Goal: Transaction & Acquisition: Purchase product/service

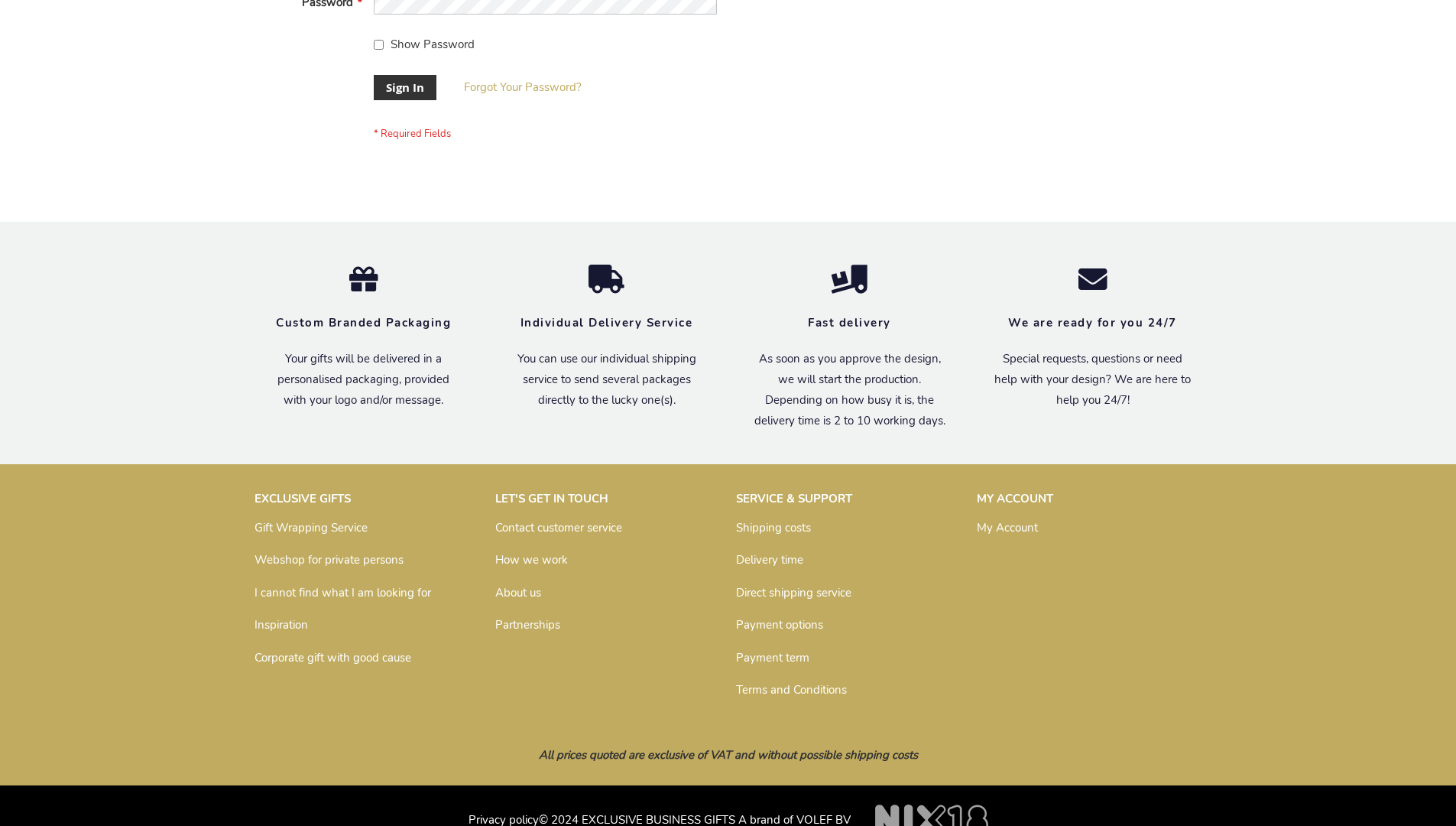
scroll to position [492, 0]
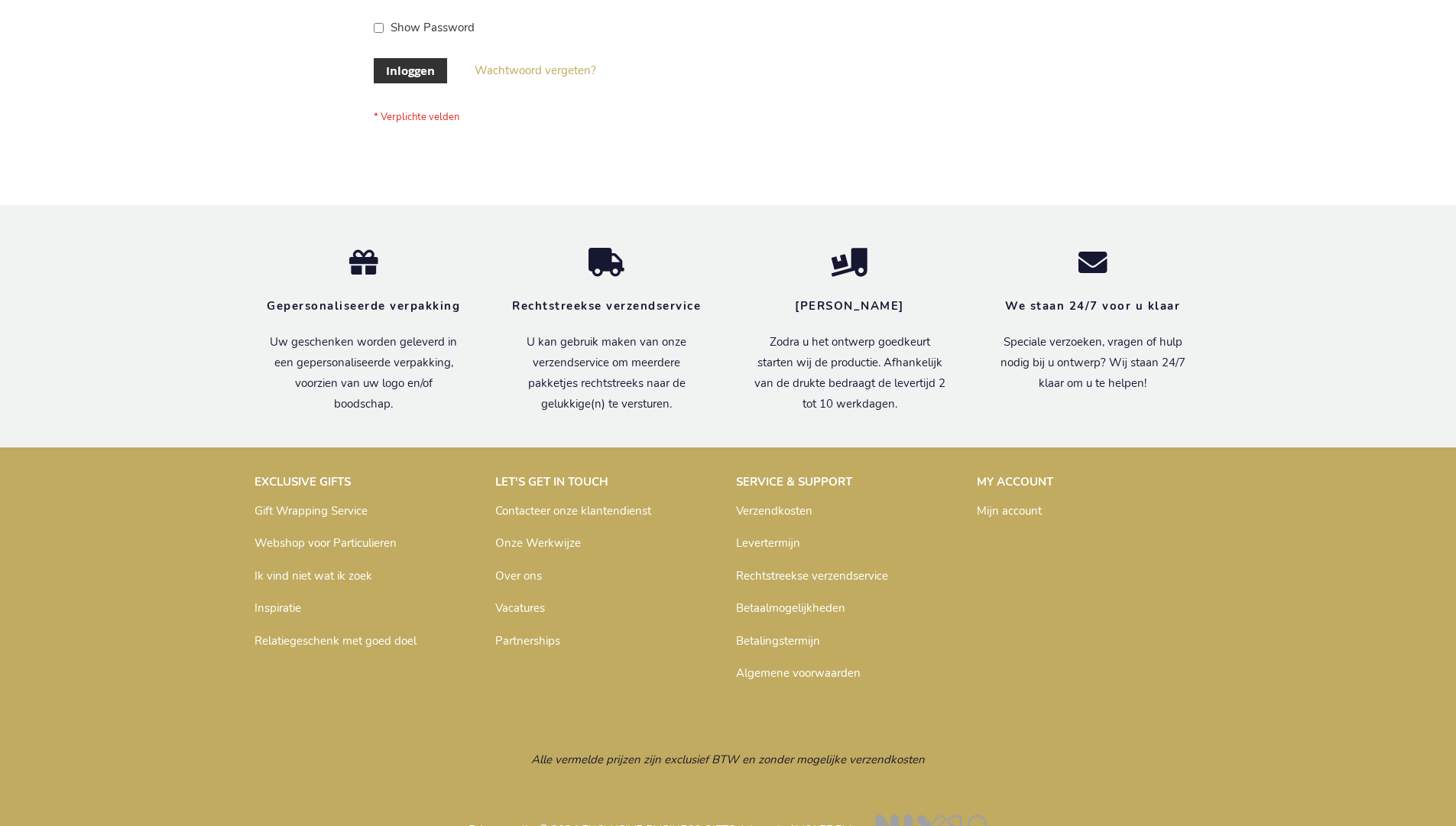
scroll to position [519, 0]
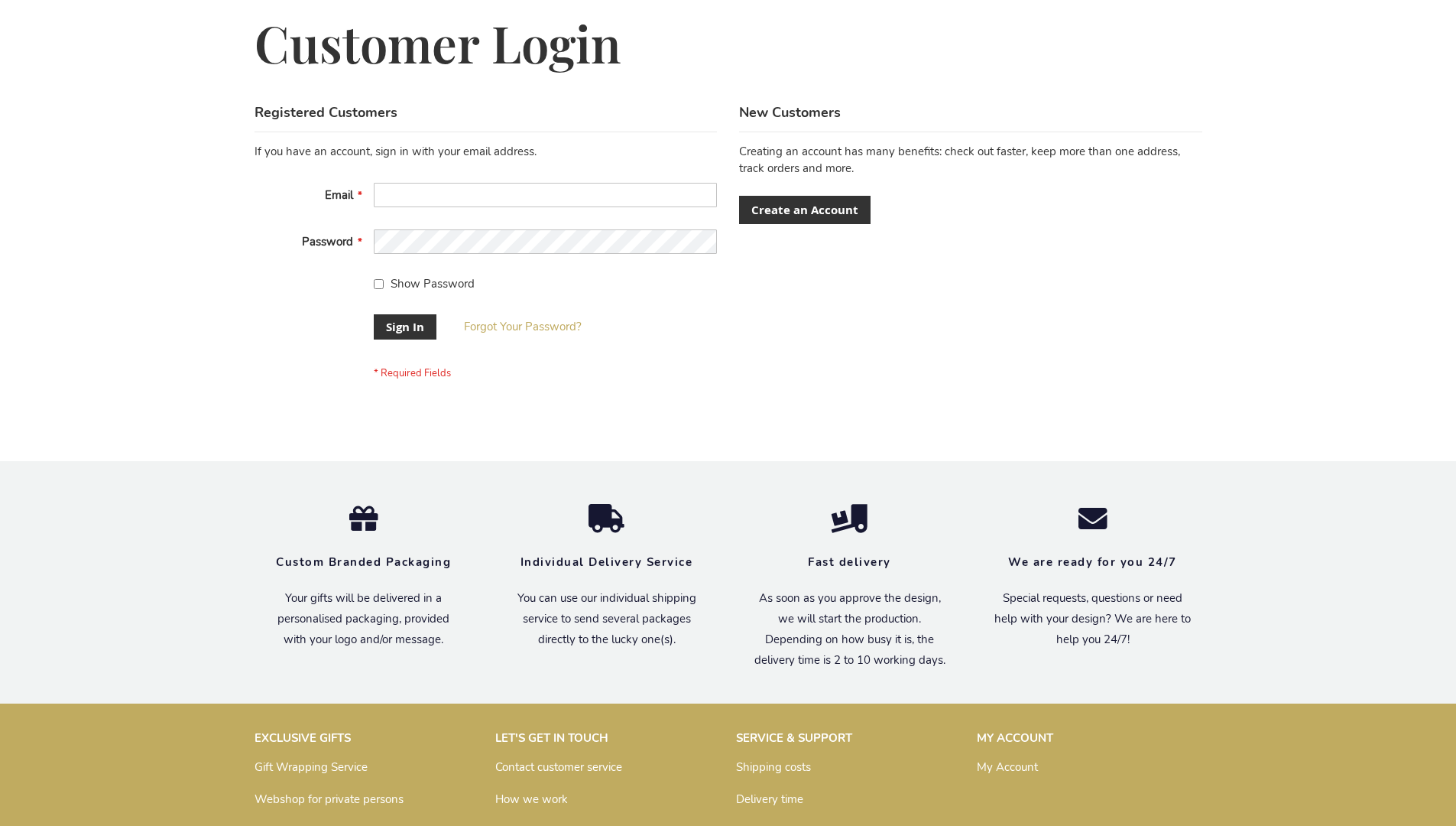
scroll to position [492, 0]
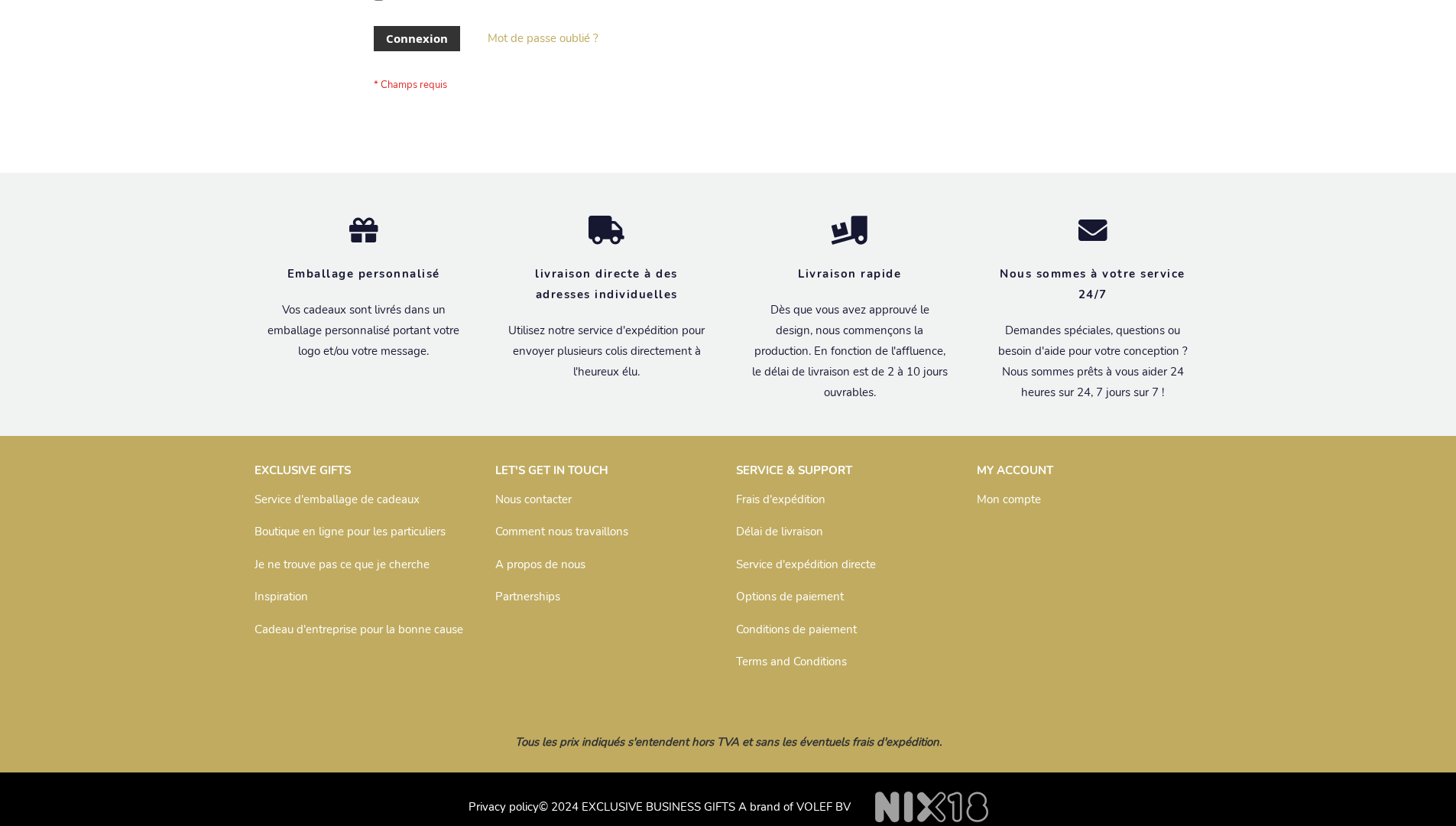
scroll to position [528, 0]
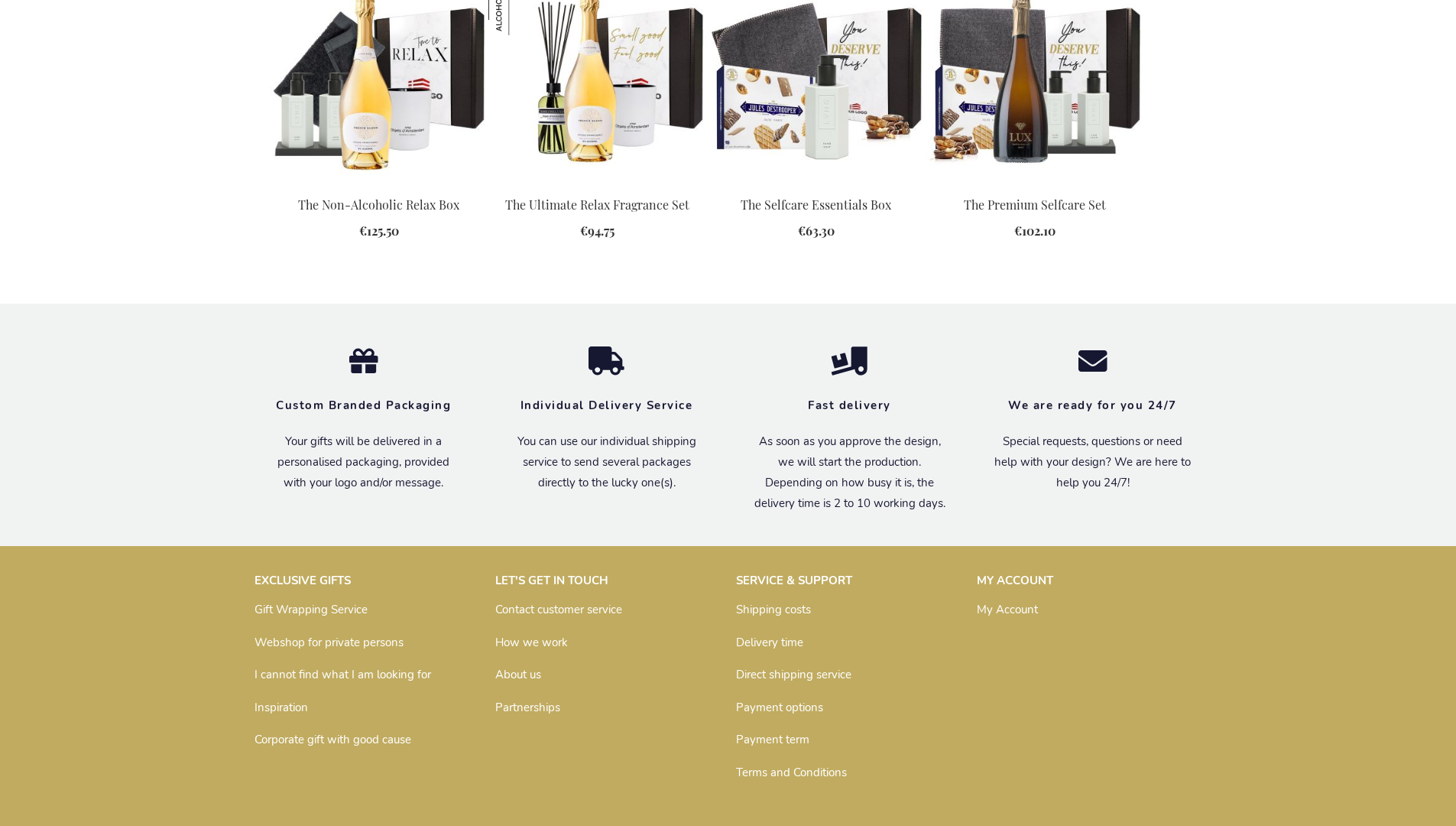
scroll to position [1973, 0]
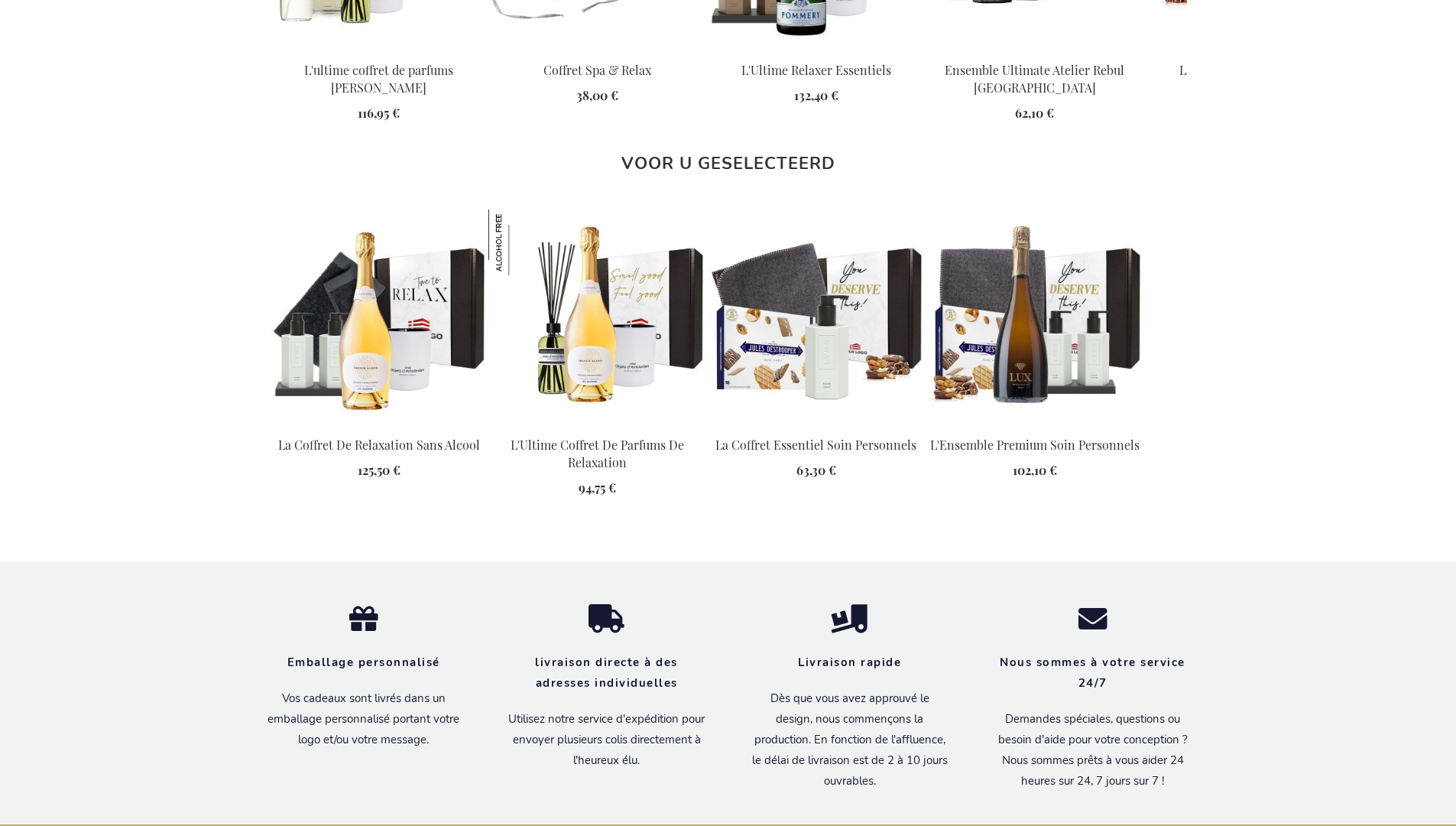
scroll to position [2043, 0]
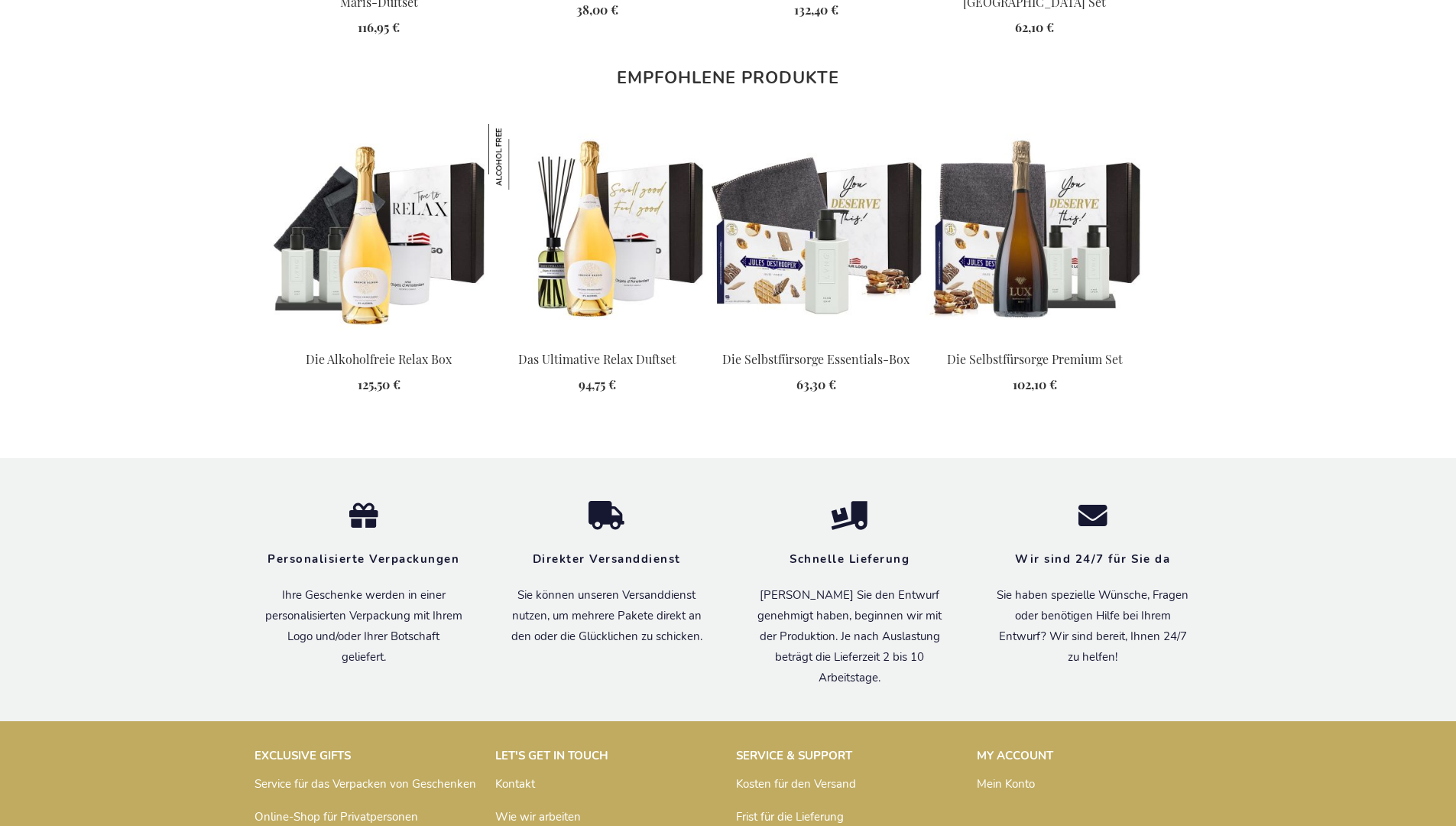
scroll to position [2010, 0]
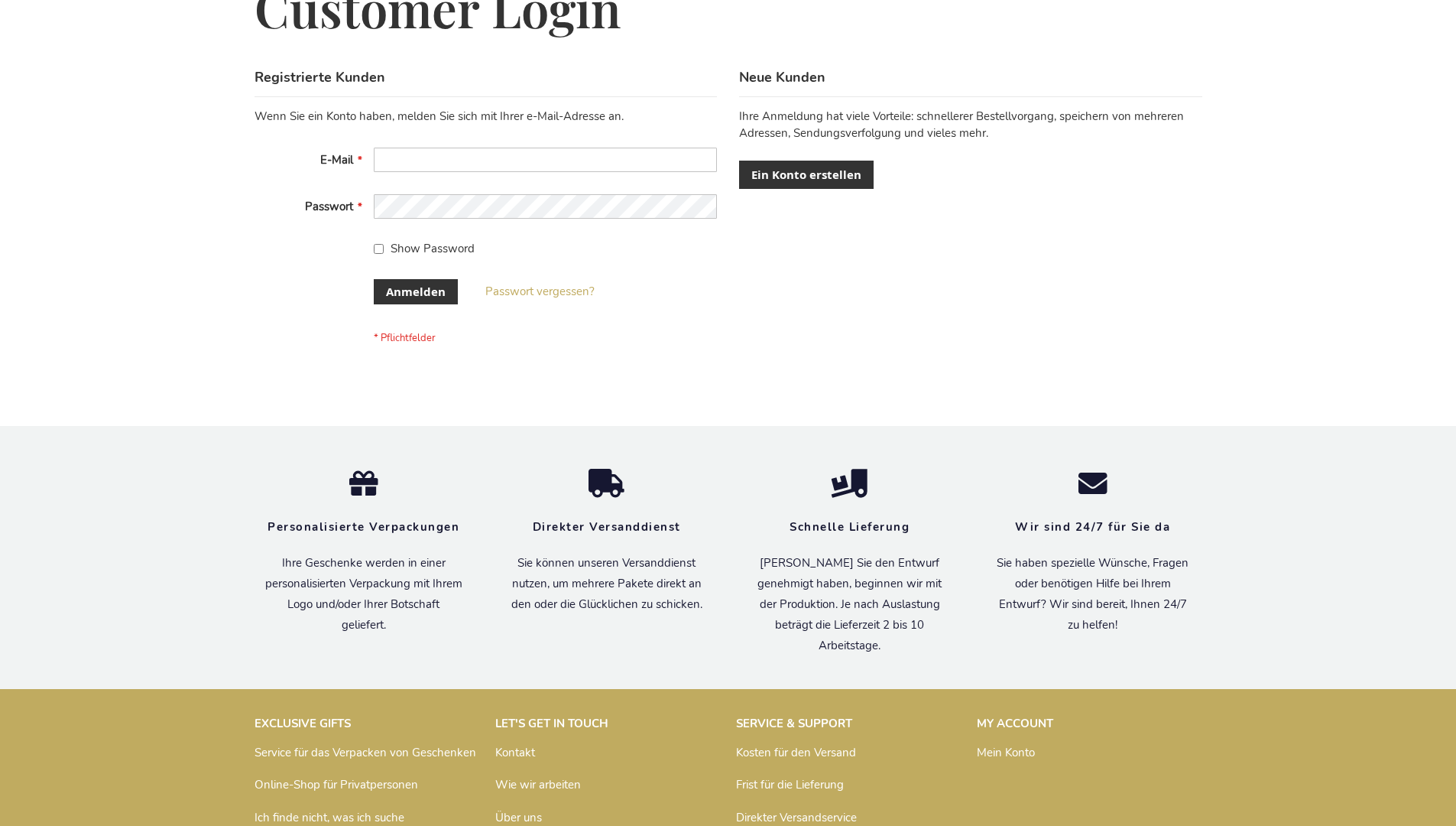
scroll to position [513, 0]
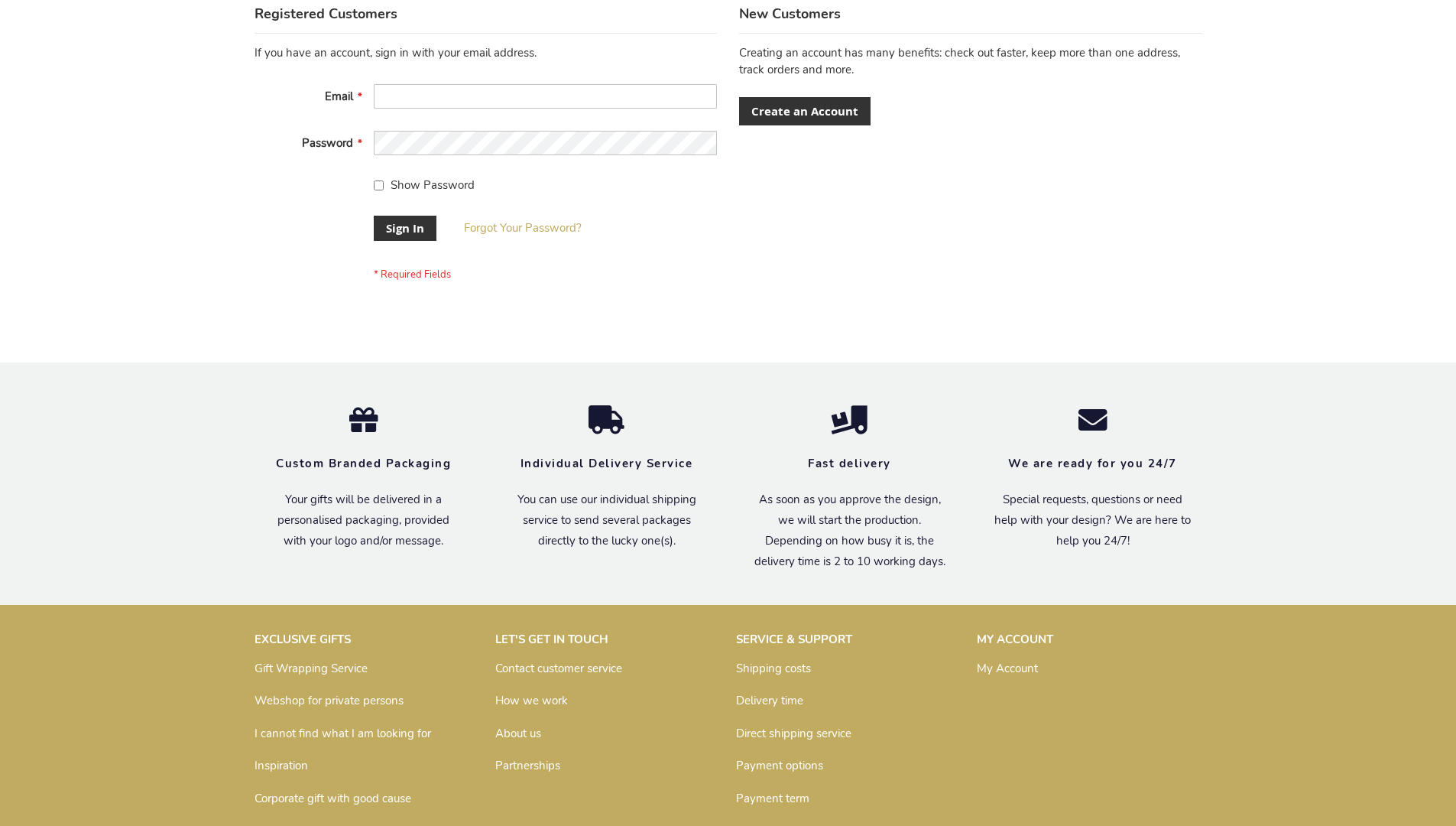
scroll to position [492, 0]
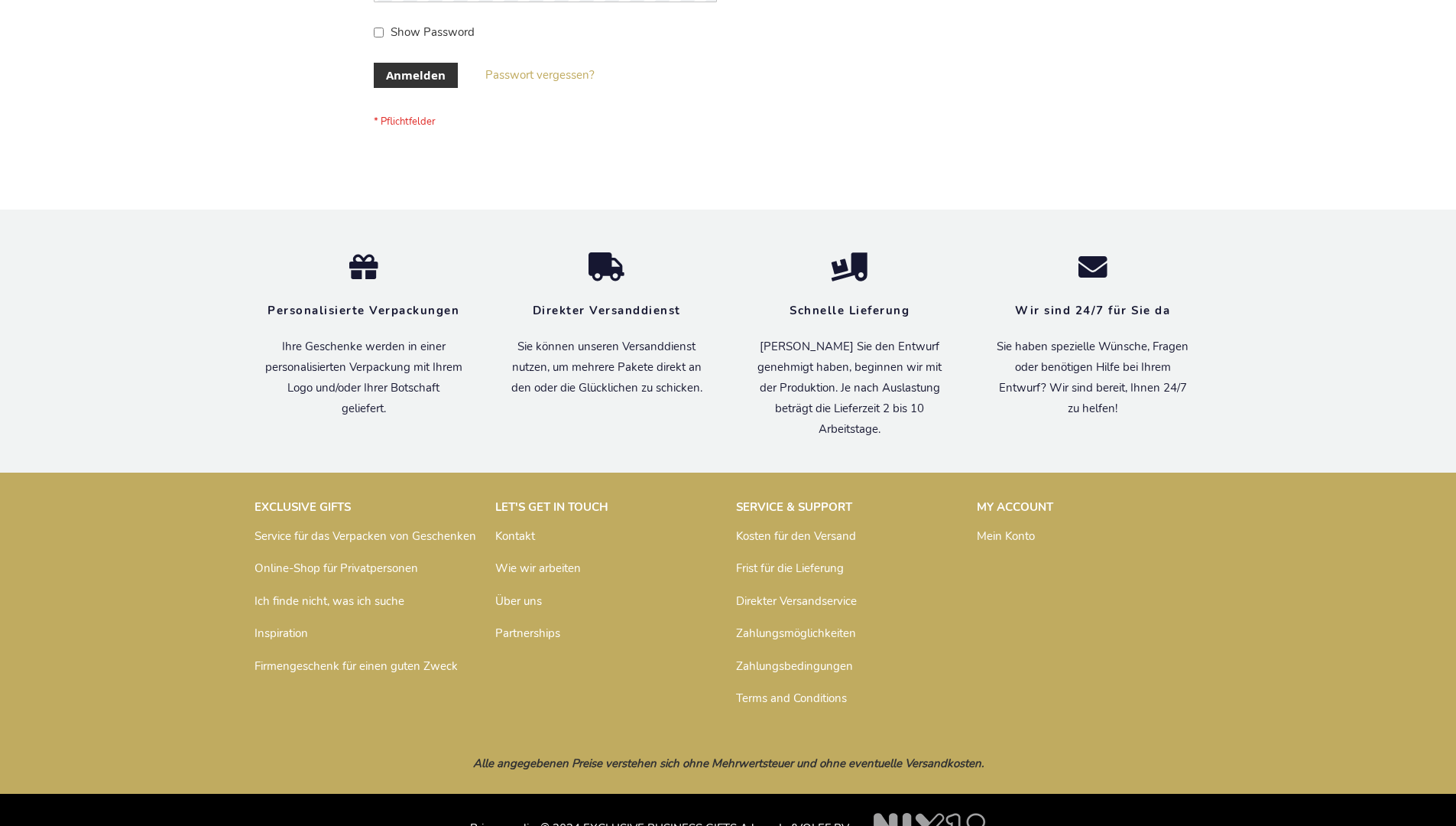
scroll to position [513, 0]
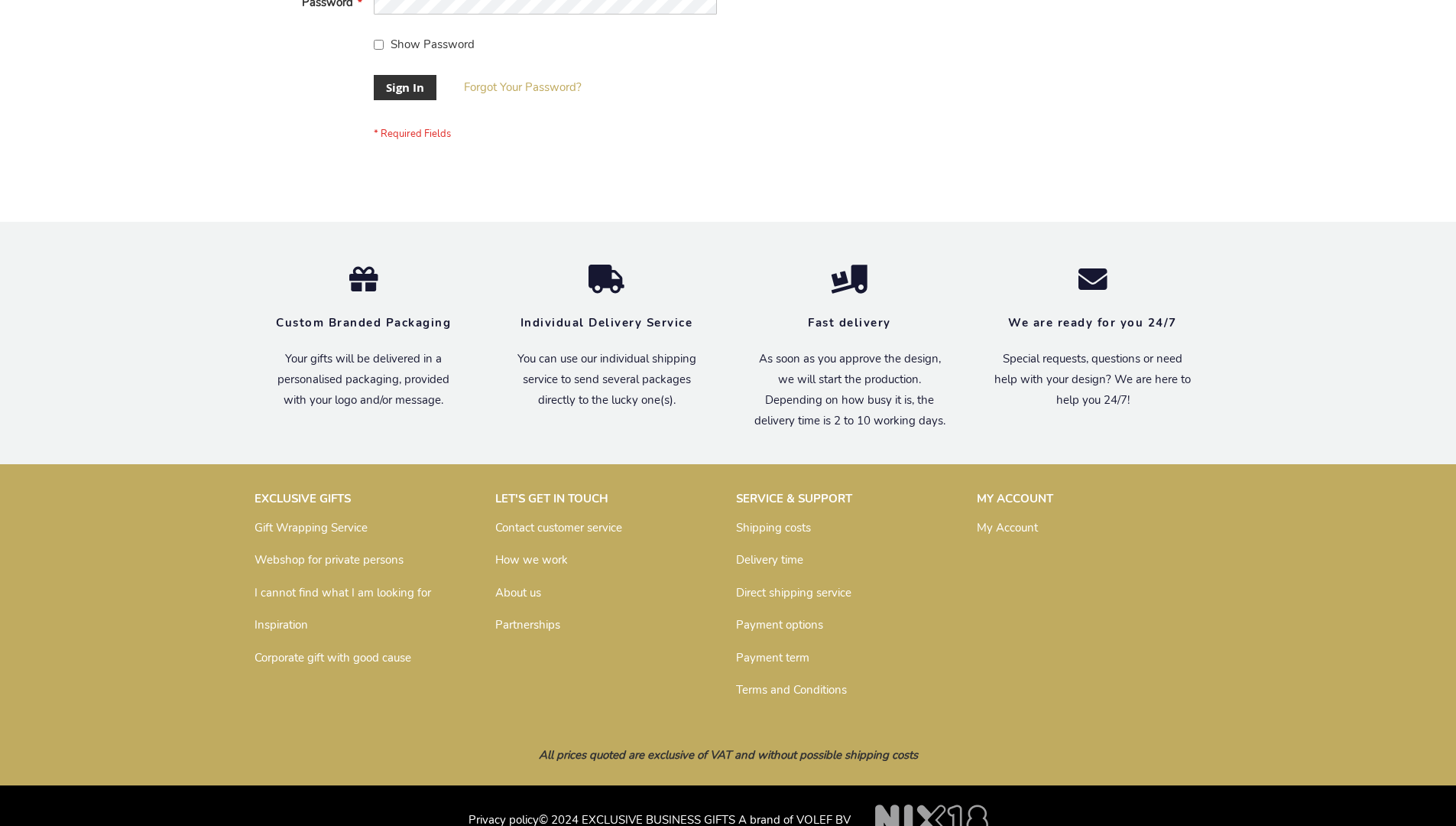
scroll to position [492, 0]
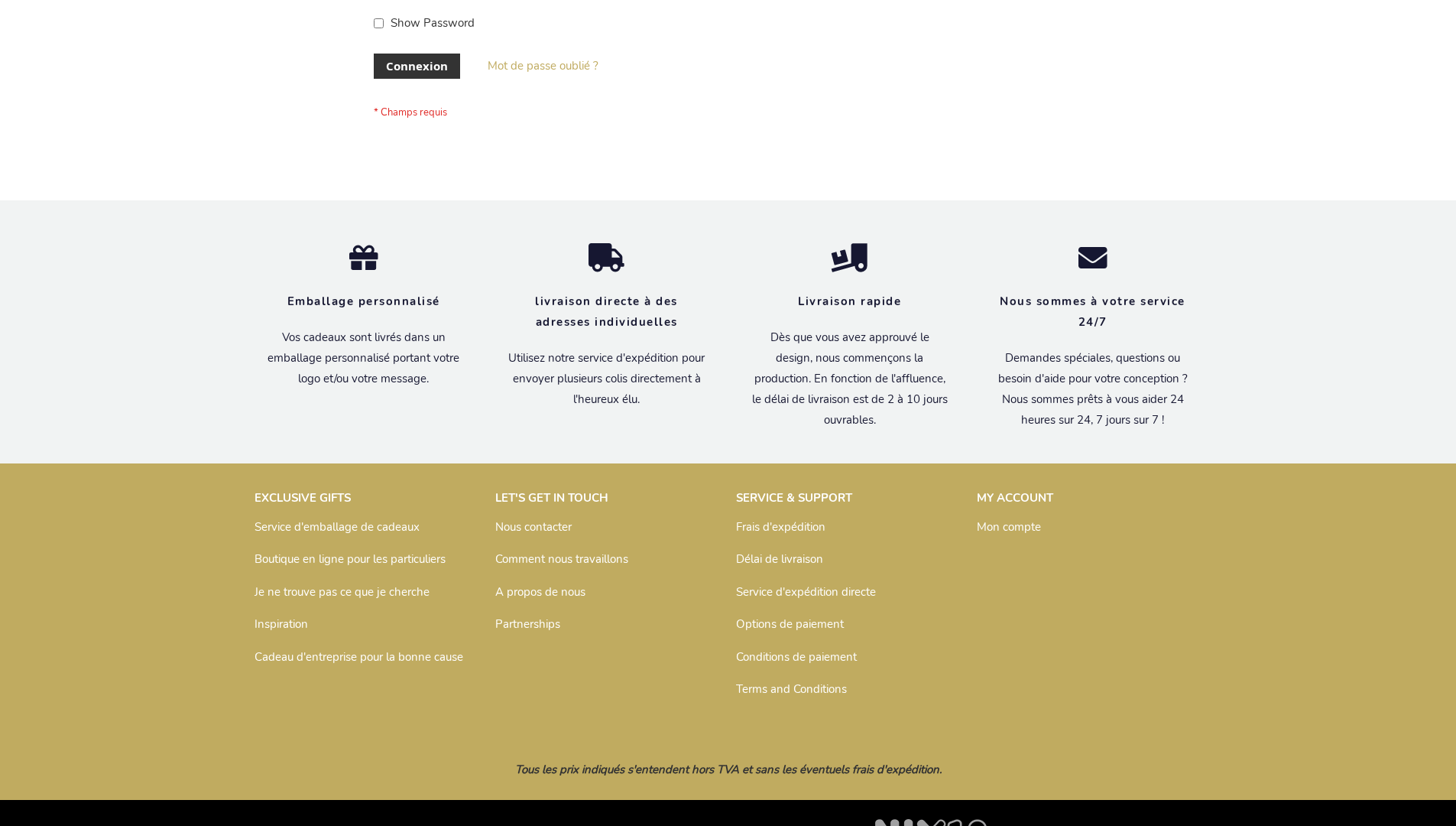
scroll to position [528, 0]
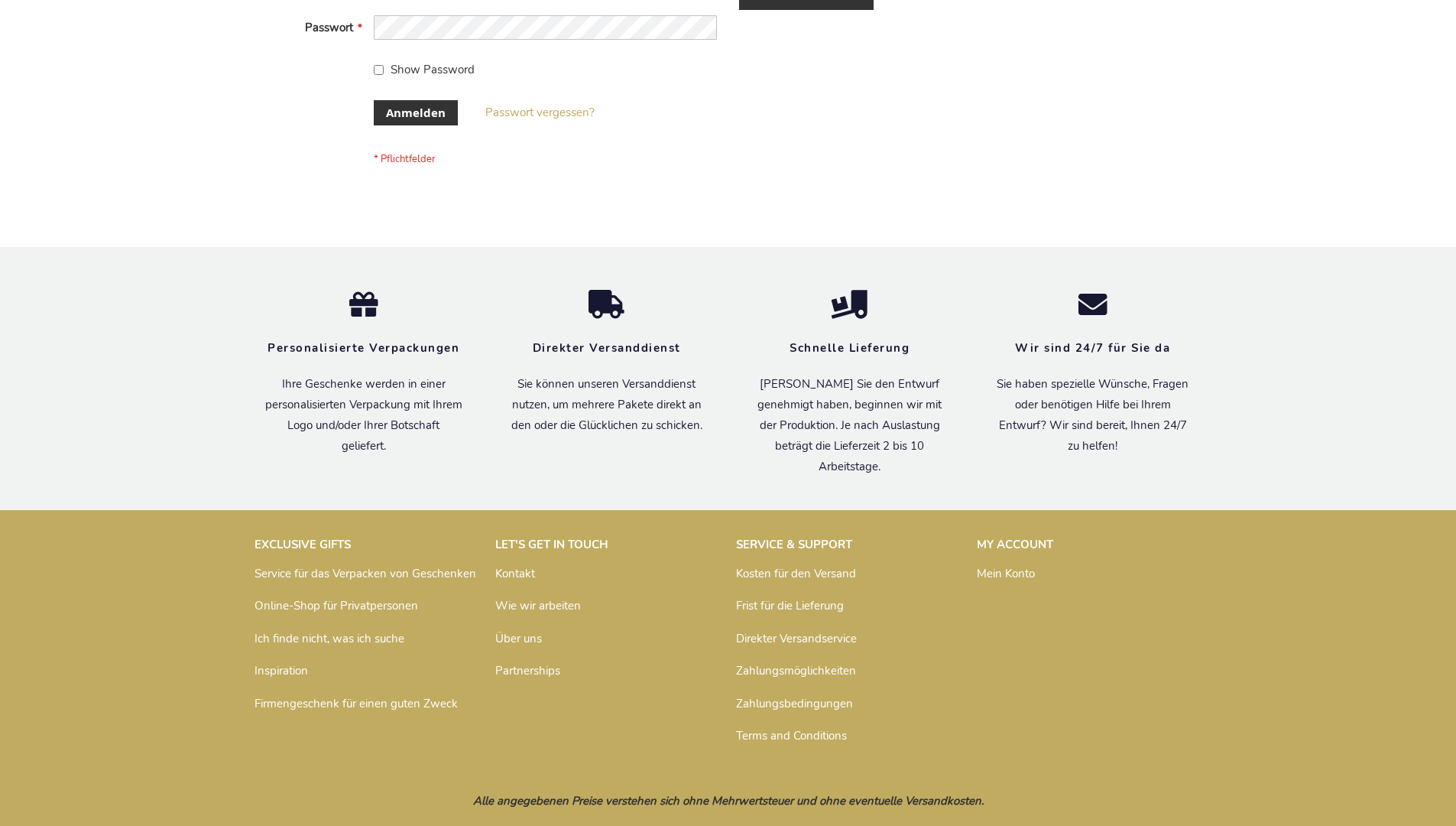
scroll to position [513, 0]
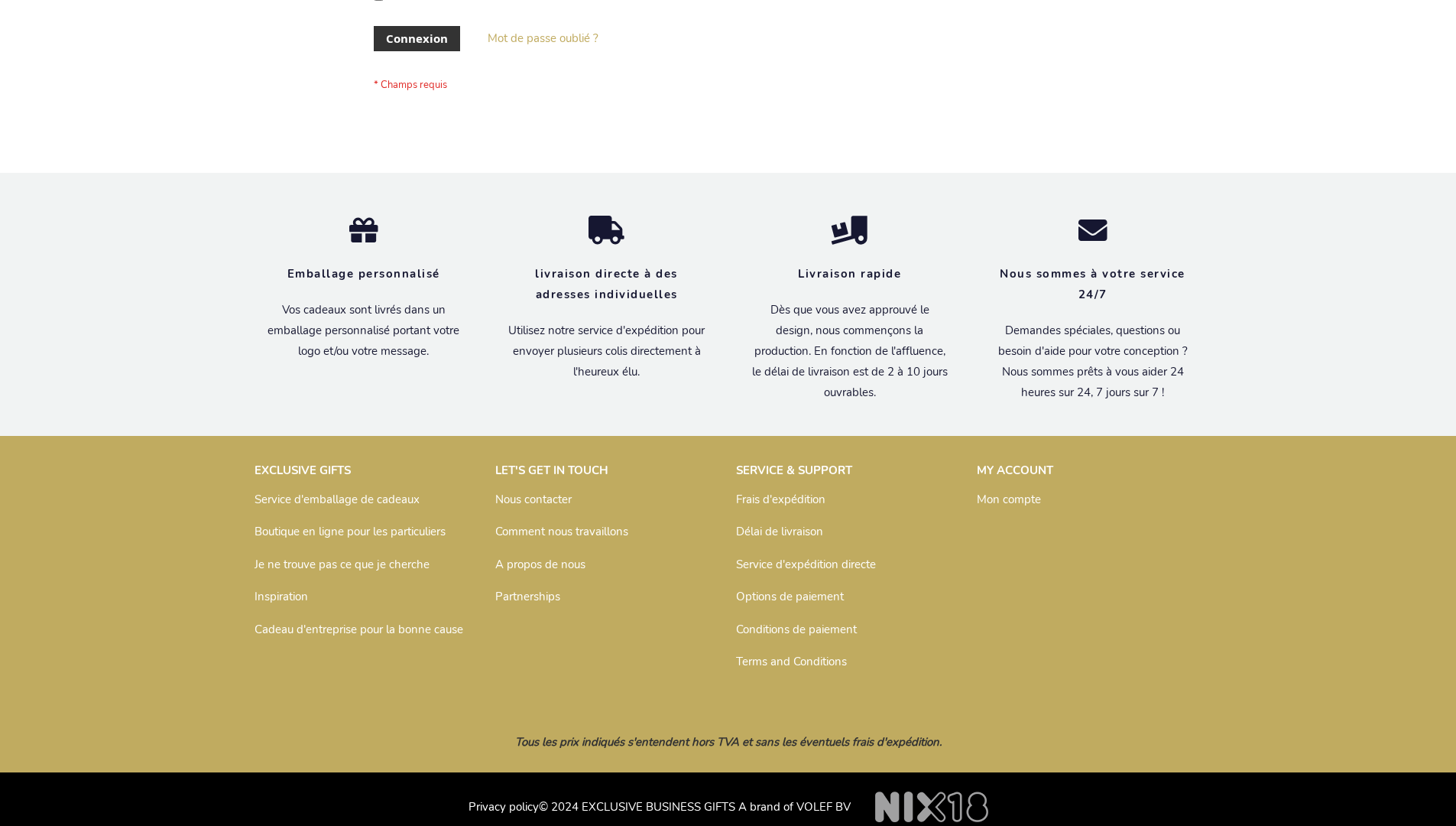
scroll to position [528, 0]
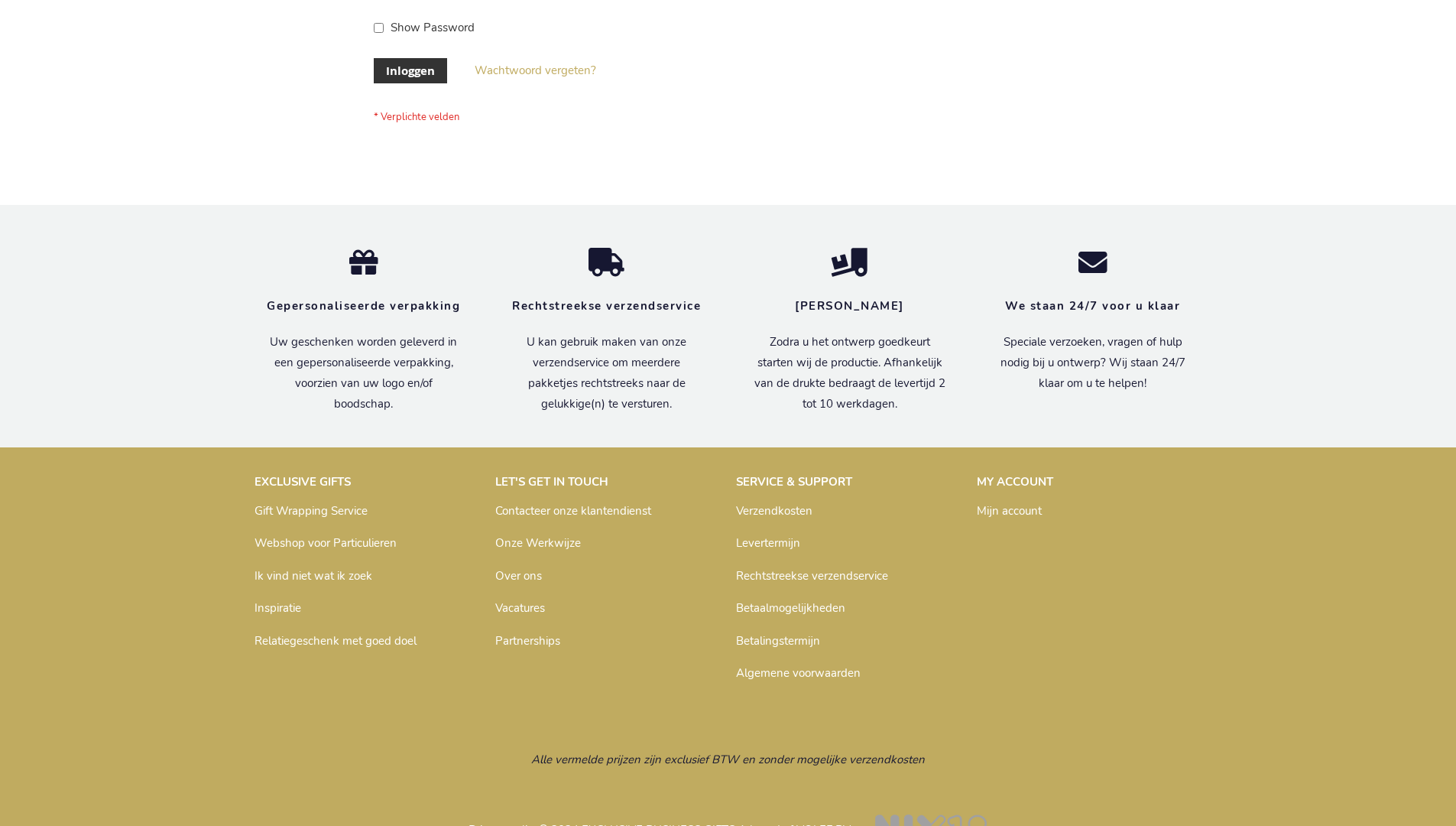
scroll to position [519, 0]
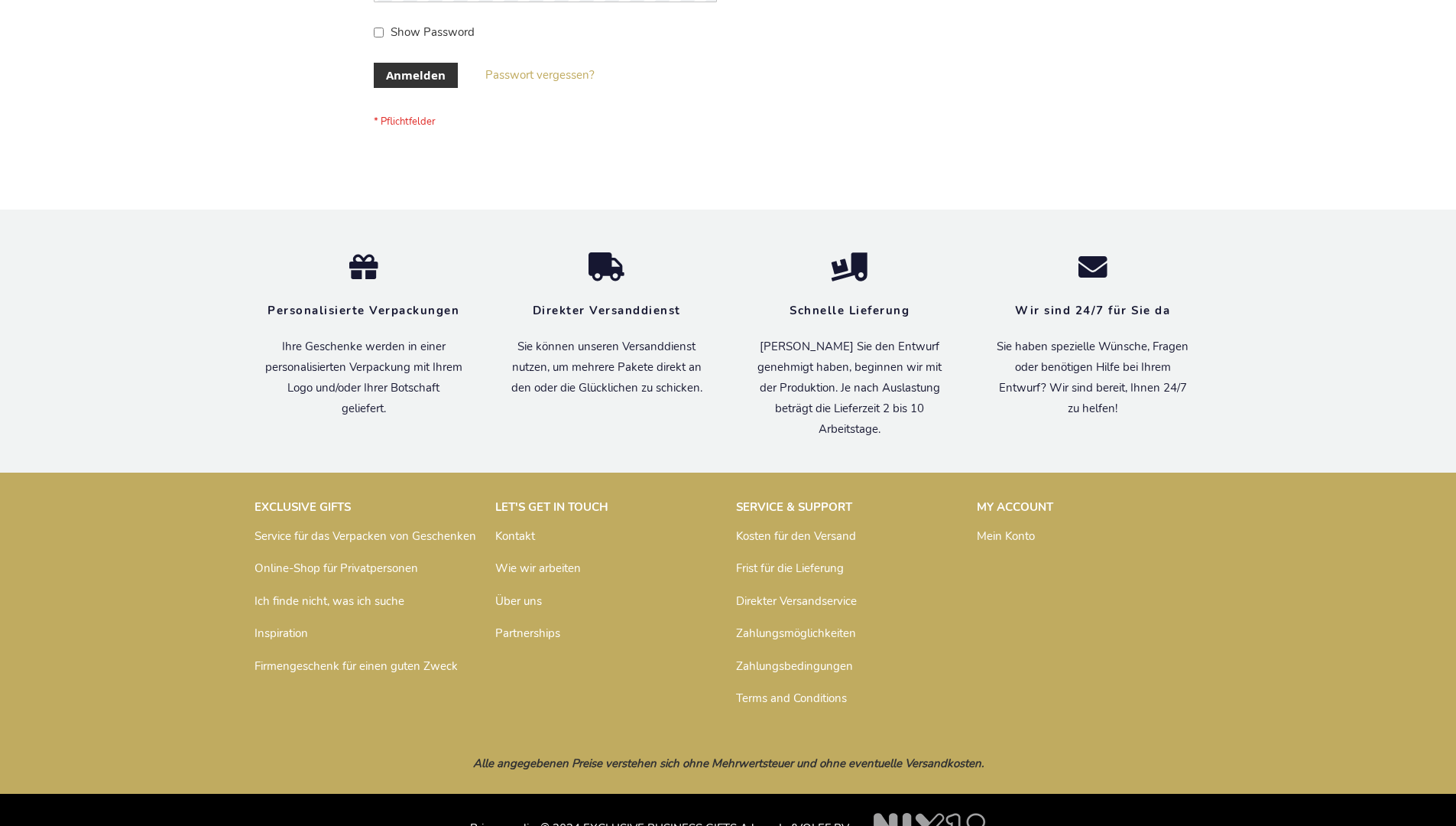
scroll to position [513, 0]
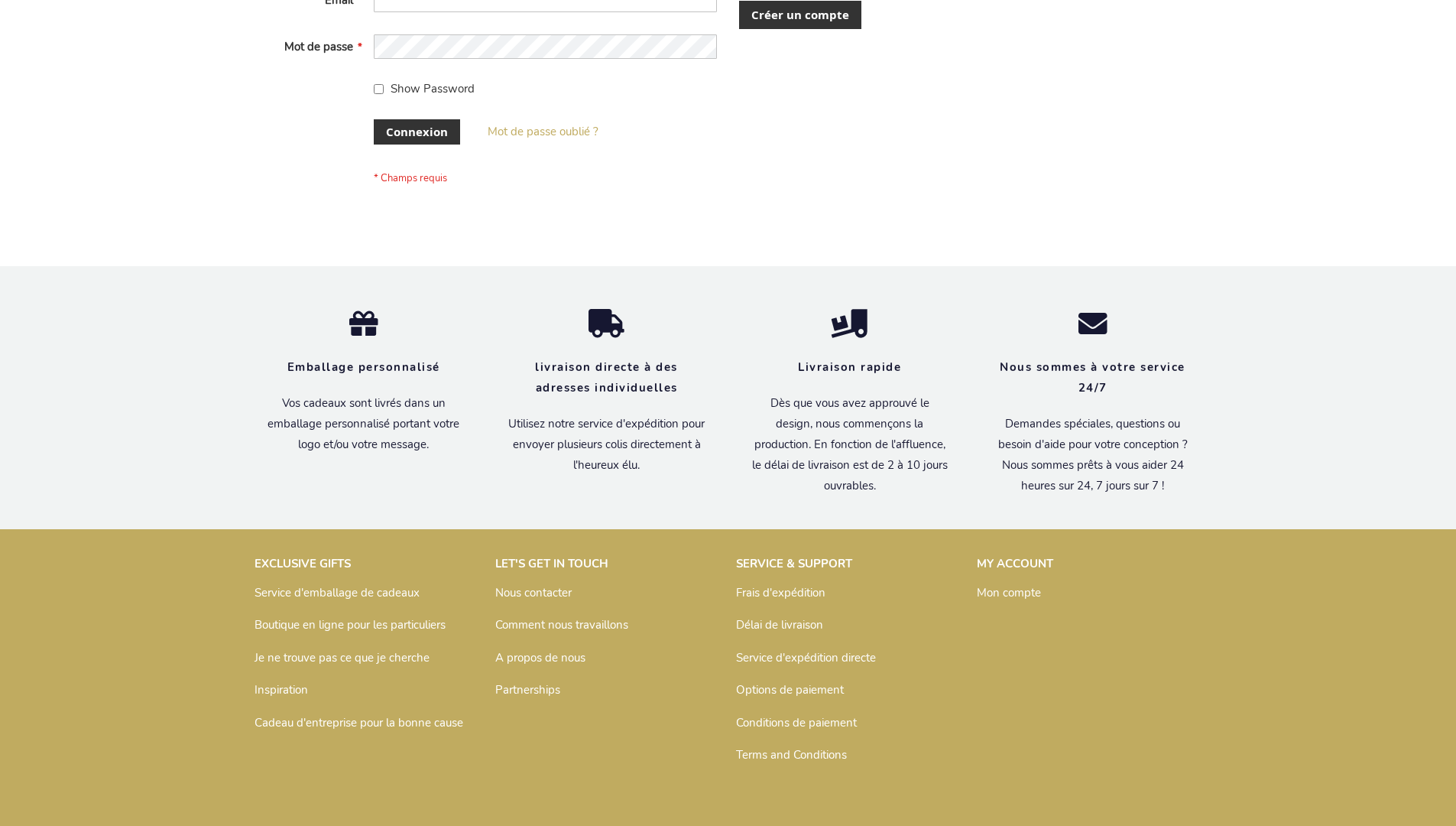
scroll to position [528, 0]
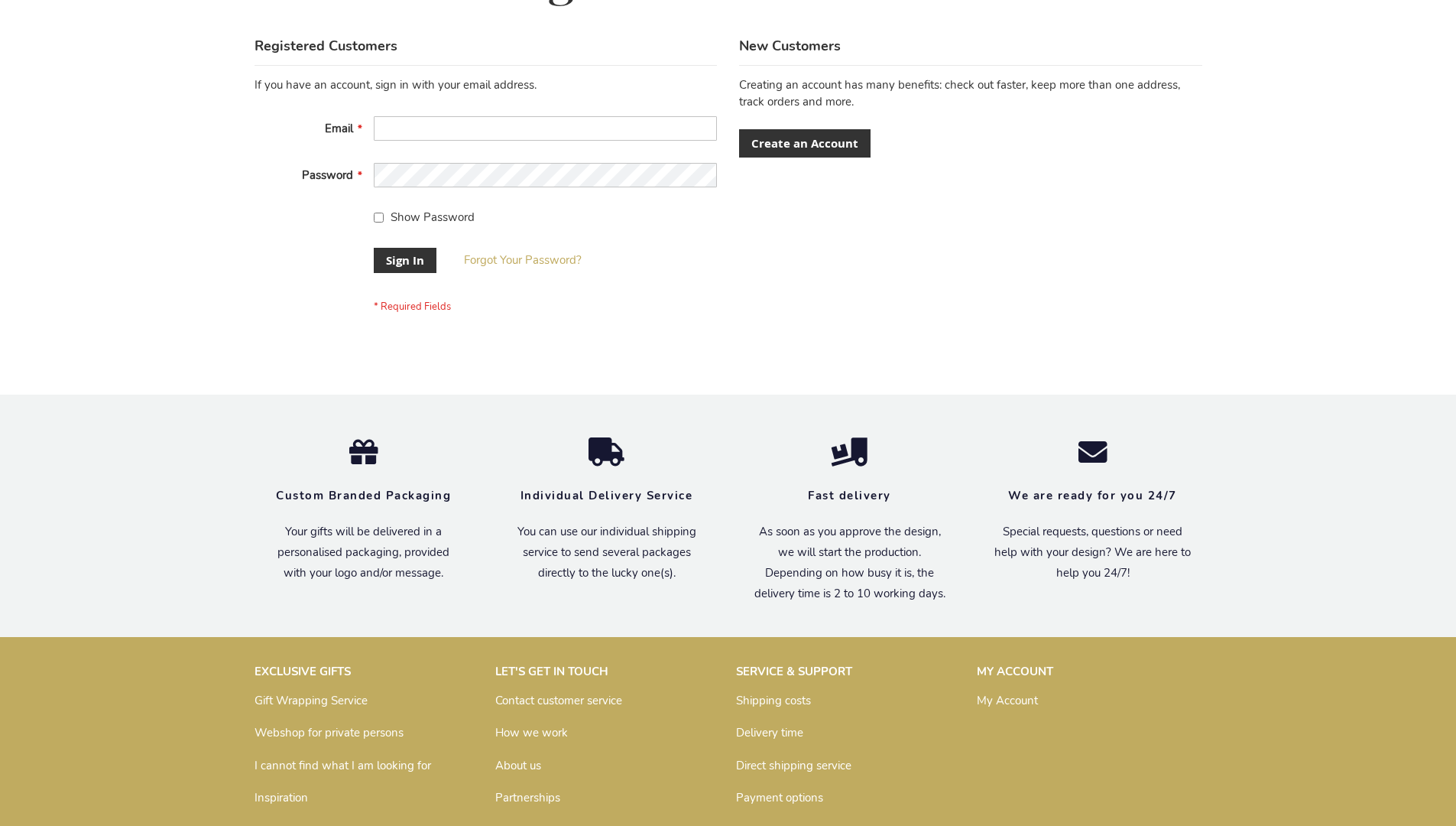
scroll to position [492, 0]
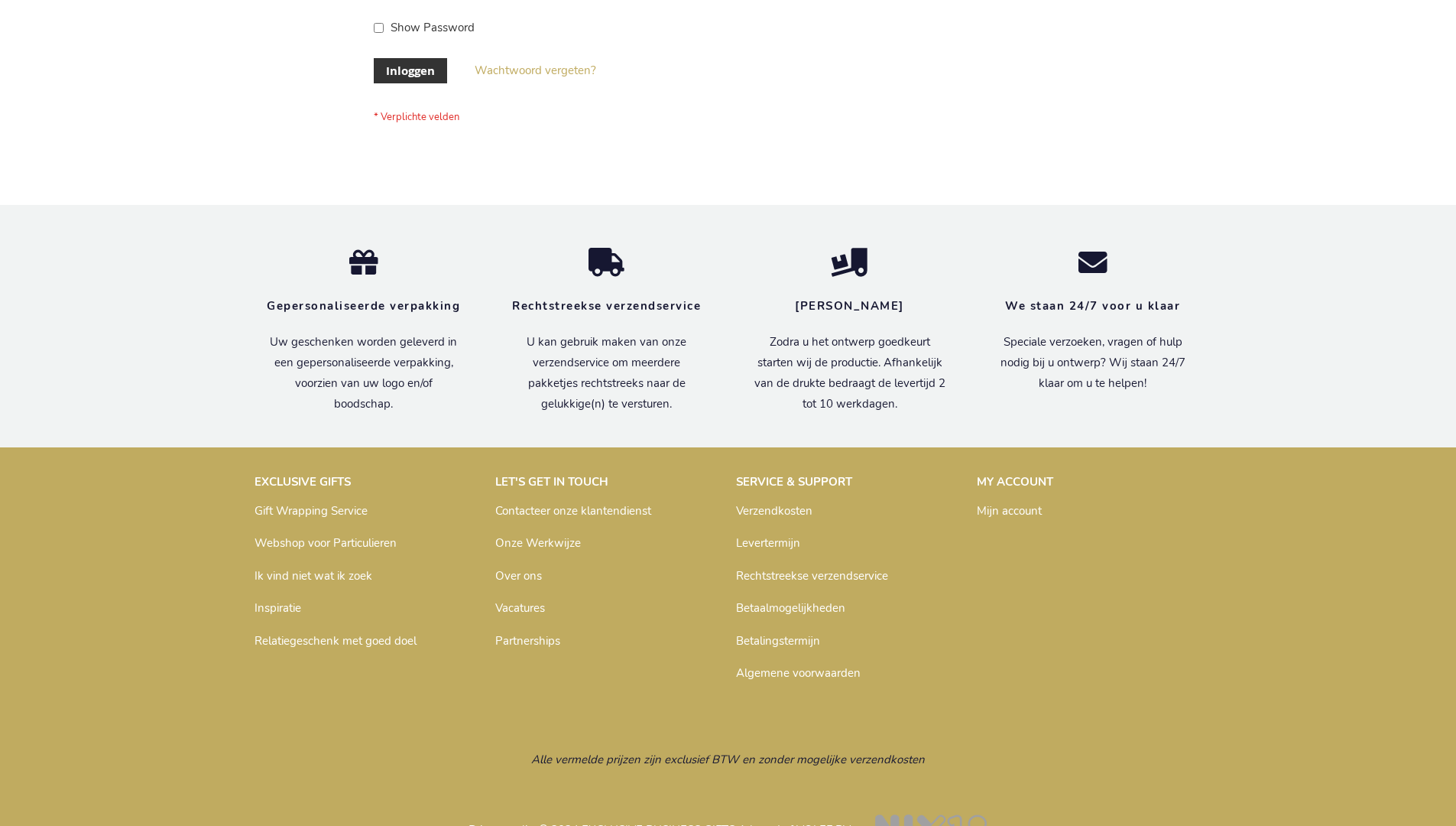
scroll to position [519, 0]
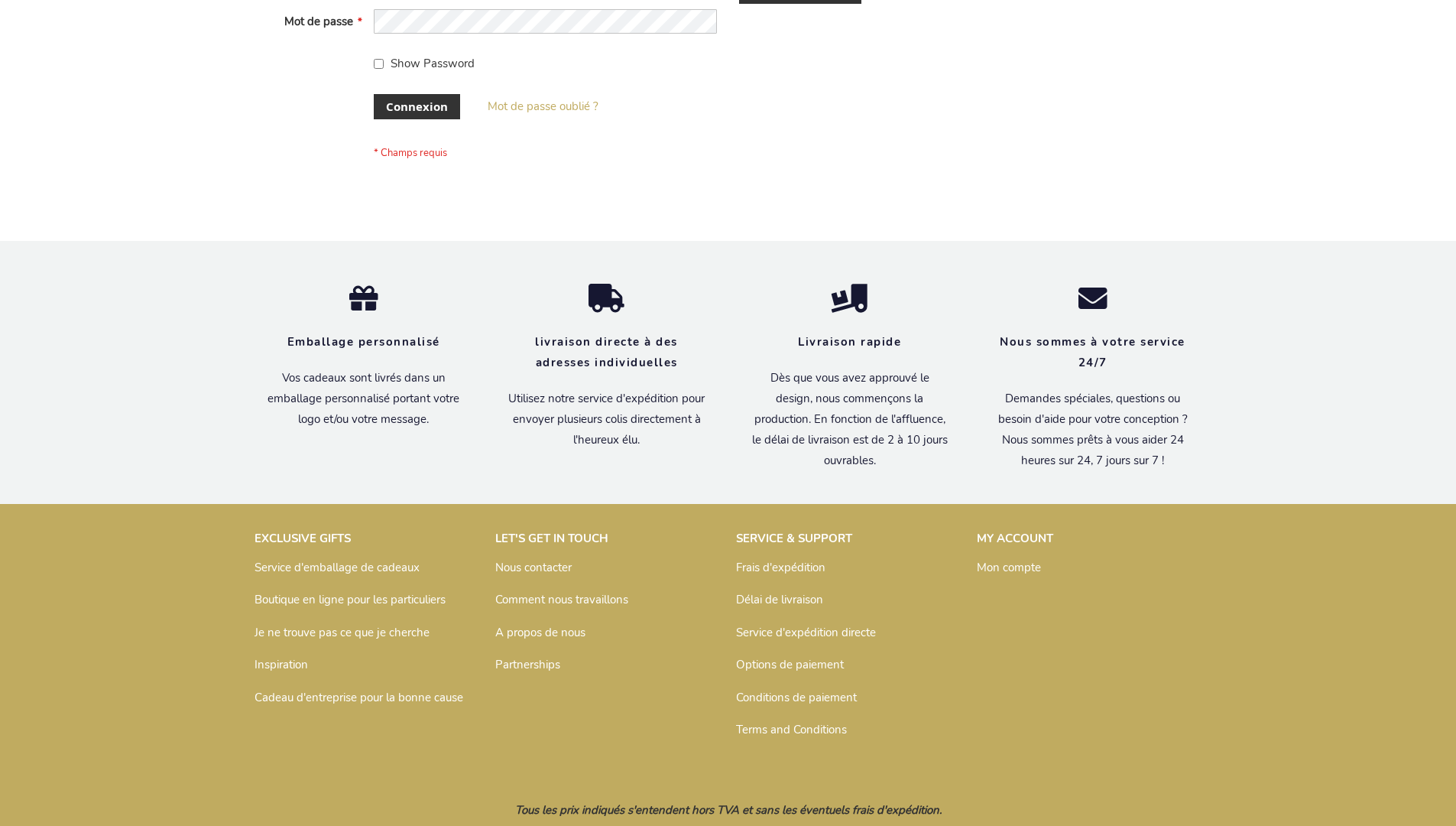
scroll to position [528, 0]
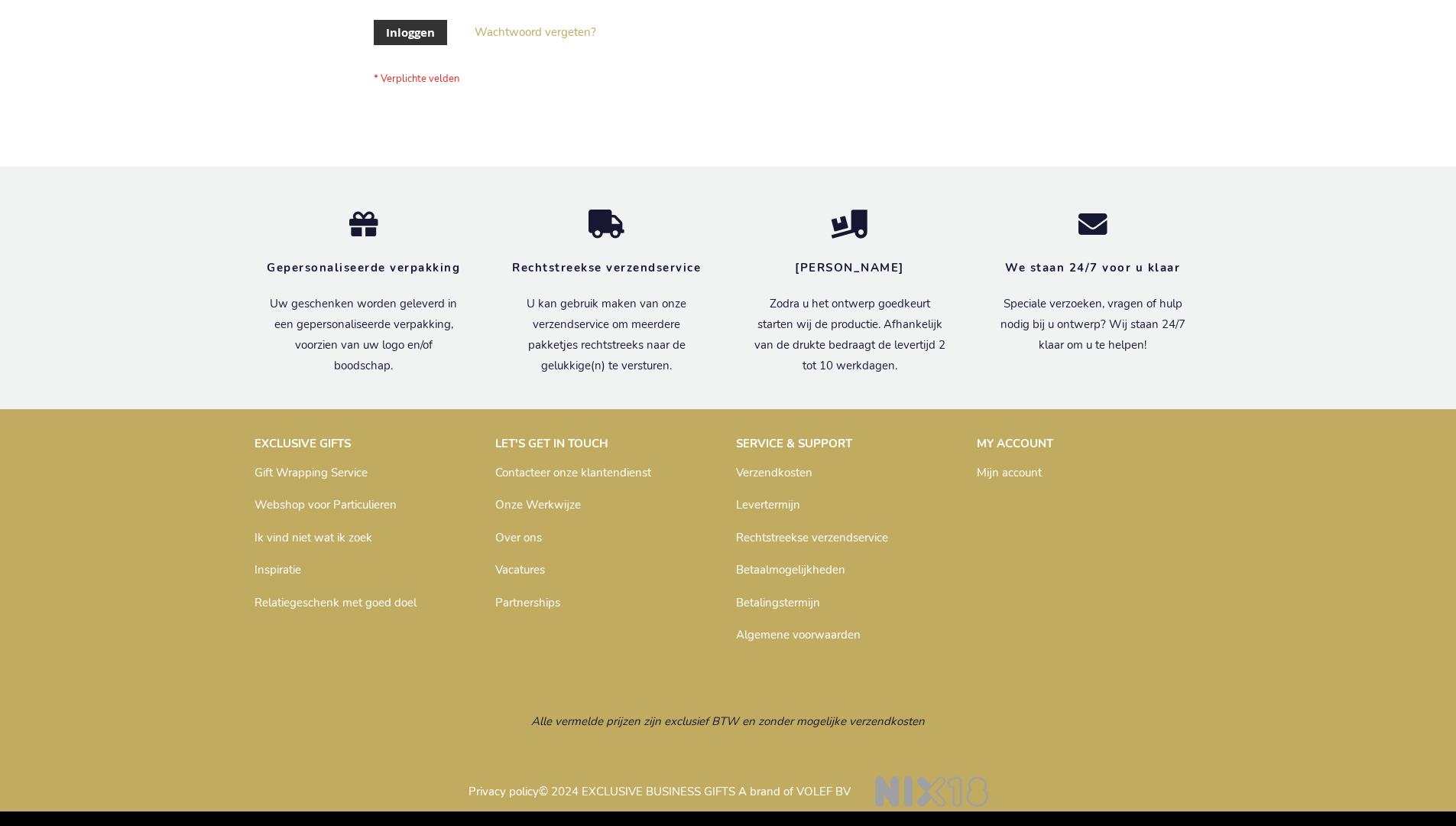
scroll to position [519, 0]
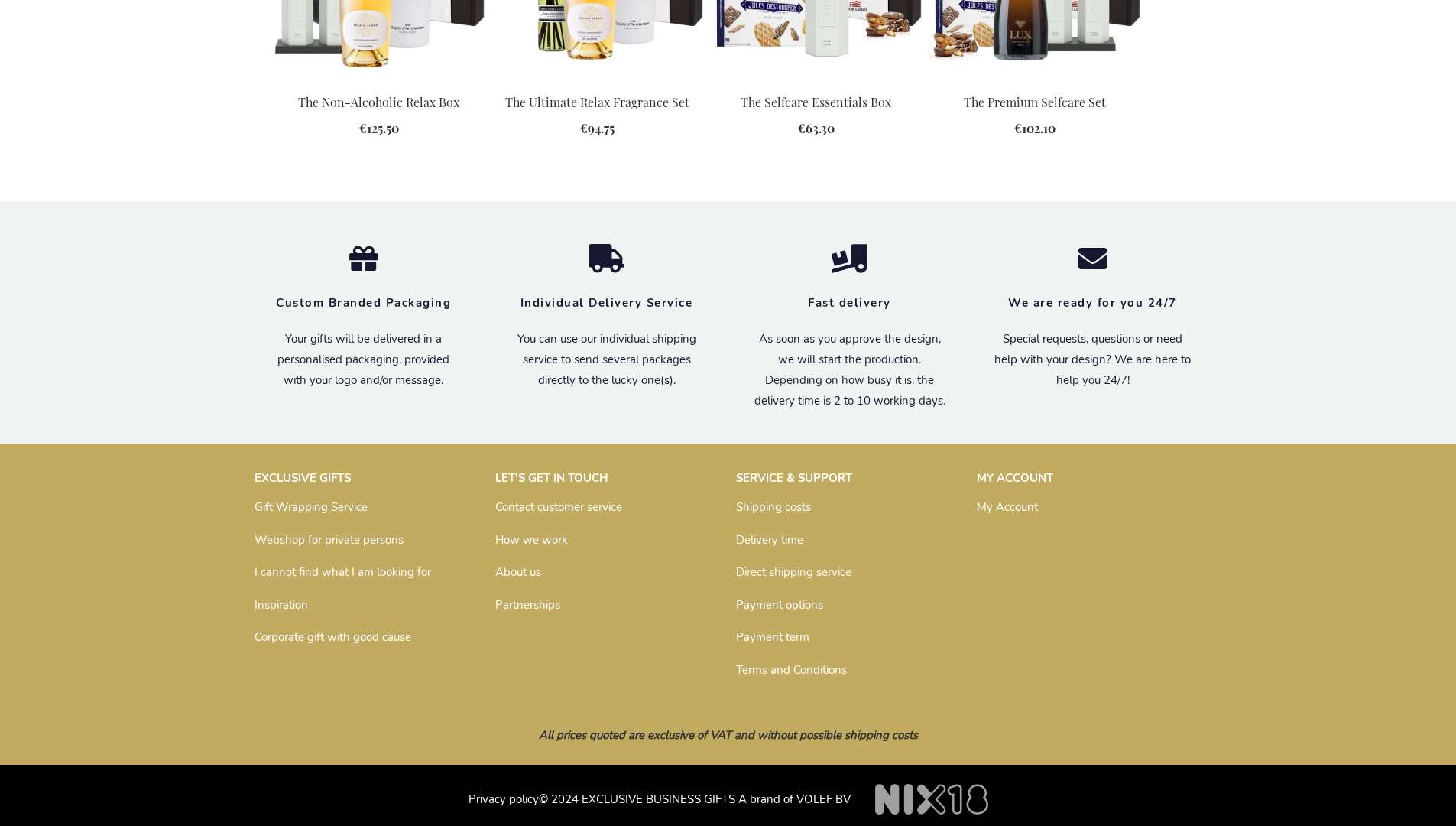
scroll to position [1973, 0]
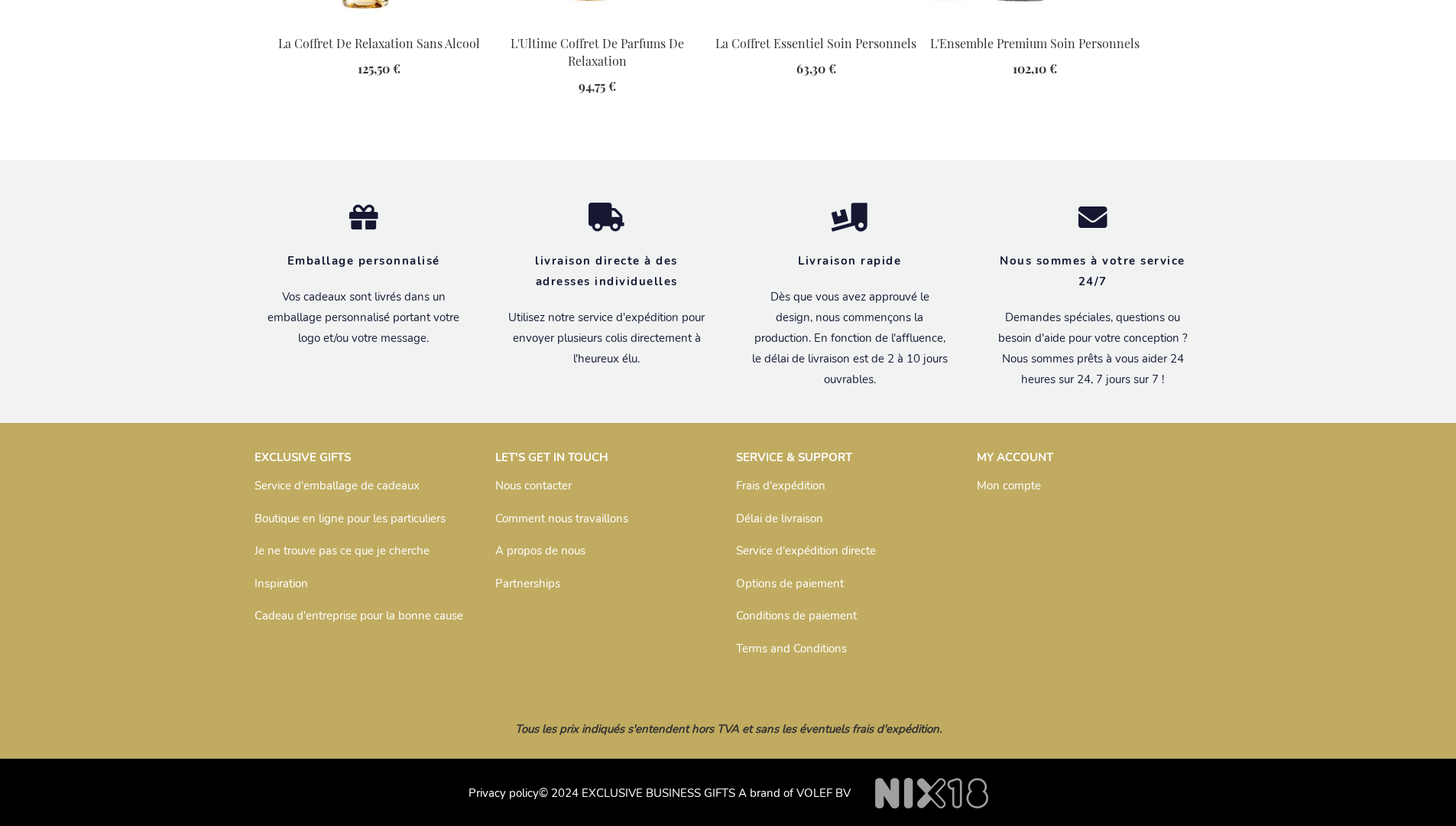
scroll to position [2043, 0]
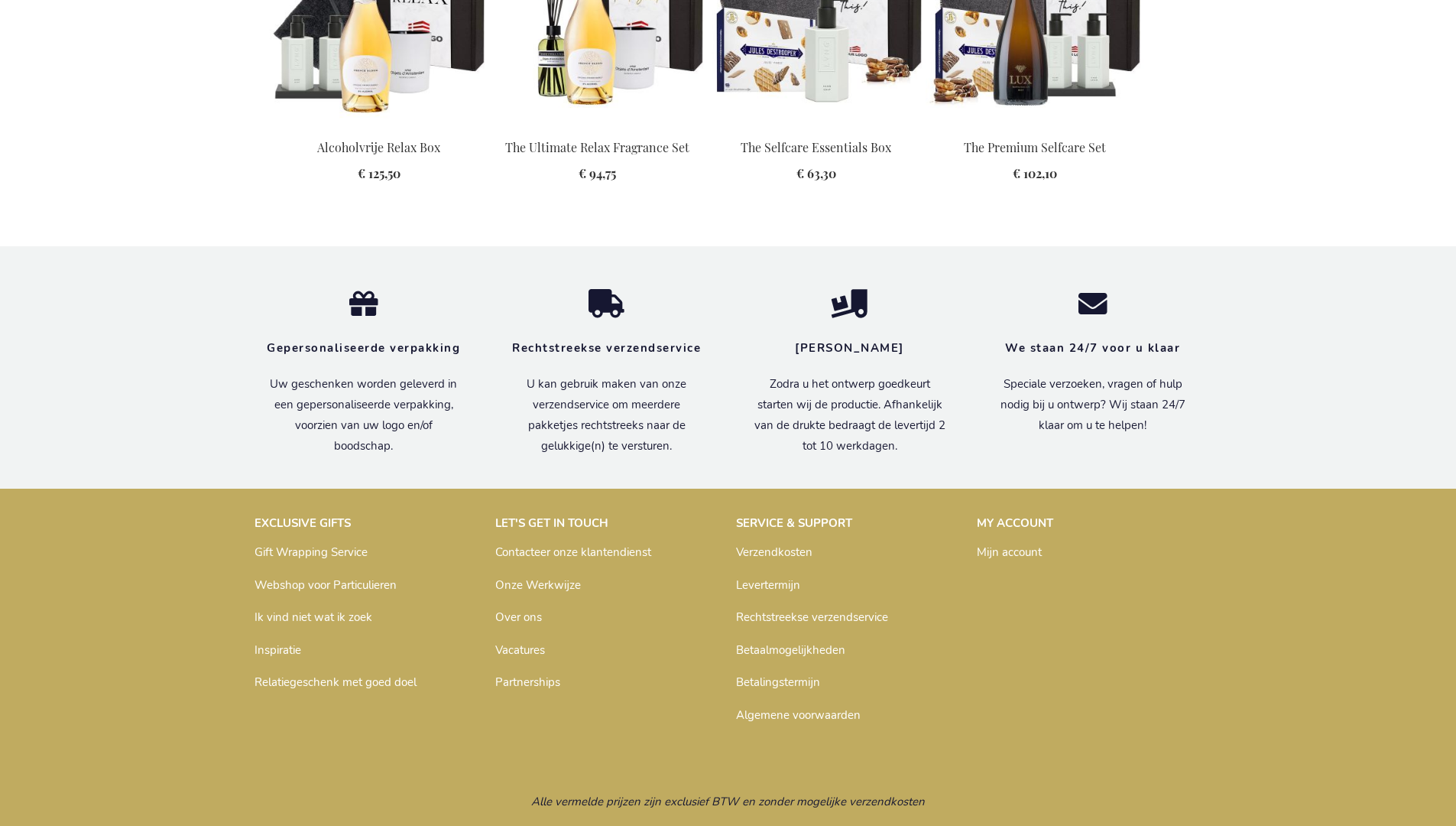
scroll to position [2001, 0]
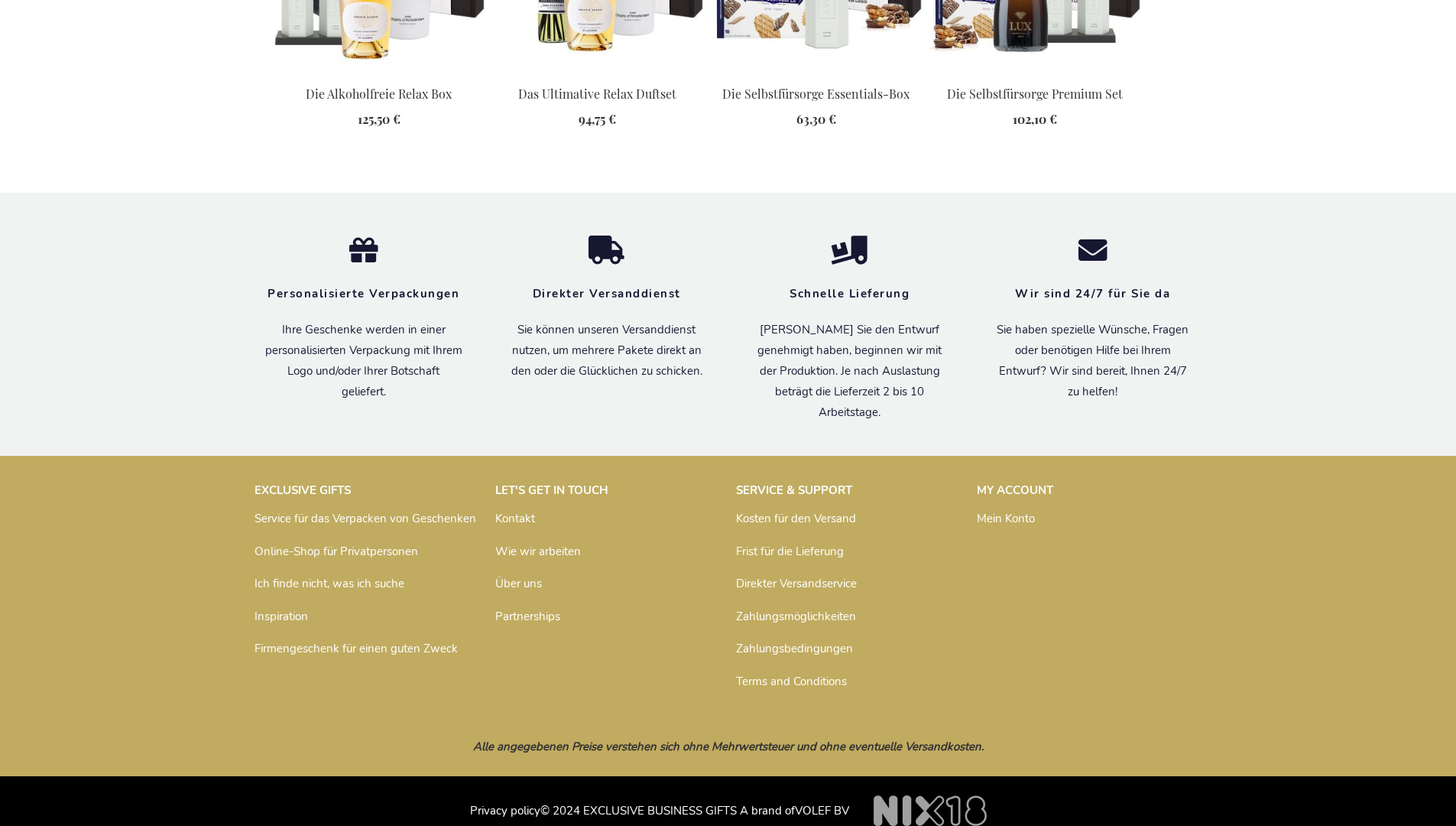
scroll to position [2010, 0]
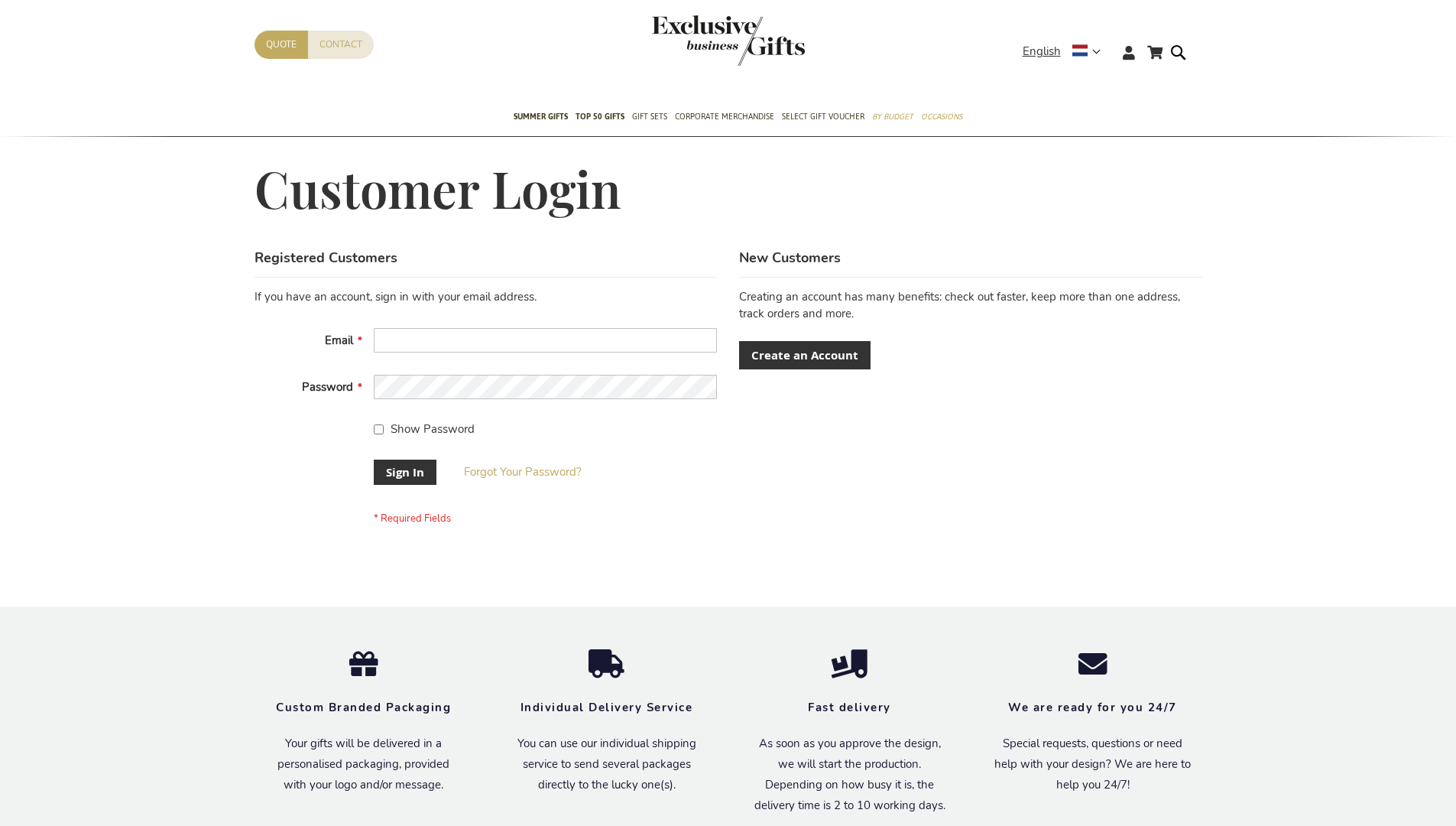
scroll to position [492, 0]
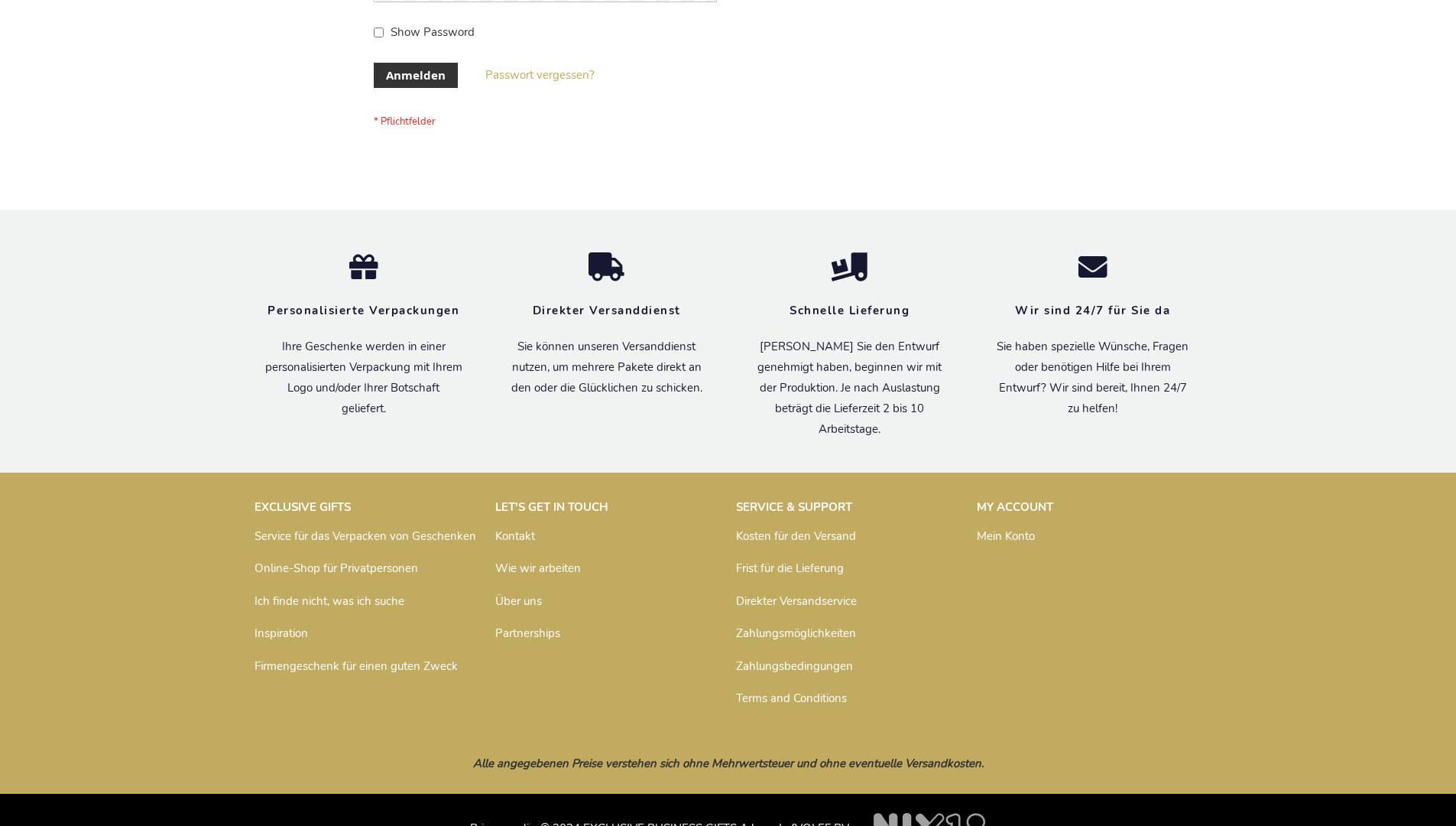
scroll to position [513, 0]
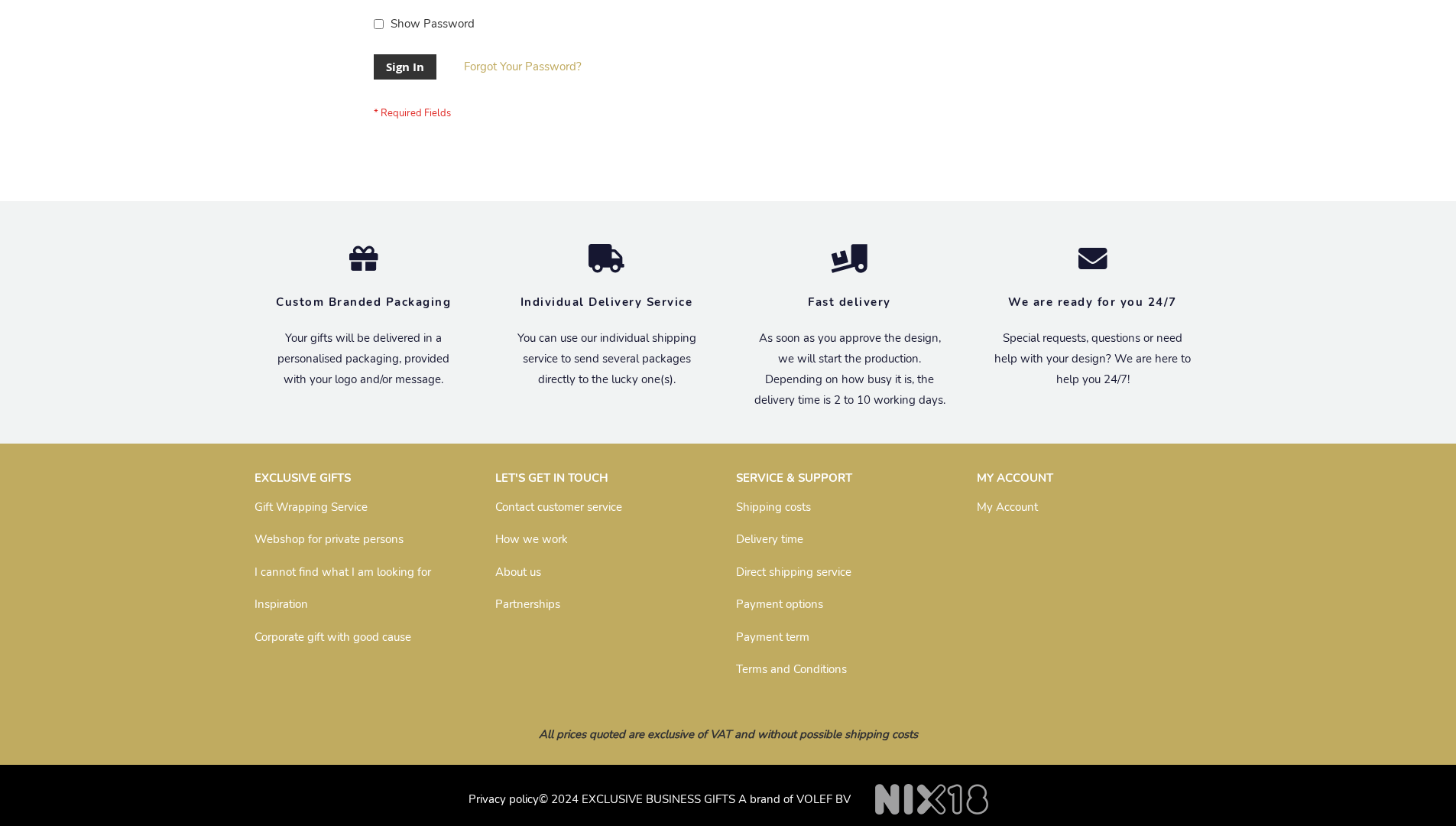
scroll to position [492, 0]
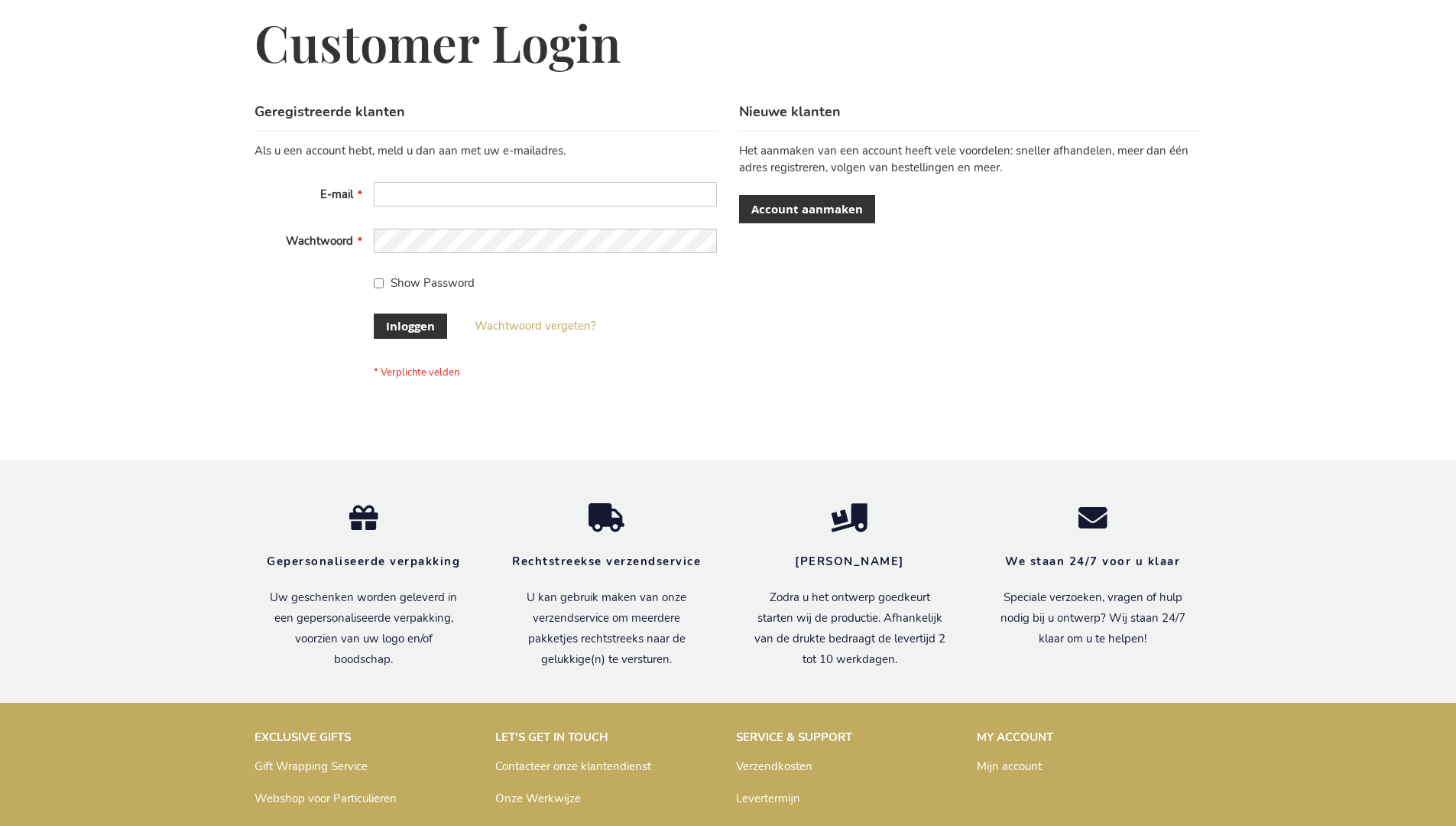
scroll to position [519, 0]
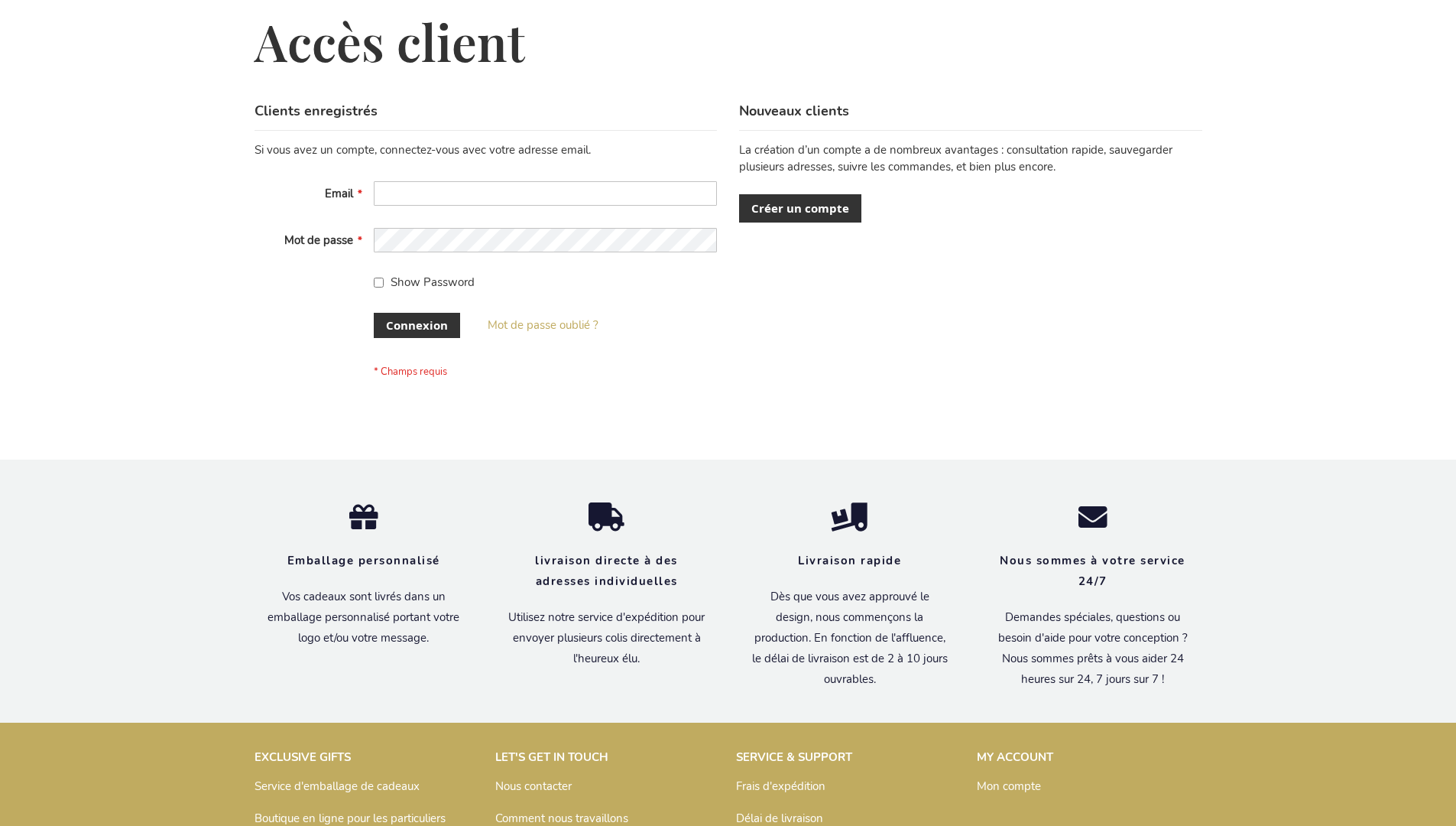
scroll to position [528, 0]
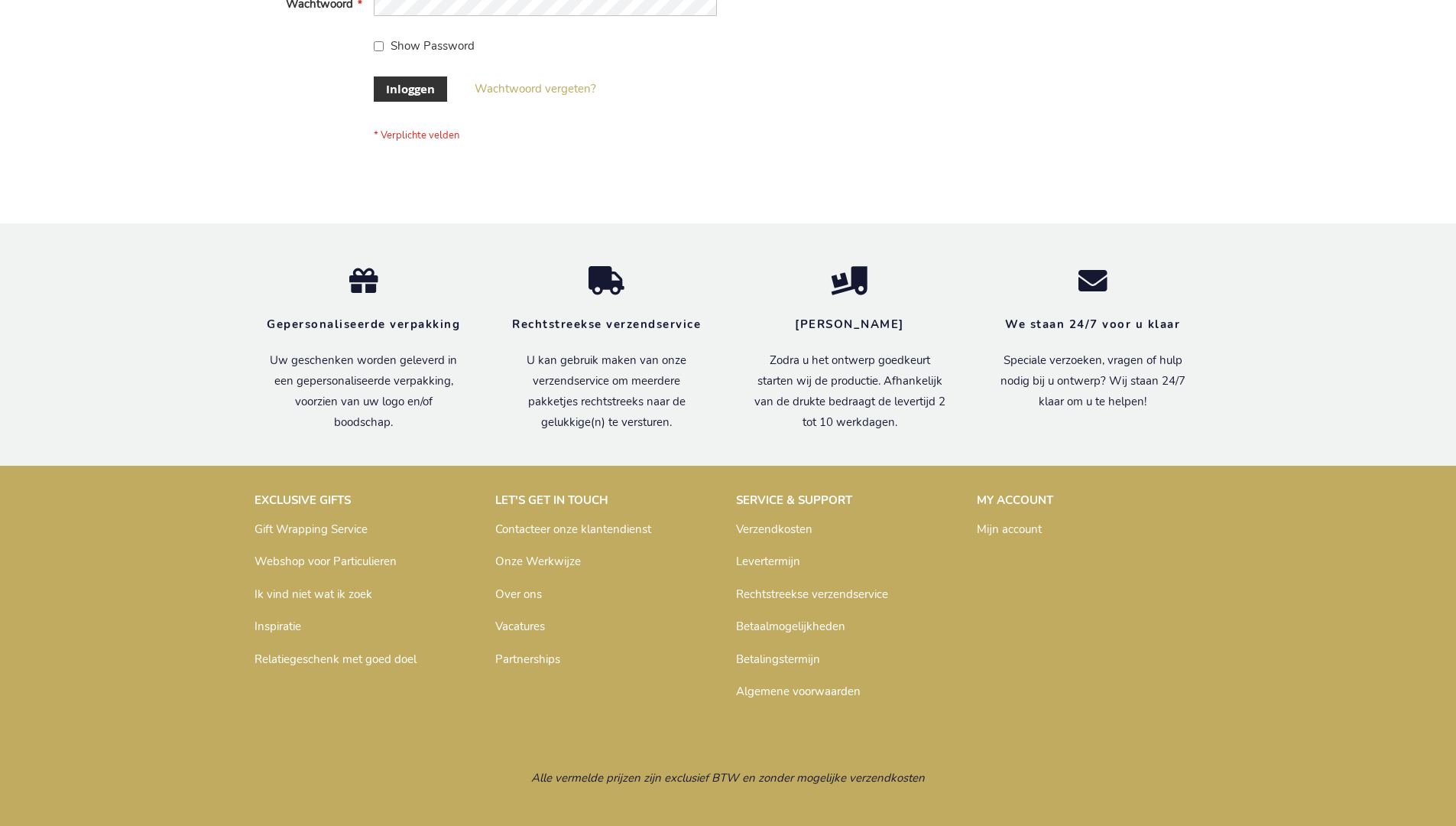
scroll to position [519, 0]
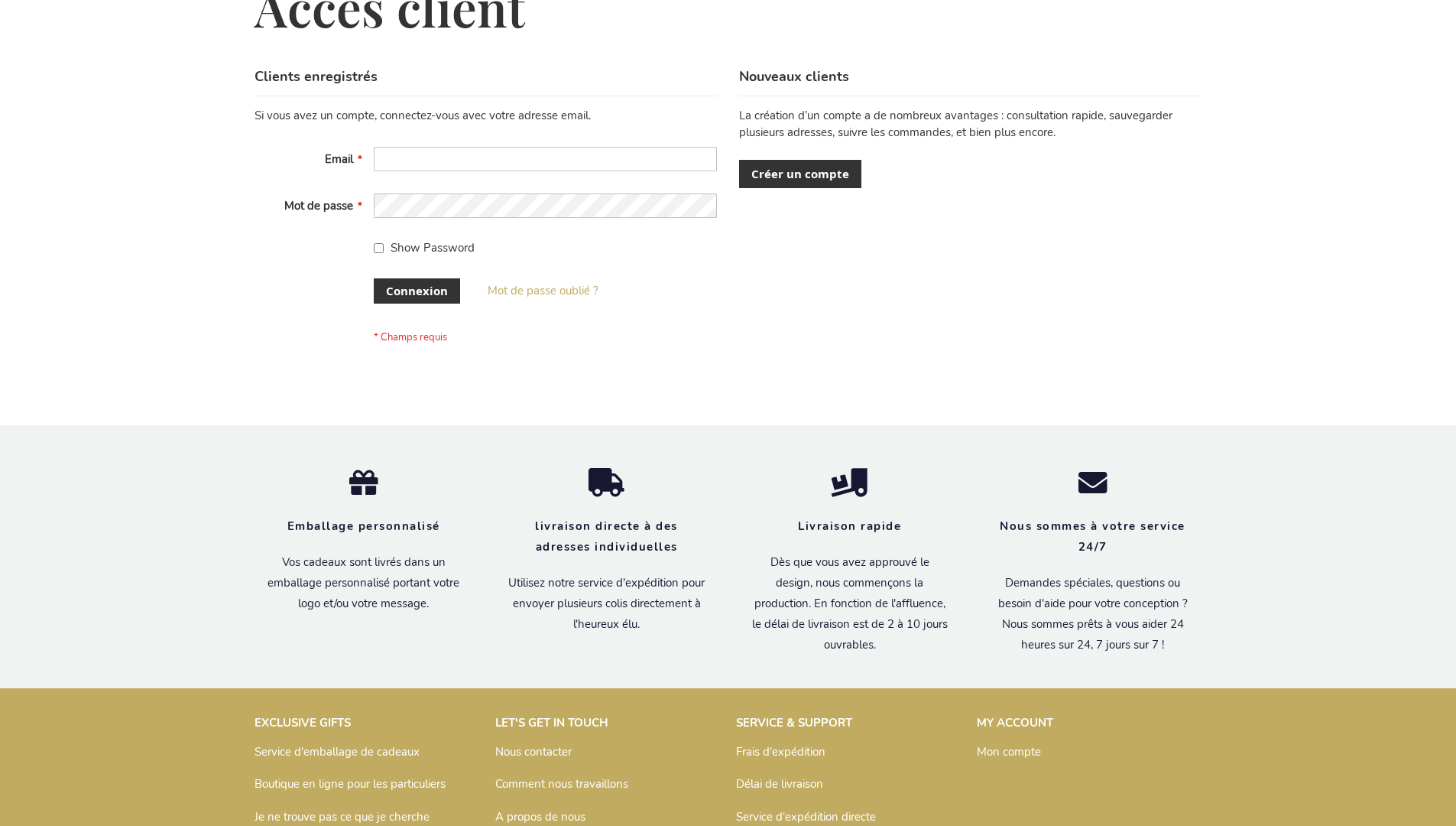
scroll to position [528, 0]
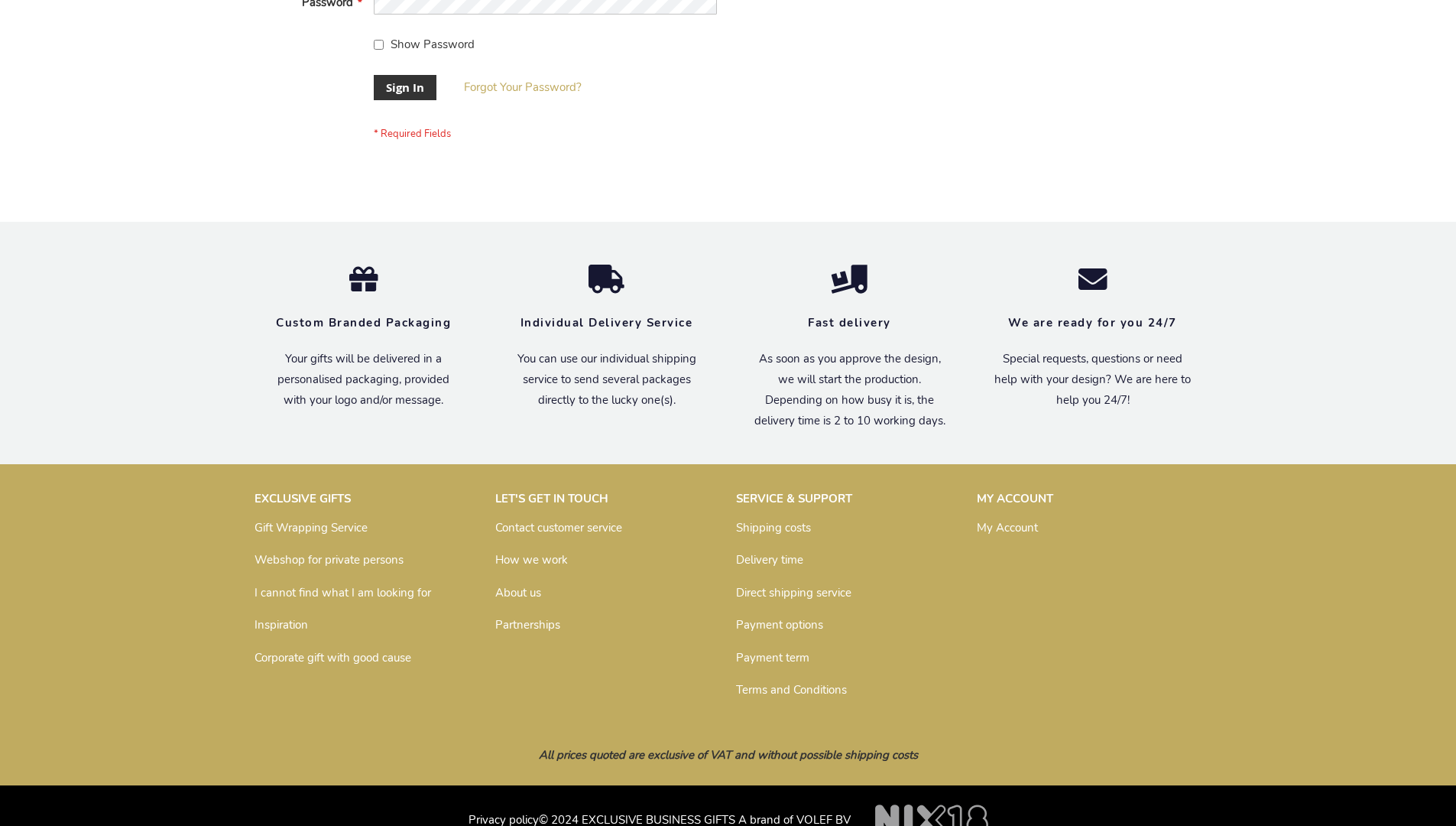
scroll to position [492, 0]
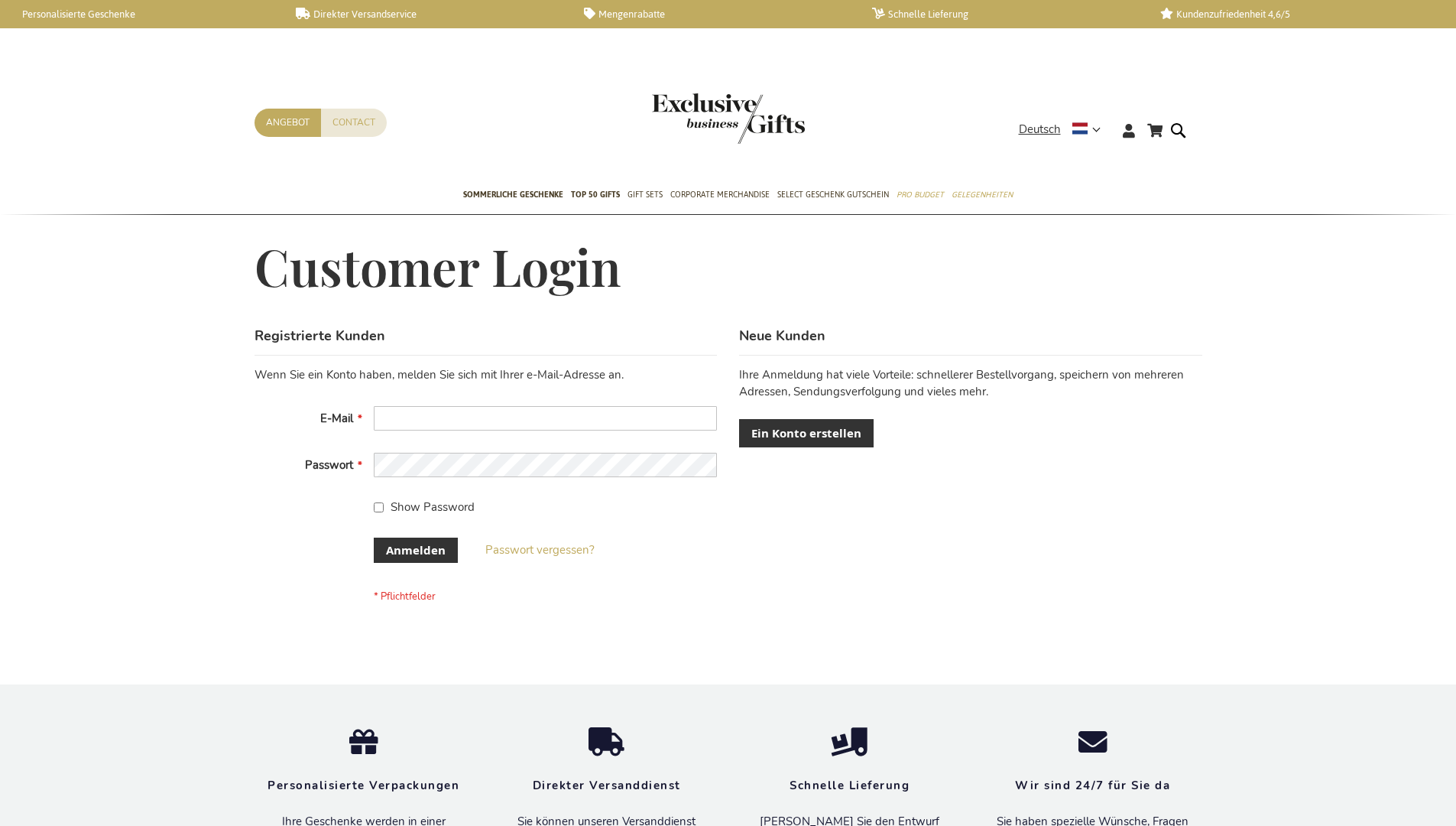
scroll to position [513, 0]
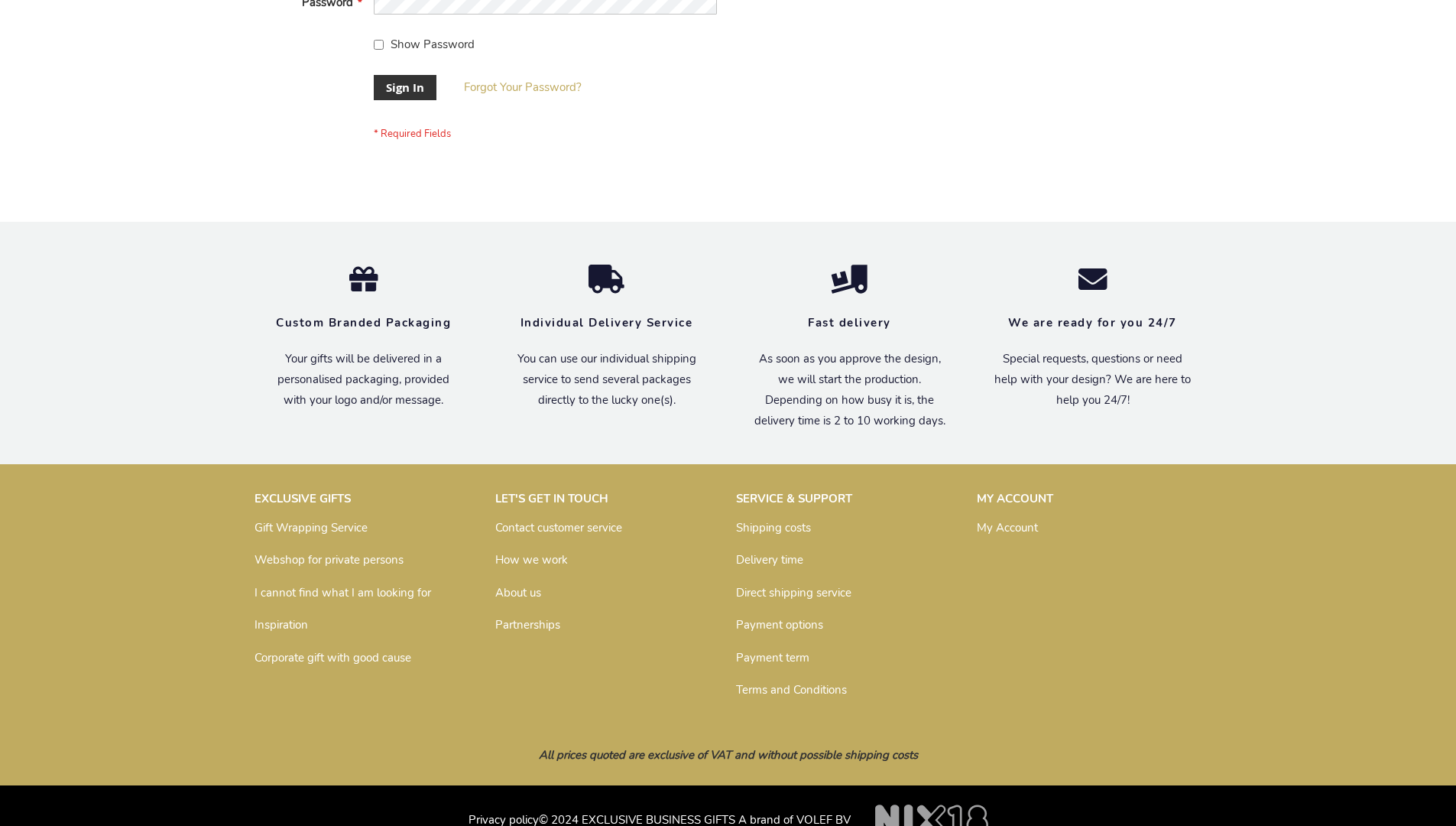
scroll to position [492, 0]
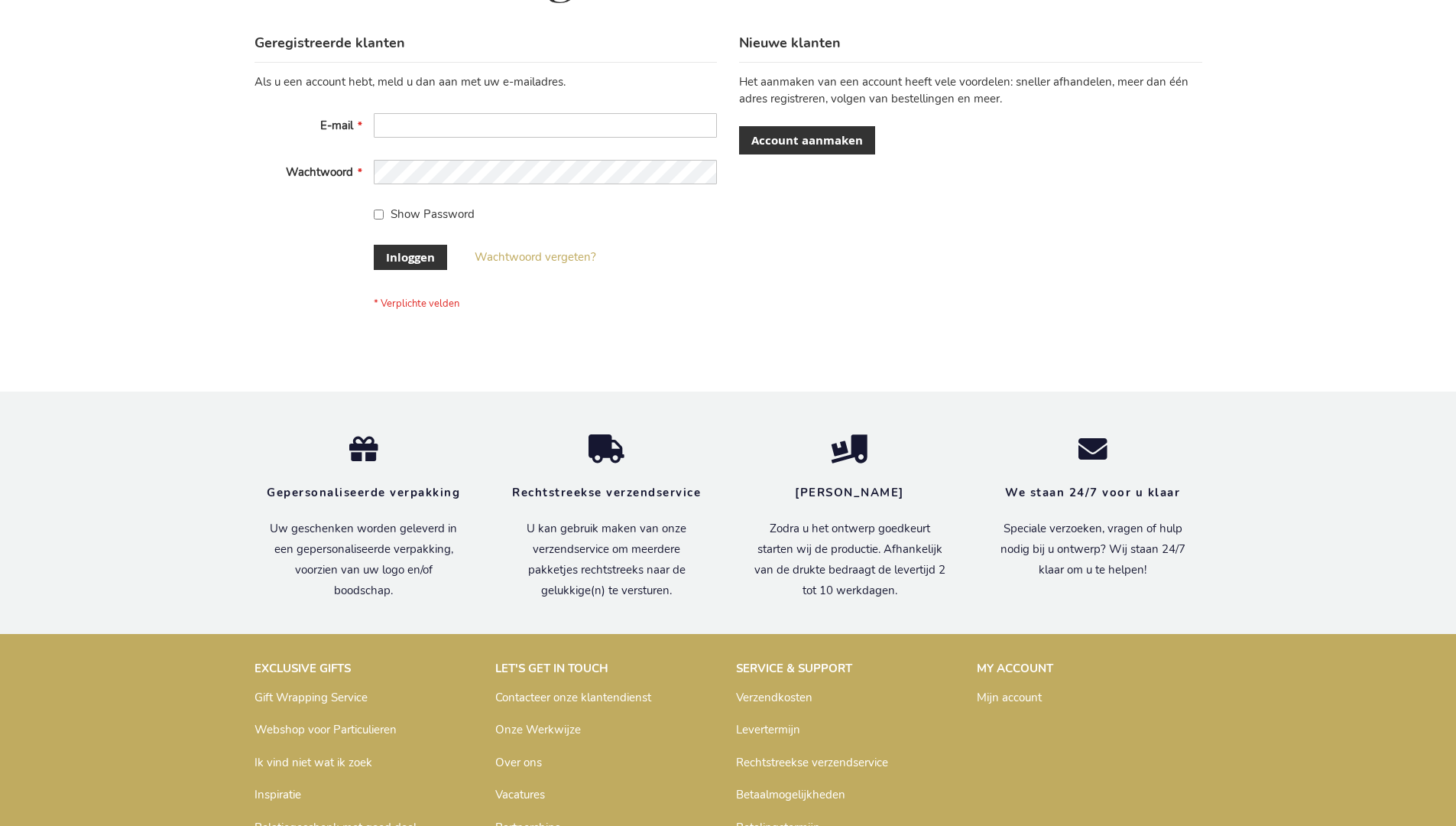
scroll to position [519, 0]
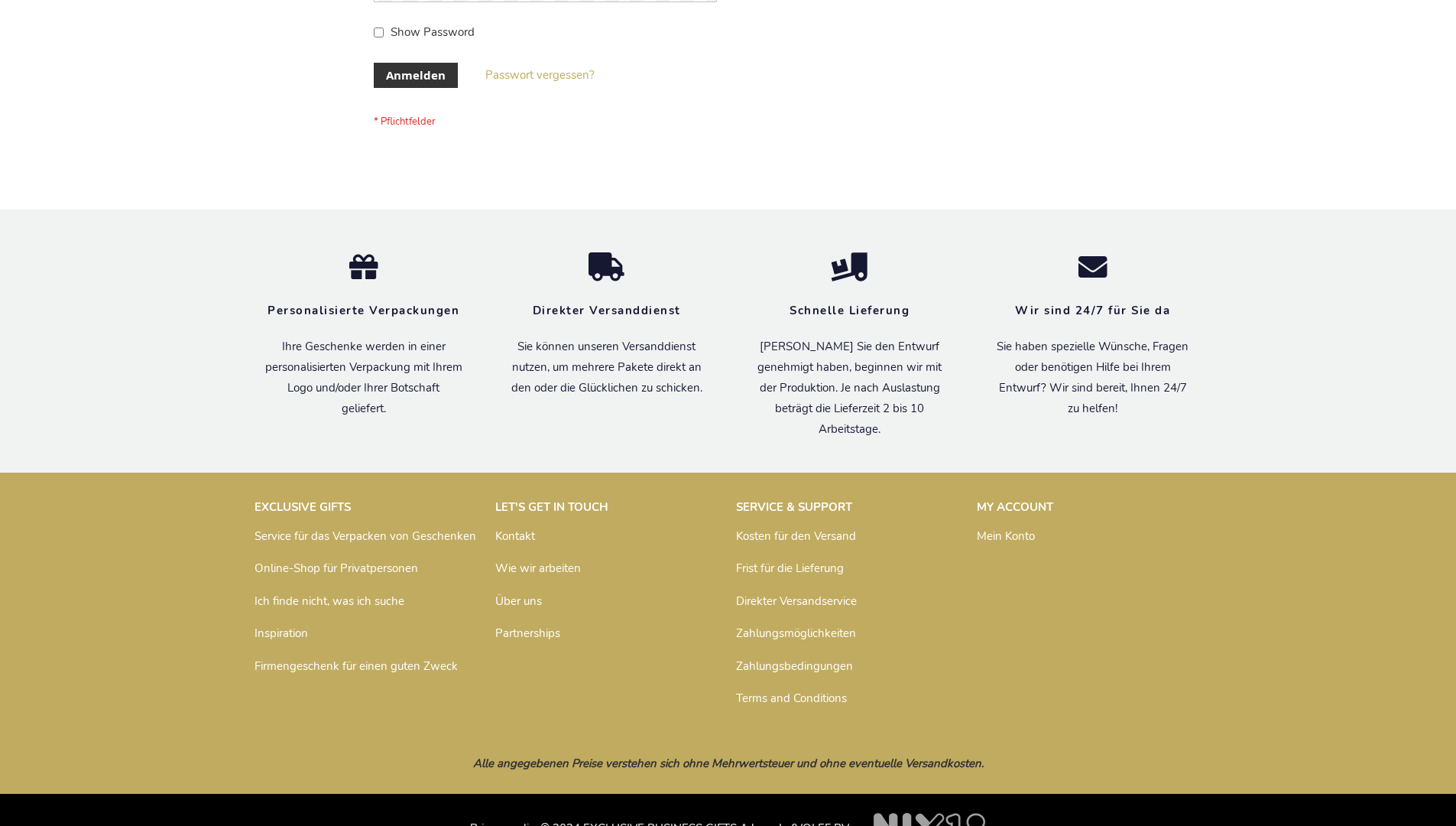
scroll to position [513, 0]
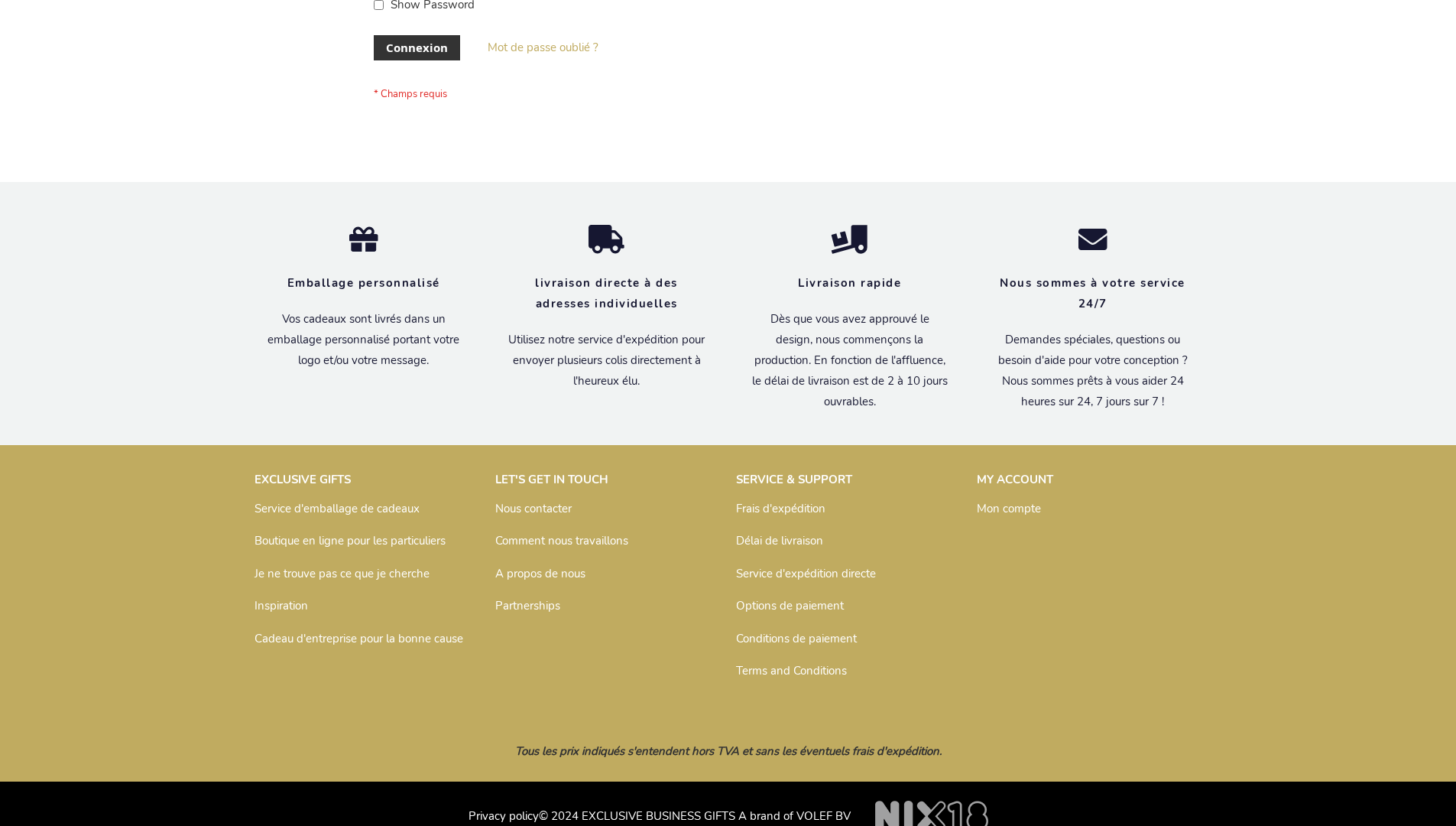
scroll to position [515, 0]
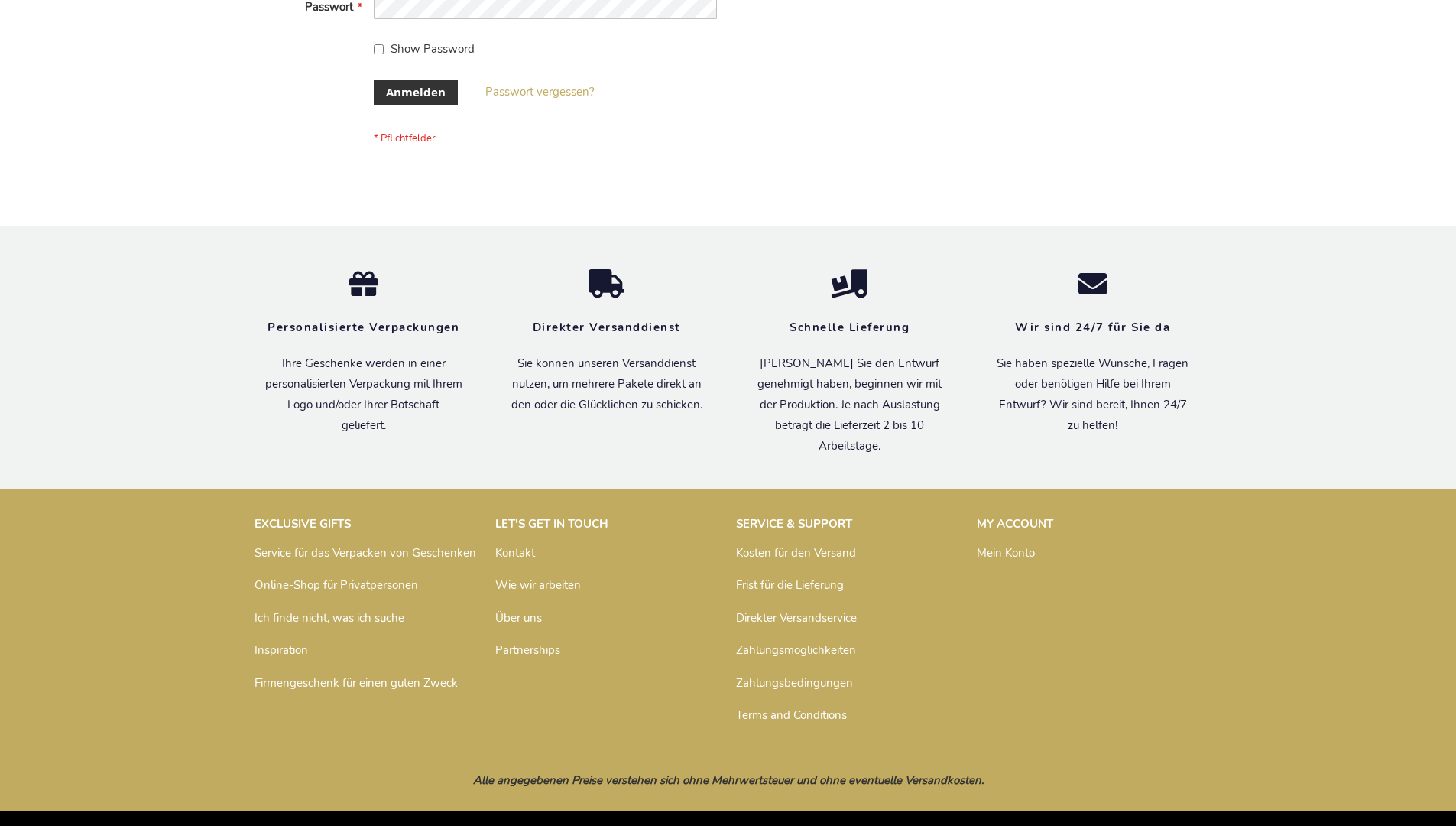
scroll to position [513, 0]
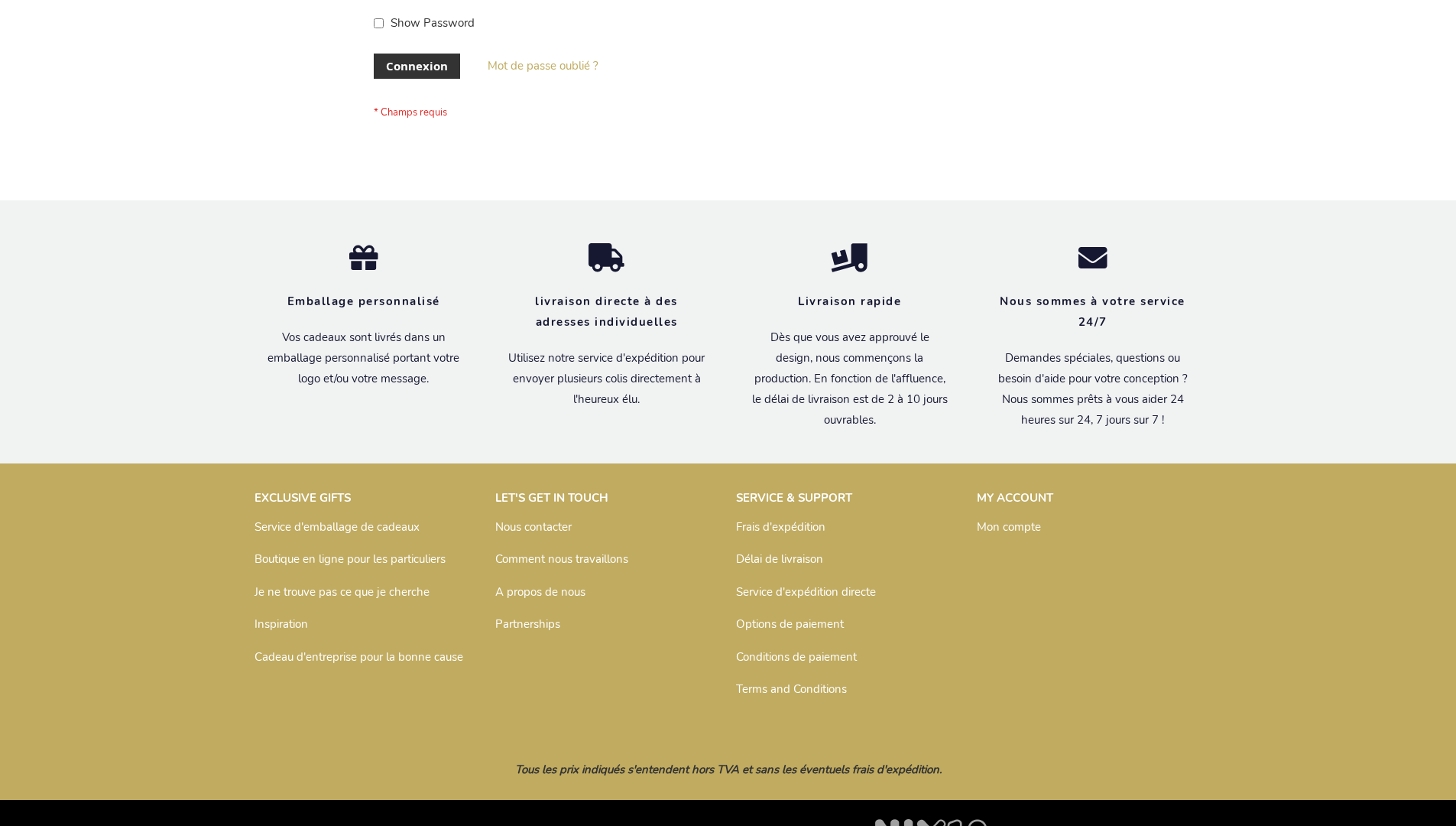
scroll to position [528, 0]
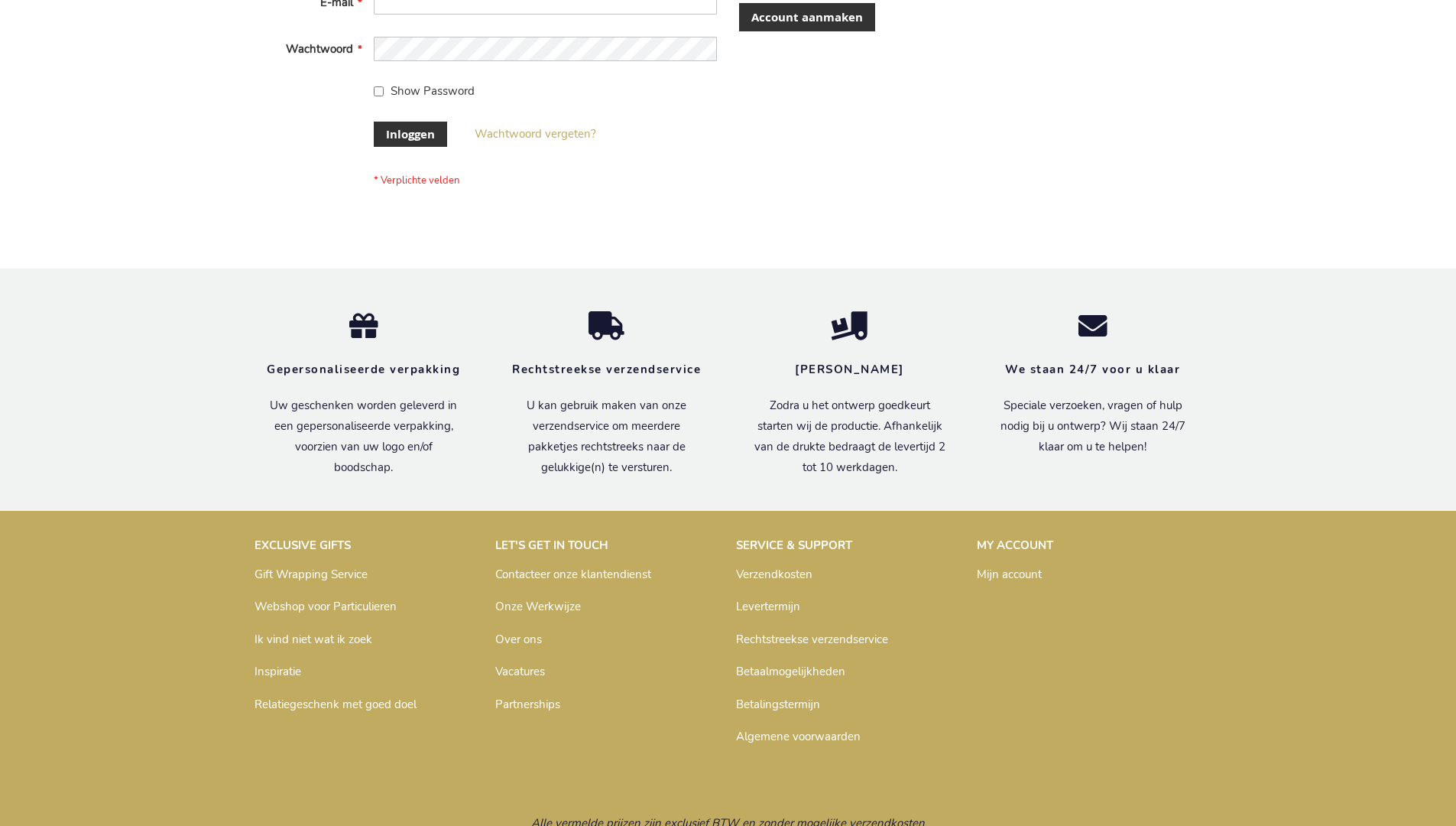
scroll to position [519, 0]
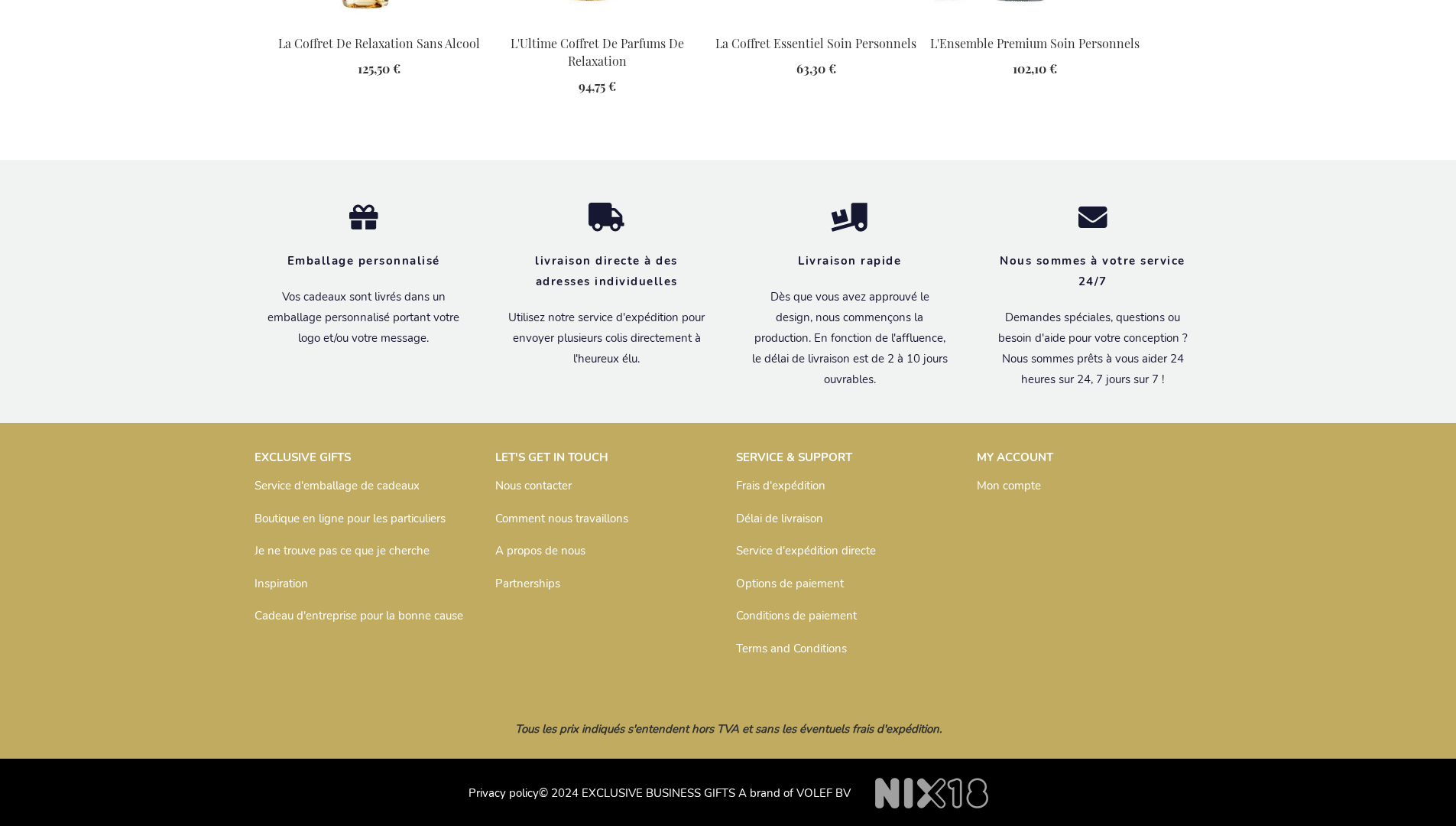
scroll to position [2043, 0]
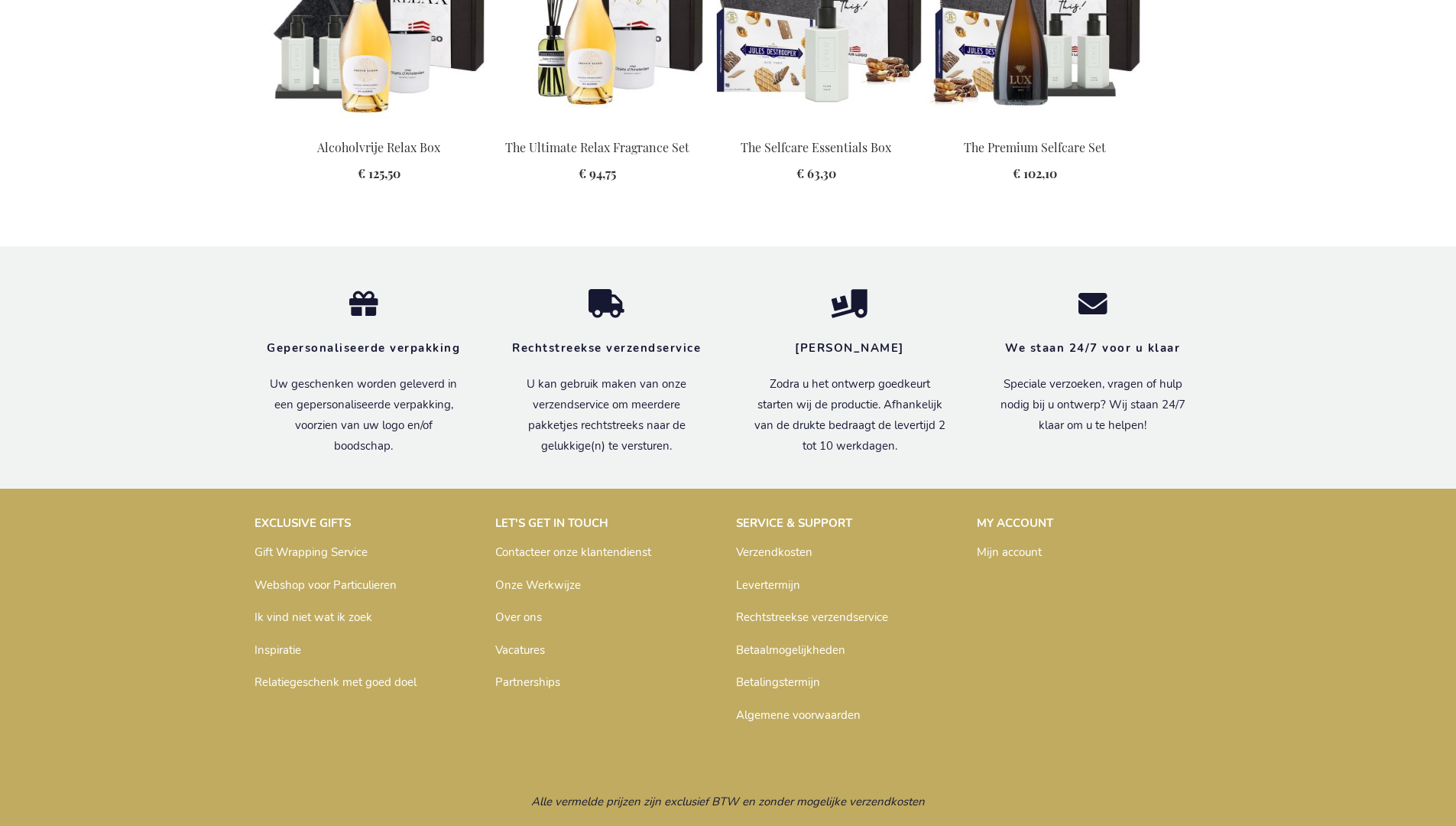
scroll to position [2001, 0]
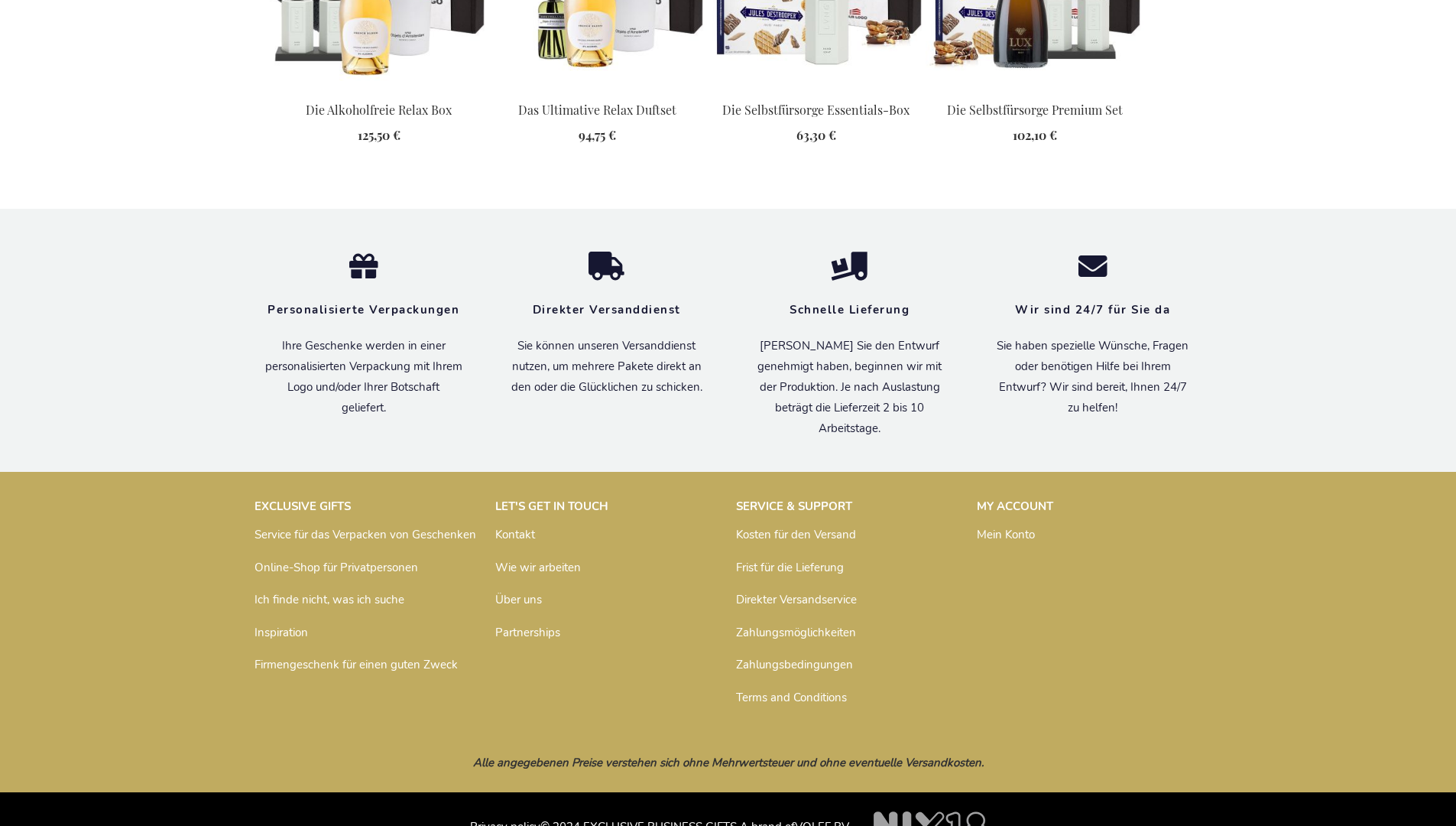
scroll to position [2010, 0]
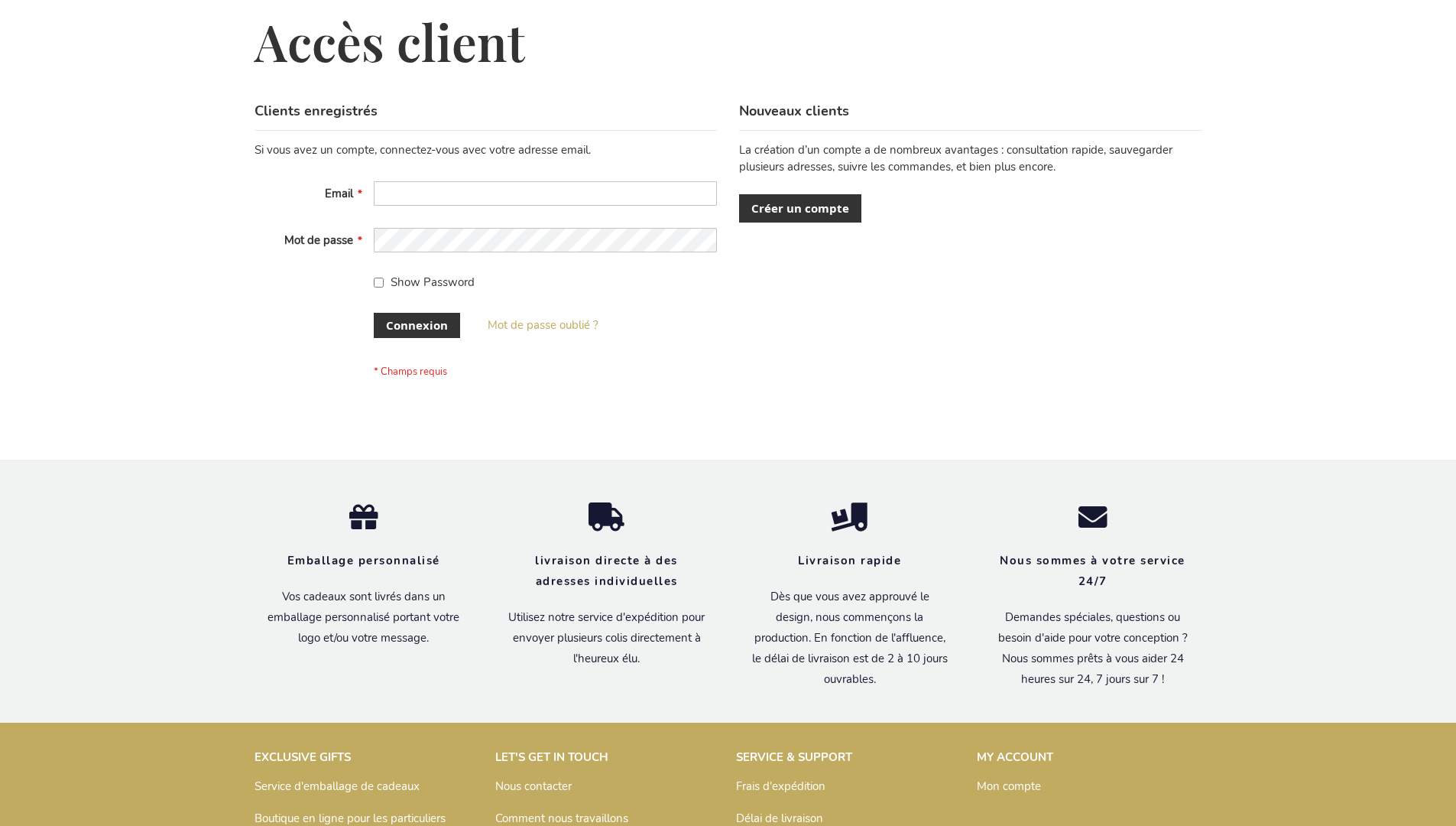
scroll to position [528, 0]
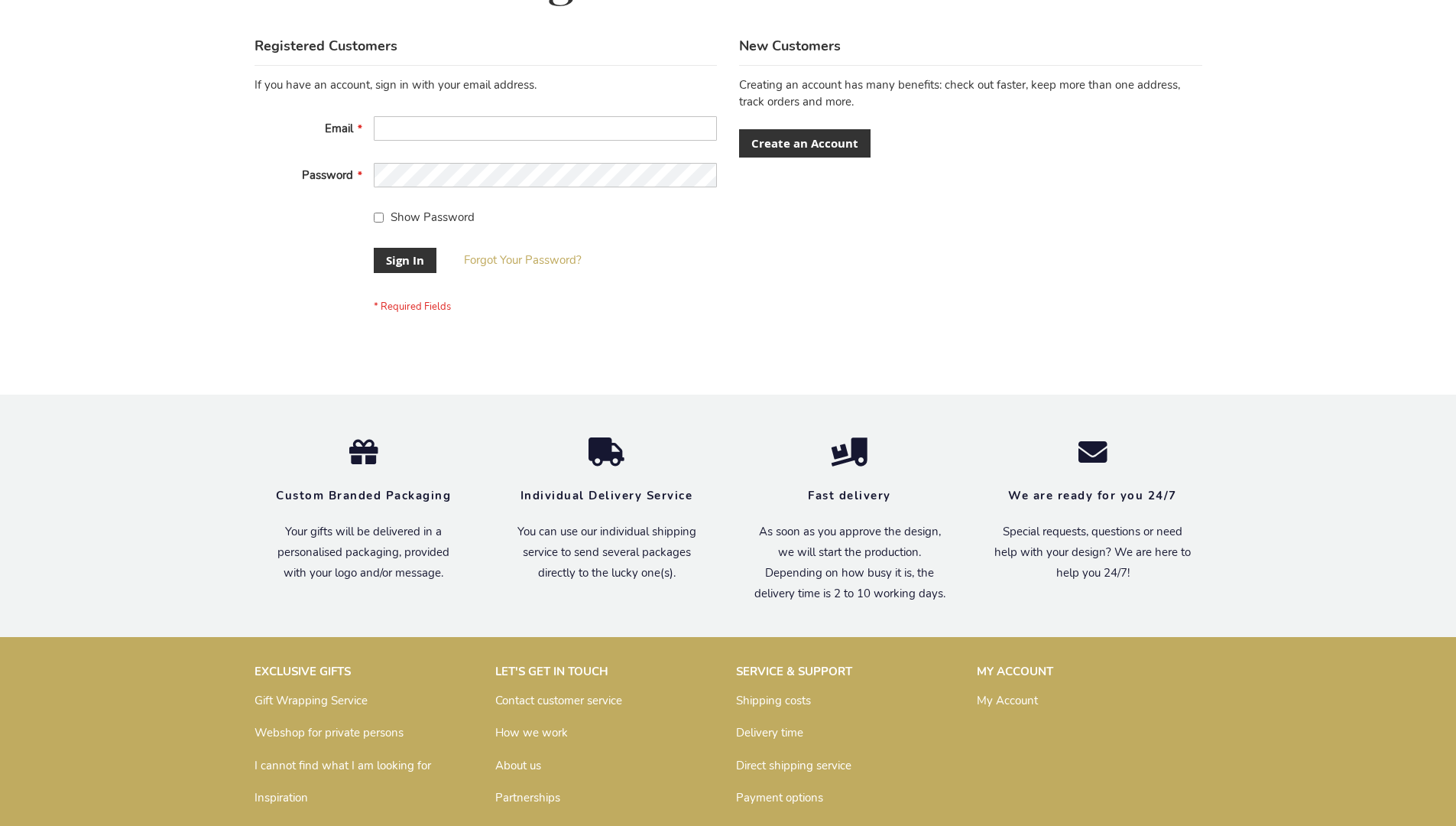
scroll to position [492, 0]
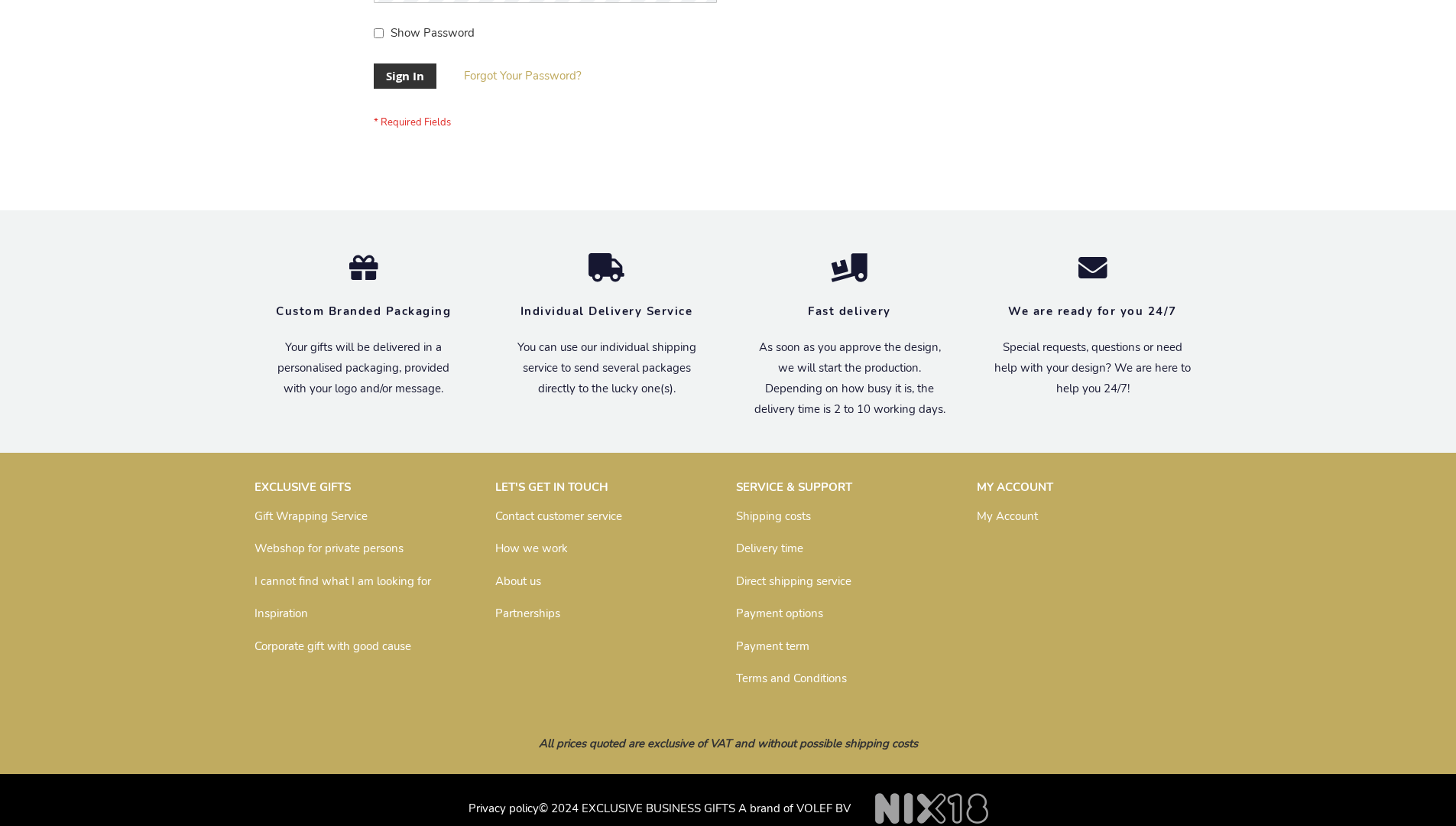
scroll to position [492, 0]
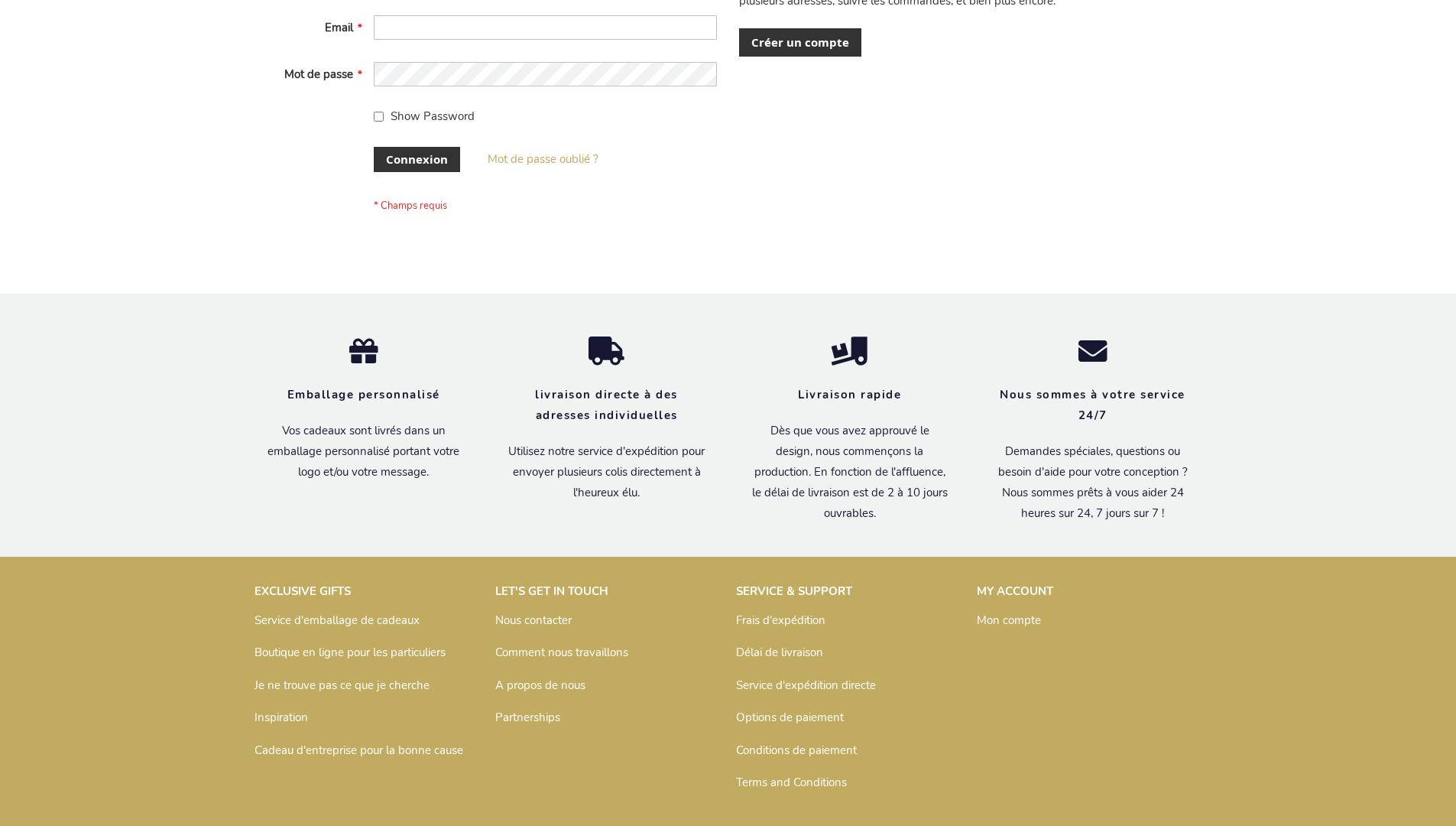
scroll to position [528, 0]
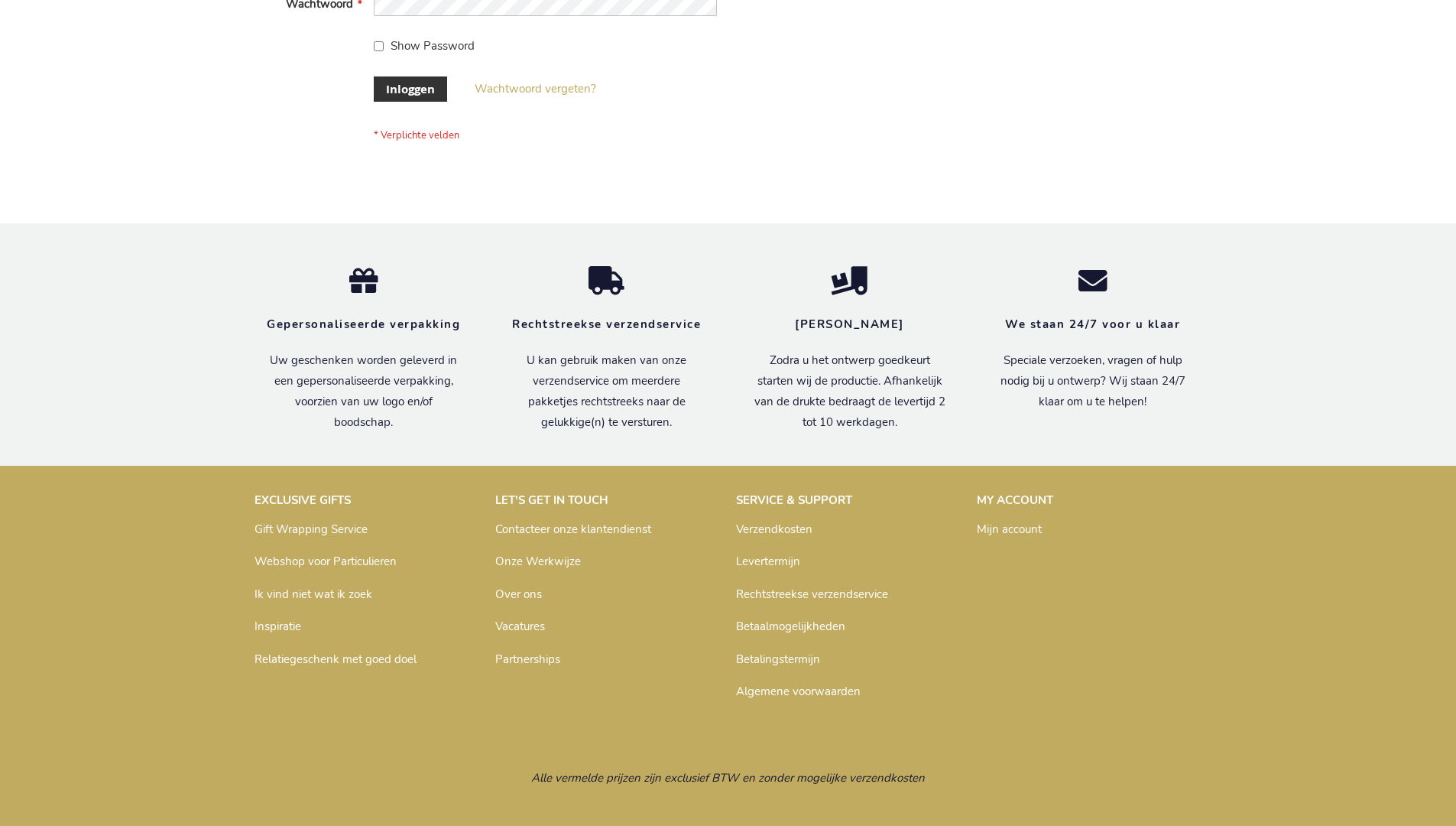
scroll to position [519, 0]
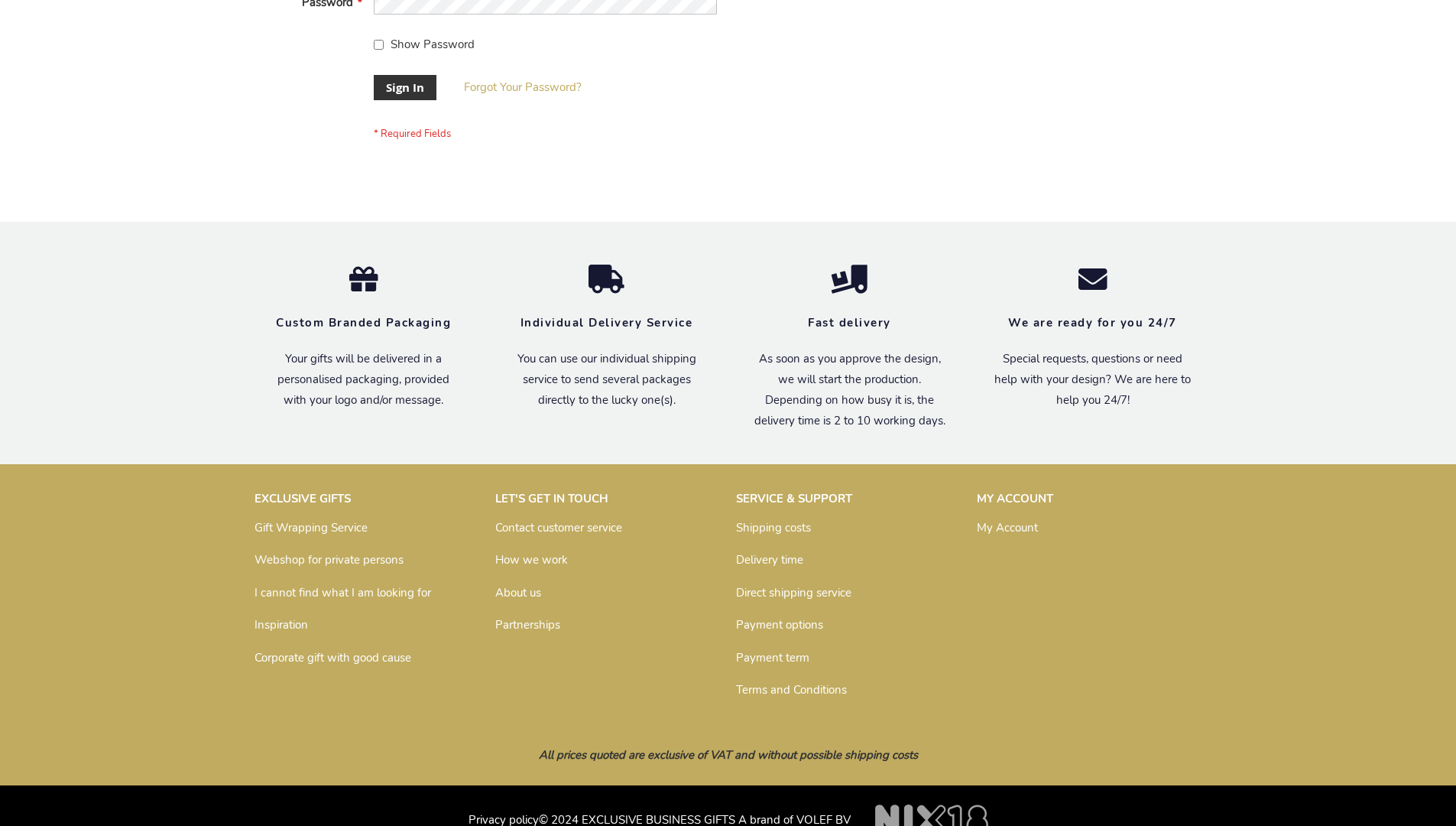
scroll to position [492, 0]
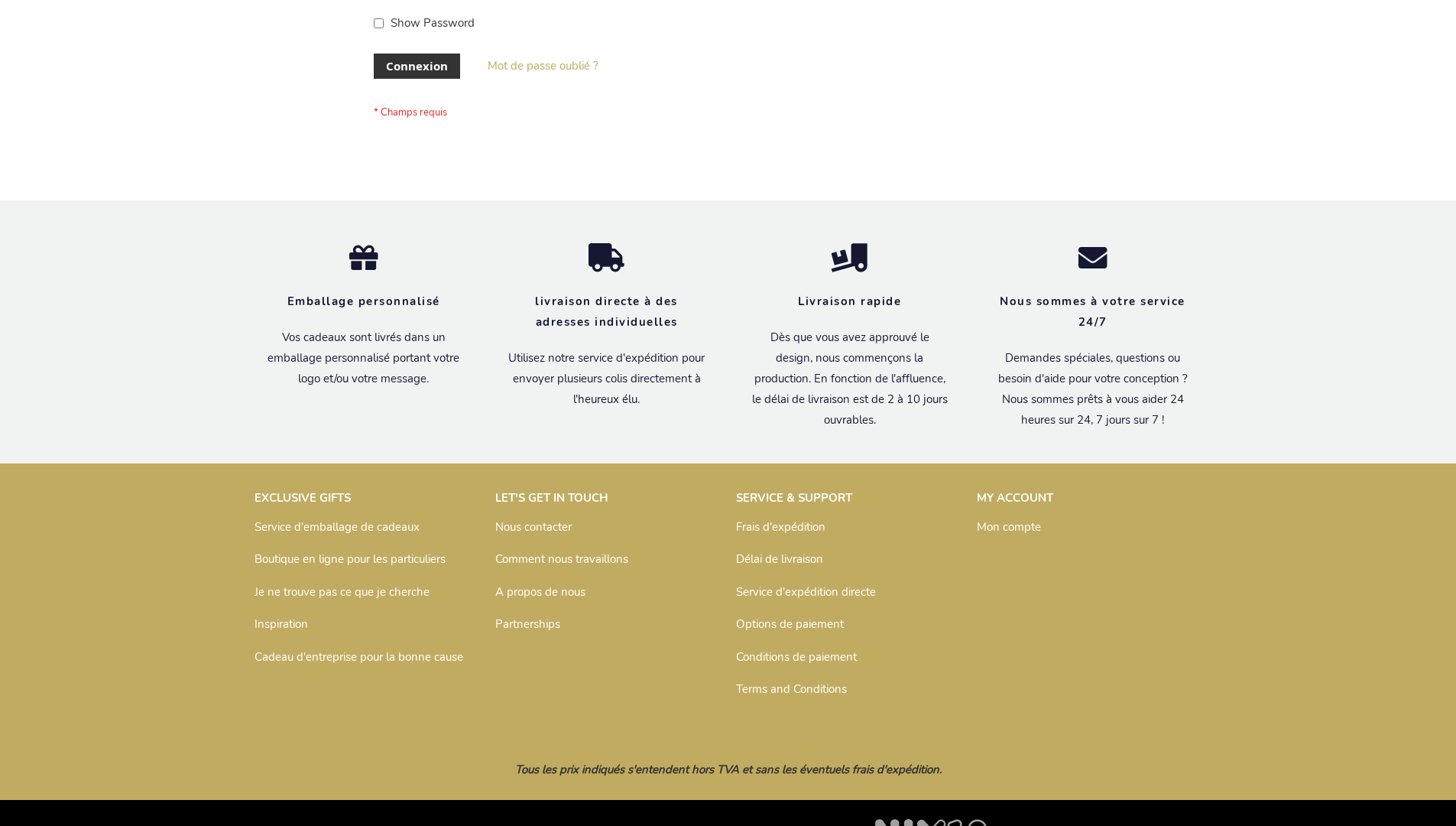
scroll to position [528, 0]
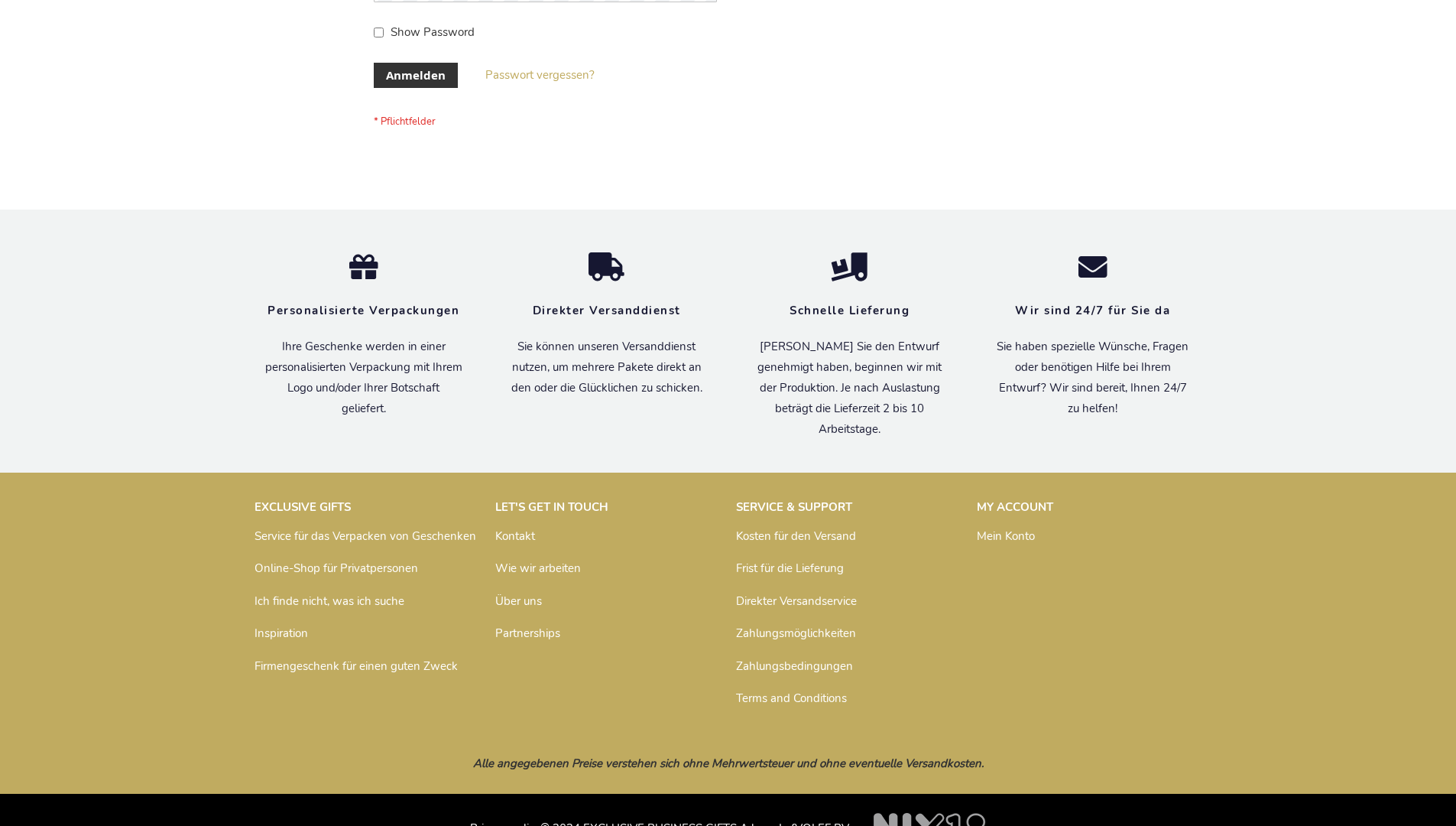
scroll to position [513, 0]
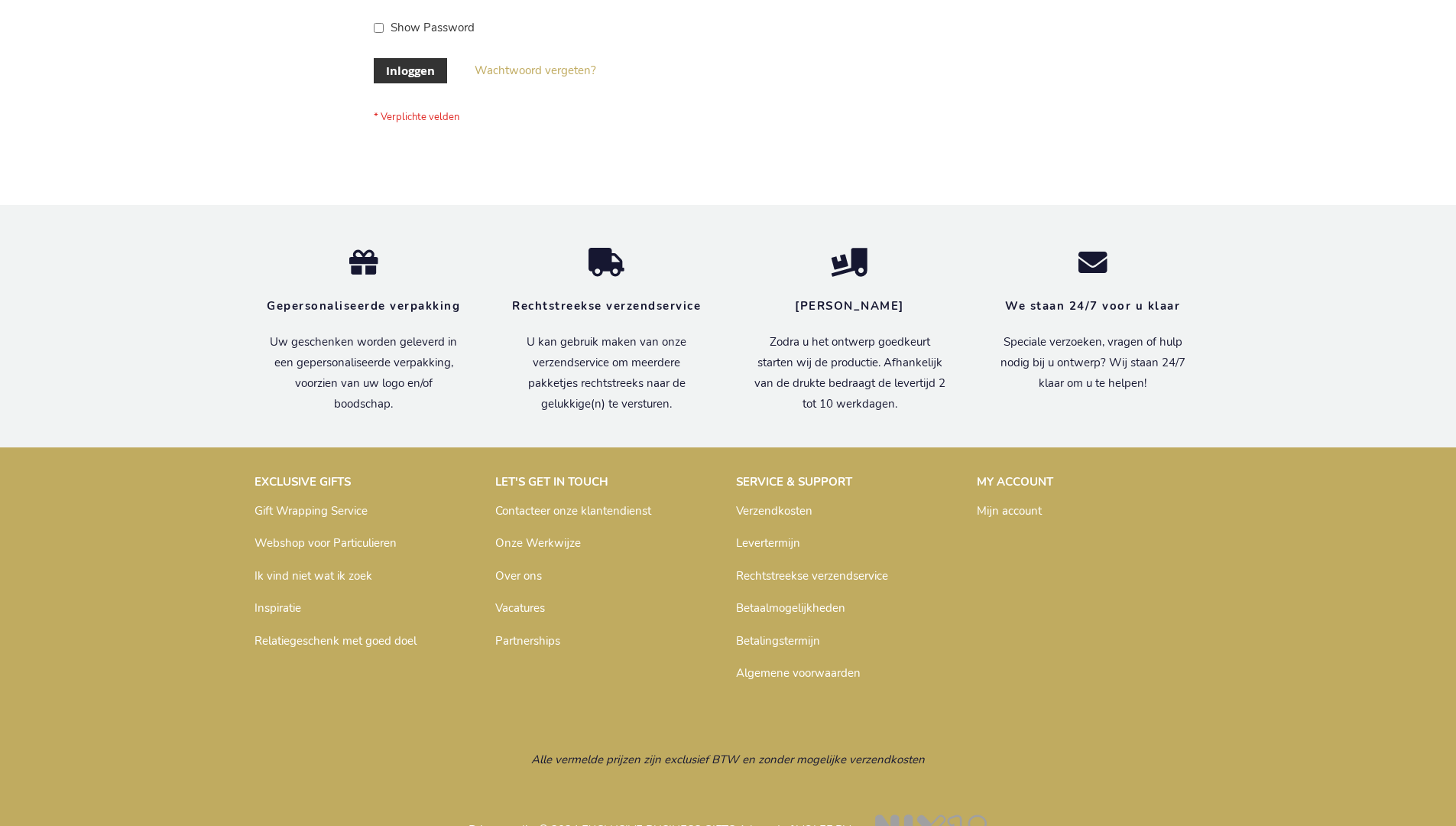
scroll to position [519, 0]
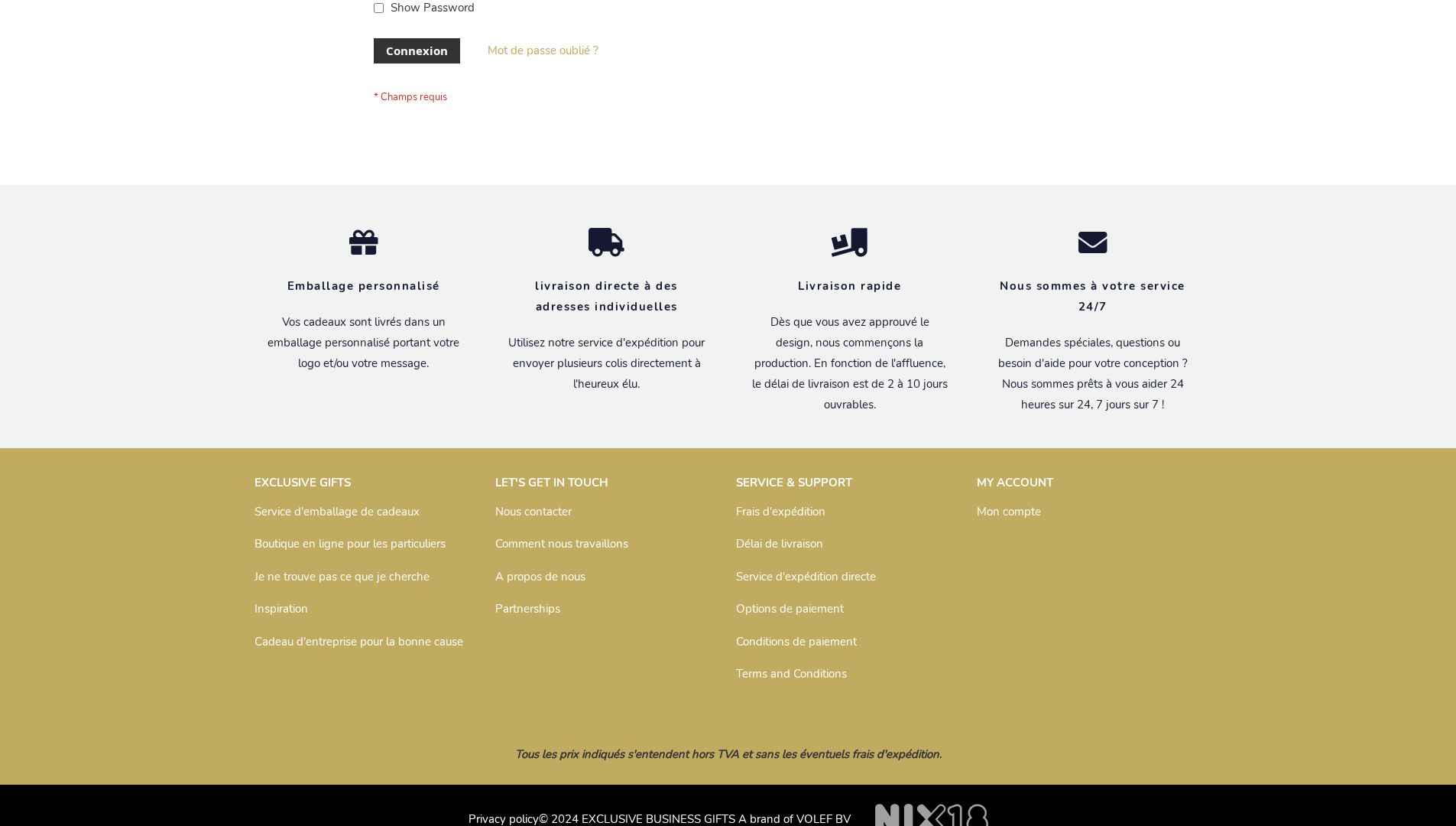
scroll to position [528, 0]
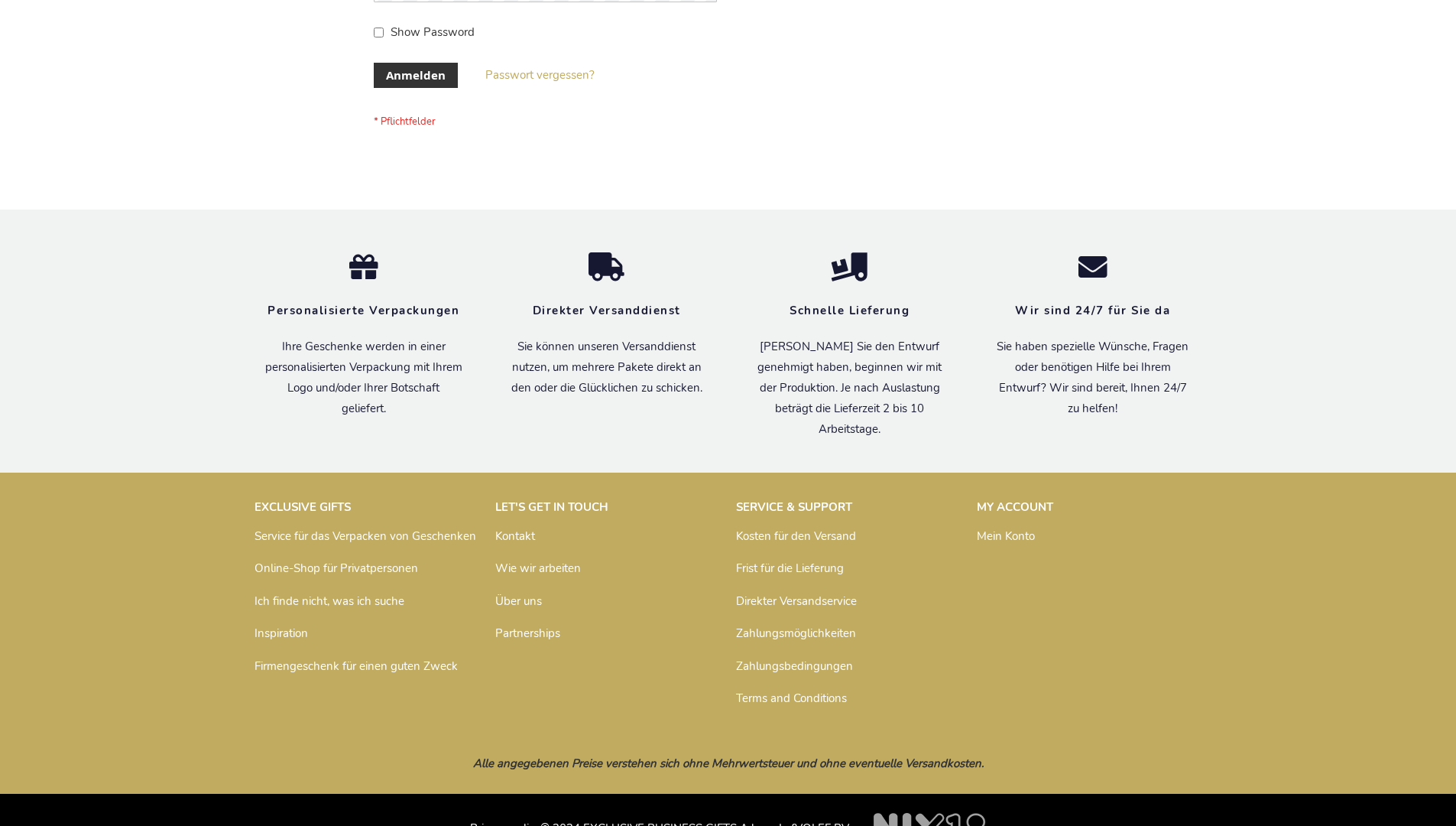
scroll to position [513, 0]
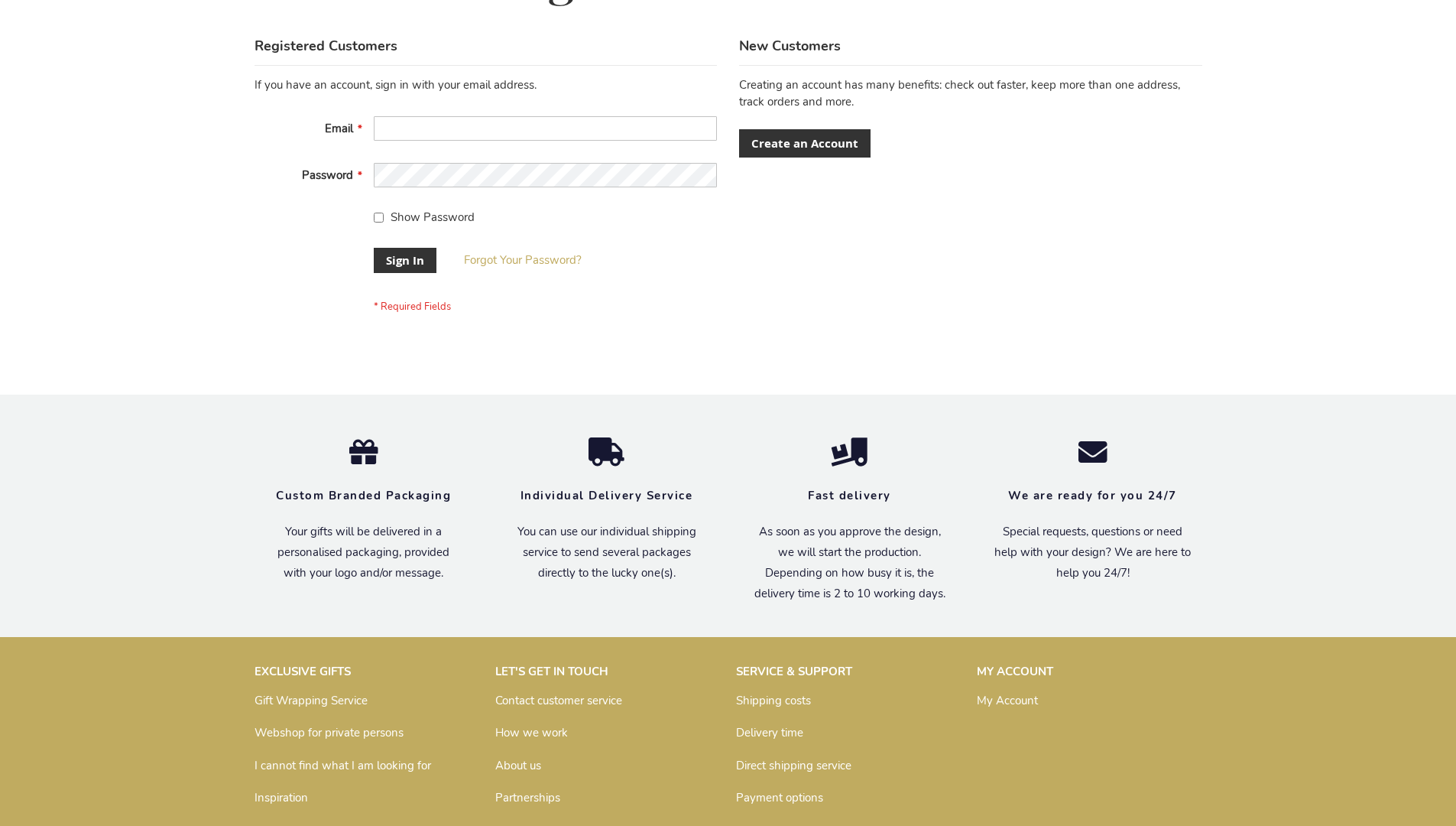
scroll to position [492, 0]
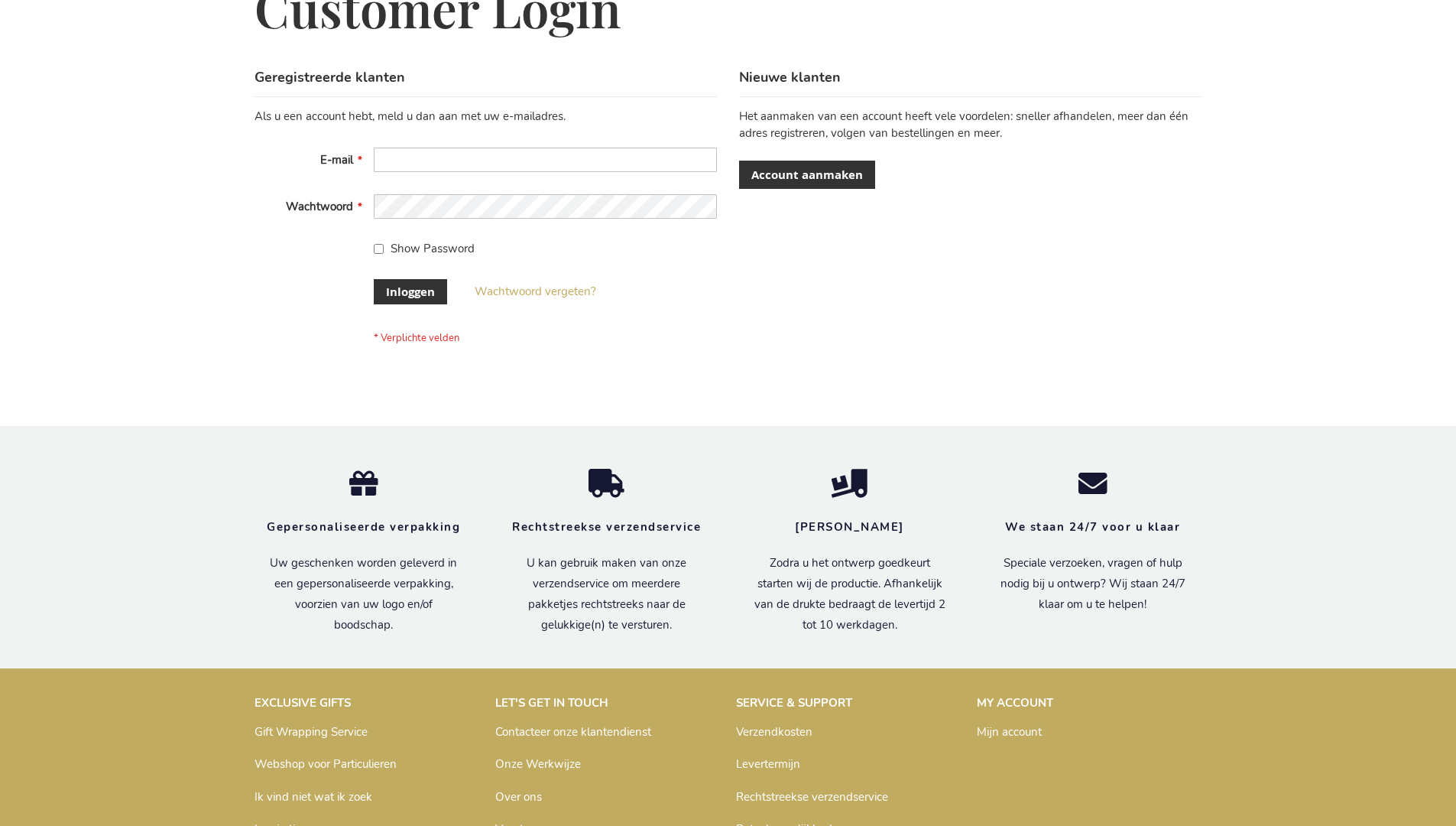
scroll to position [519, 0]
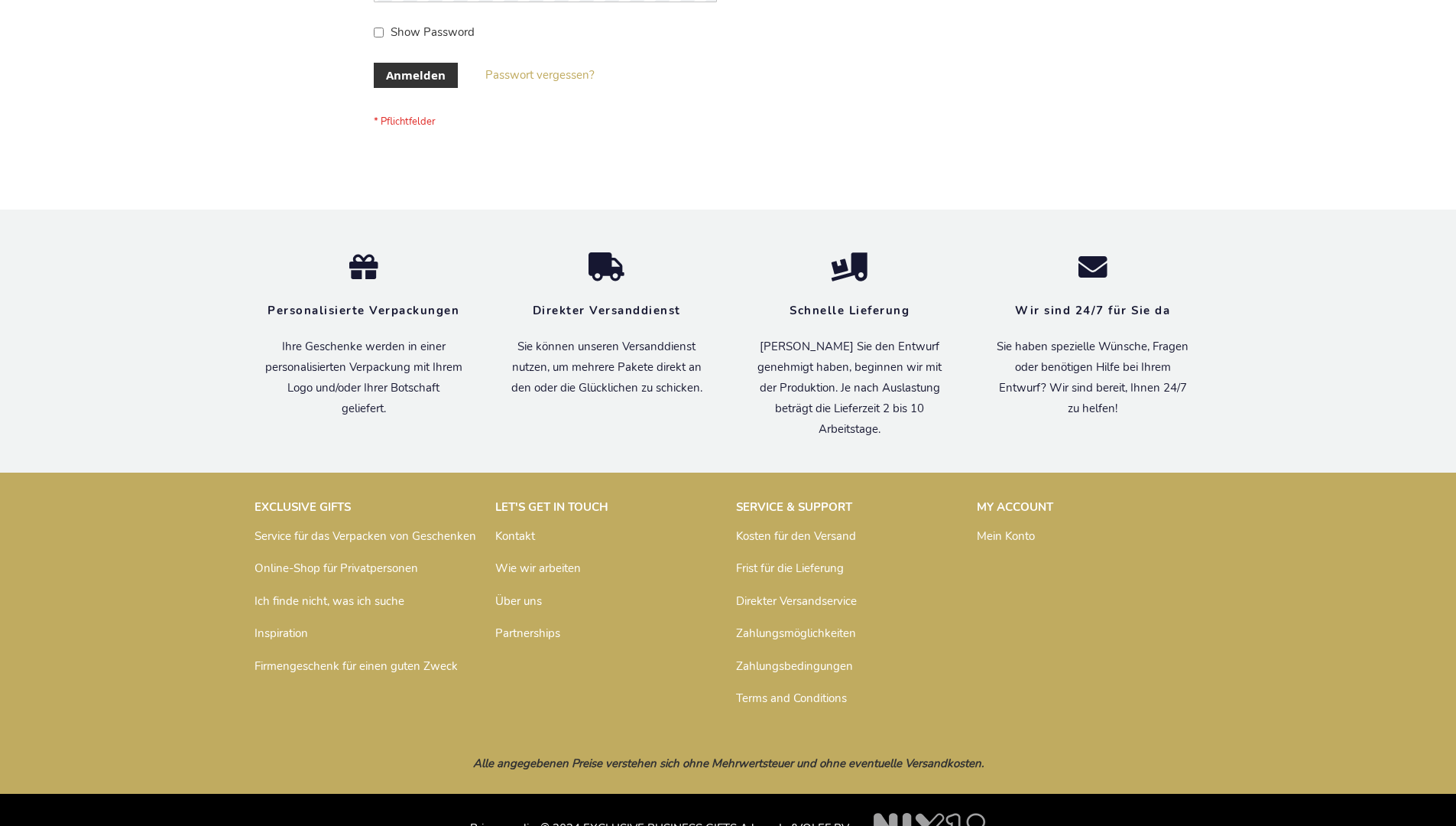
scroll to position [513, 0]
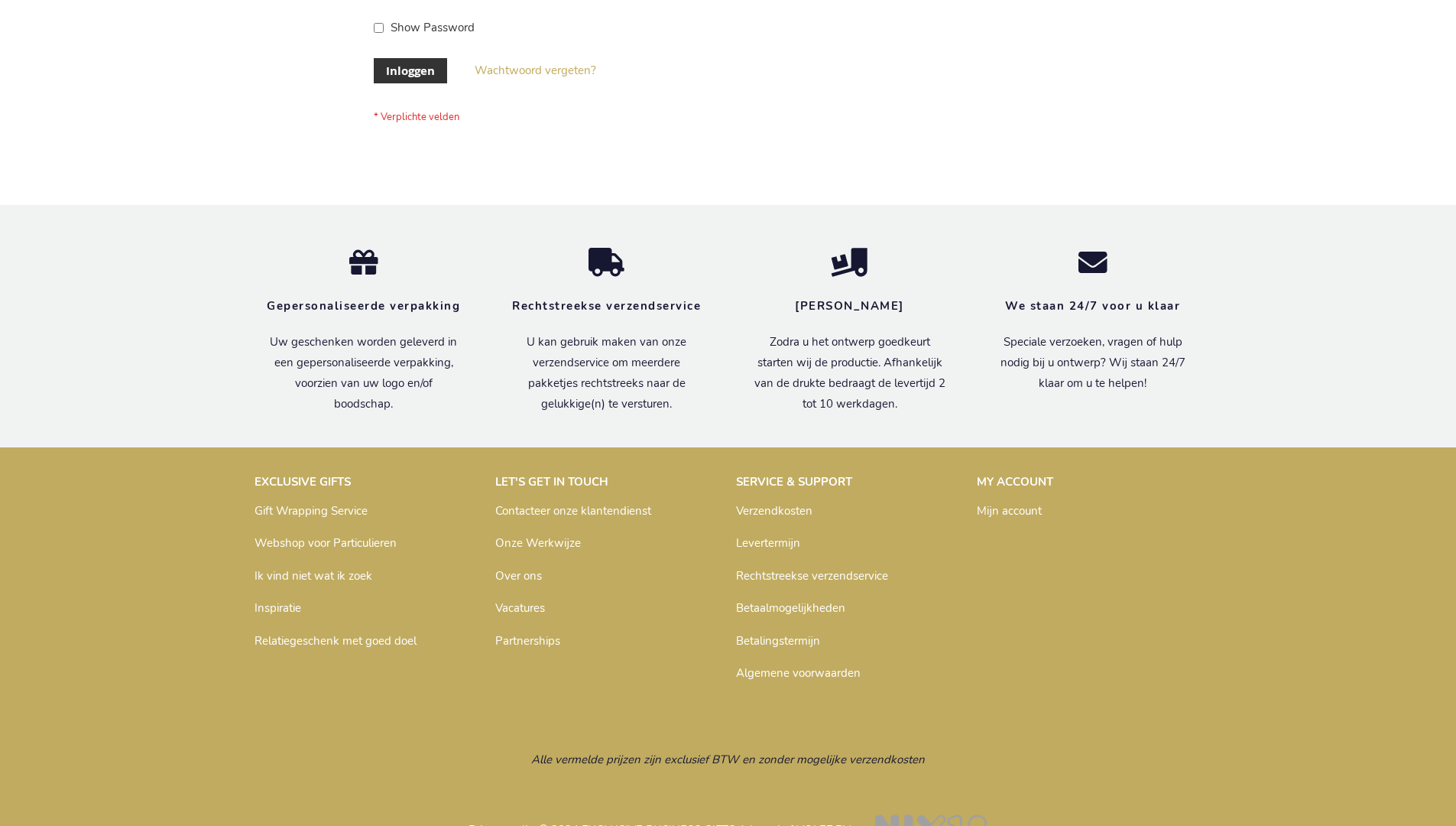
scroll to position [519, 0]
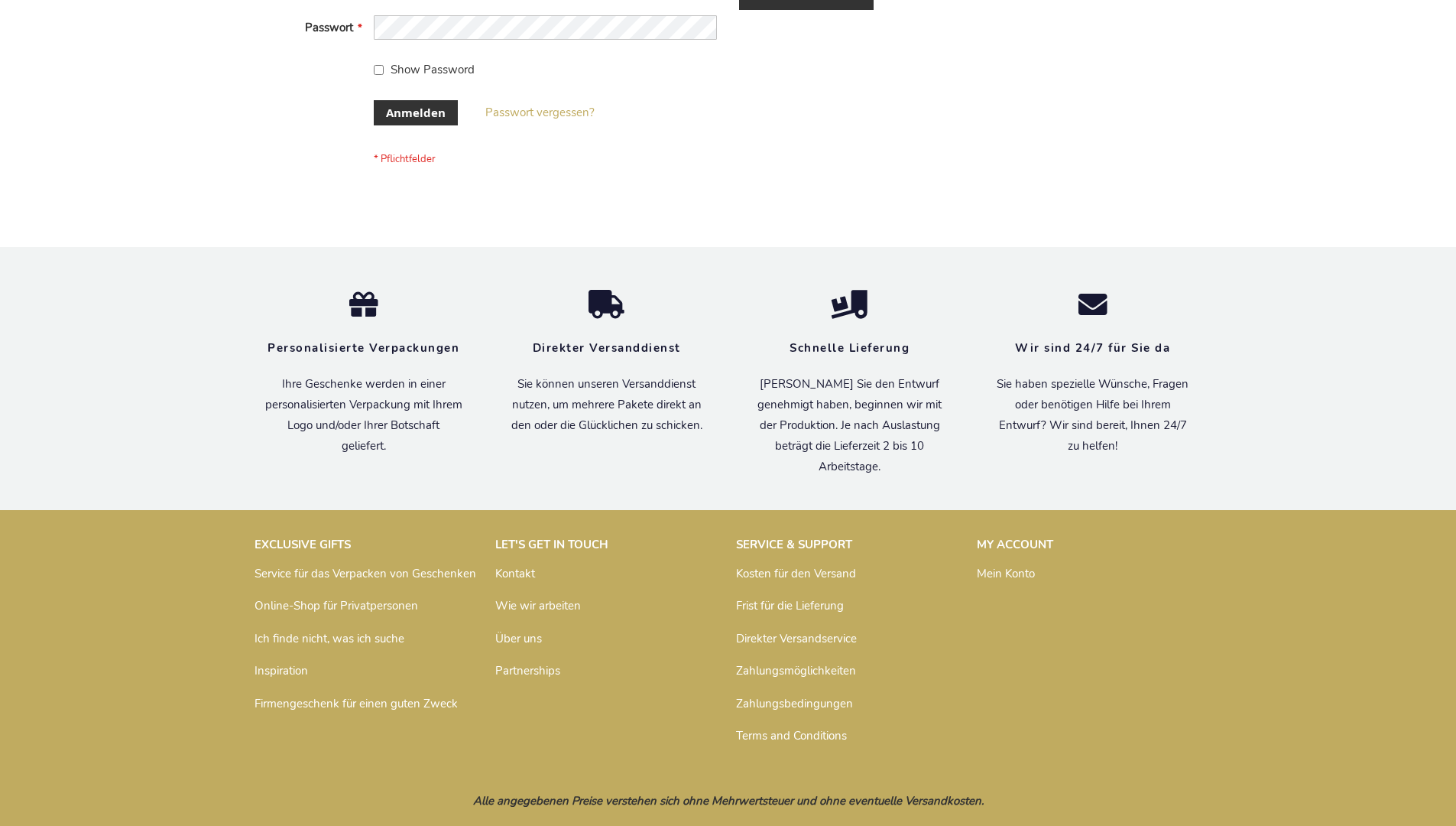
scroll to position [513, 0]
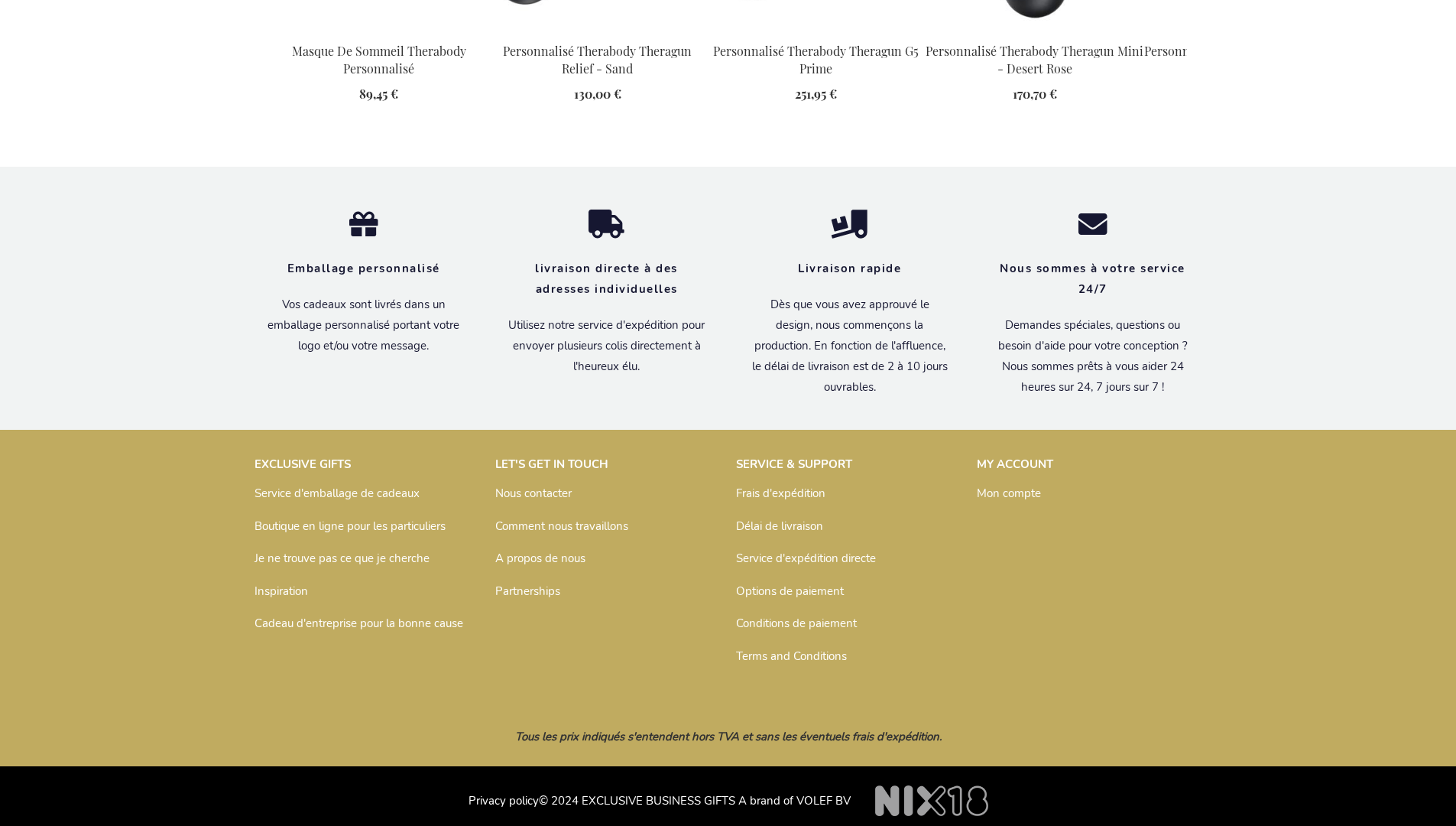
scroll to position [2257, 0]
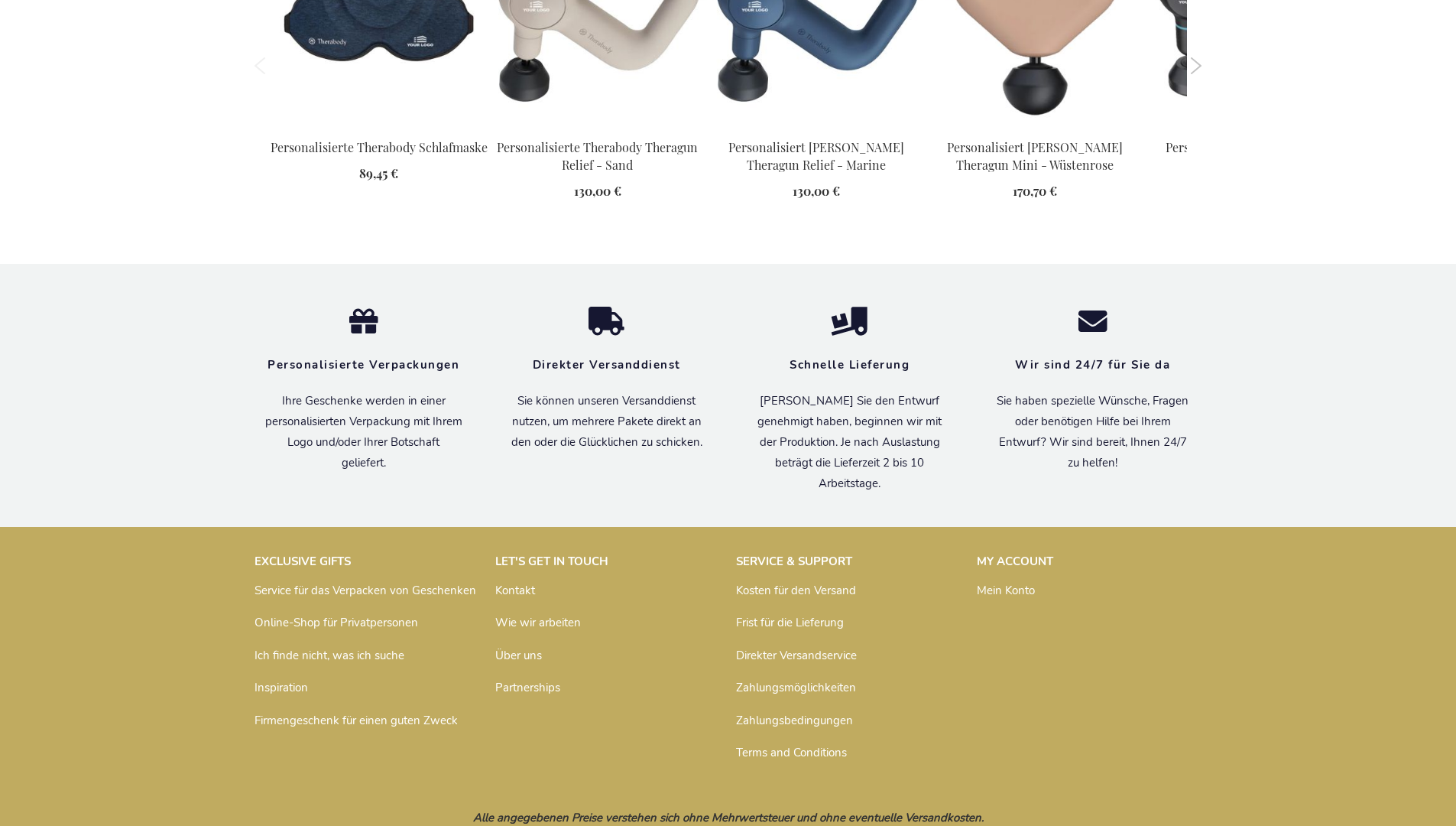
scroll to position [2234, 0]
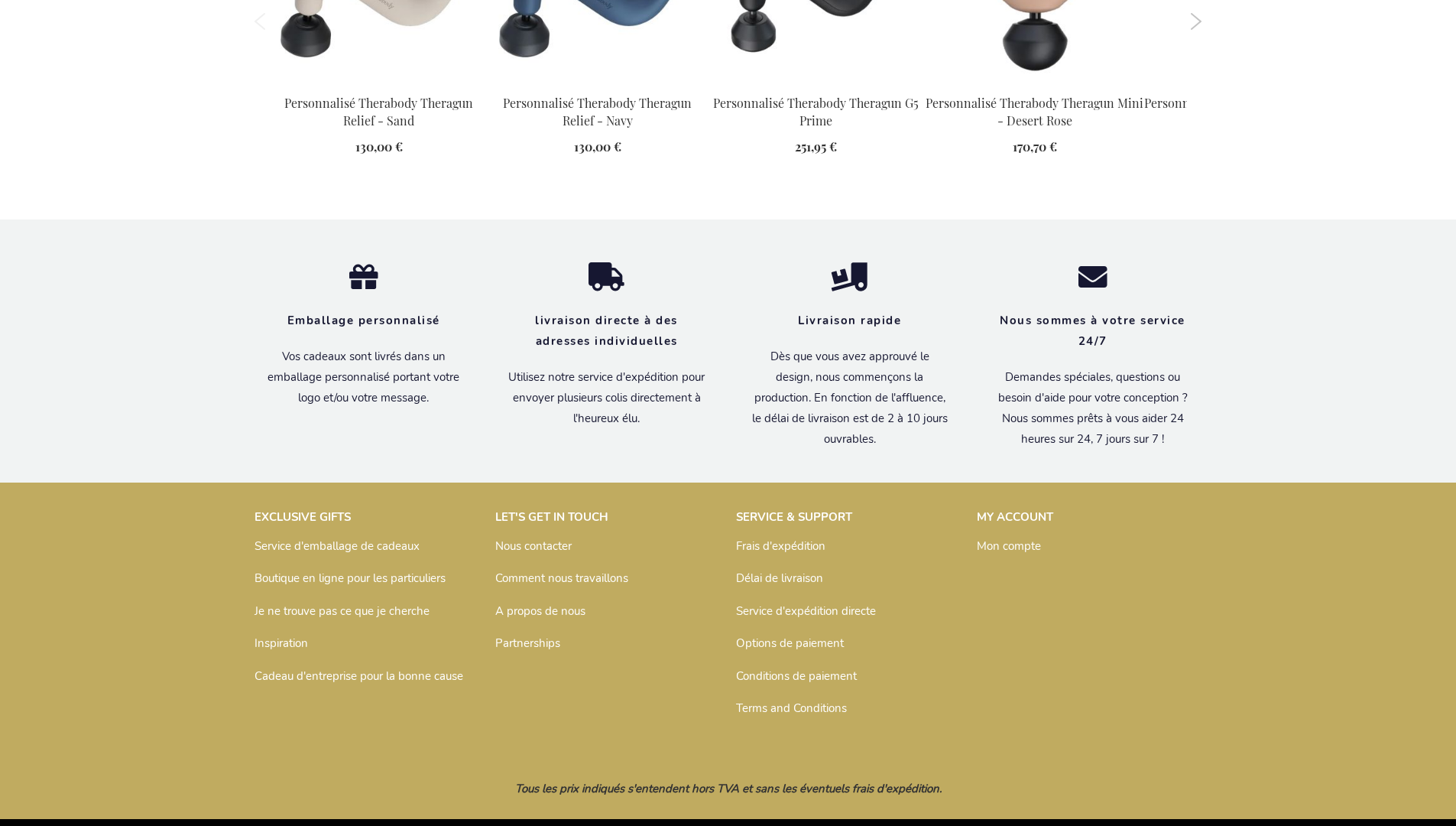
scroll to position [2215, 0]
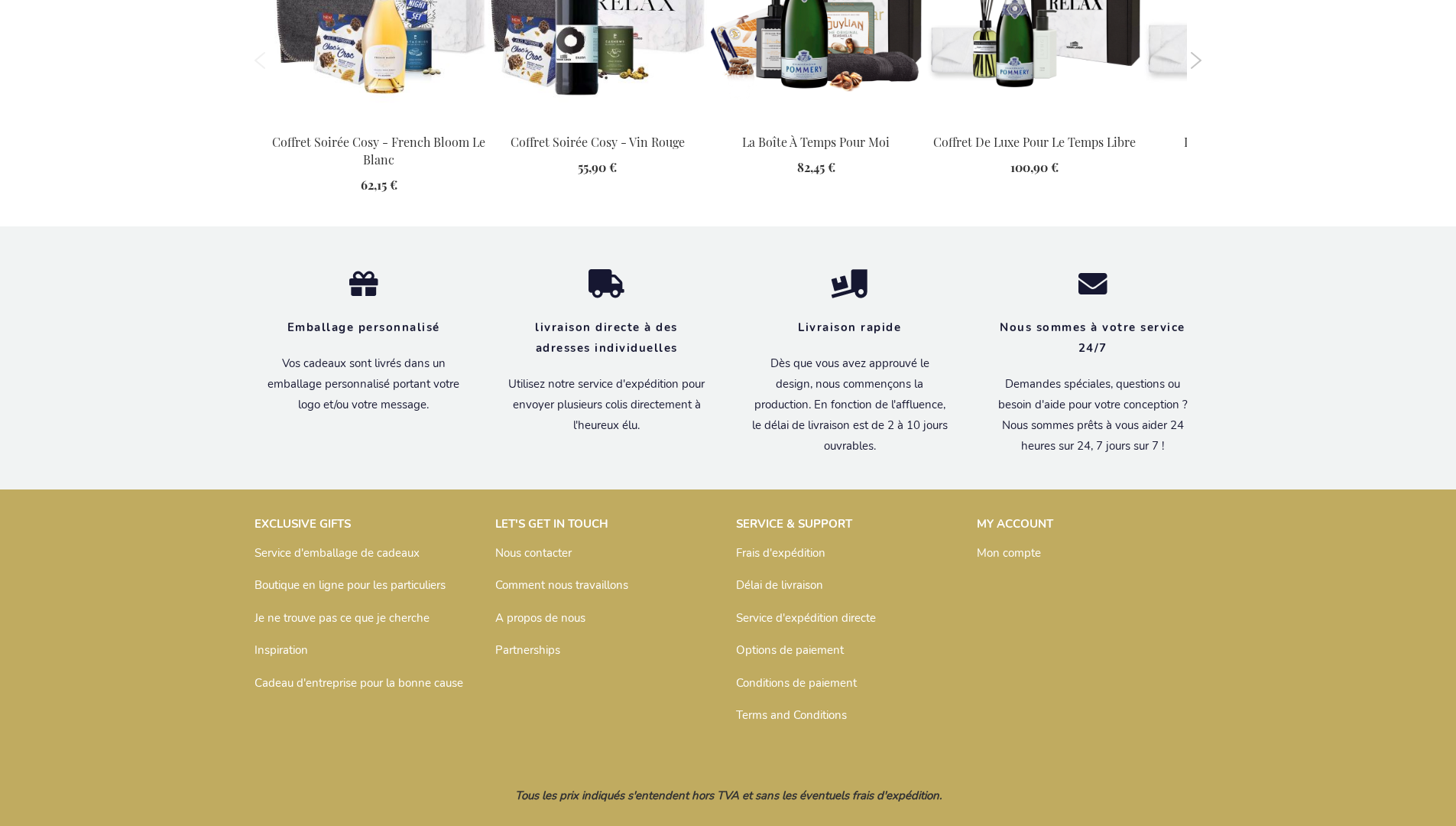
scroll to position [1705, 0]
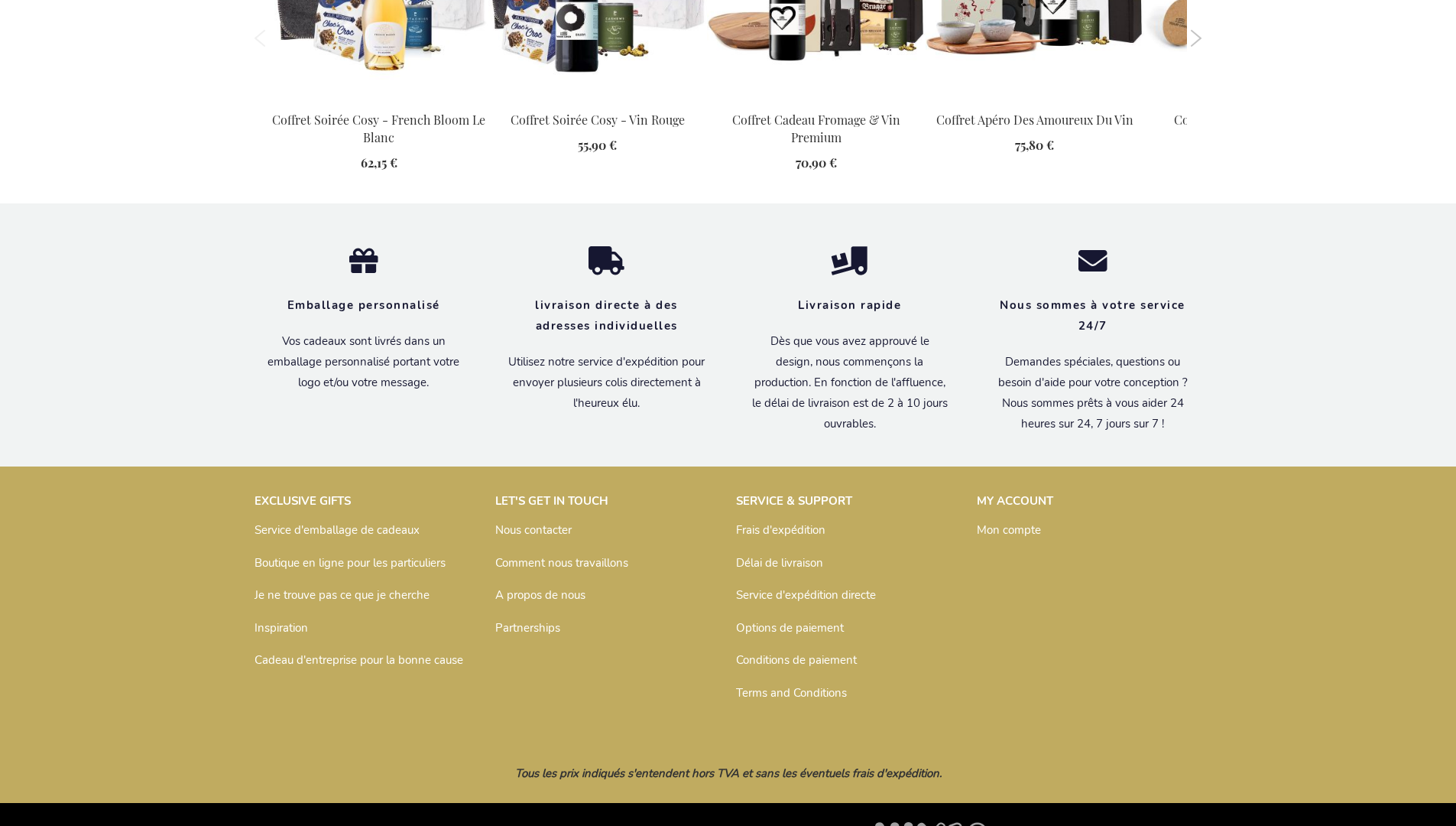
scroll to position [1655, 0]
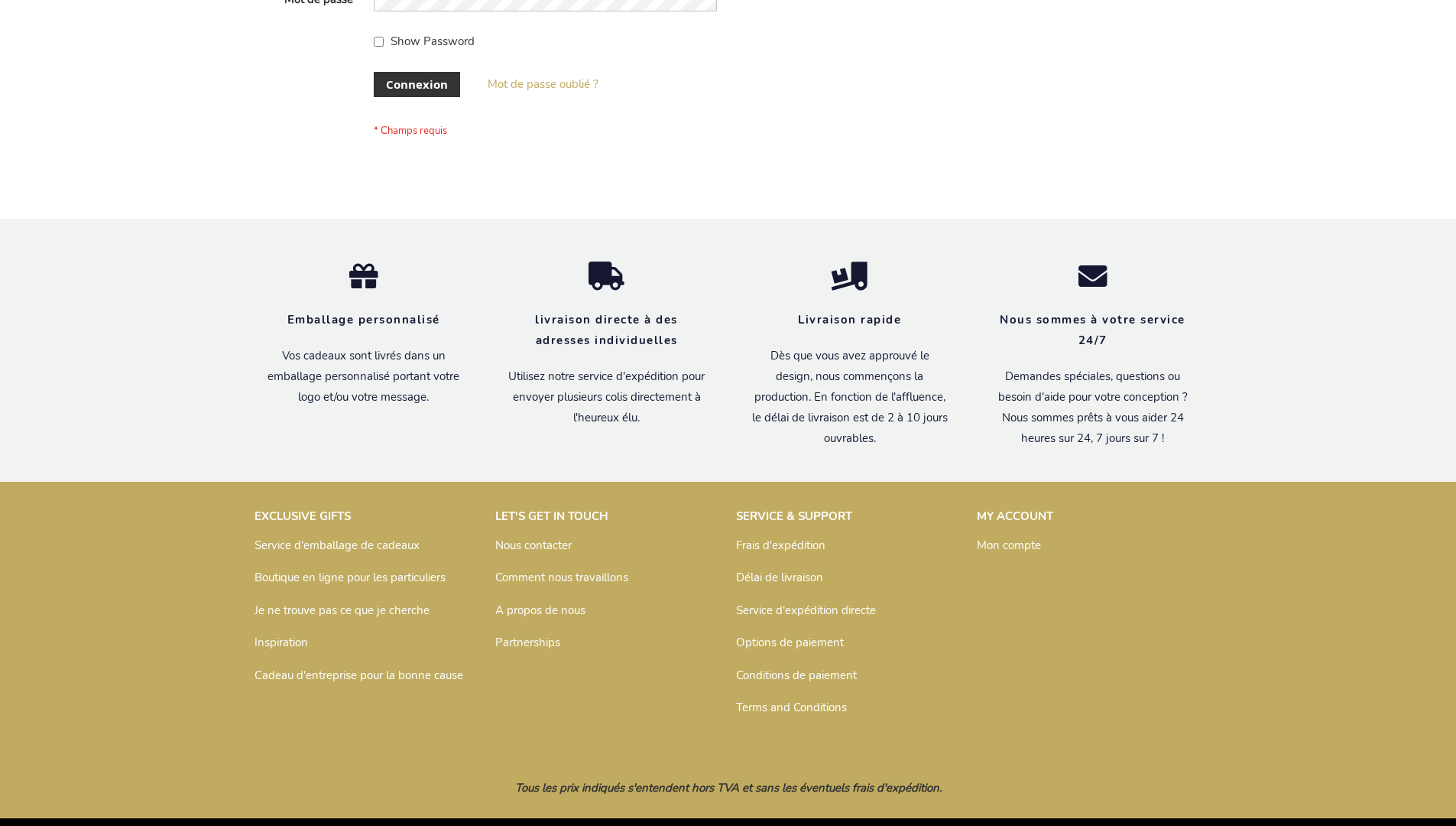
scroll to position [528, 0]
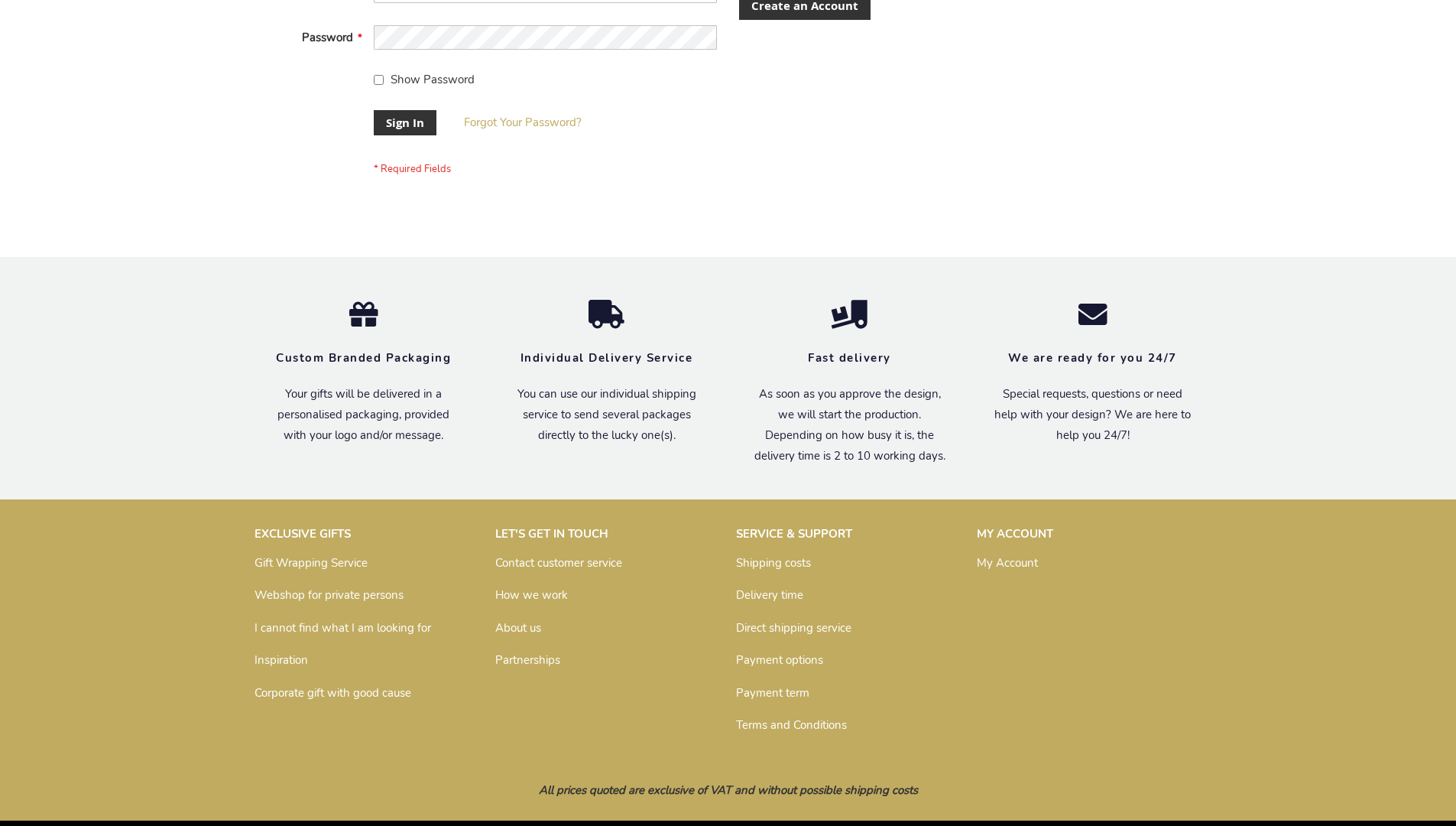
scroll to position [492, 0]
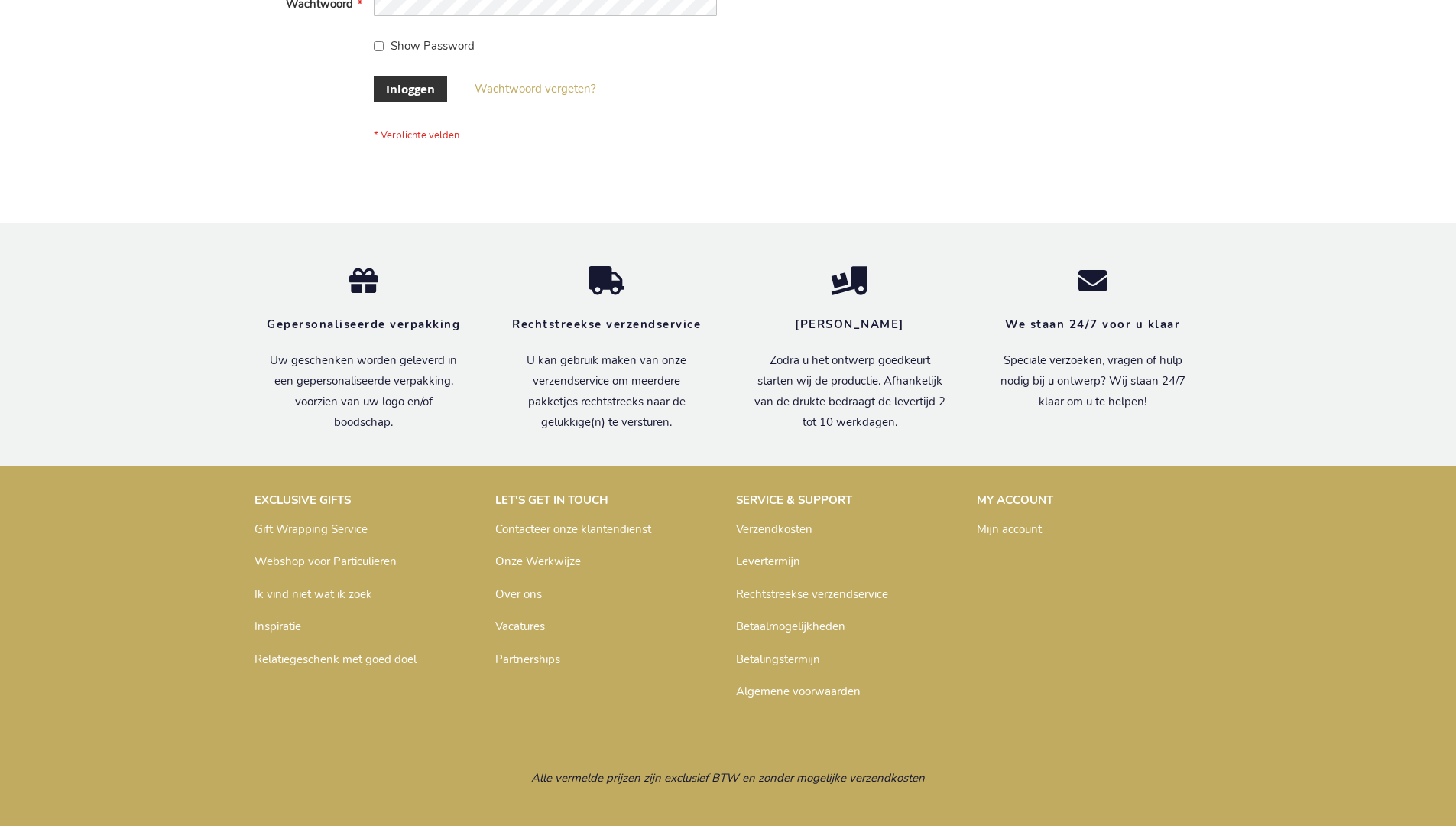
scroll to position [519, 0]
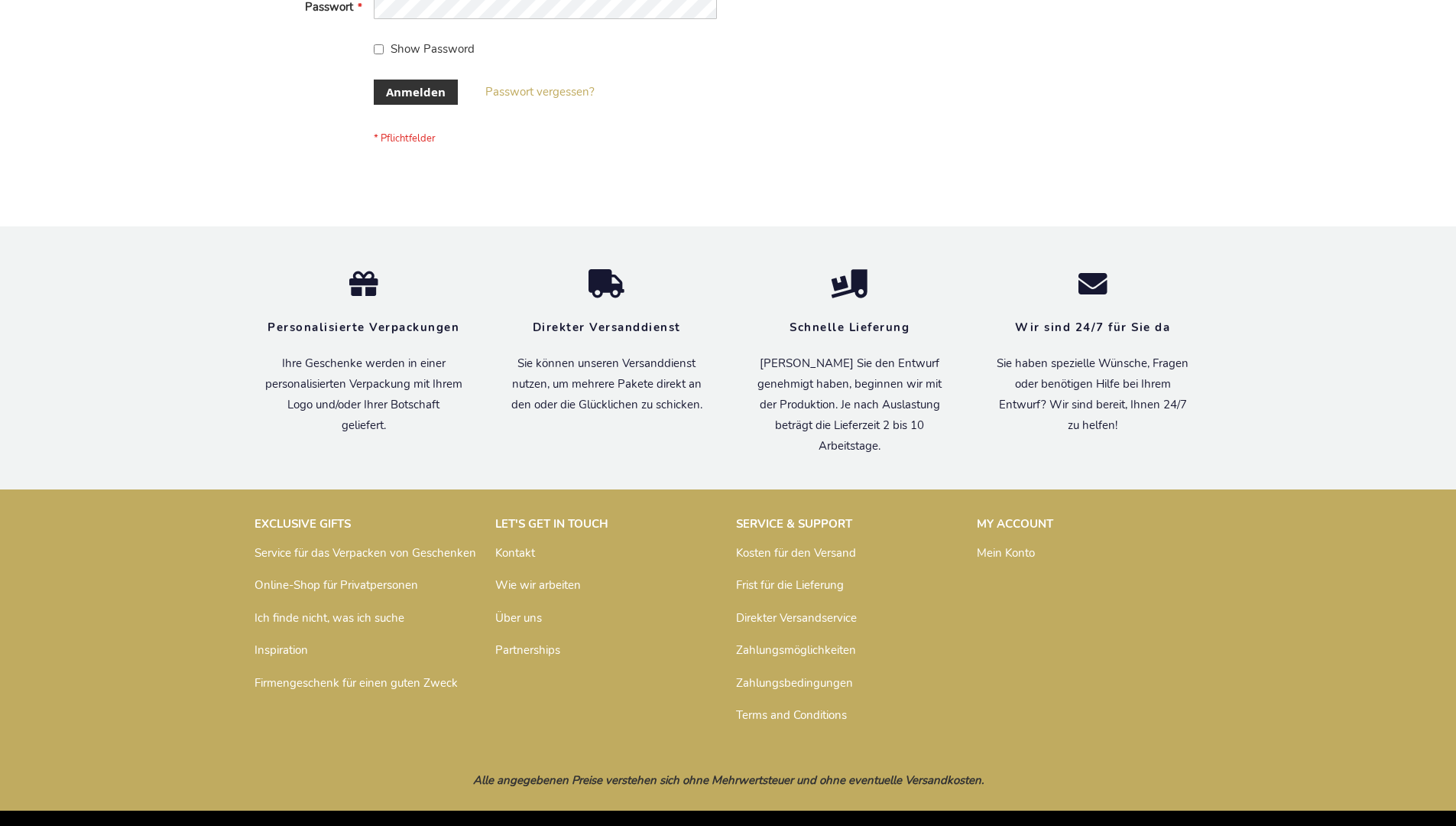
scroll to position [513, 0]
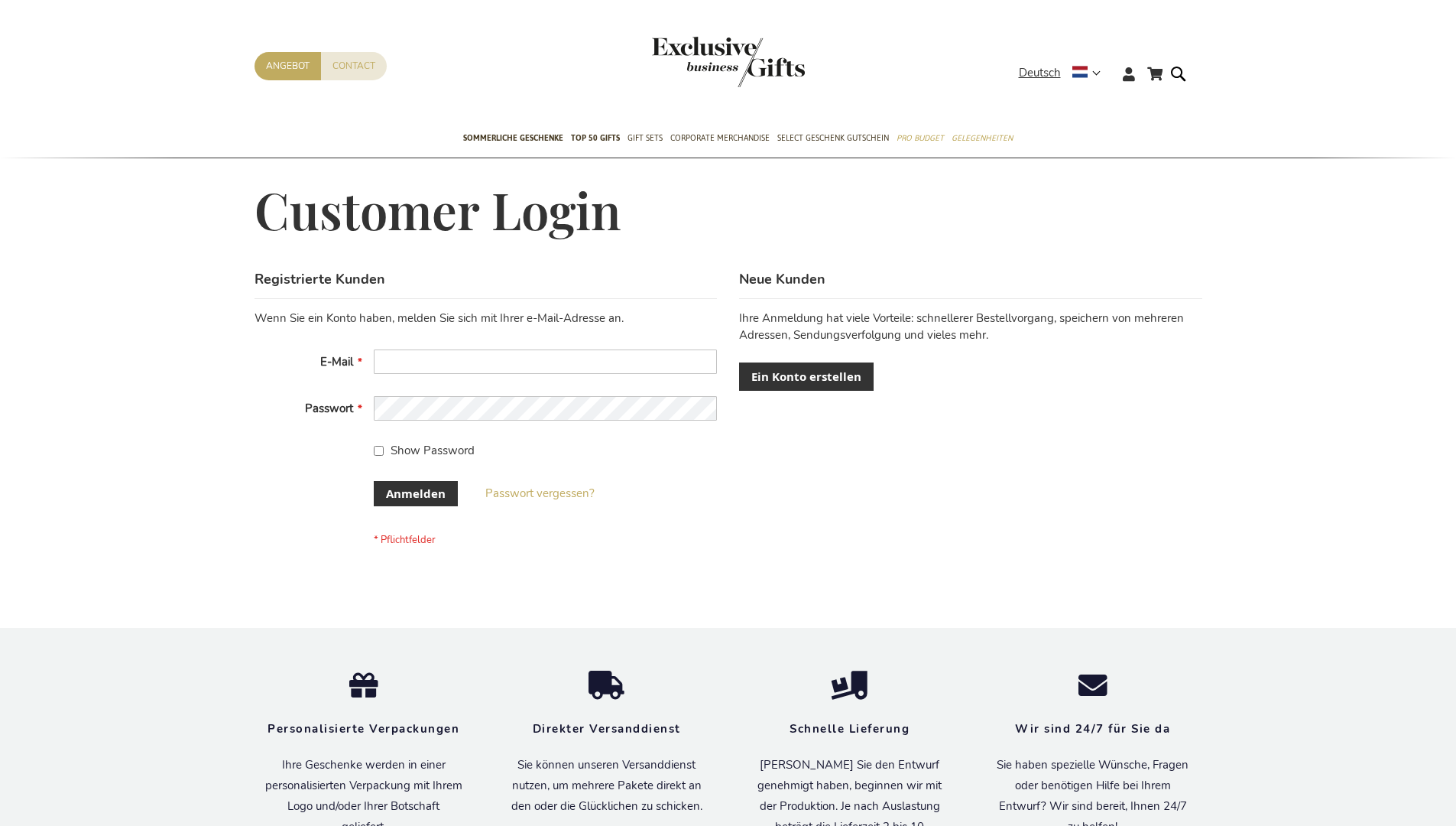
scroll to position [513, 0]
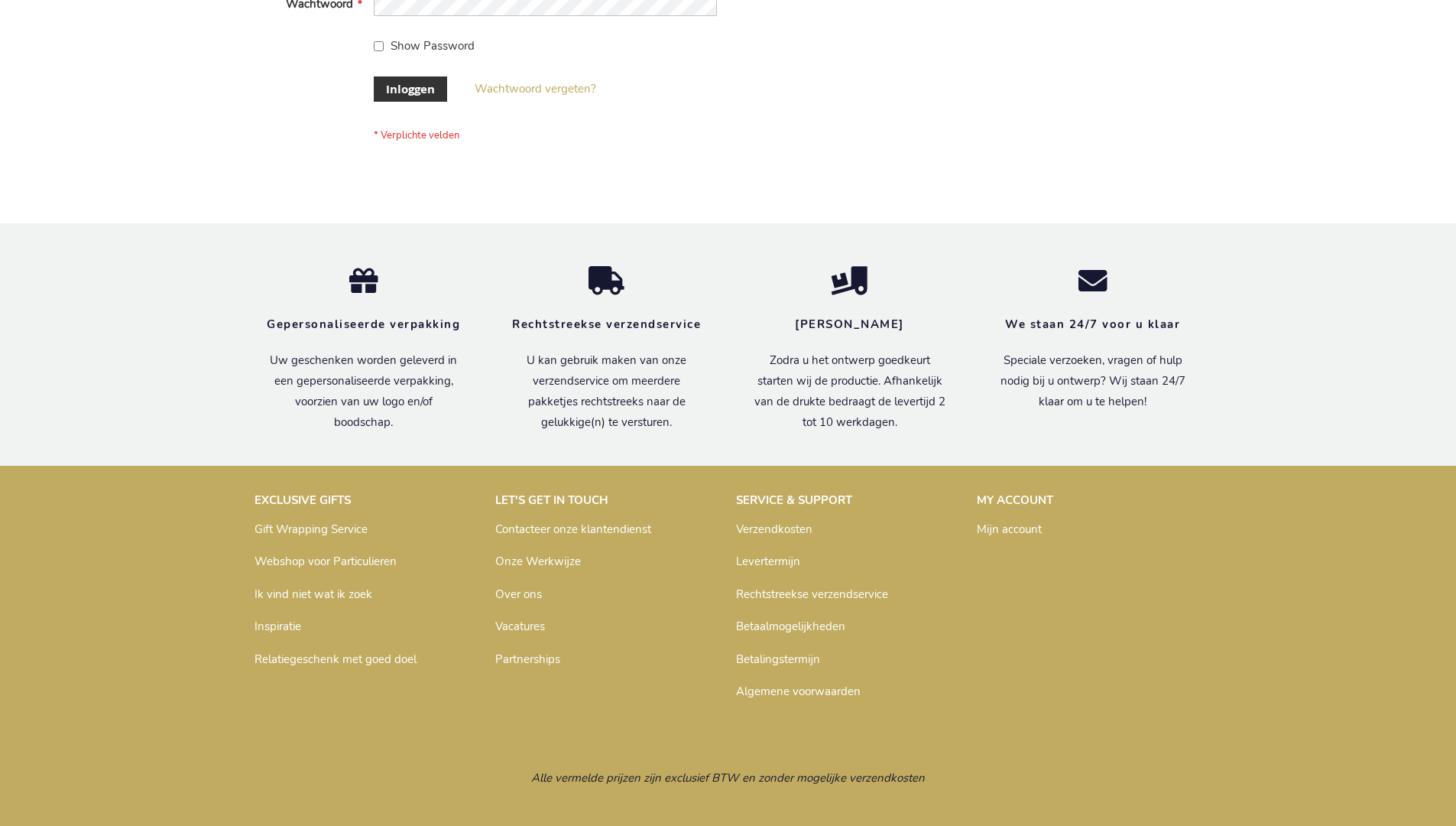
scroll to position [519, 0]
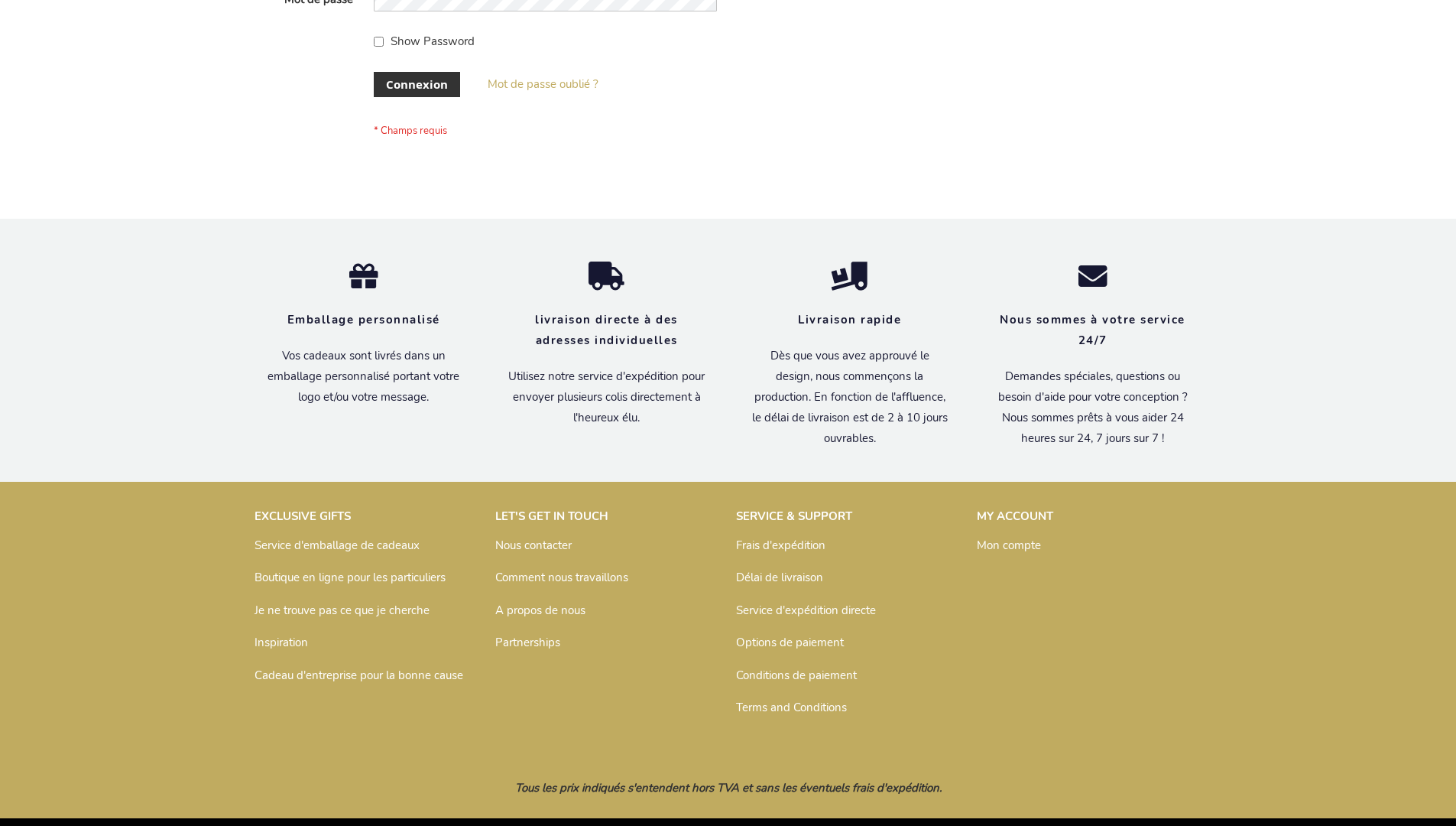
scroll to position [528, 0]
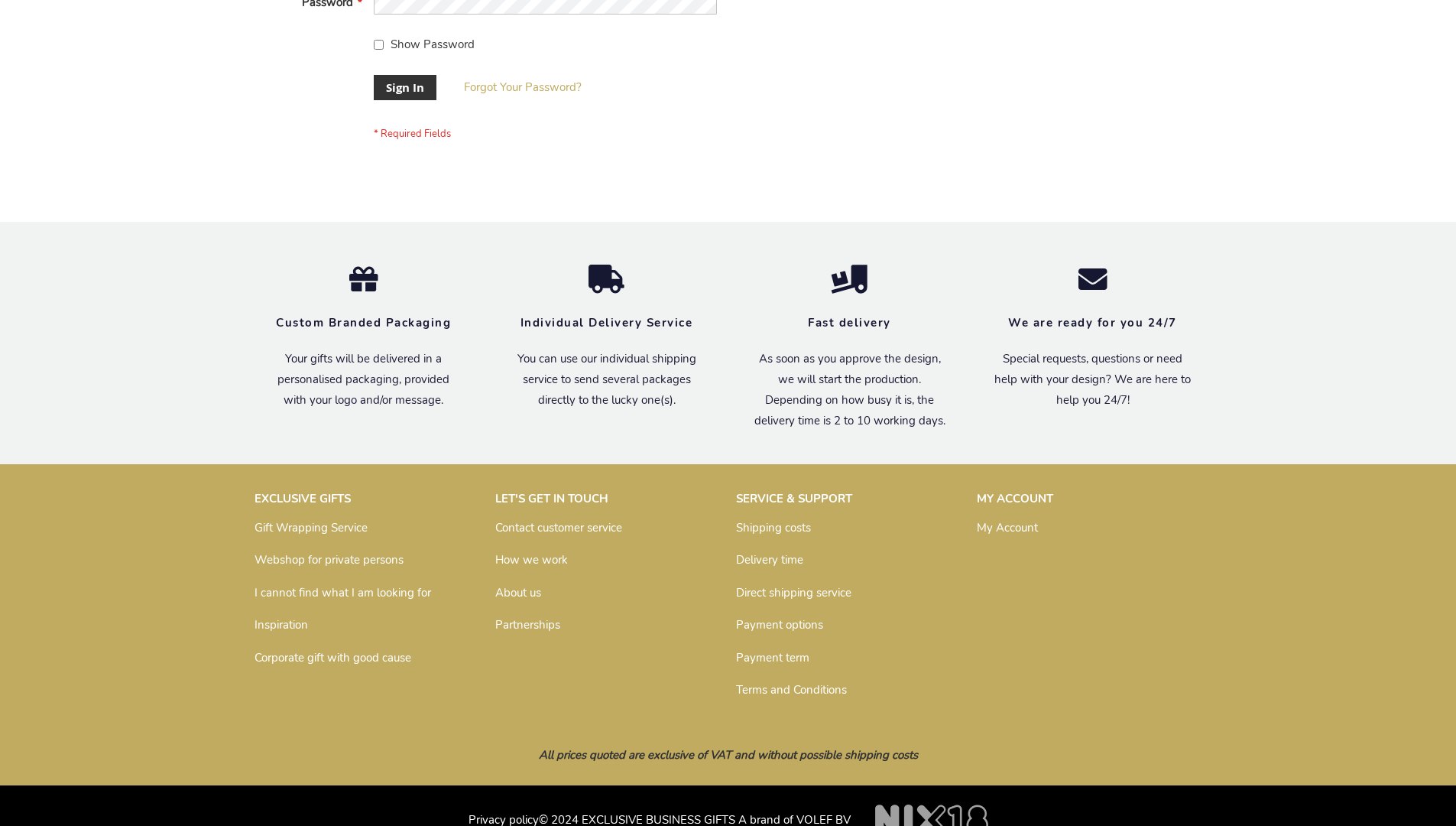
scroll to position [492, 0]
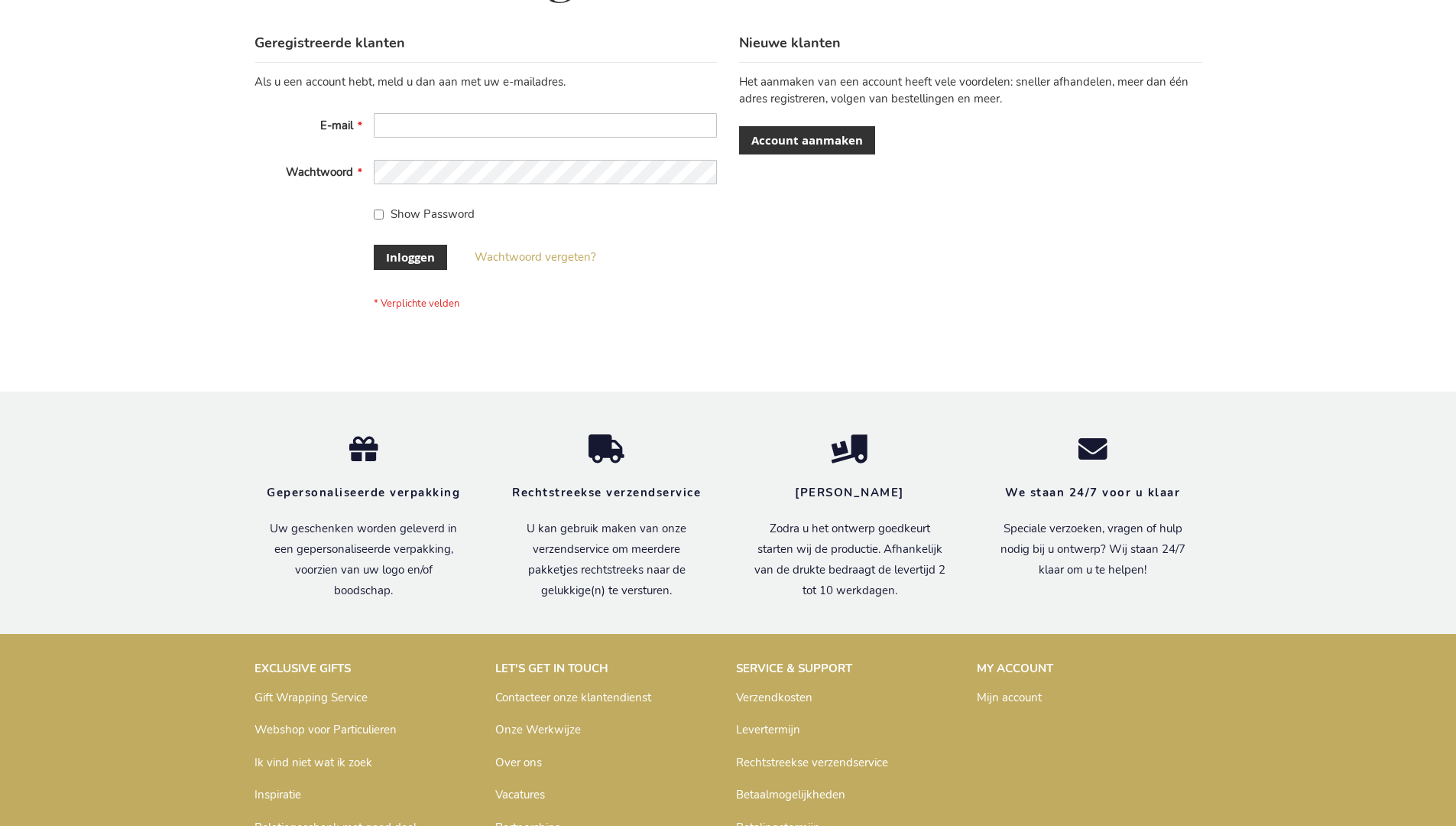
scroll to position [519, 0]
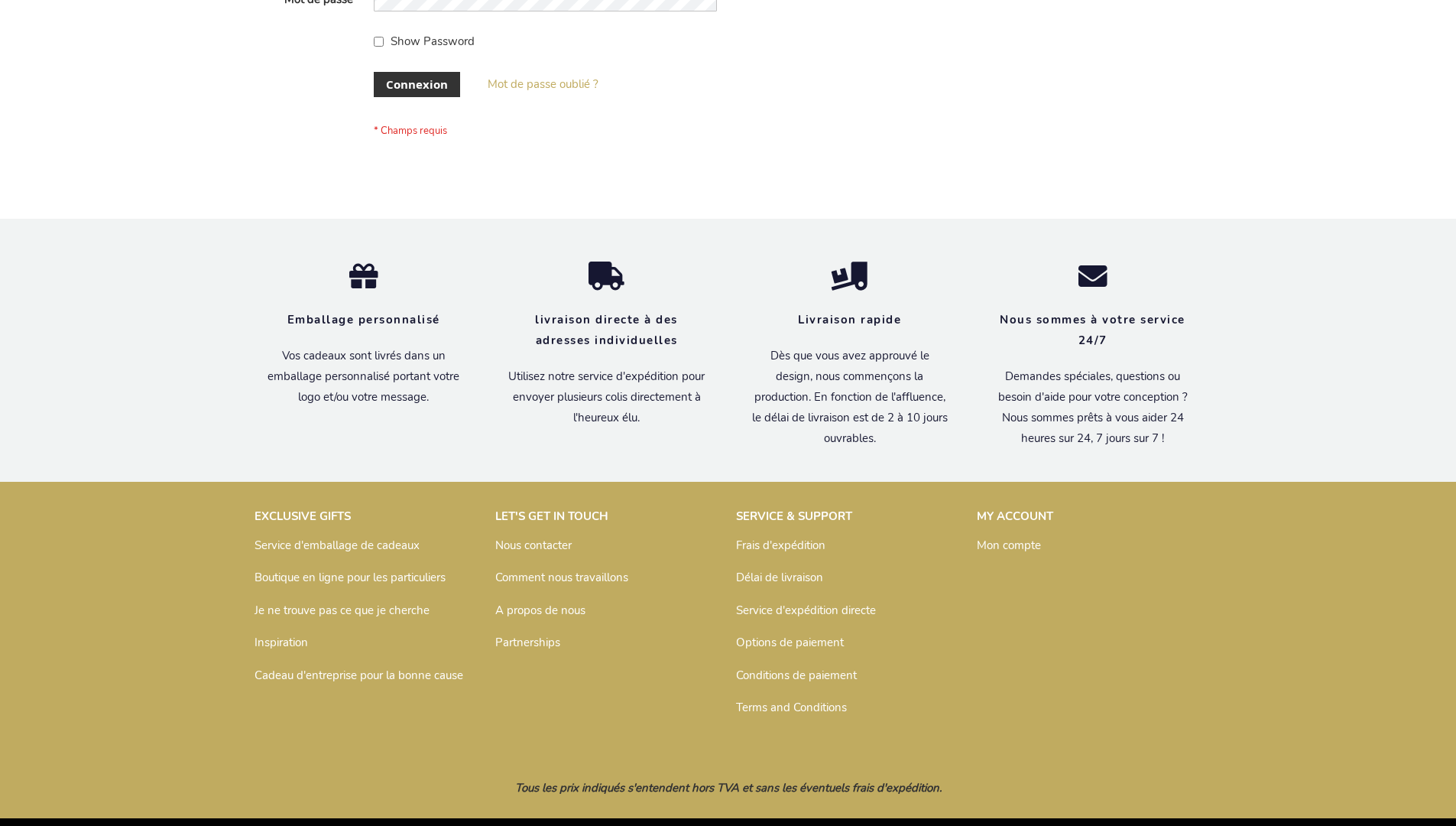
scroll to position [528, 0]
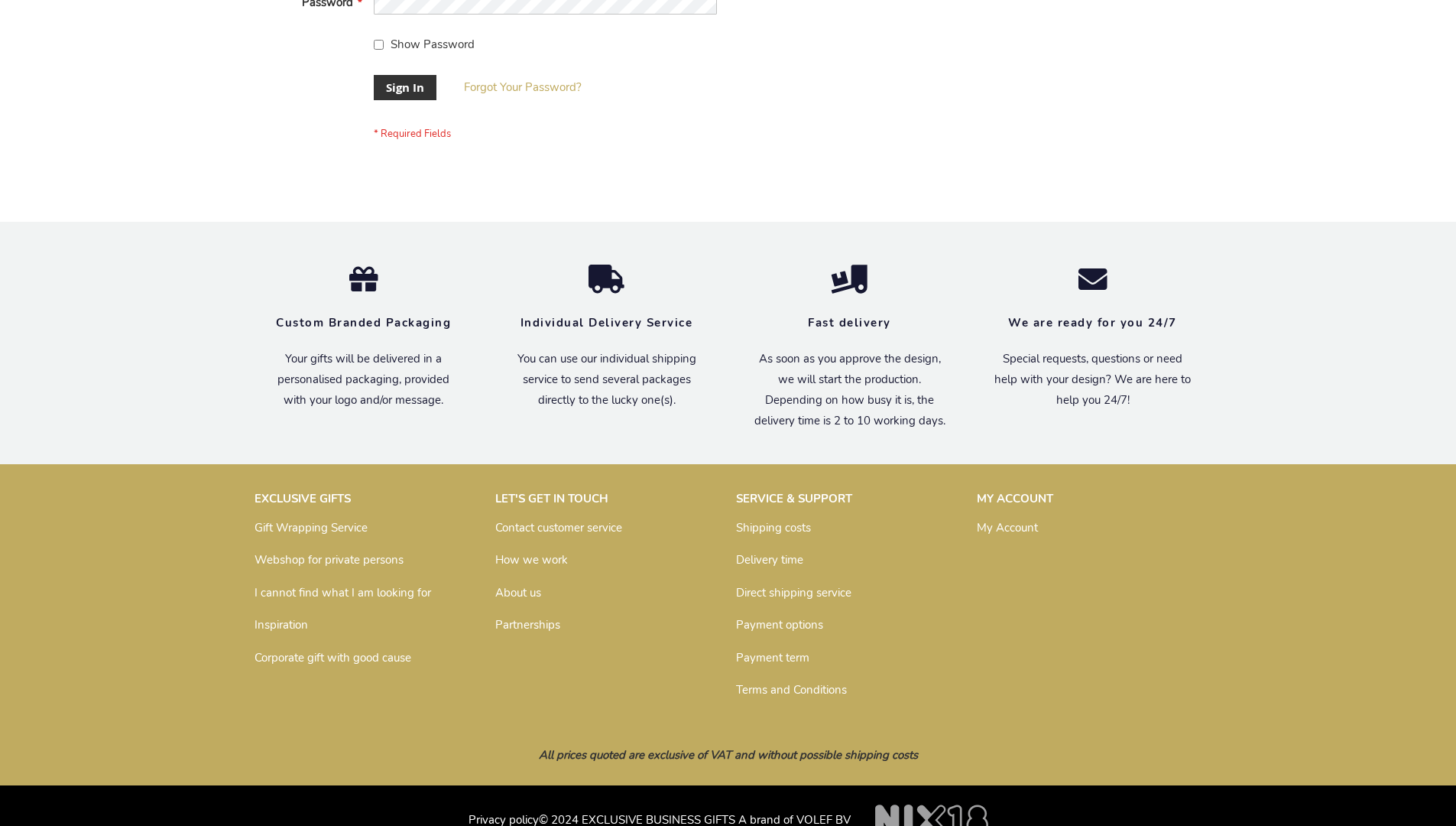
scroll to position [492, 0]
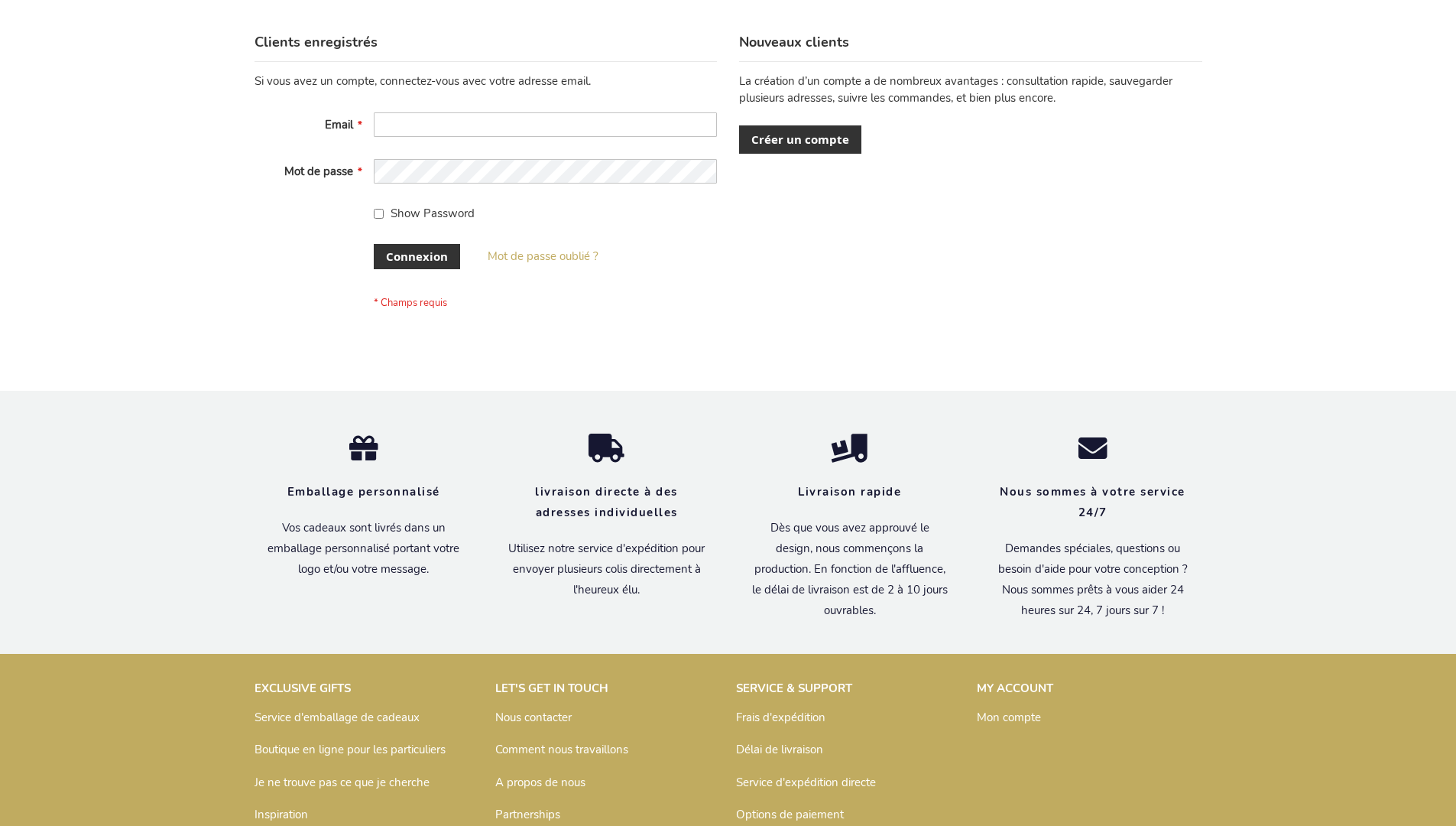
scroll to position [528, 0]
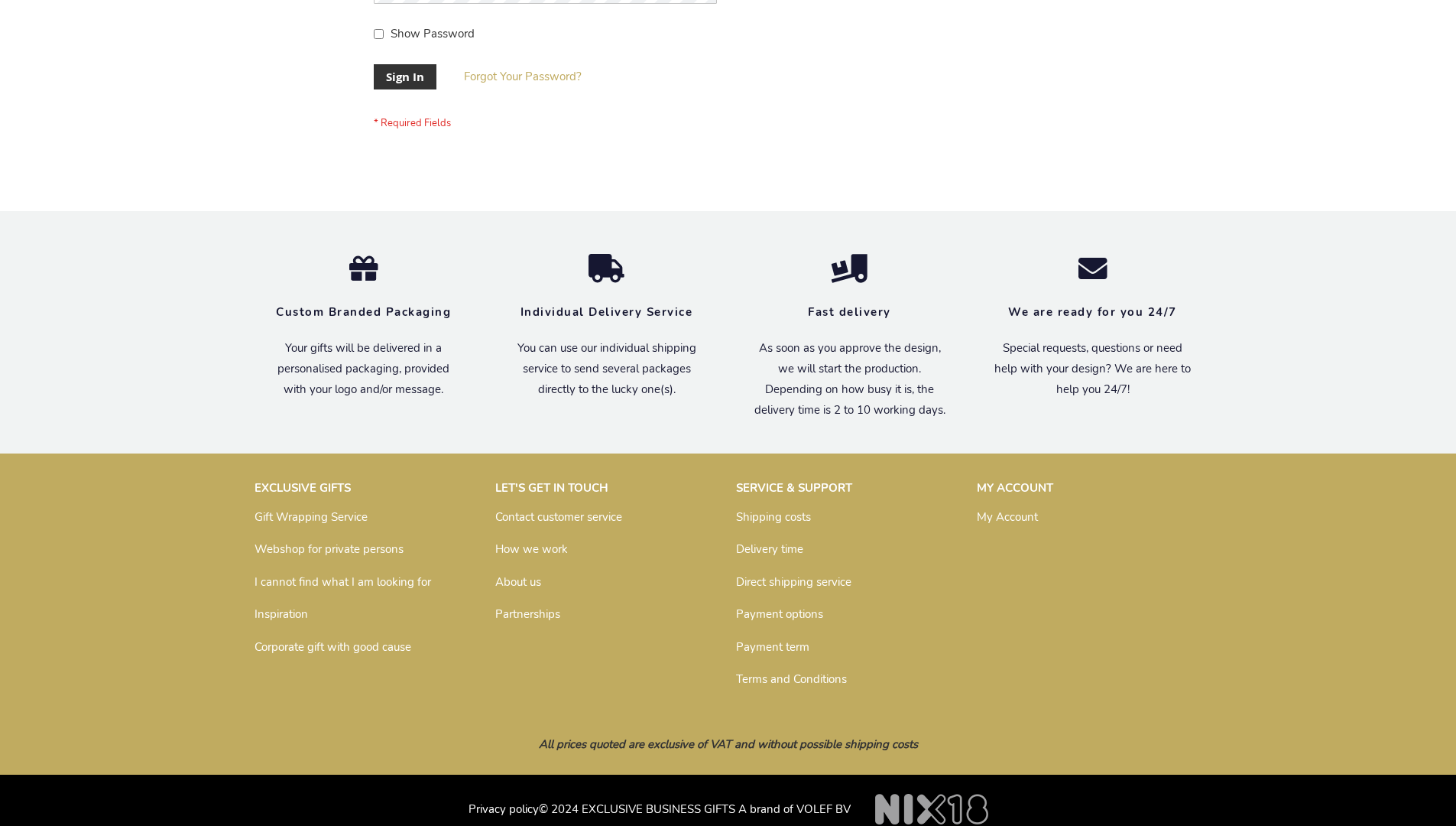
scroll to position [480, 0]
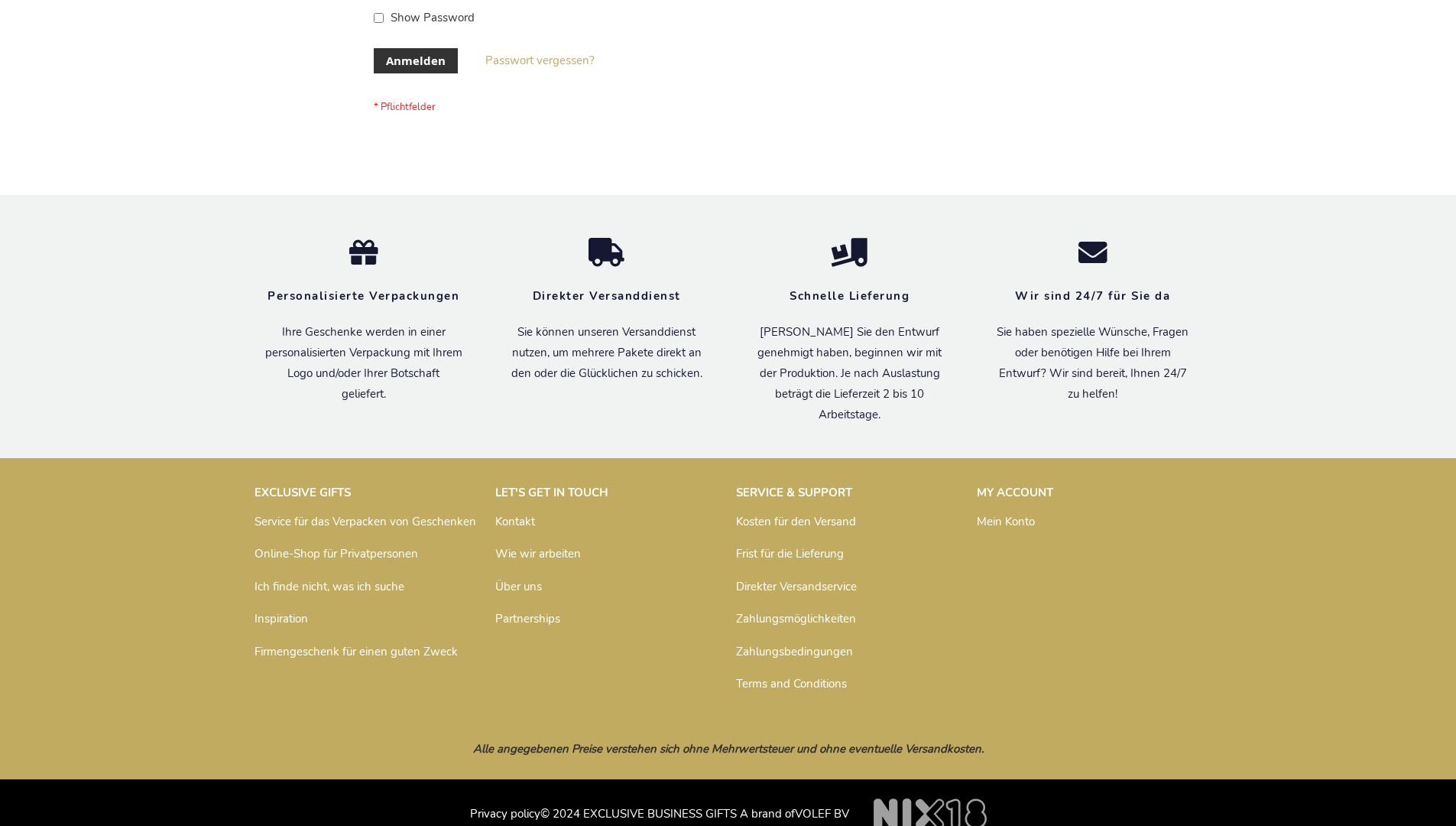
scroll to position [513, 0]
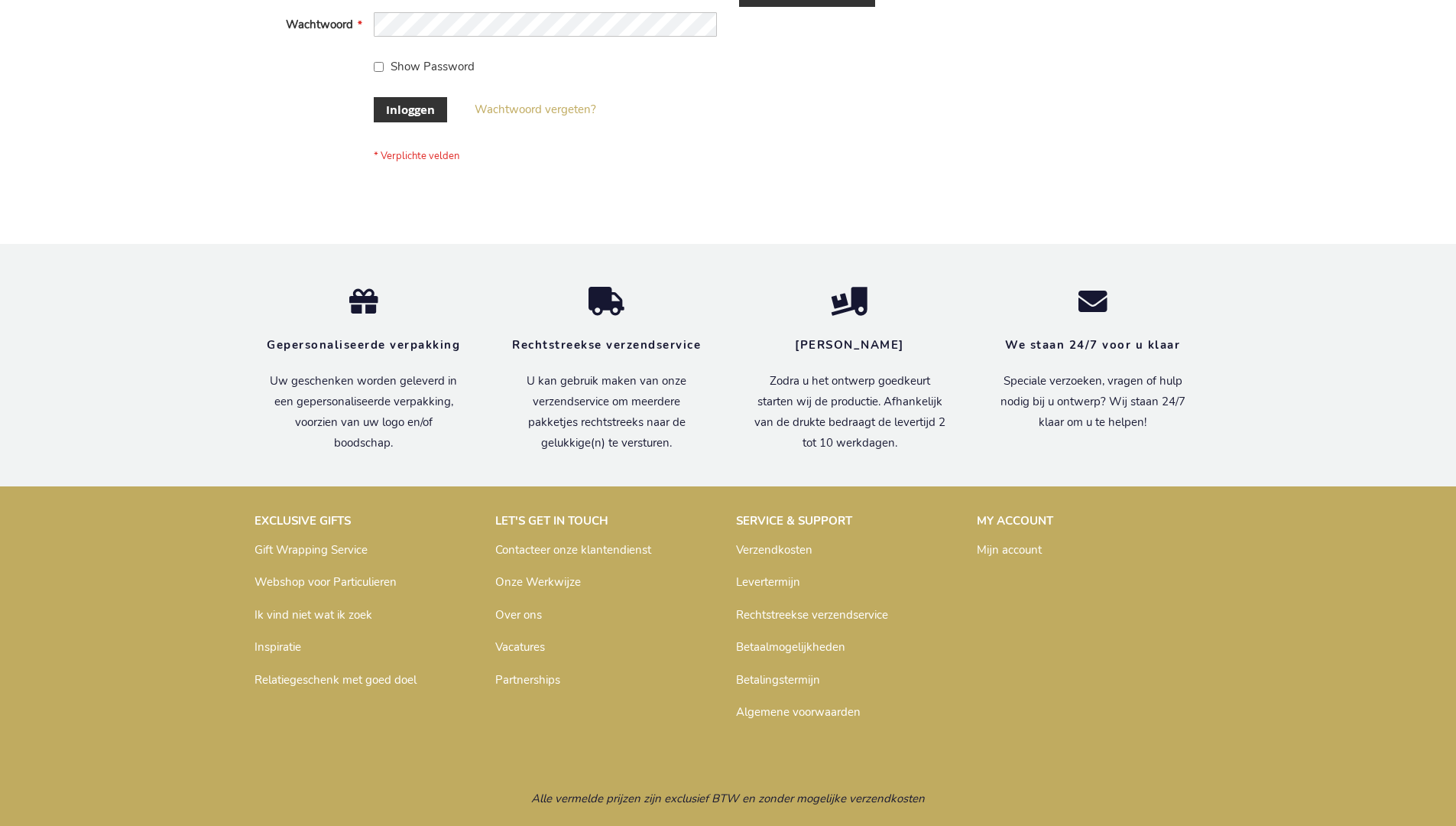
scroll to position [519, 0]
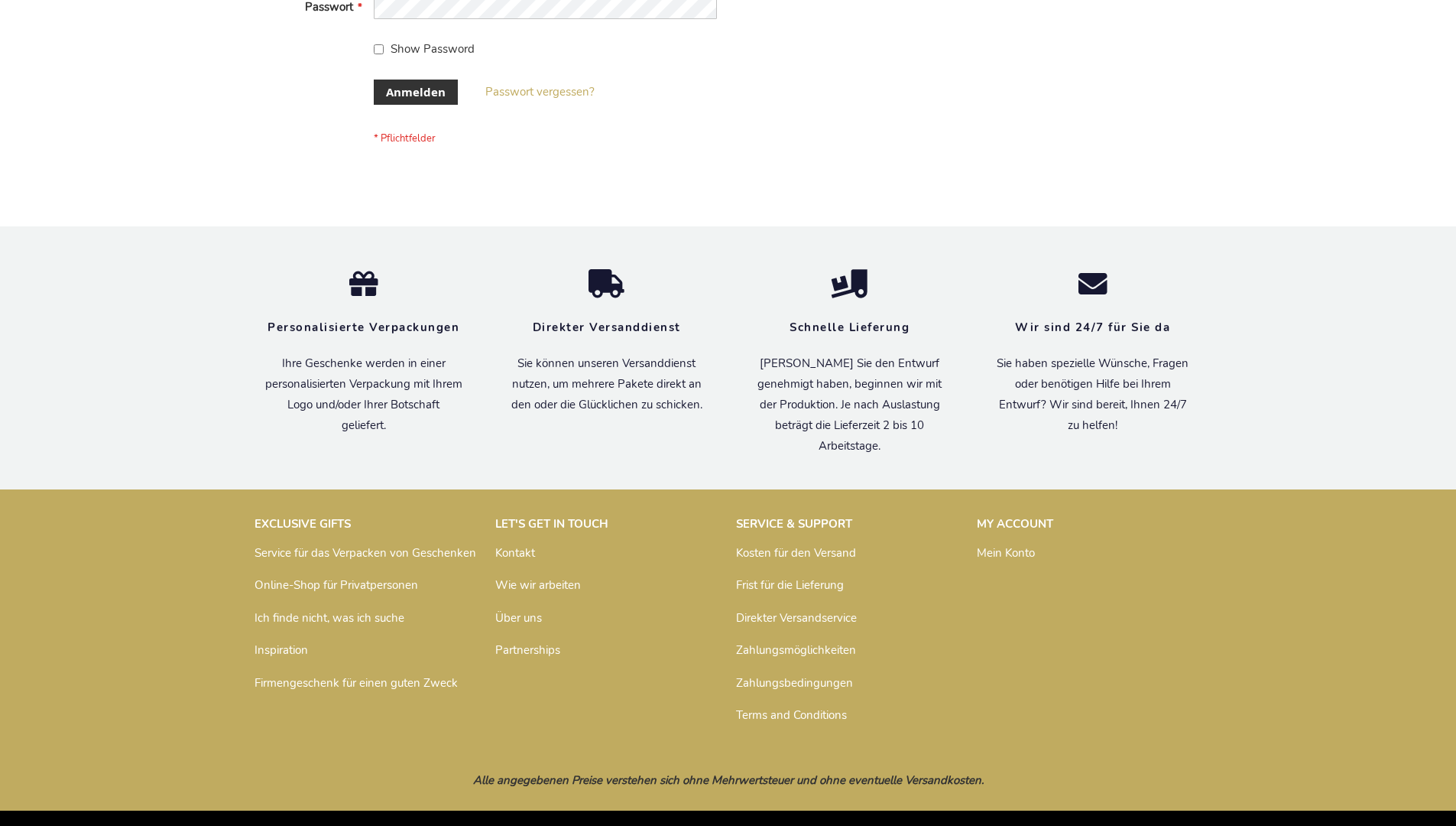
scroll to position [513, 0]
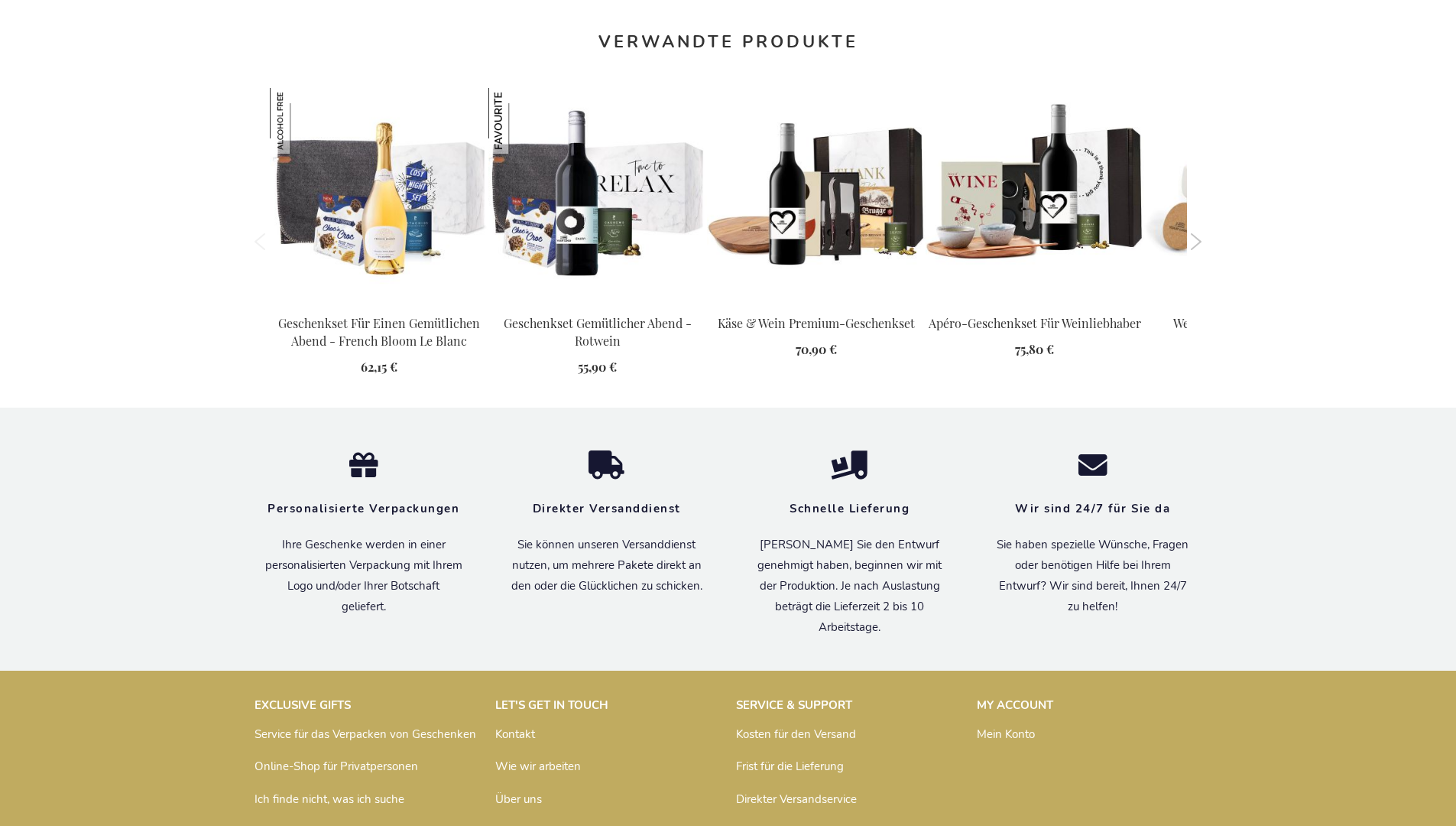
scroll to position [1657, 0]
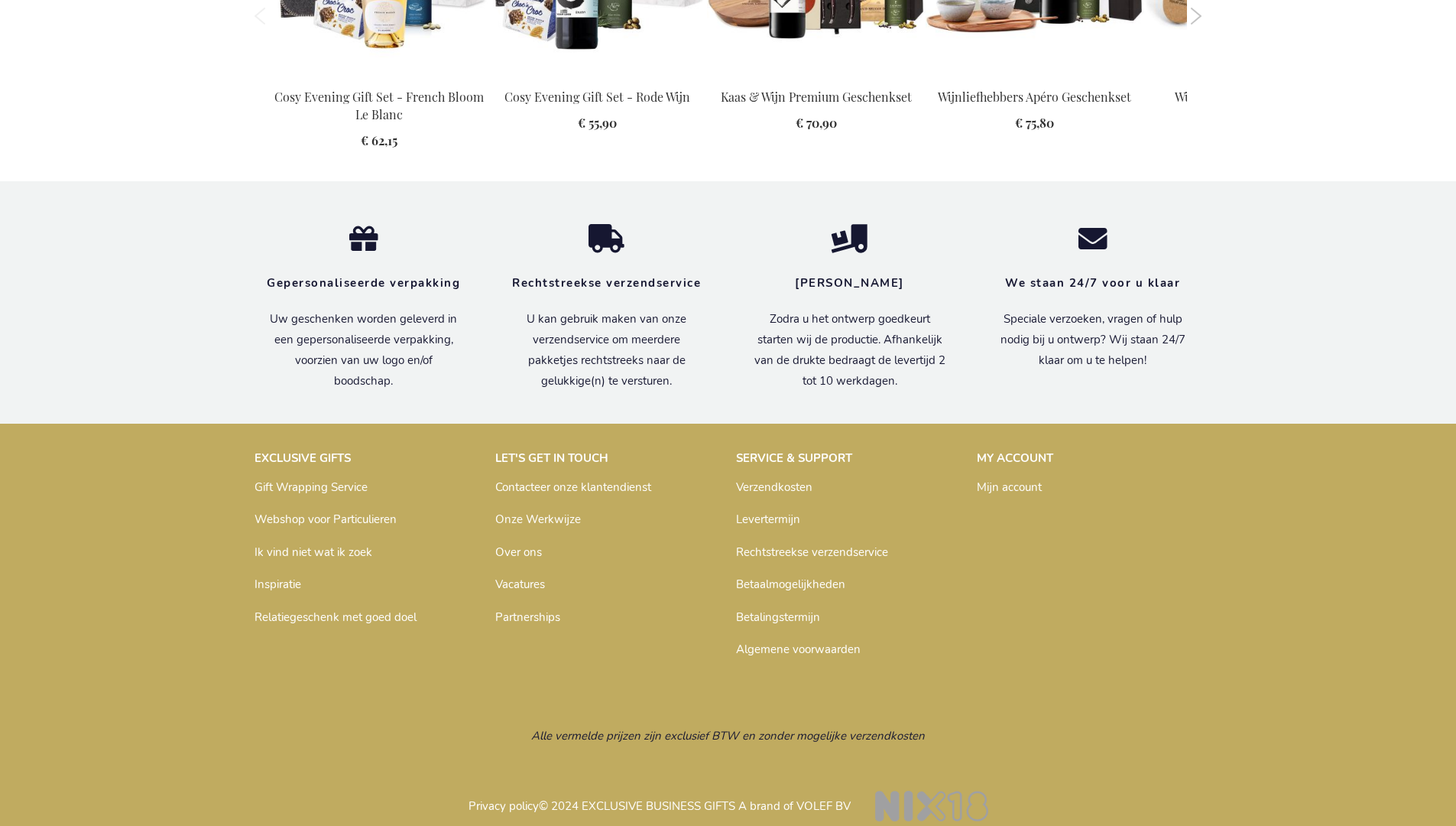
scroll to position [1622, 0]
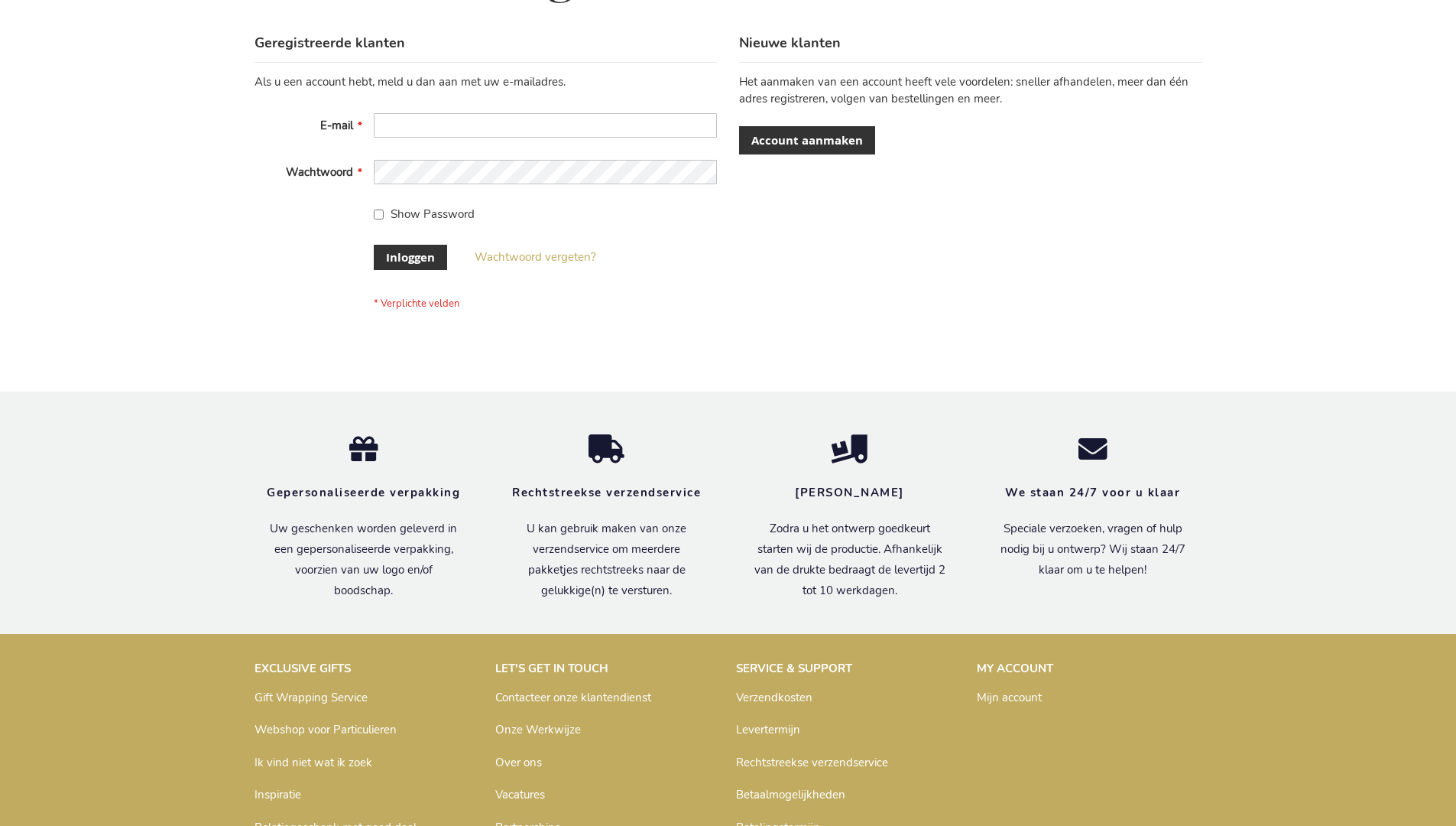
scroll to position [519, 0]
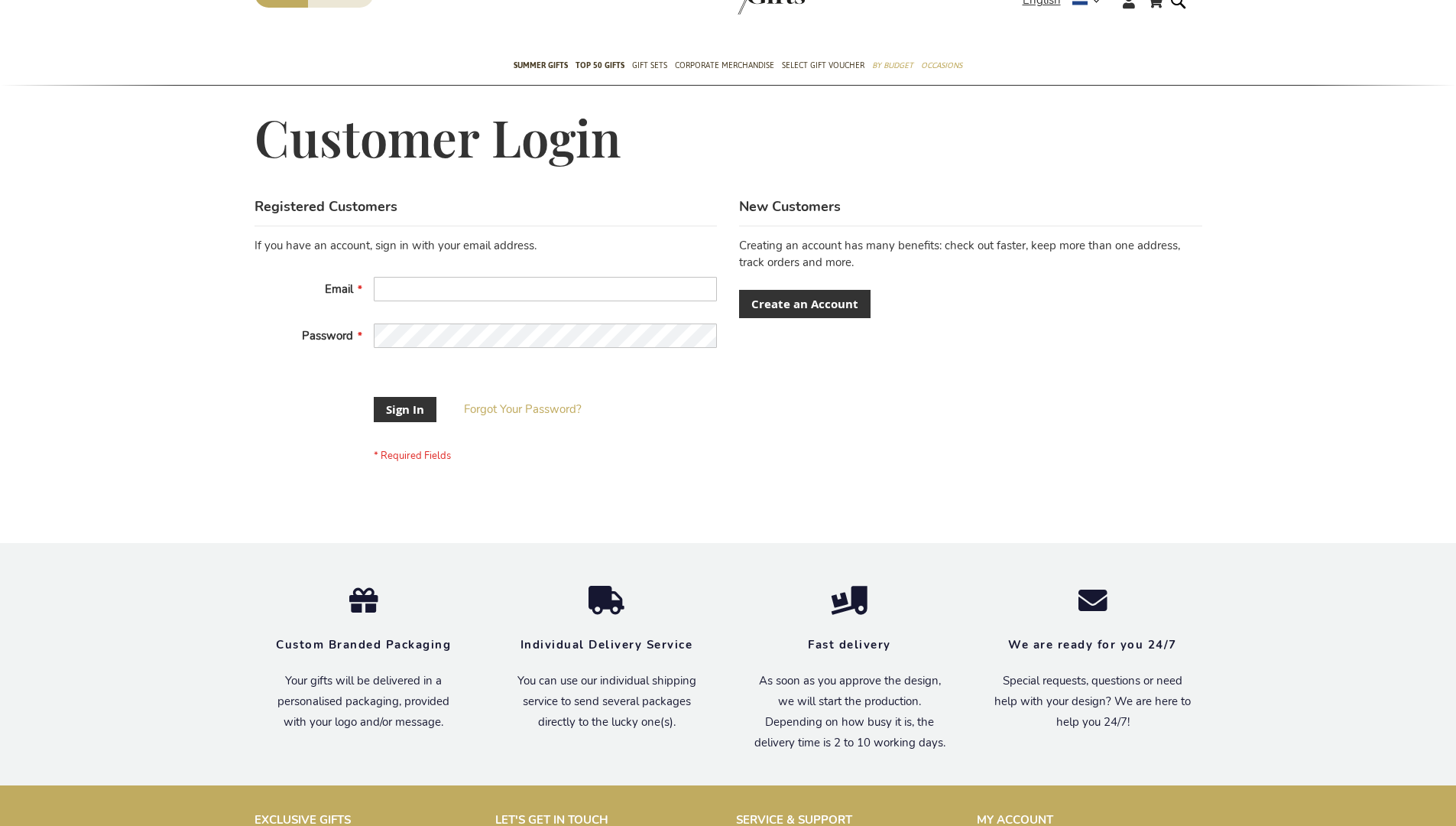
scroll to position [480, 0]
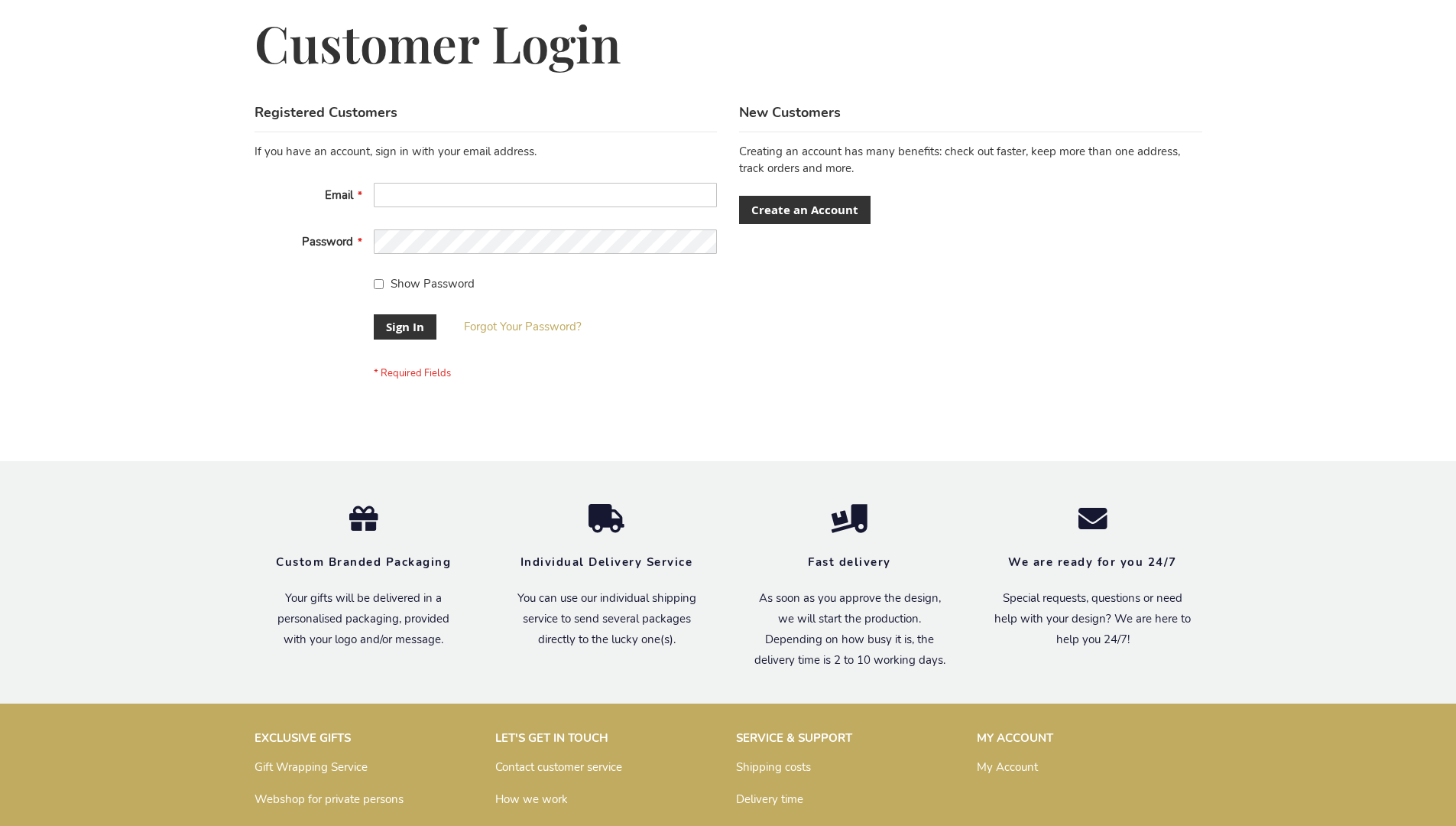
scroll to position [492, 0]
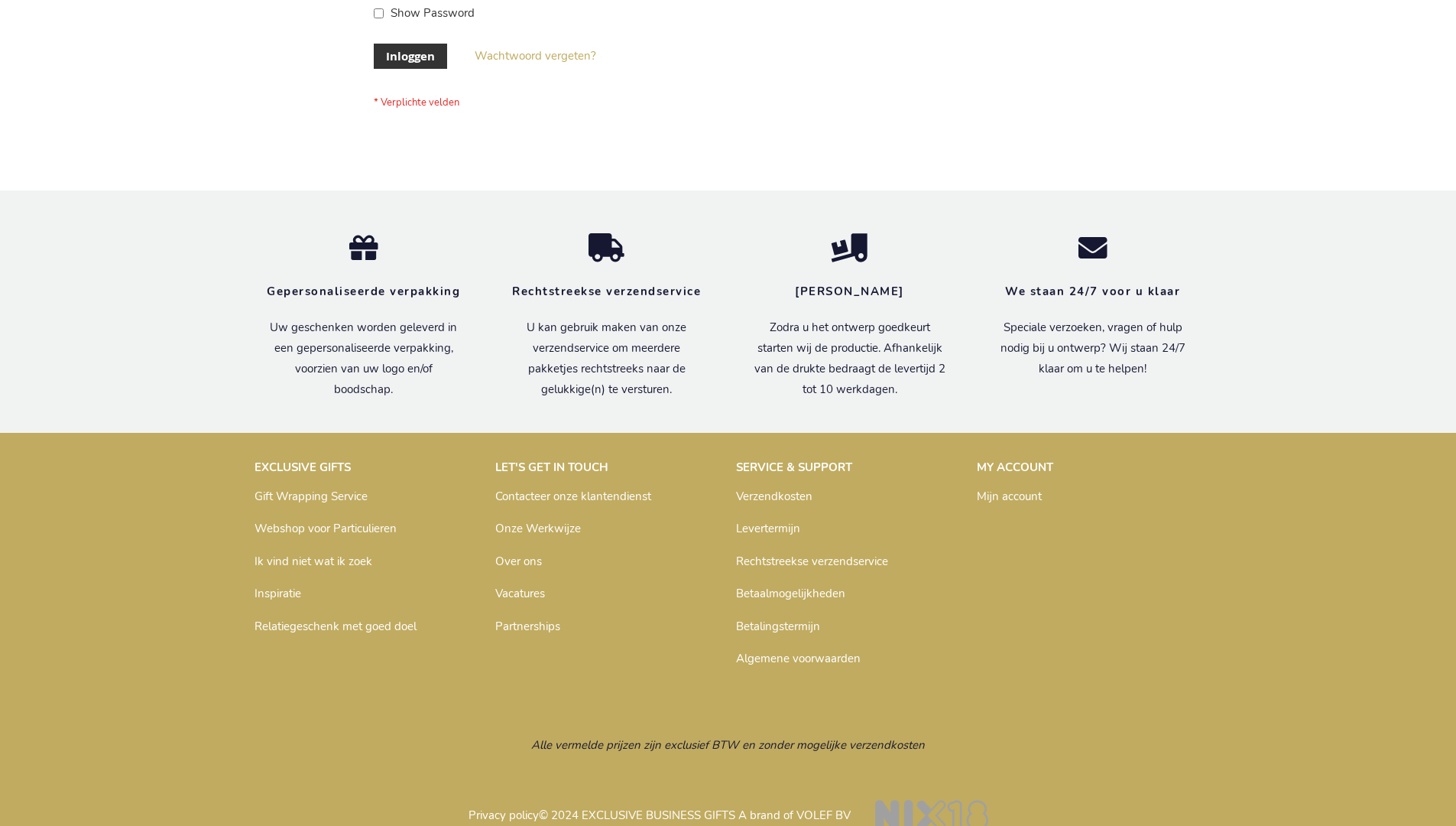
scroll to position [519, 0]
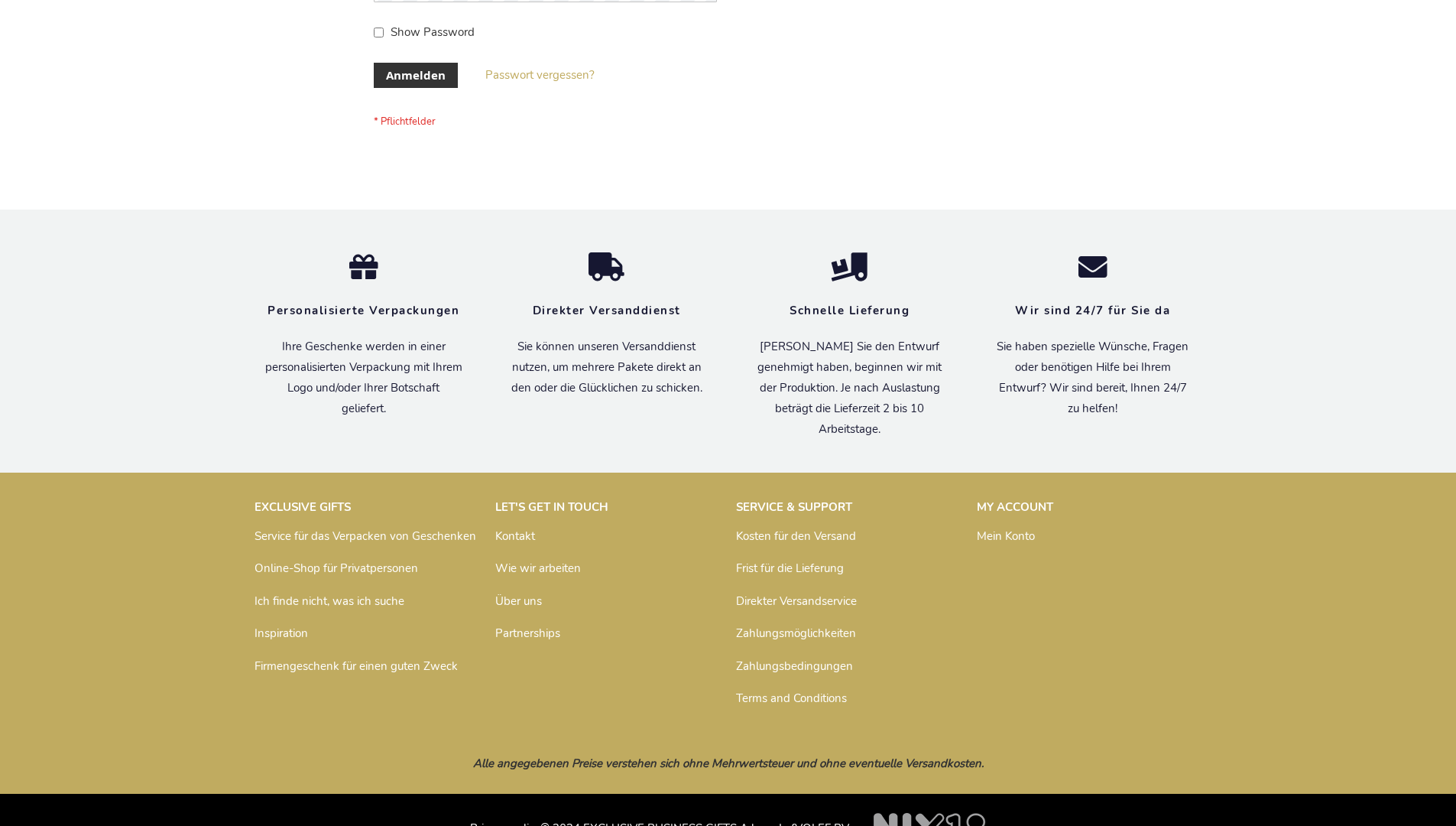
scroll to position [513, 0]
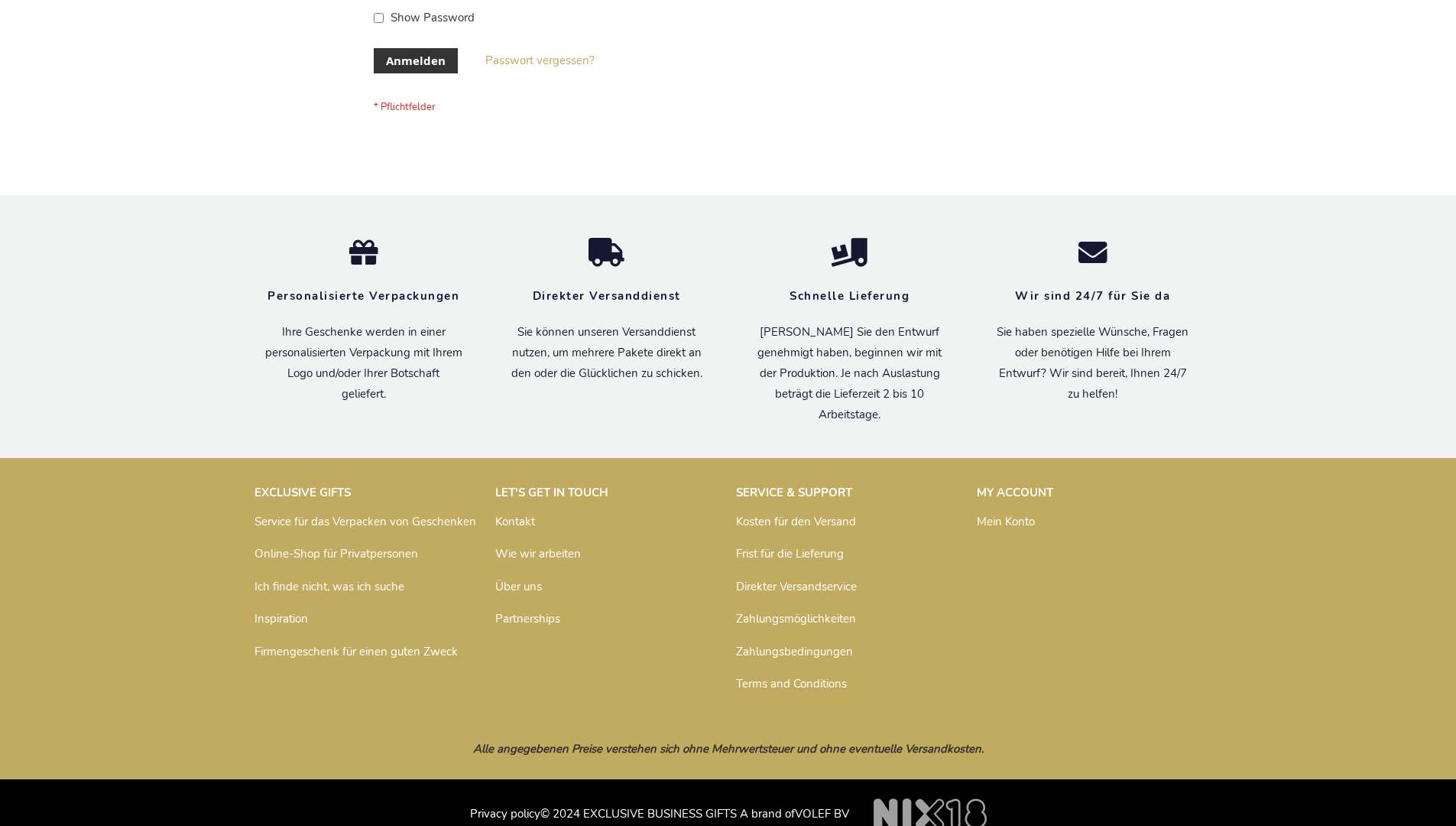
scroll to position [513, 0]
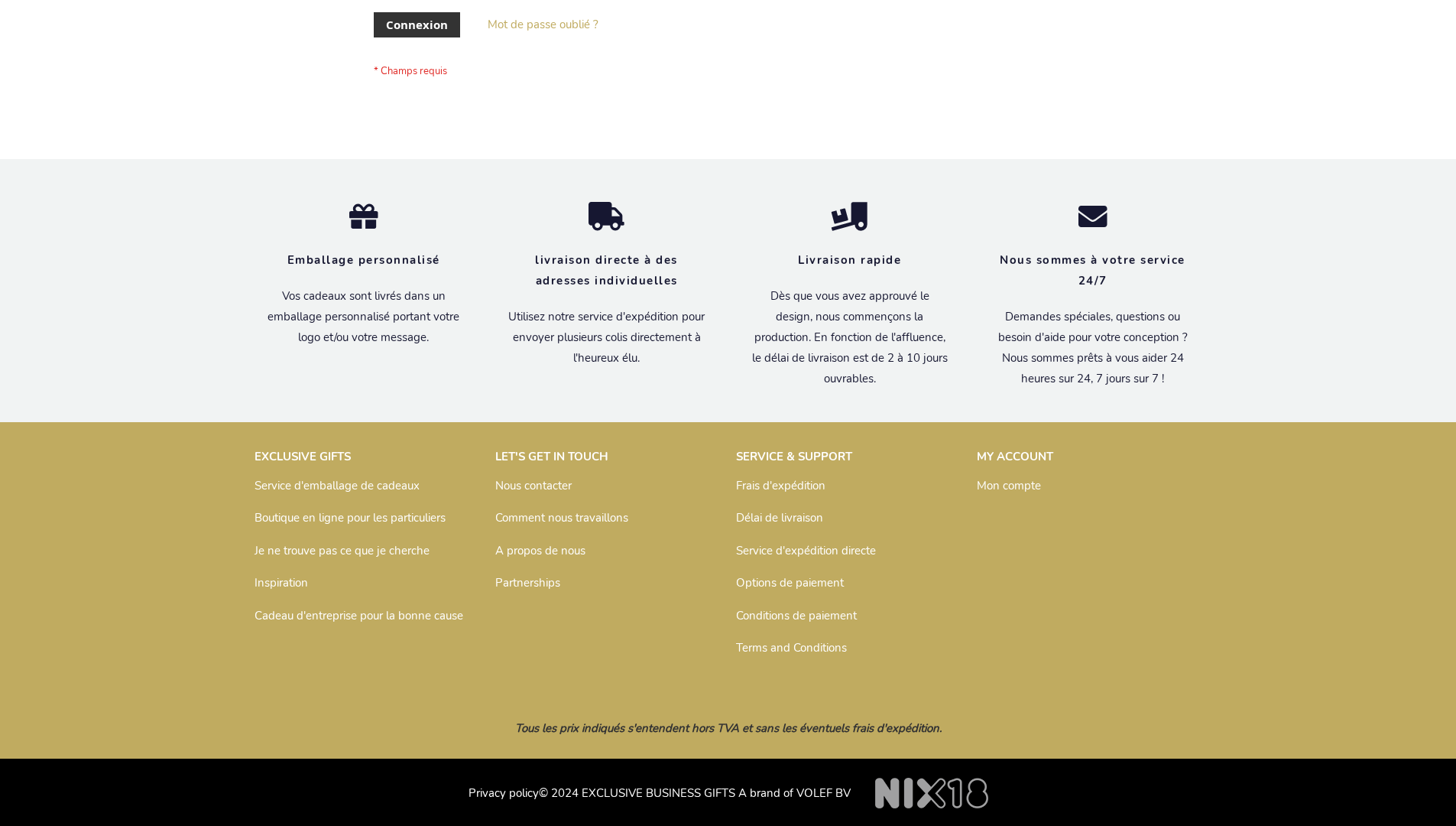
scroll to position [528, 0]
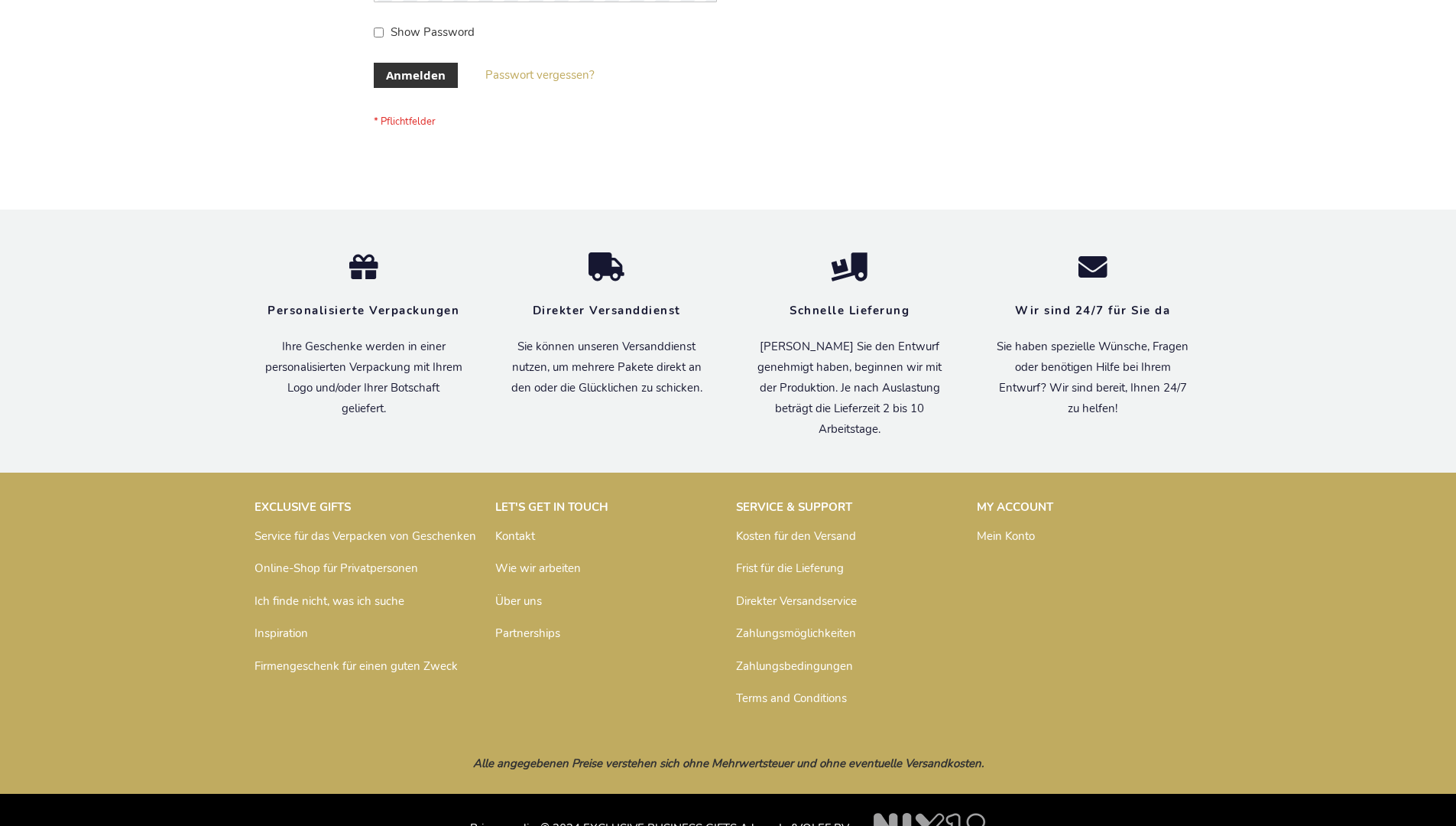
scroll to position [513, 0]
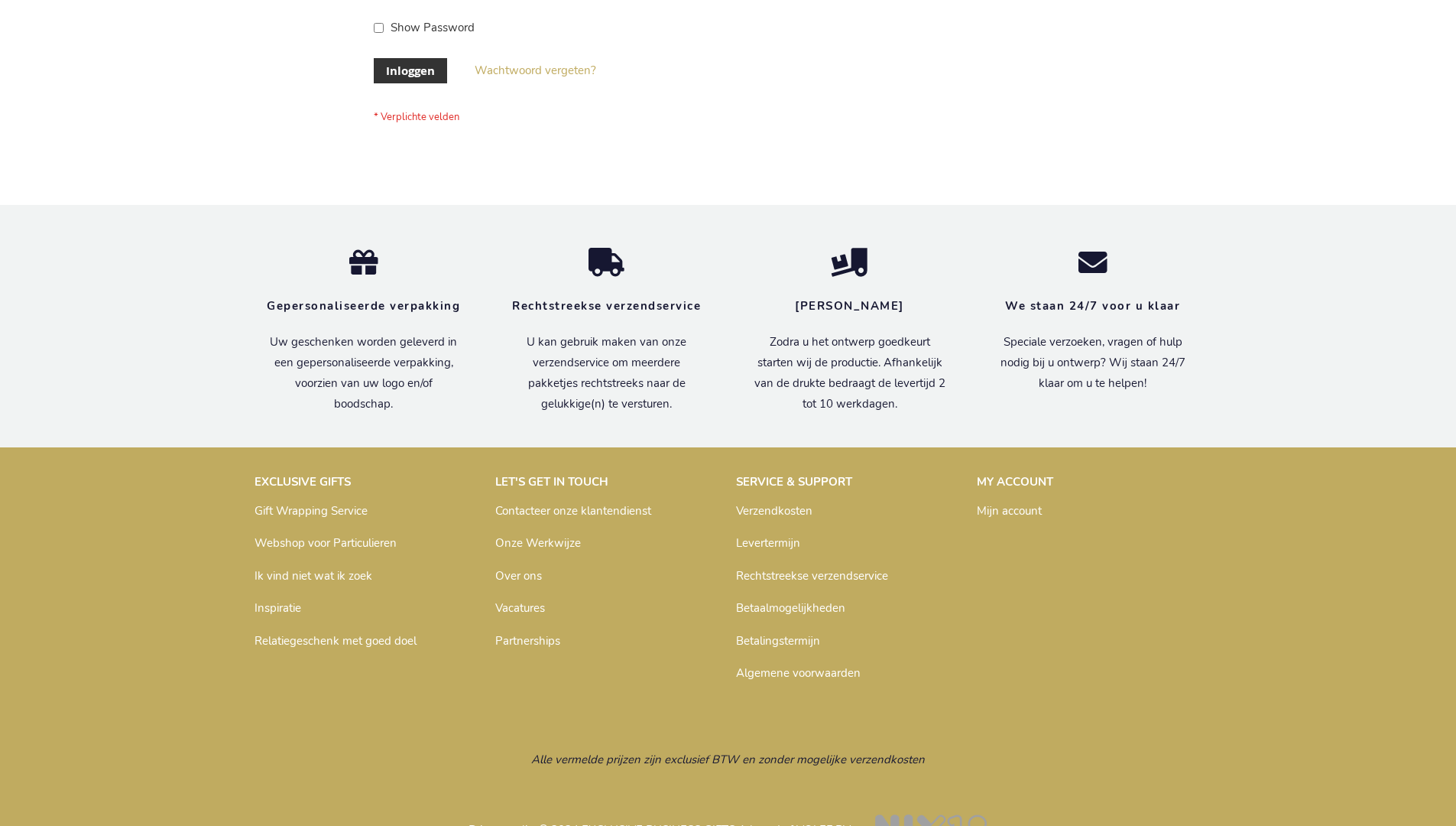
scroll to position [519, 0]
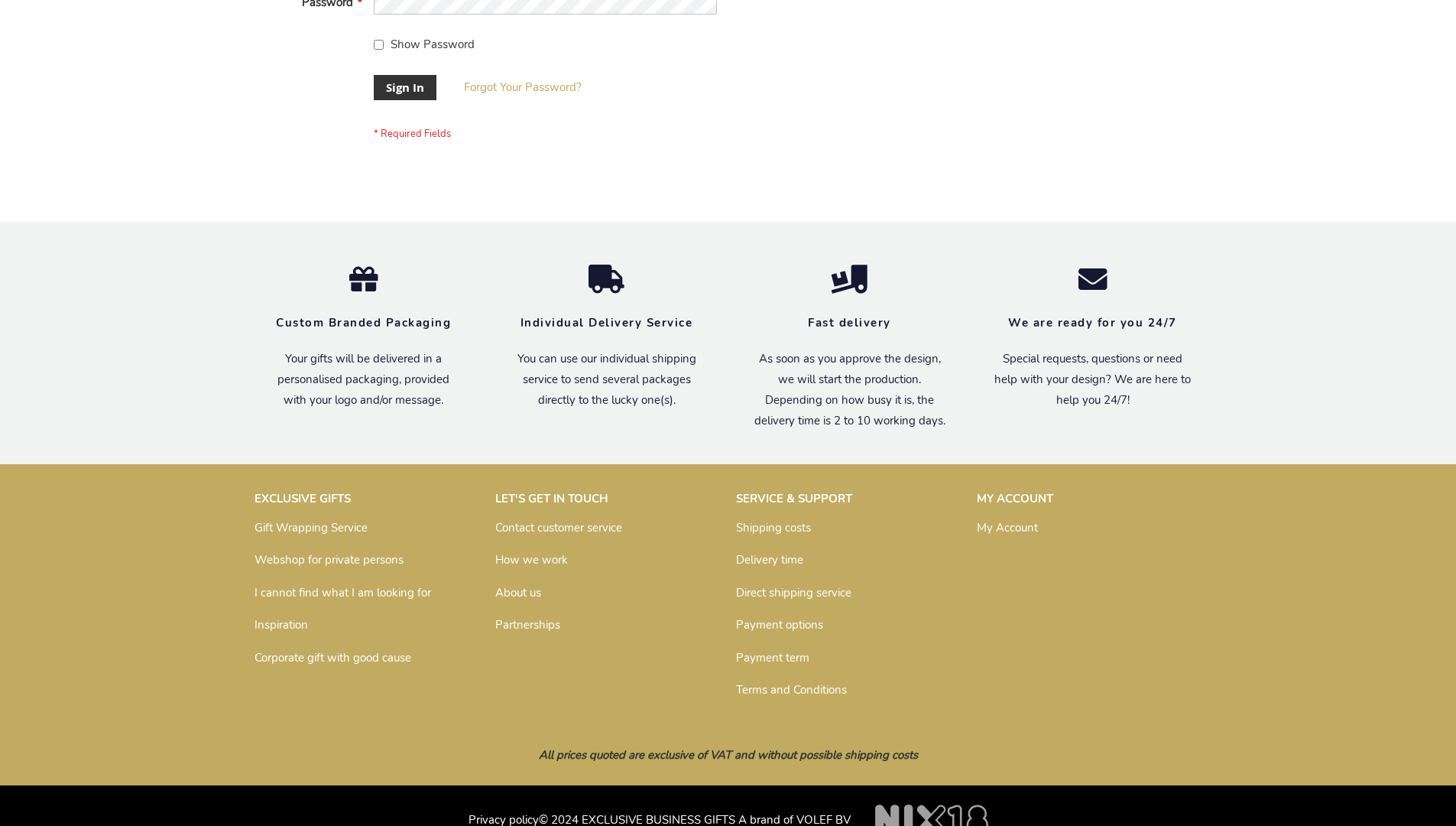
scroll to position [492, 0]
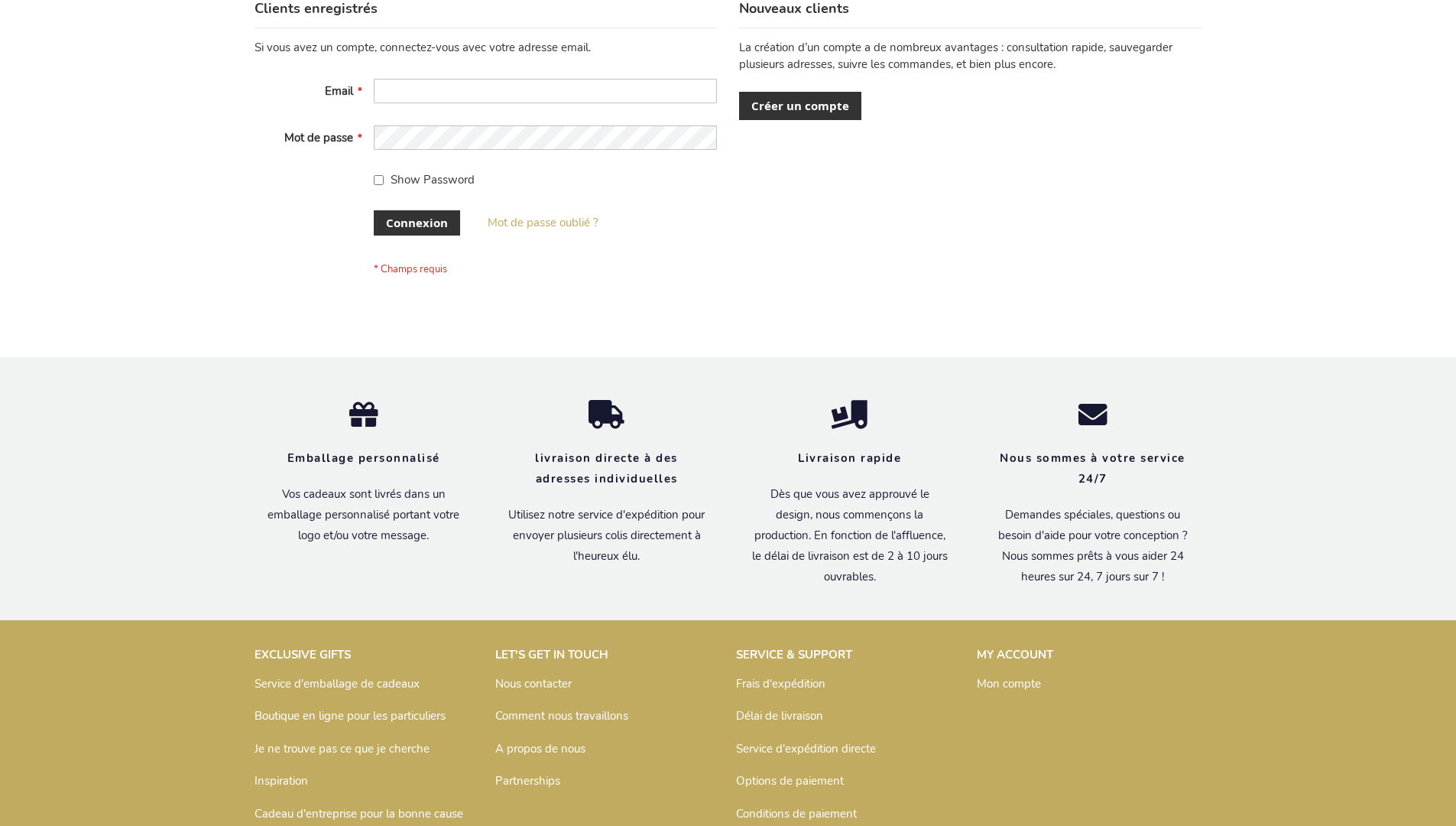
scroll to position [528, 0]
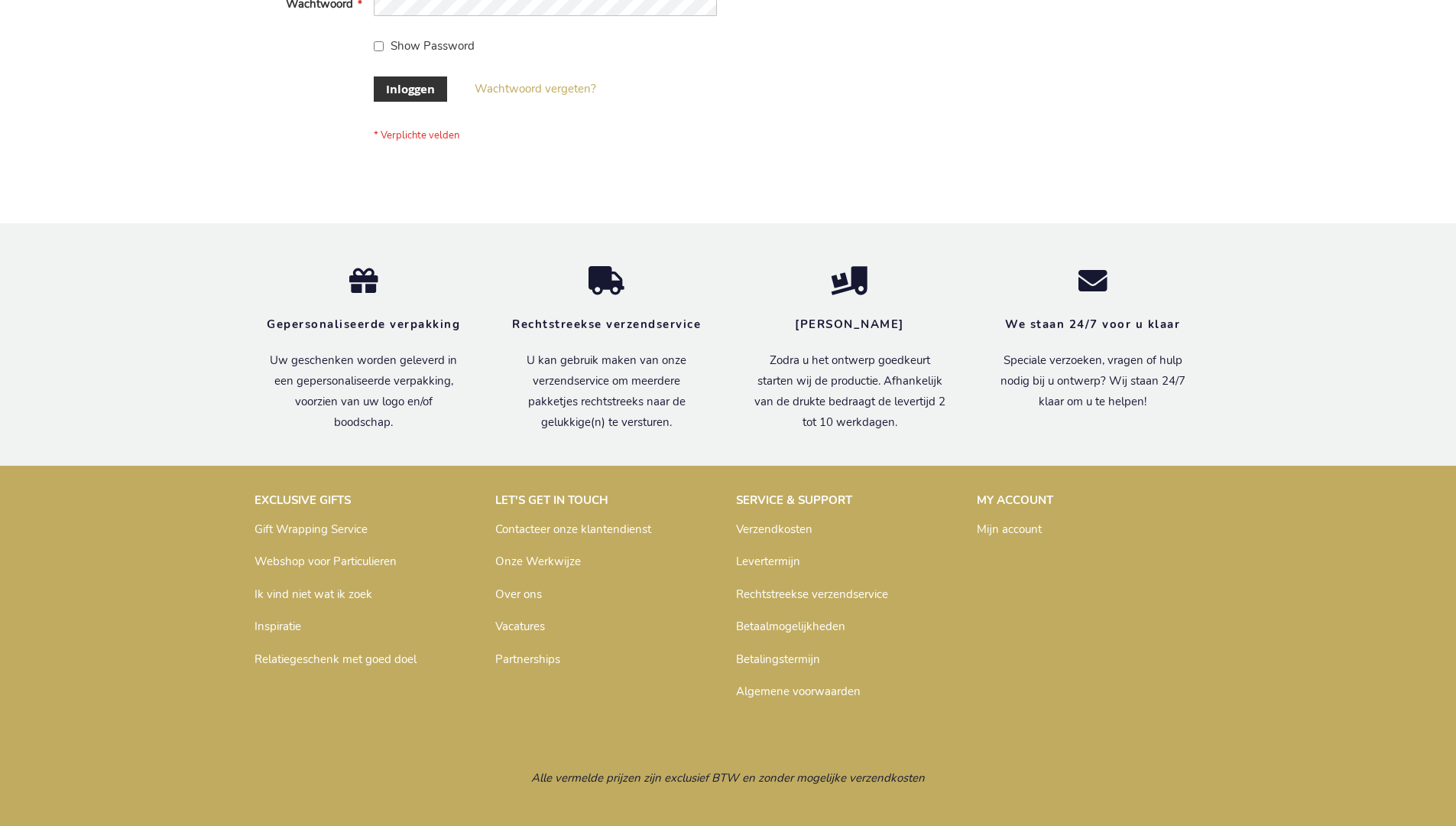
scroll to position [519, 0]
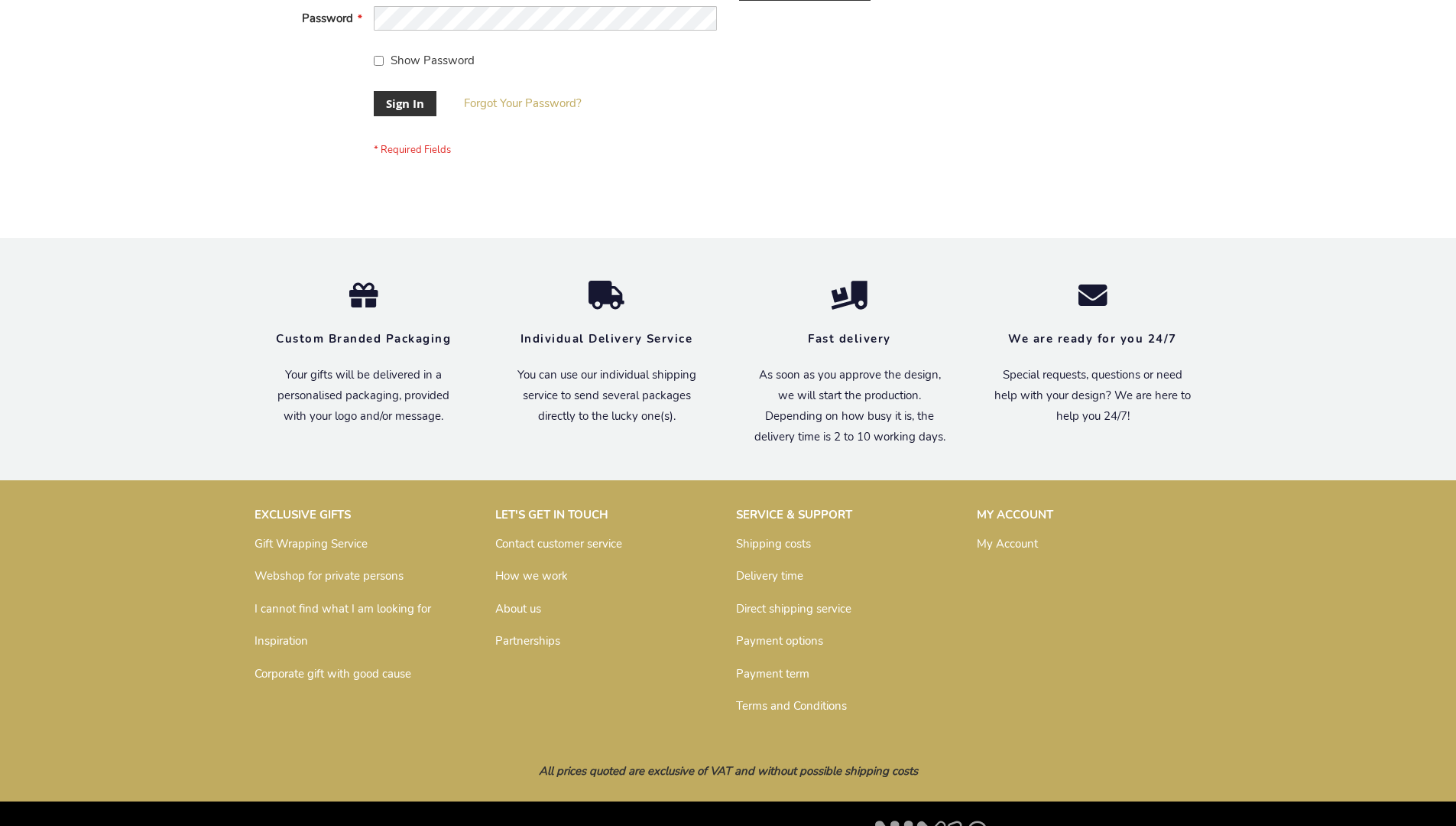
scroll to position [492, 0]
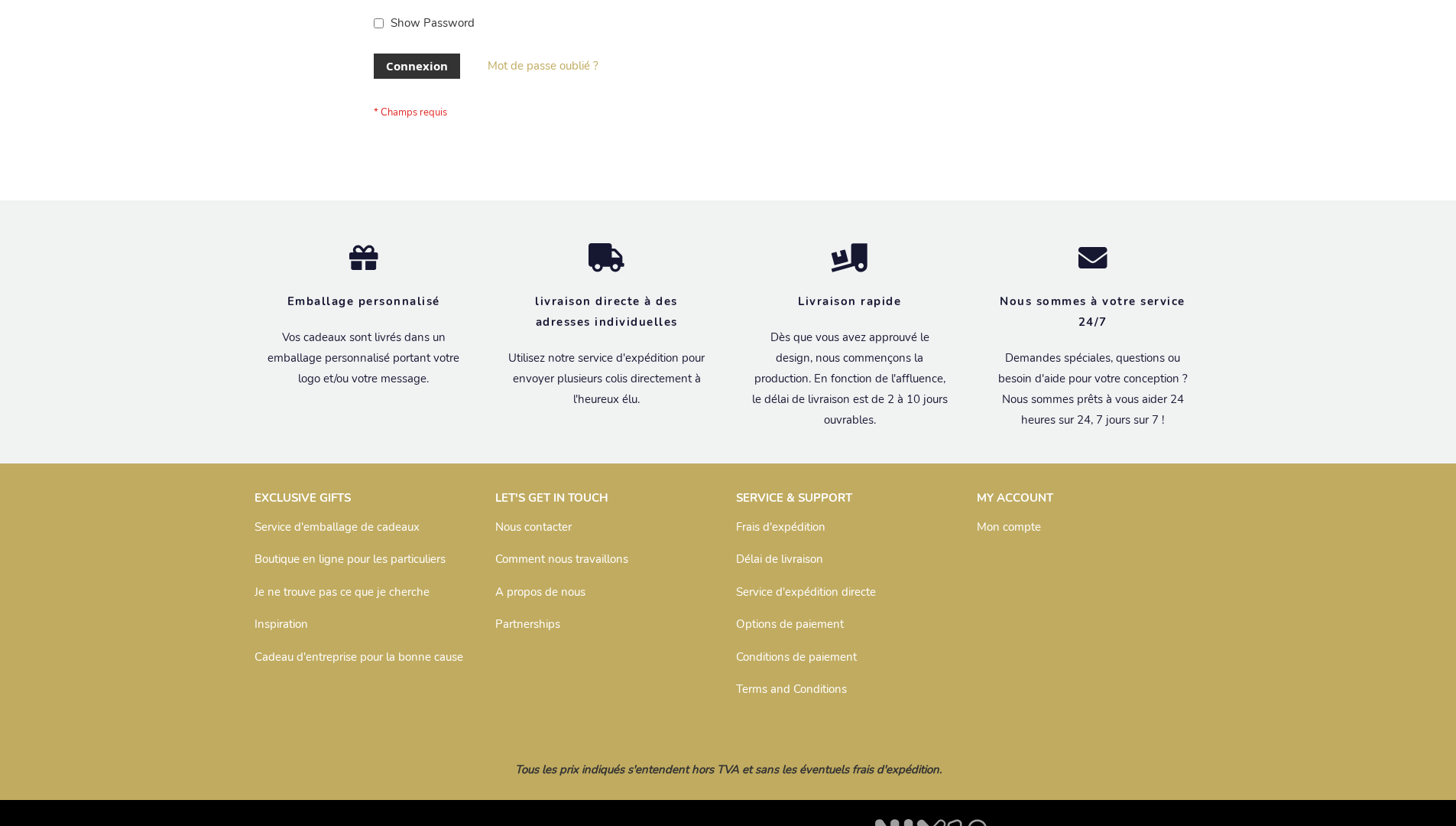
scroll to position [528, 0]
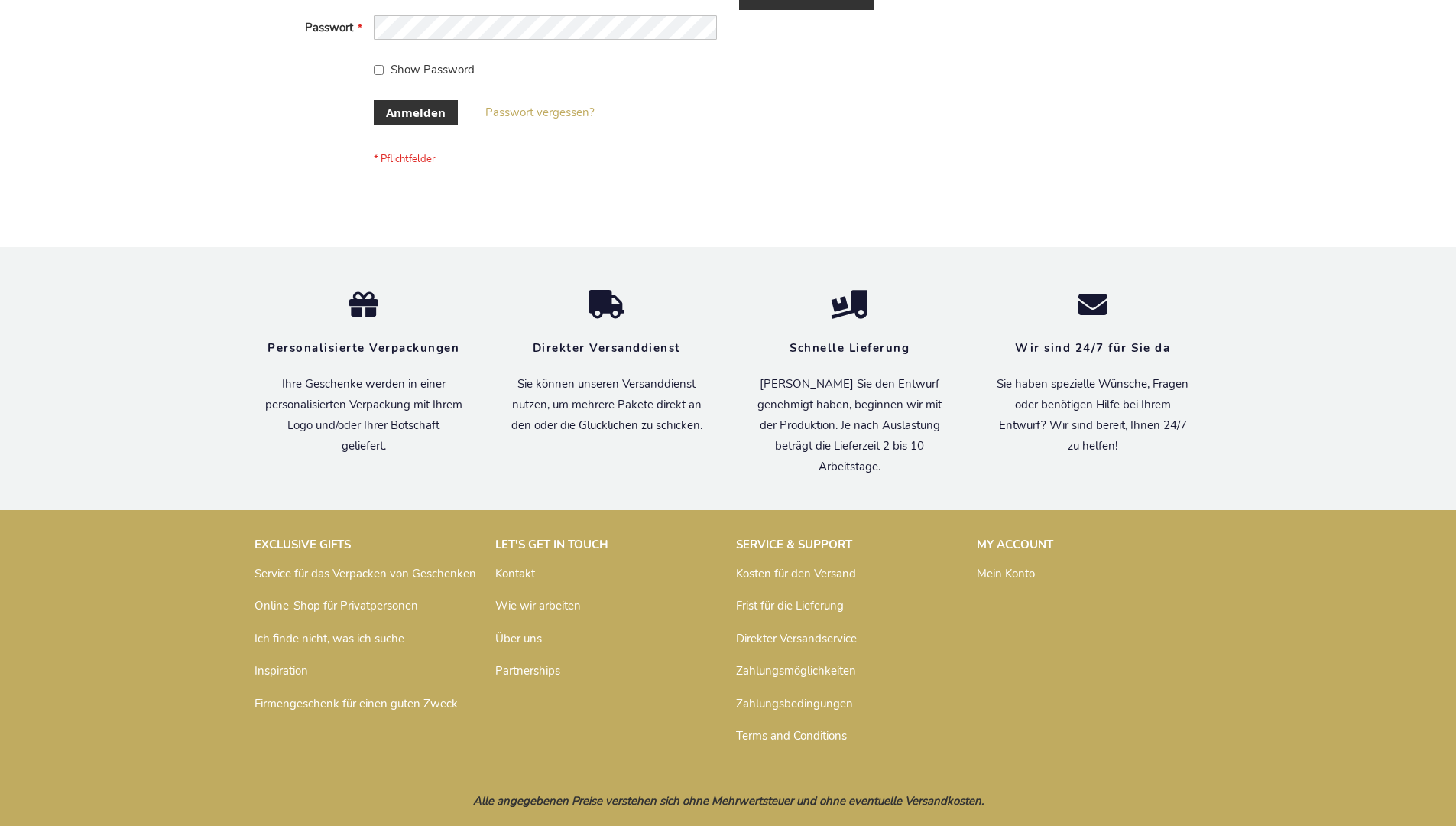
scroll to position [513, 0]
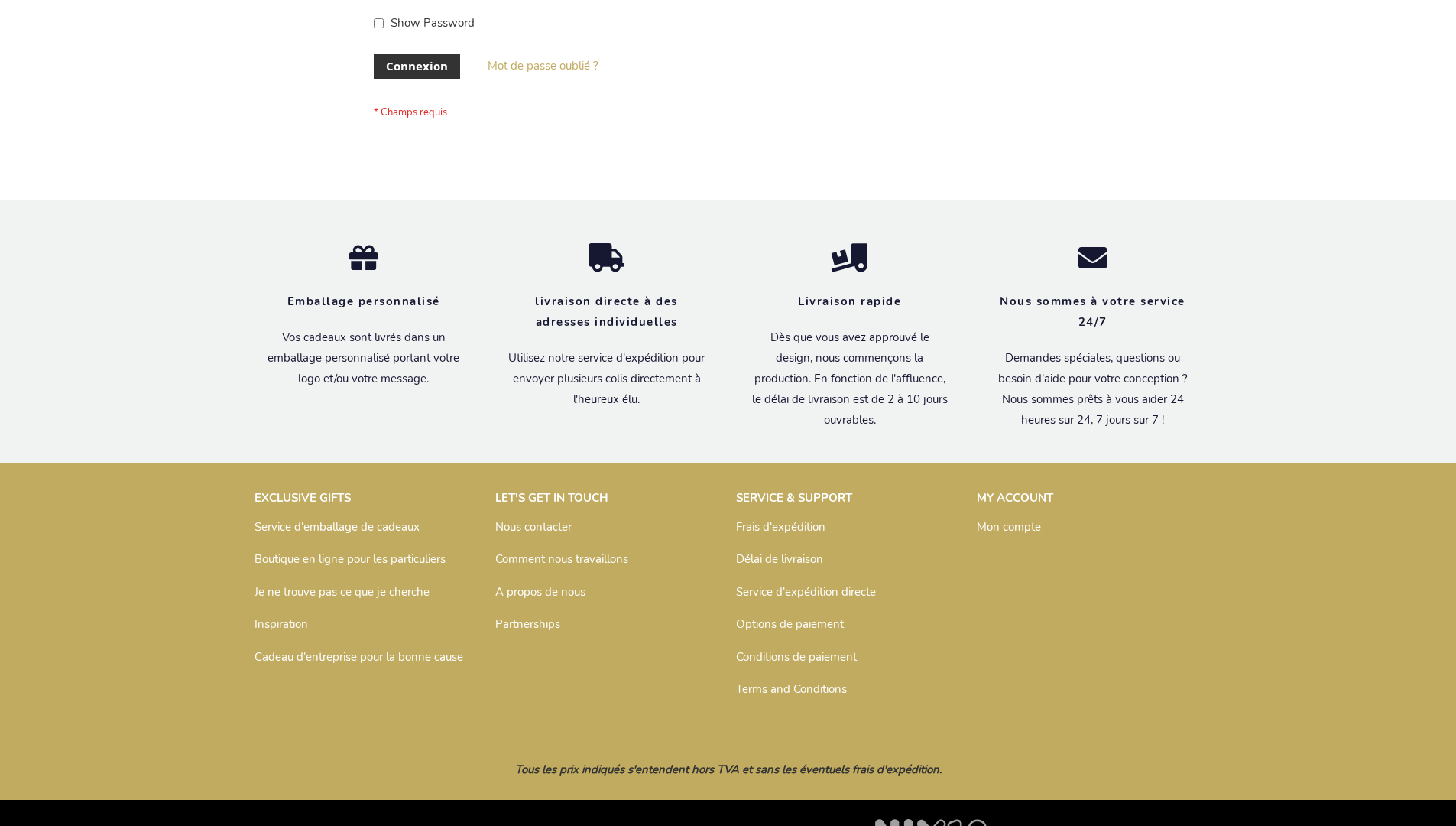
scroll to position [528, 0]
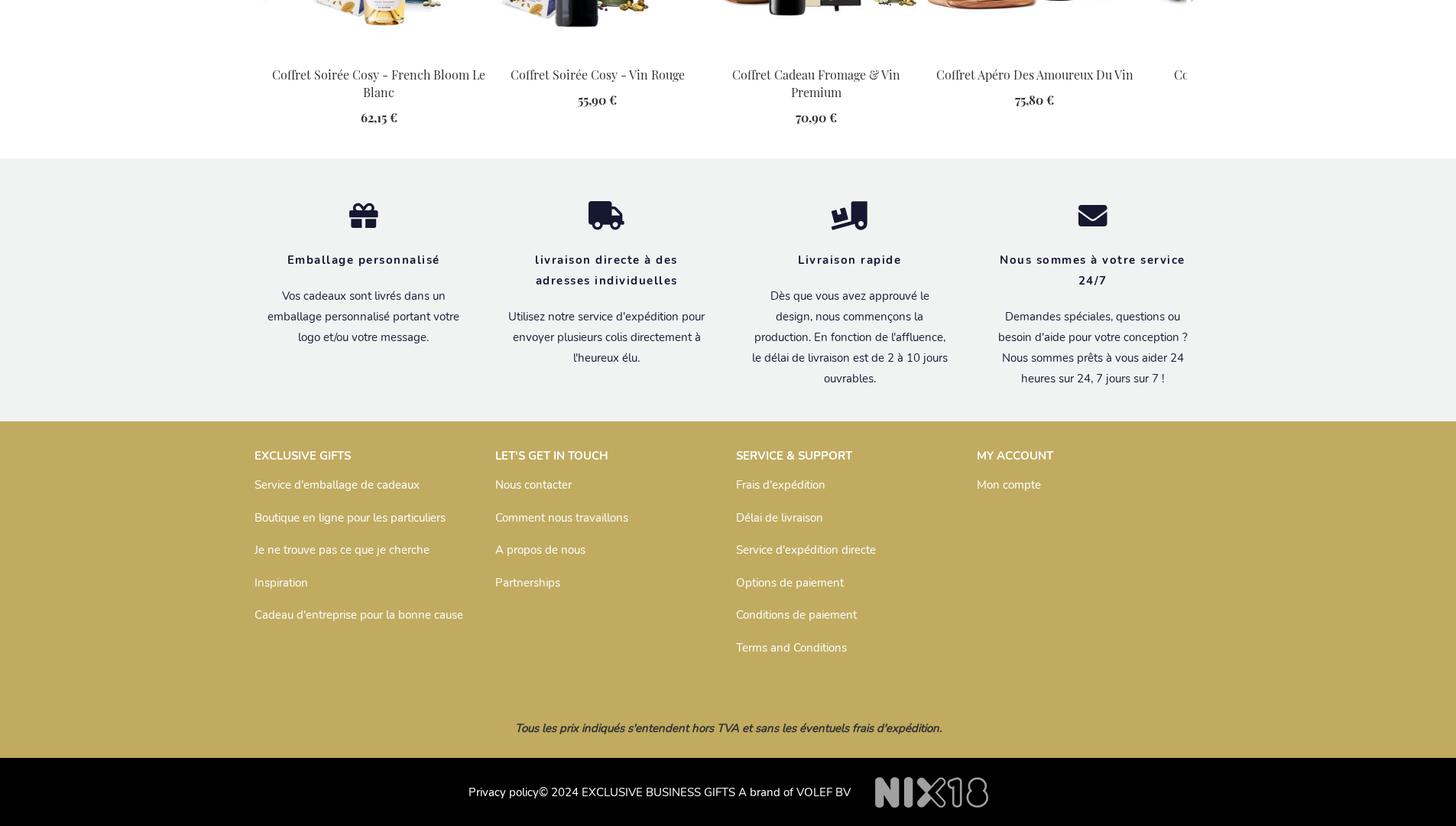
scroll to position [1655, 0]
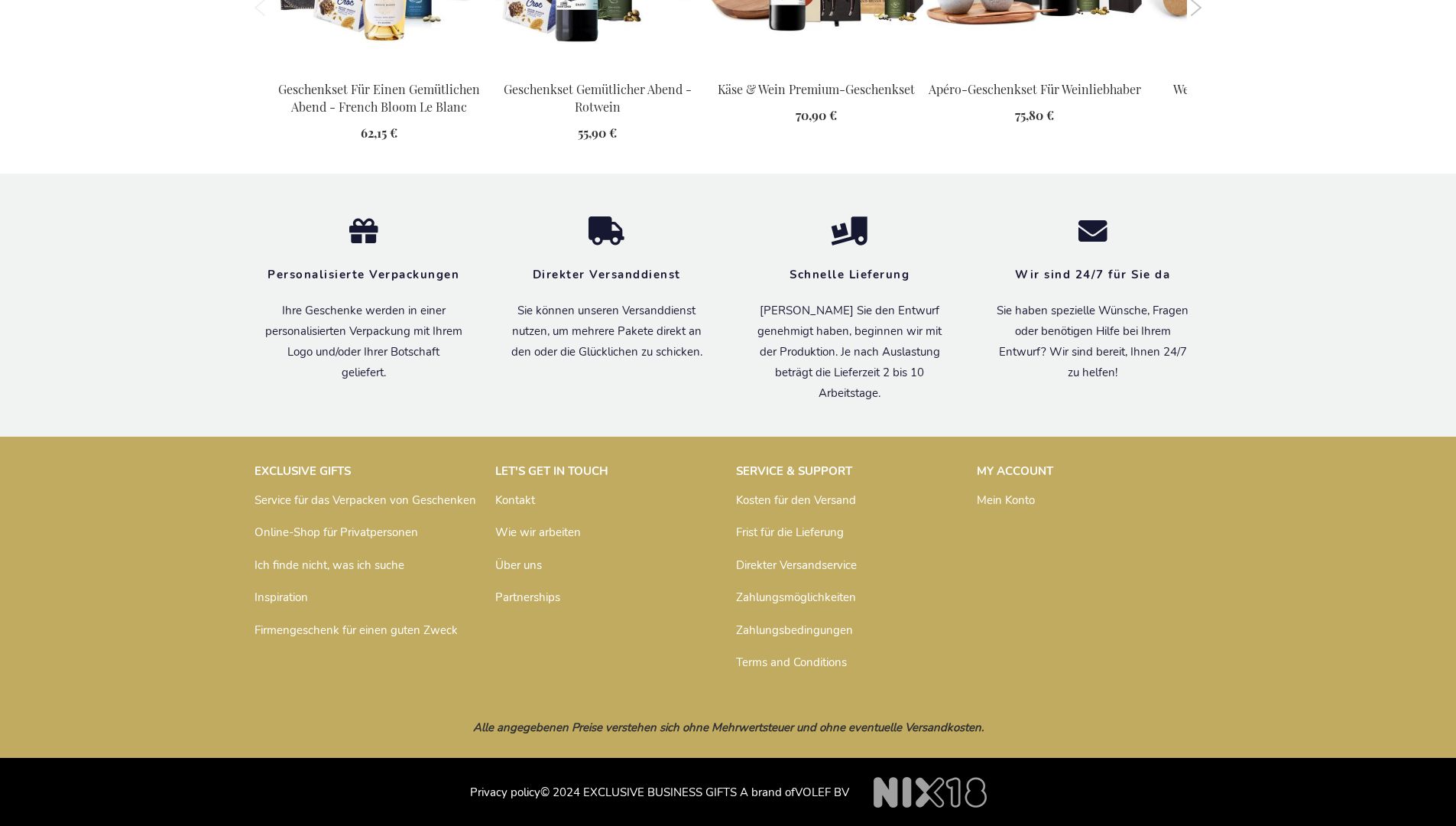
scroll to position [1657, 0]
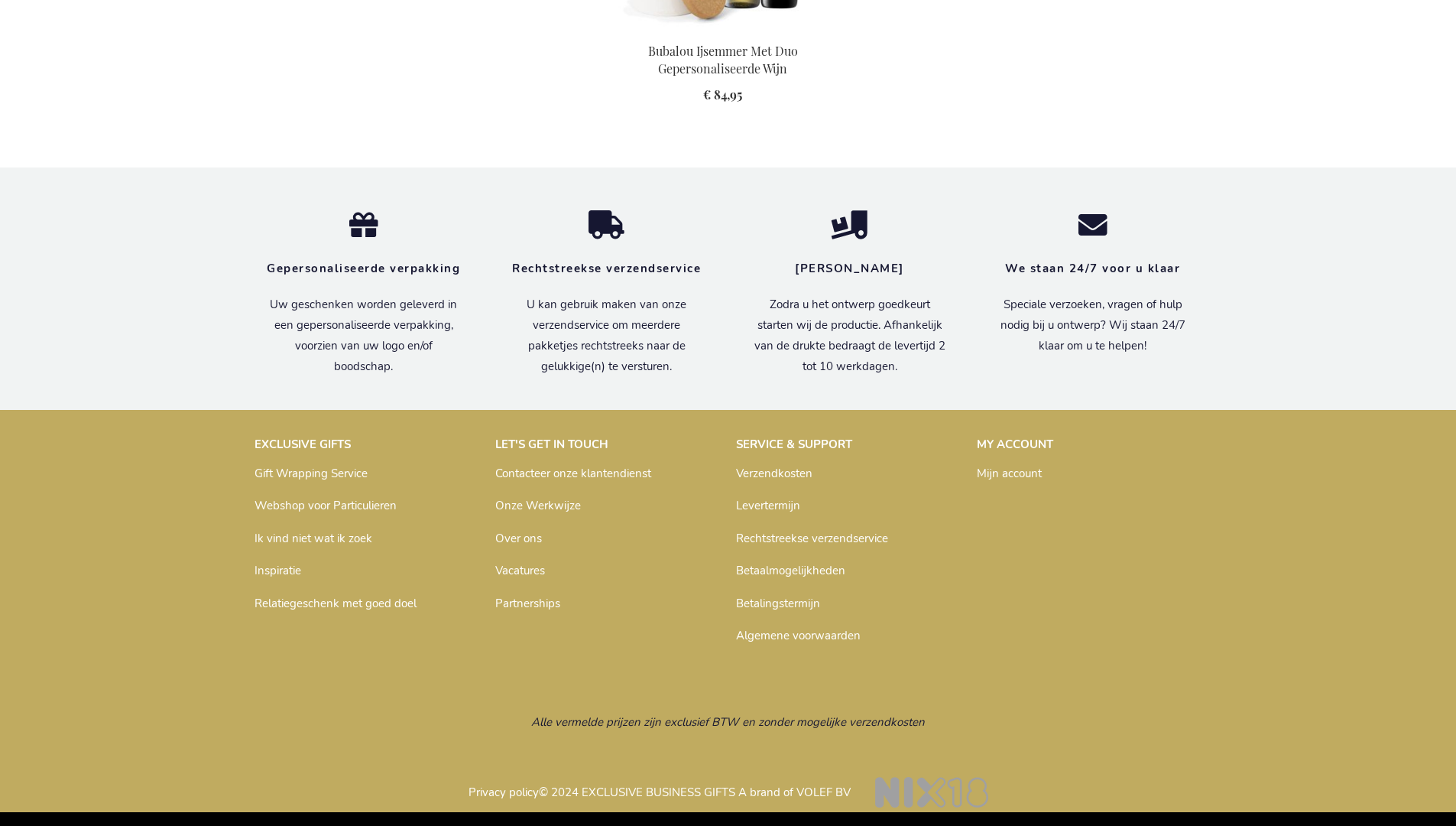
scroll to position [2019, 0]
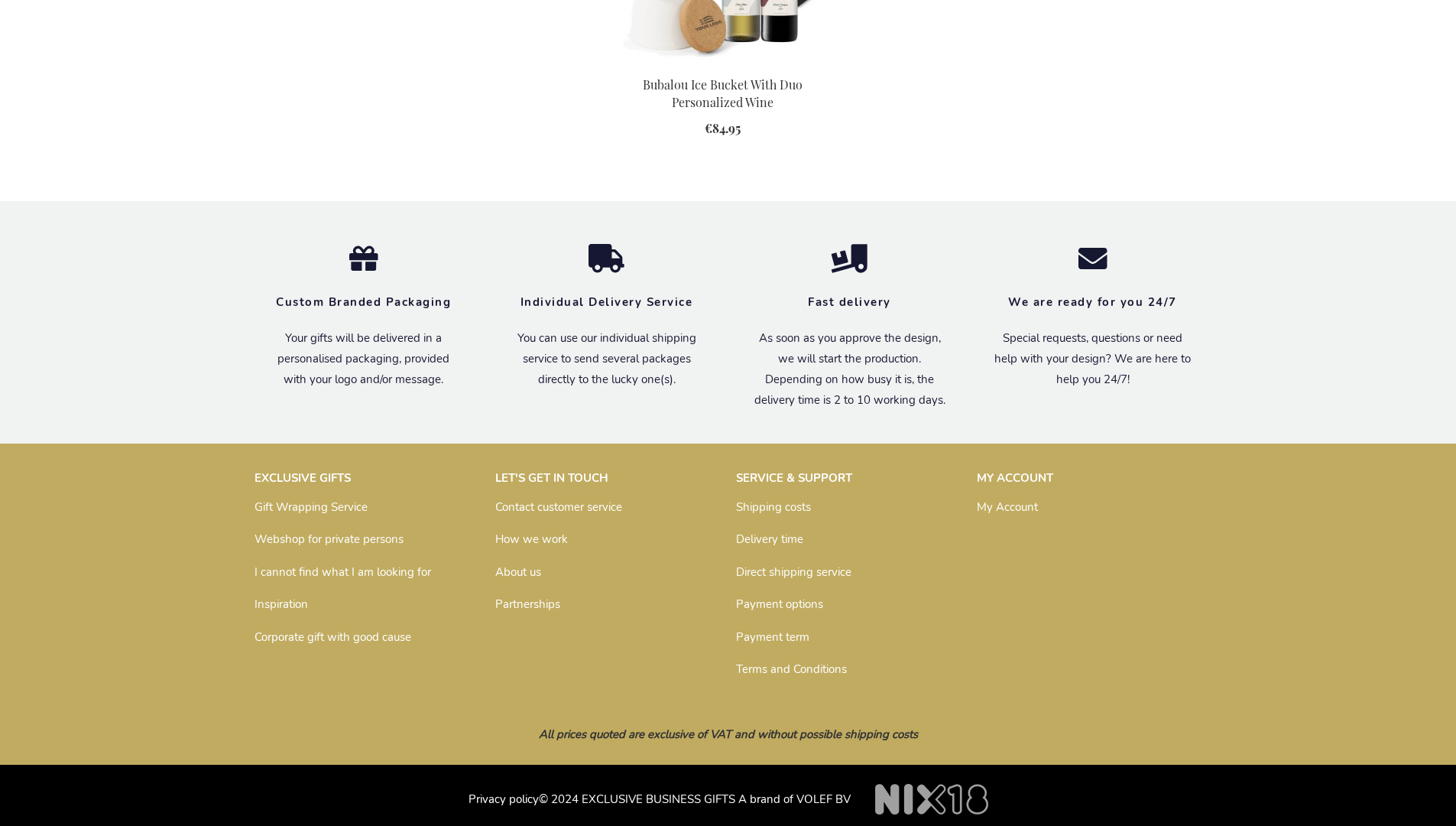
scroll to position [1992, 0]
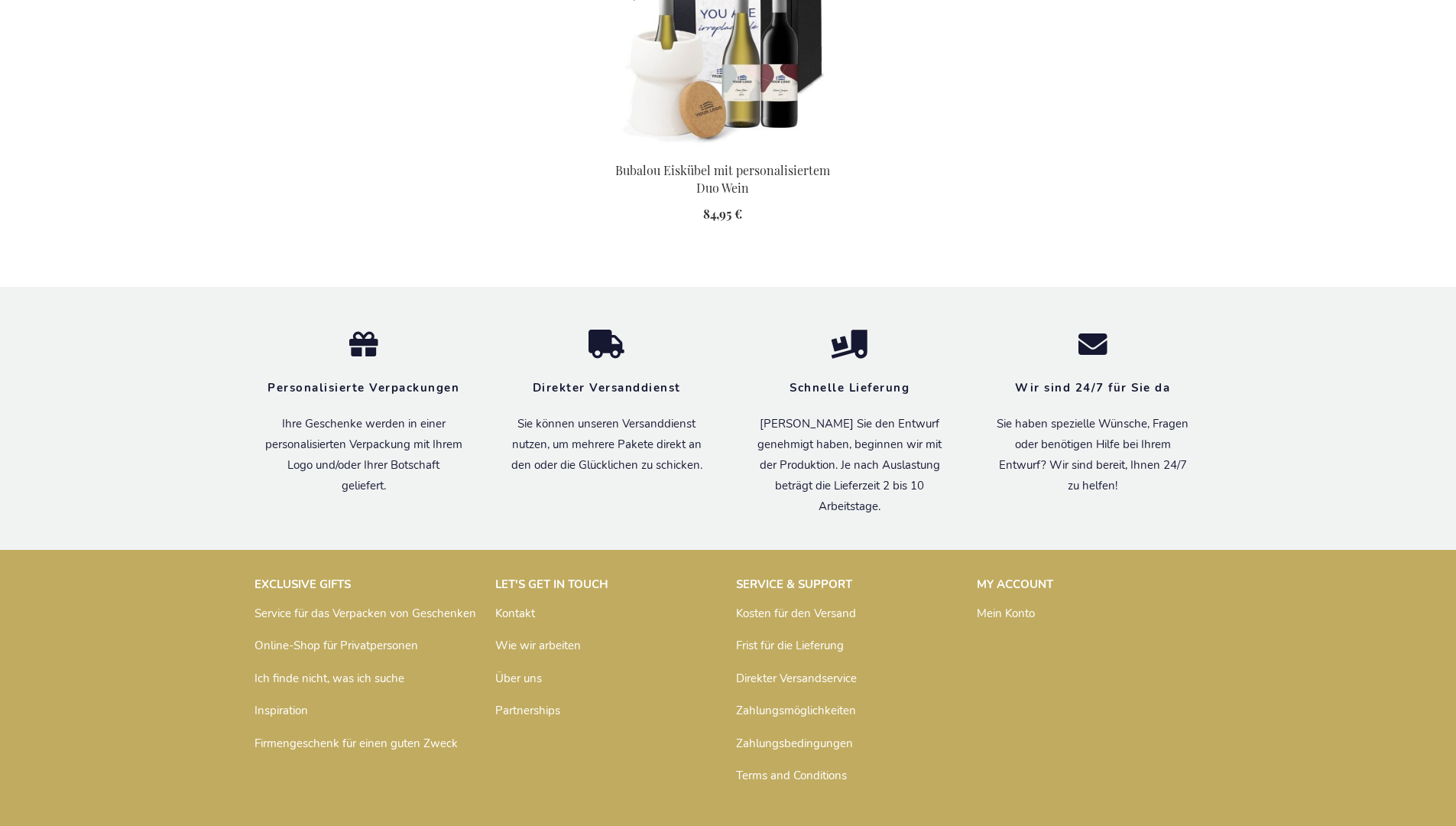
scroll to position [2046, 0]
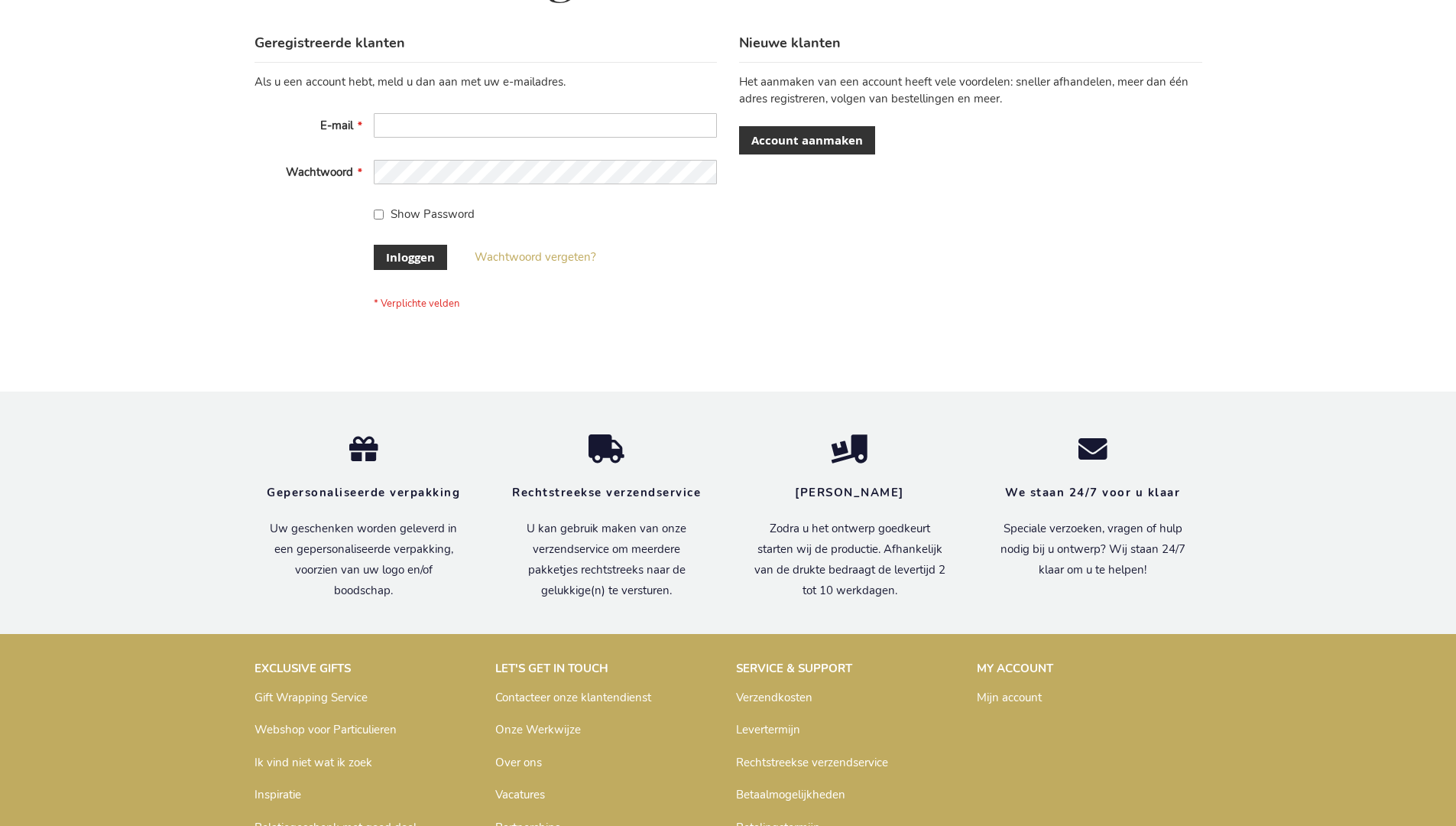
scroll to position [519, 0]
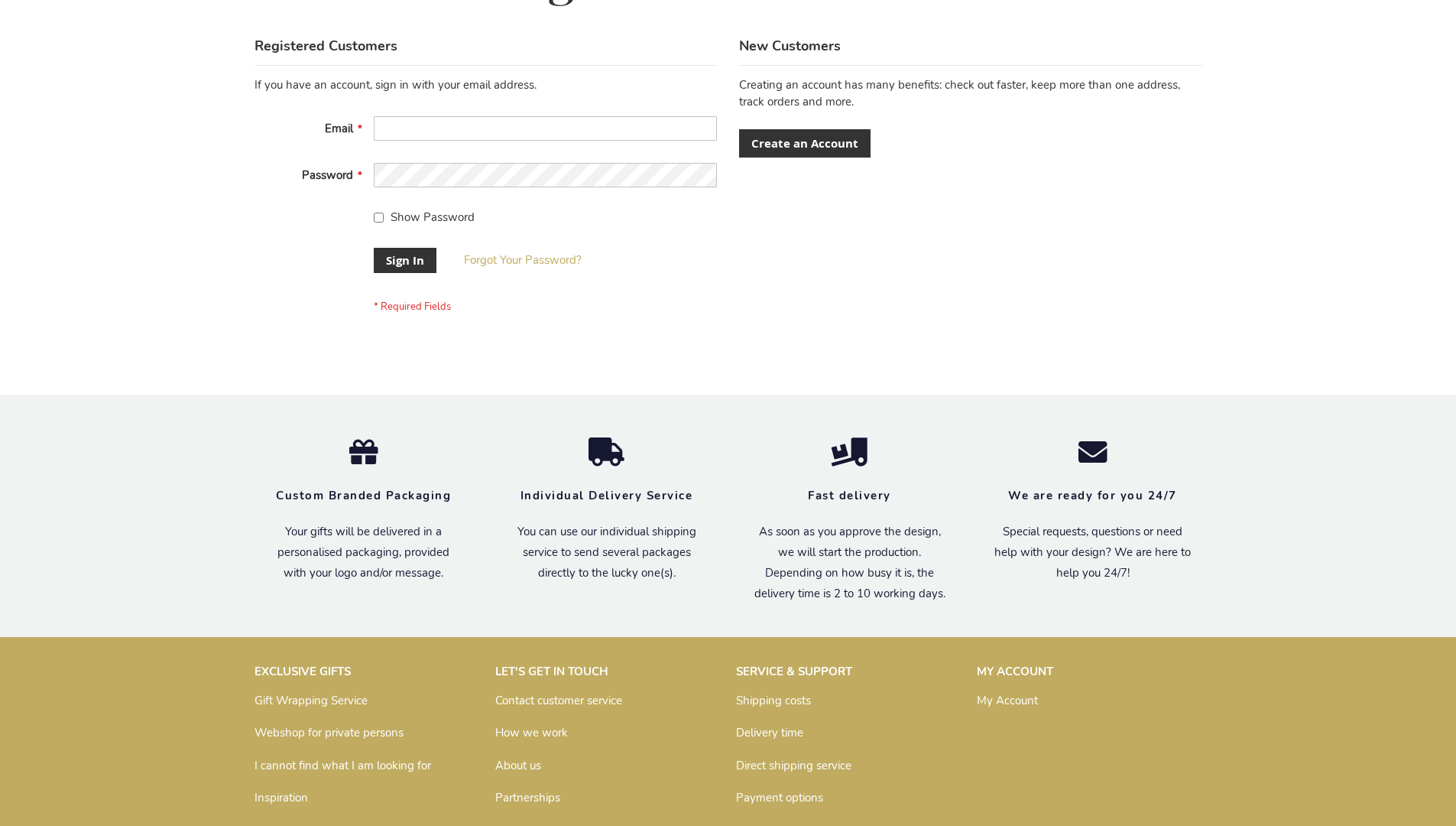
scroll to position [492, 0]
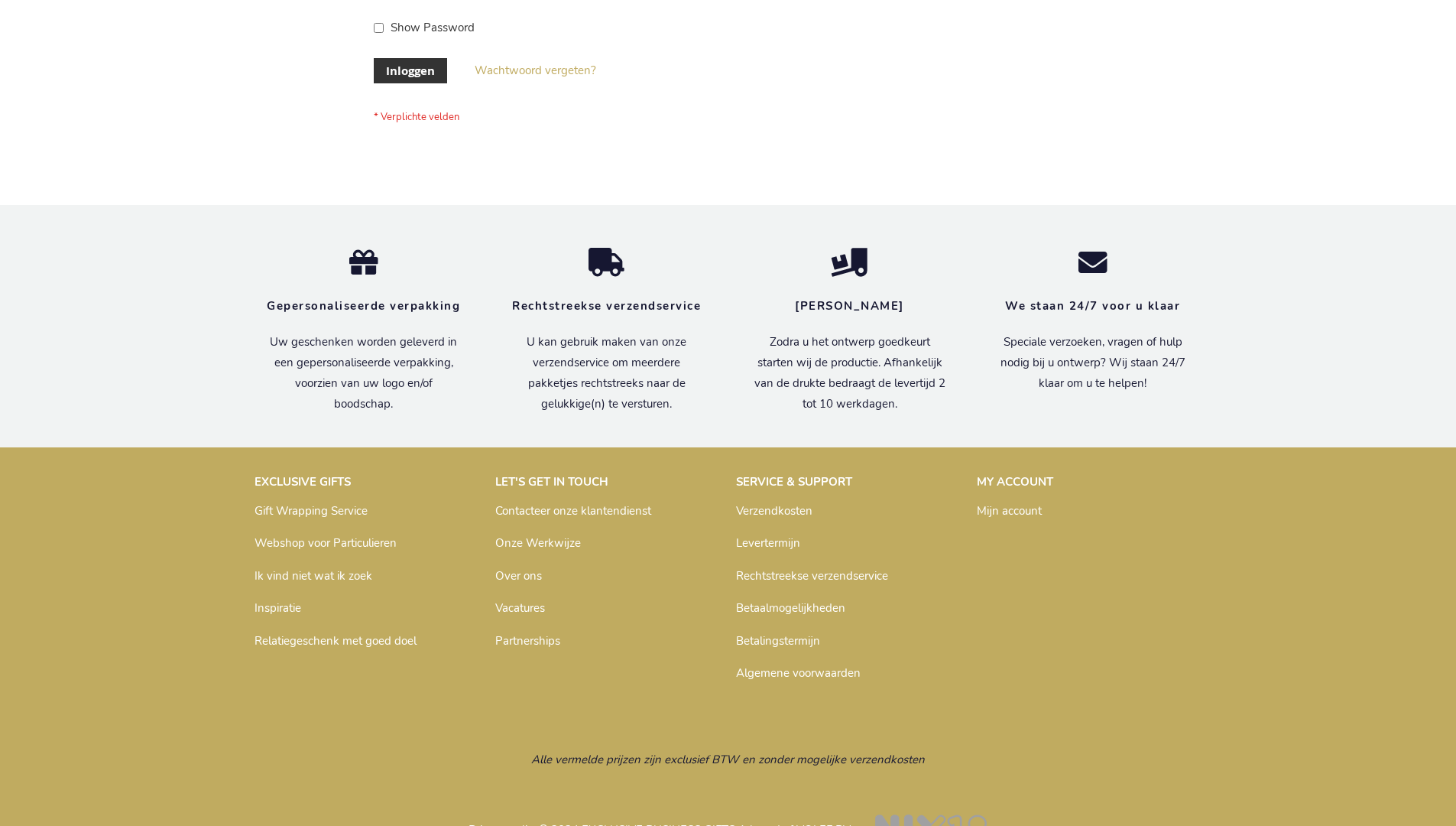
scroll to position [519, 0]
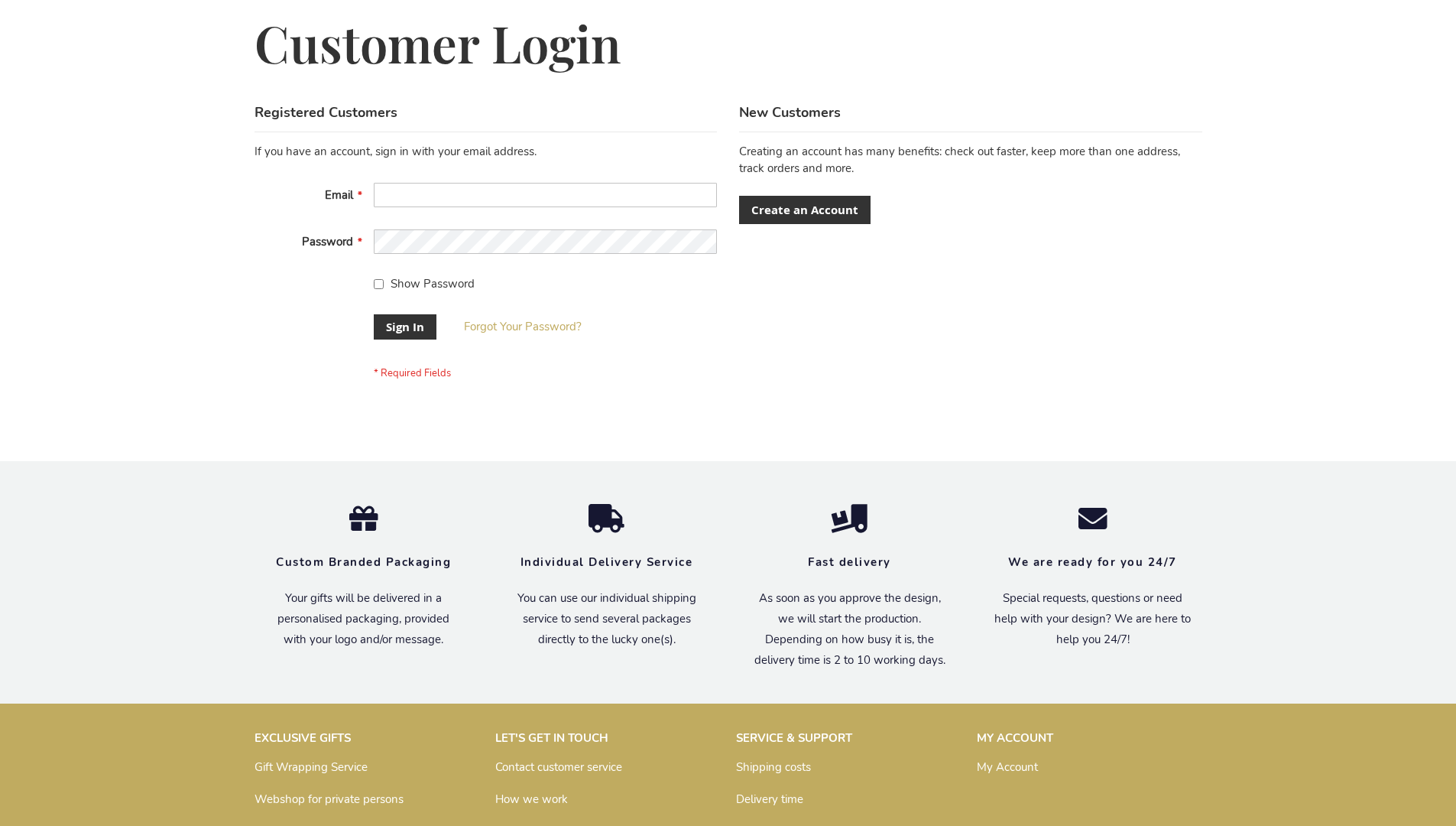
scroll to position [492, 0]
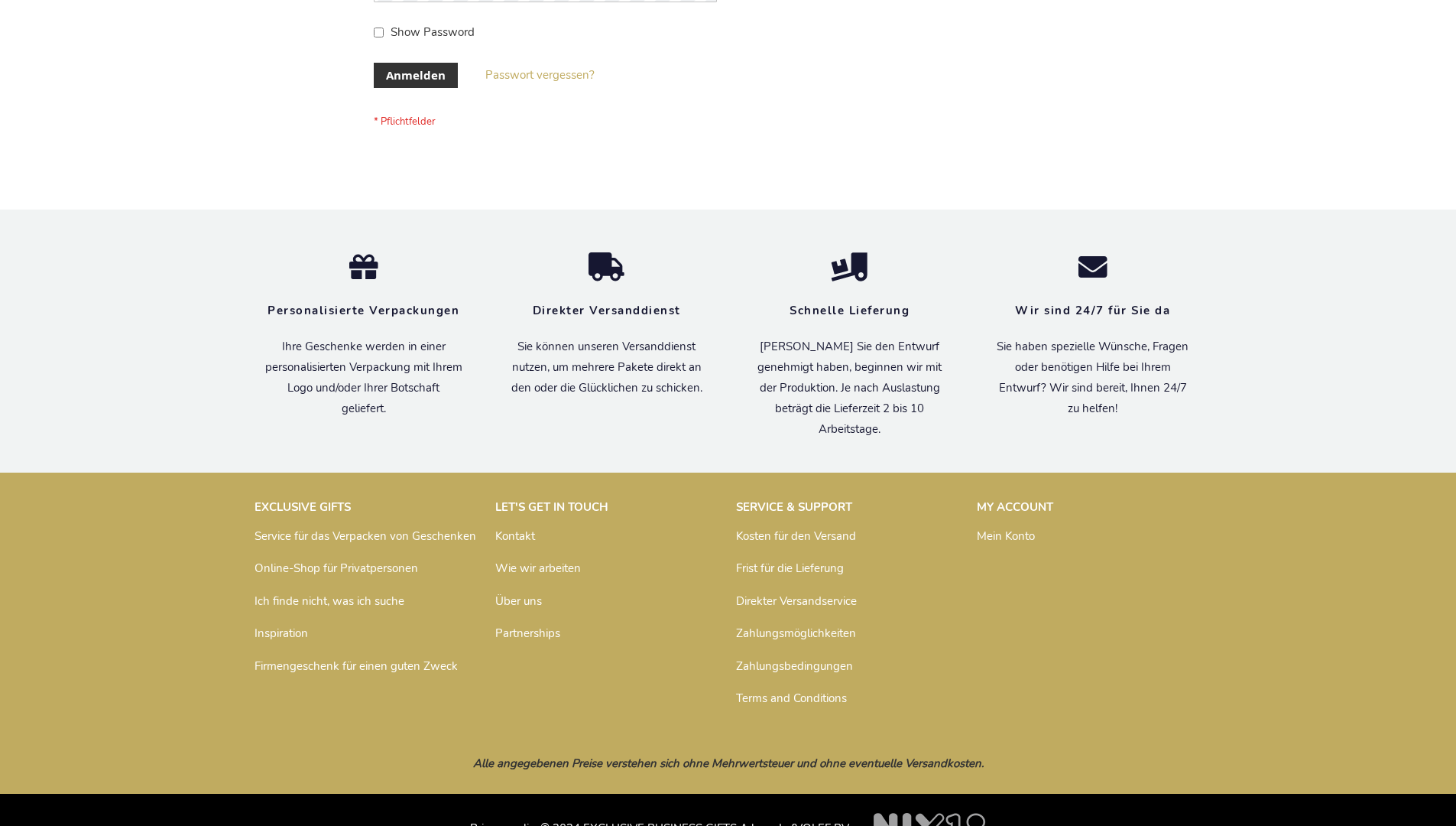
scroll to position [513, 0]
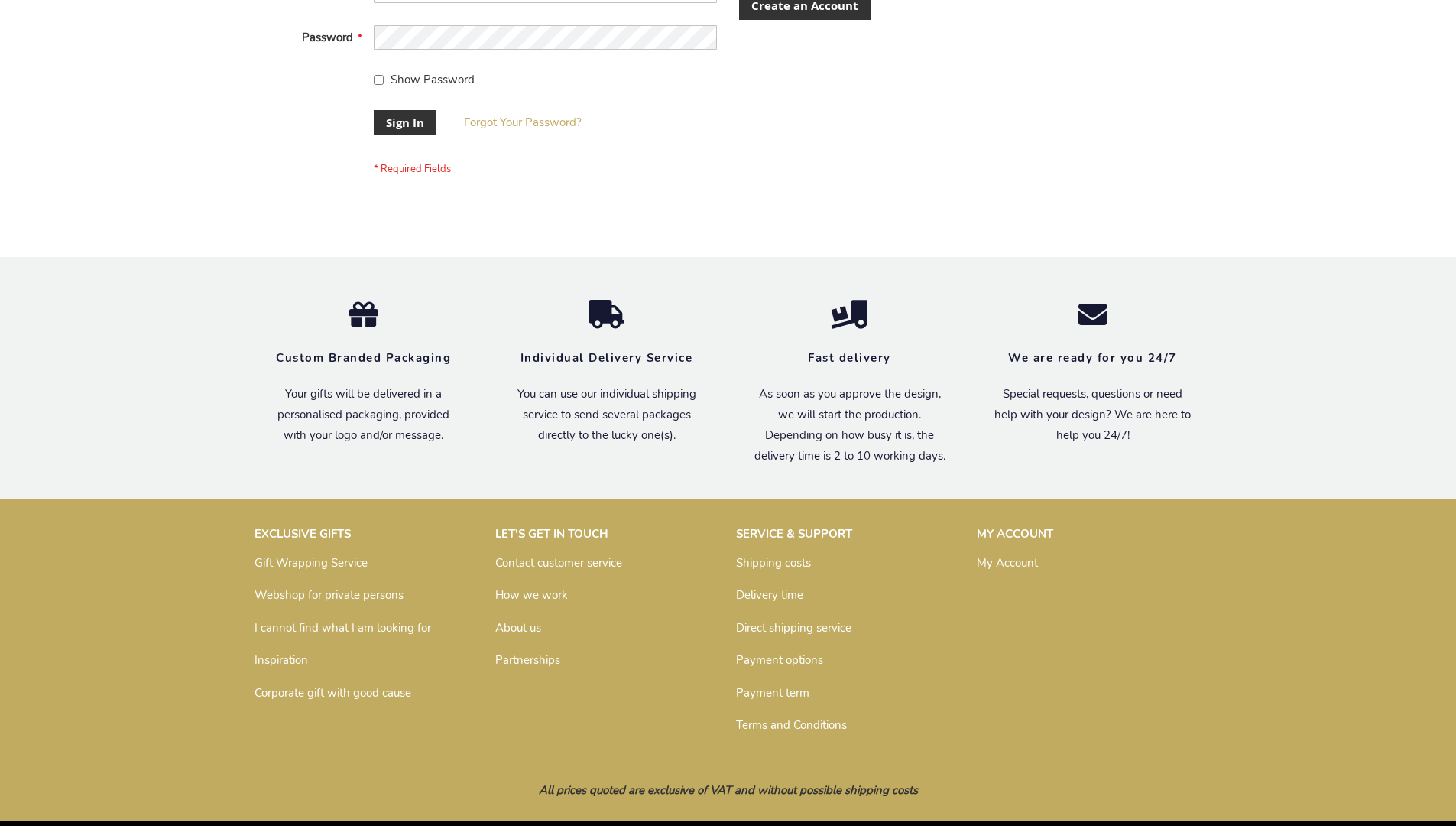
scroll to position [492, 0]
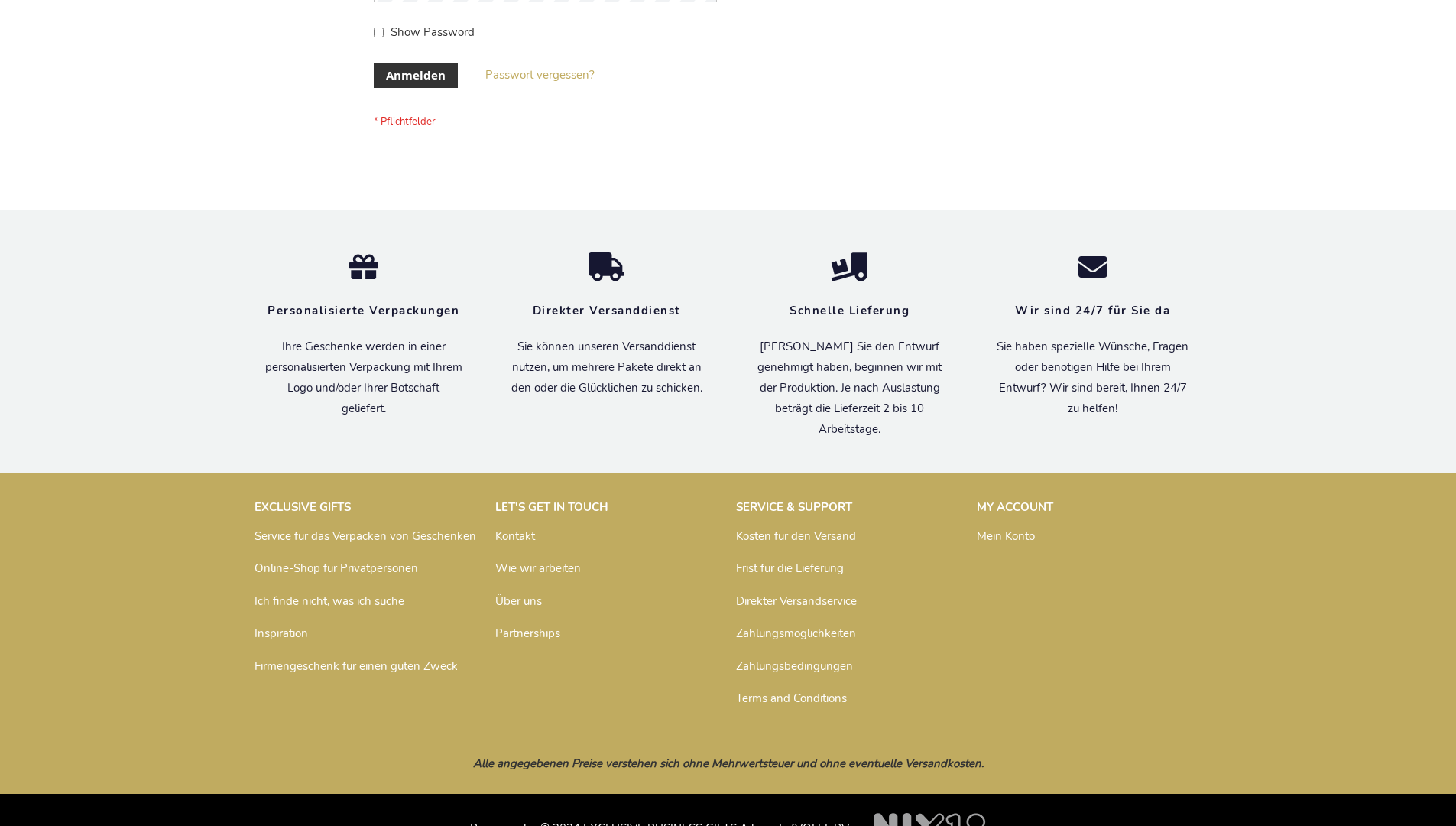
scroll to position [513, 0]
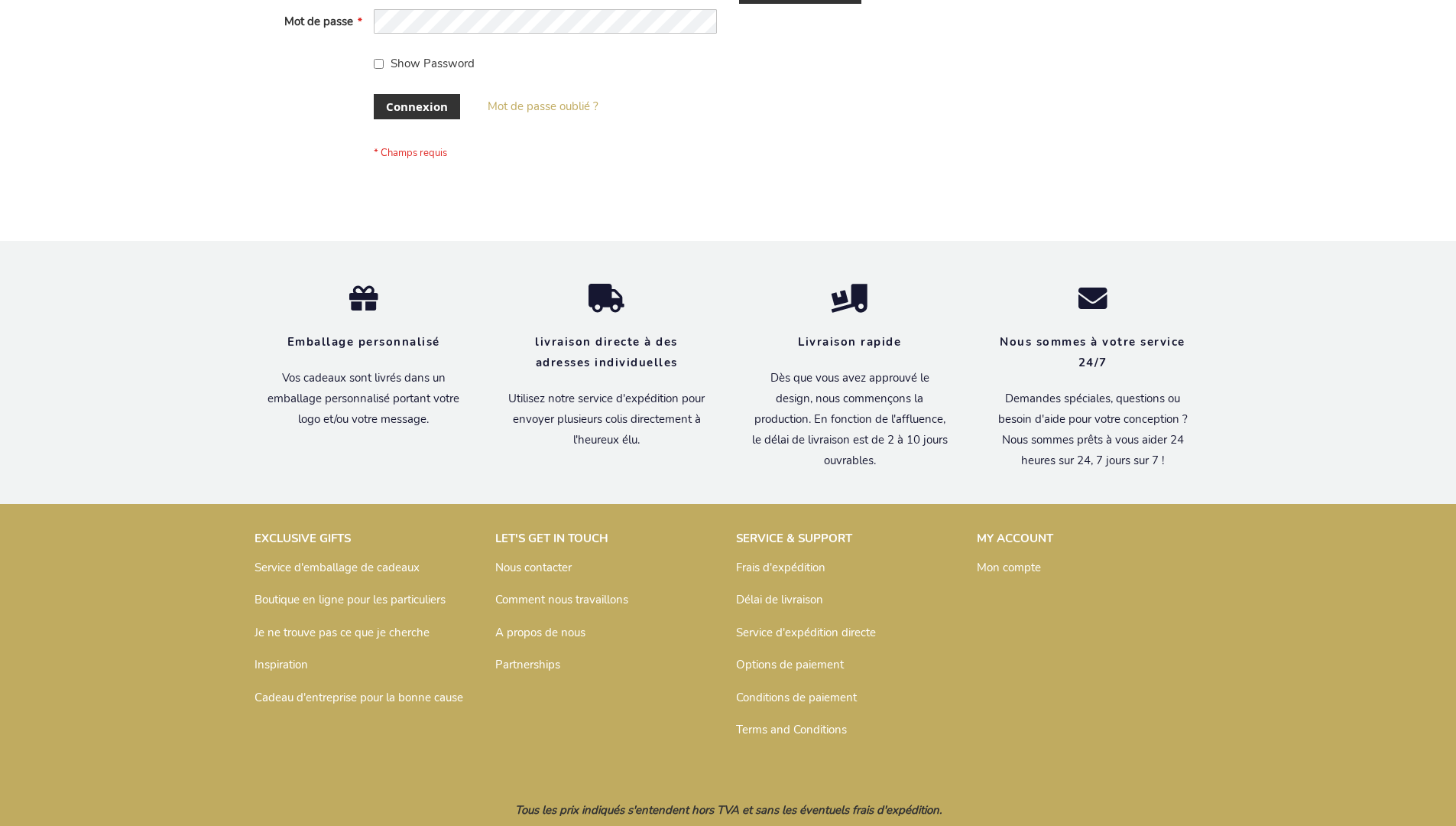
scroll to position [528, 0]
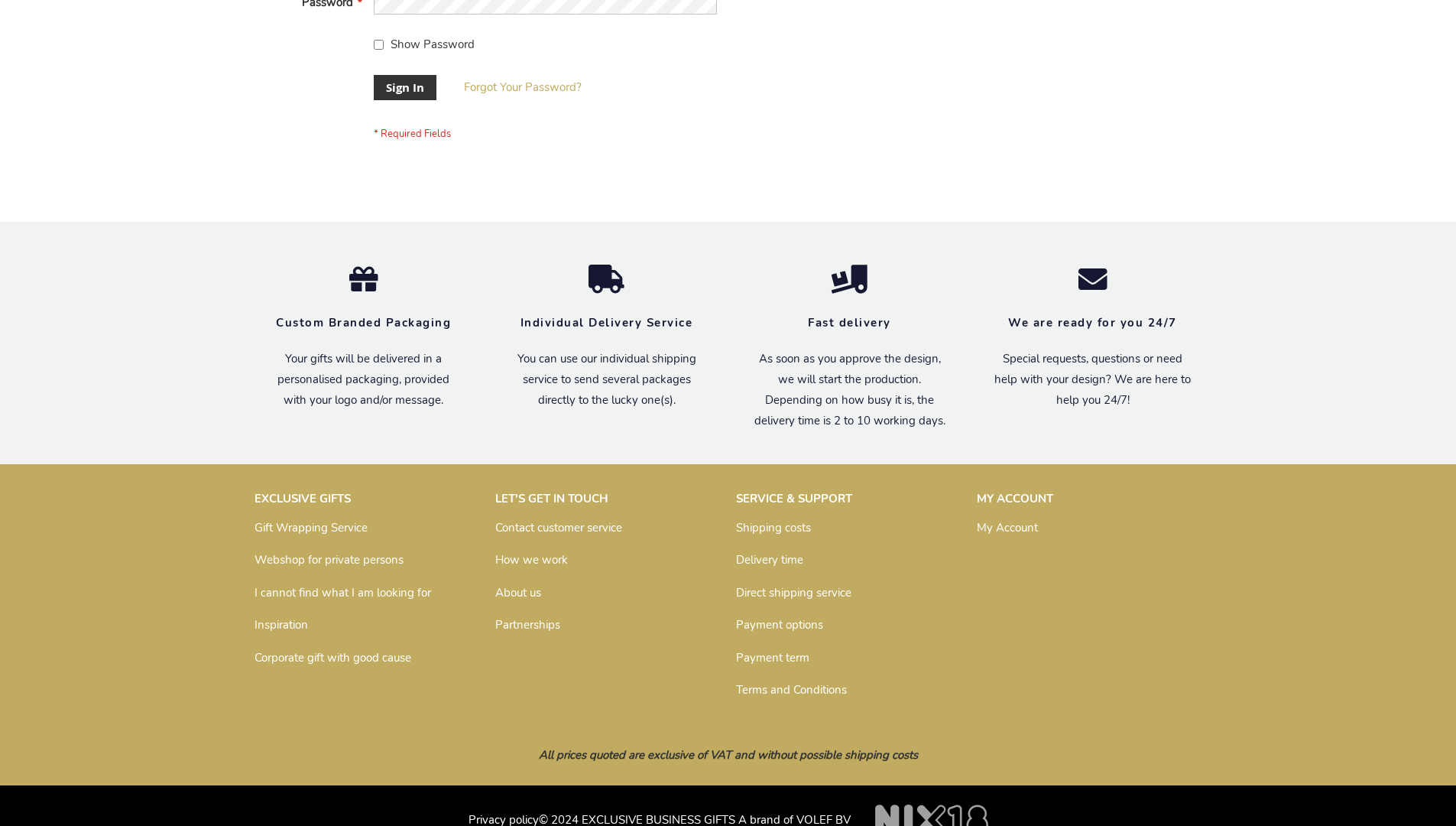
scroll to position [492, 0]
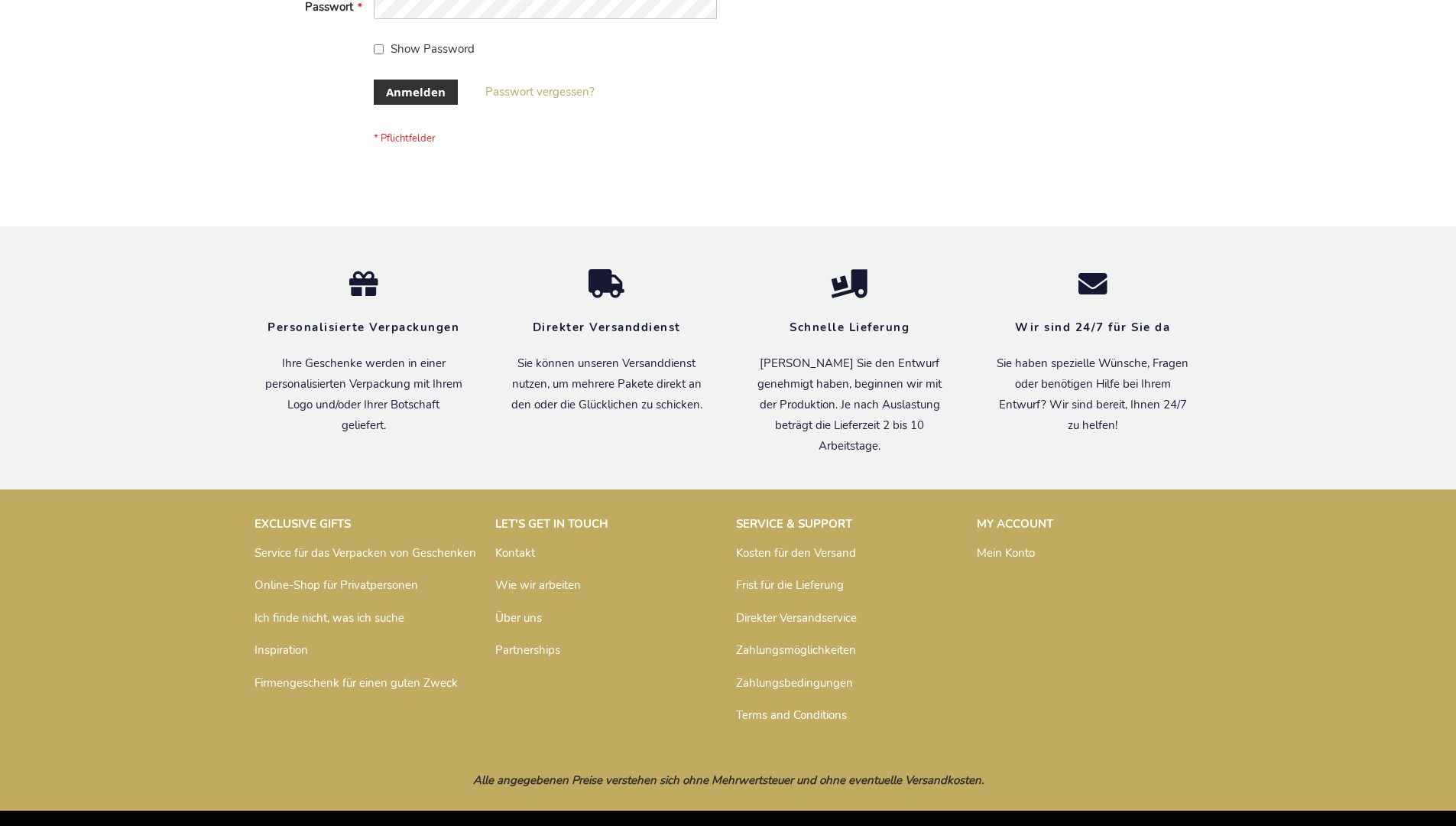
scroll to position [513, 0]
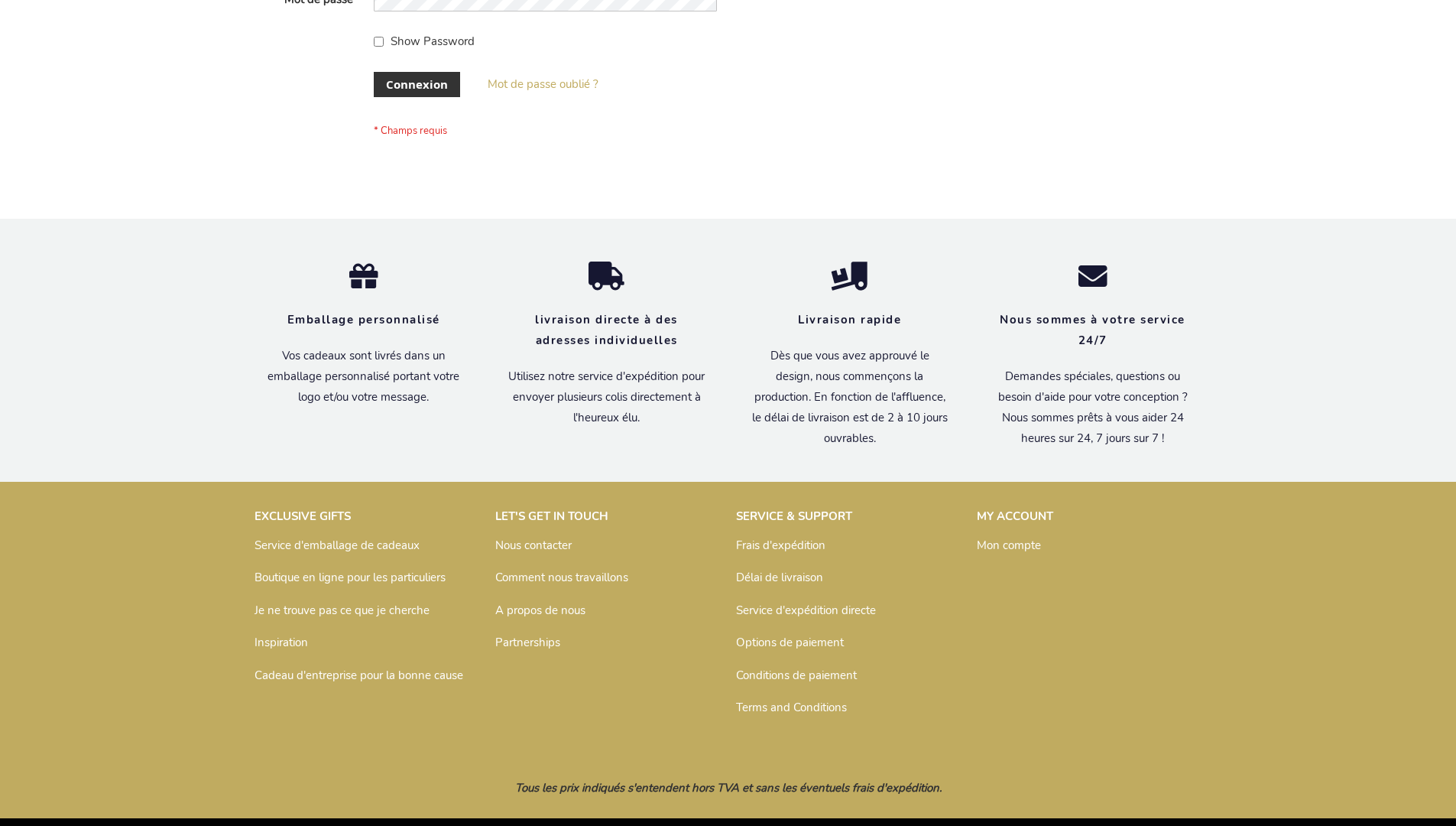
scroll to position [528, 0]
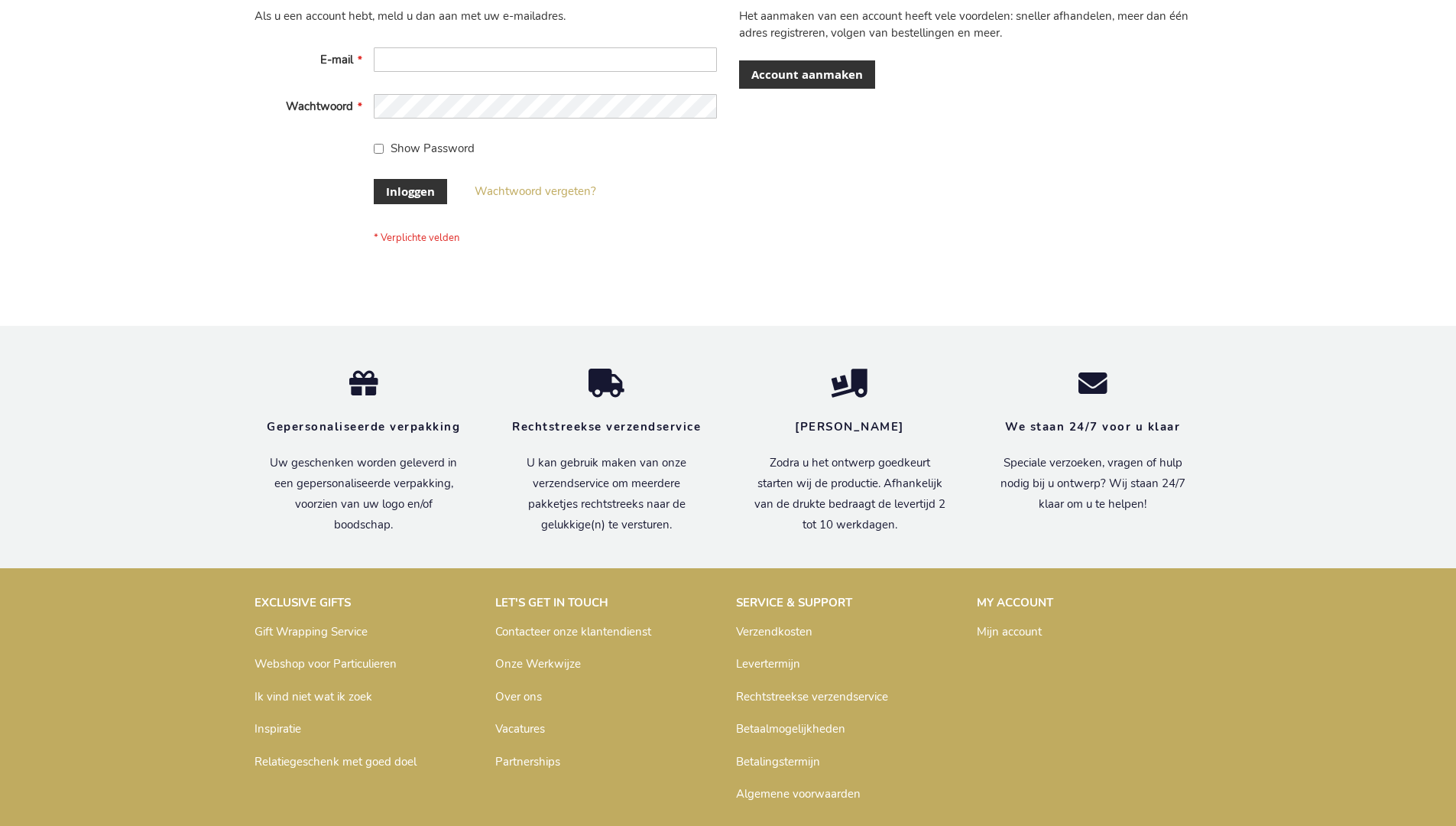
scroll to position [519, 0]
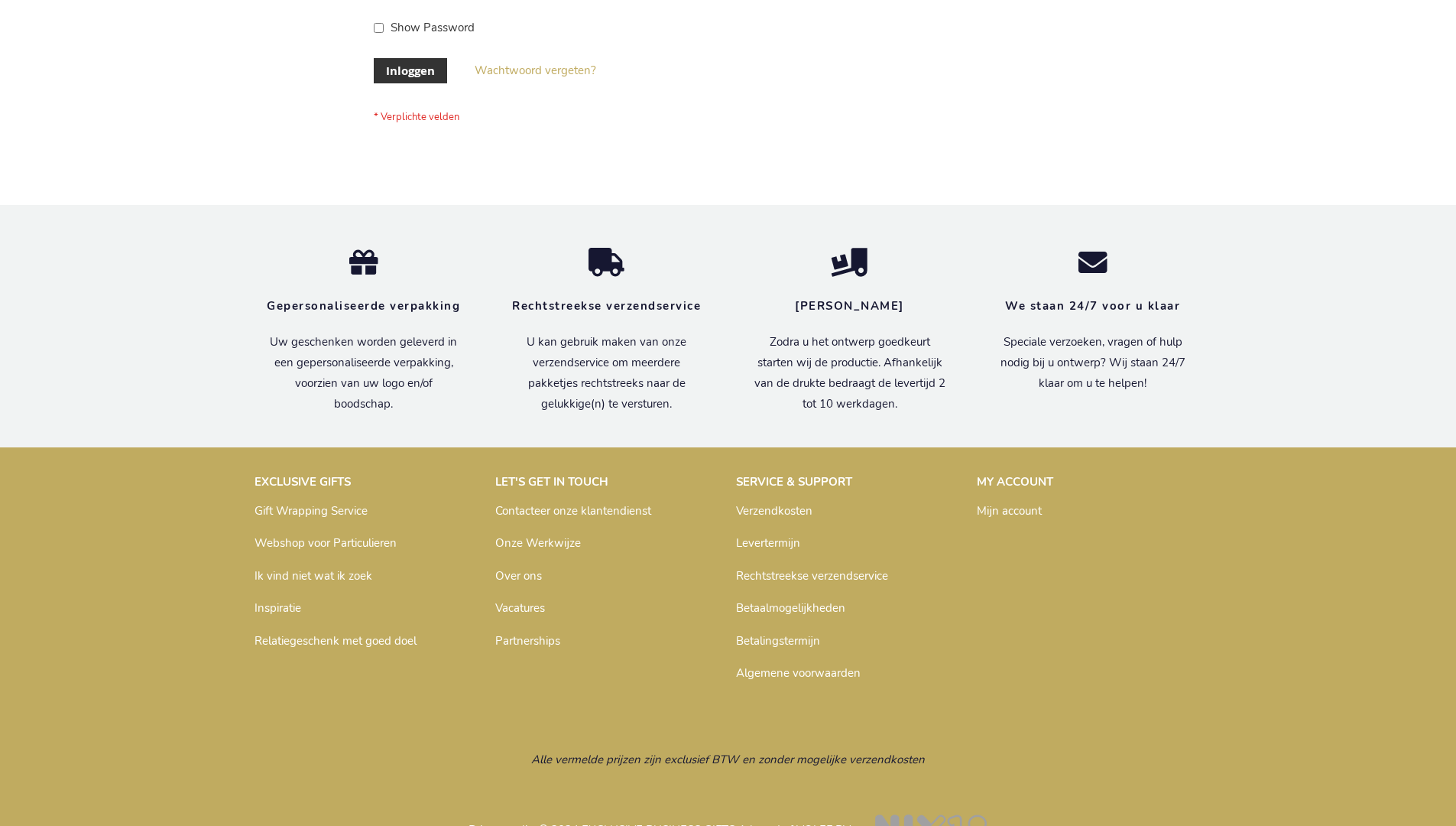
scroll to position [519, 0]
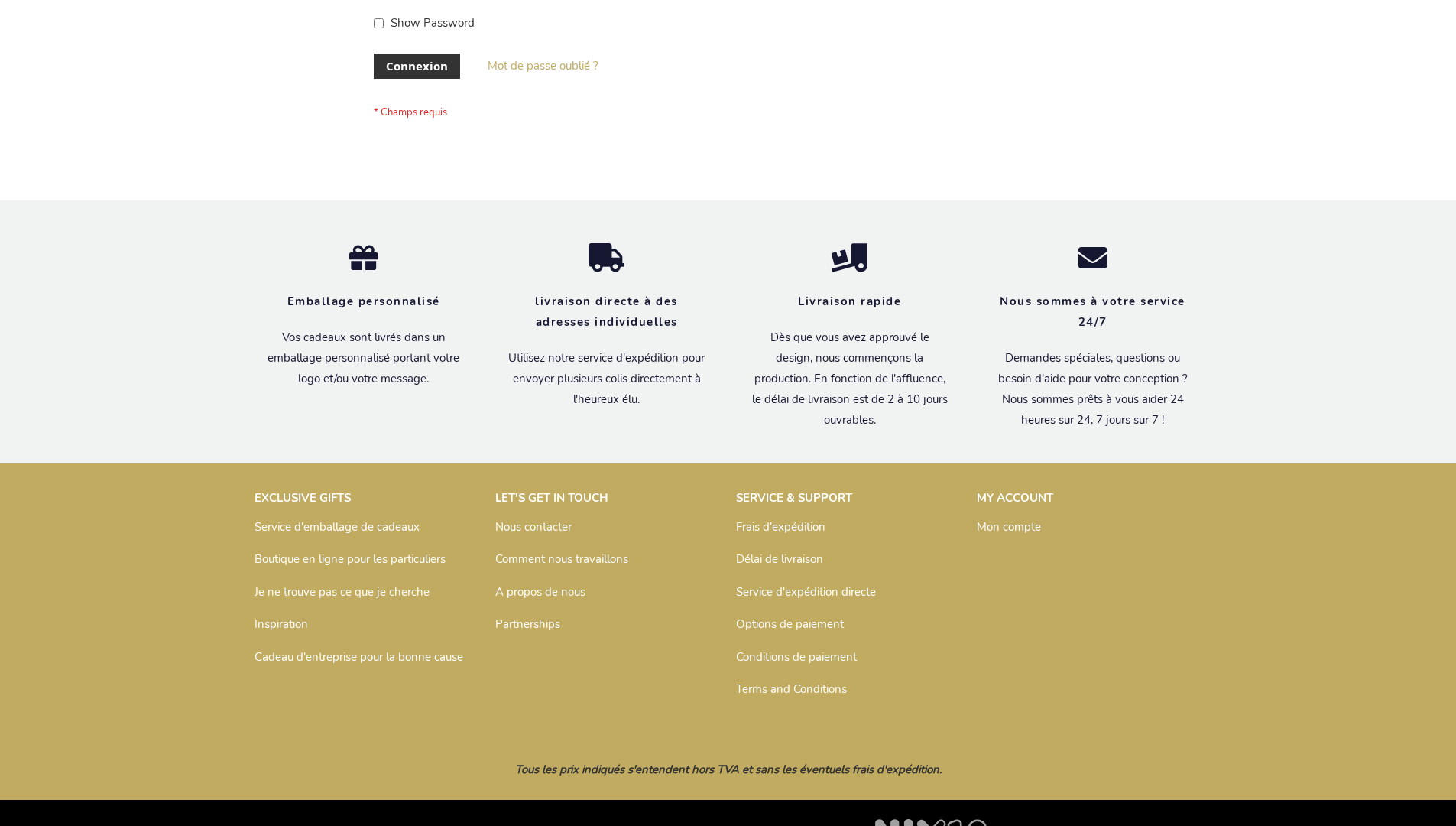
scroll to position [528, 0]
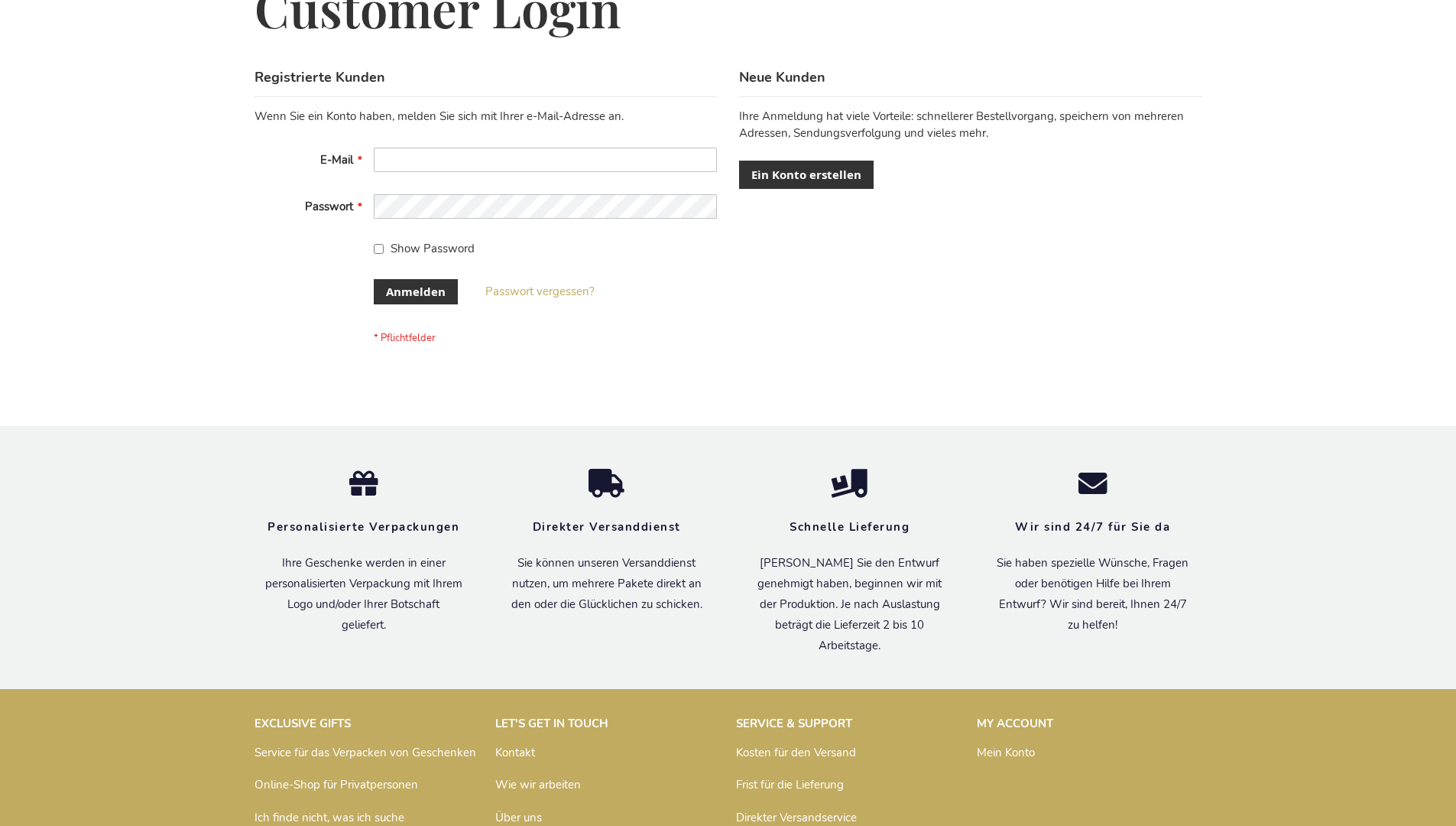
scroll to position [513, 0]
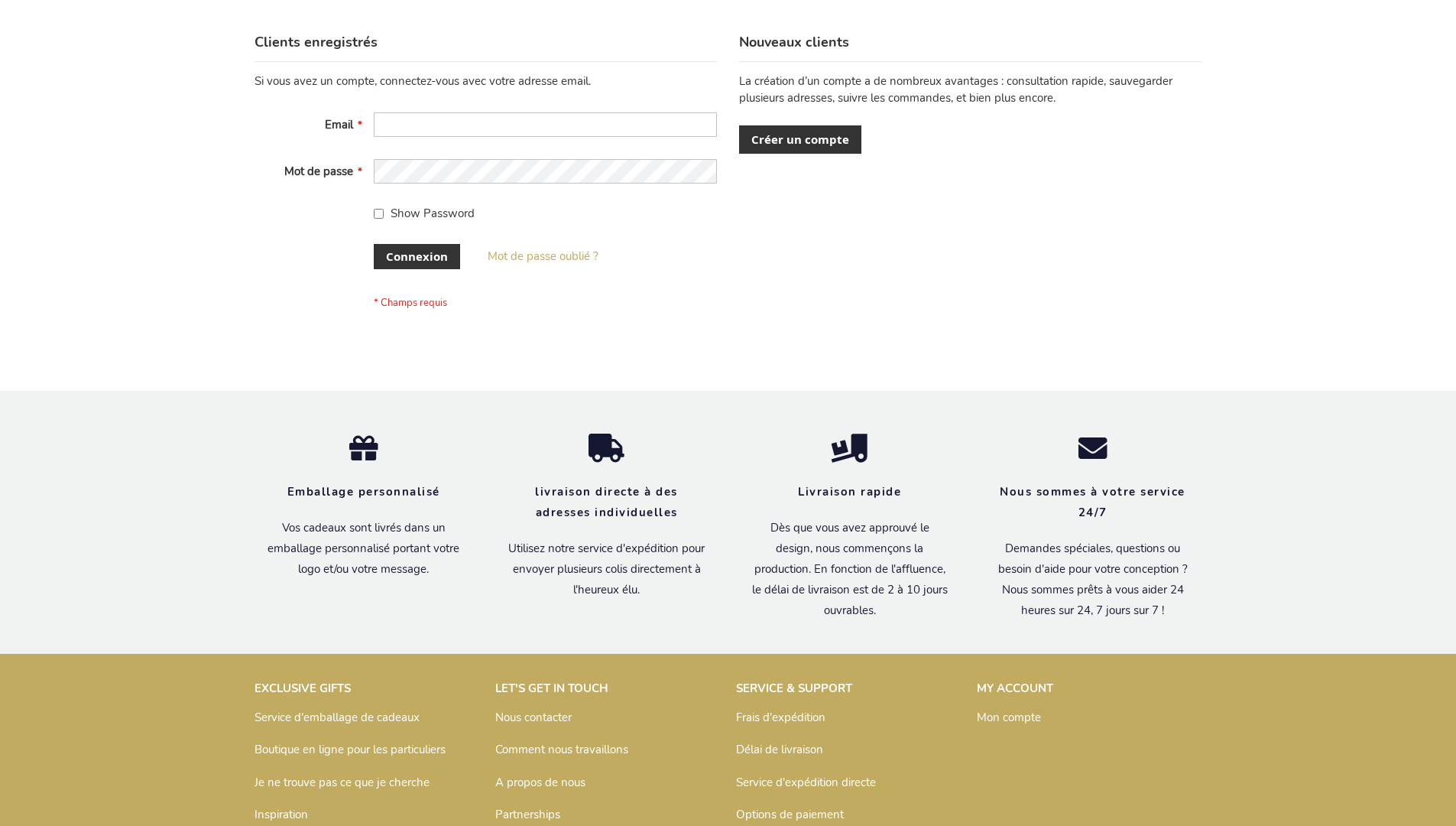
scroll to position [528, 0]
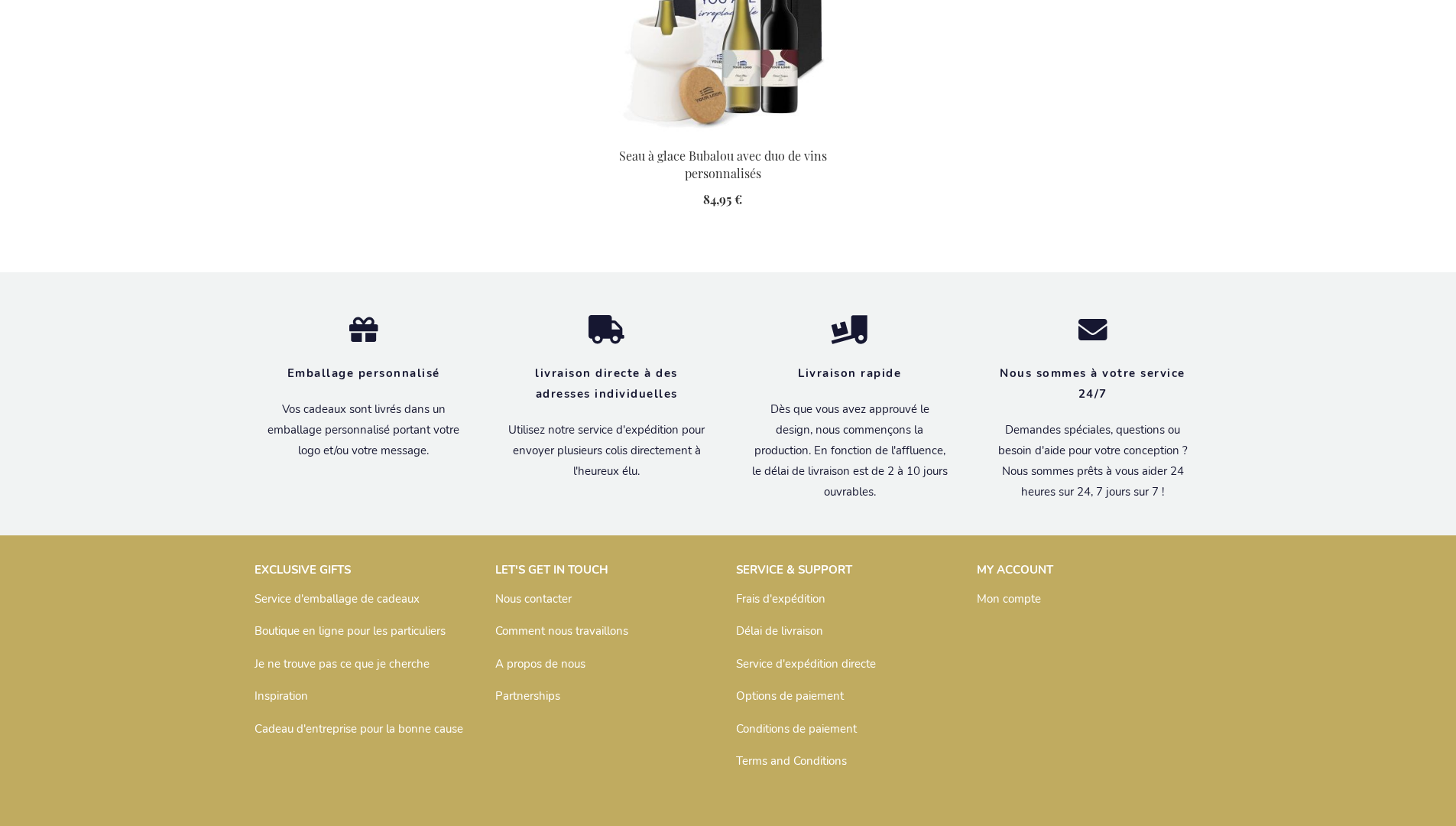
scroll to position [2062, 0]
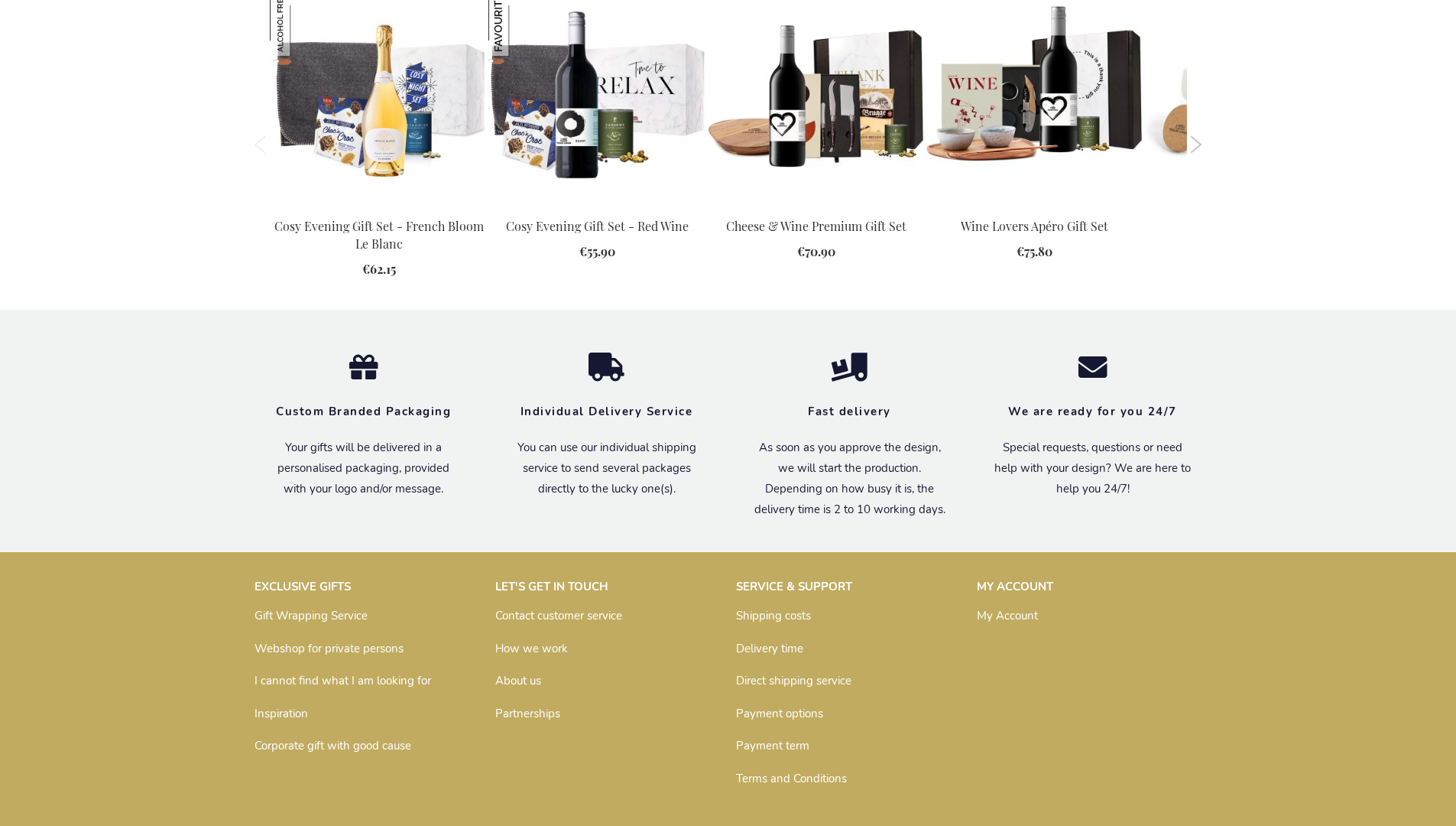
scroll to position [1583, 0]
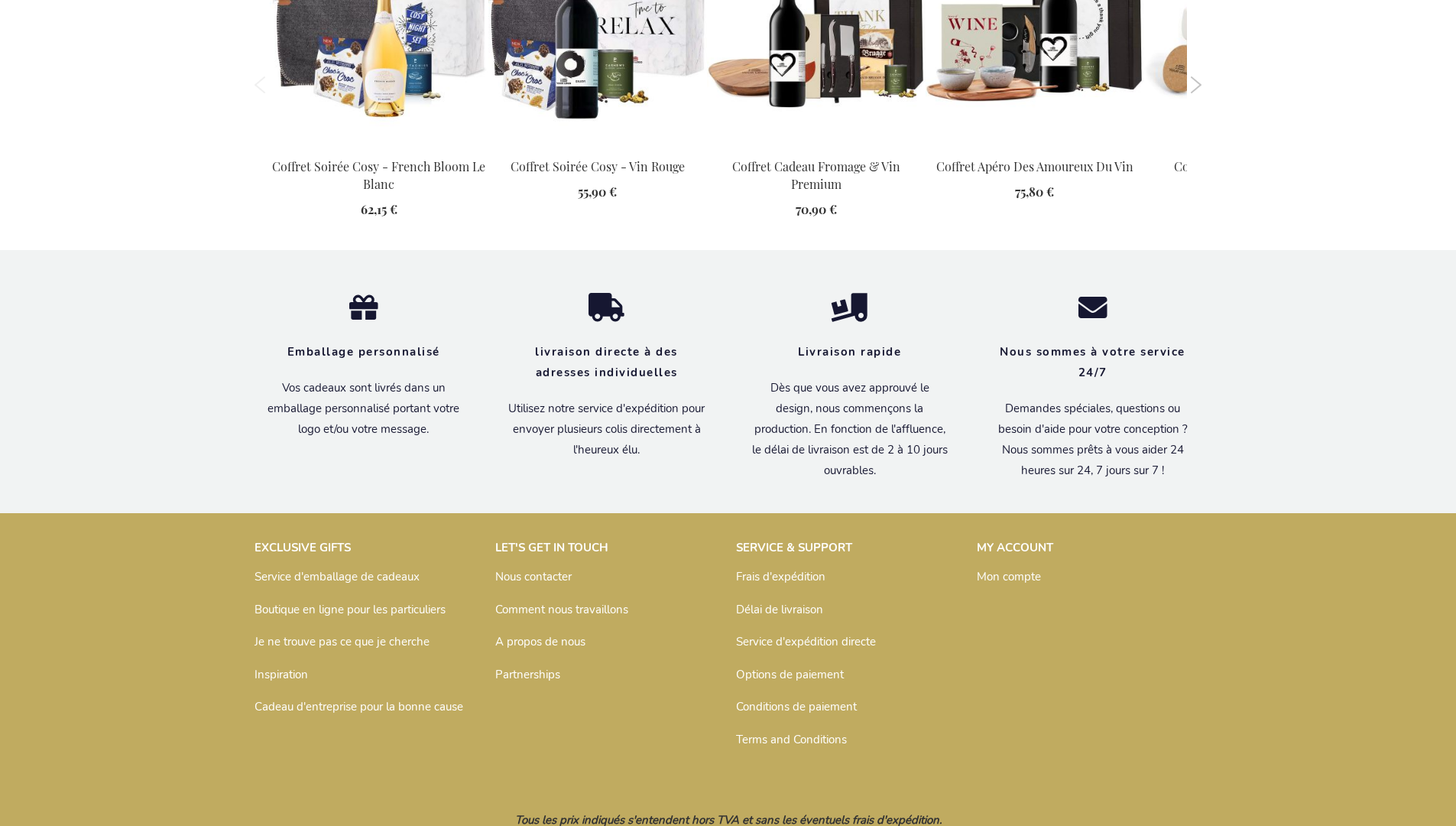
scroll to position [1655, 0]
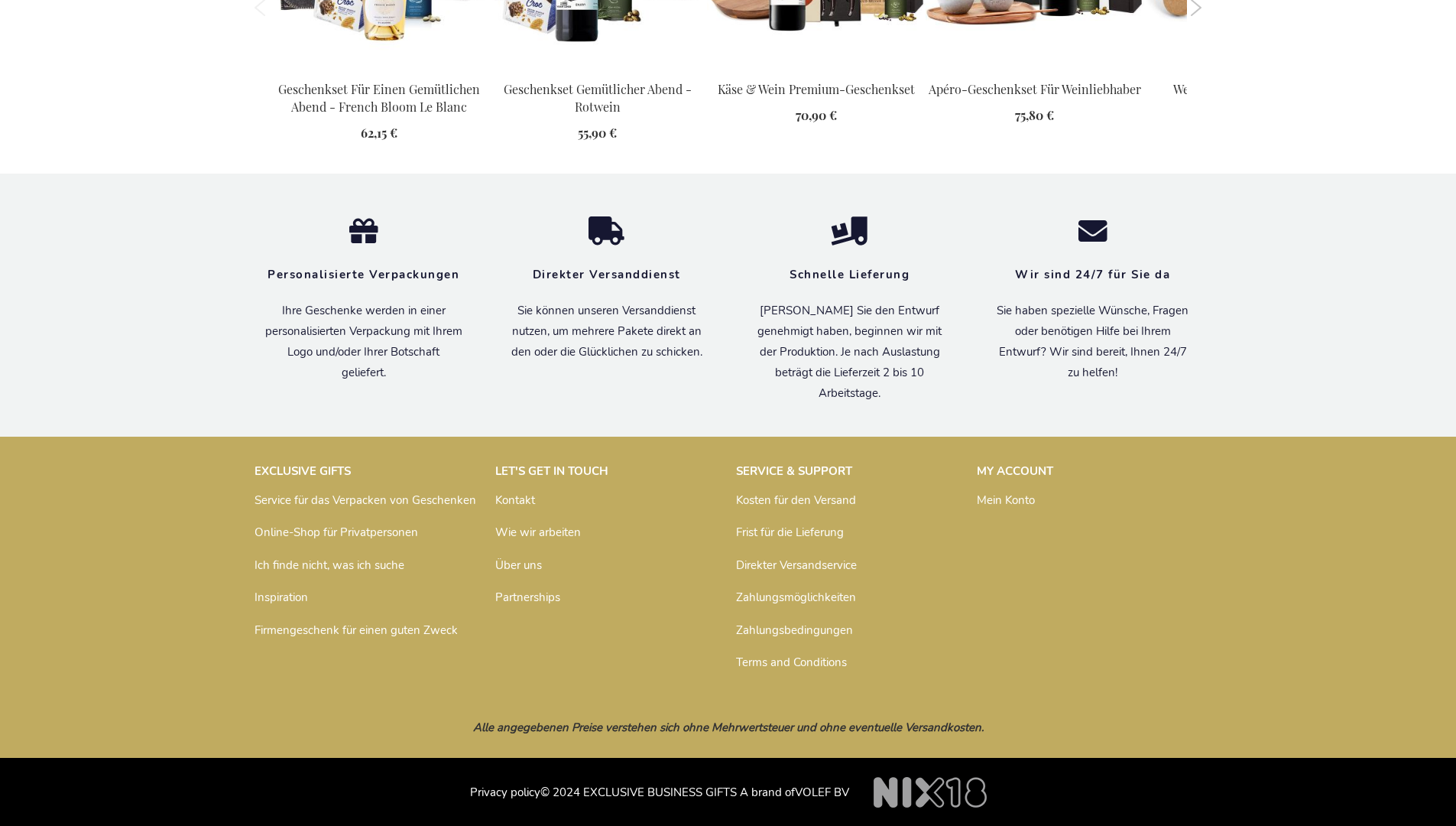
scroll to position [1657, 0]
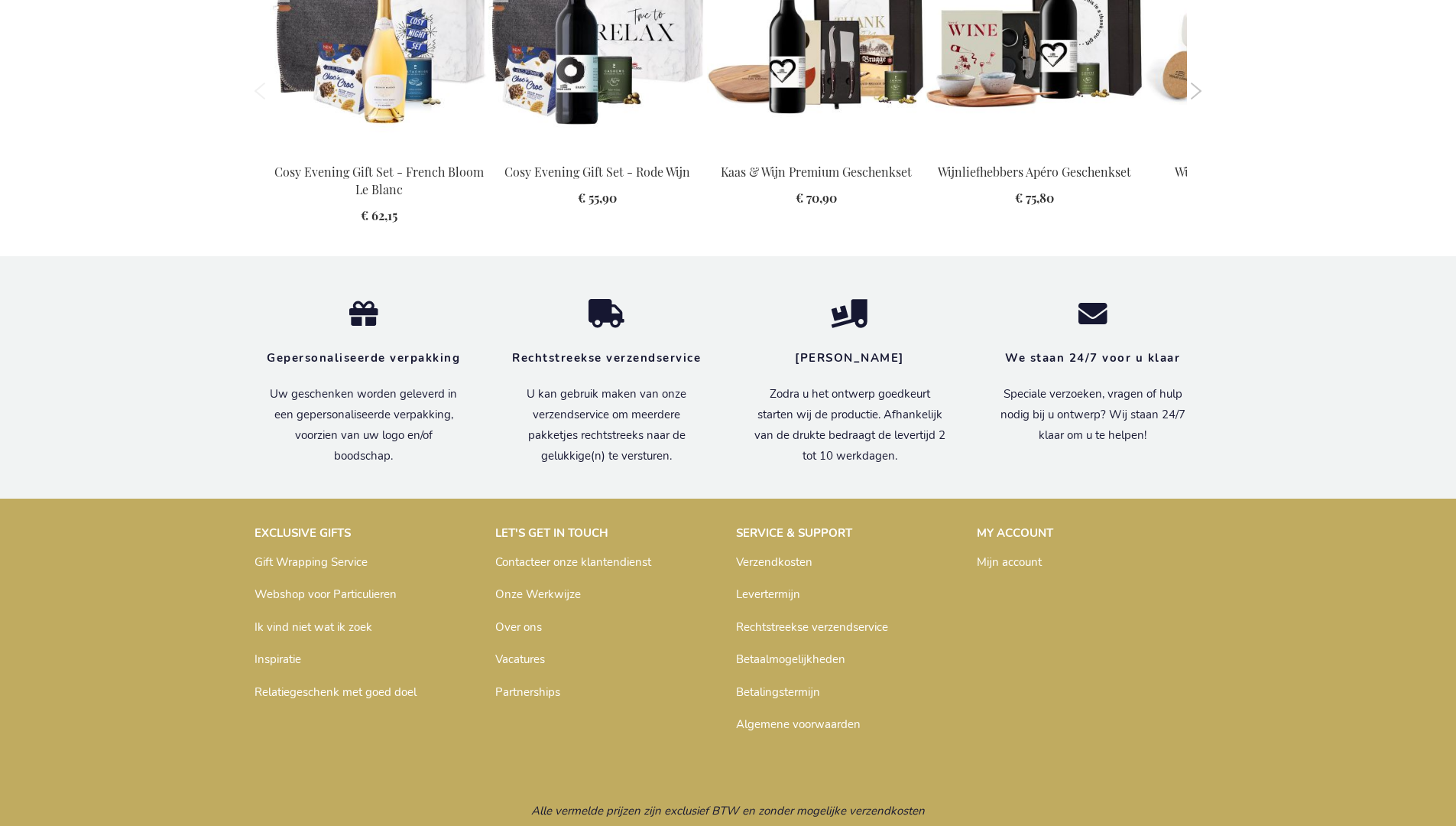
scroll to position [1622, 0]
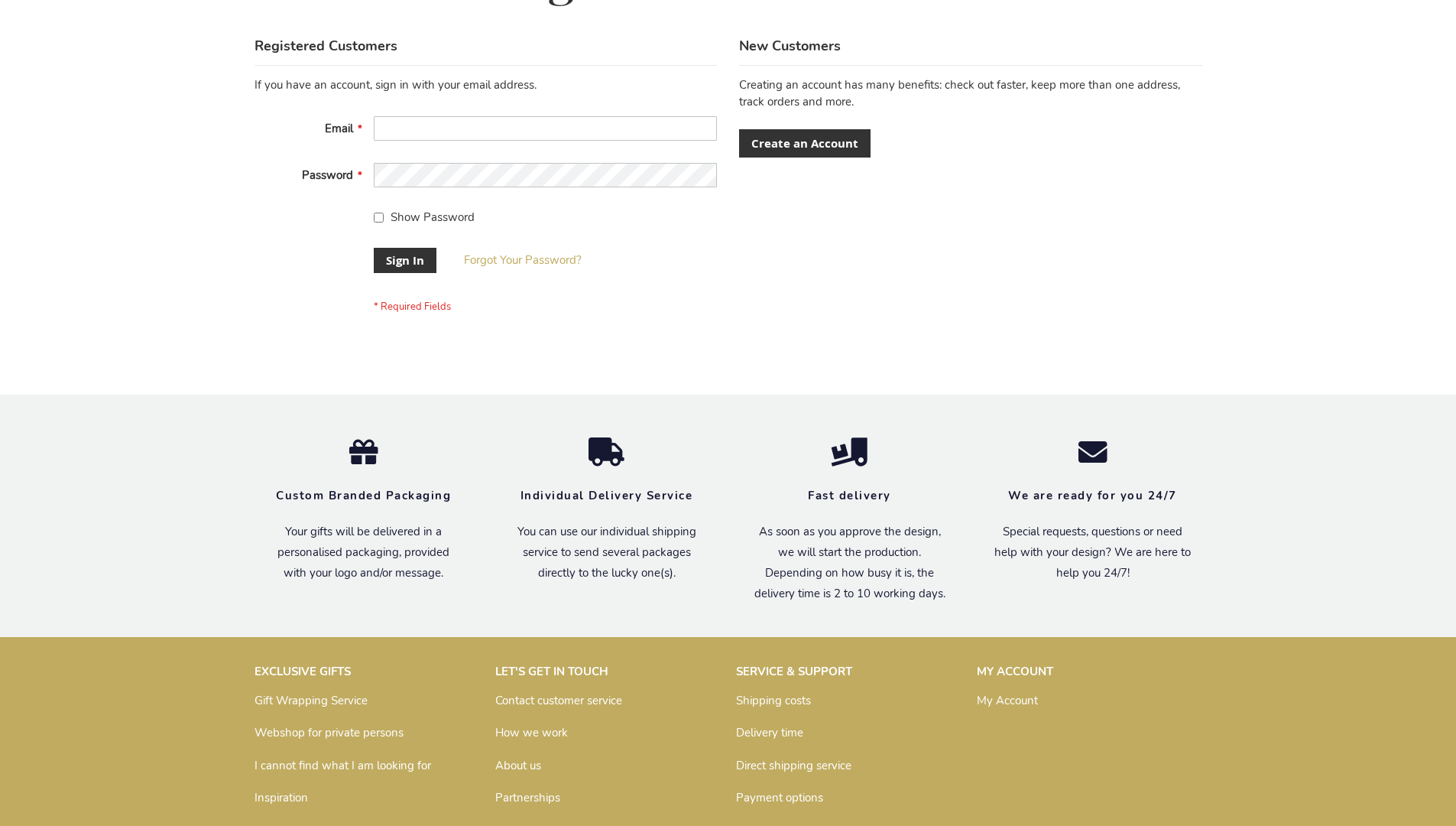
scroll to position [492, 0]
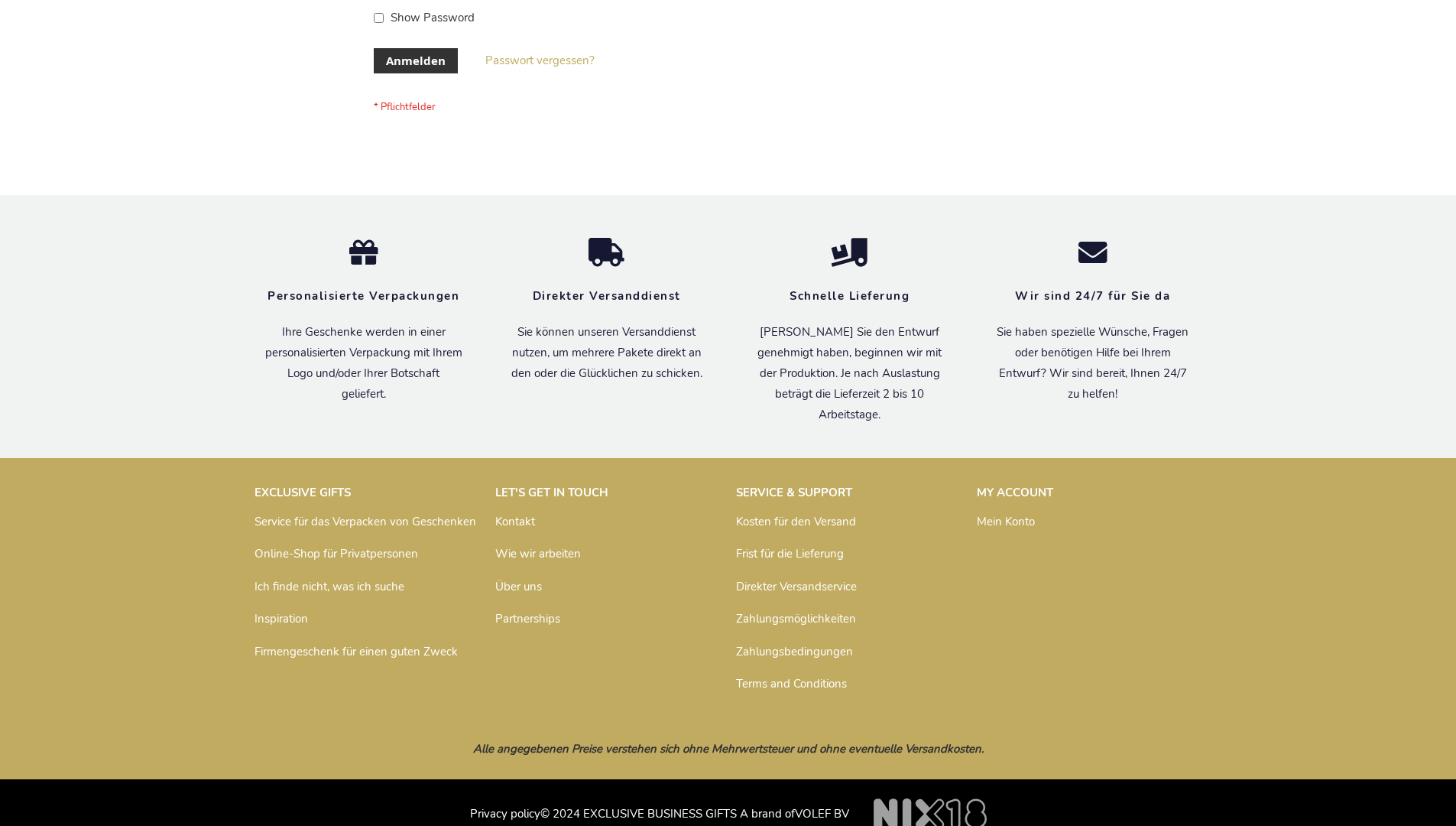
scroll to position [513, 0]
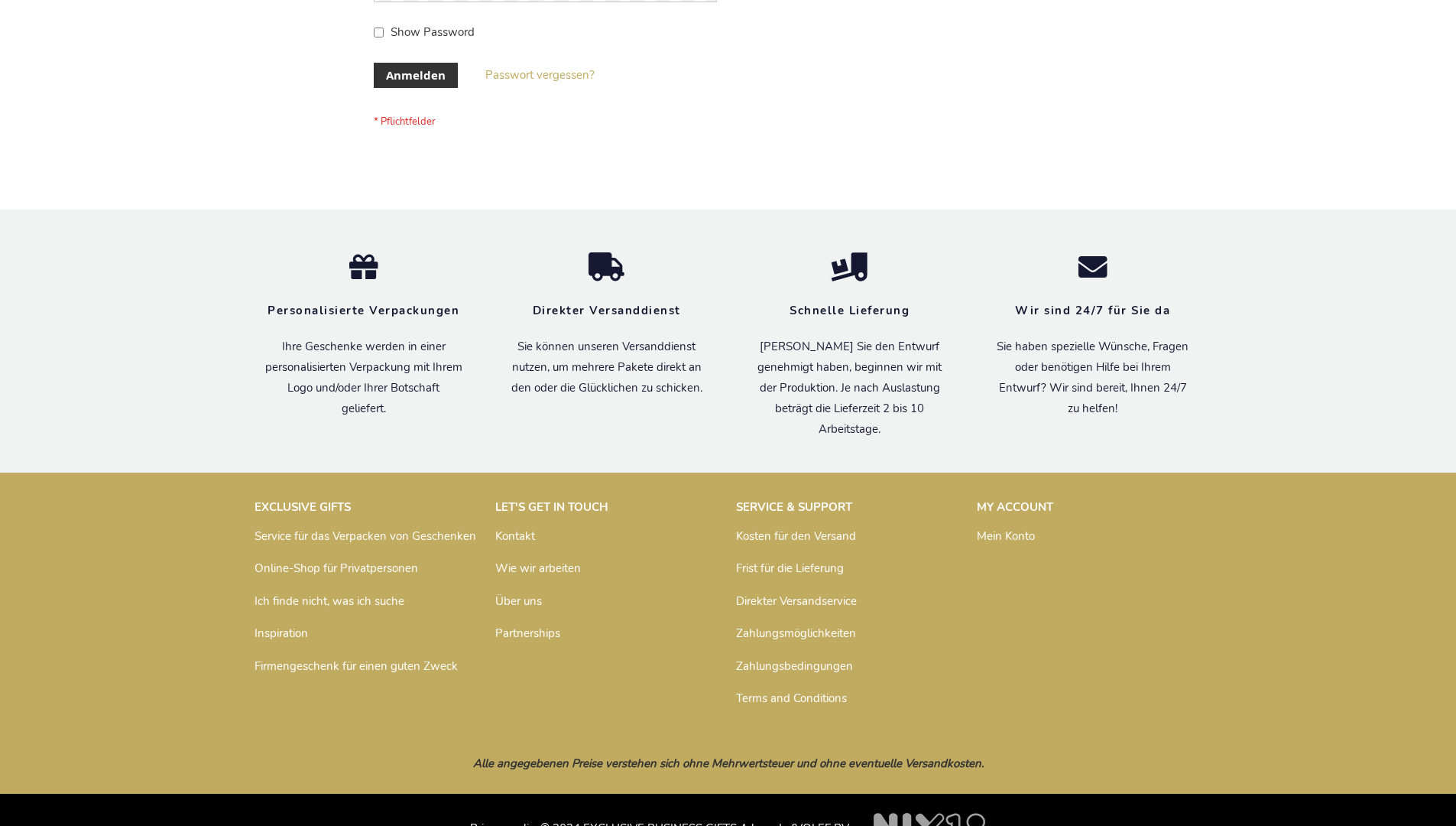
scroll to position [513, 0]
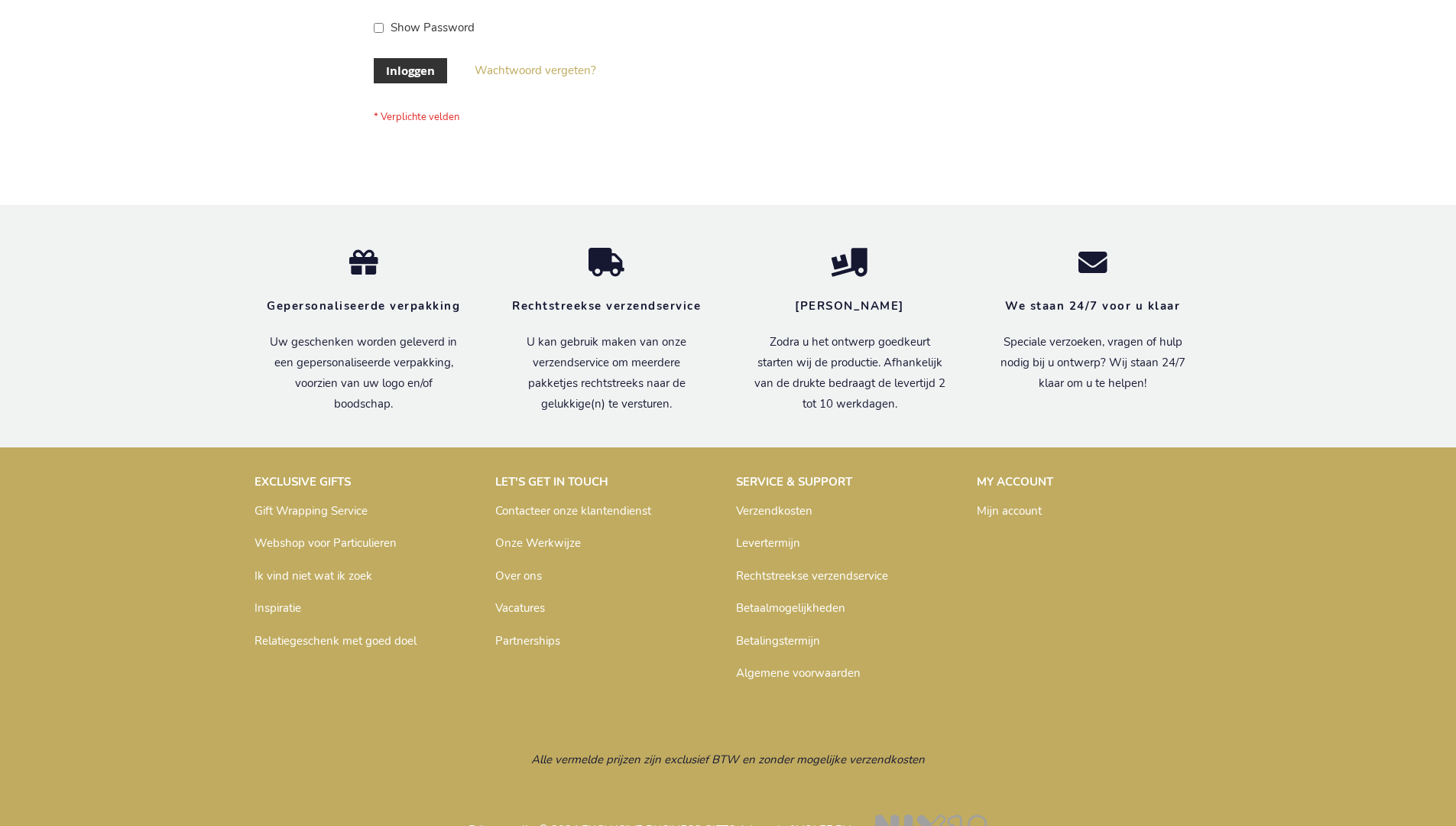
scroll to position [519, 0]
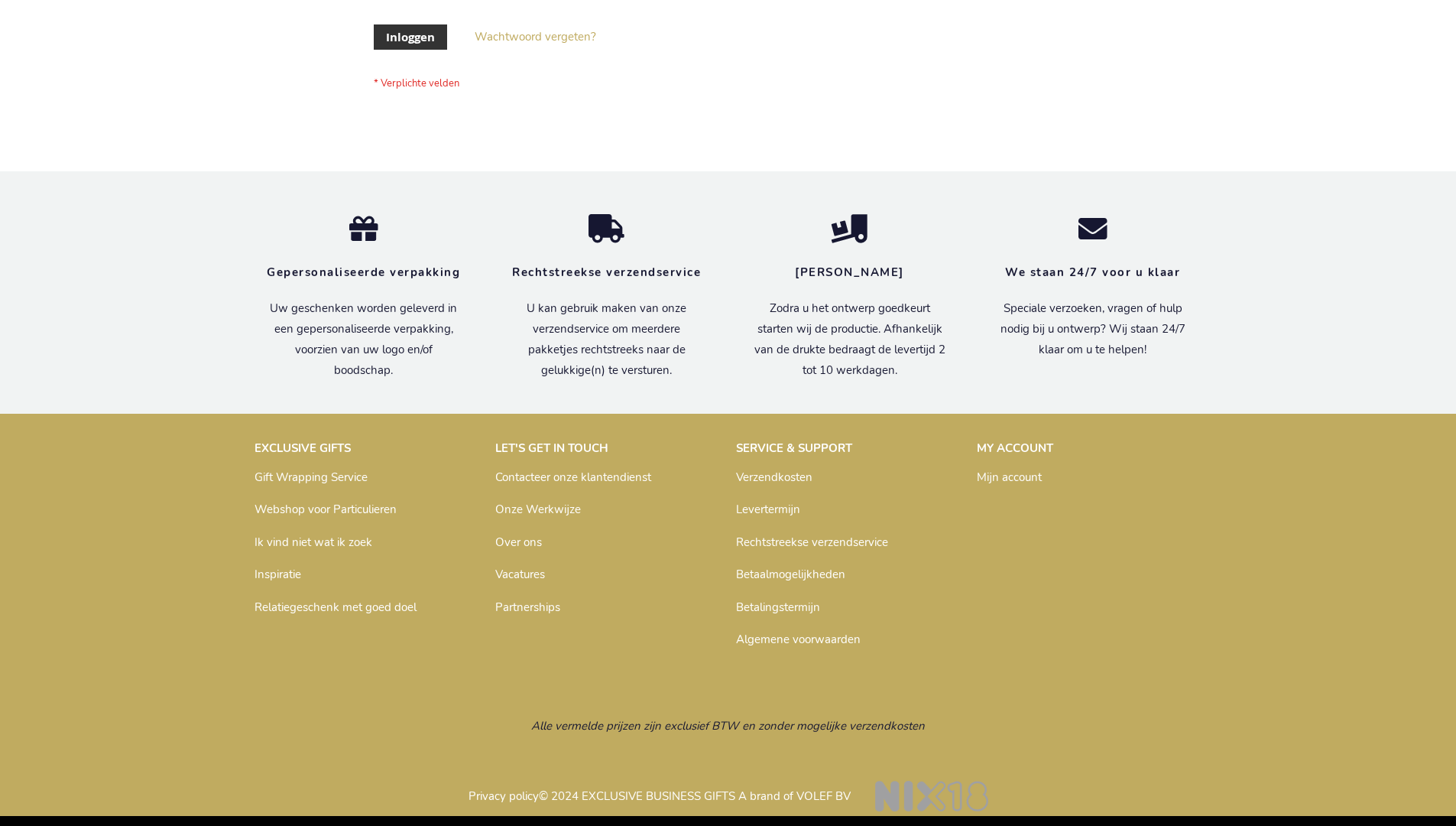
scroll to position [519, 0]
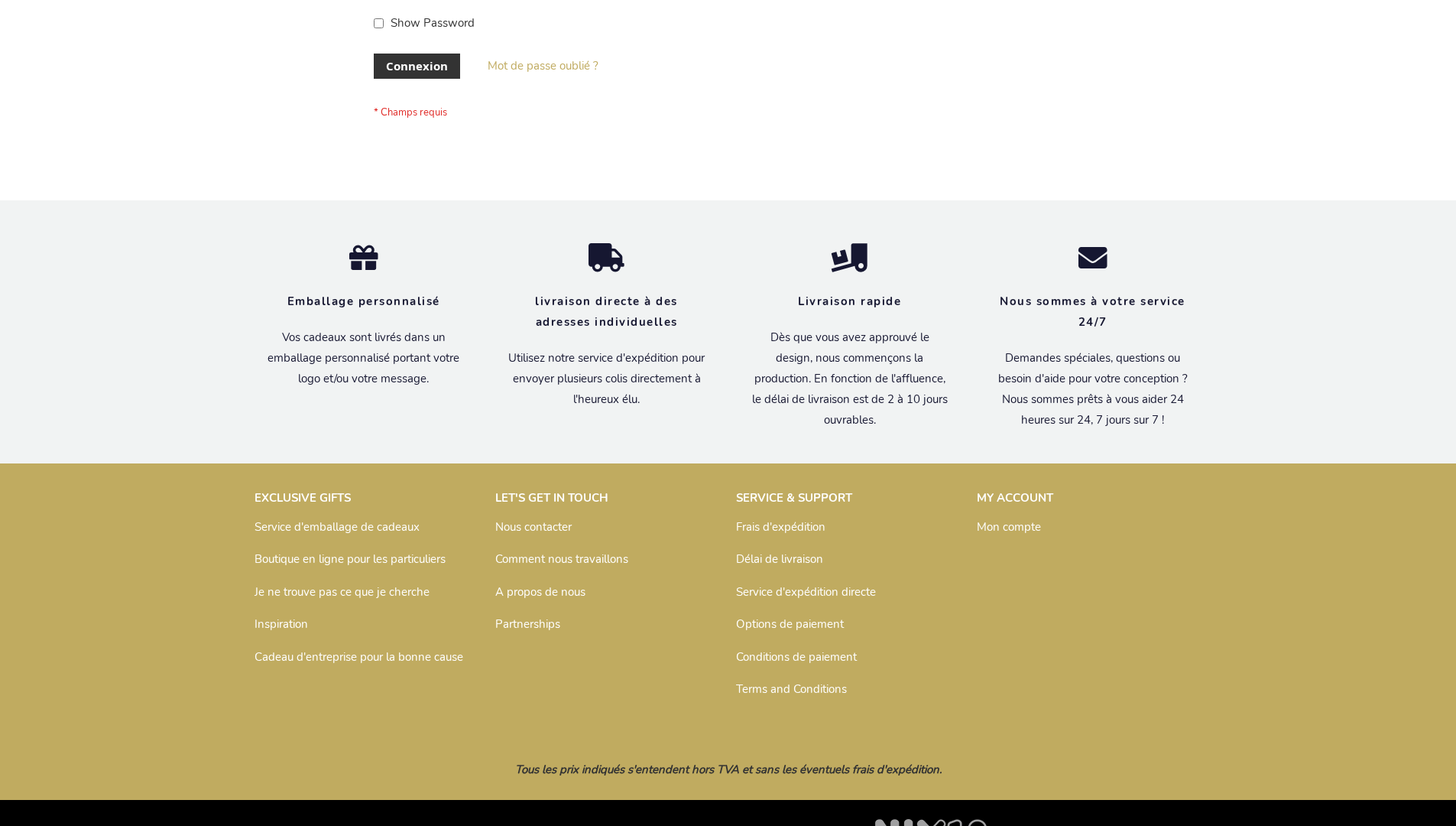
scroll to position [528, 0]
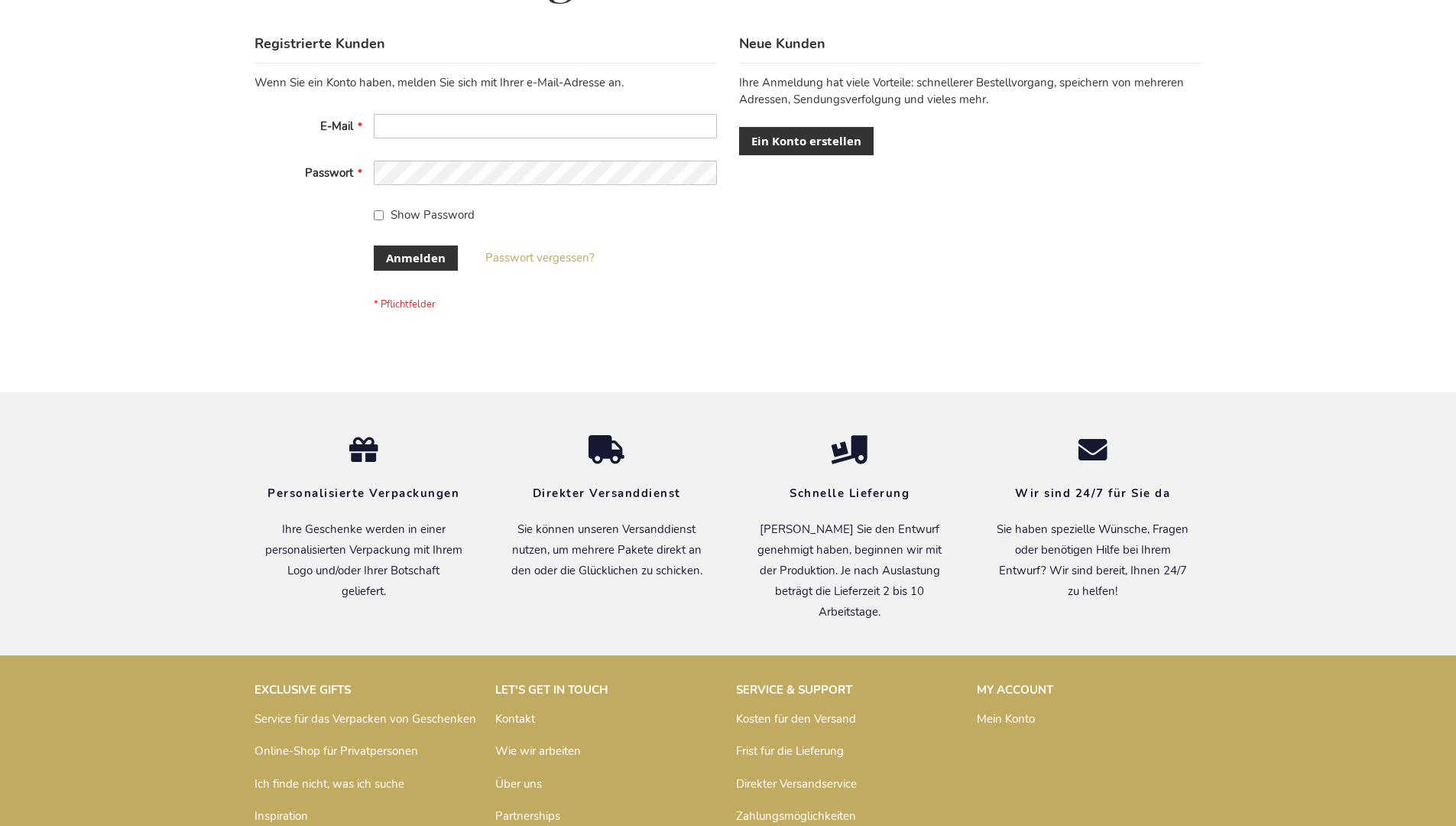
scroll to position [513, 0]
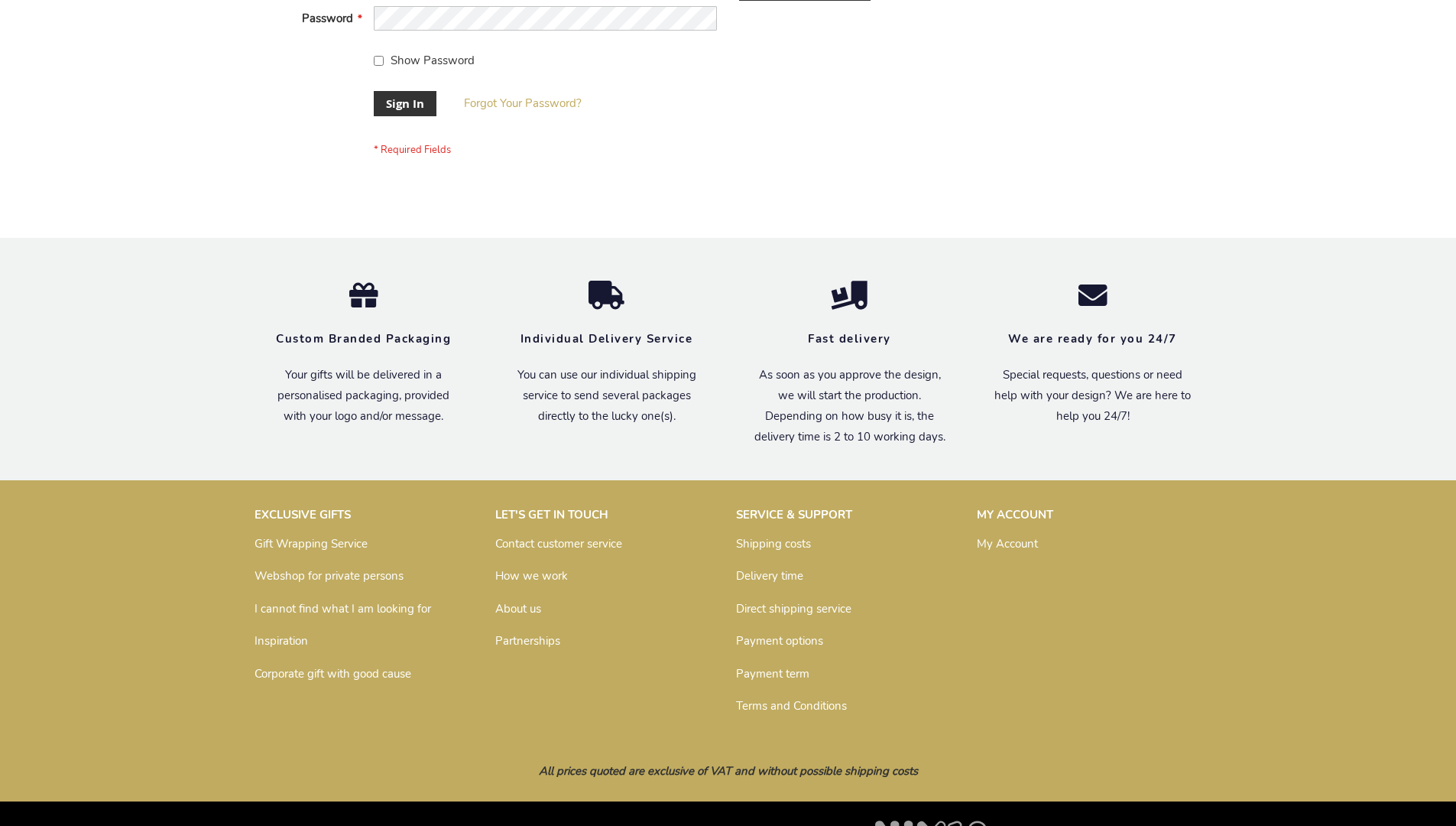
scroll to position [492, 0]
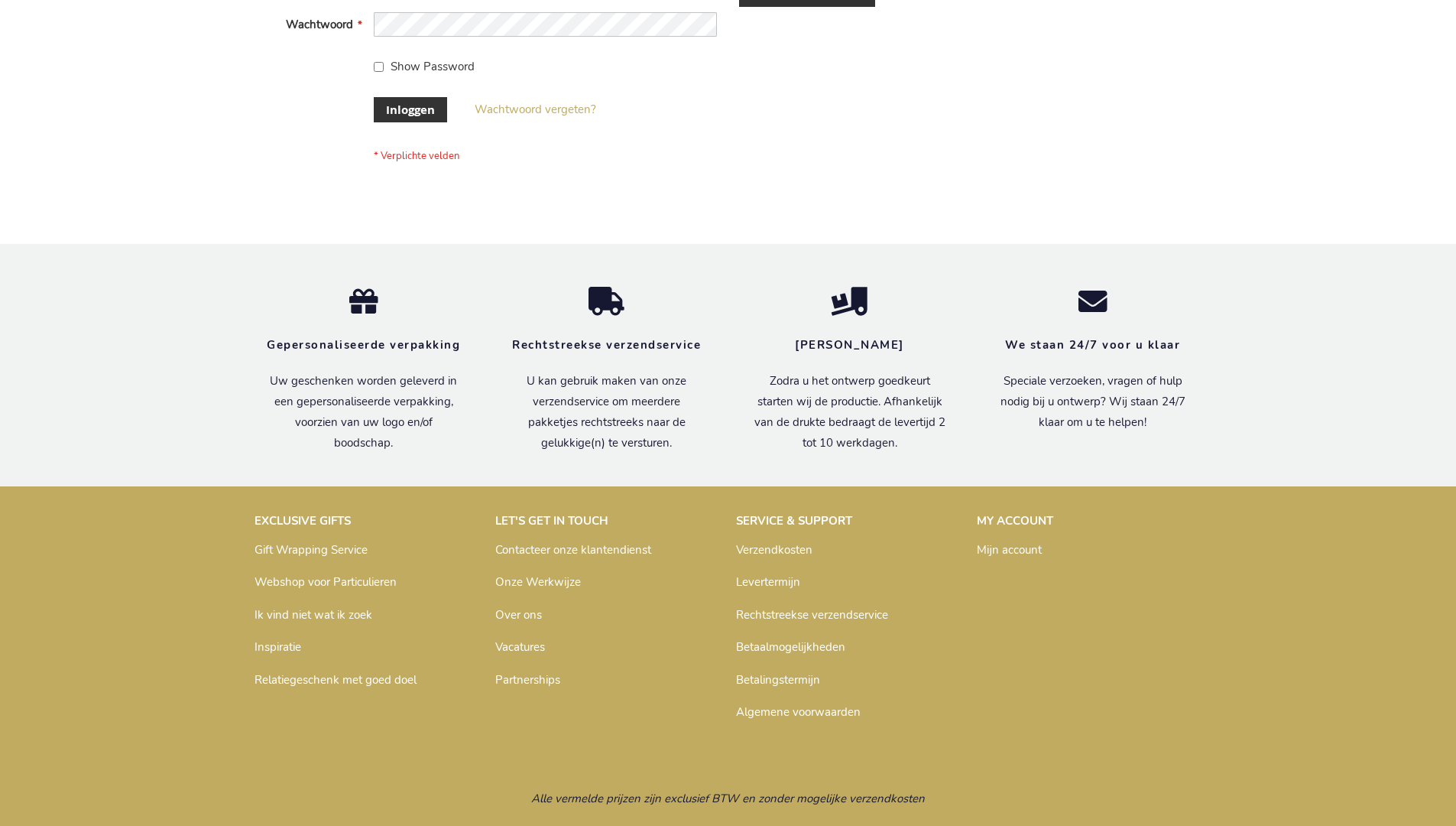
scroll to position [519, 0]
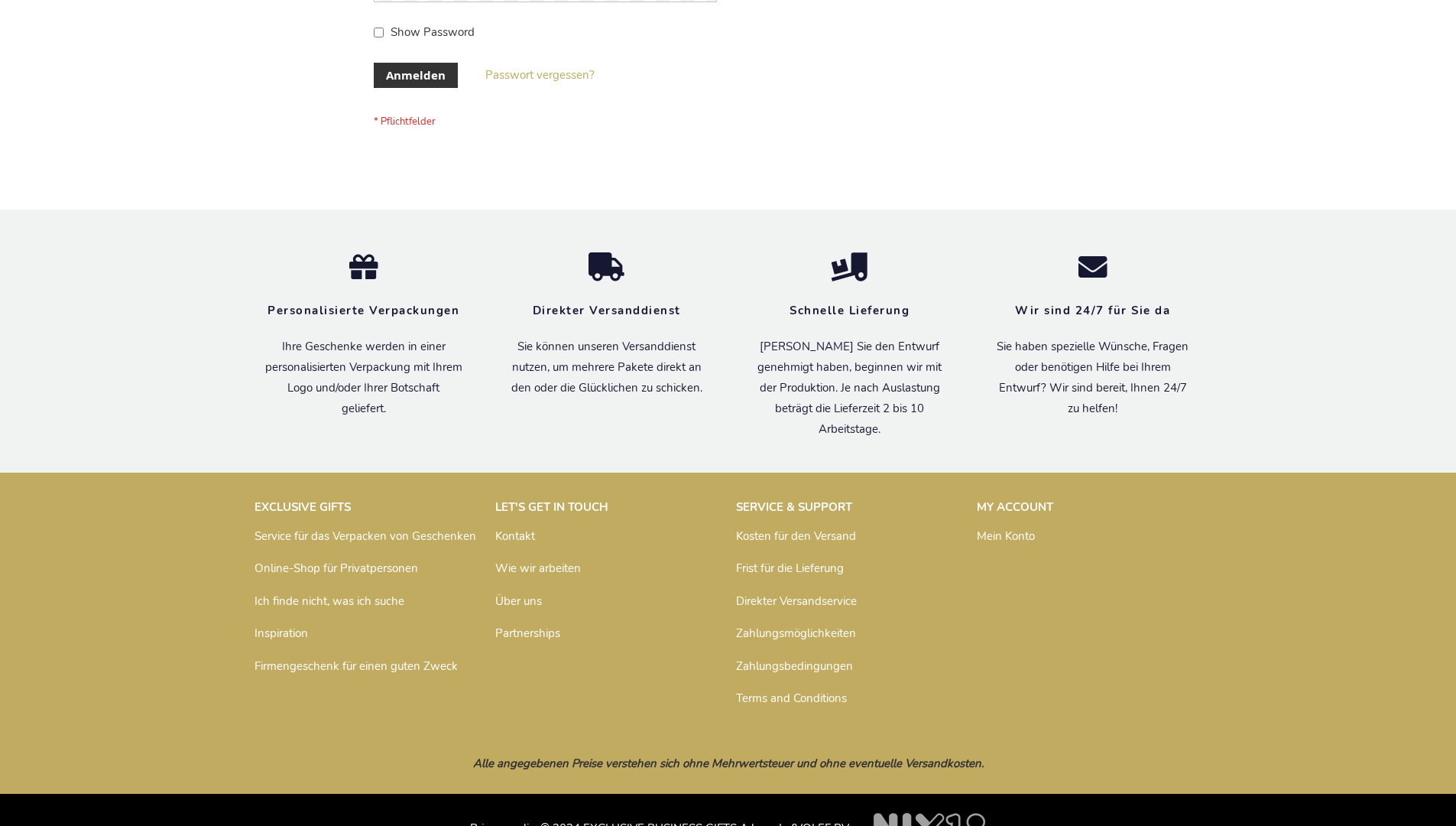
scroll to position [513, 0]
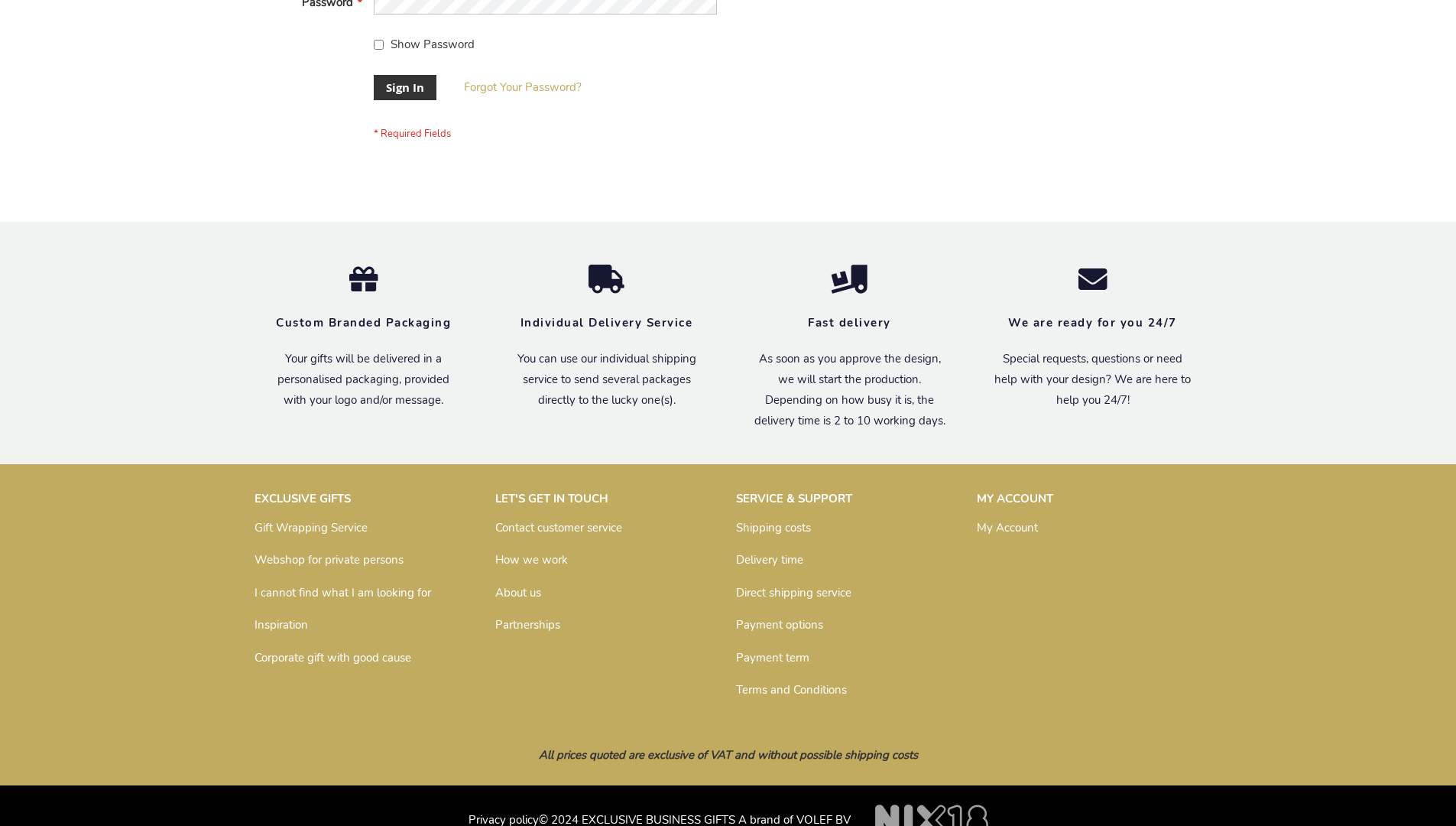
scroll to position [492, 0]
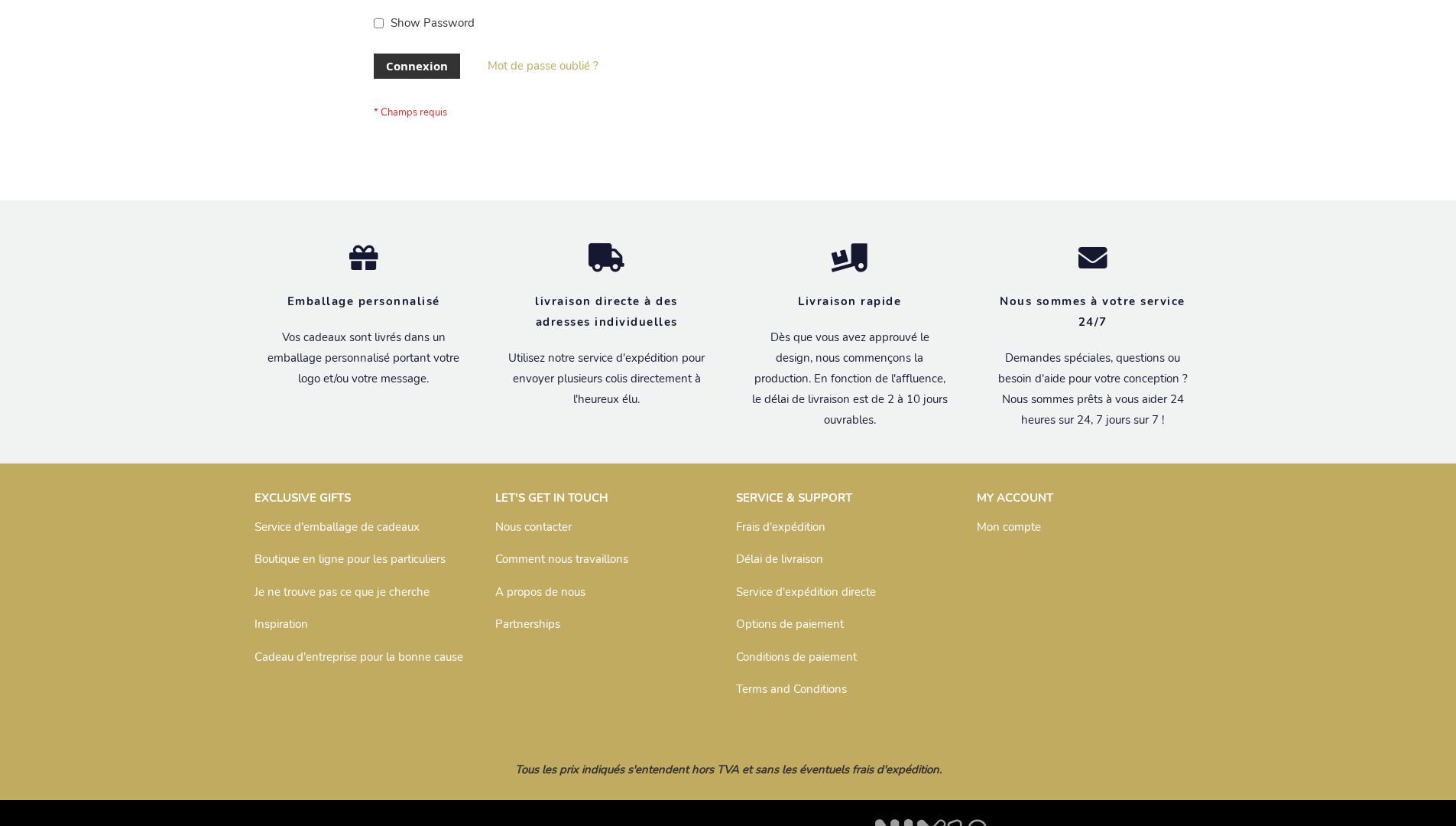
scroll to position [528, 0]
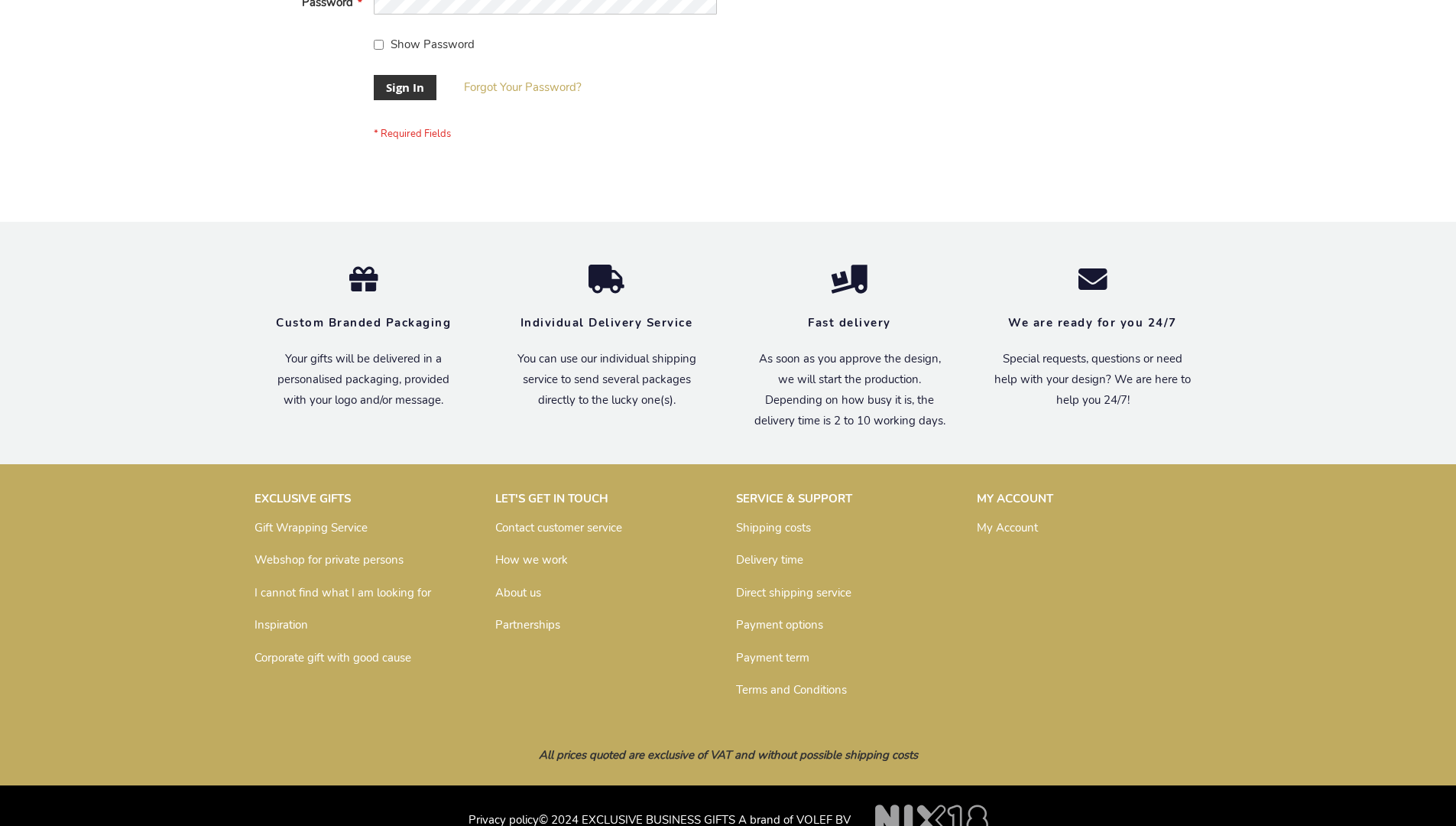
scroll to position [492, 0]
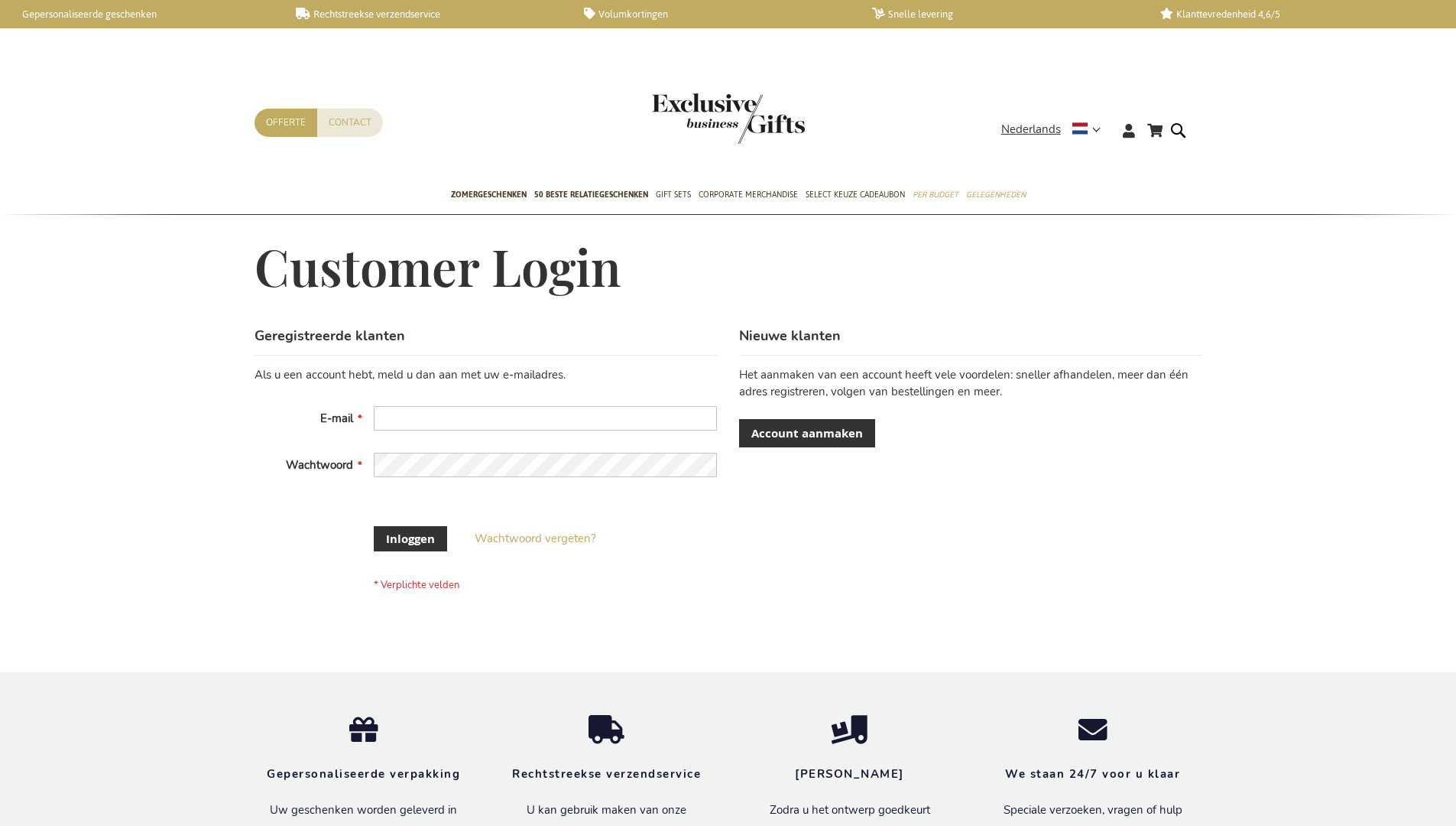
scroll to position [508, 0]
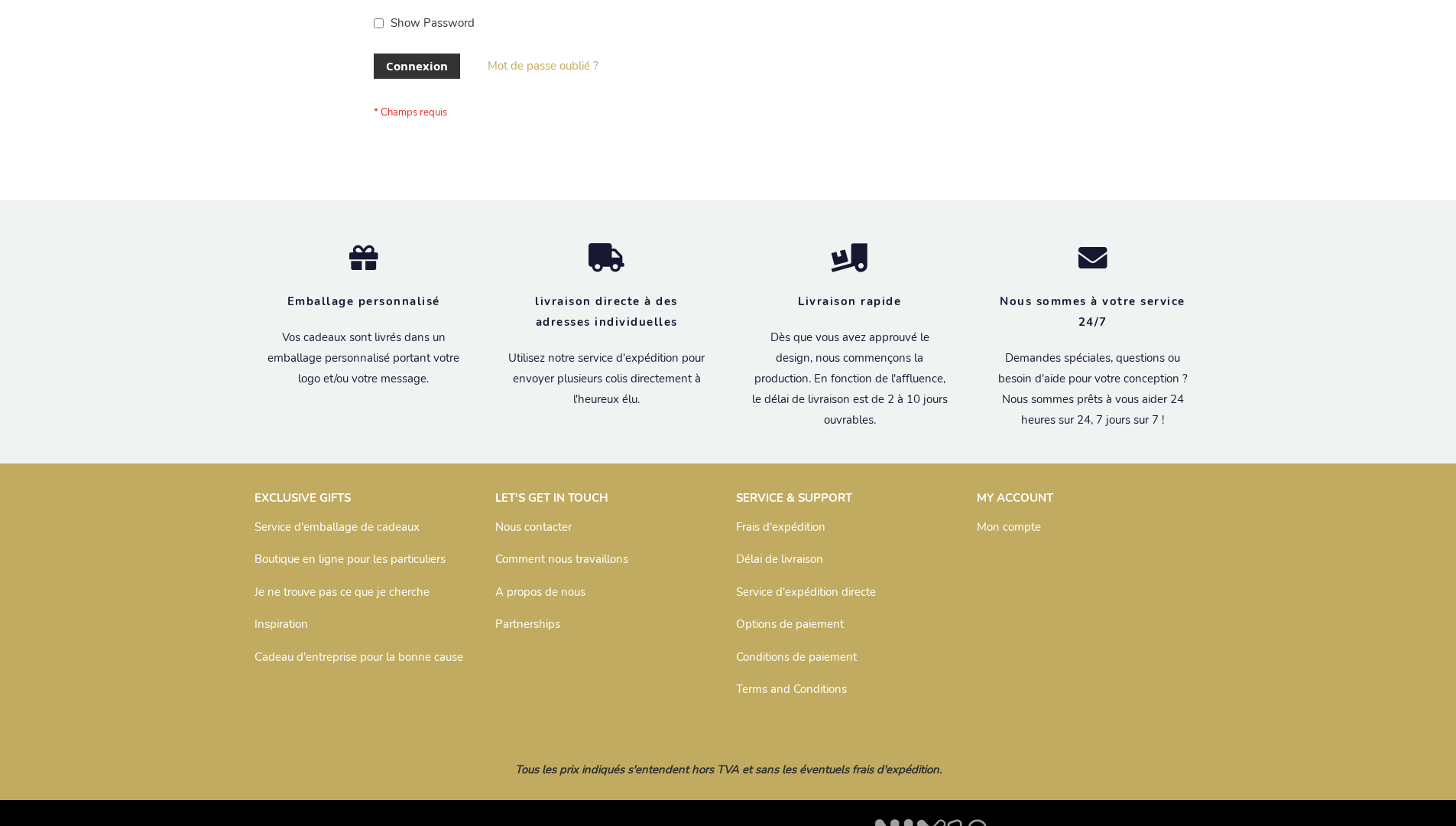
scroll to position [528, 0]
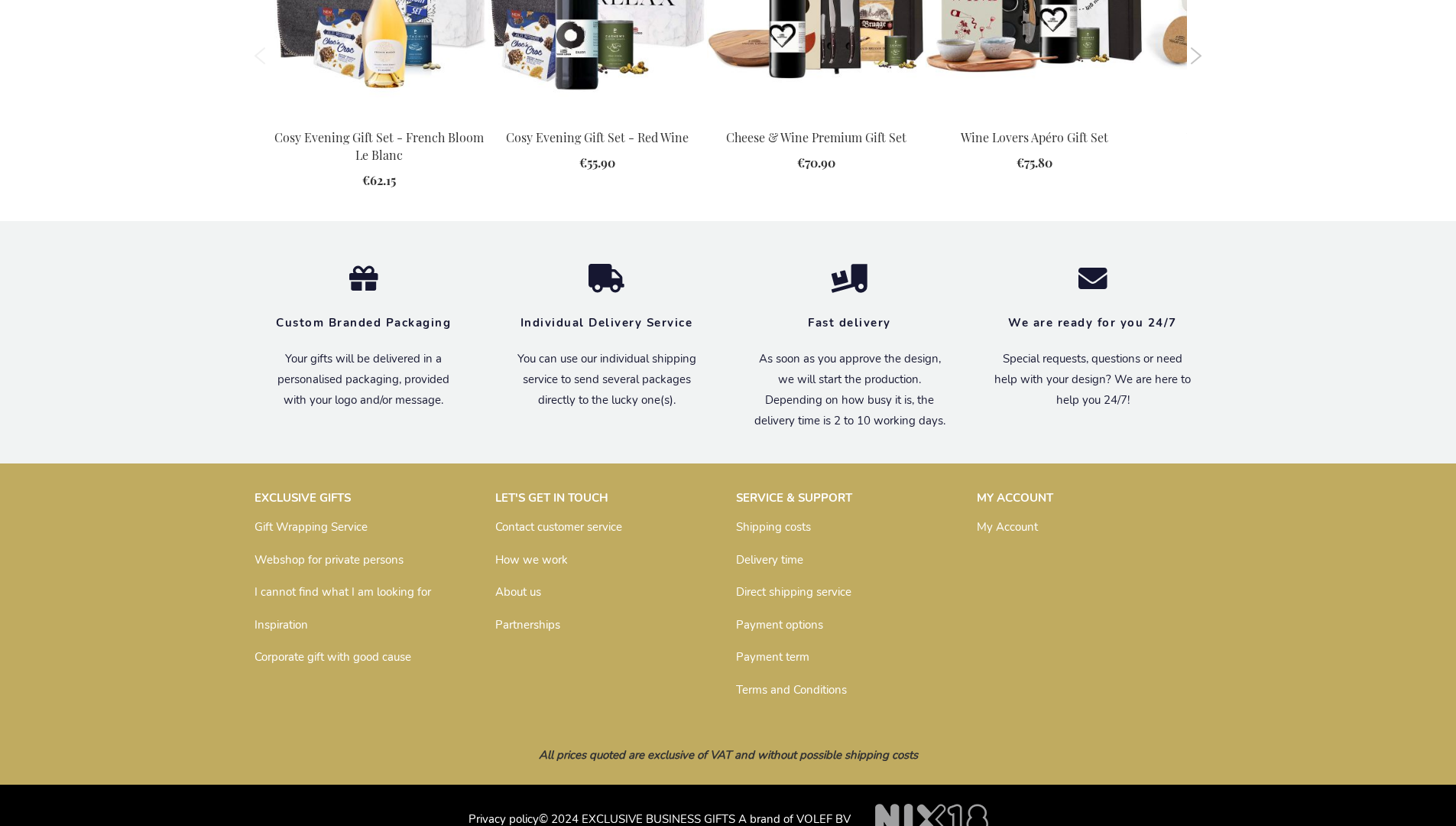
scroll to position [1583, 0]
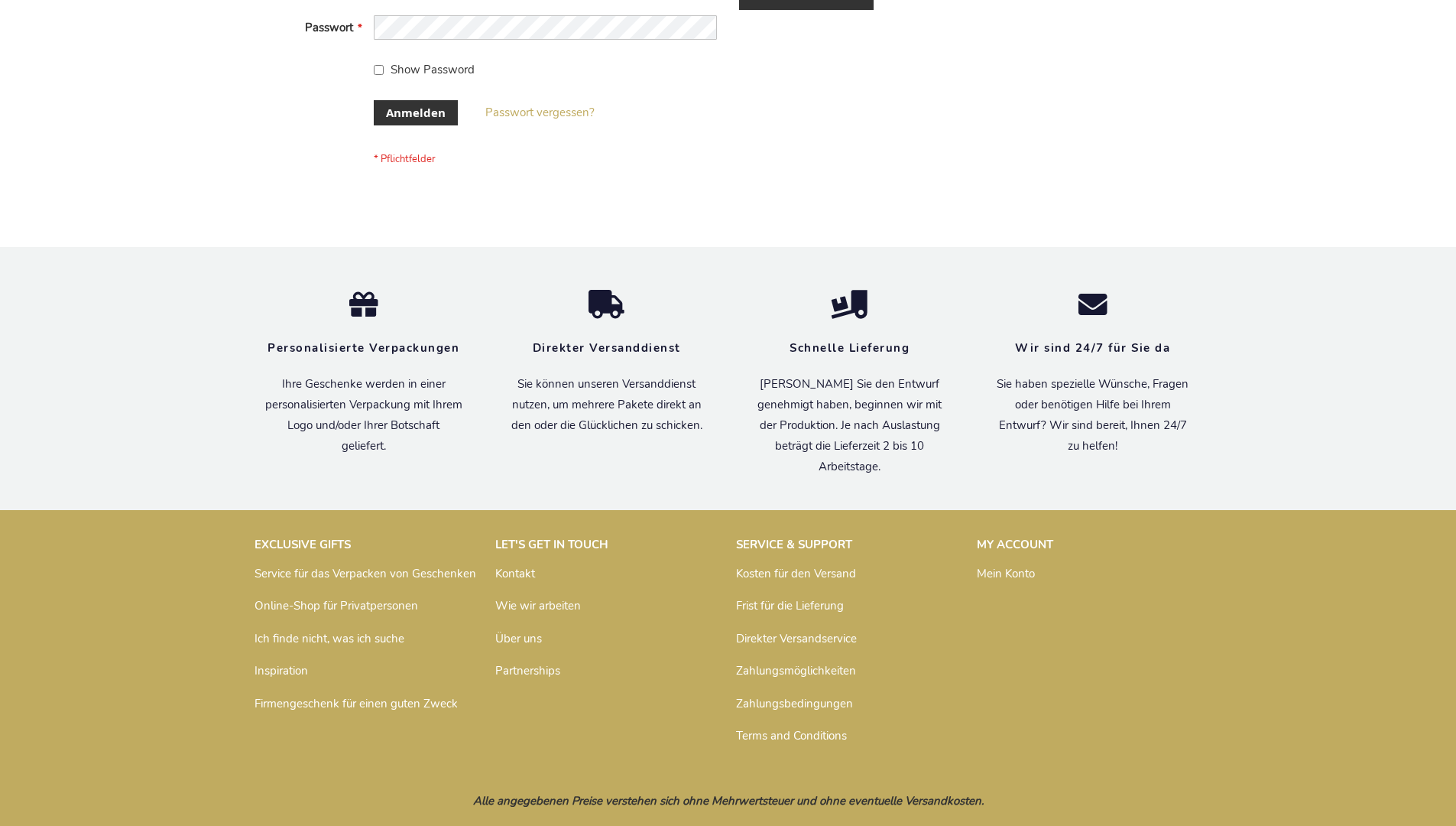
scroll to position [513, 0]
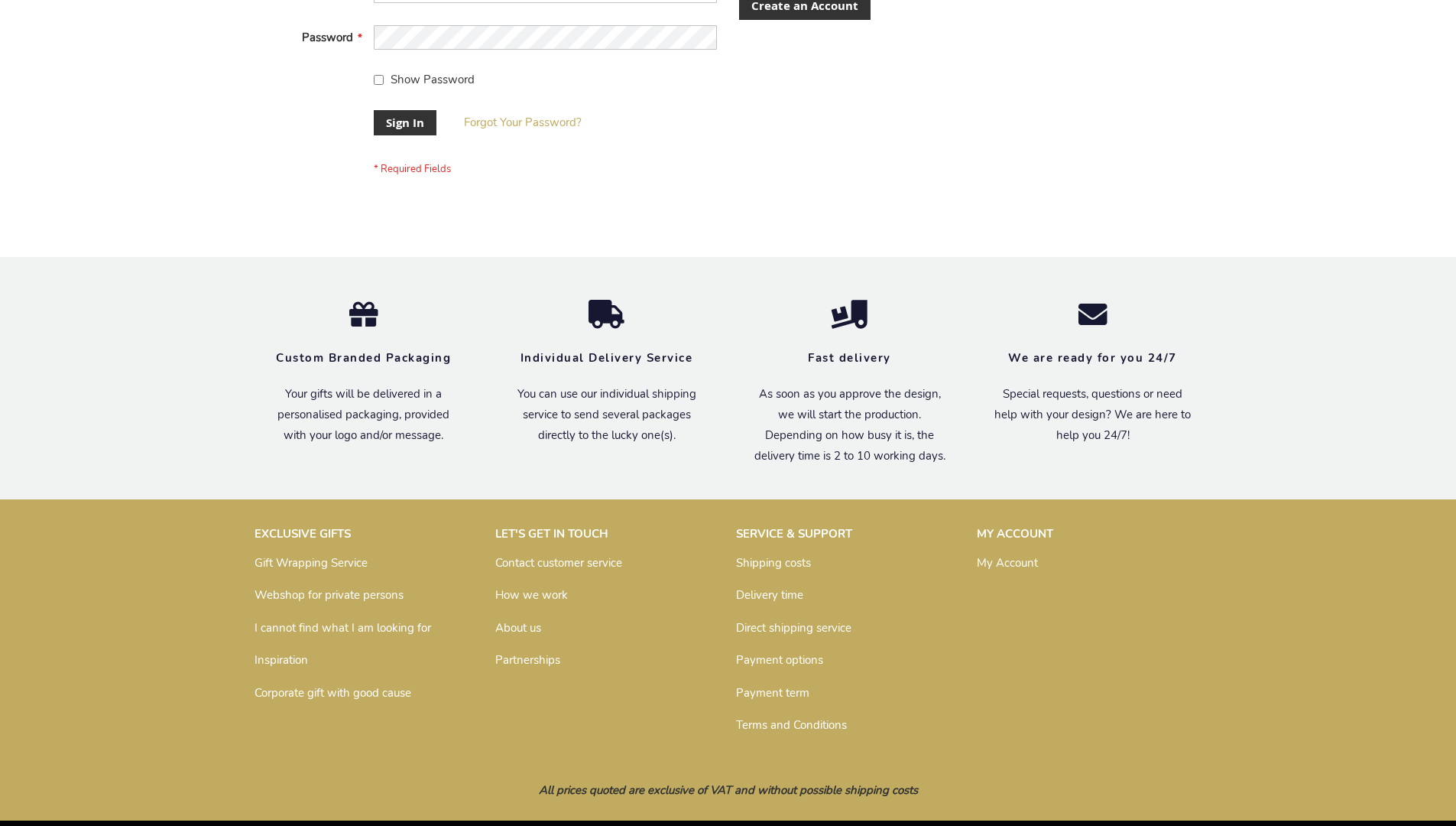
scroll to position [492, 0]
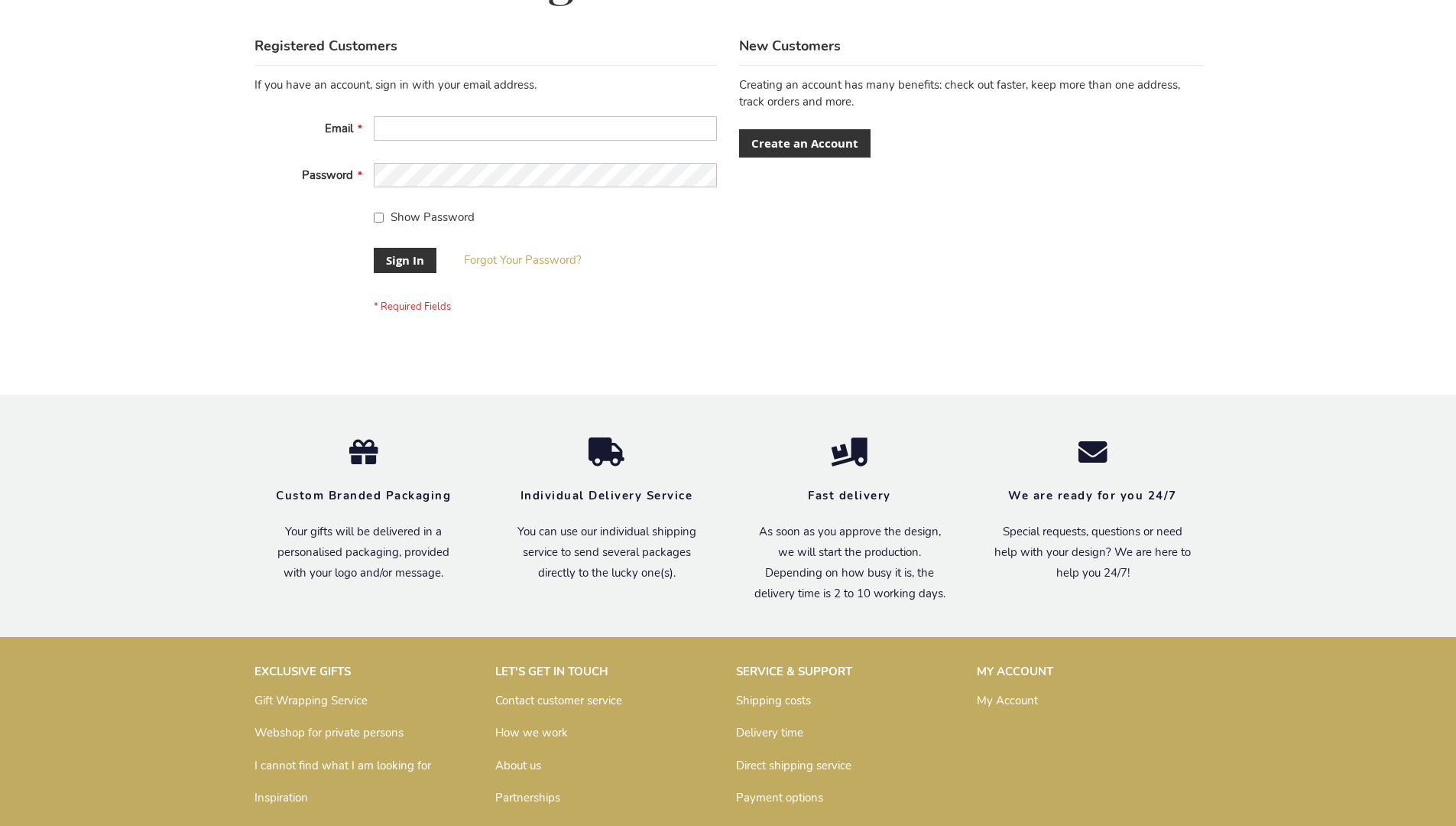
scroll to position [492, 0]
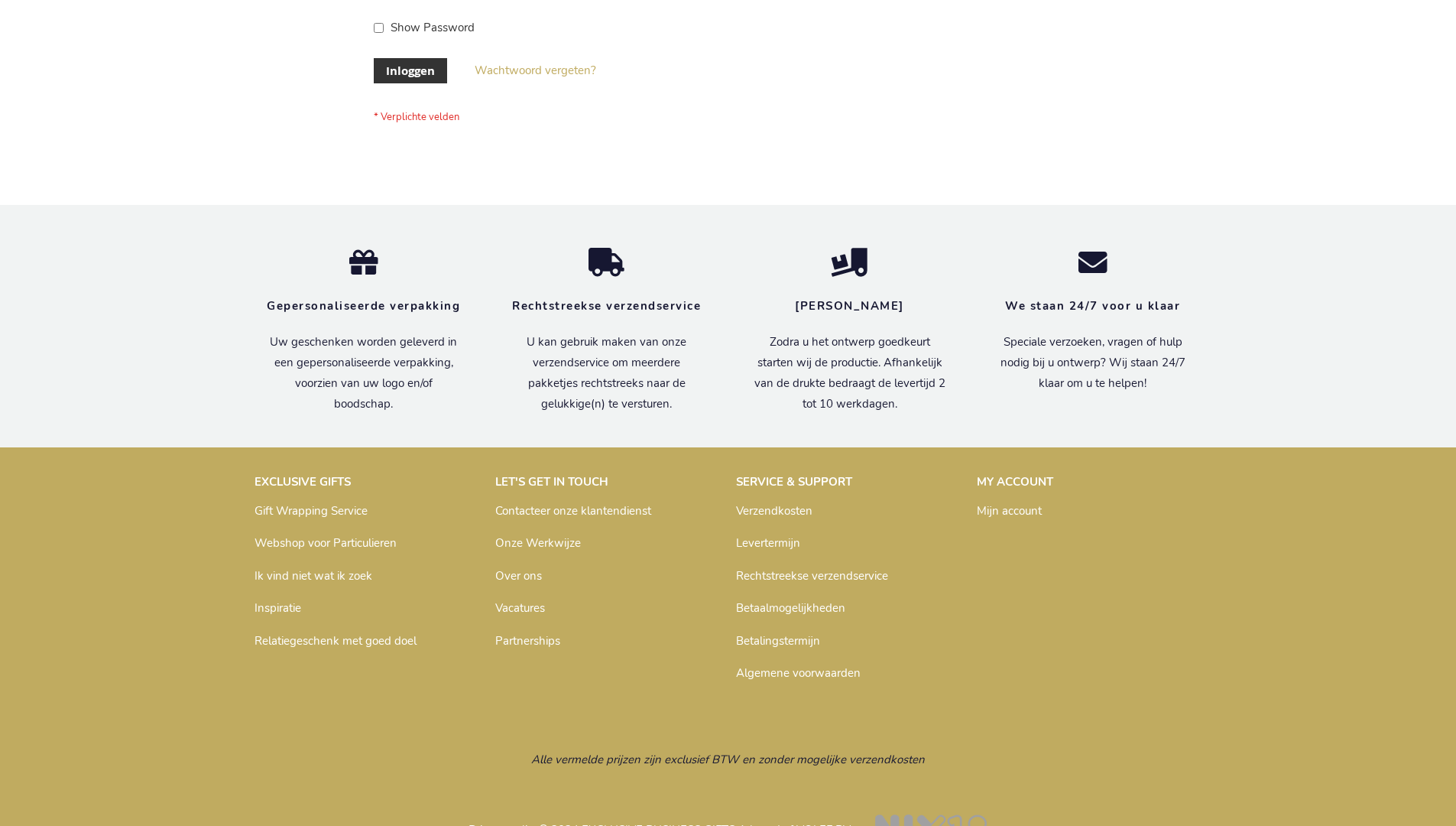
scroll to position [519, 0]
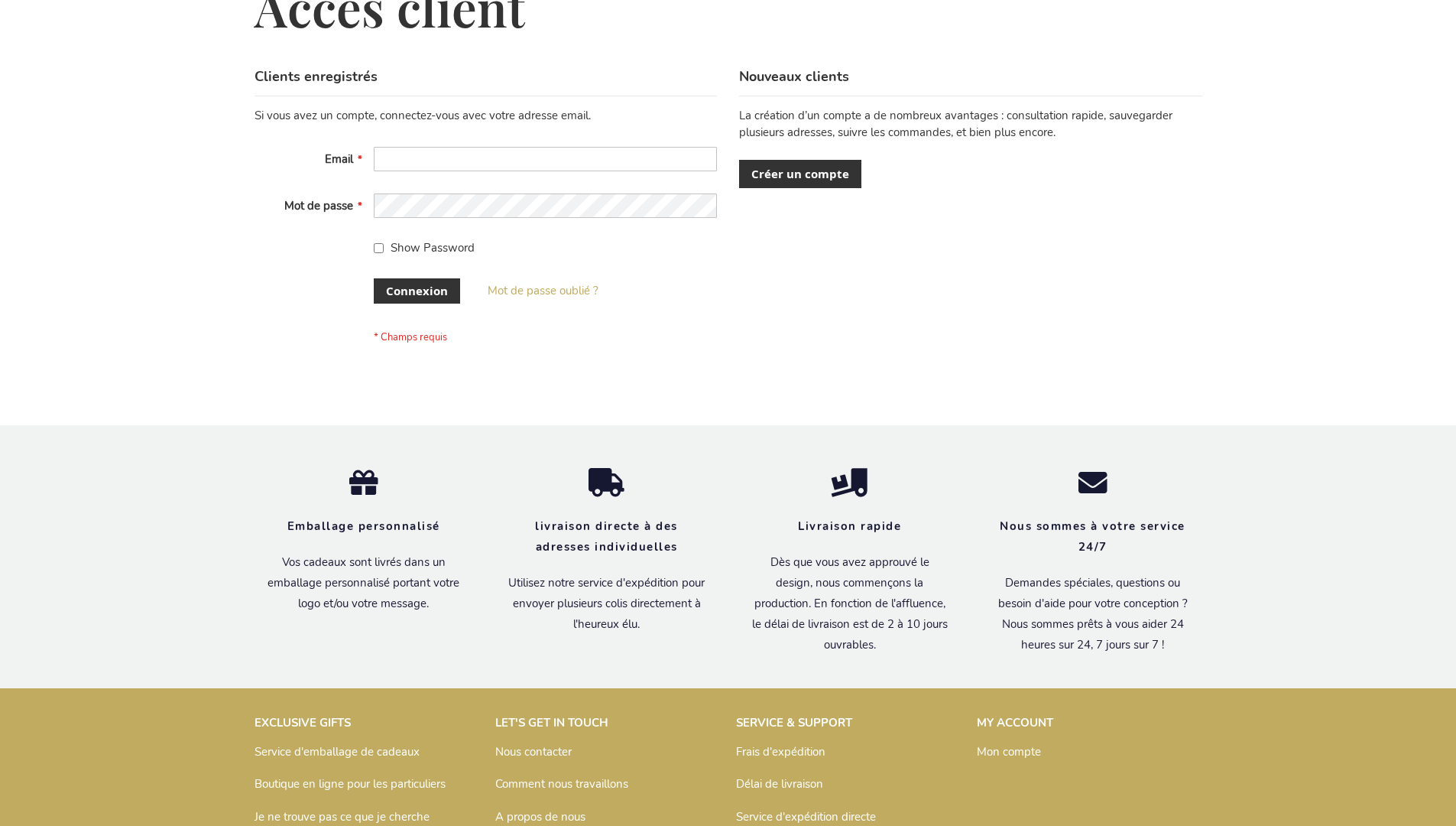
scroll to position [528, 0]
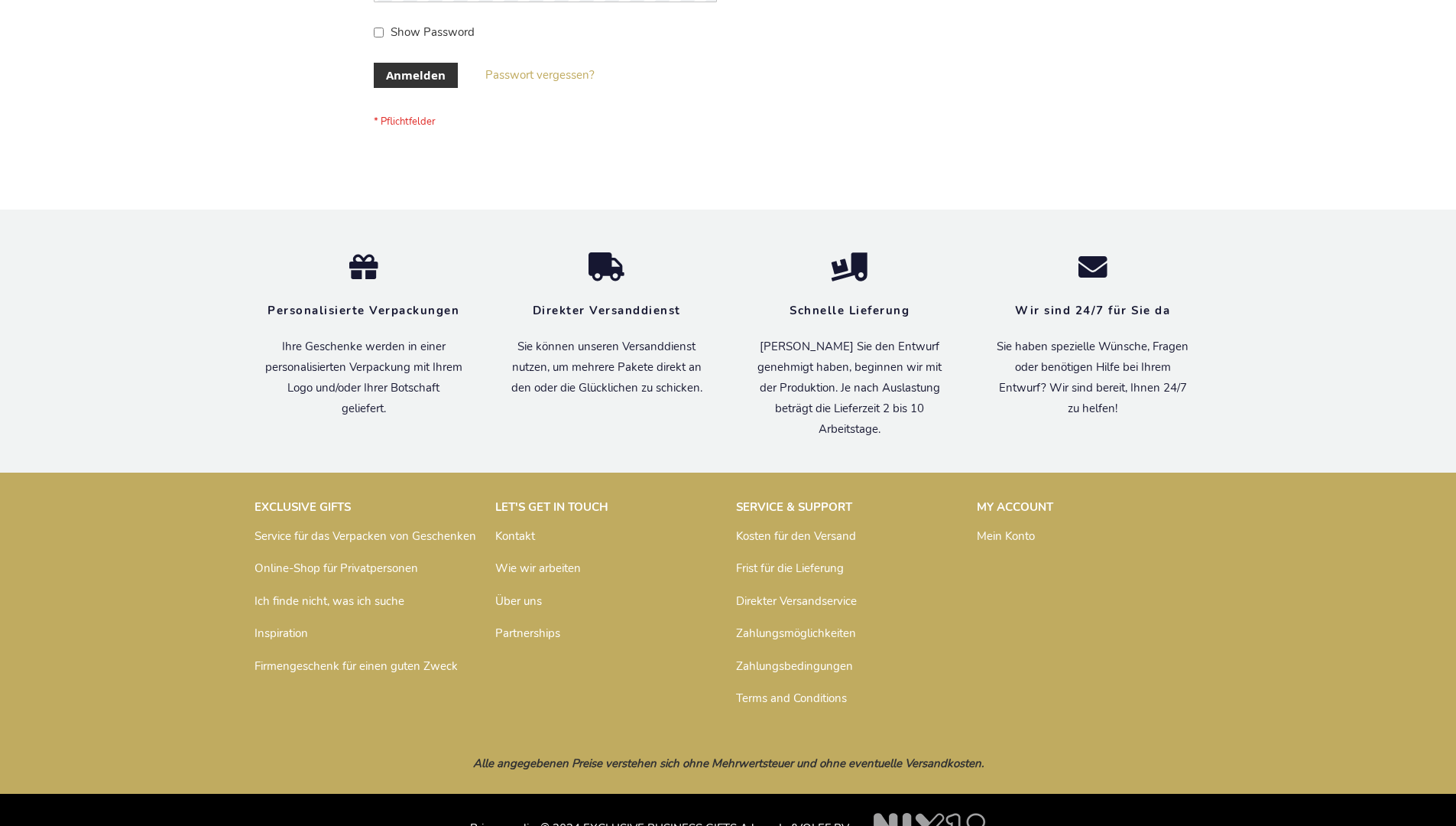
scroll to position [513, 0]
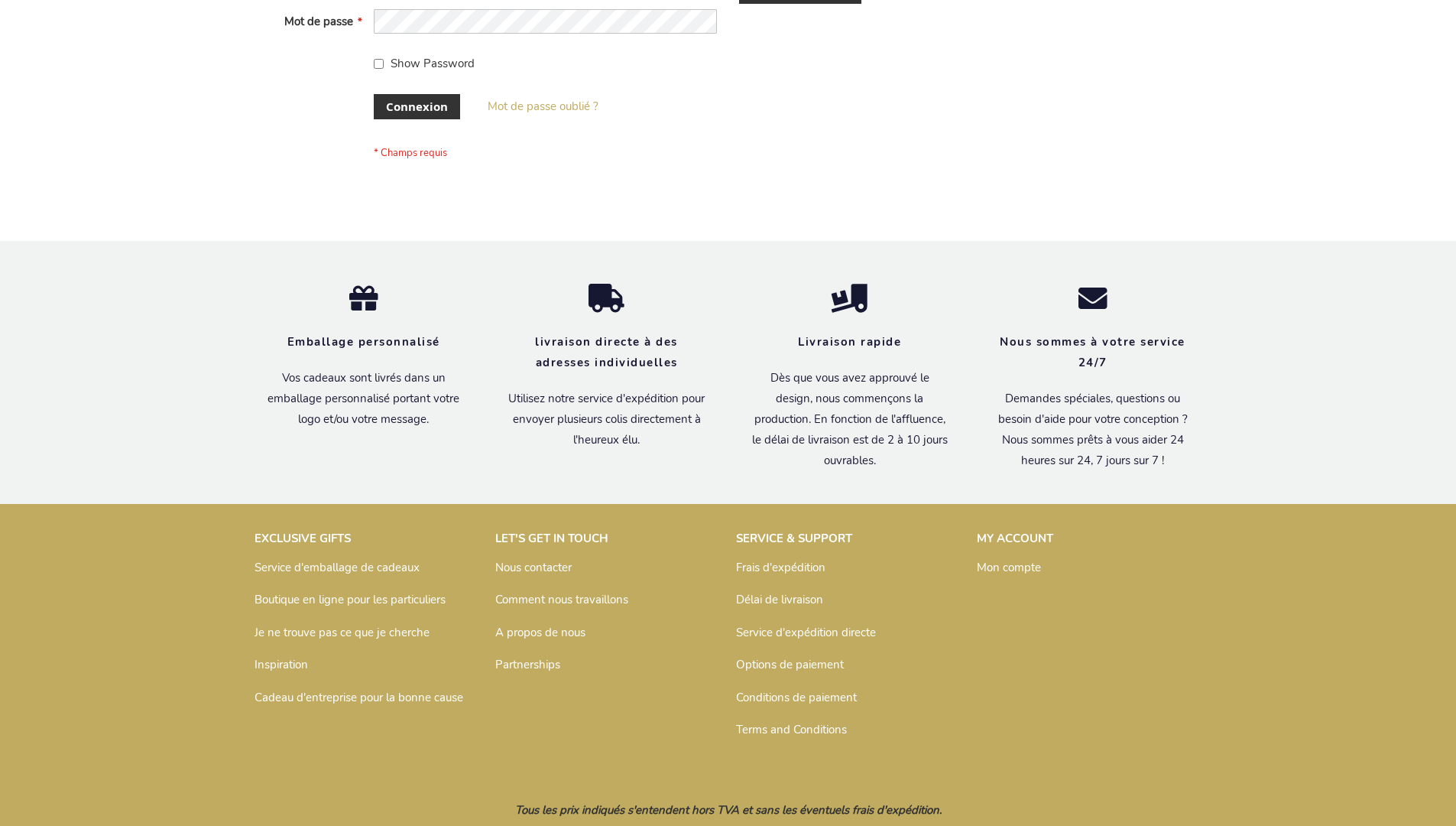
scroll to position [528, 0]
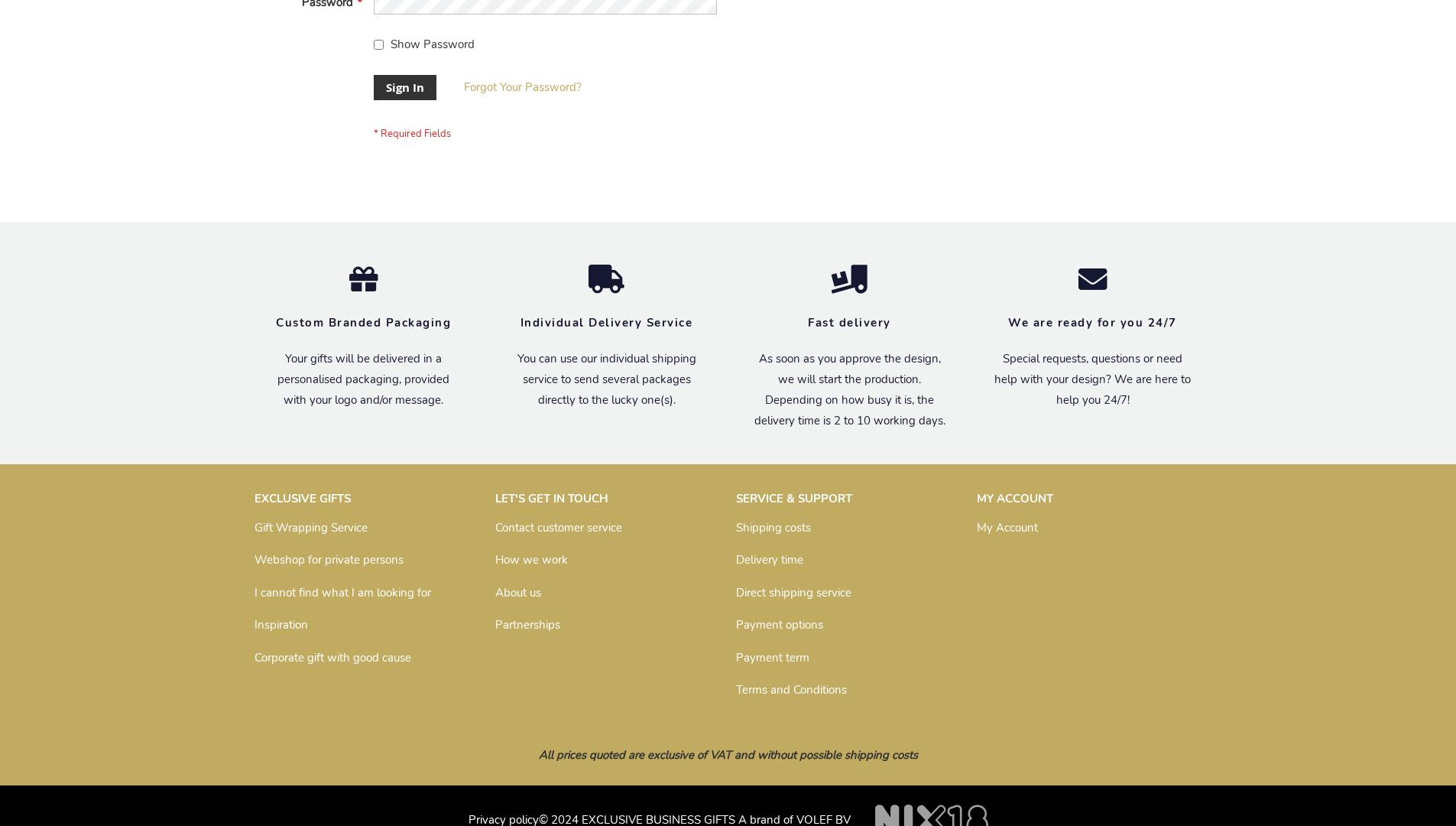
scroll to position [492, 0]
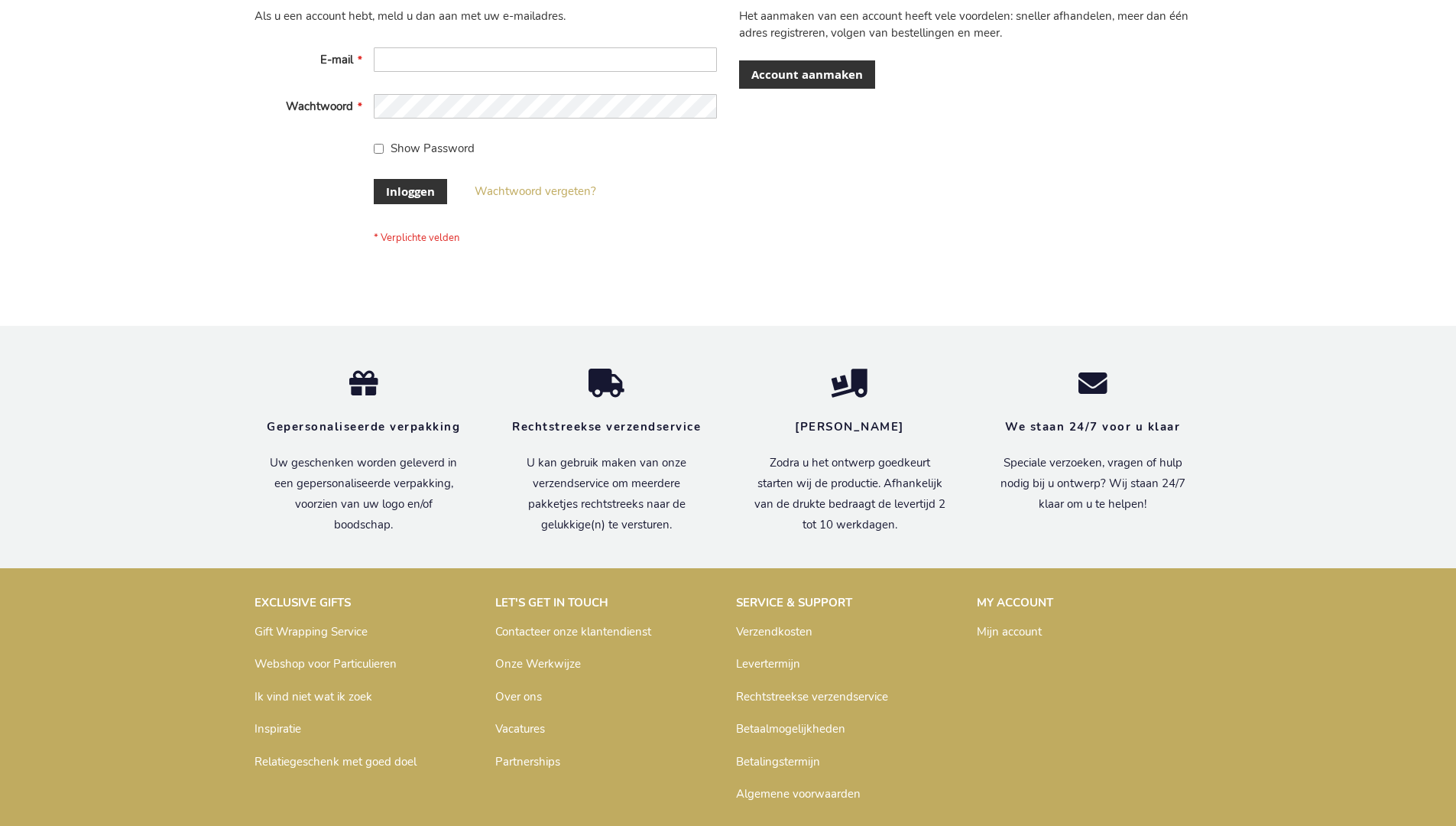
scroll to position [519, 0]
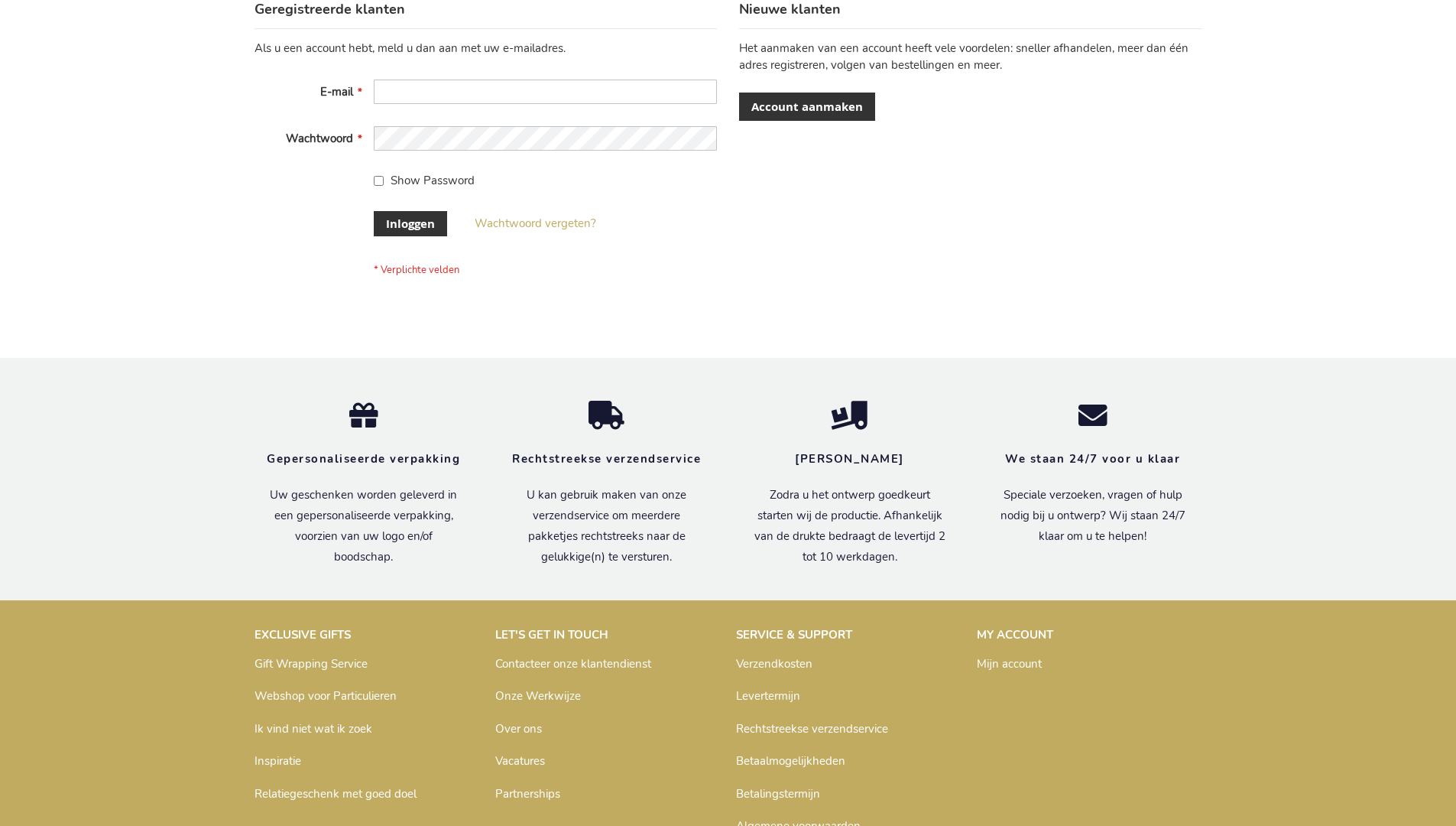
scroll to position [519, 0]
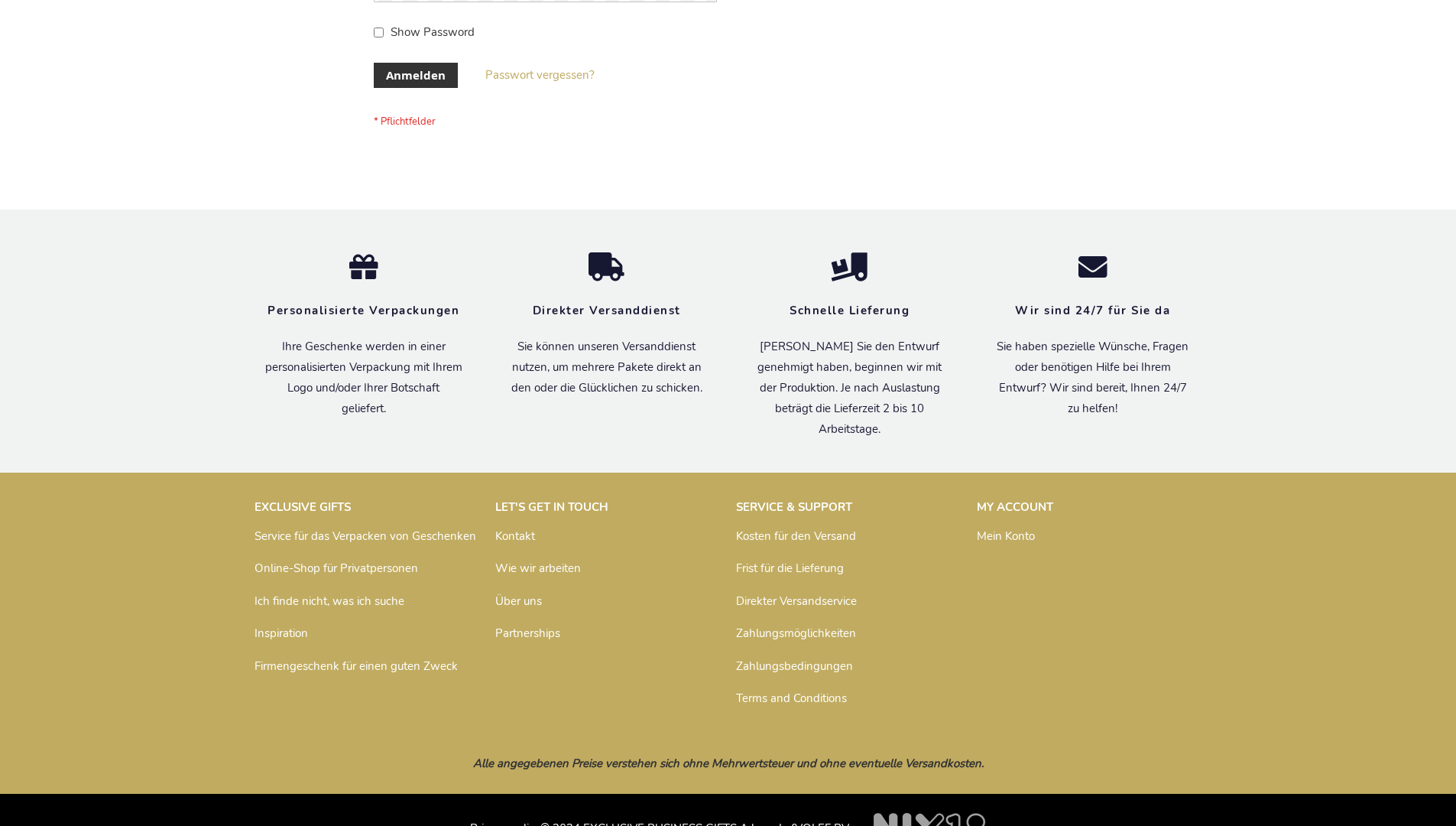
scroll to position [513, 0]
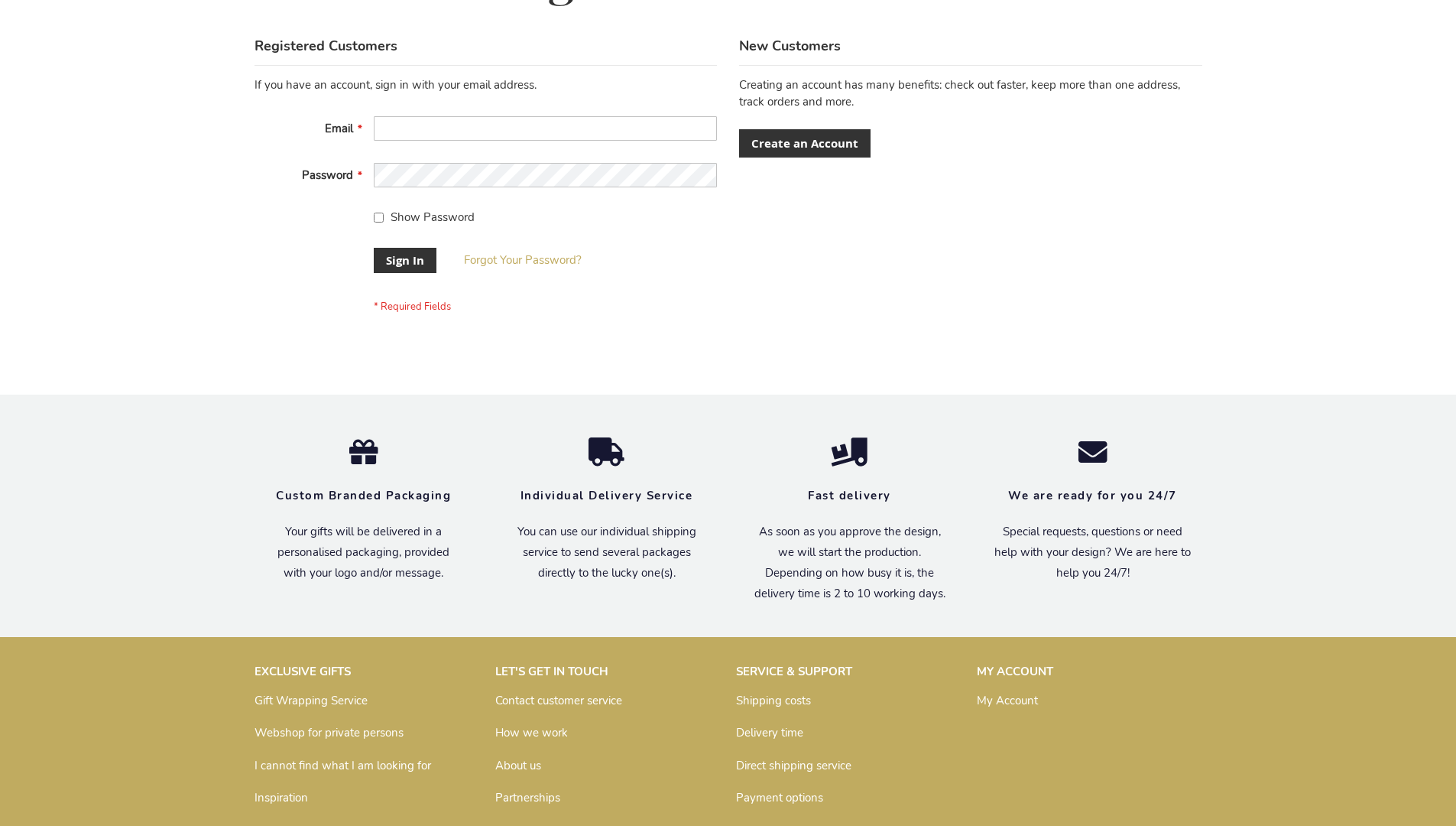
scroll to position [492, 0]
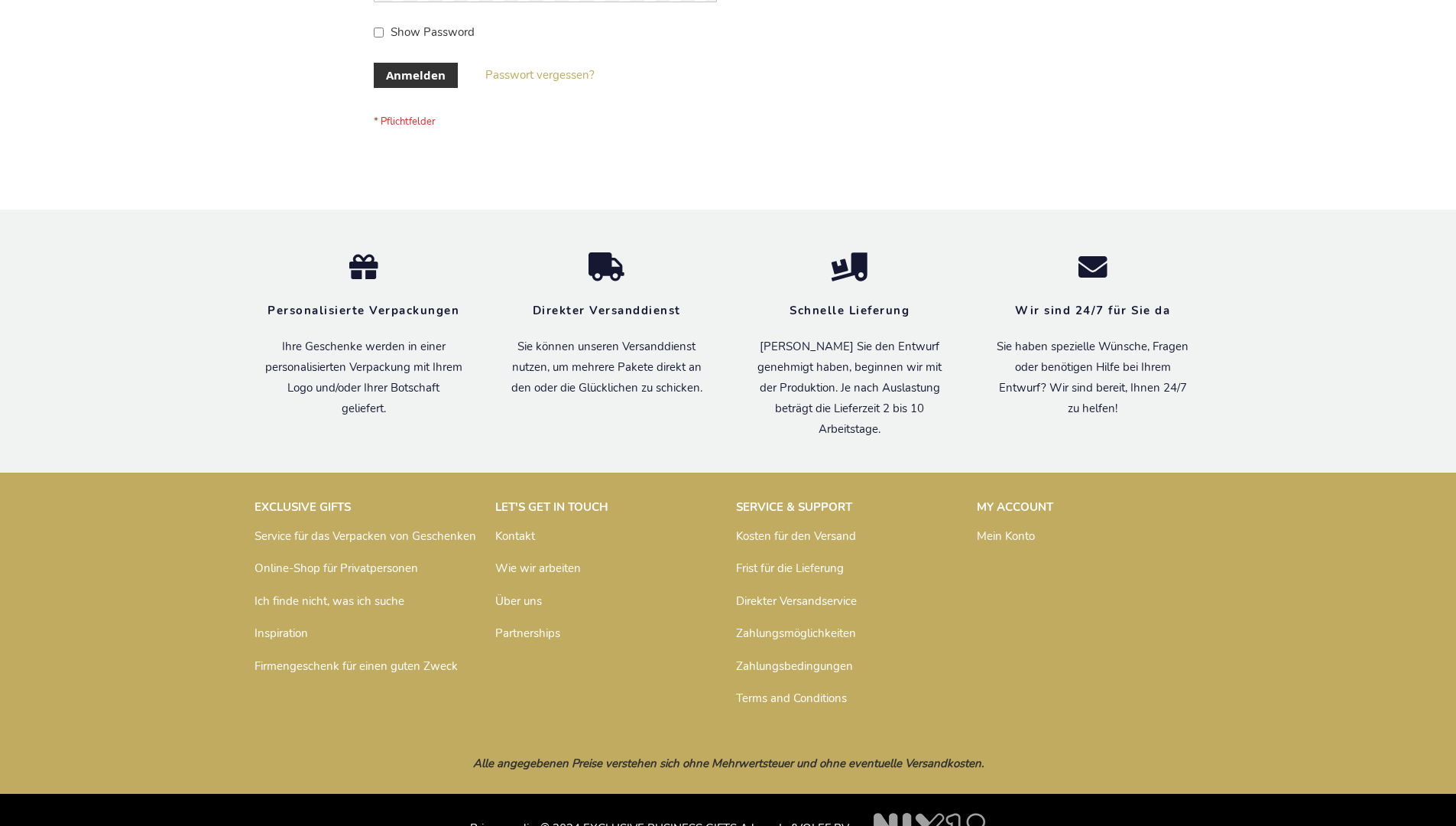
scroll to position [513, 0]
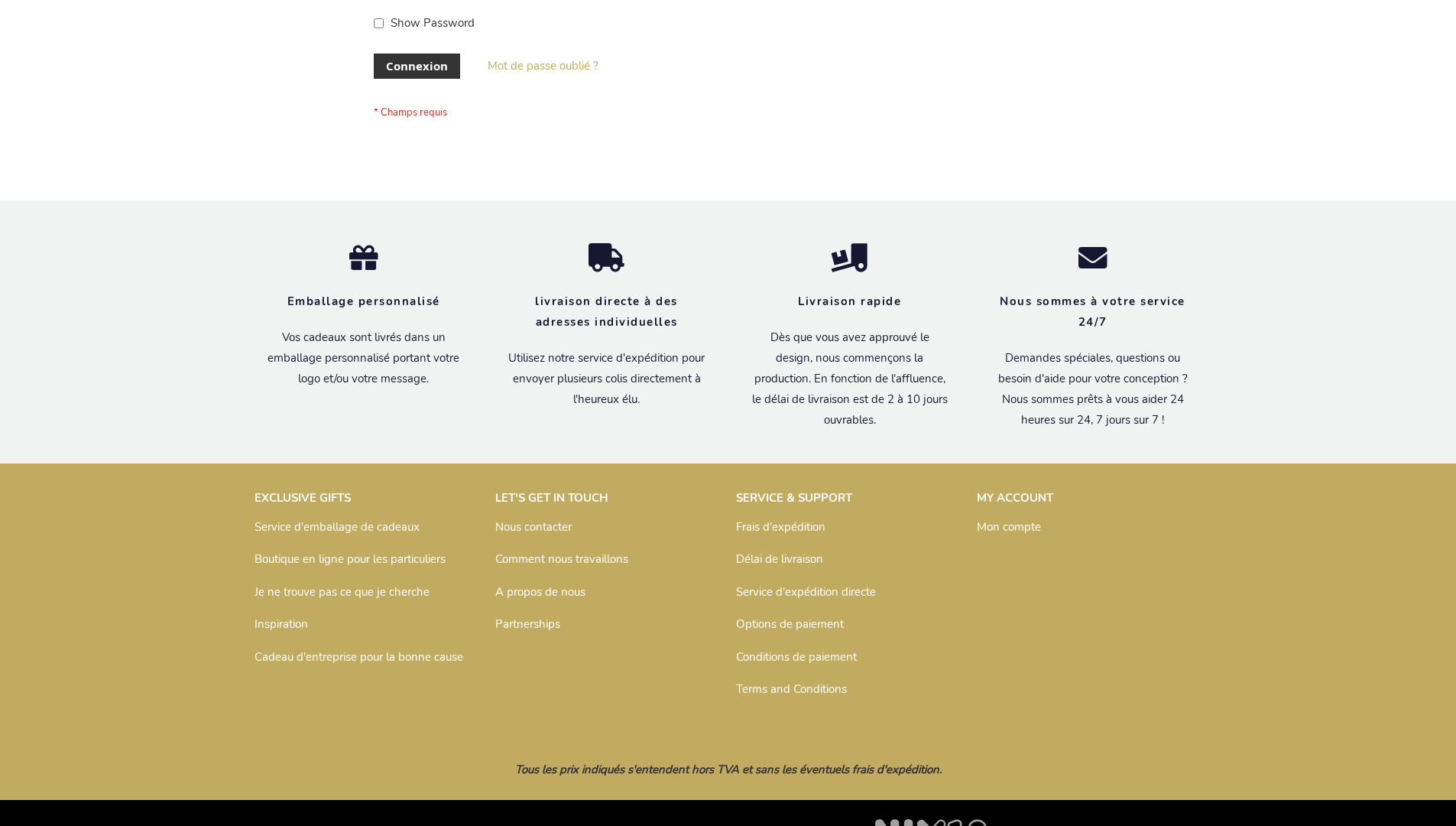
scroll to position [528, 0]
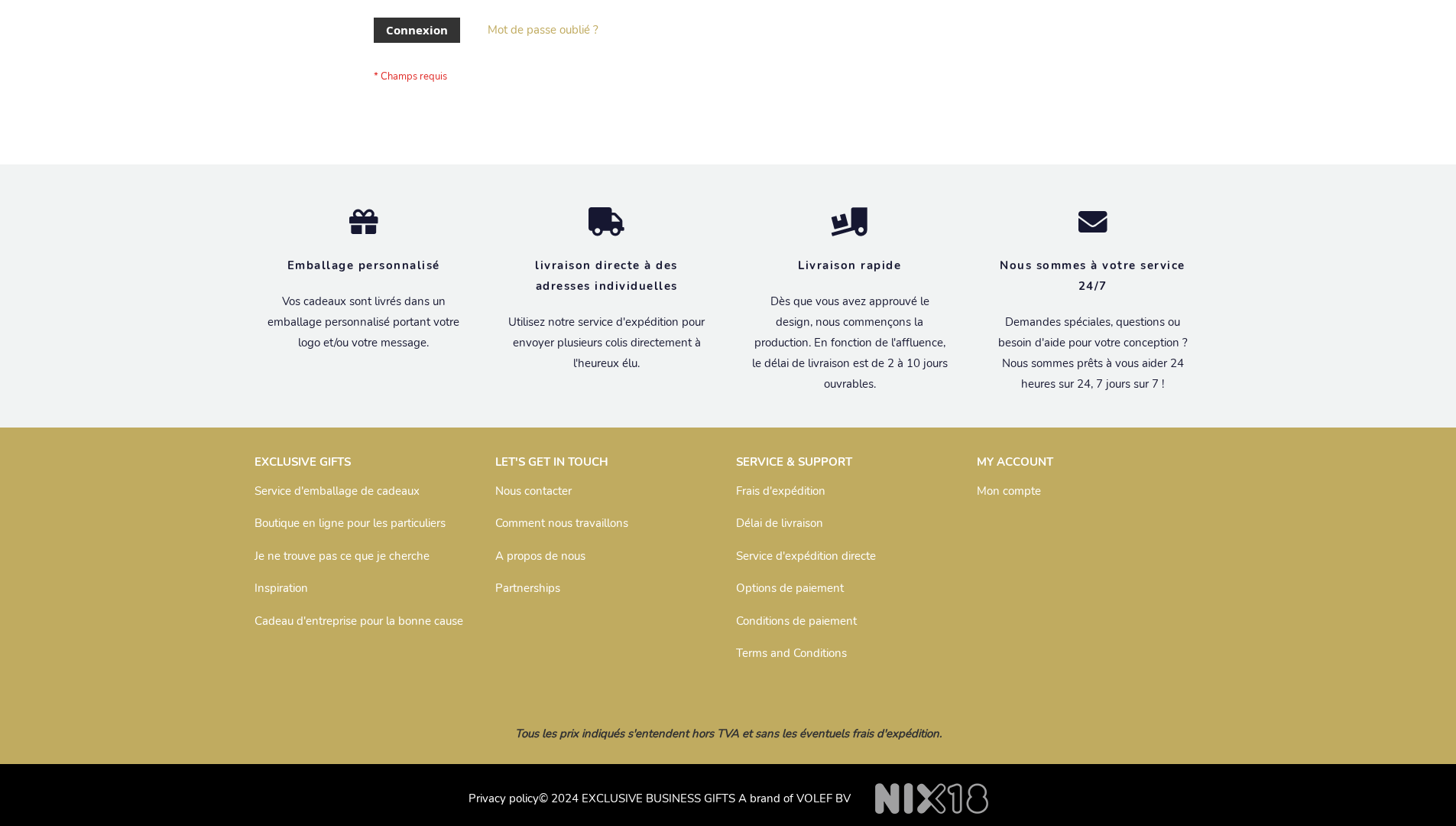
scroll to position [528, 0]
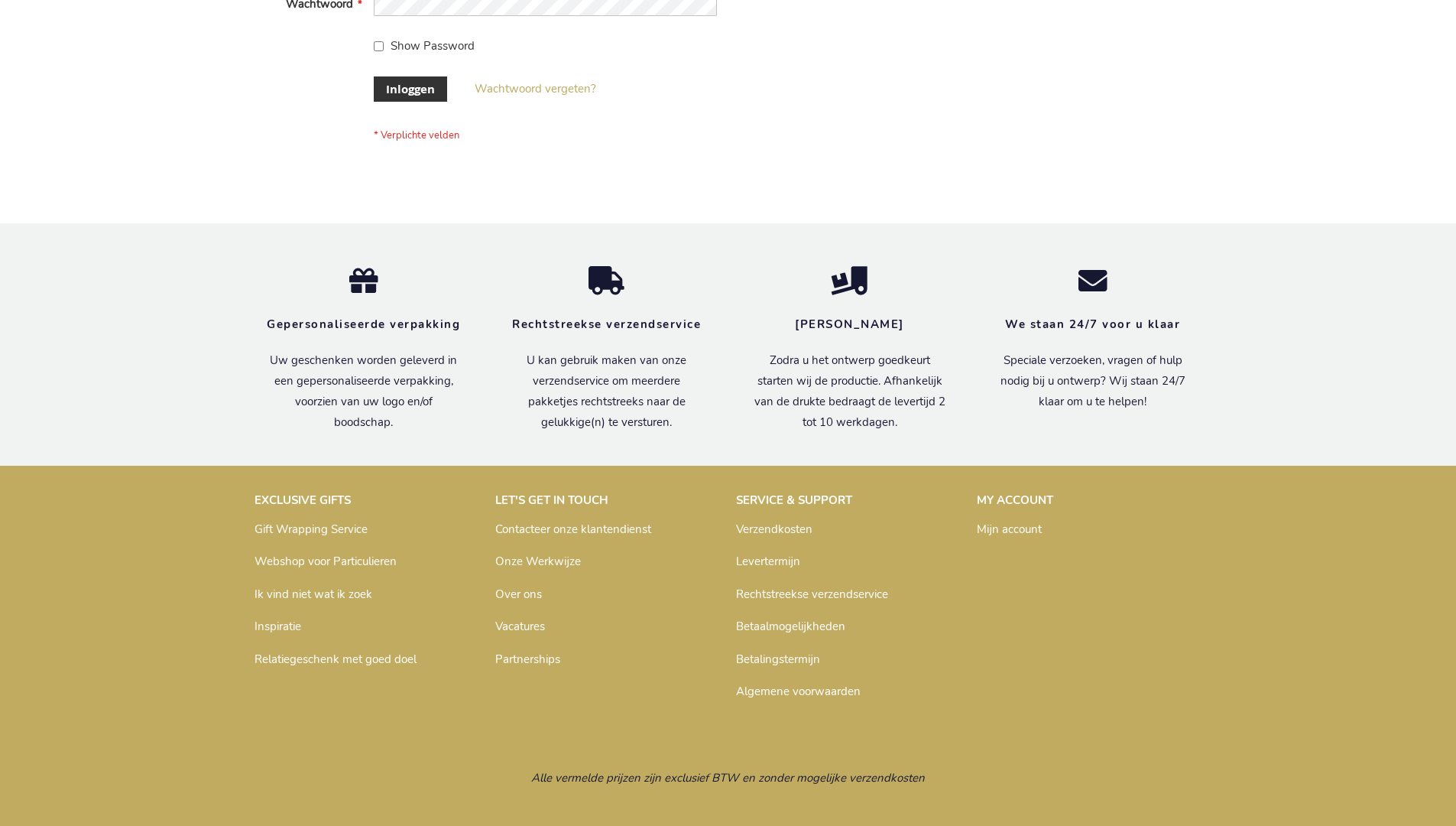
scroll to position [519, 0]
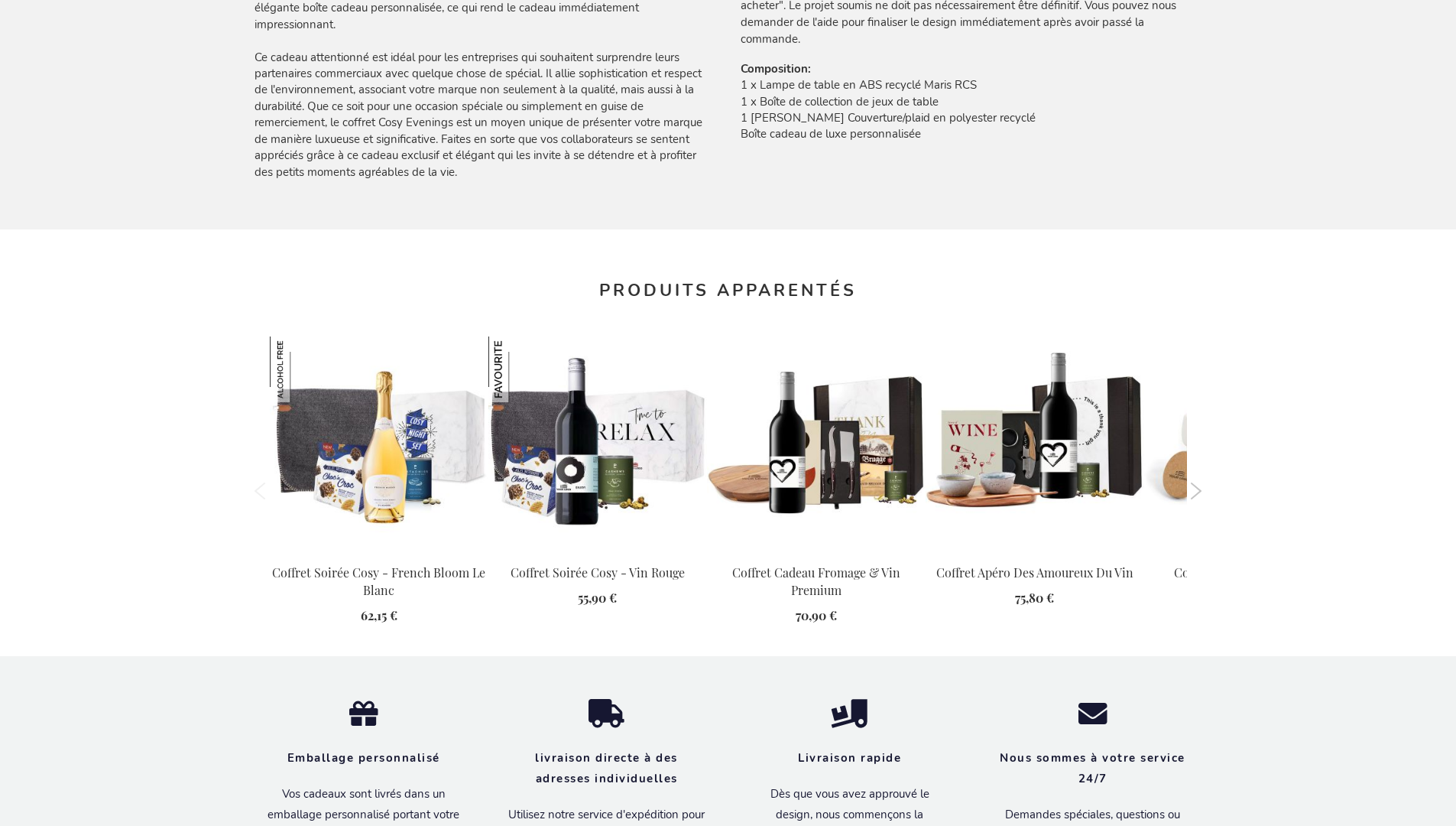
scroll to position [1655, 0]
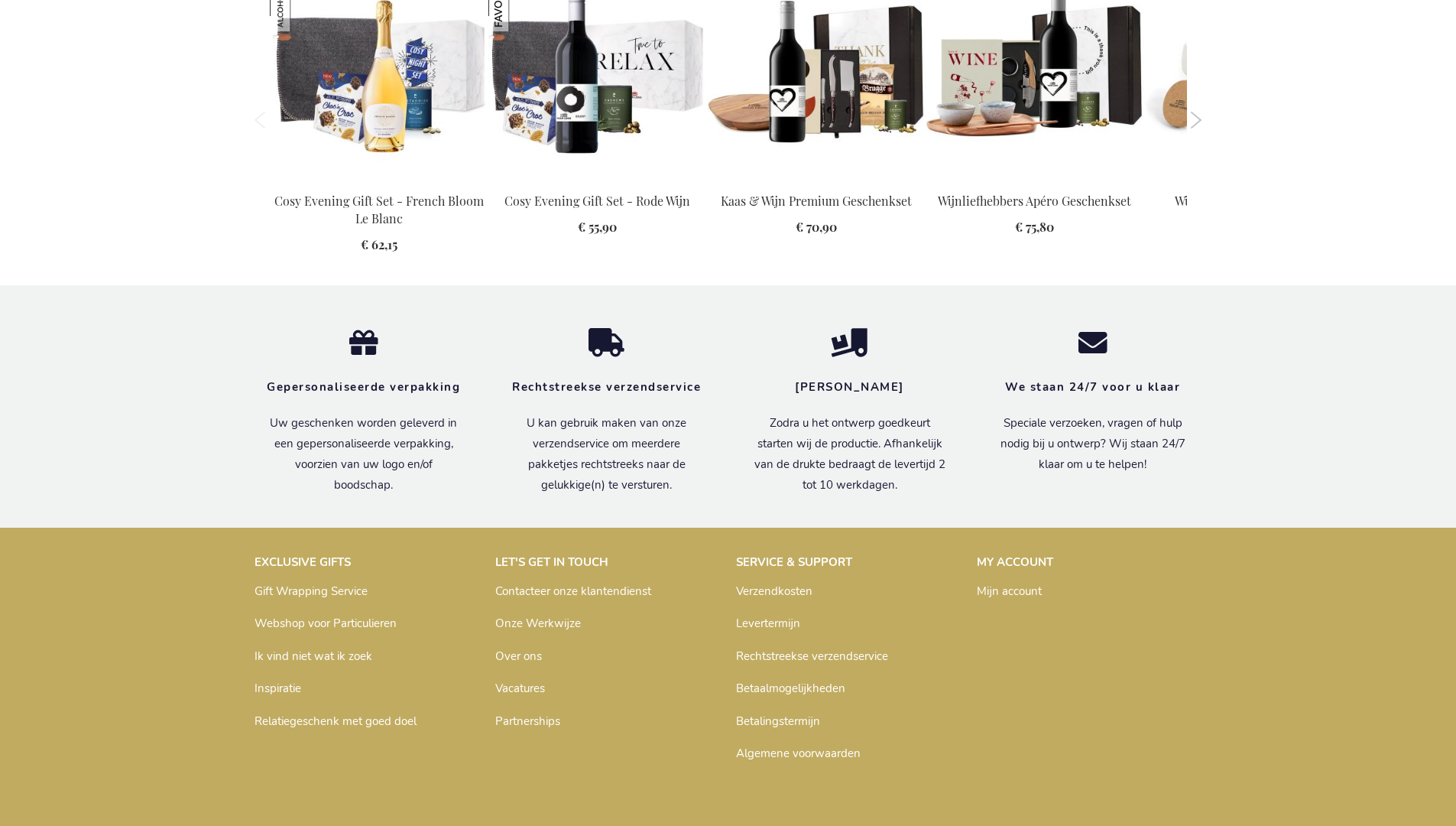
scroll to position [1622, 0]
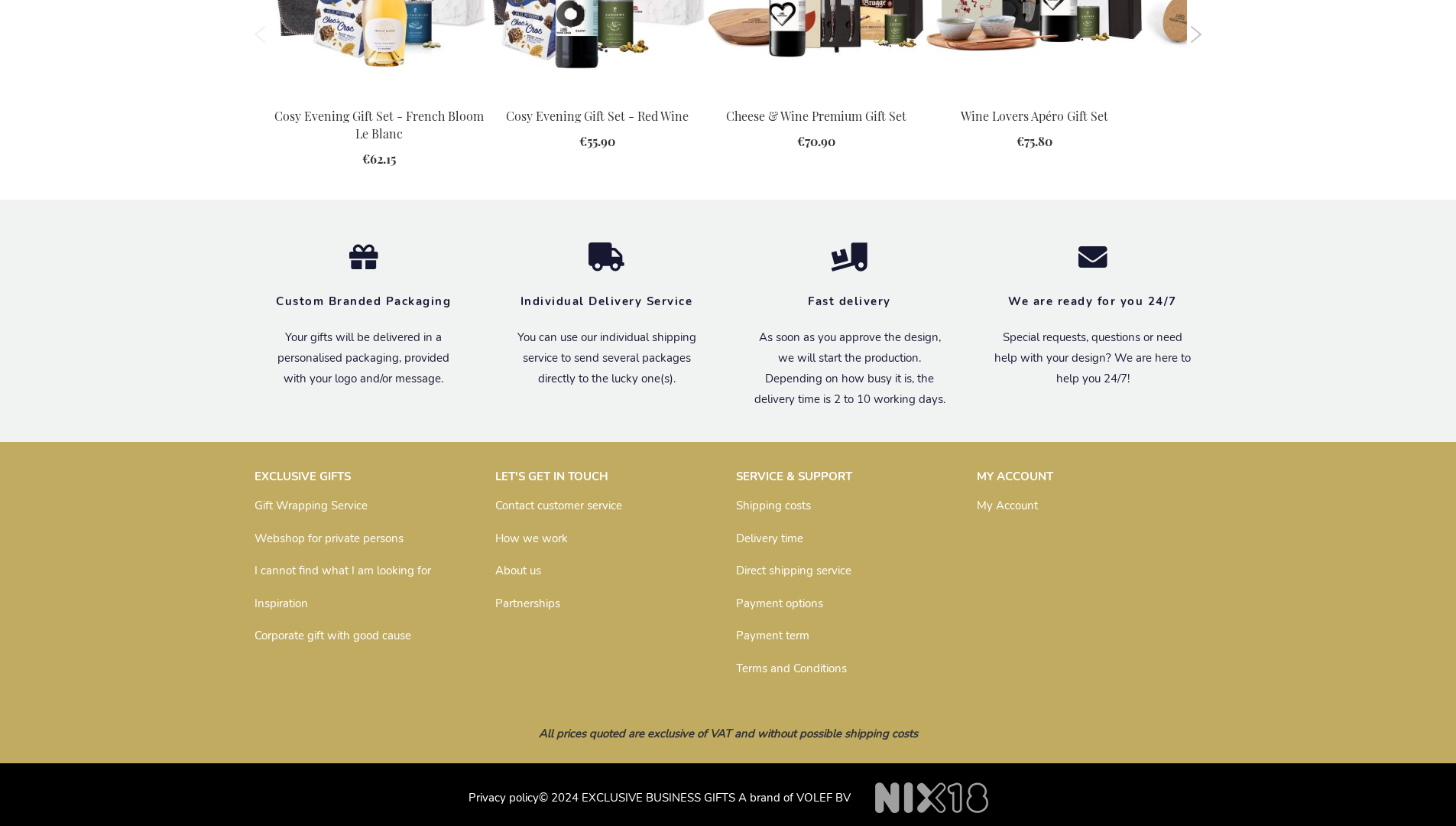
scroll to position [1583, 0]
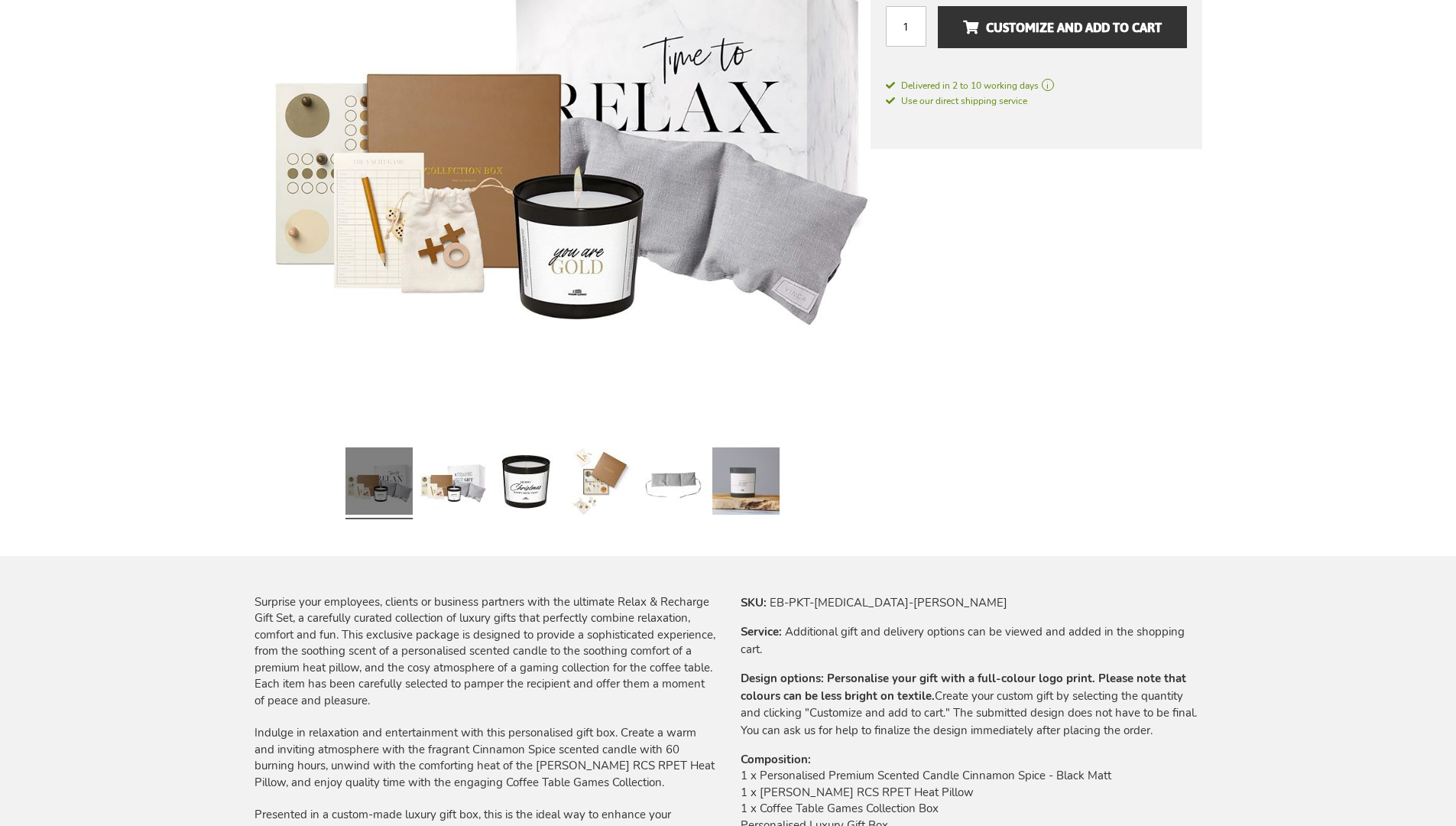
scroll to position [1619, 0]
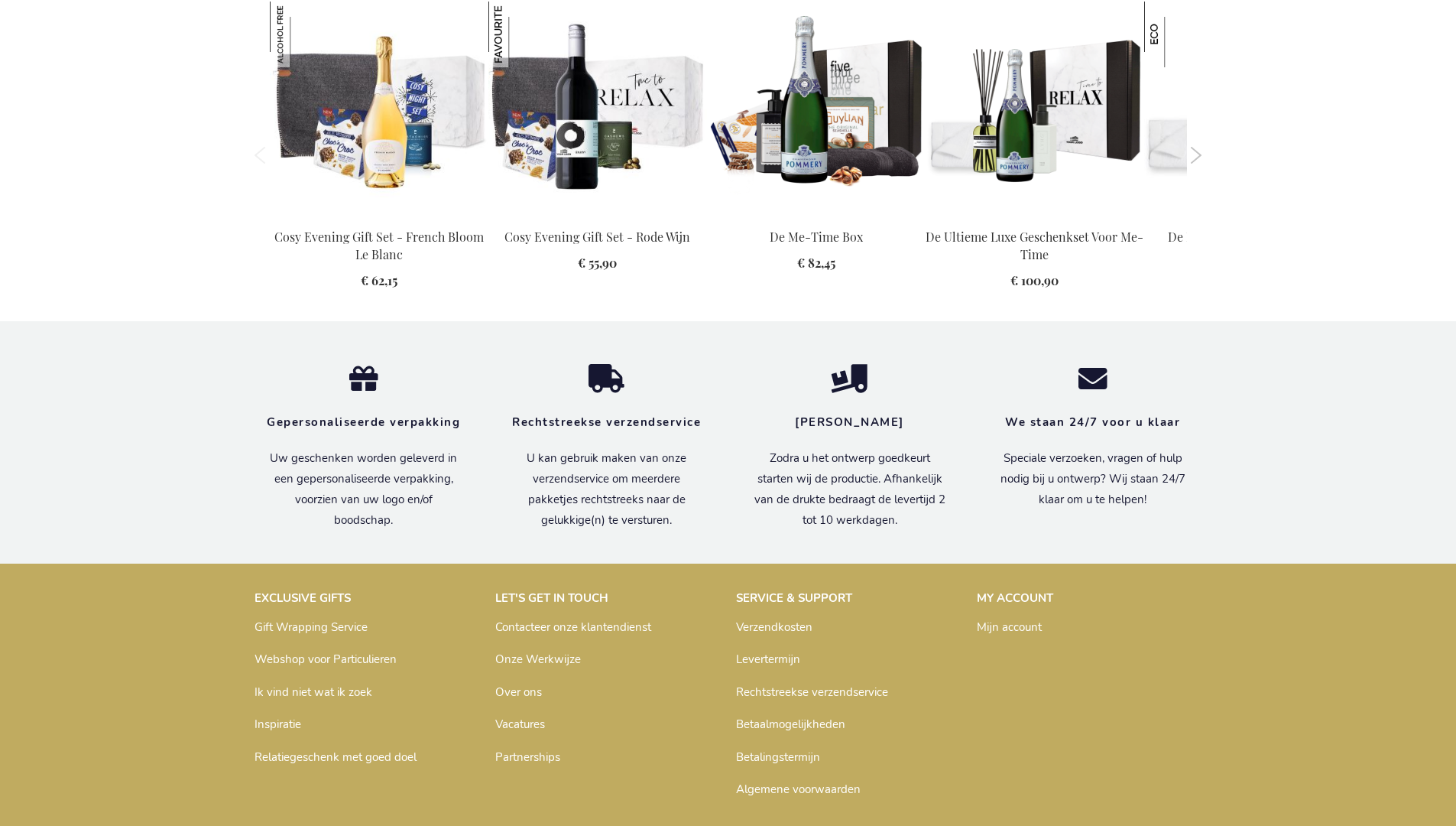
scroll to position [1655, 0]
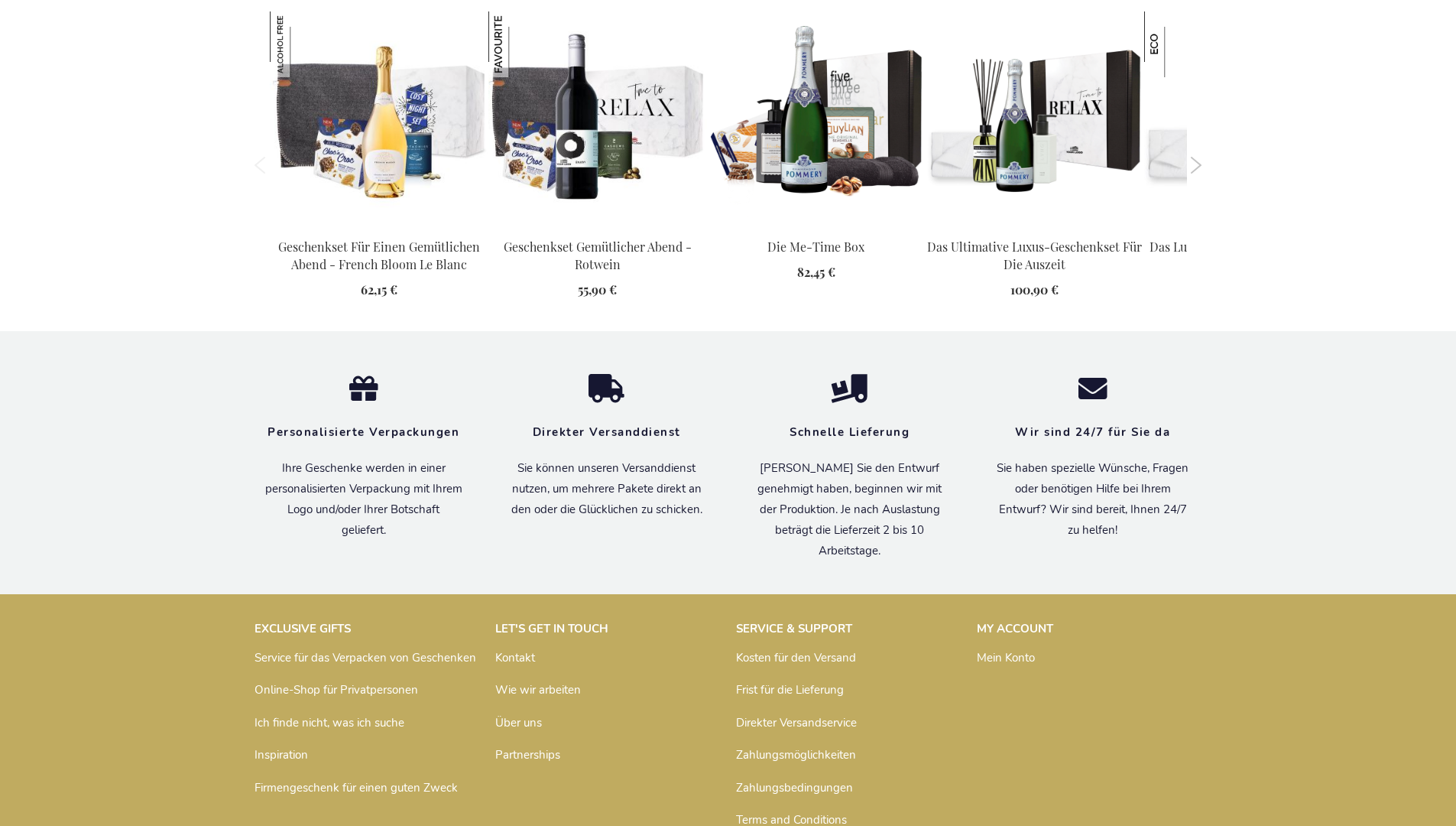
scroll to position [1689, 0]
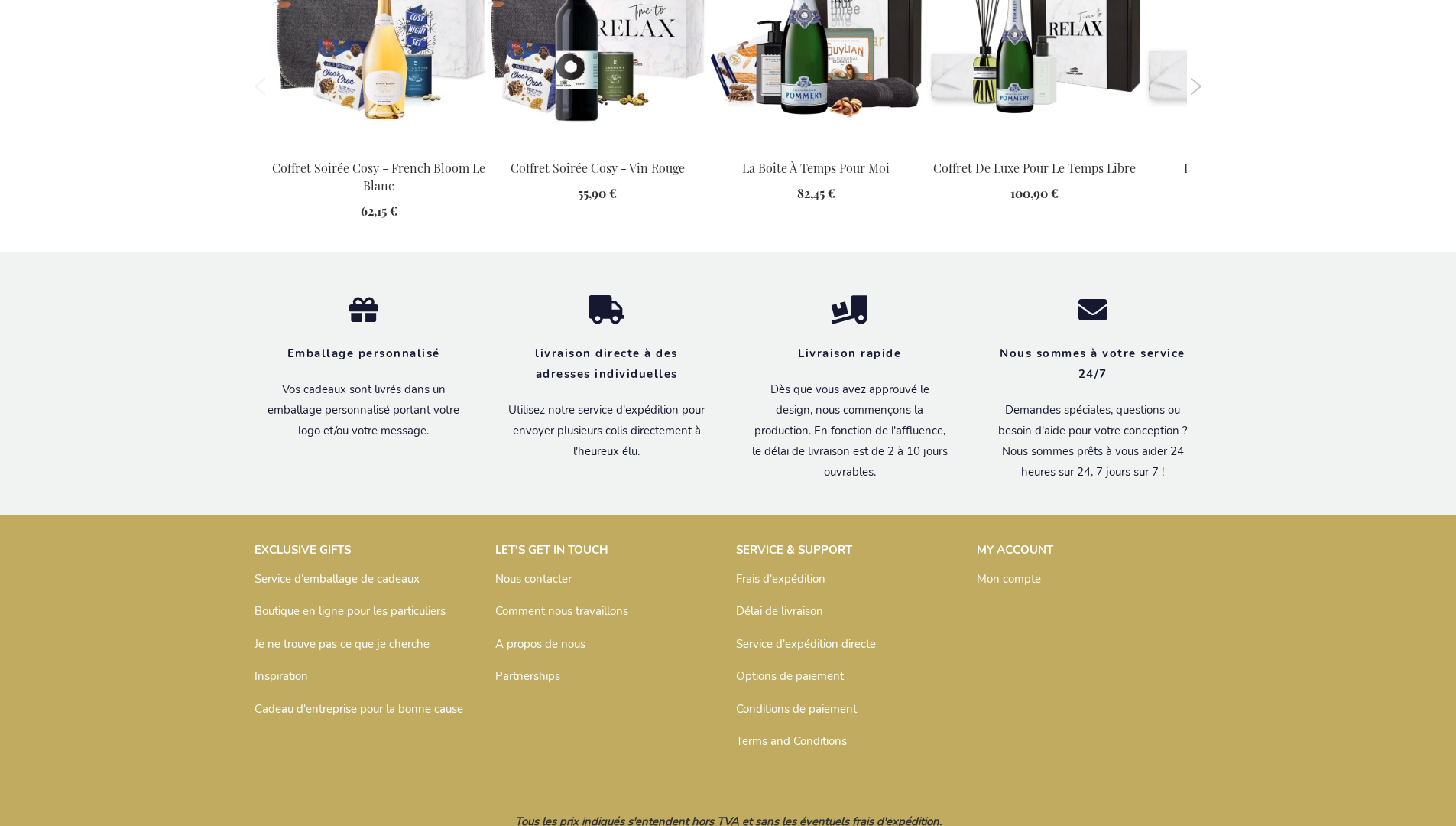
scroll to position [1705, 0]
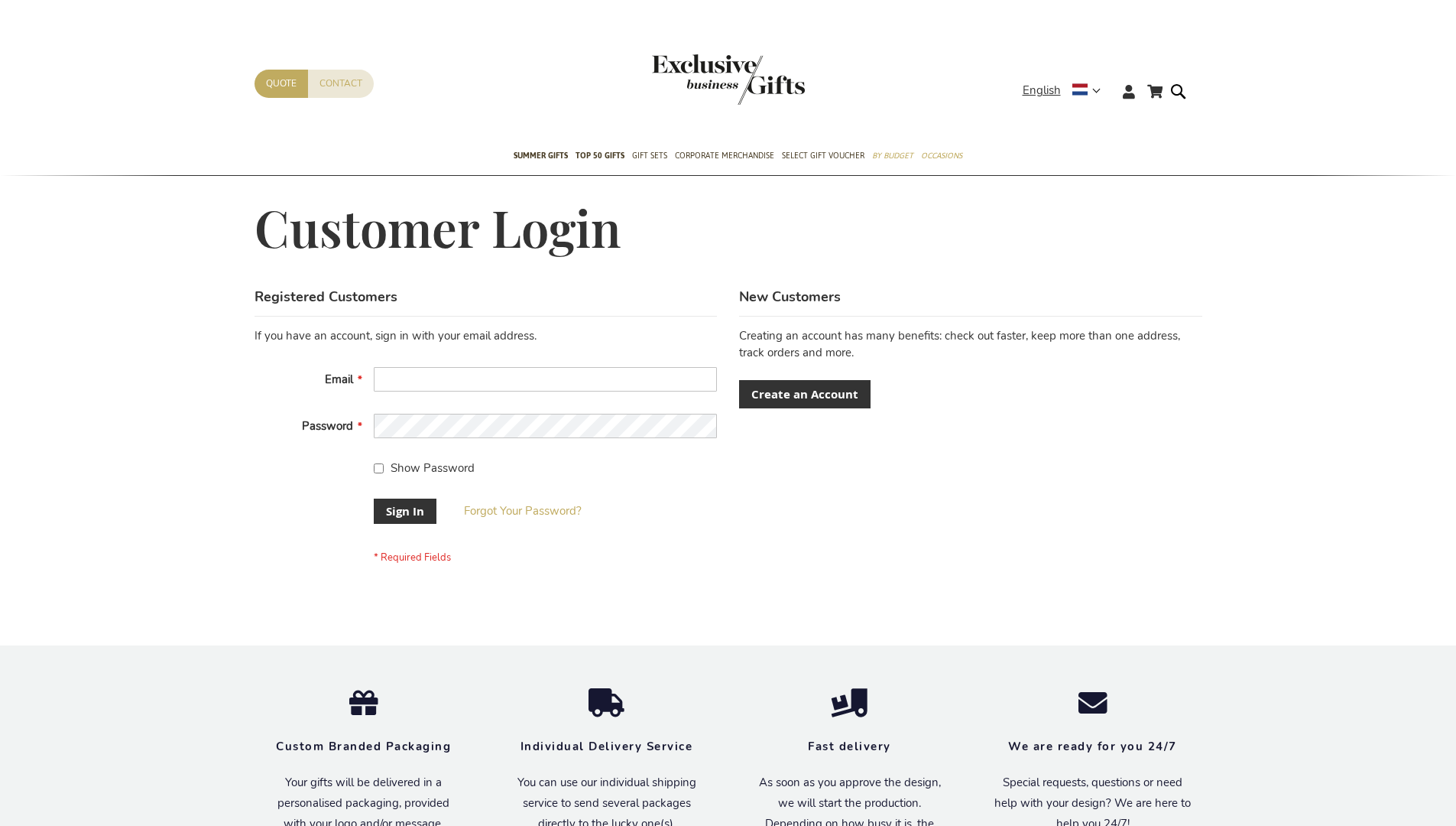
scroll to position [480, 0]
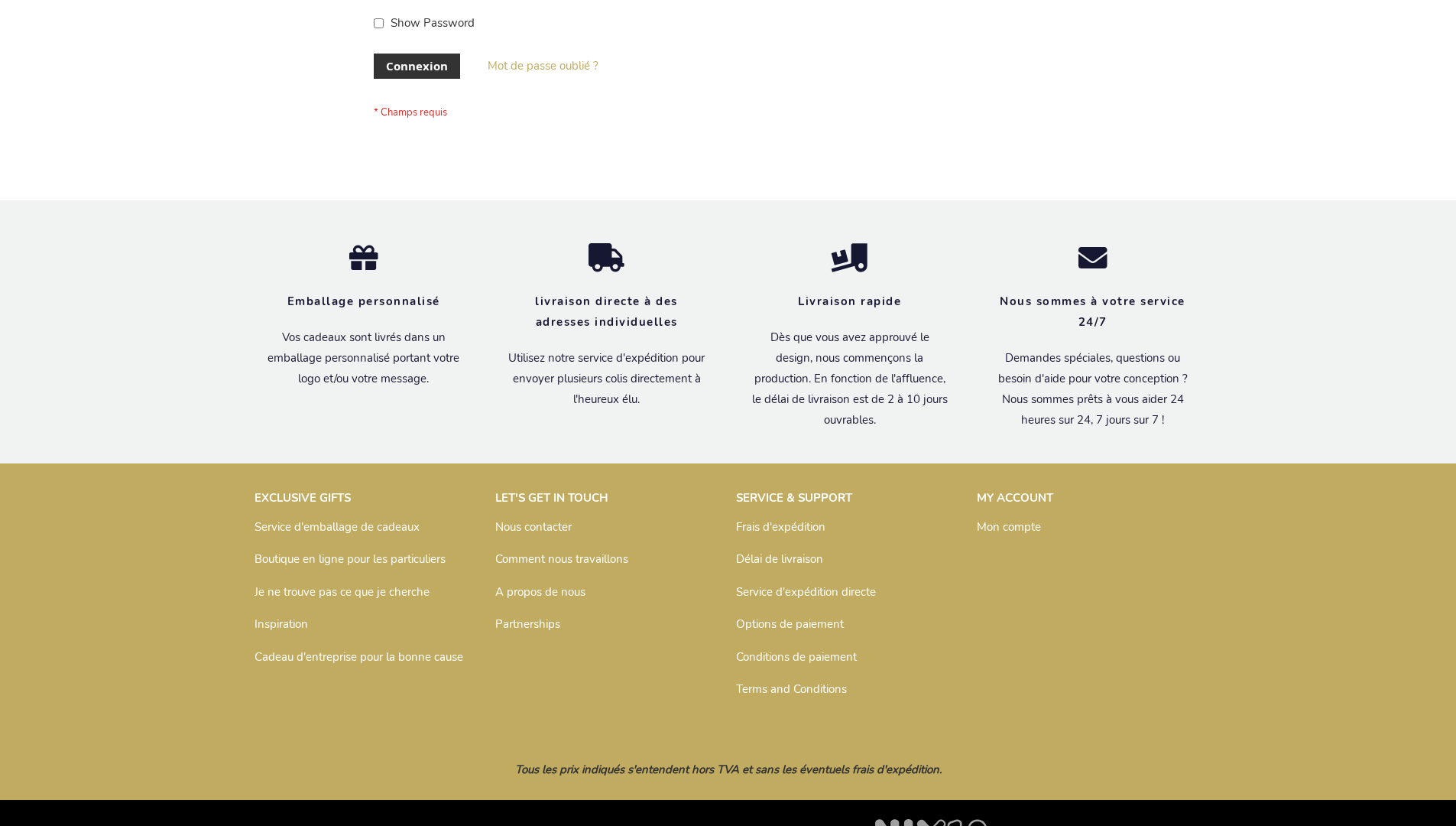
scroll to position [528, 0]
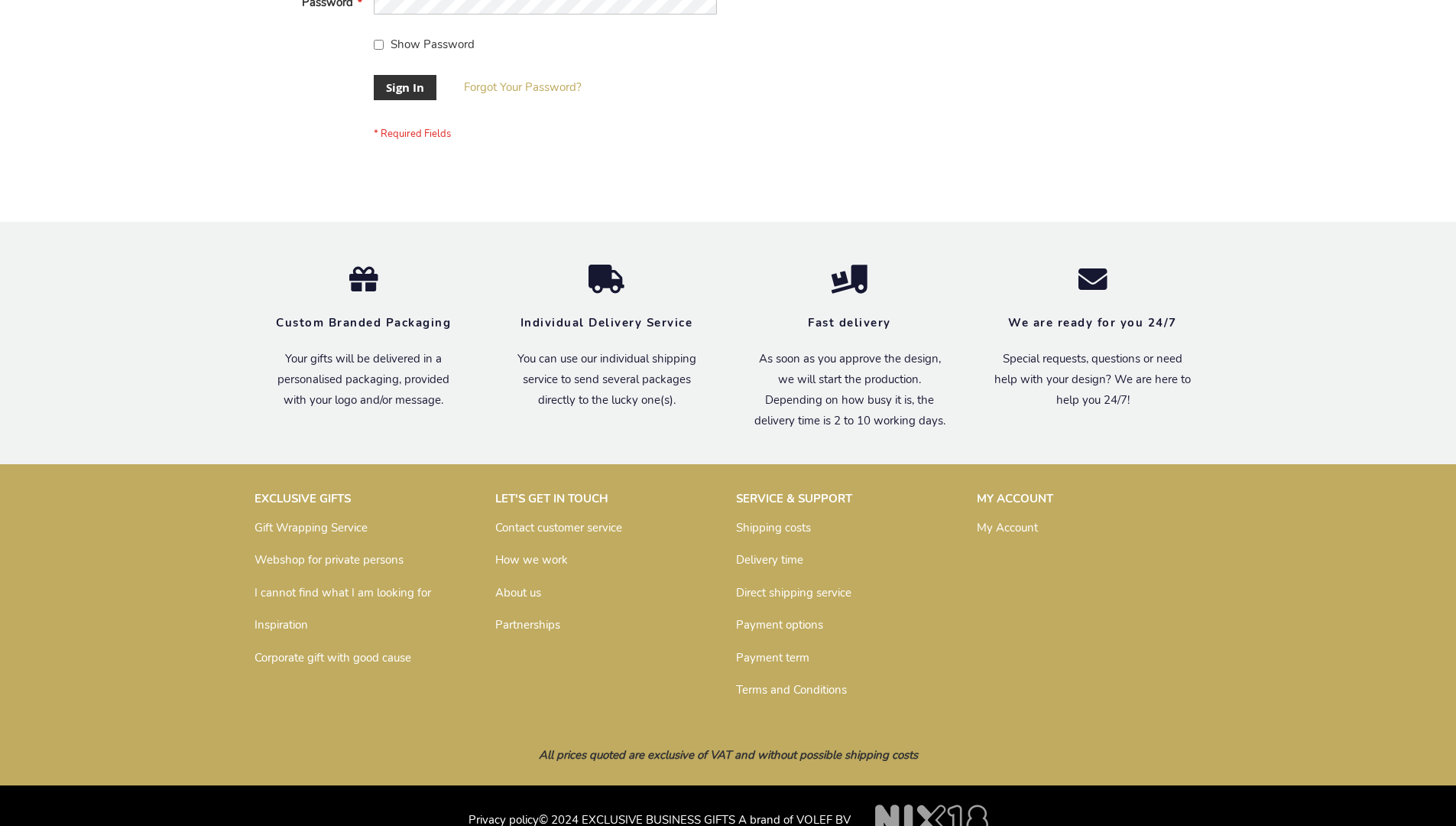
scroll to position [492, 0]
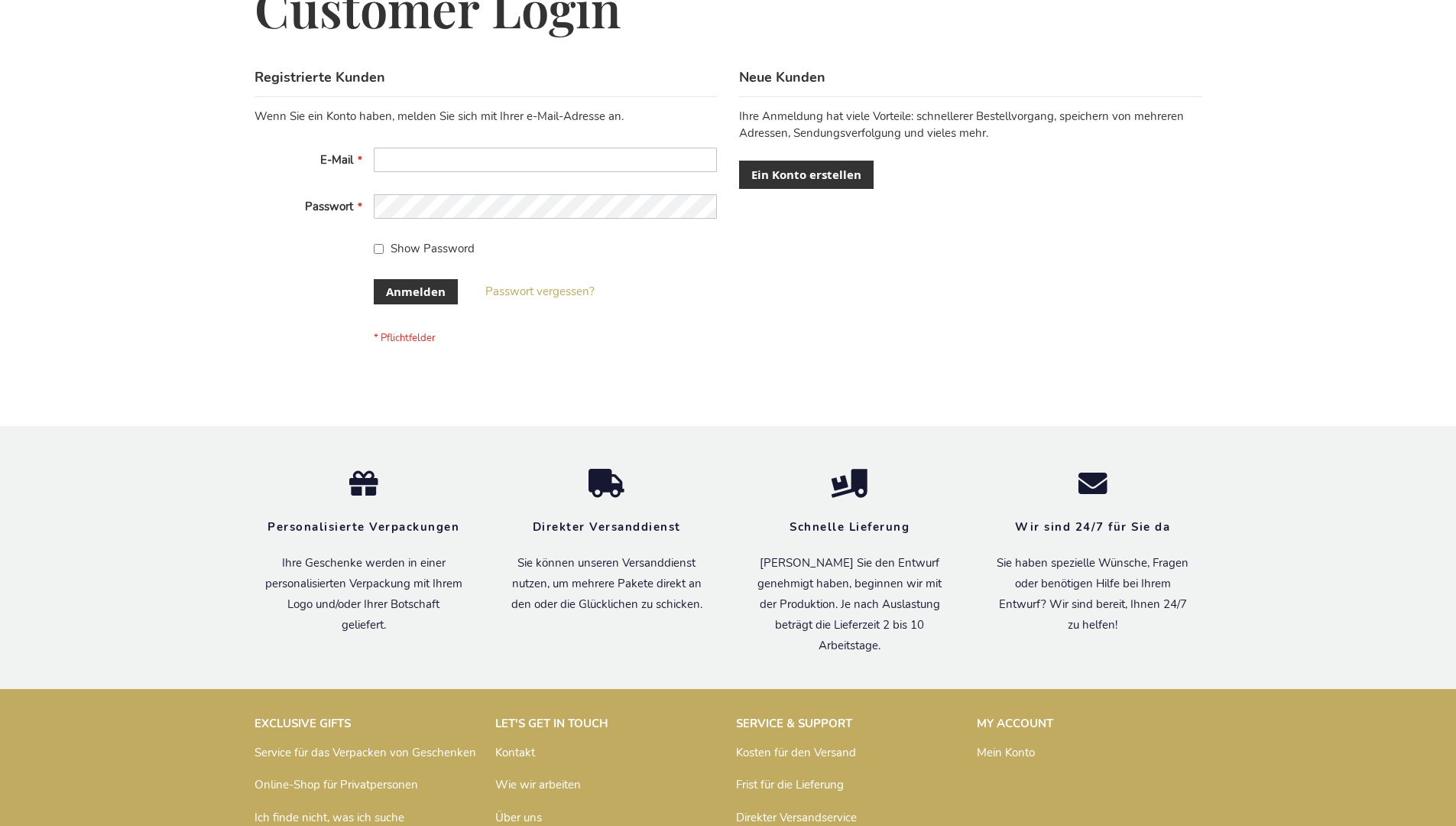
scroll to position [513, 0]
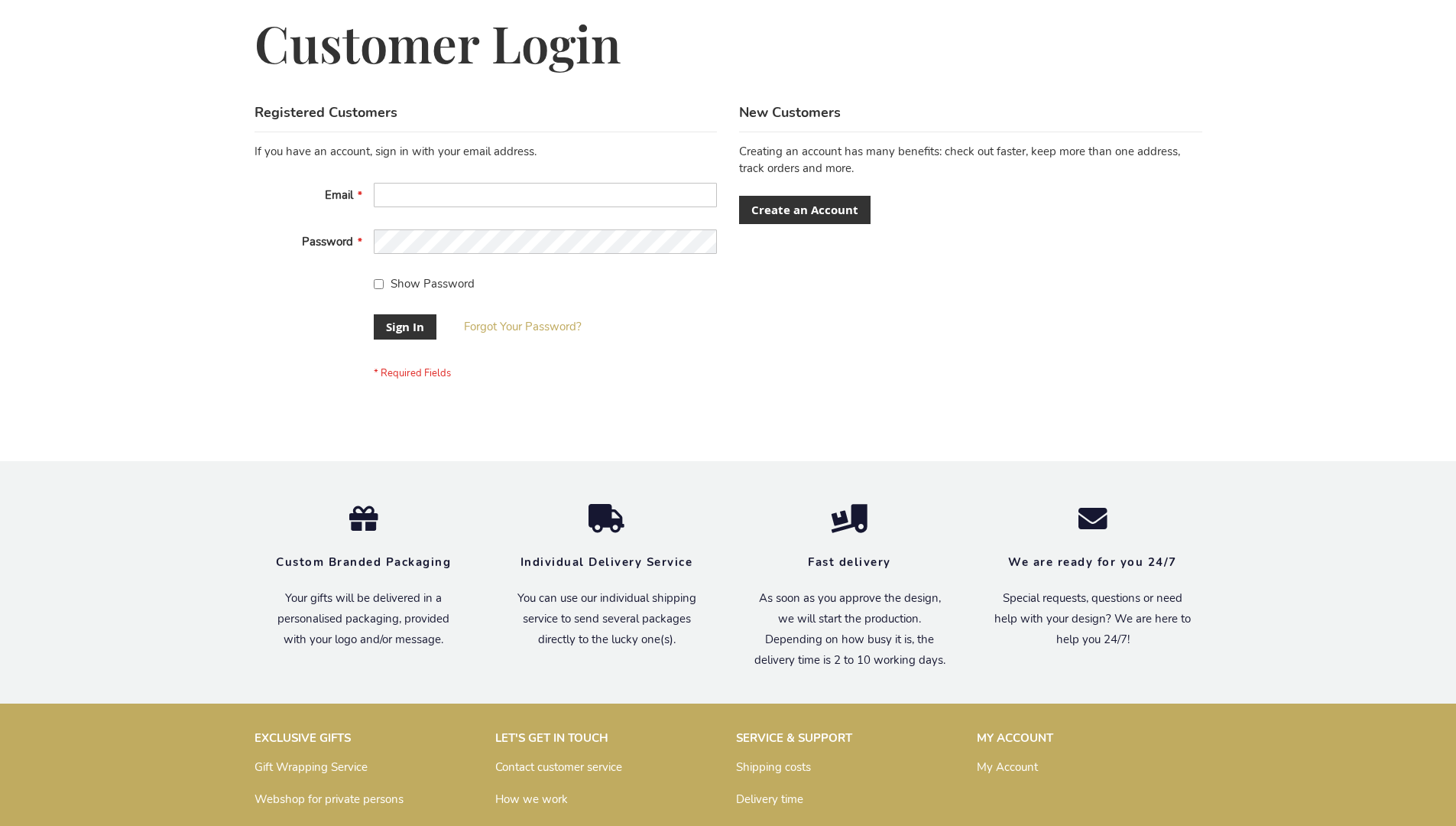
scroll to position [492, 0]
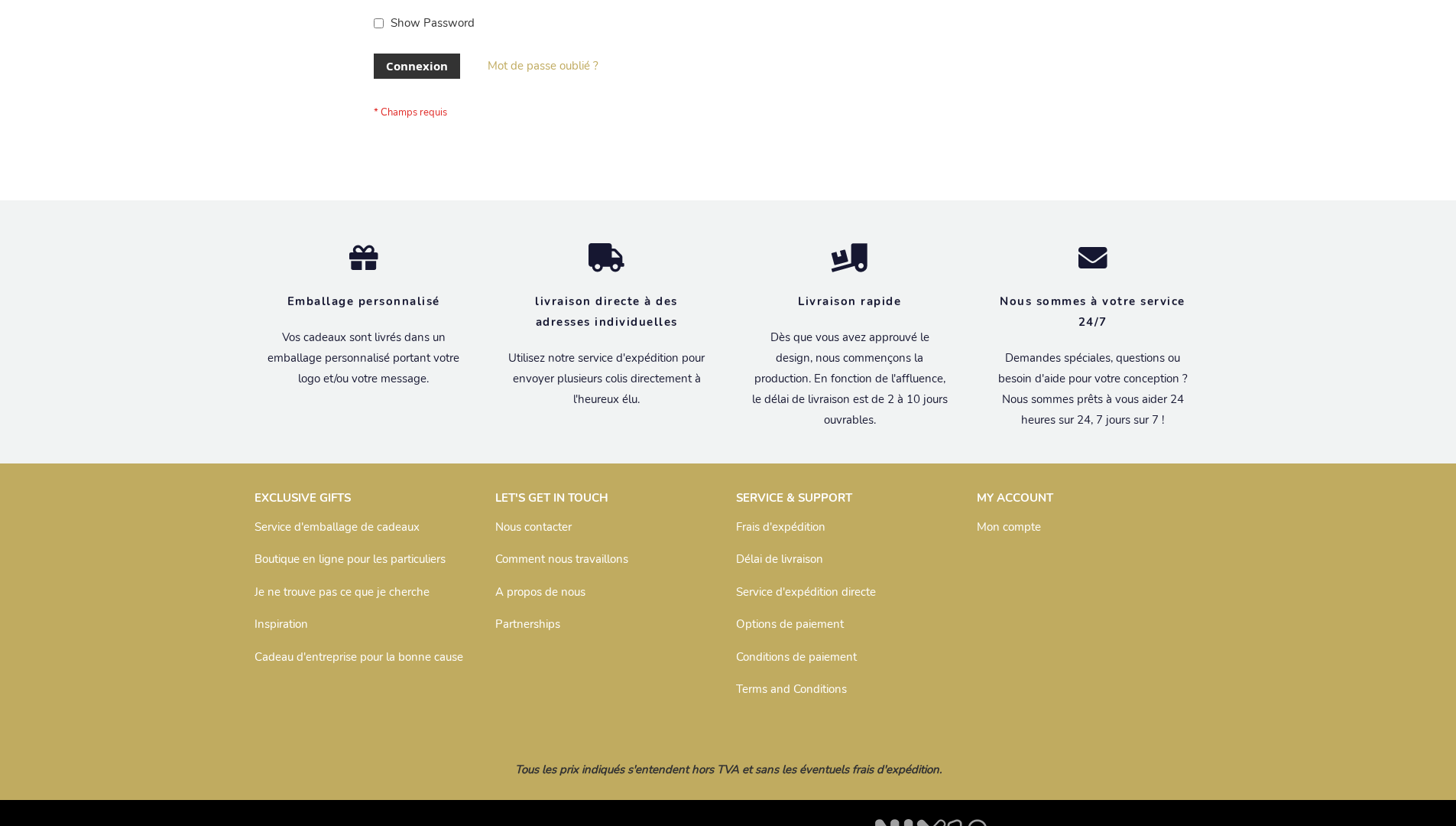
scroll to position [528, 0]
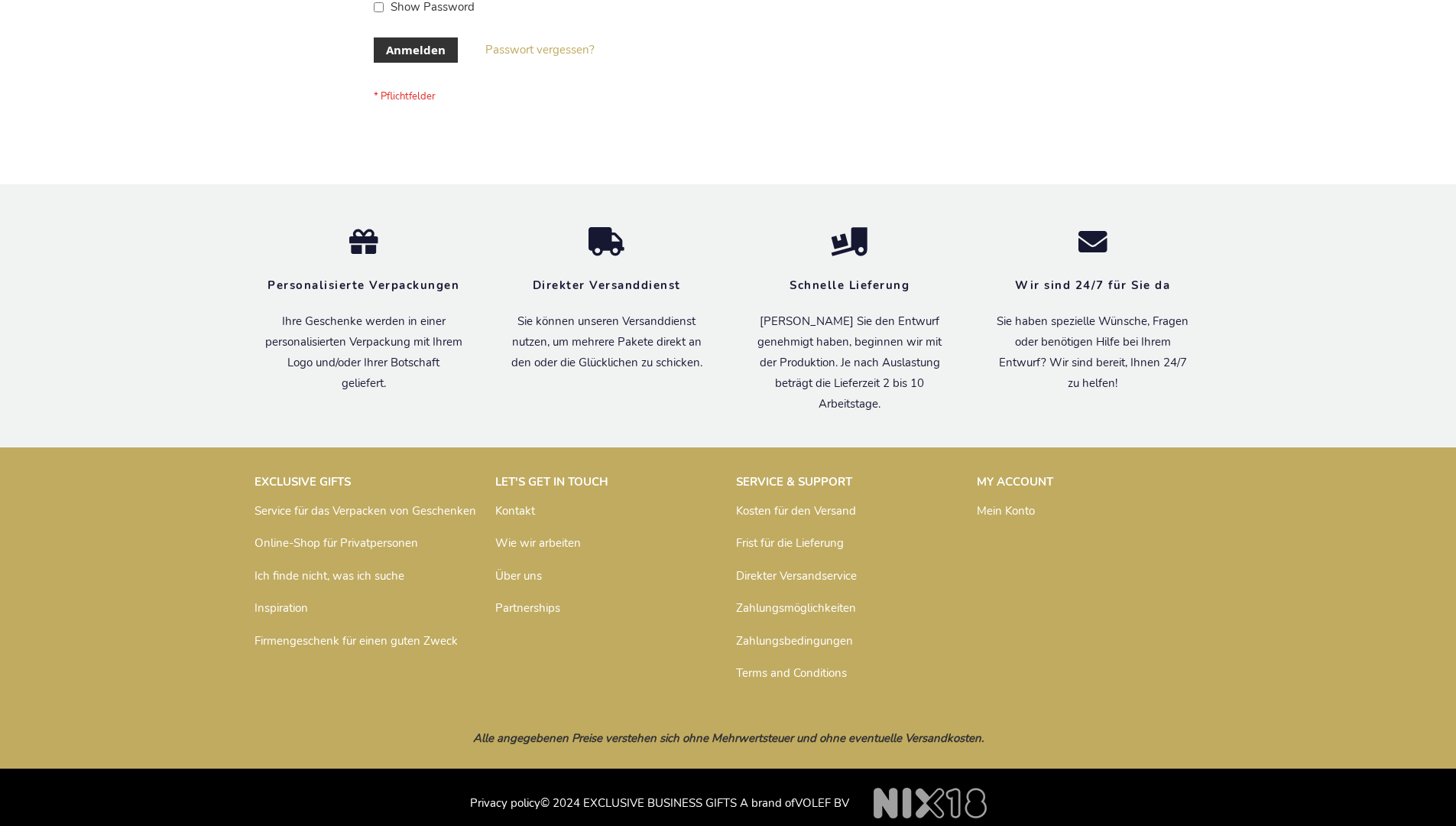
scroll to position [513, 0]
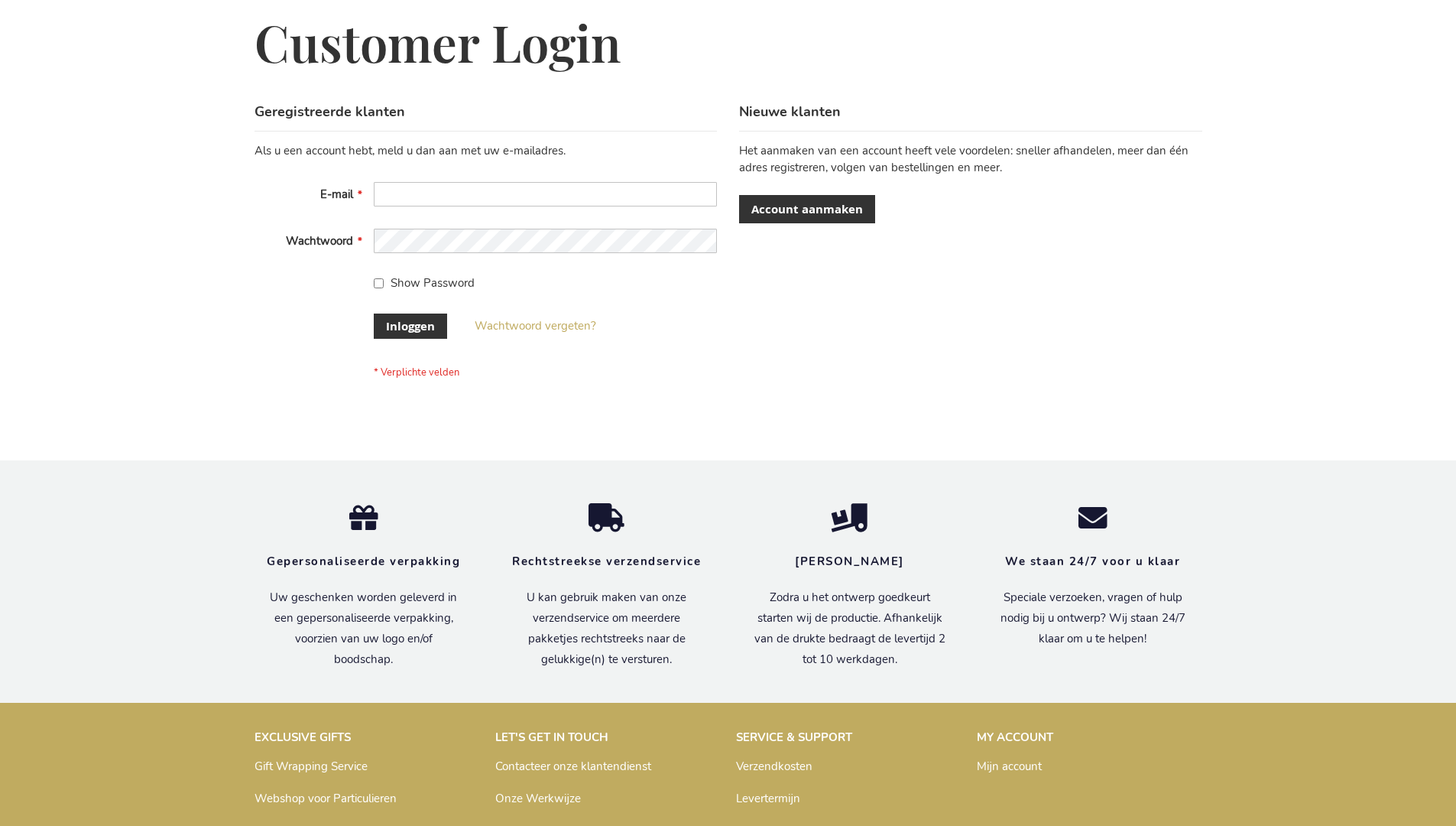
scroll to position [519, 0]
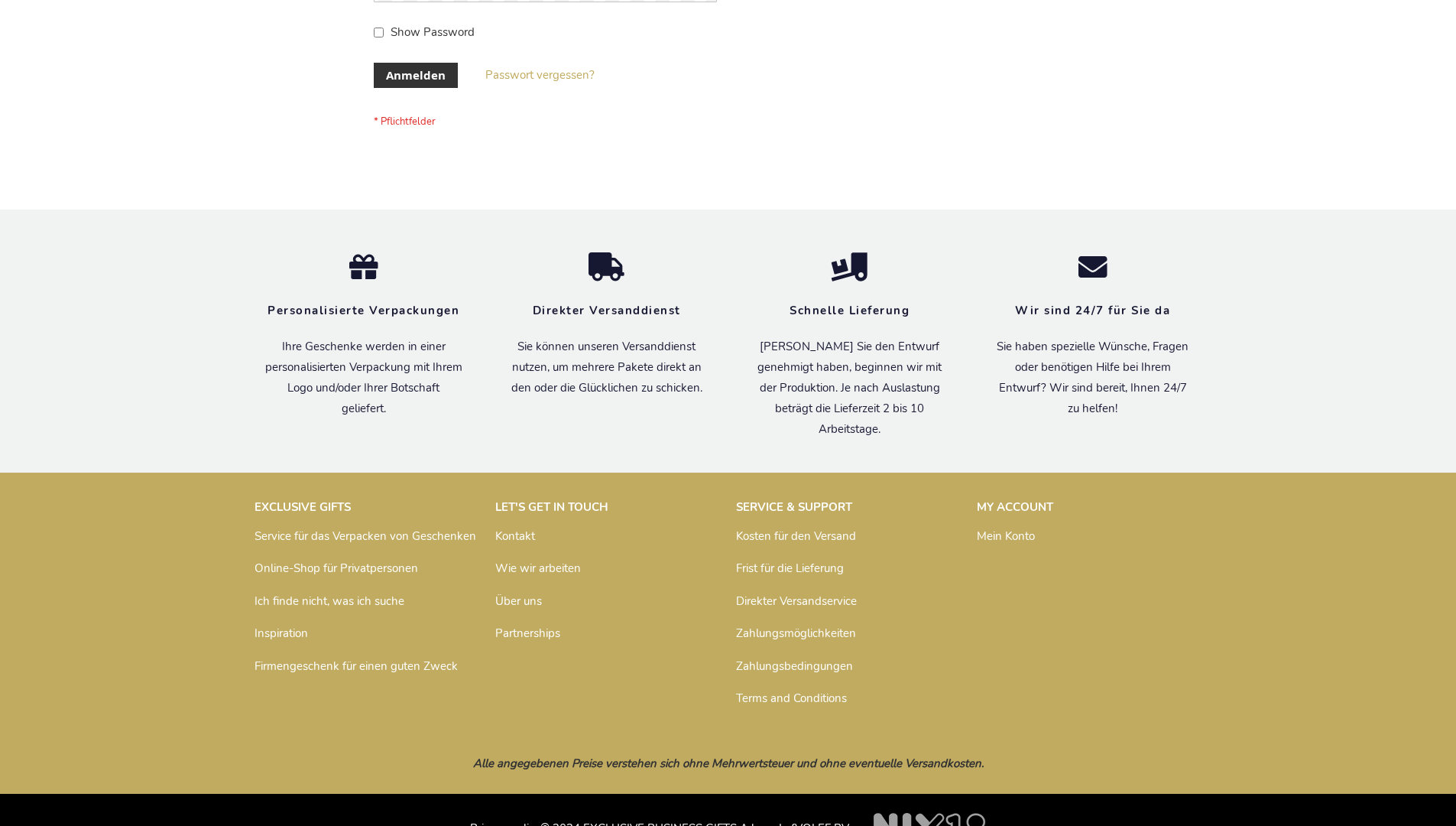
scroll to position [513, 0]
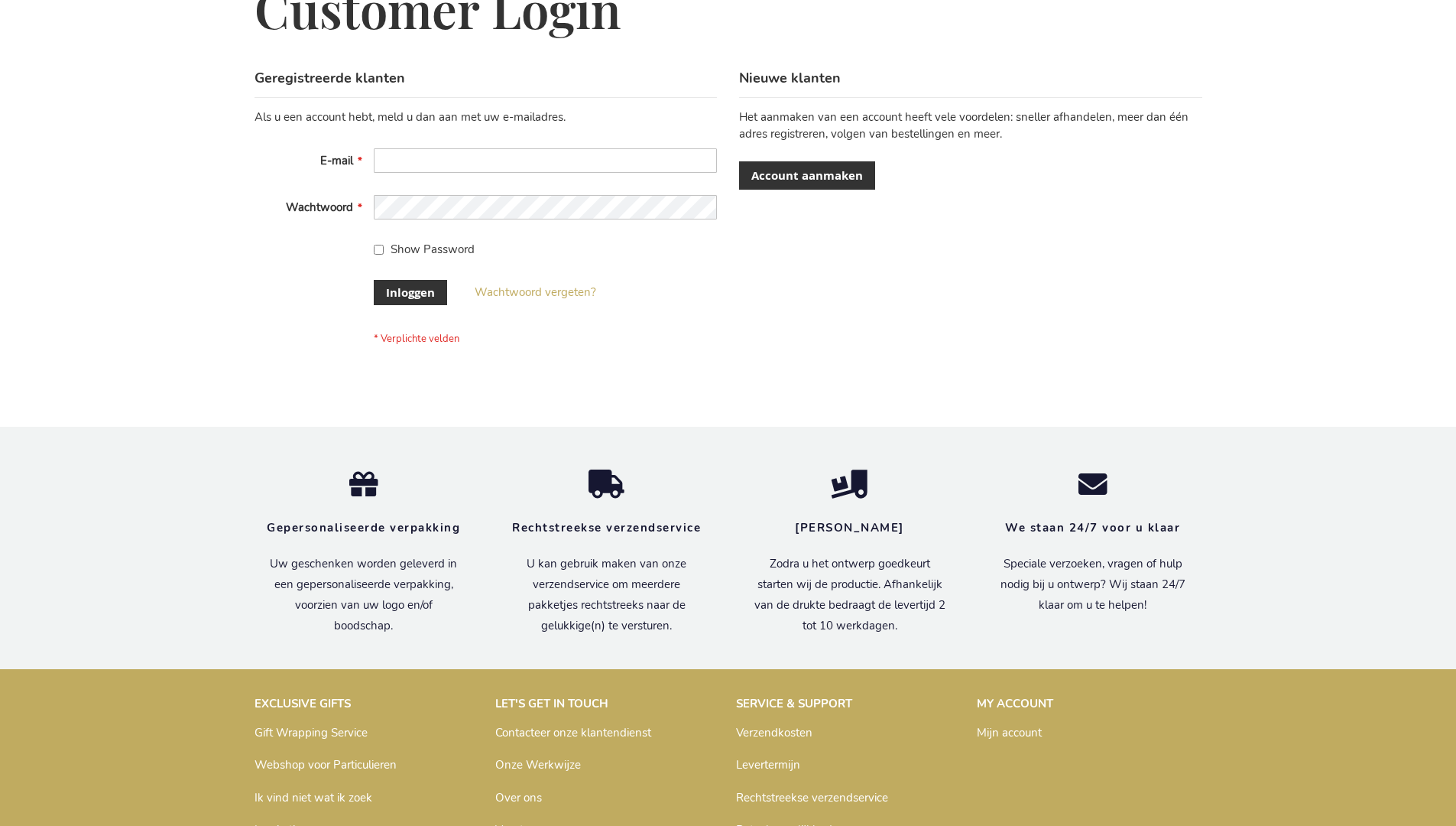
scroll to position [508, 0]
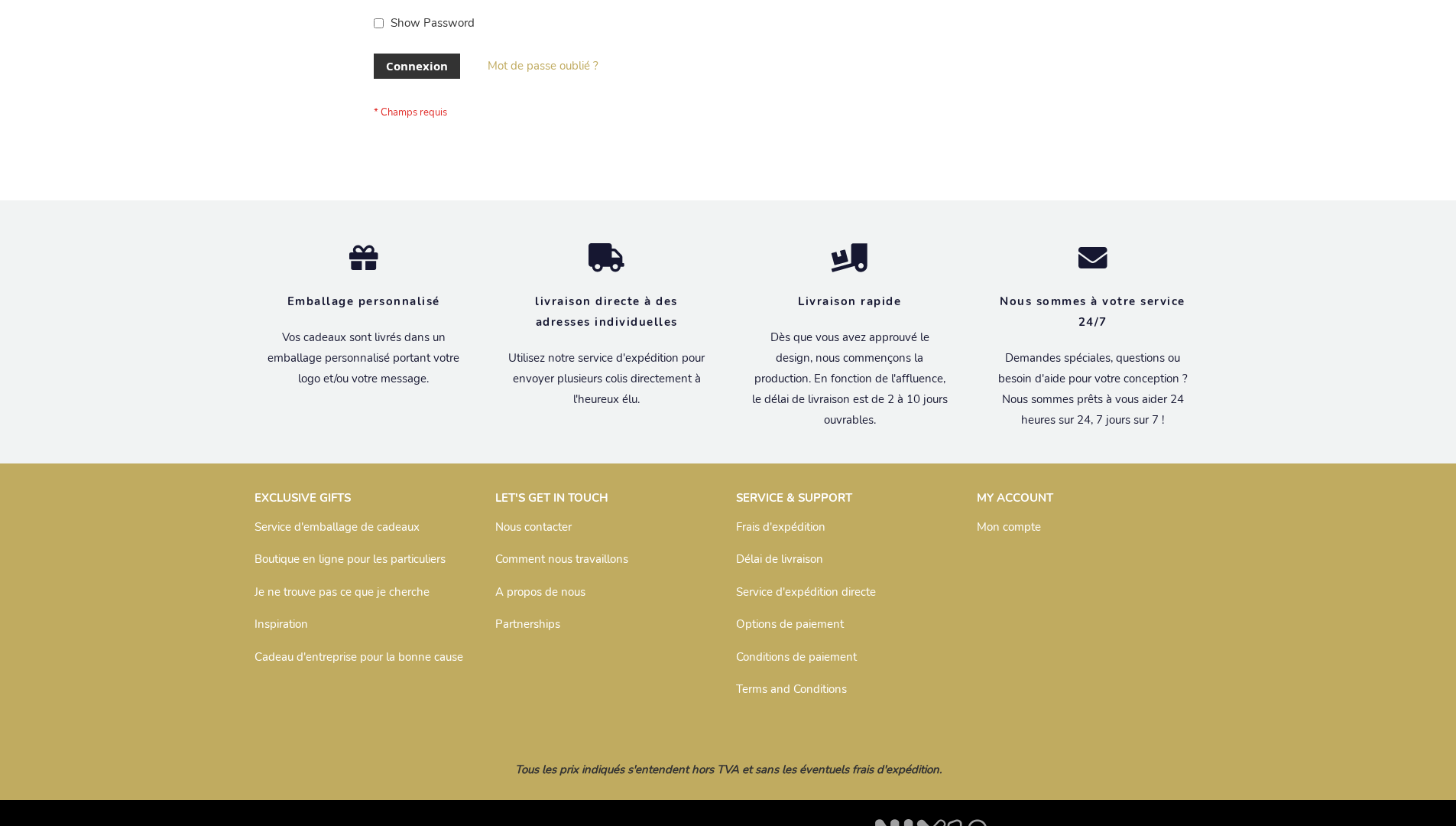
scroll to position [528, 0]
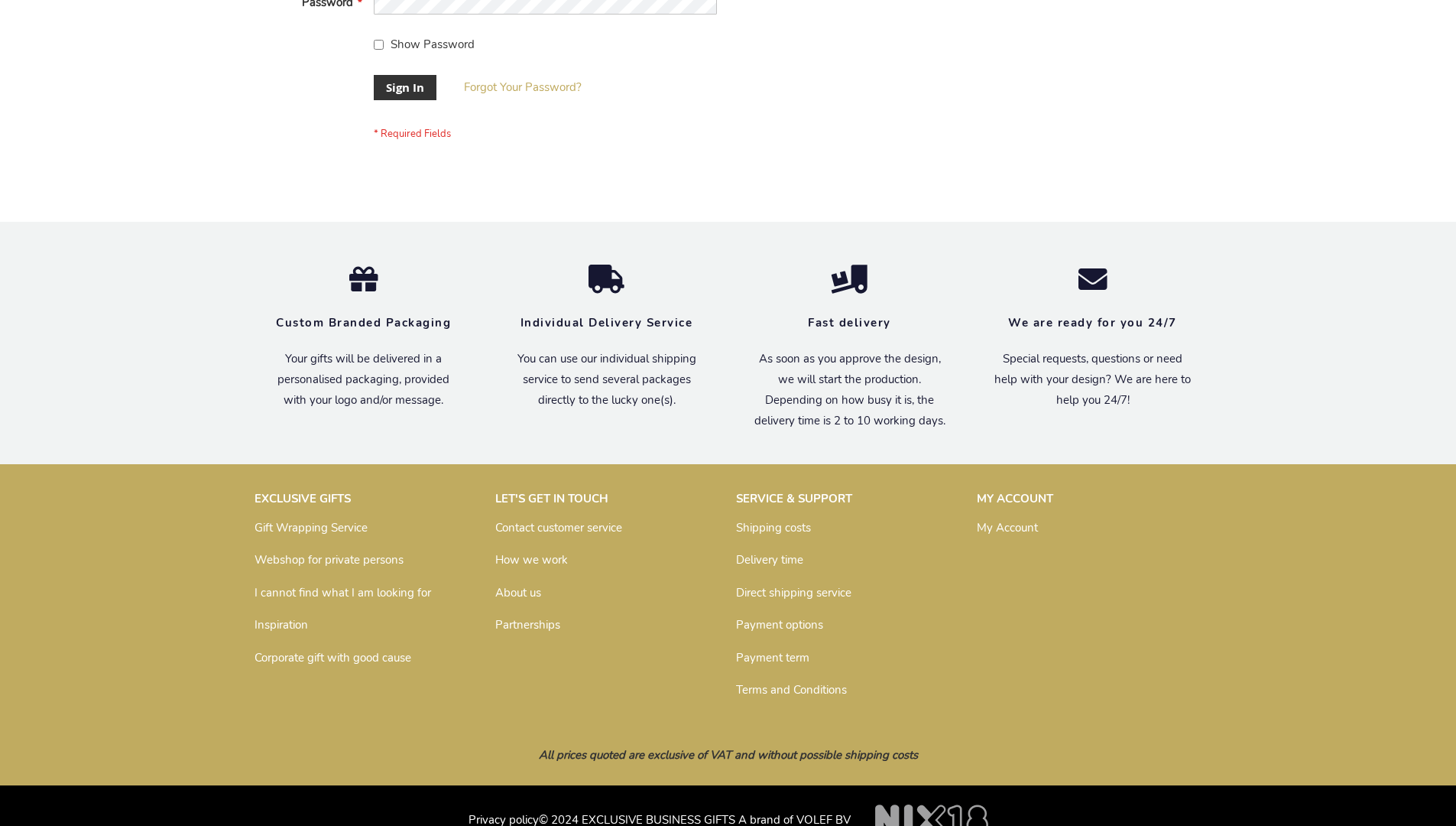
scroll to position [492, 0]
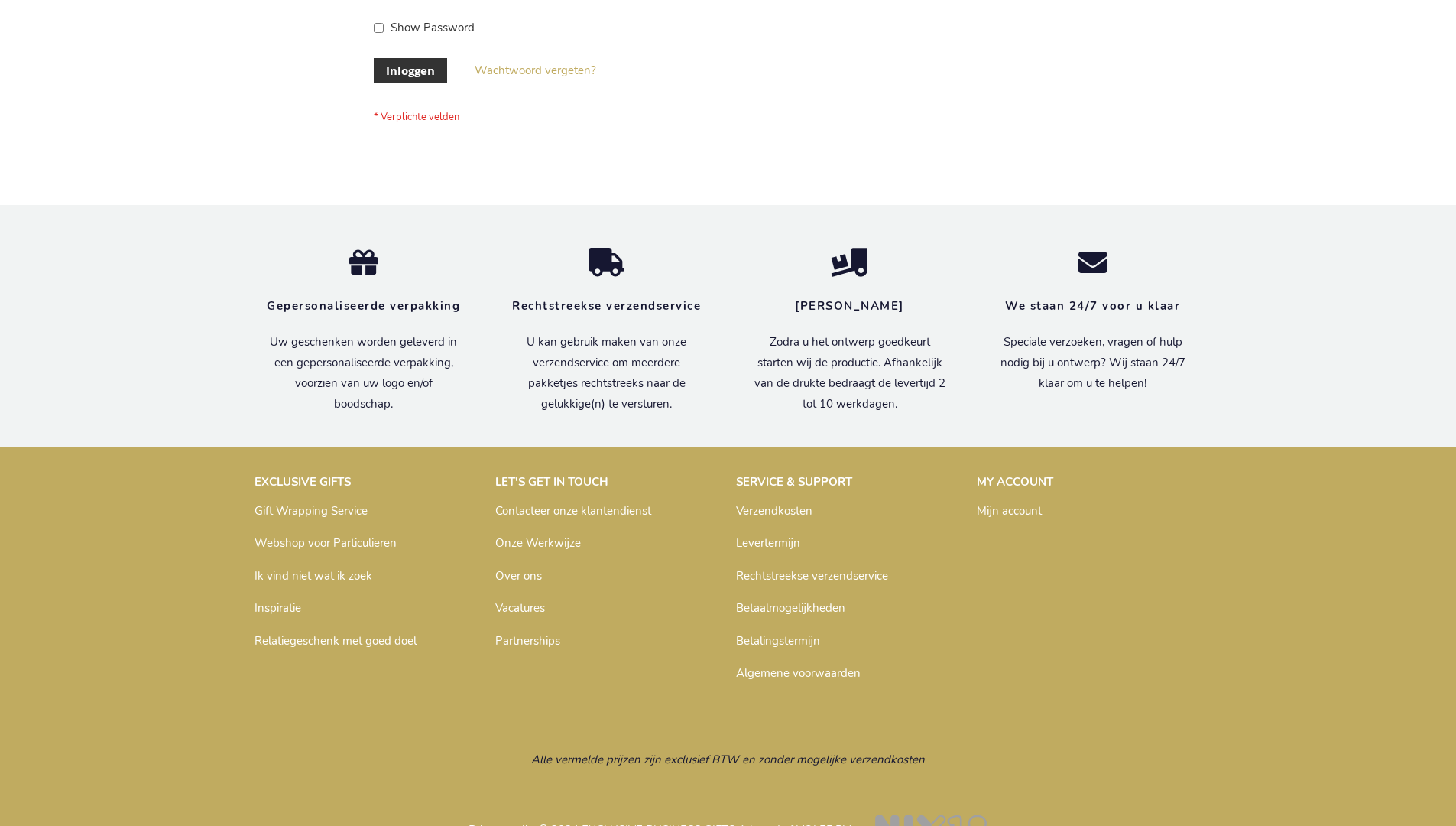
scroll to position [519, 0]
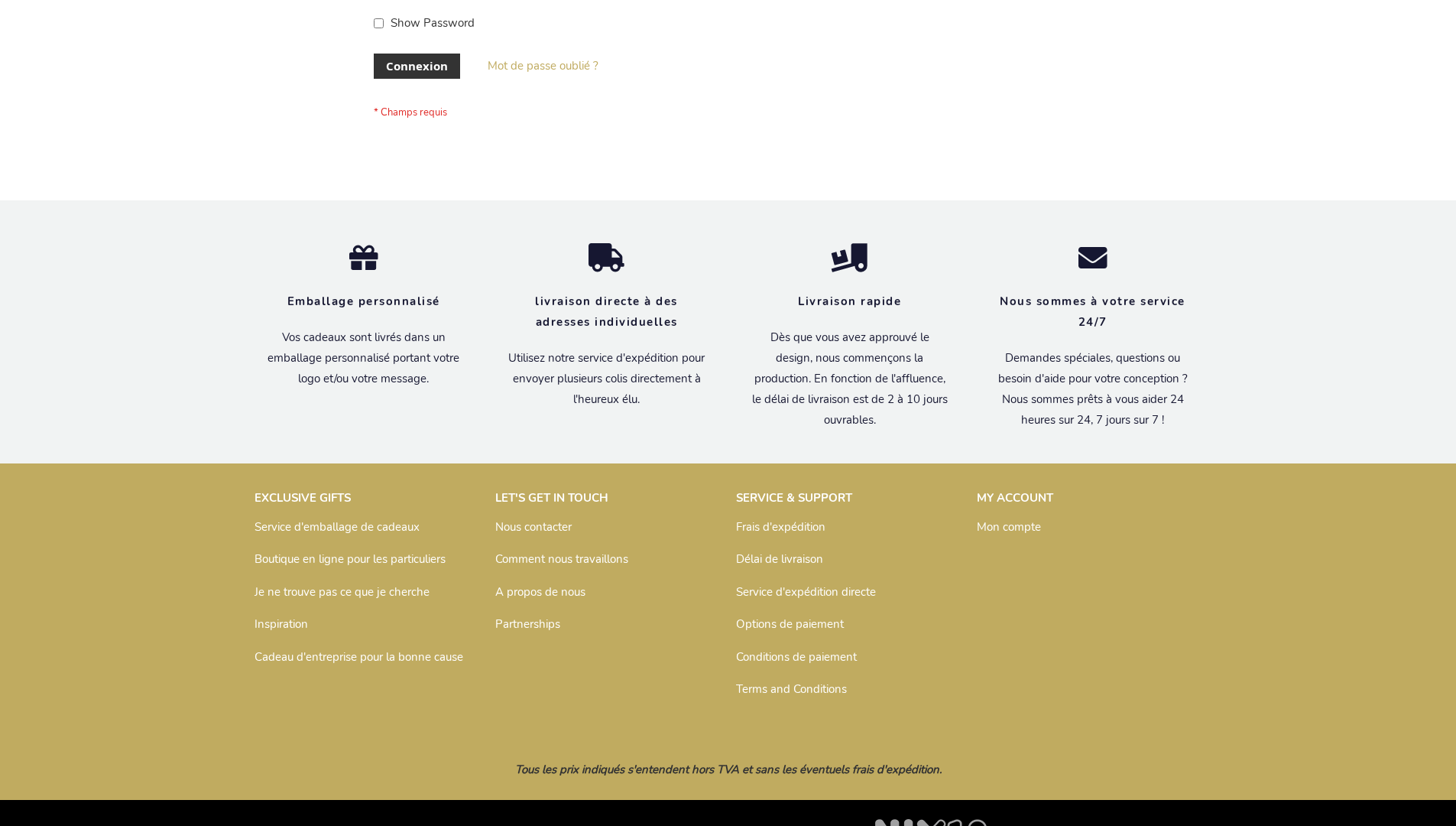
scroll to position [528, 0]
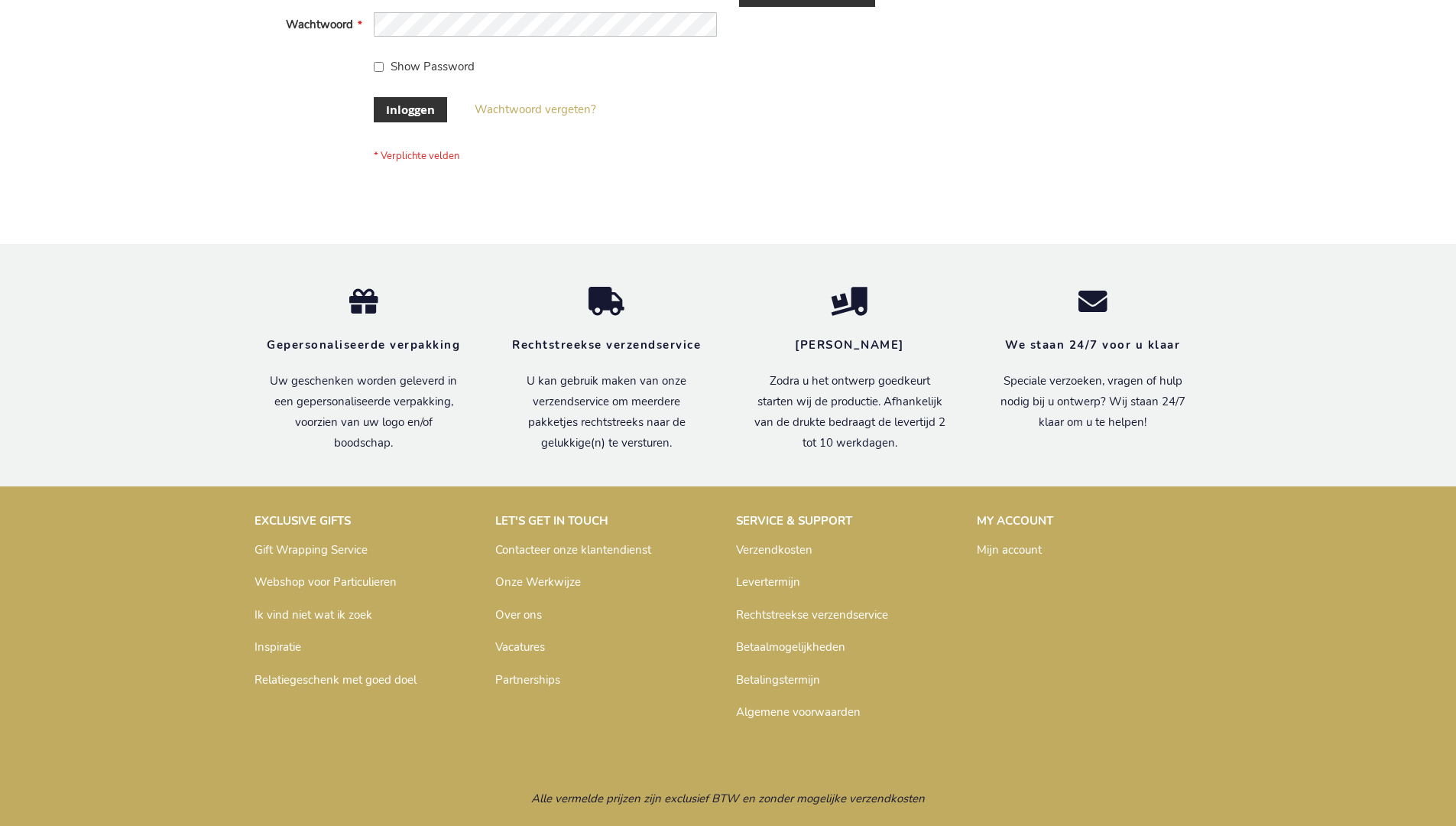
scroll to position [519, 0]
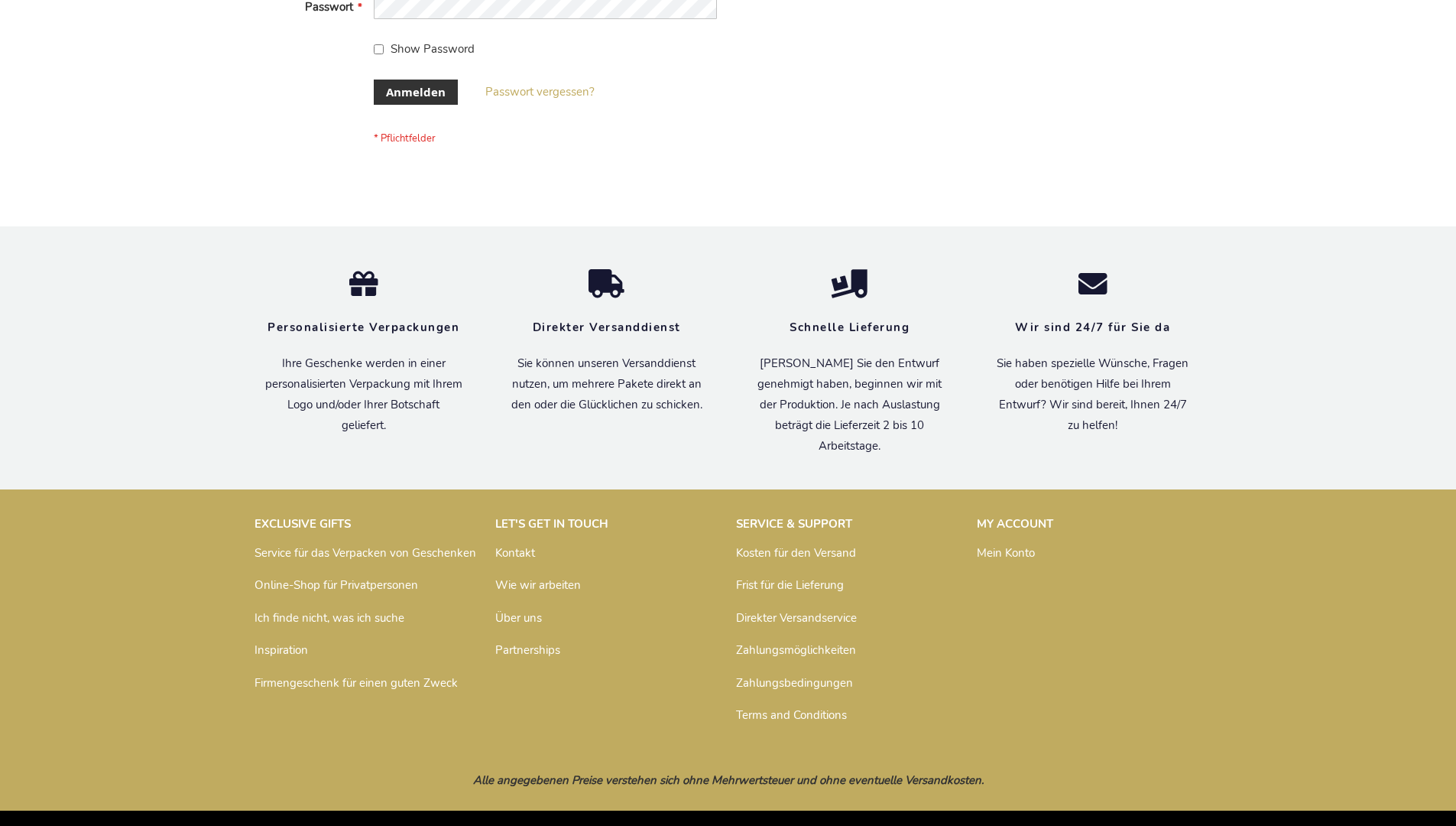
scroll to position [513, 0]
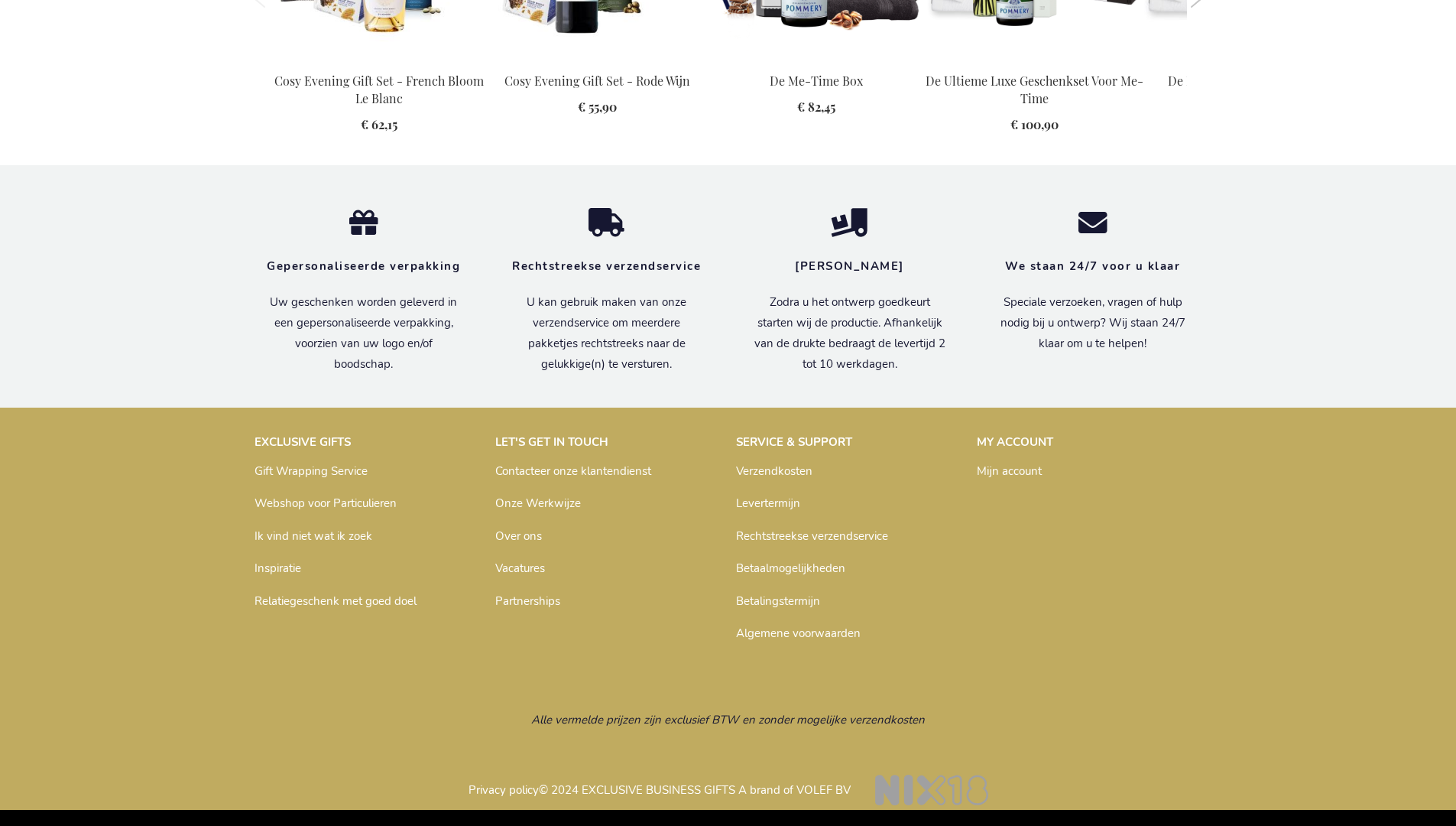
scroll to position [1655, 0]
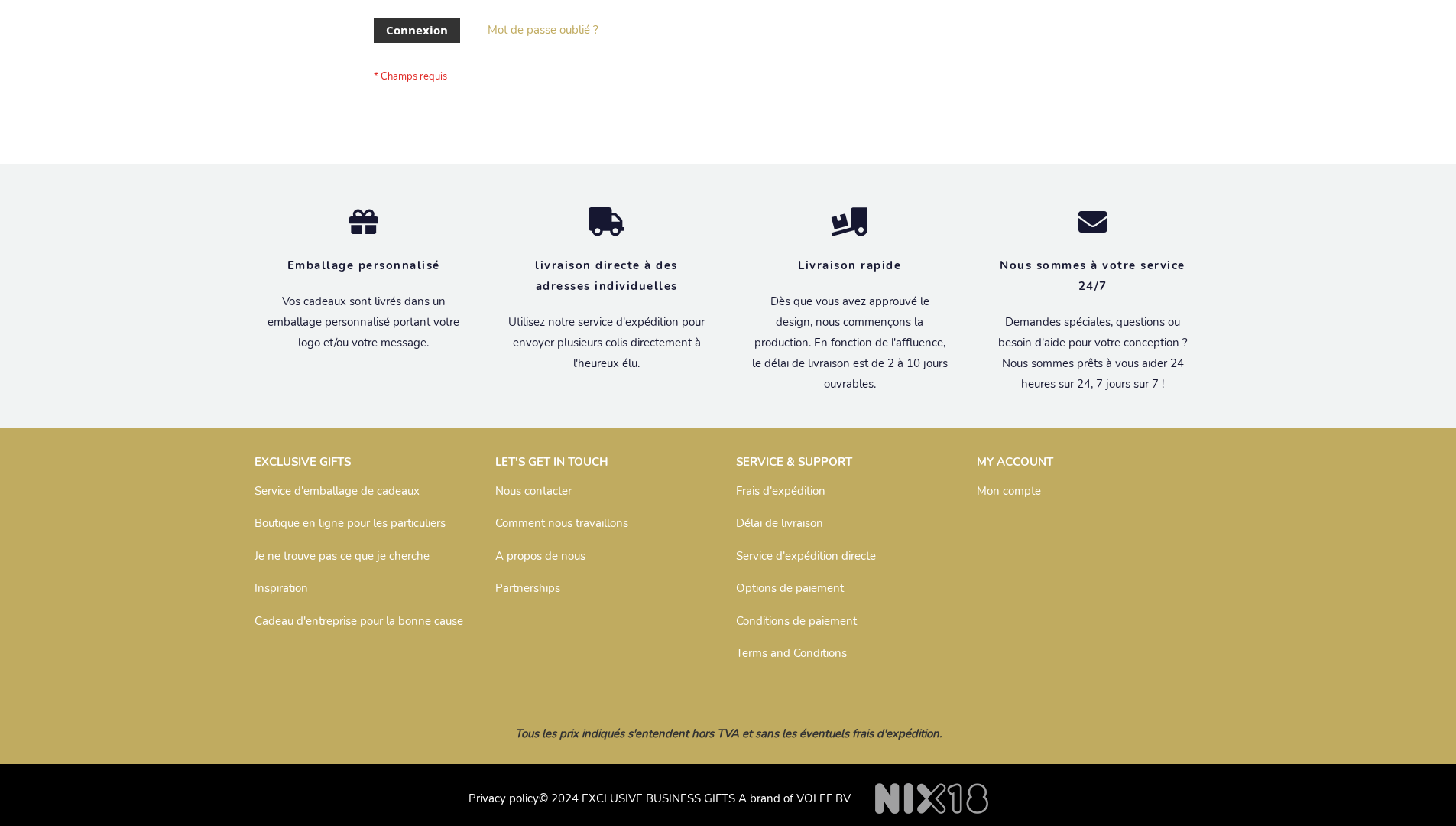
scroll to position [528, 0]
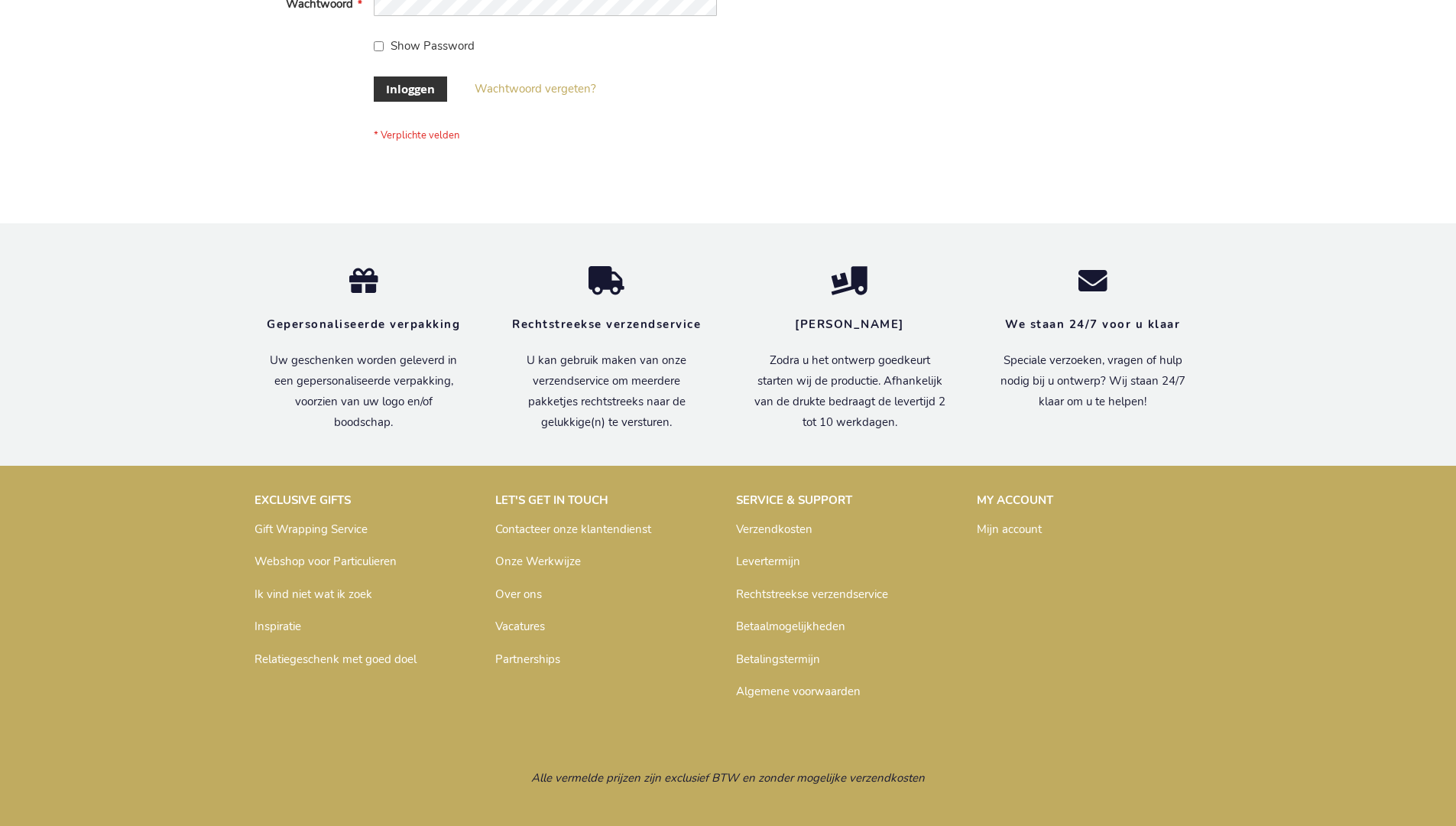
scroll to position [519, 0]
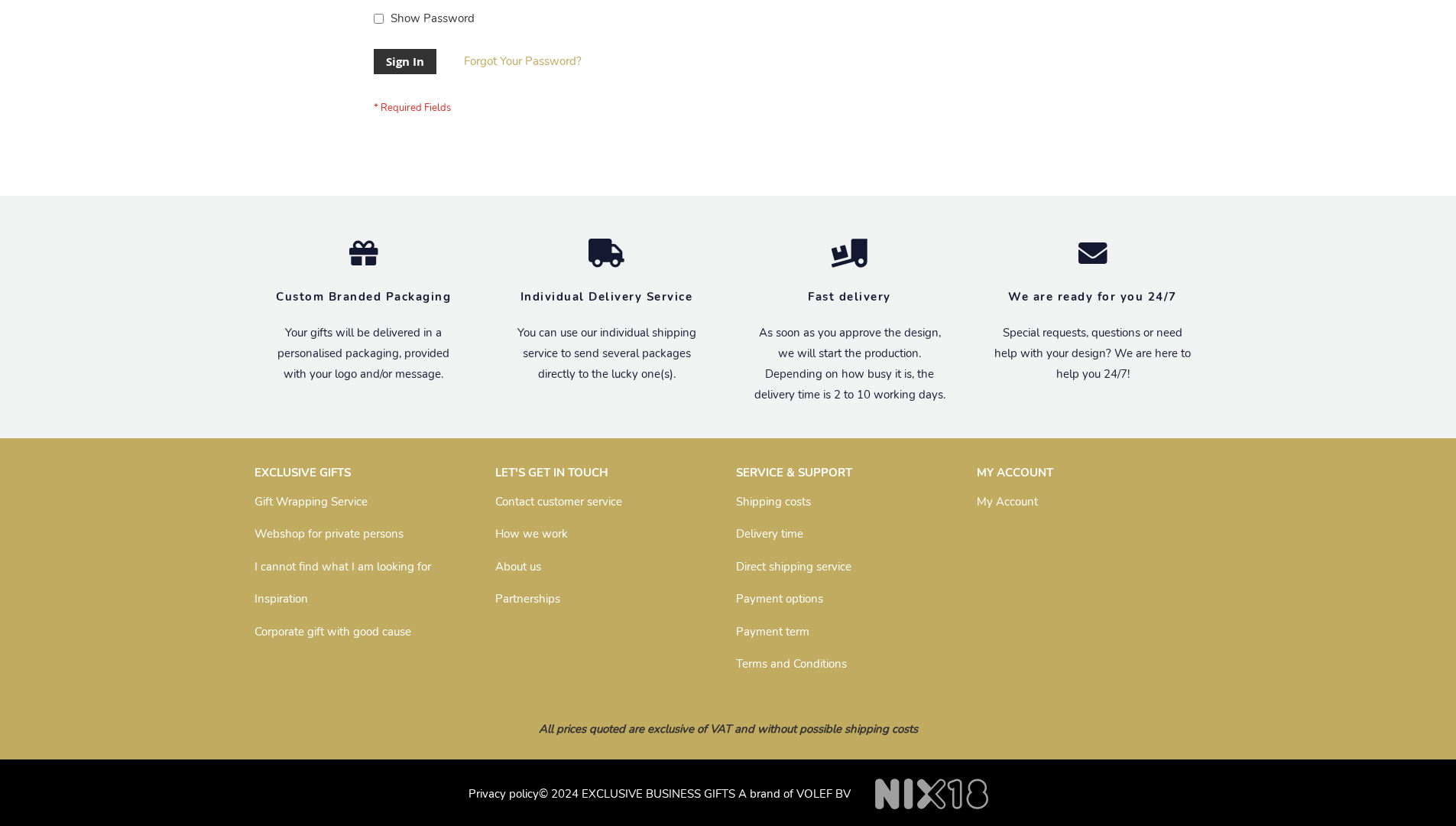
scroll to position [492, 0]
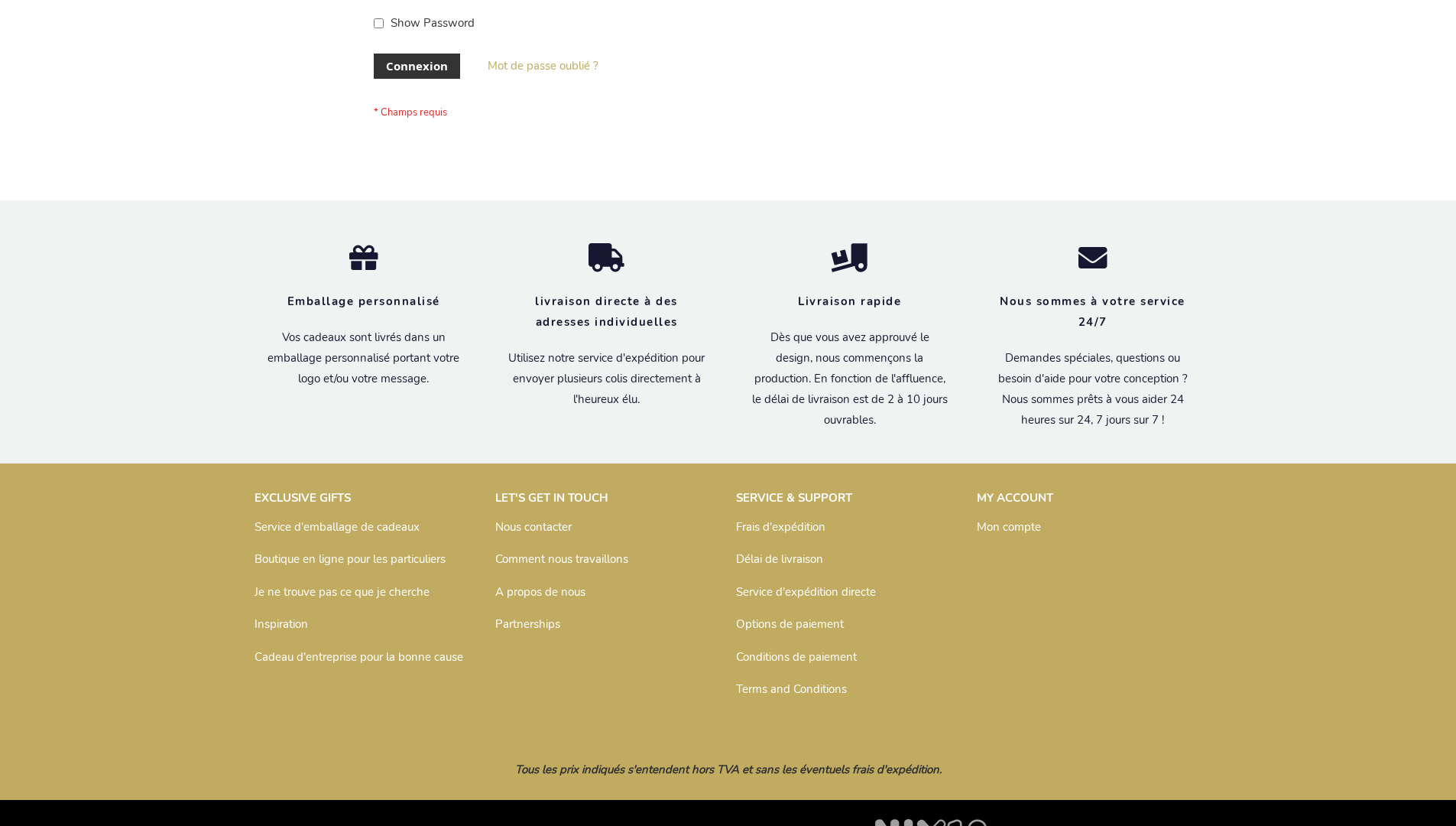
scroll to position [528, 0]
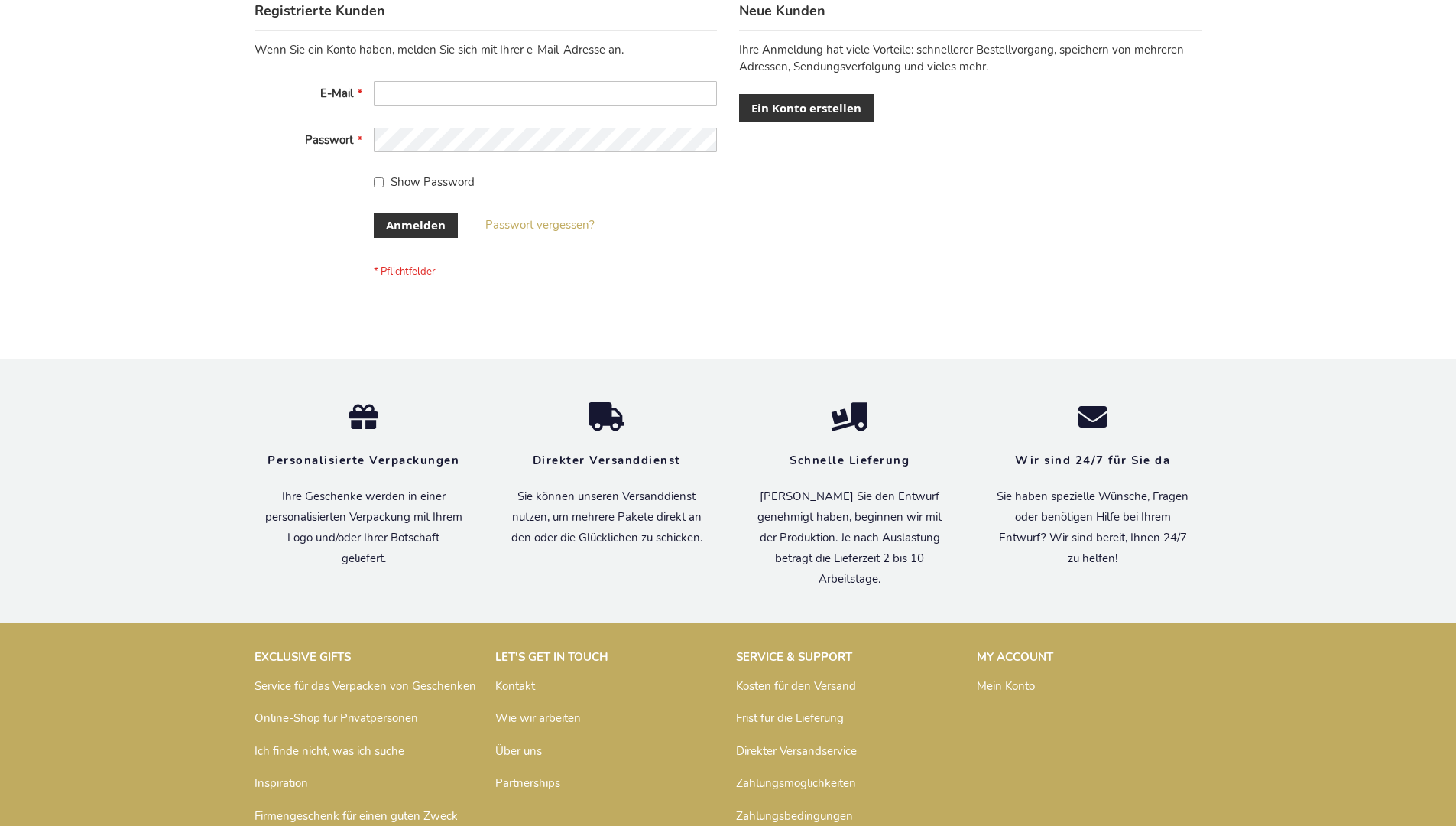
scroll to position [513, 0]
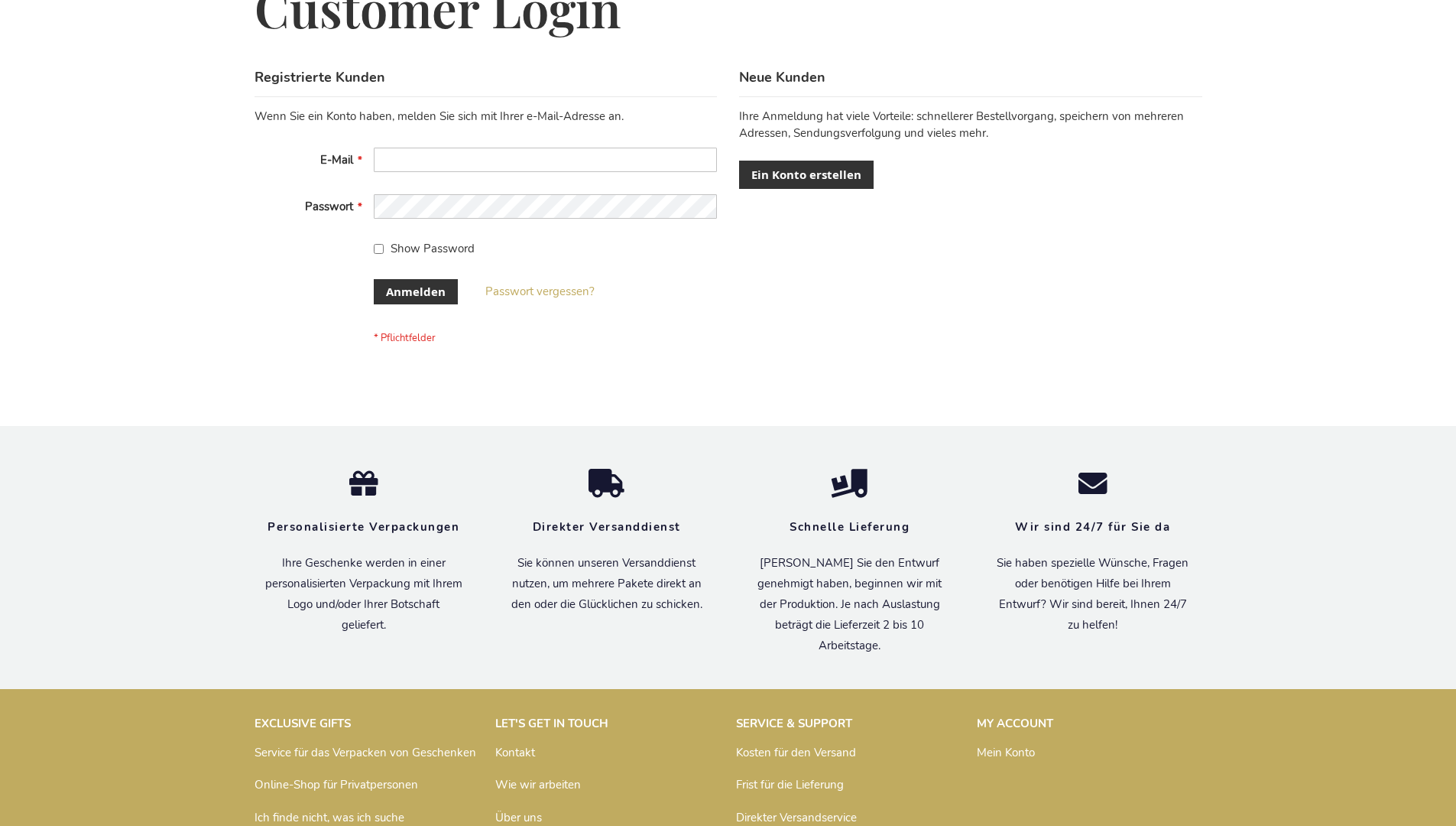
scroll to position [513, 0]
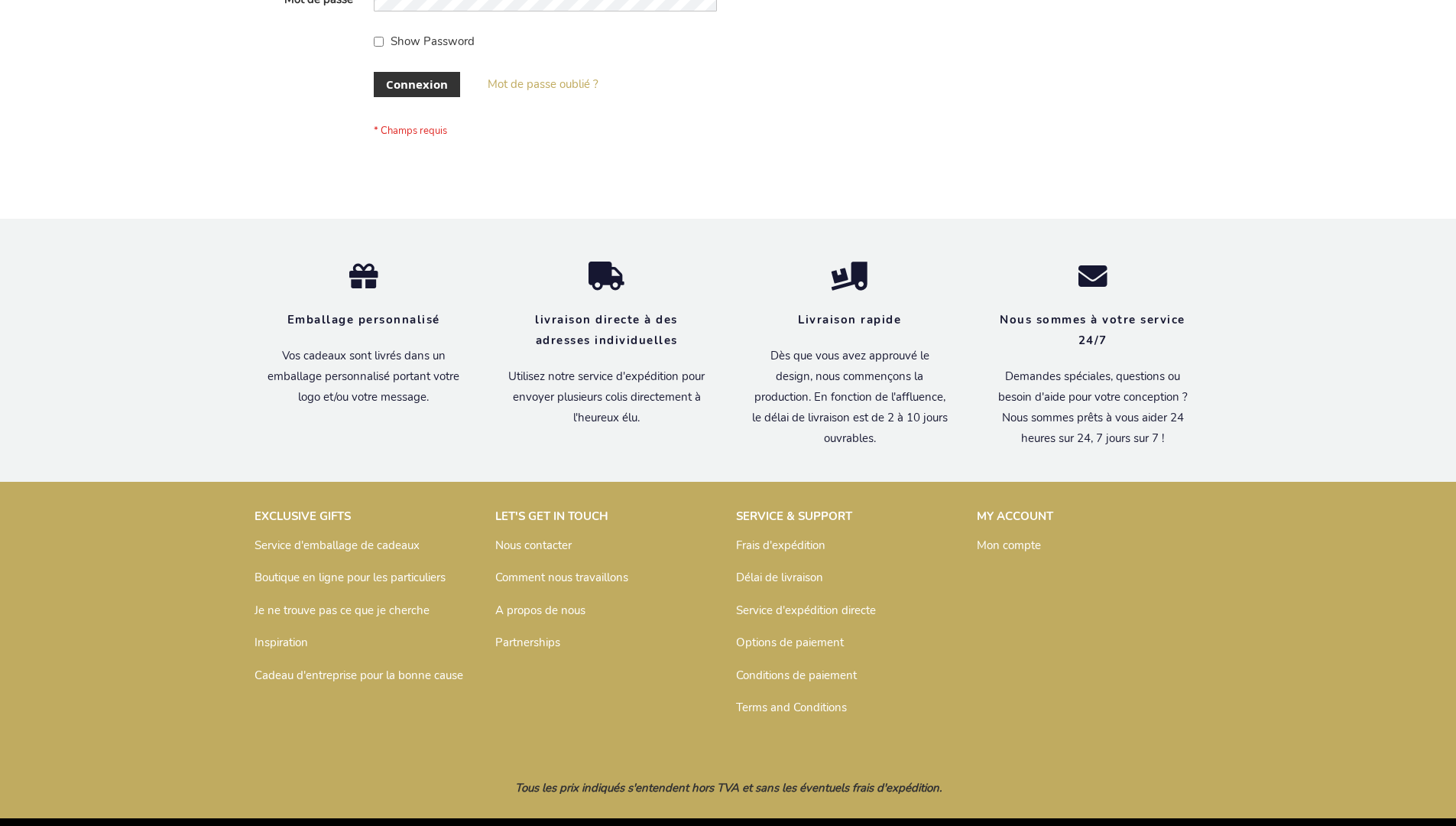
scroll to position [528, 0]
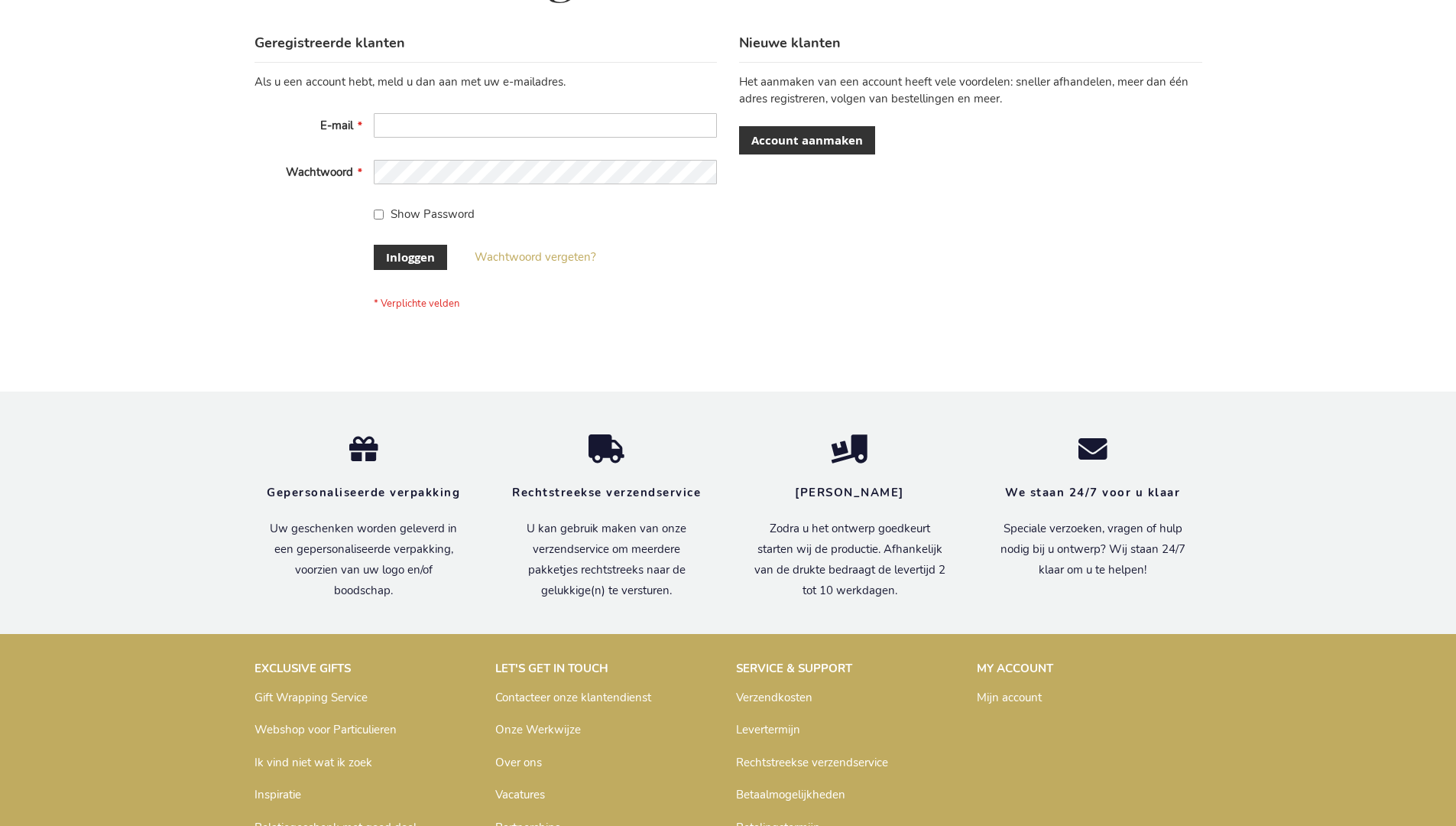
scroll to position [519, 0]
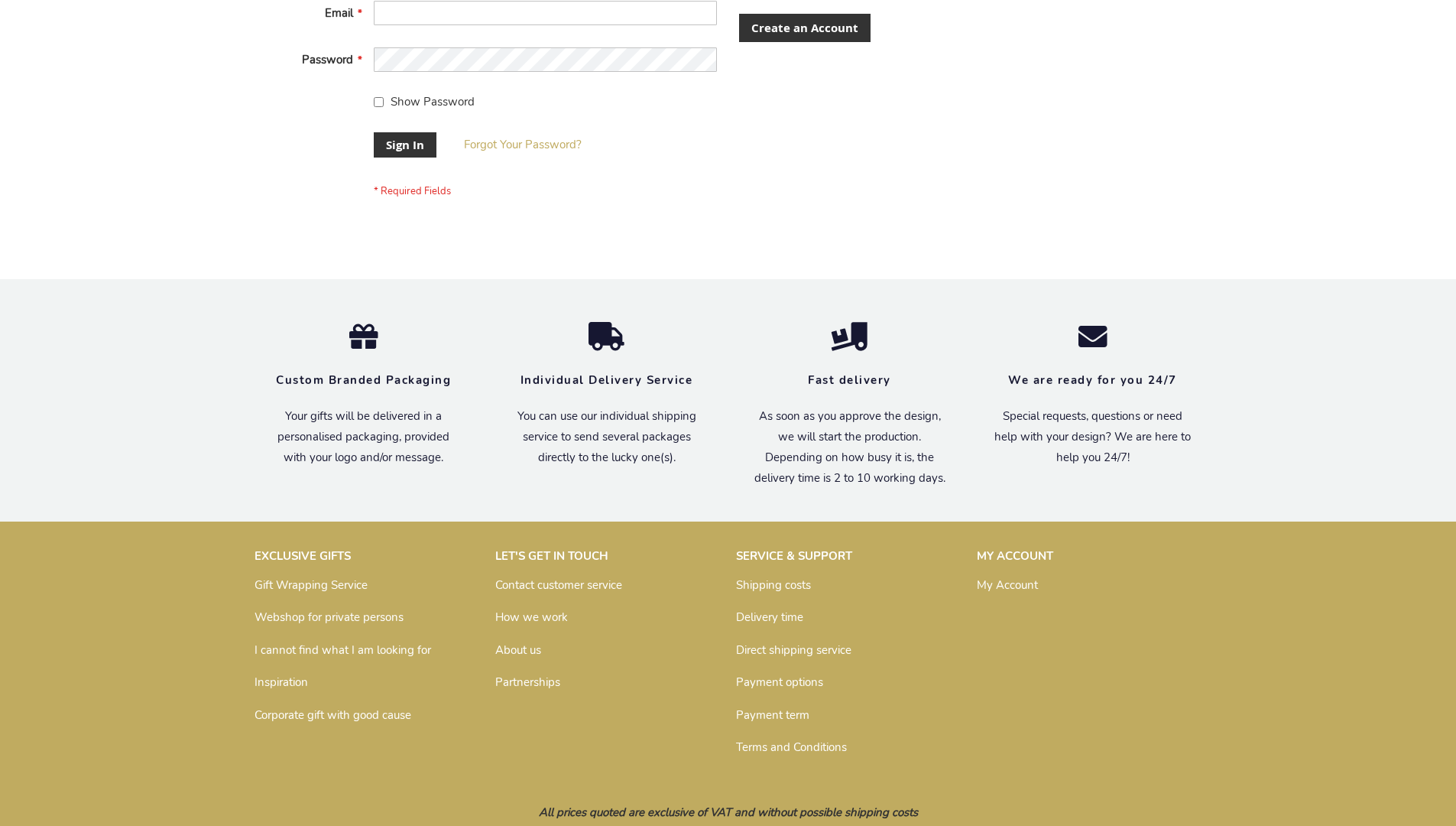
scroll to position [492, 0]
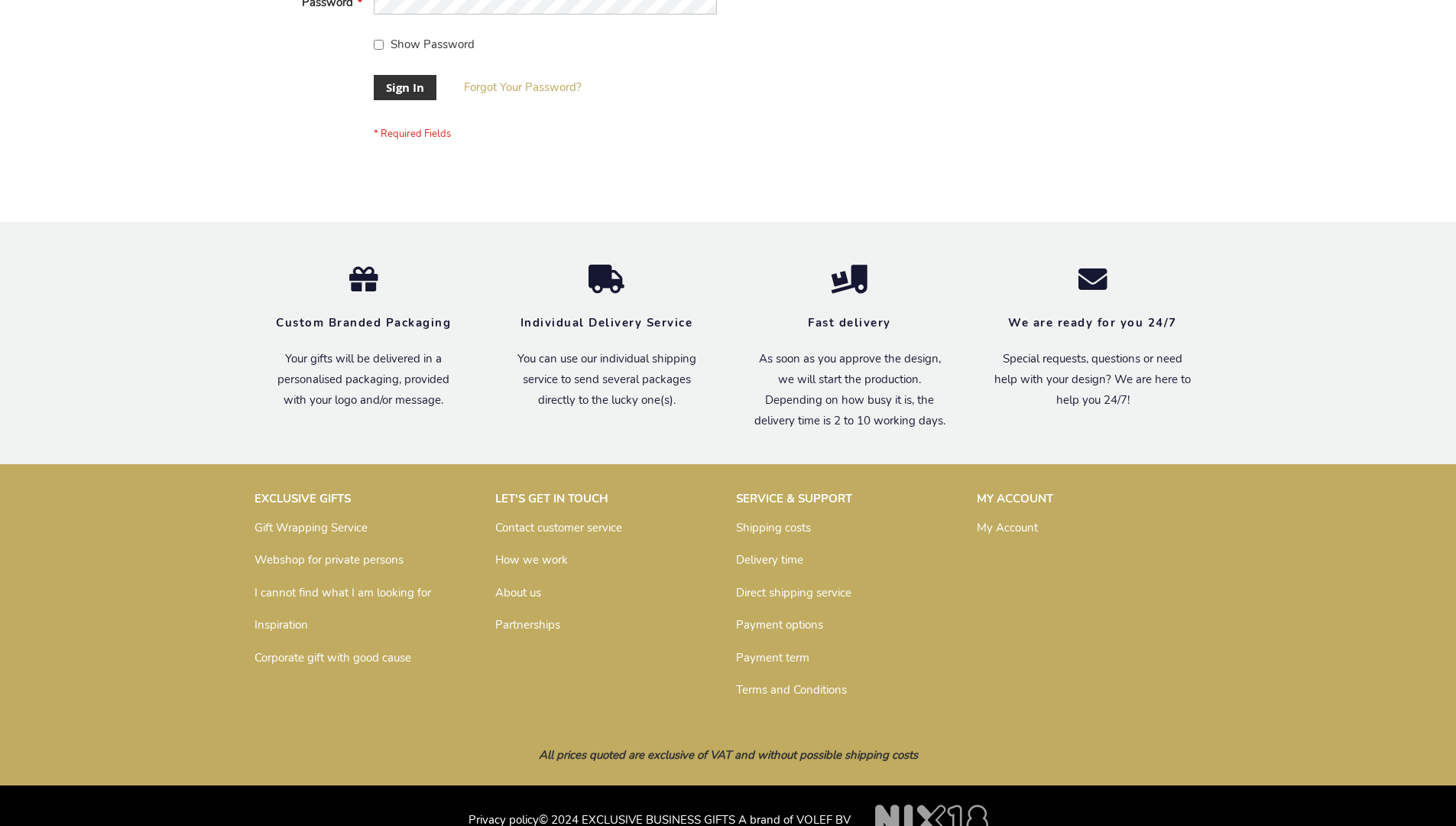
scroll to position [492, 0]
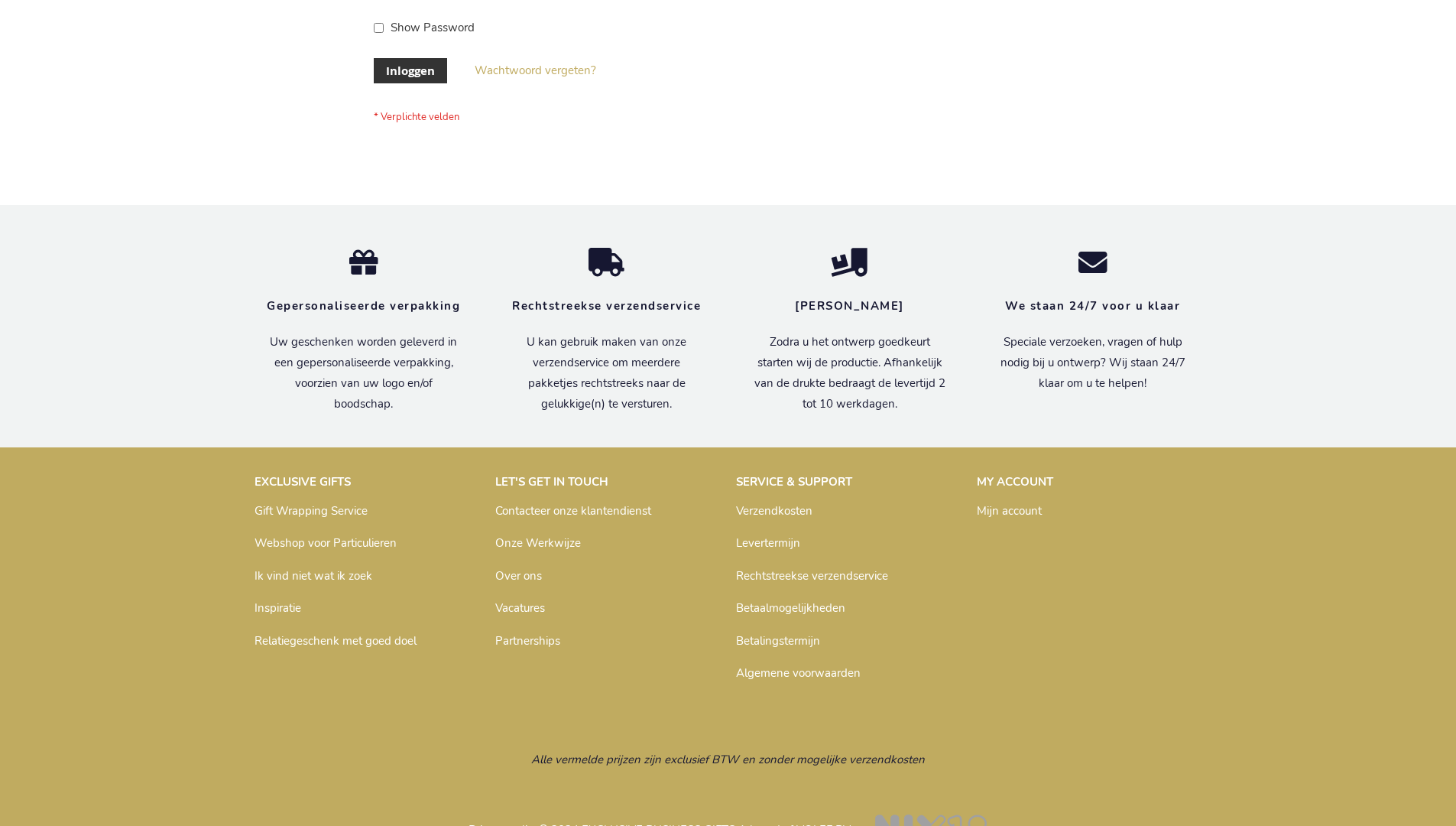
scroll to position [519, 0]
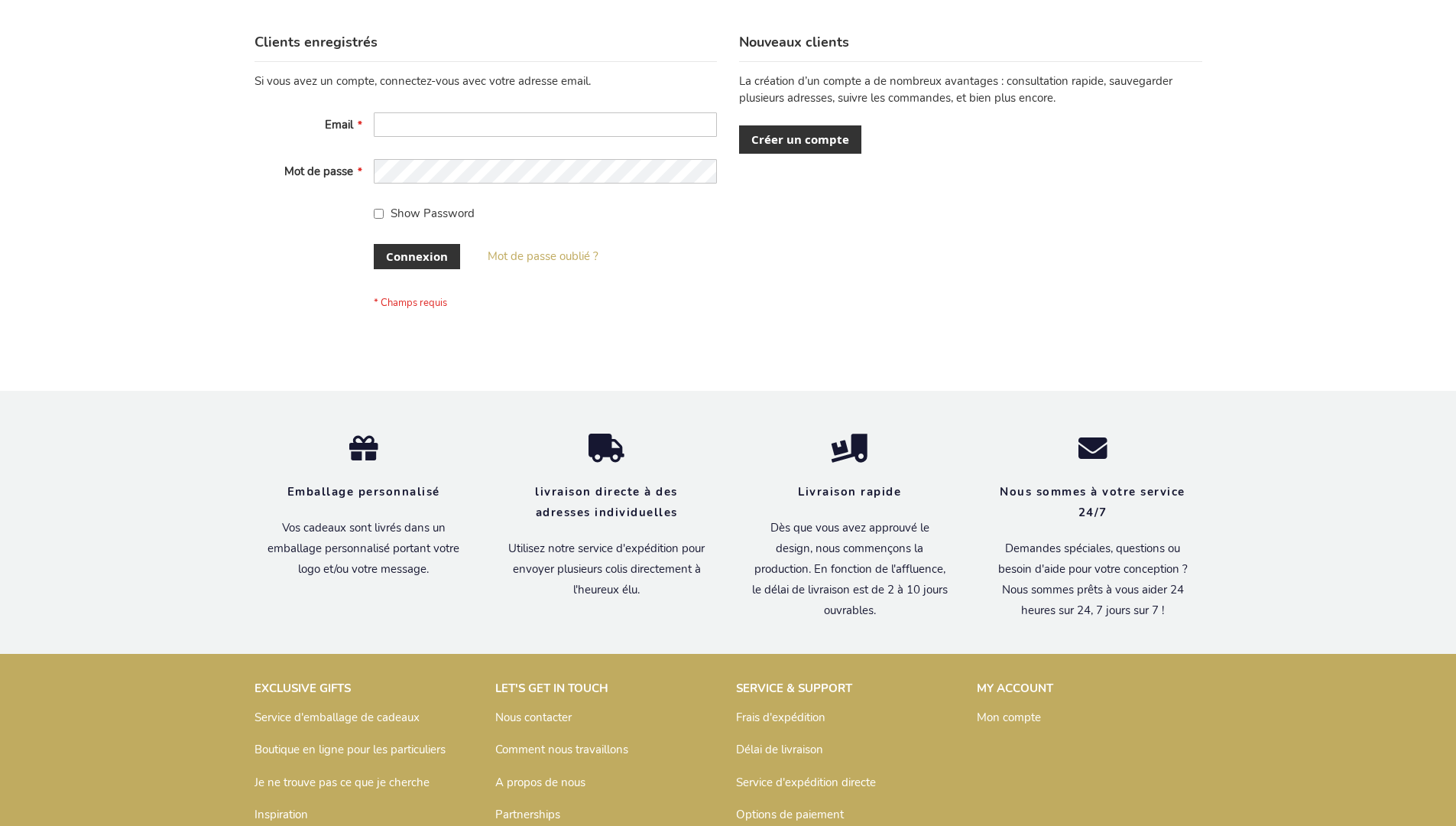
scroll to position [528, 0]
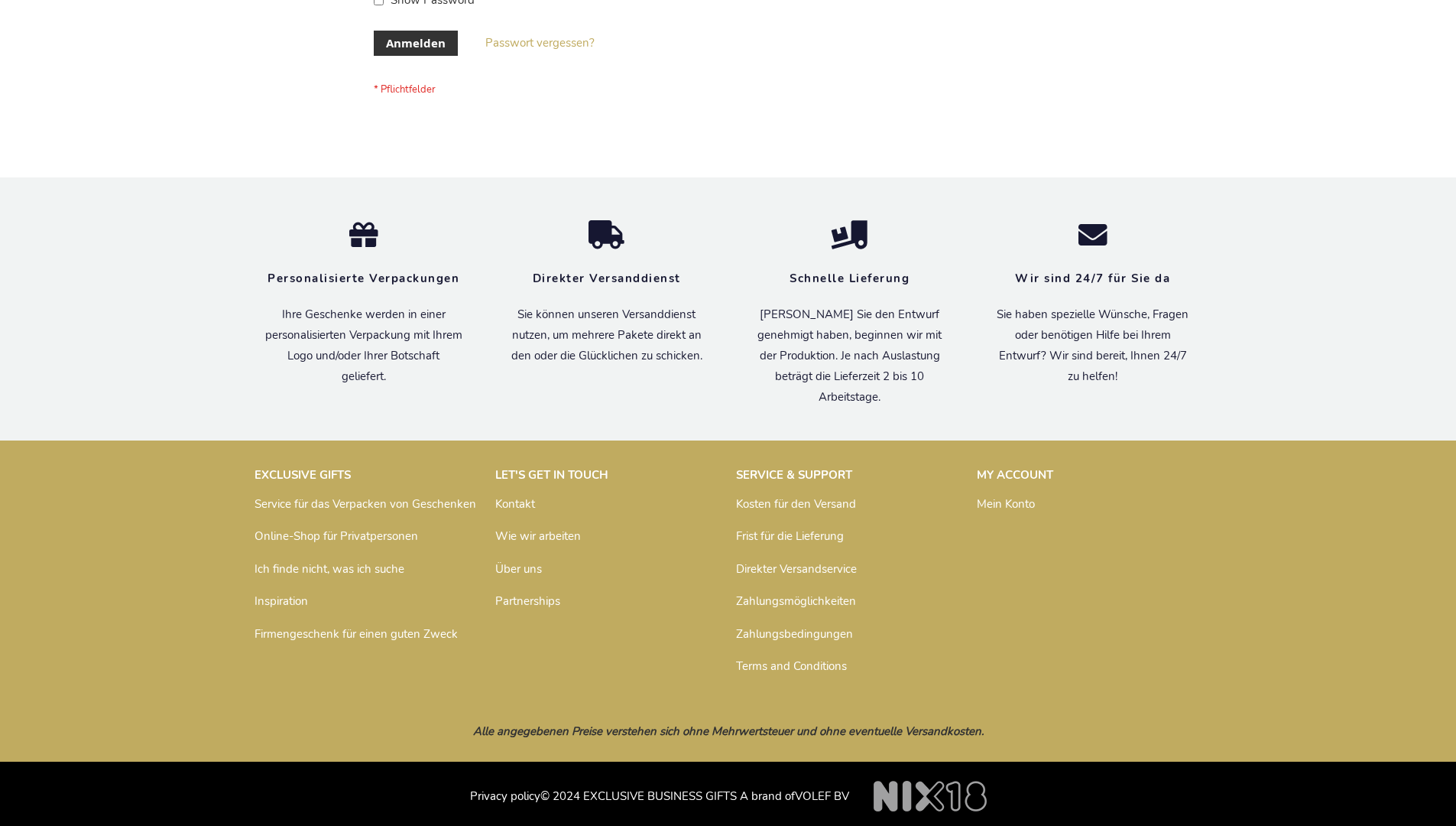
scroll to position [513, 0]
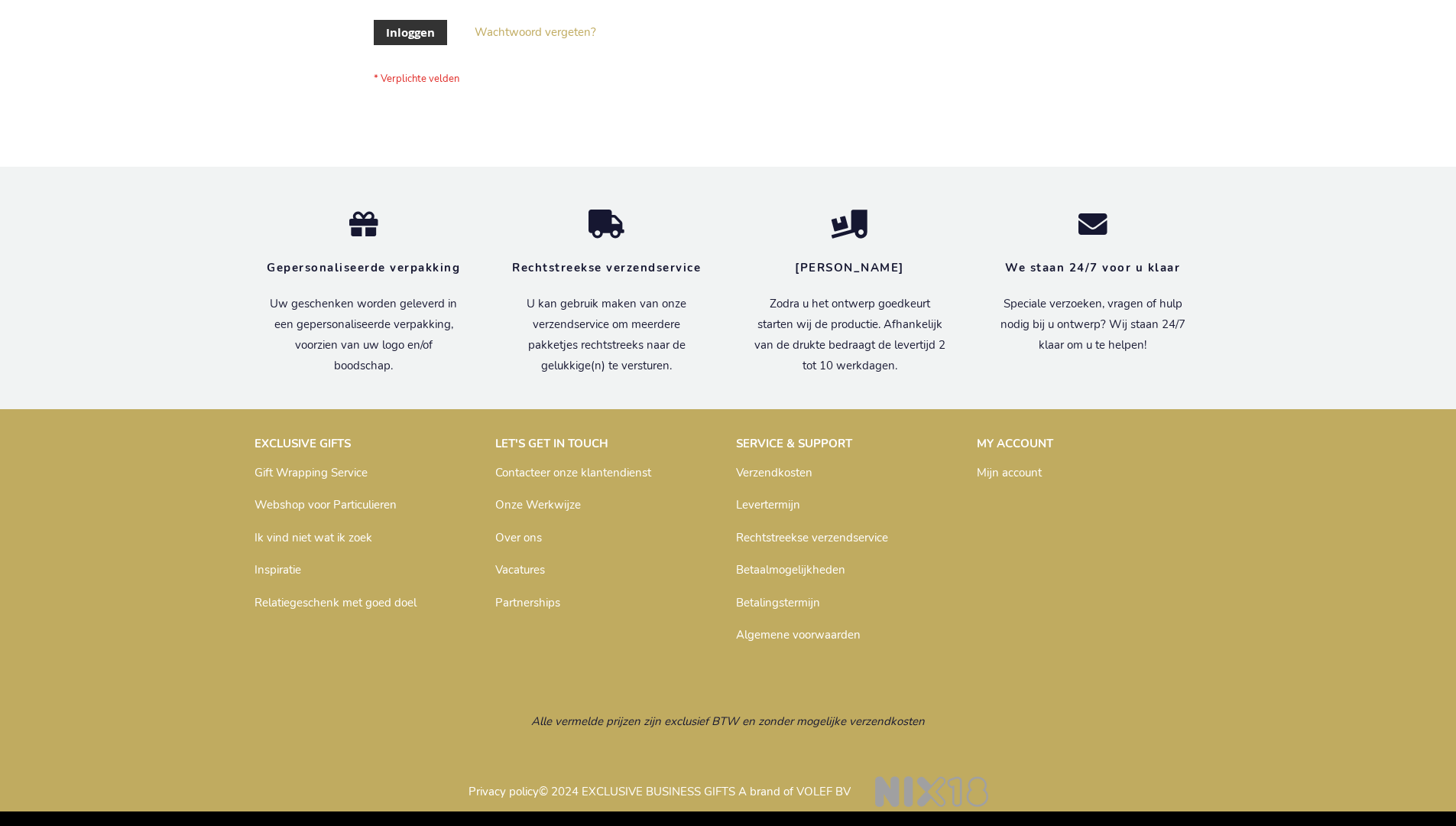
scroll to position [519, 0]
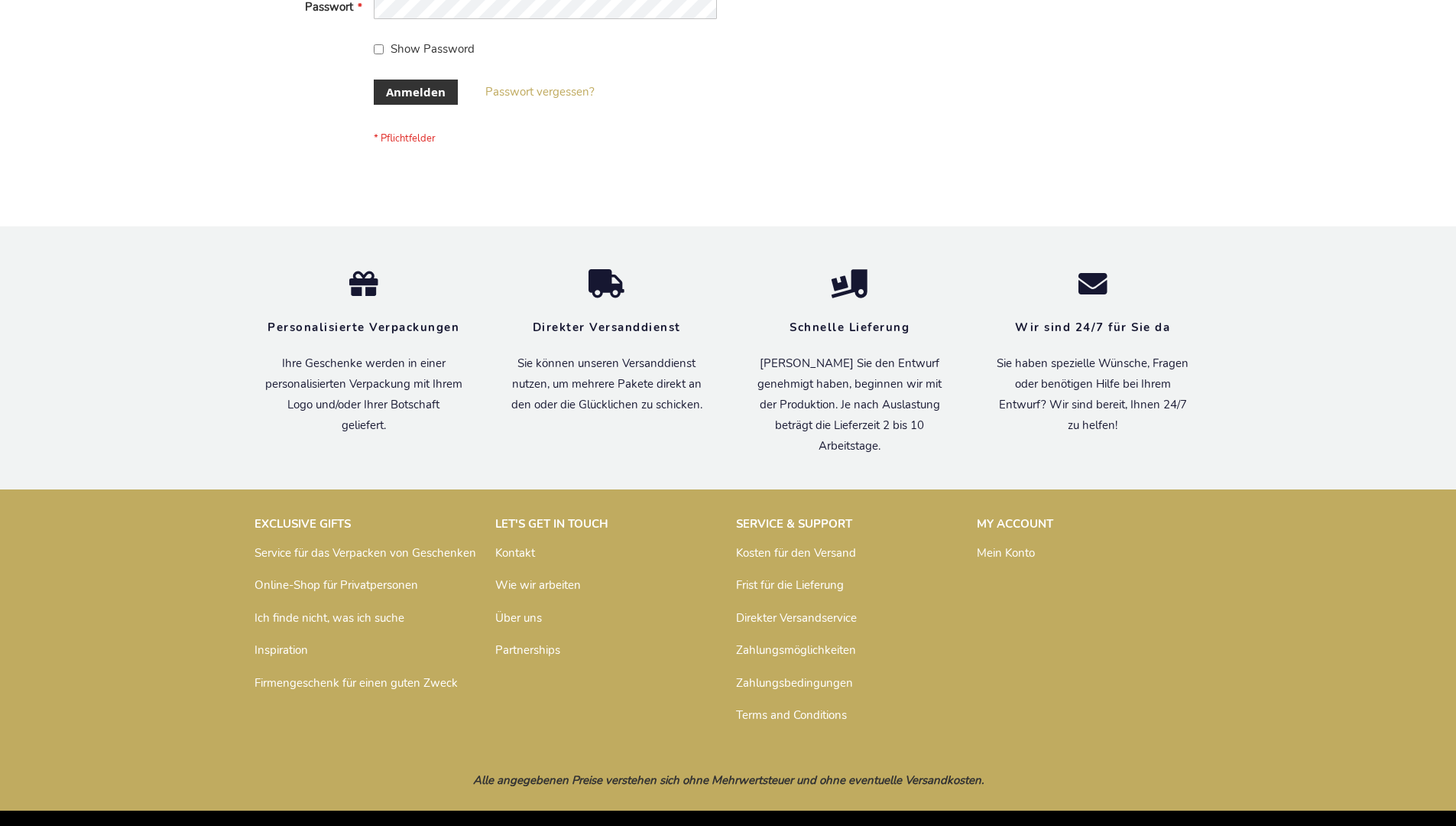
scroll to position [513, 0]
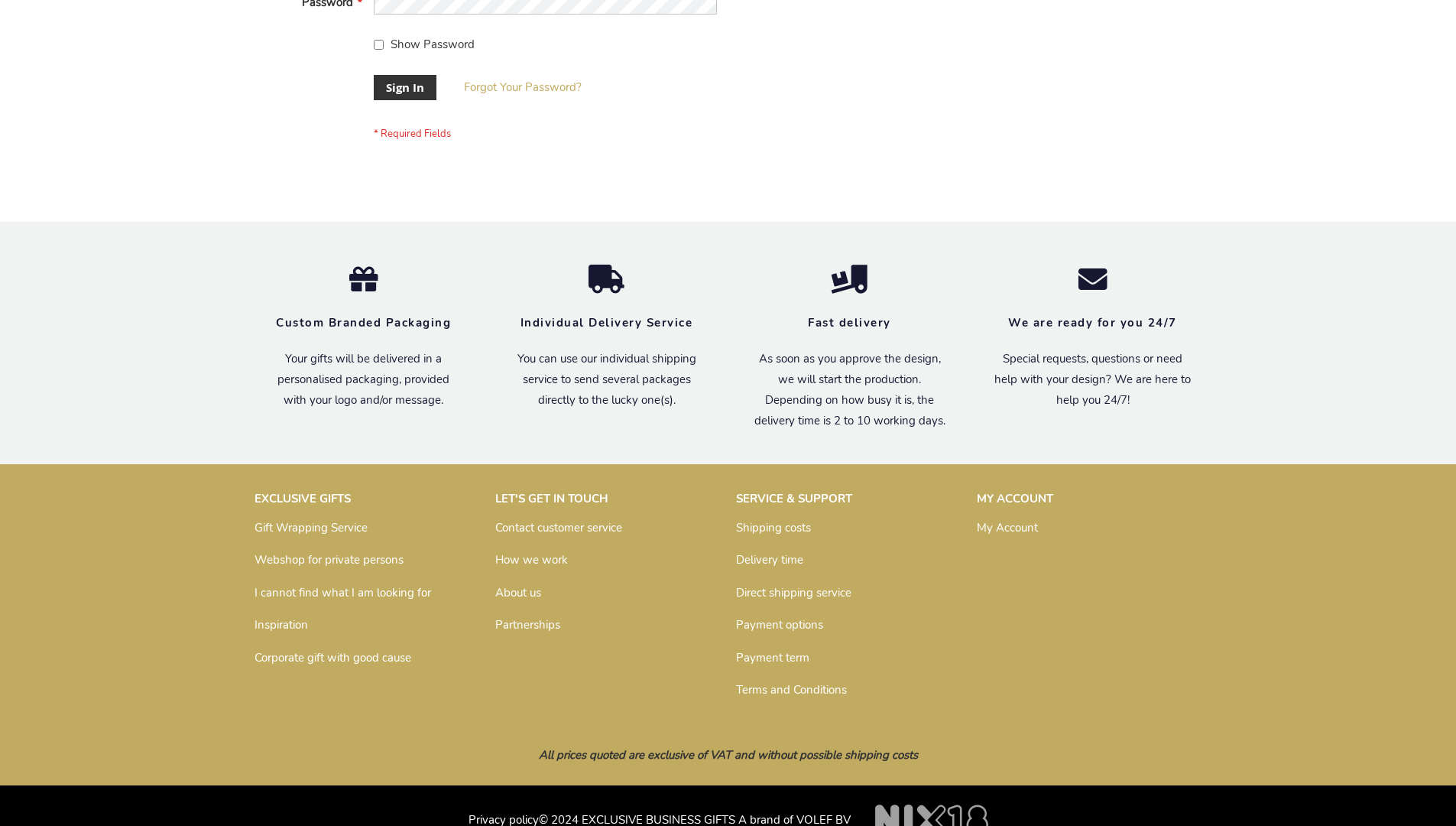
scroll to position [492, 0]
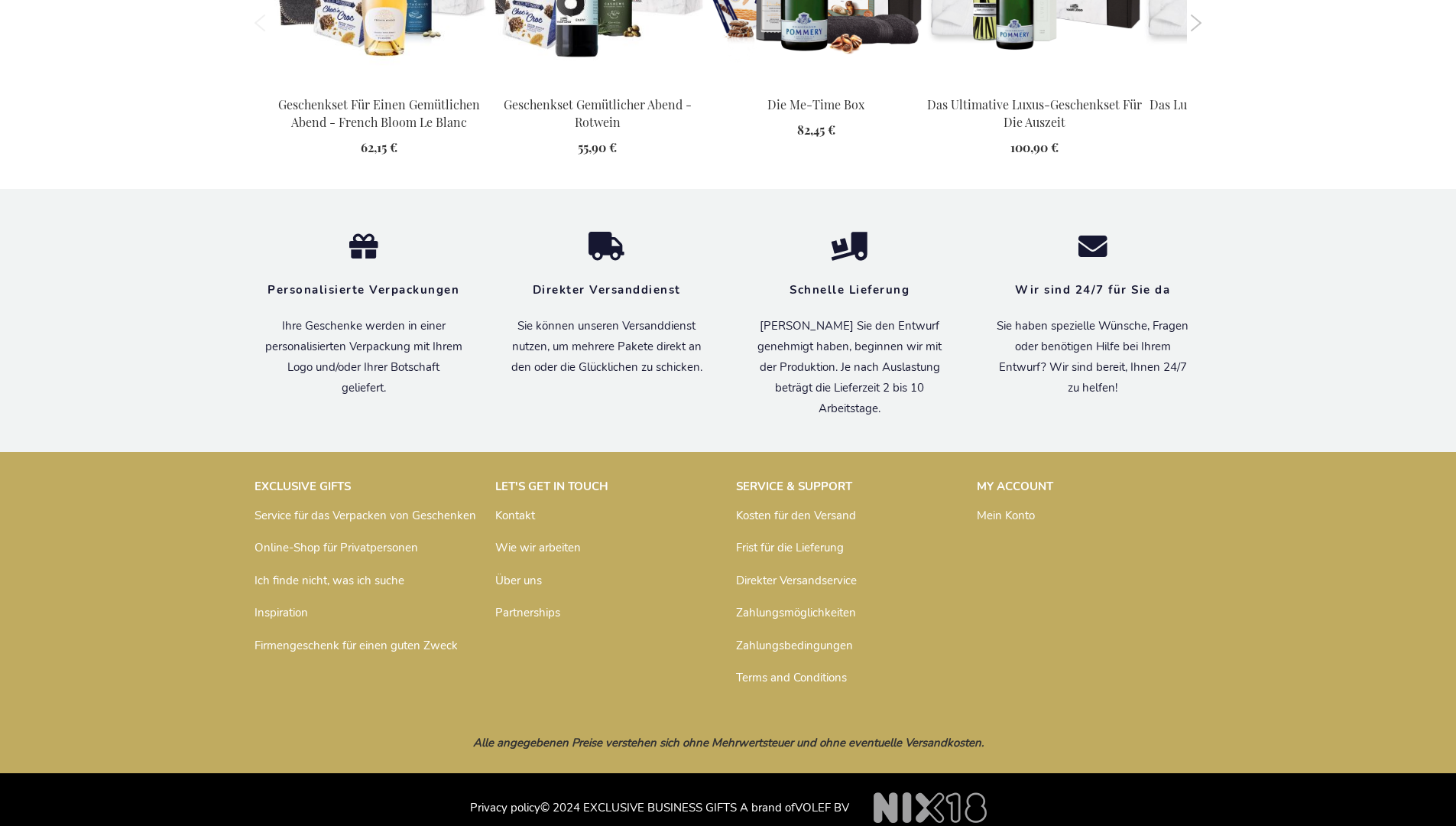
scroll to position [1689, 0]
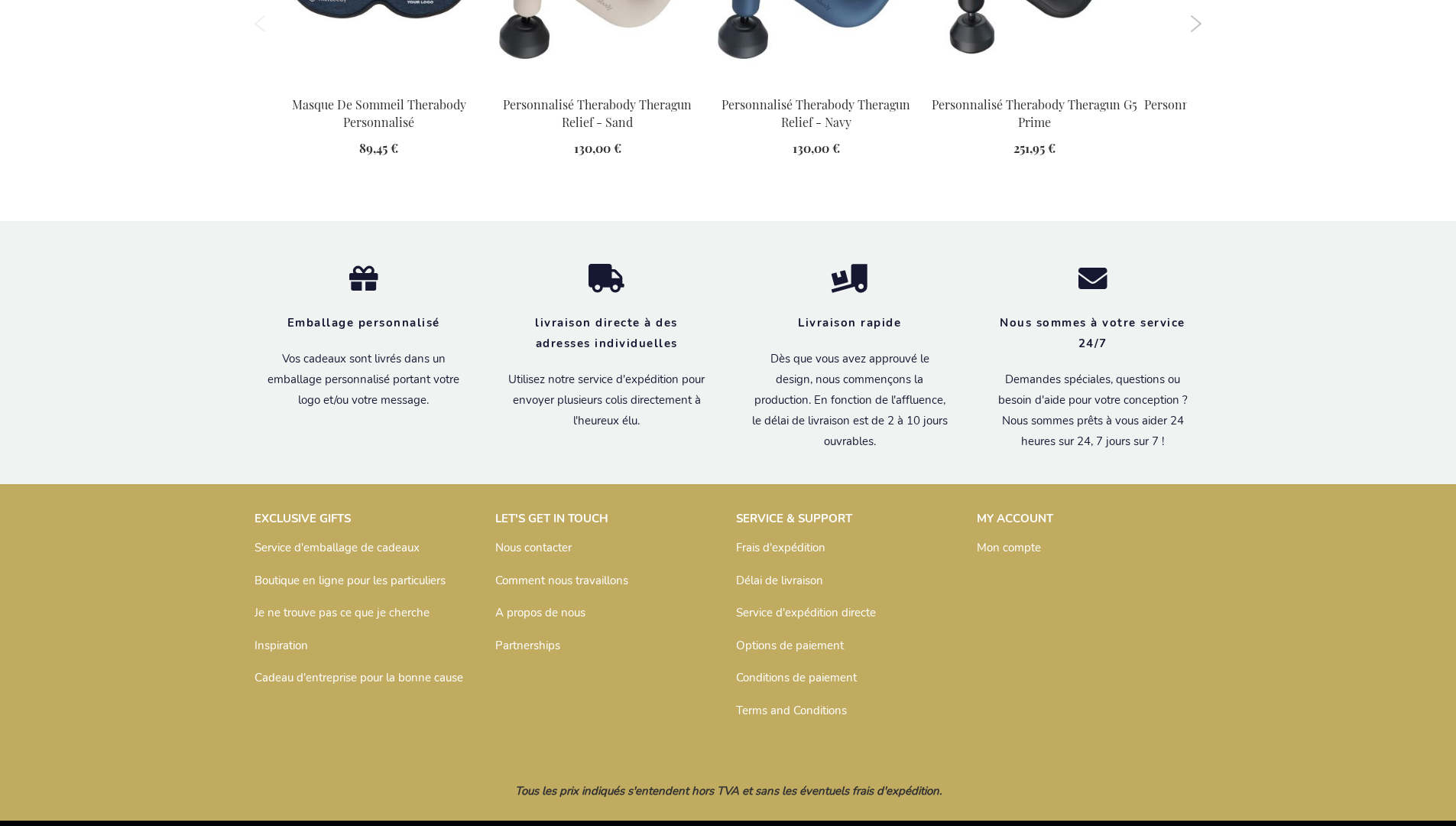
scroll to position [2292, 0]
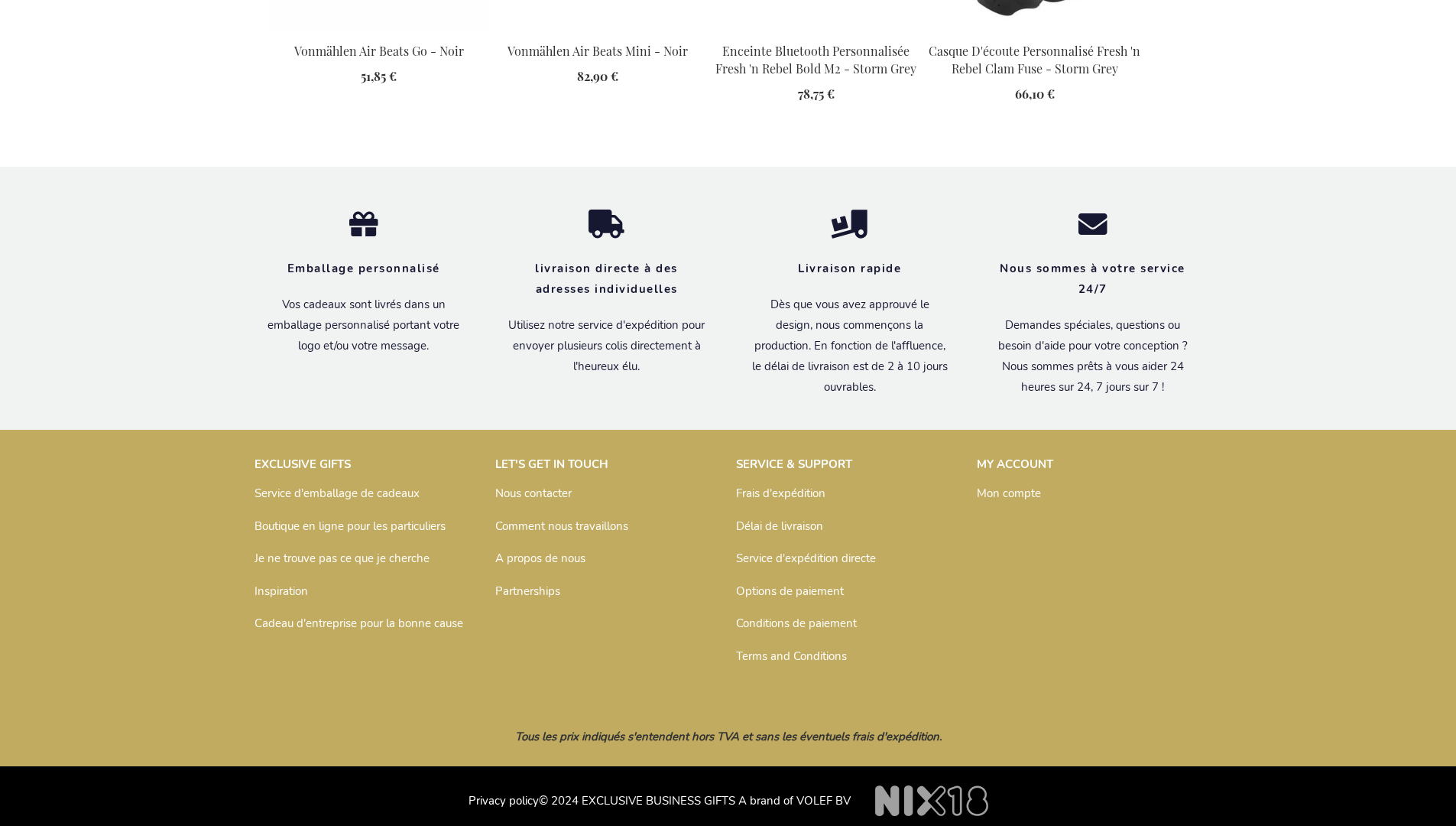
scroll to position [2227, 0]
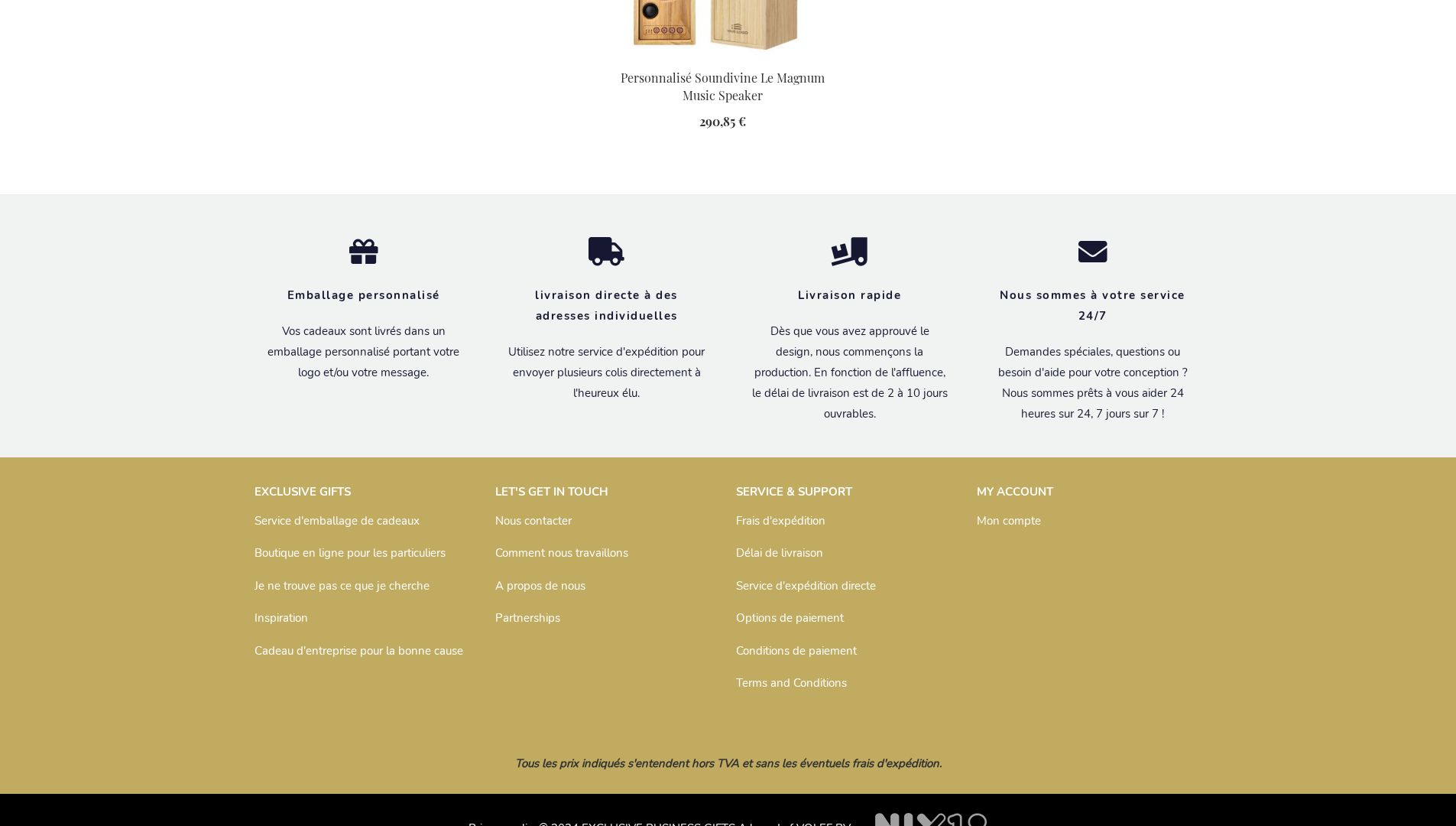
scroll to position [2083, 0]
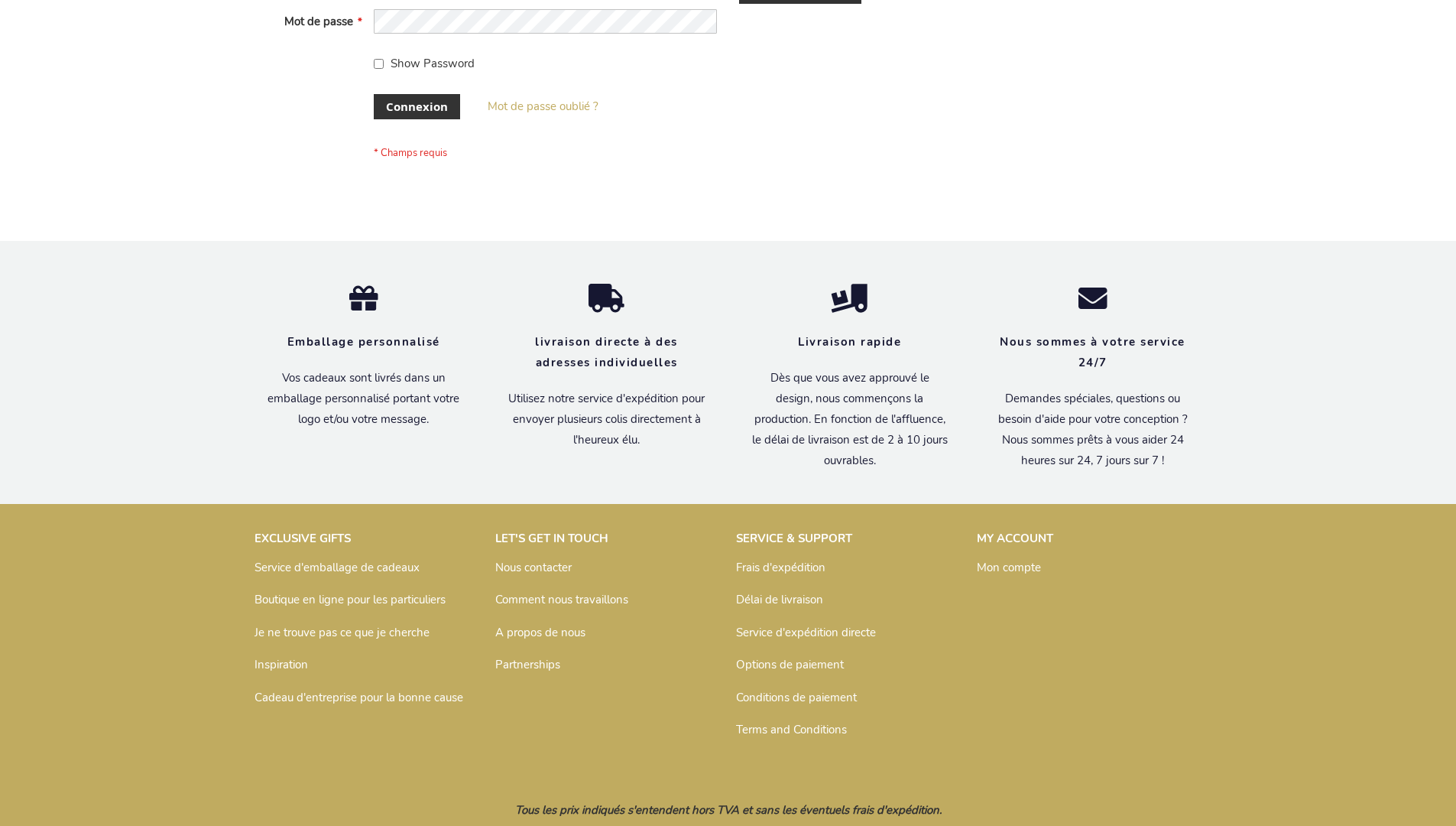
scroll to position [528, 0]
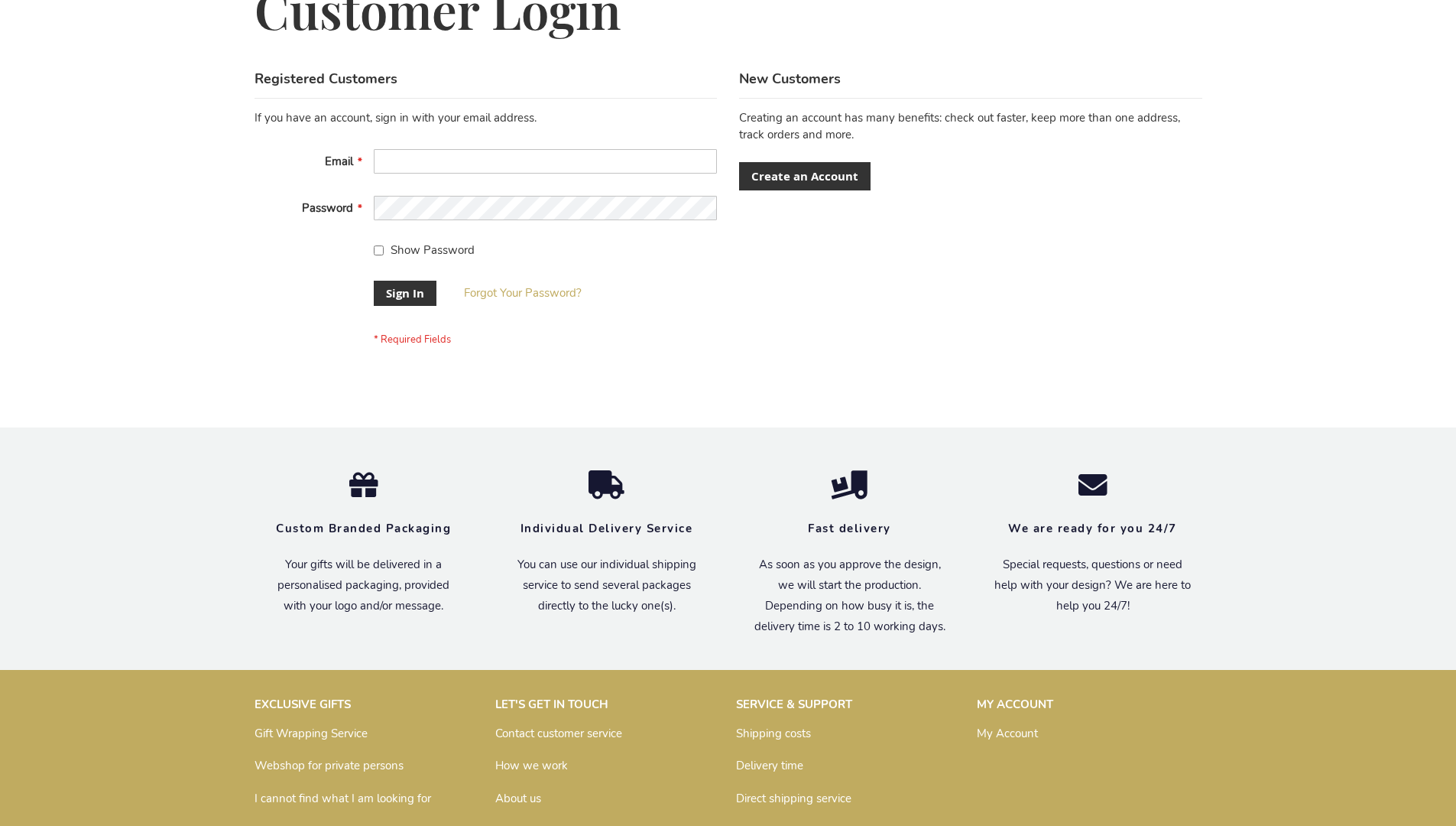
scroll to position [492, 0]
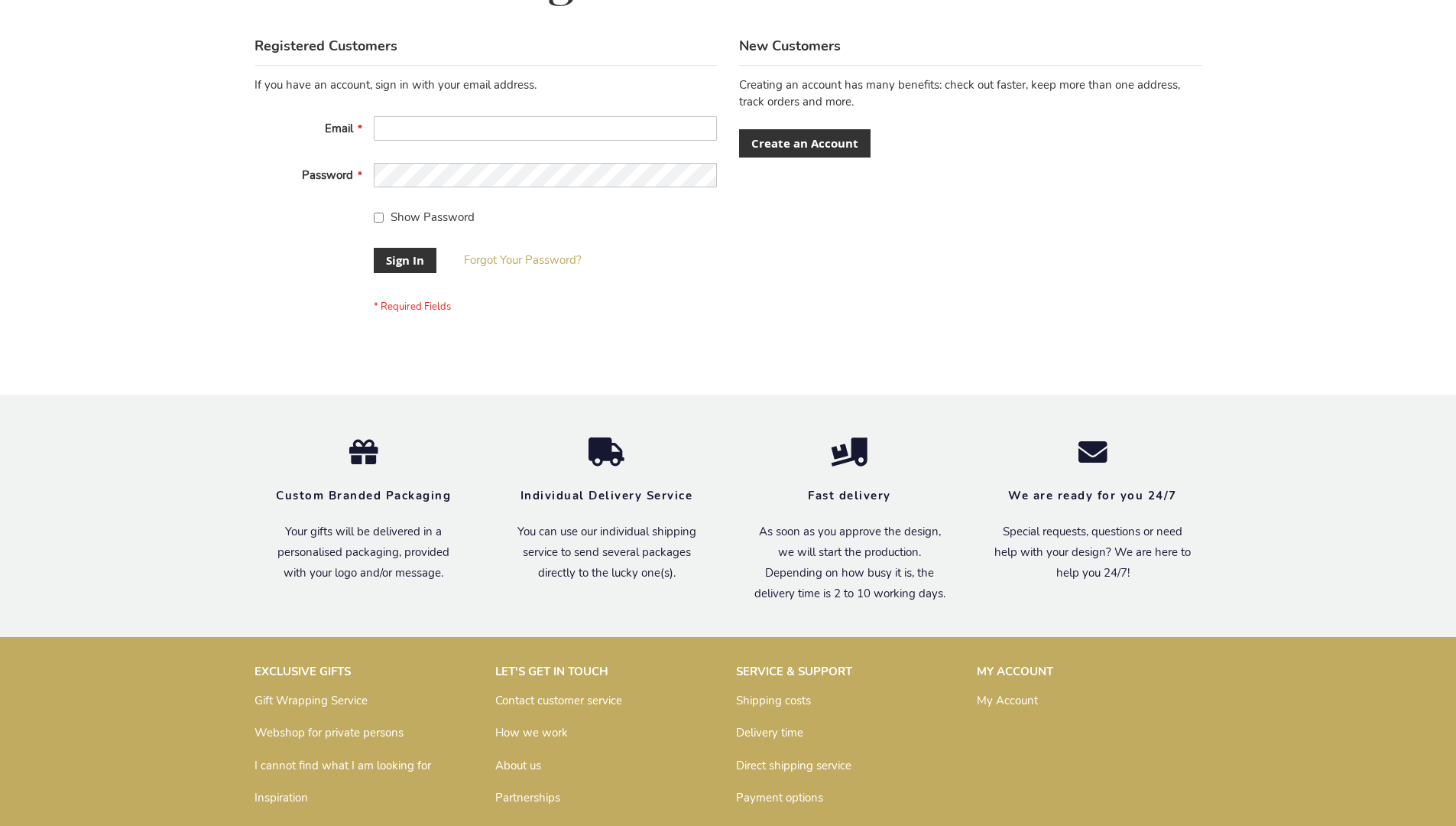
scroll to position [492, 0]
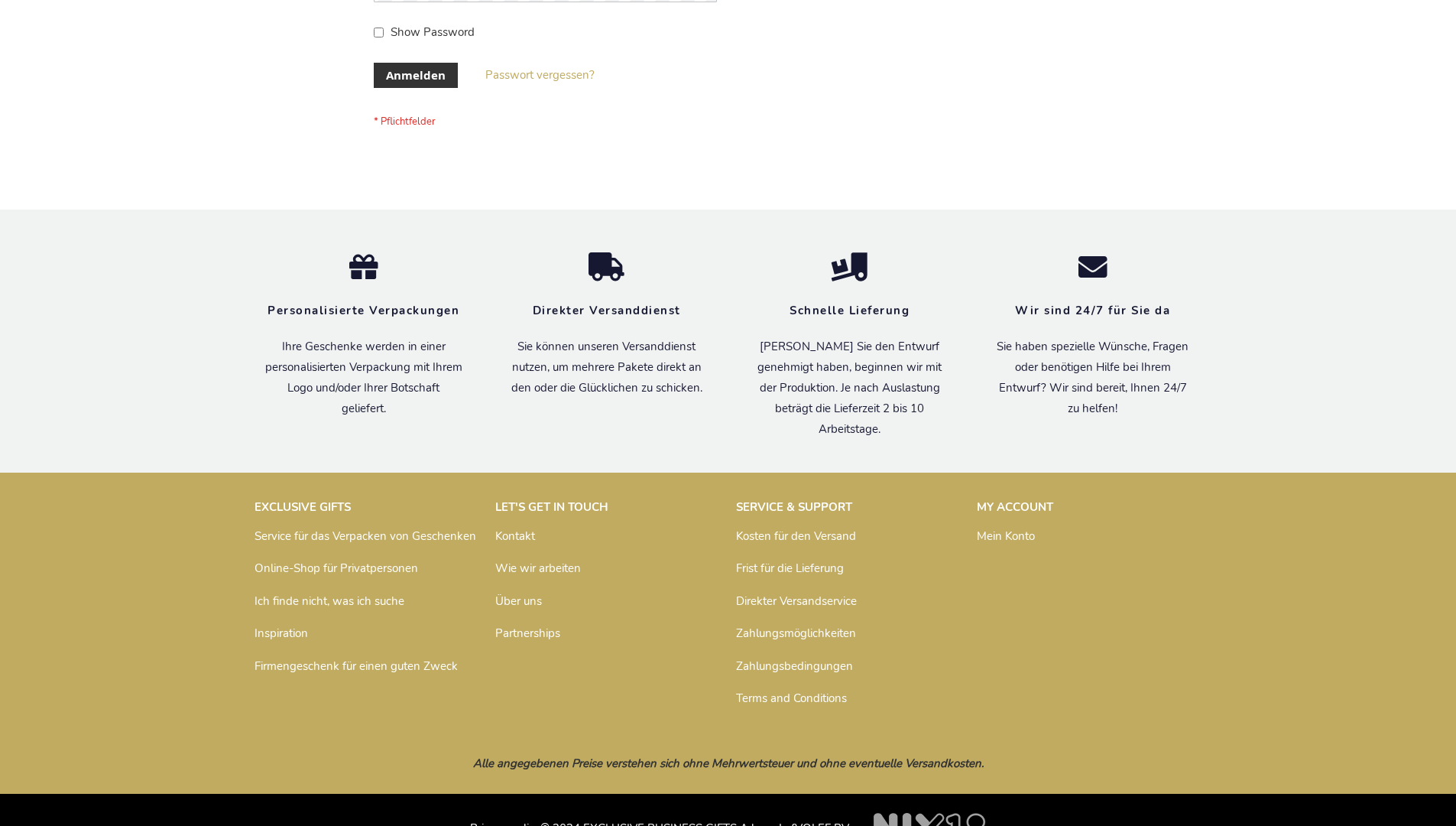
scroll to position [513, 0]
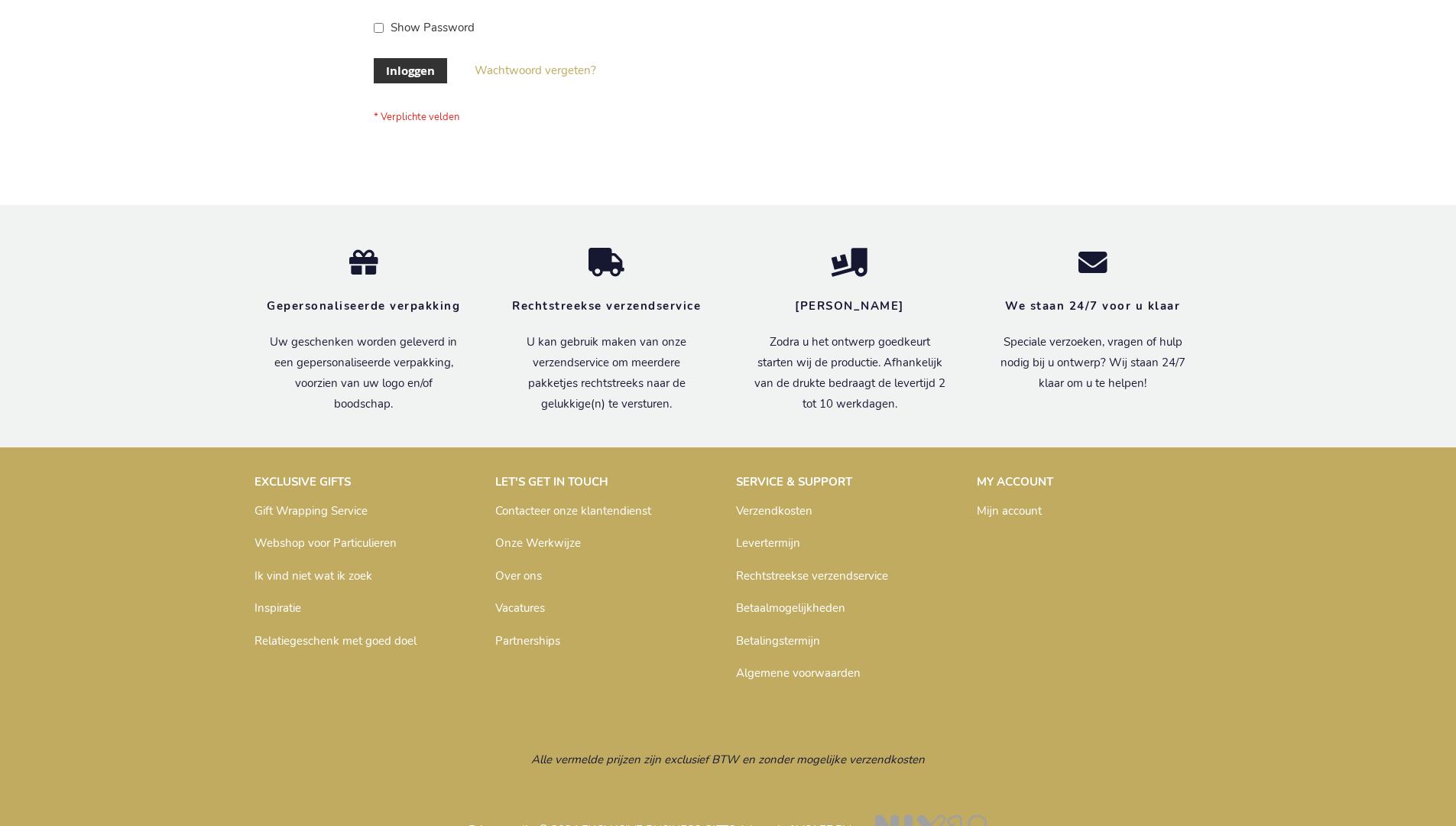
scroll to position [519, 0]
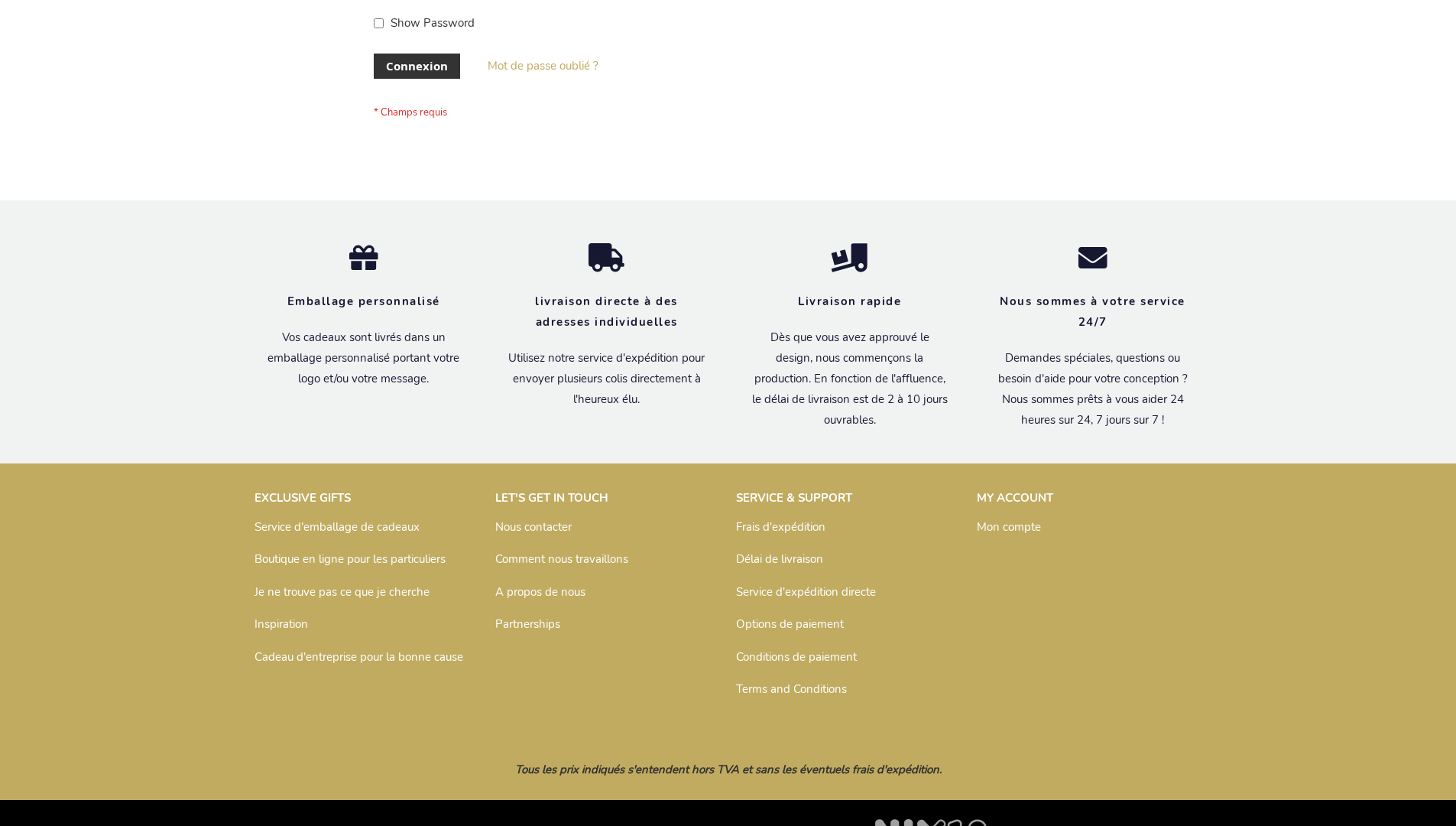
scroll to position [528, 0]
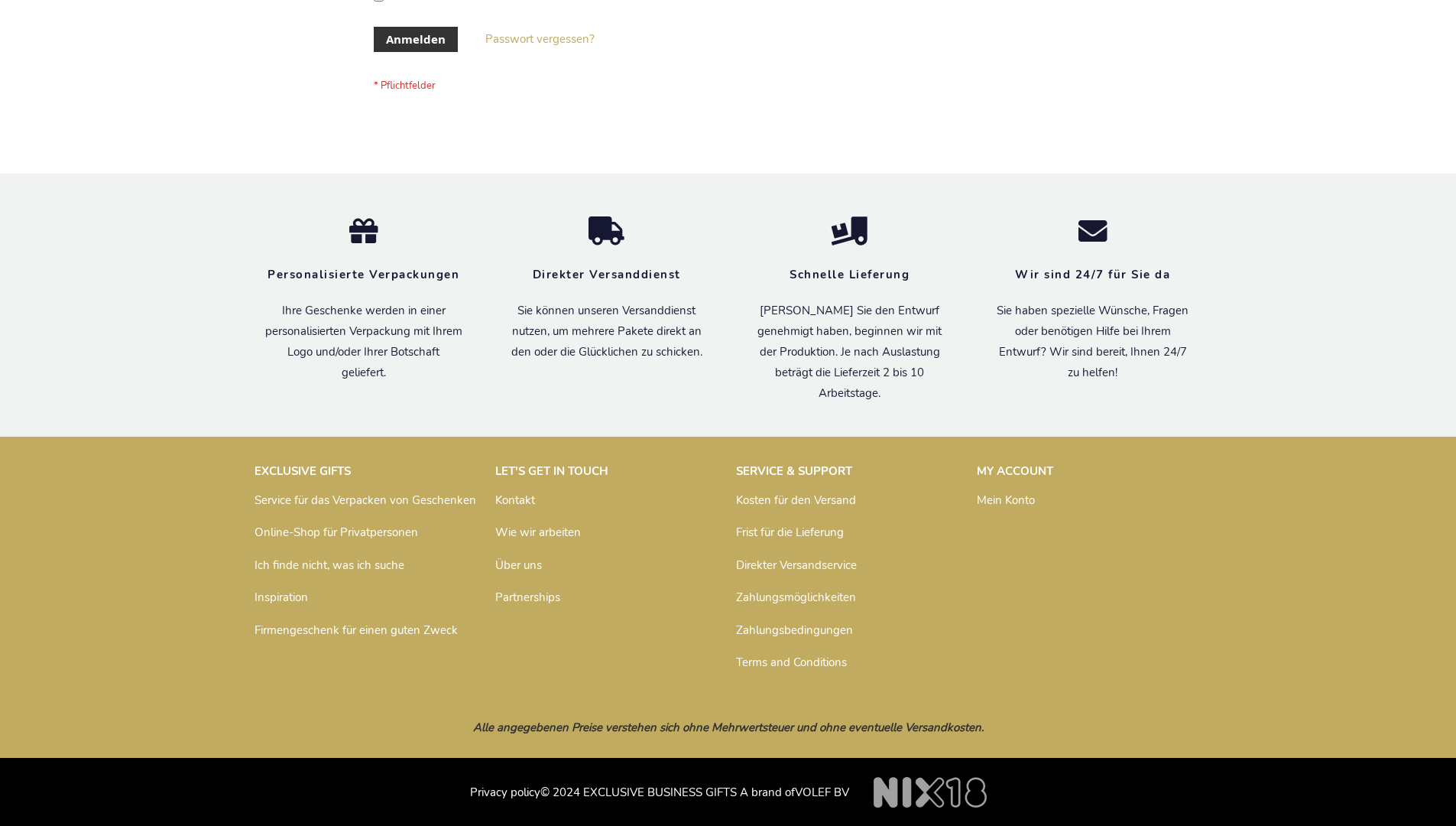
scroll to position [513, 0]
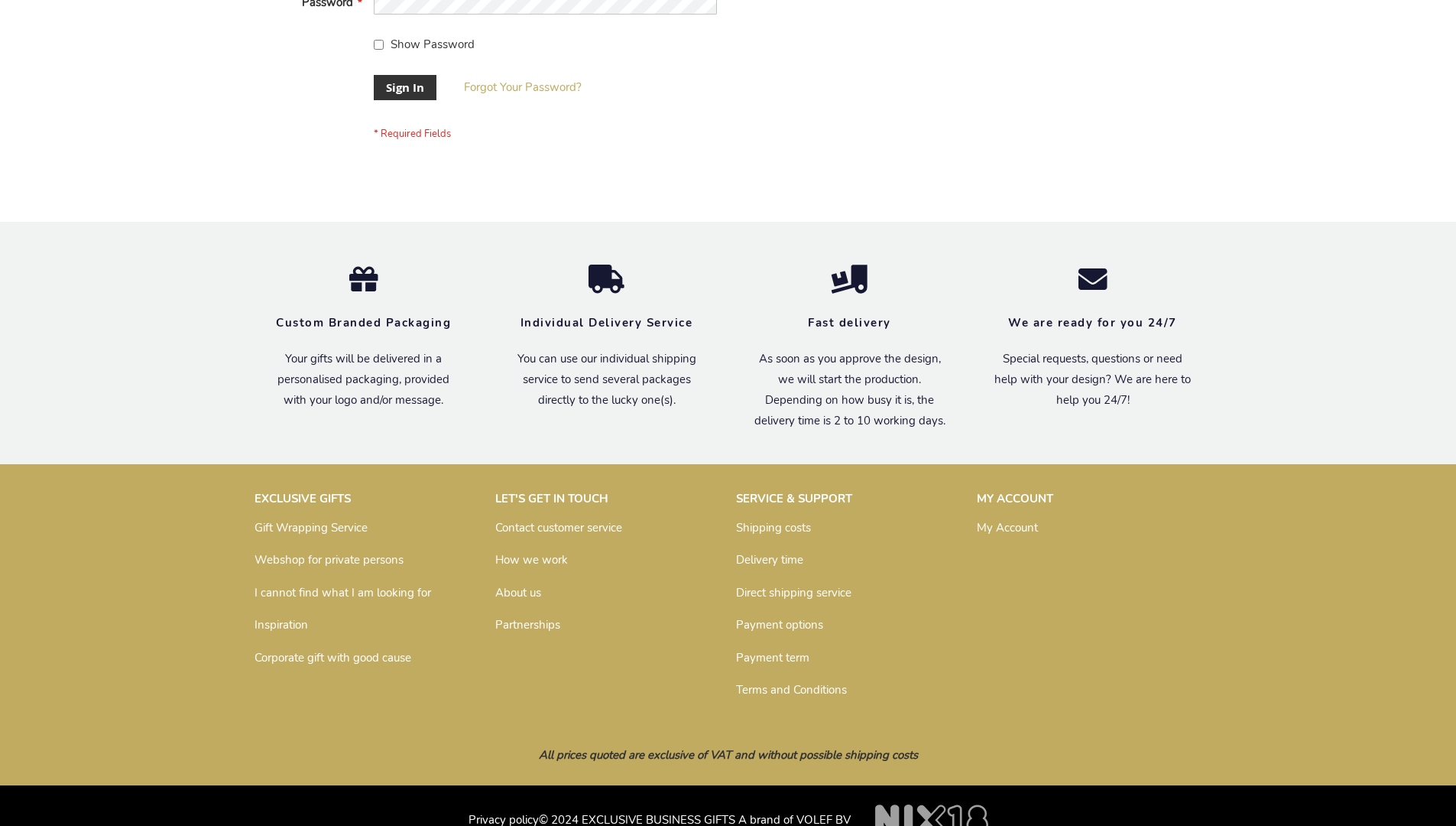
scroll to position [492, 0]
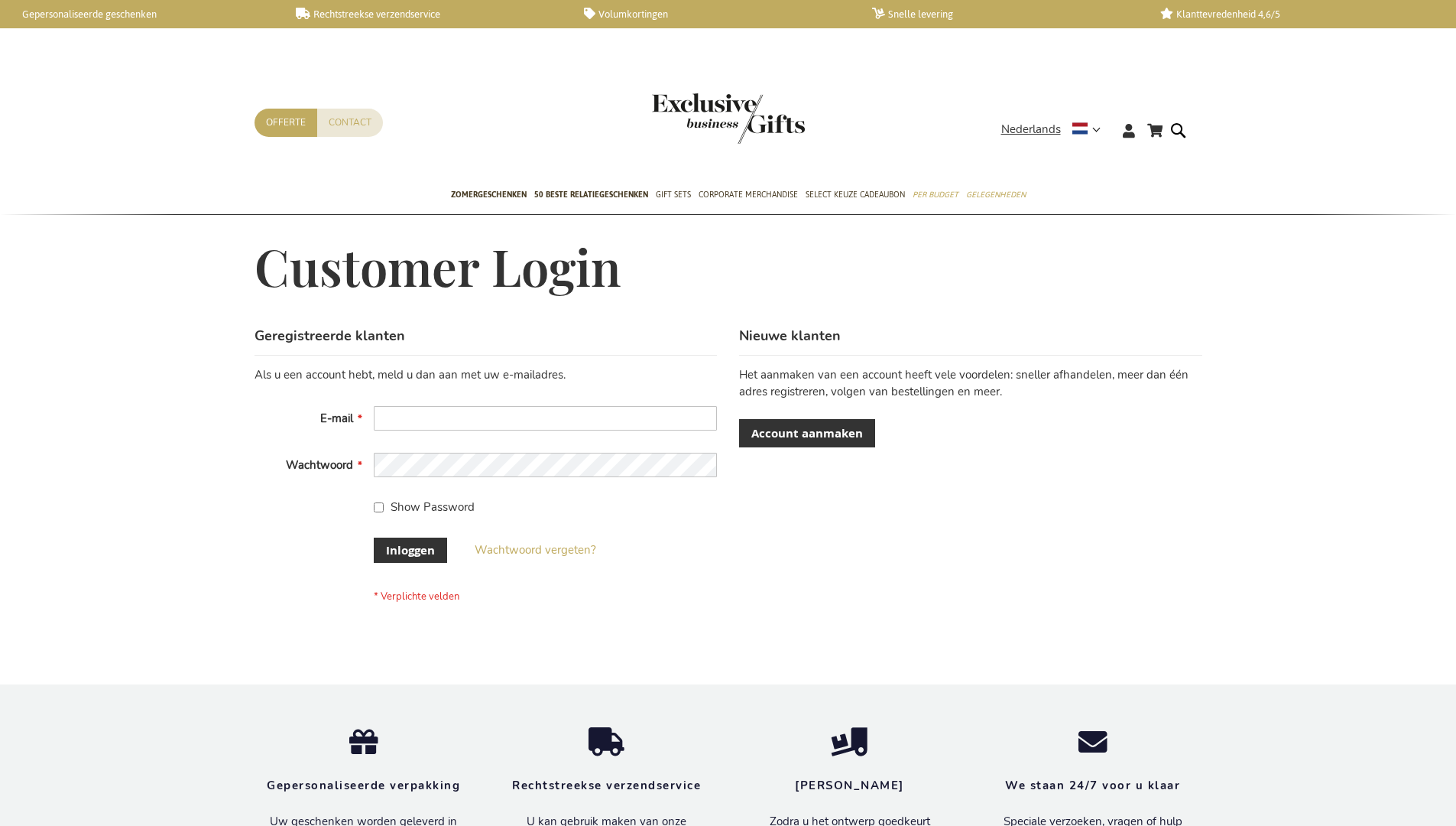
scroll to position [519, 0]
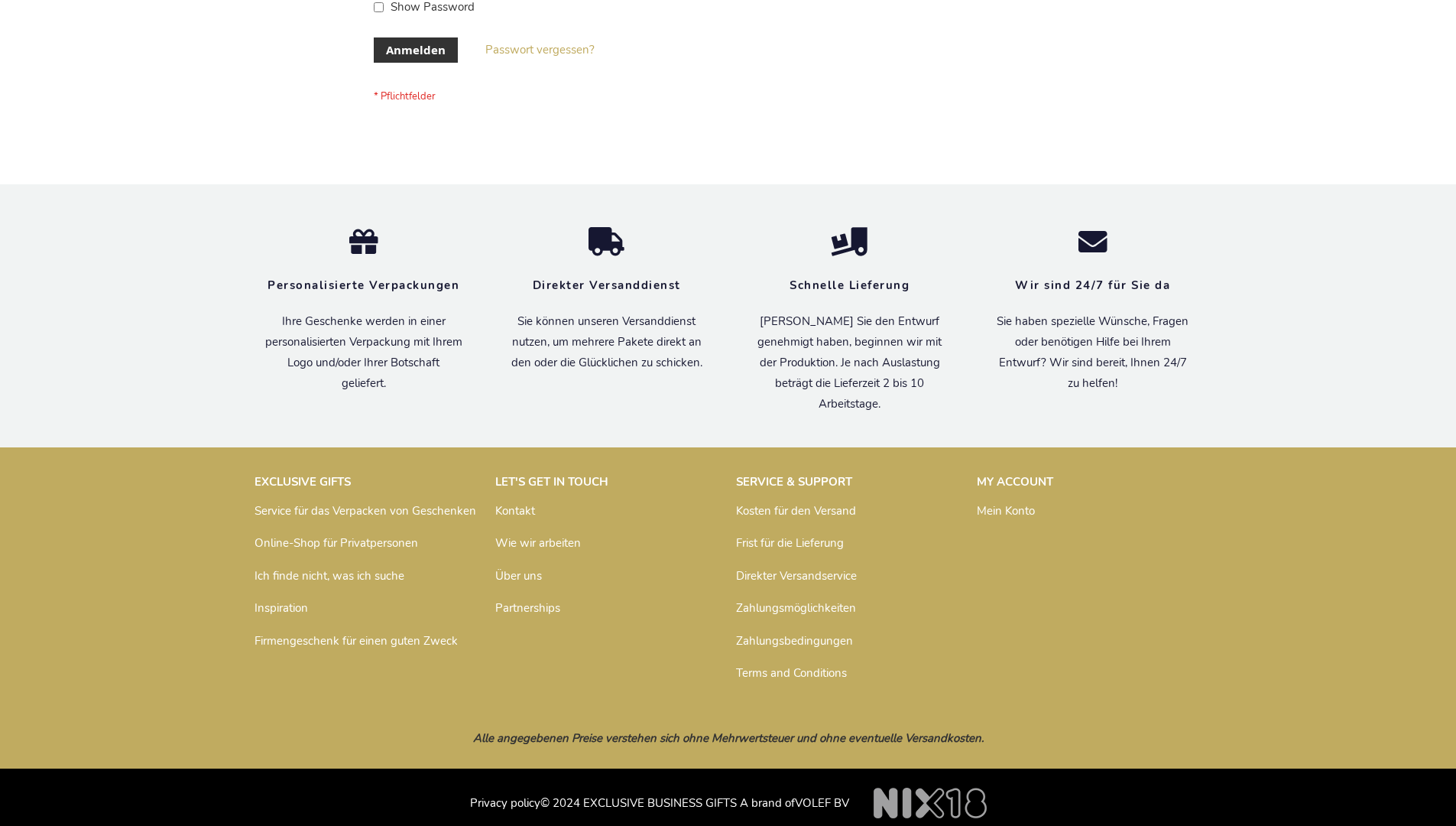
scroll to position [513, 0]
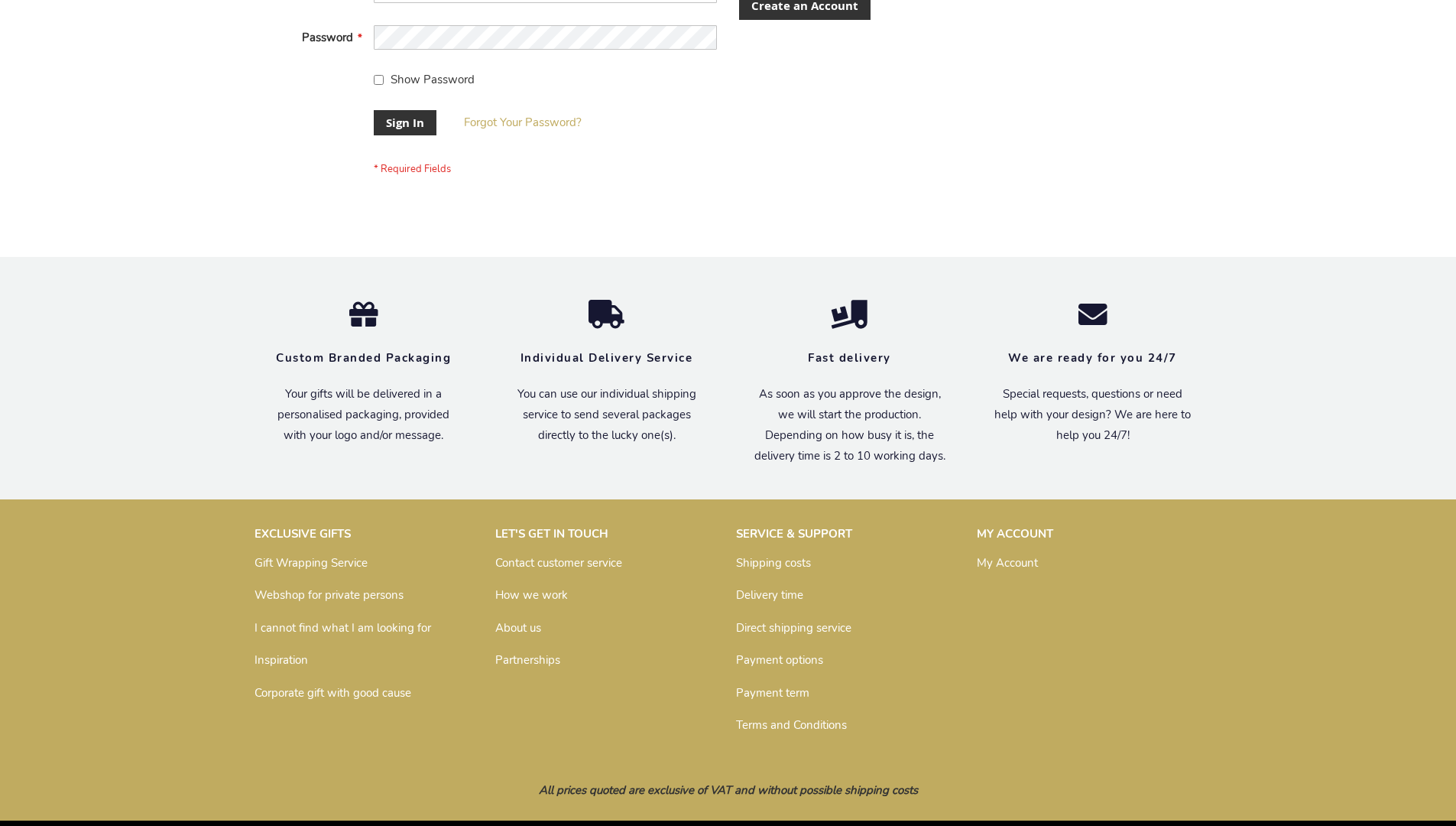
scroll to position [492, 0]
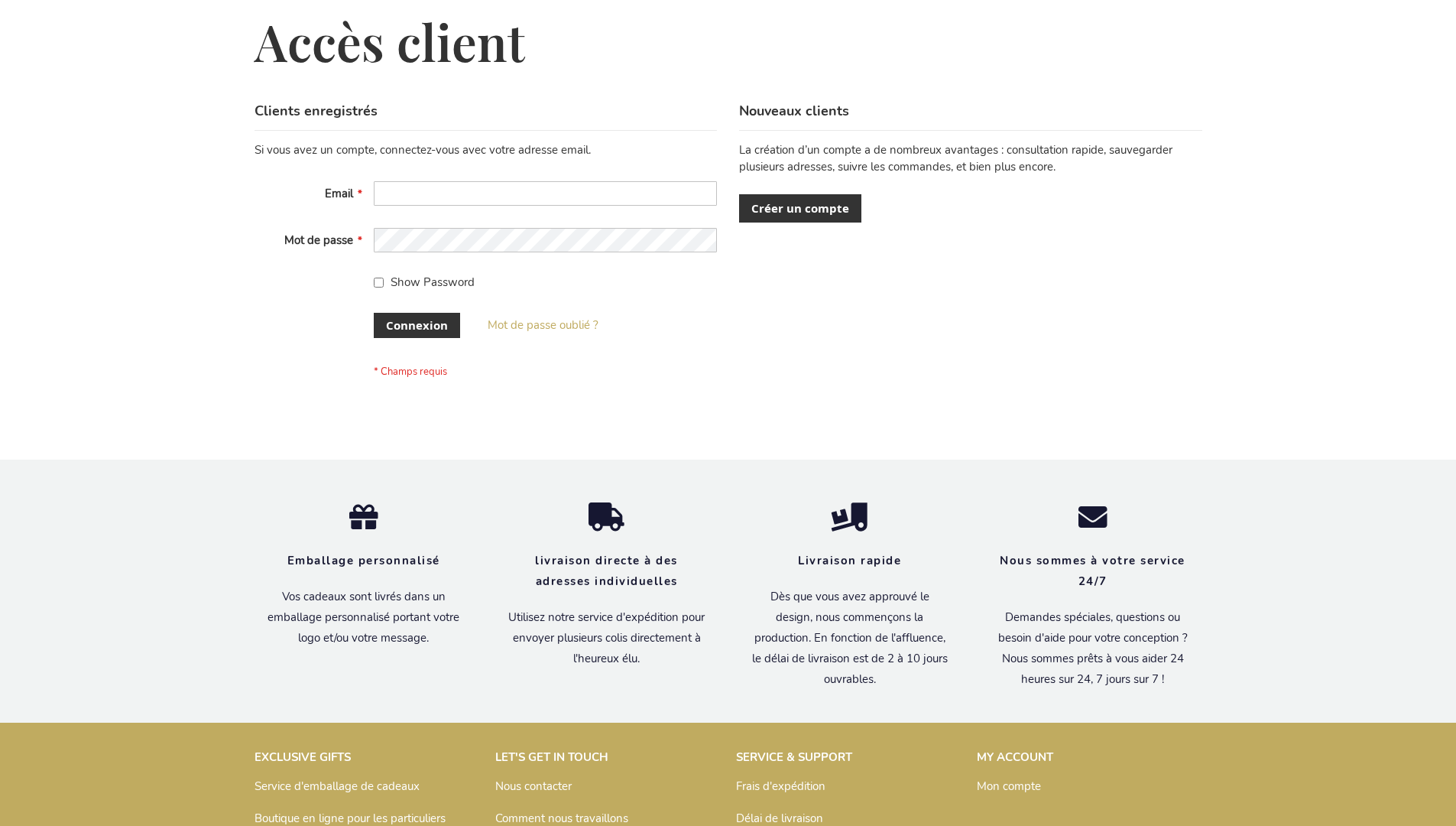
scroll to position [528, 0]
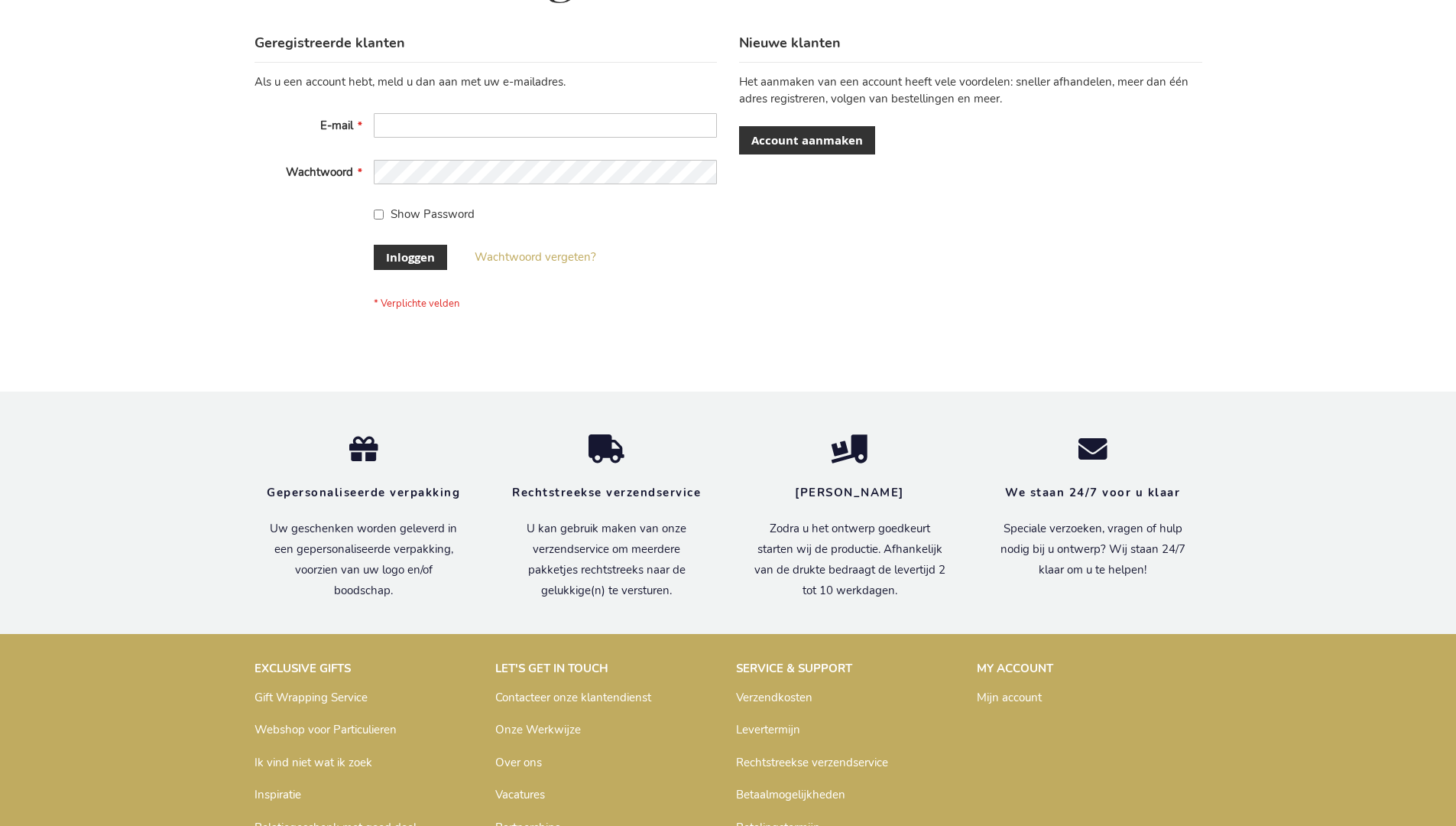
scroll to position [519, 0]
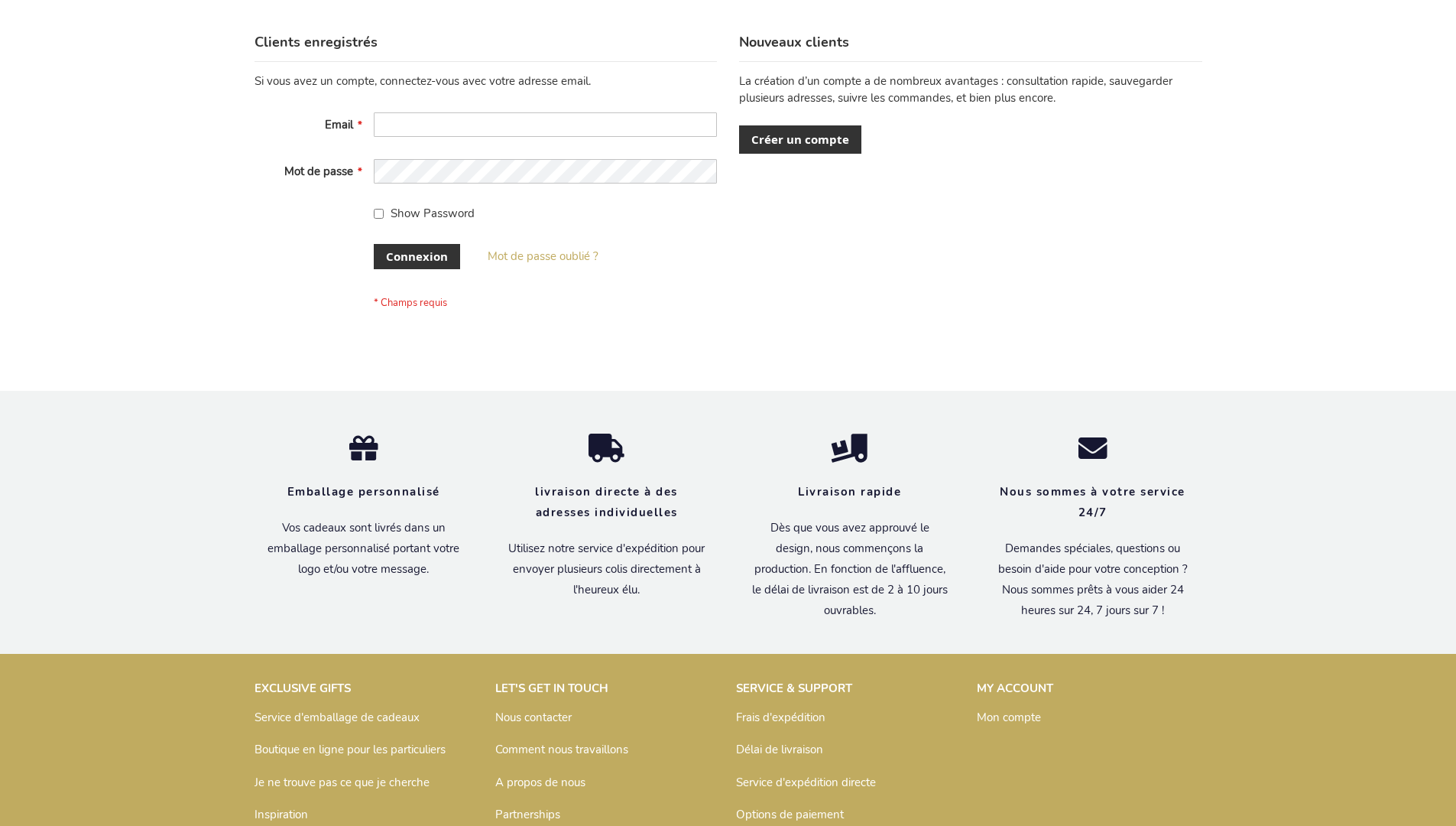
scroll to position [528, 0]
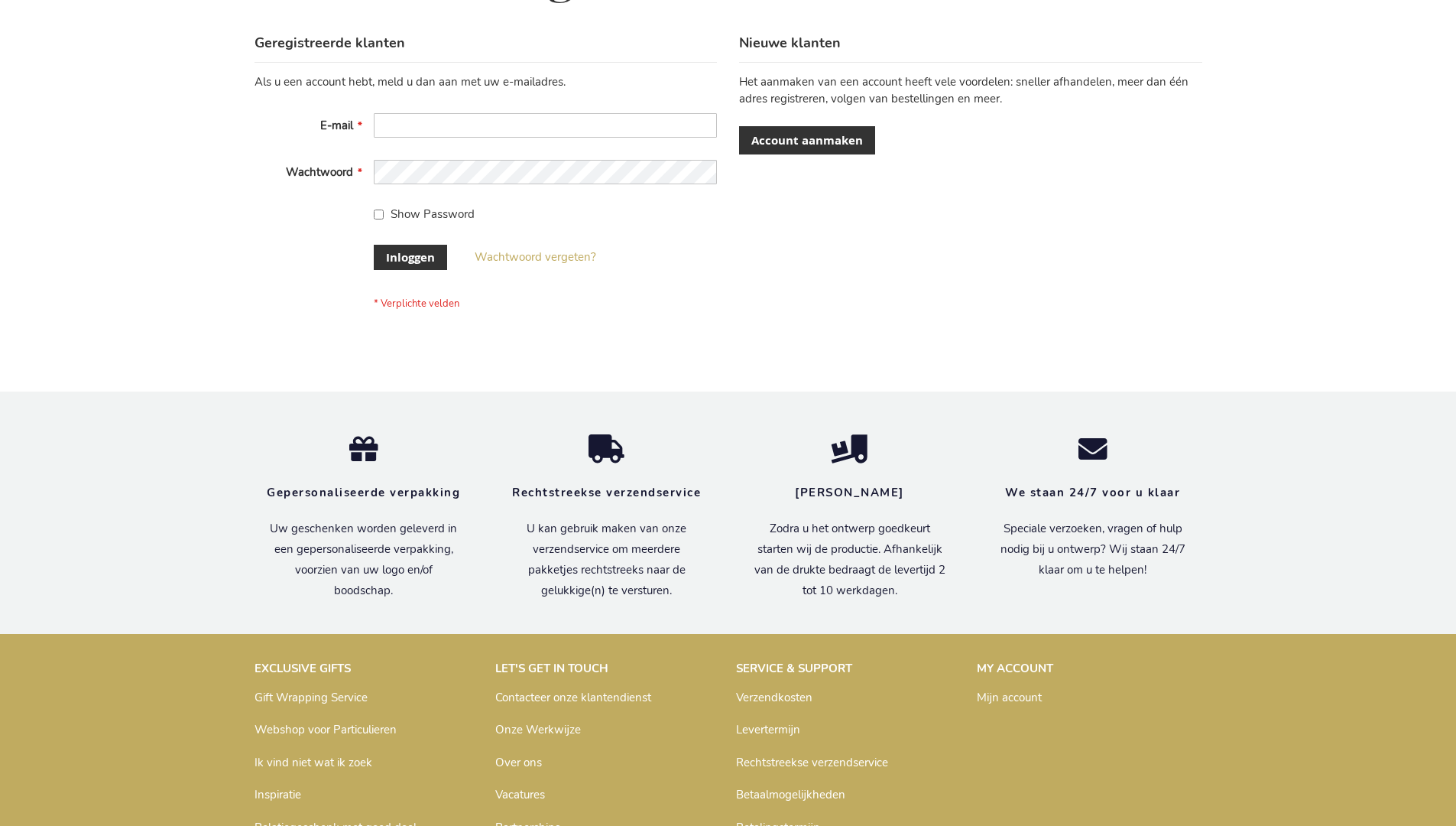
scroll to position [519, 0]
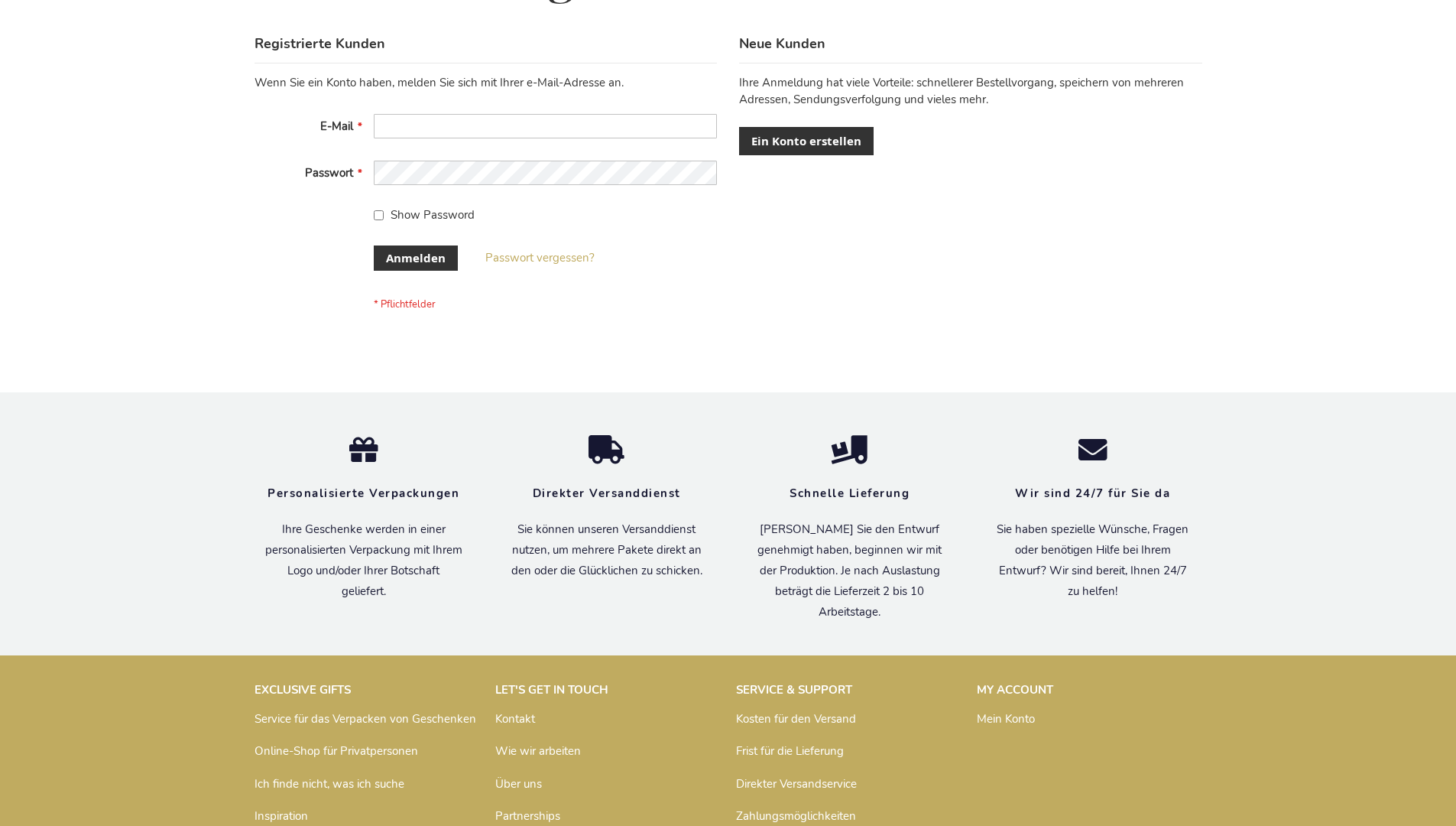
scroll to position [513, 0]
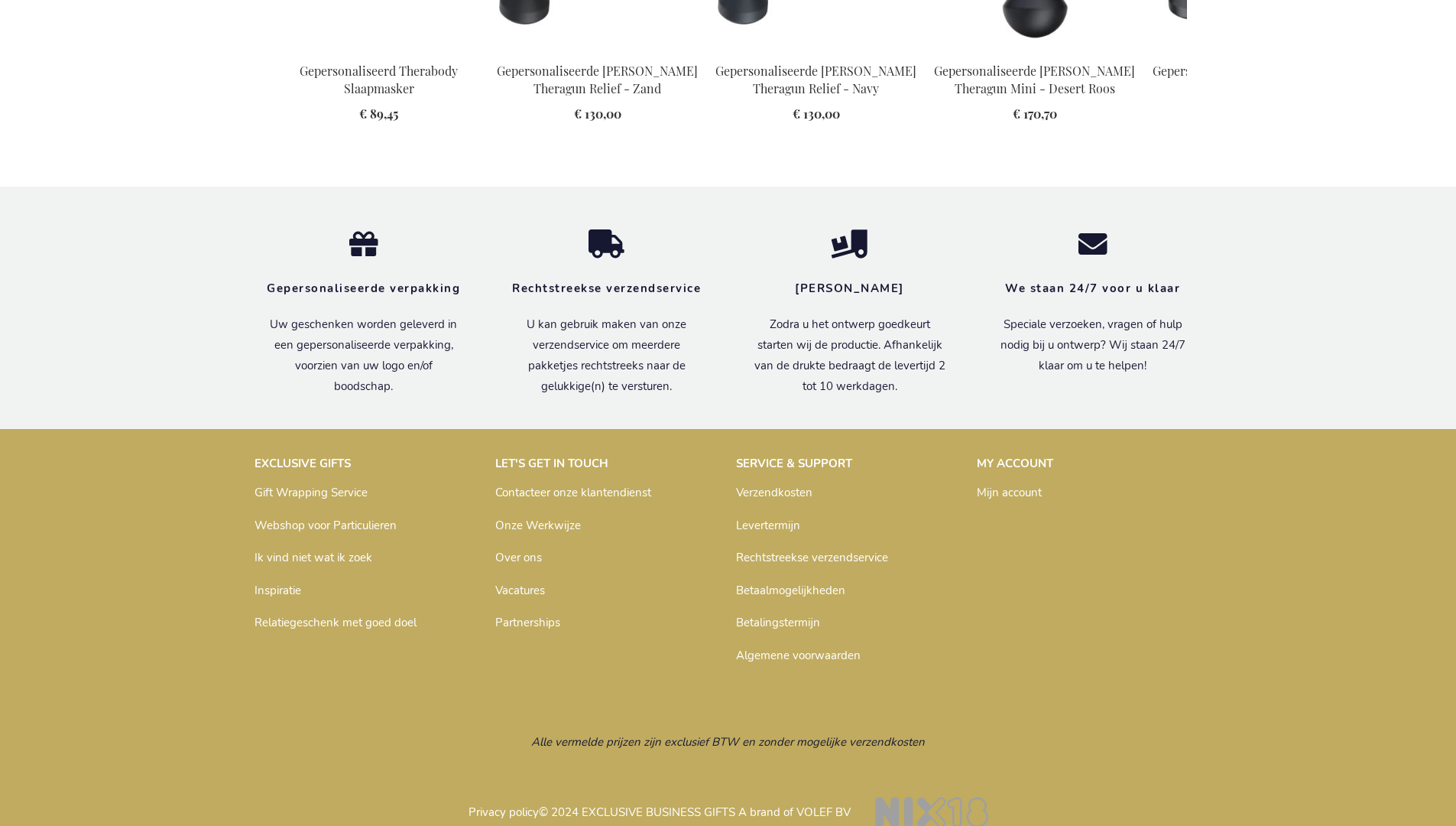
scroll to position [2224, 0]
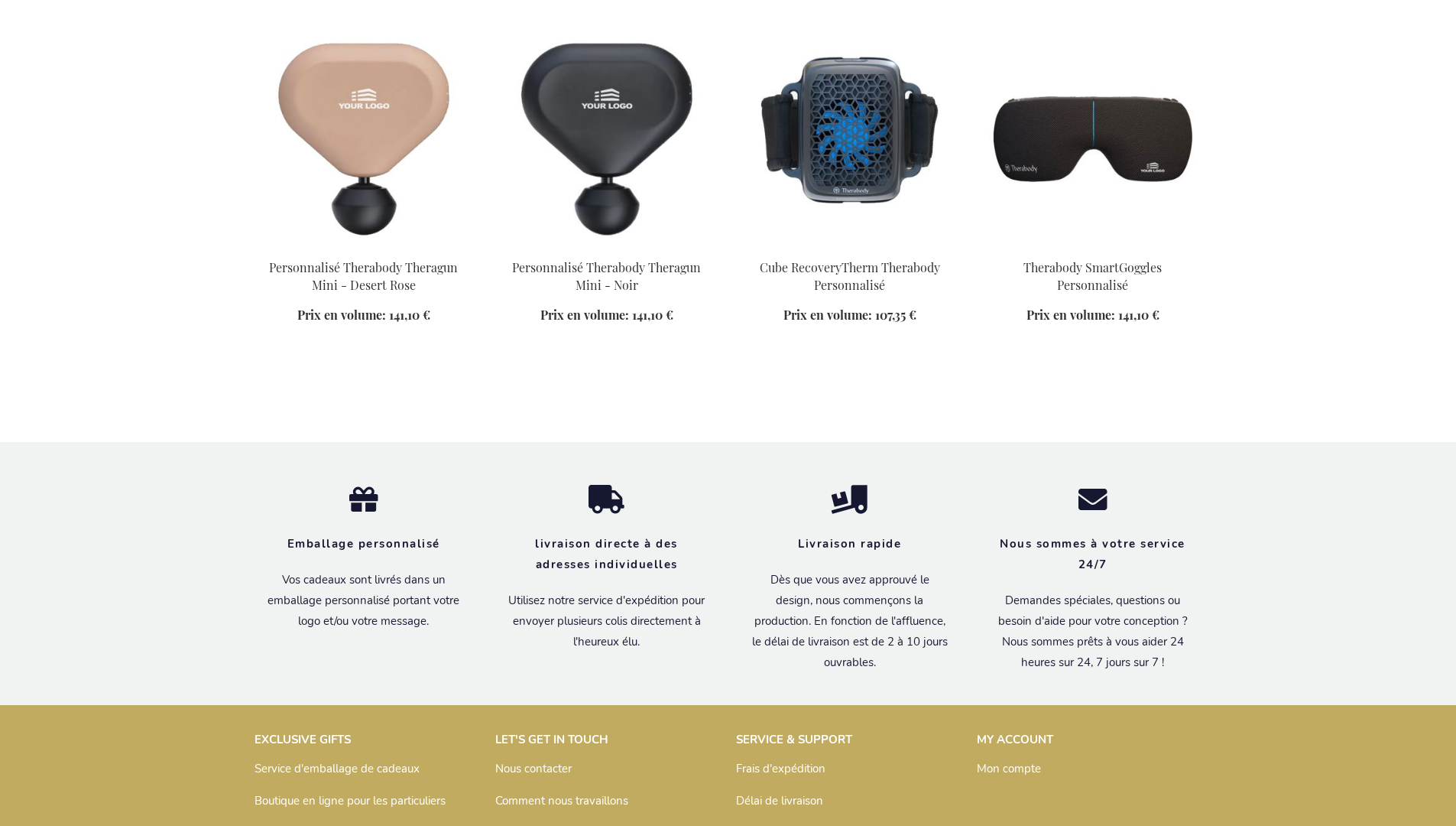
scroll to position [1309, 0]
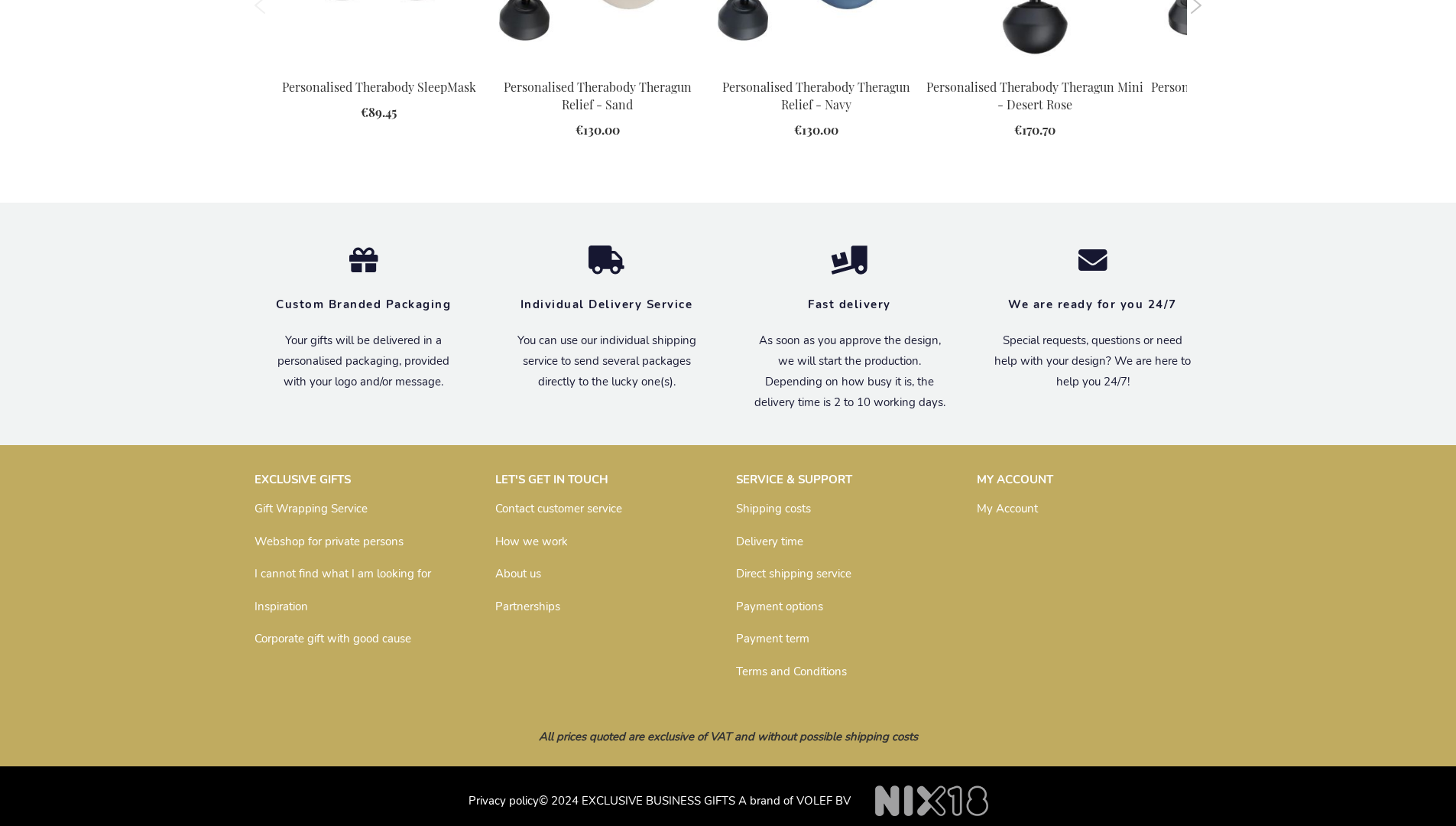
scroll to position [2196, 0]
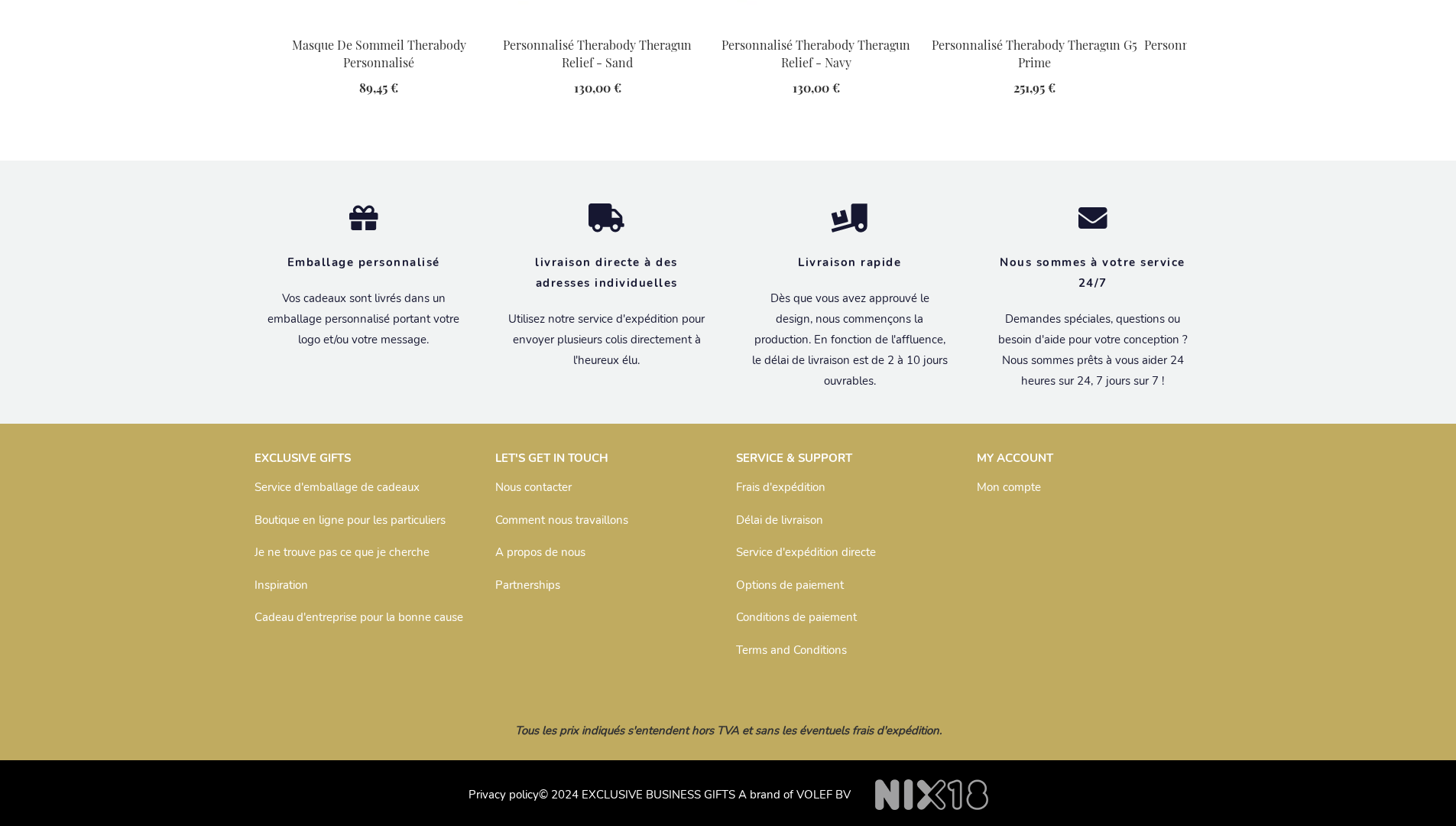
scroll to position [2235, 0]
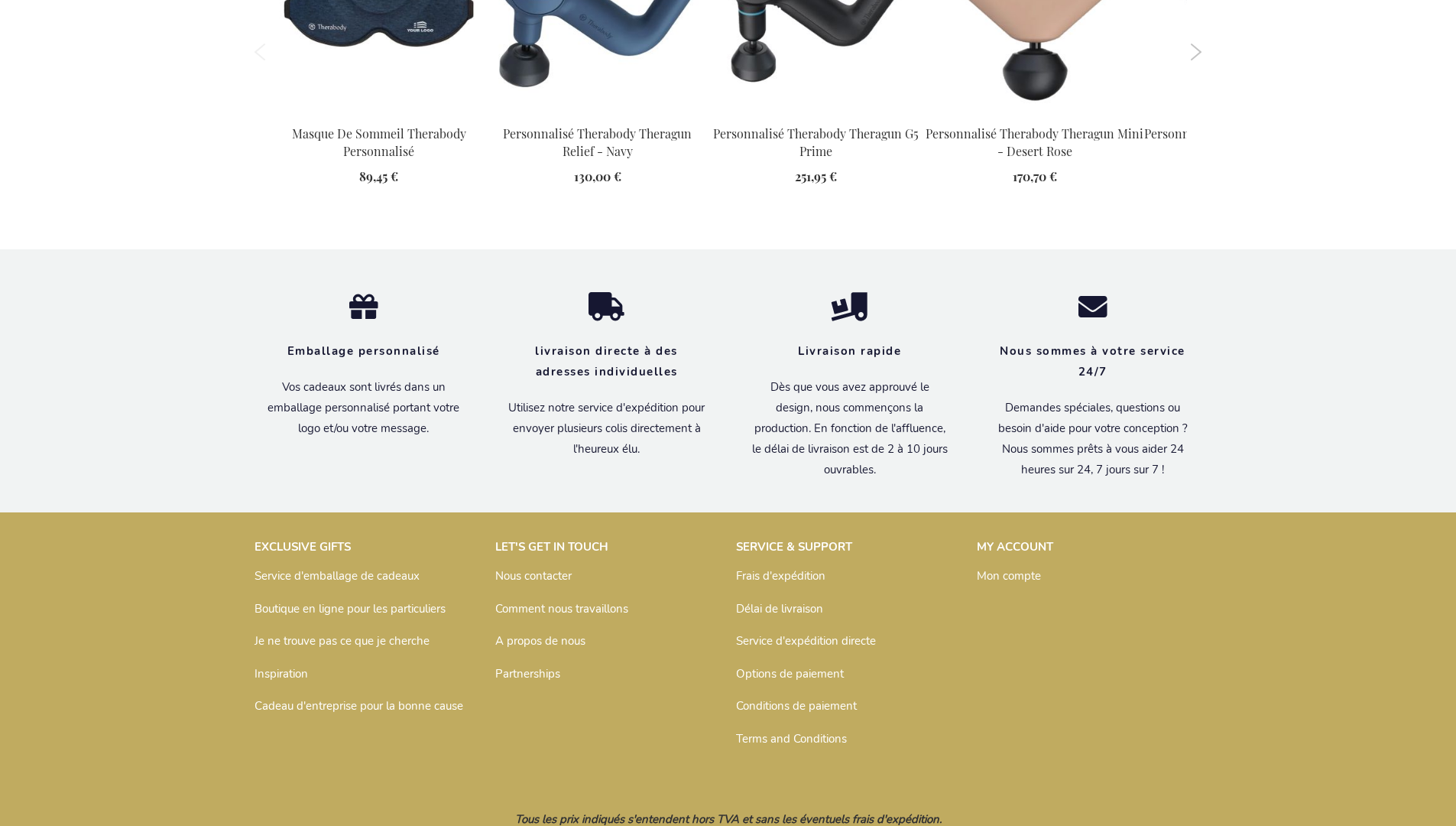
scroll to position [2257, 0]
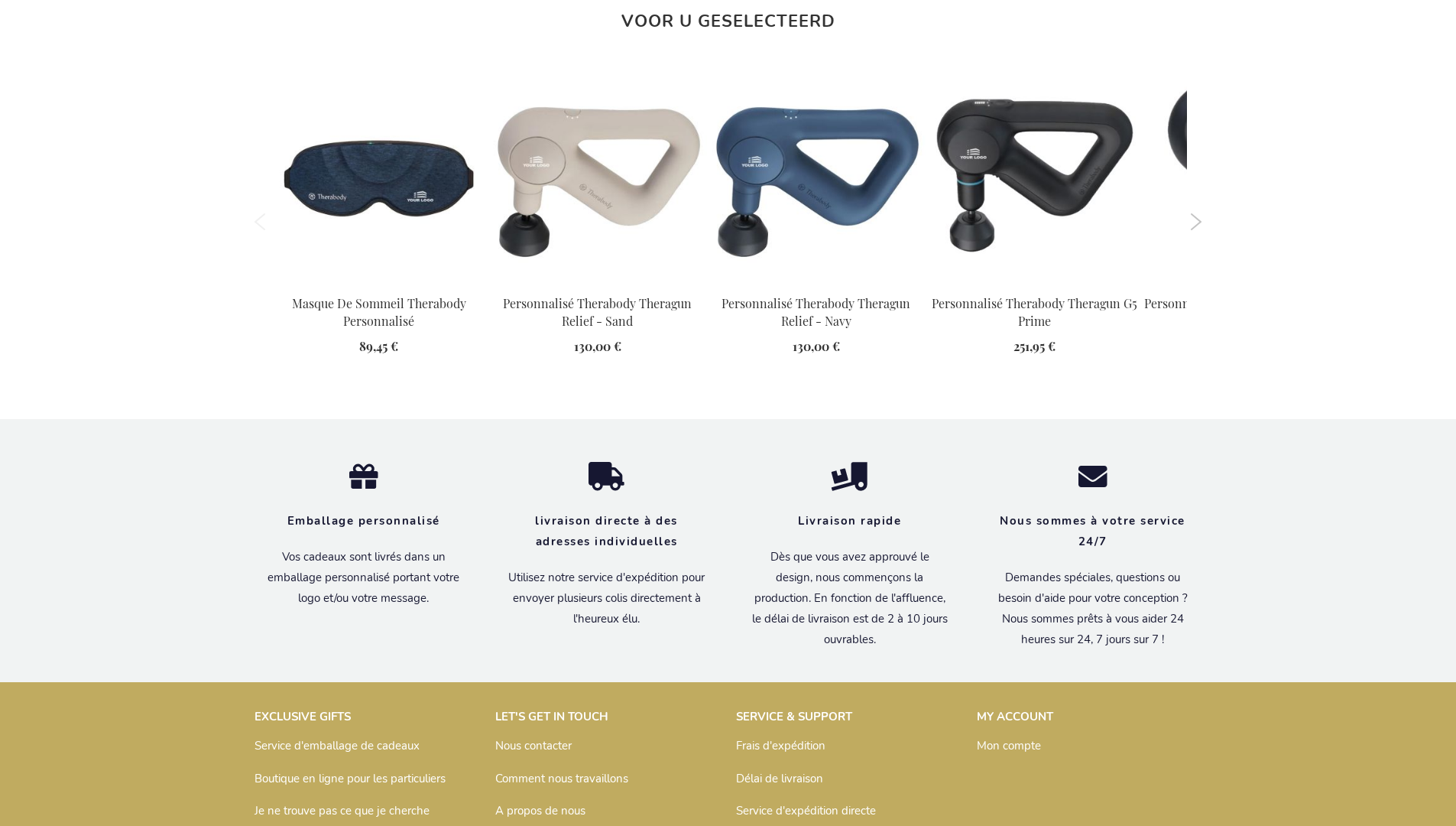
scroll to position [2244, 0]
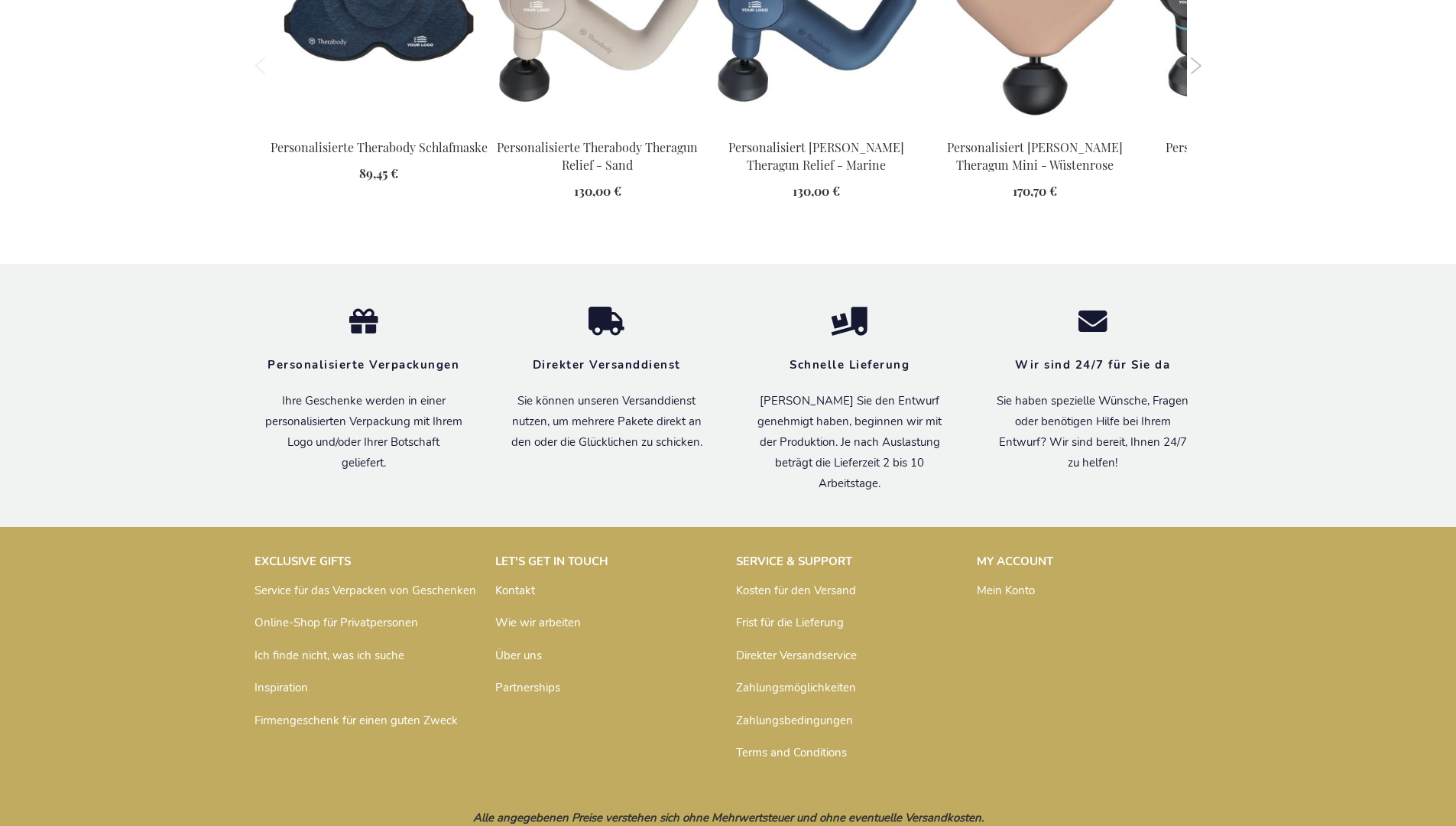
scroll to position [2234, 0]
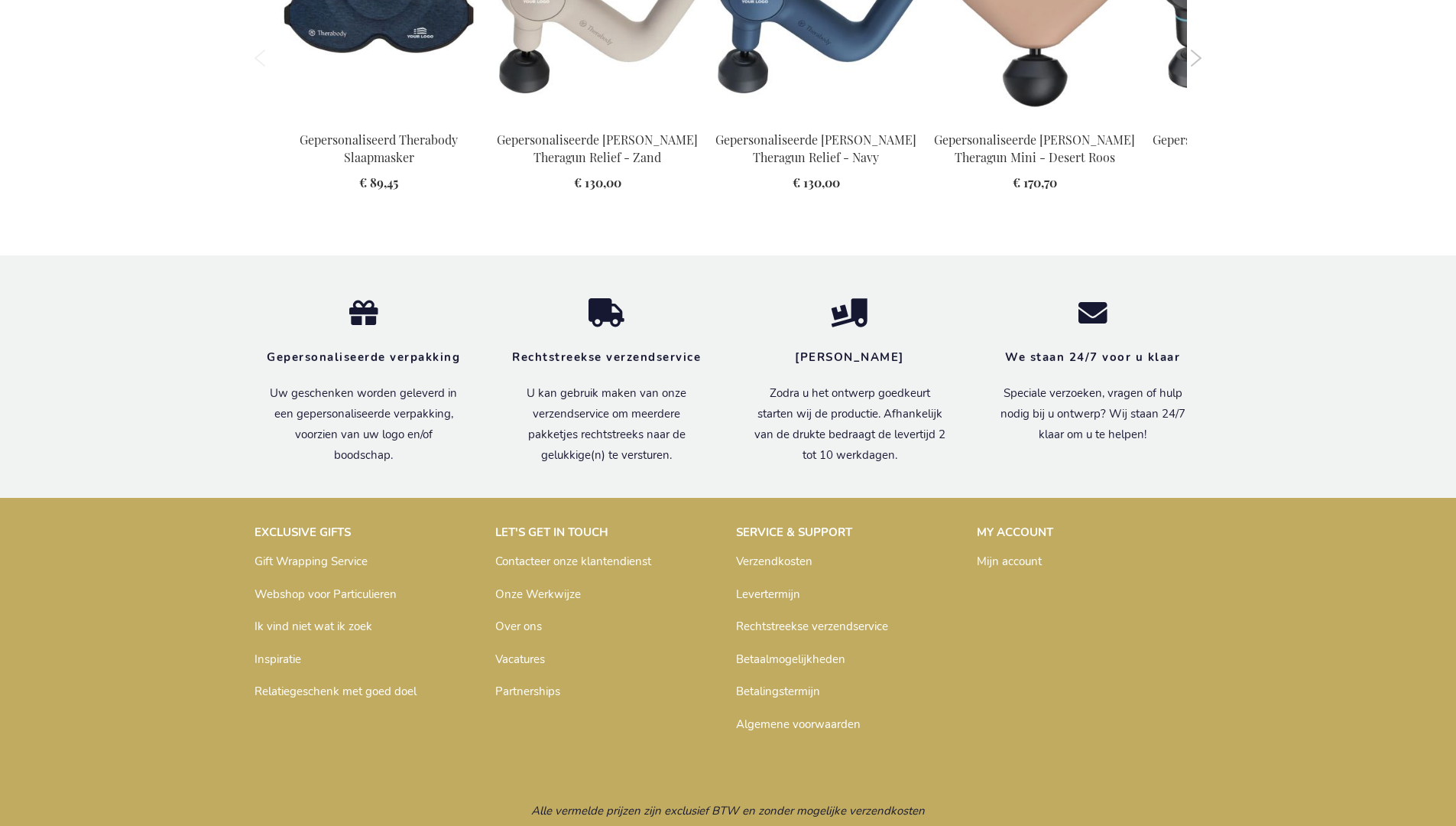
scroll to position [2224, 0]
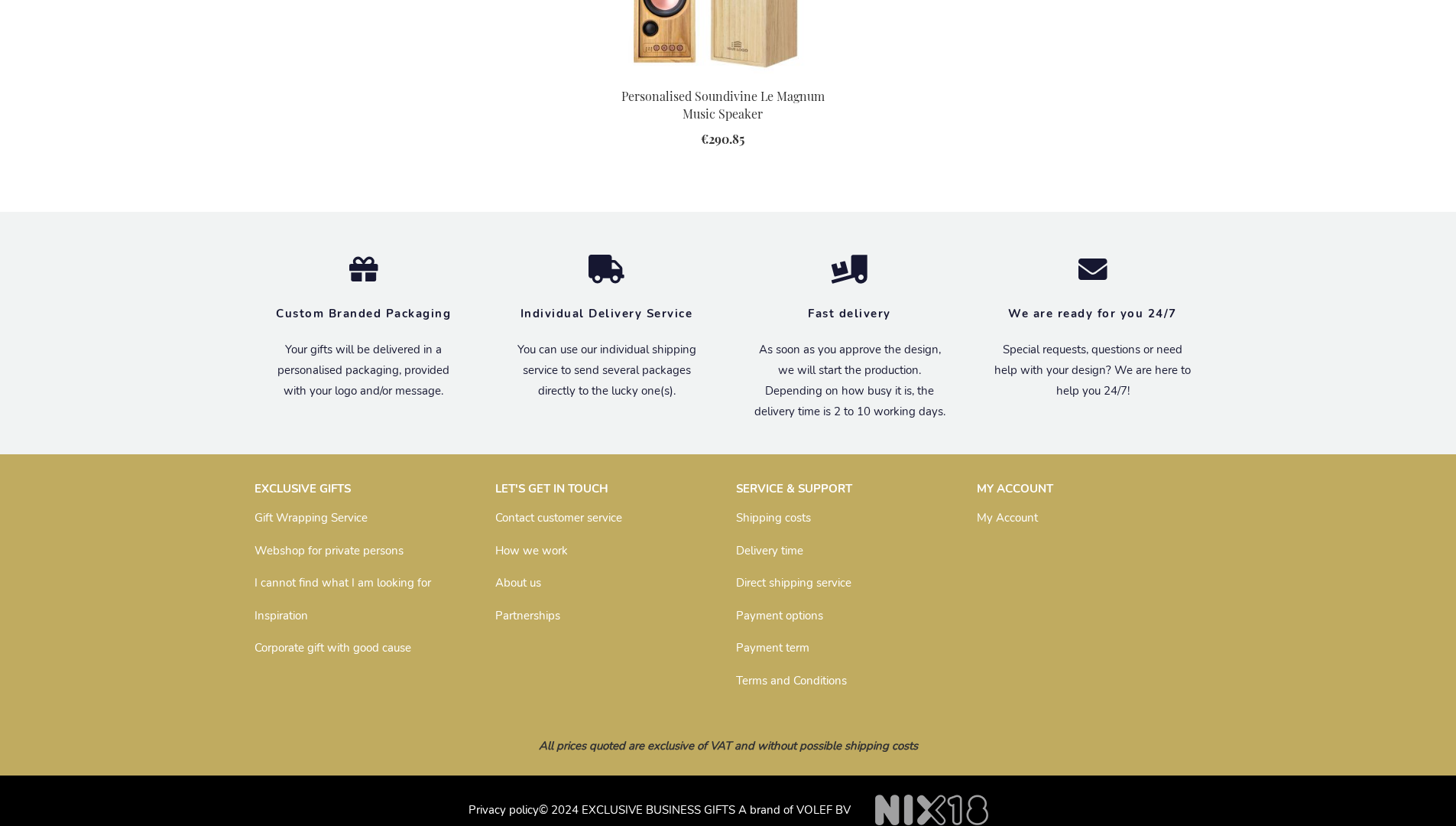
scroll to position [1961, 0]
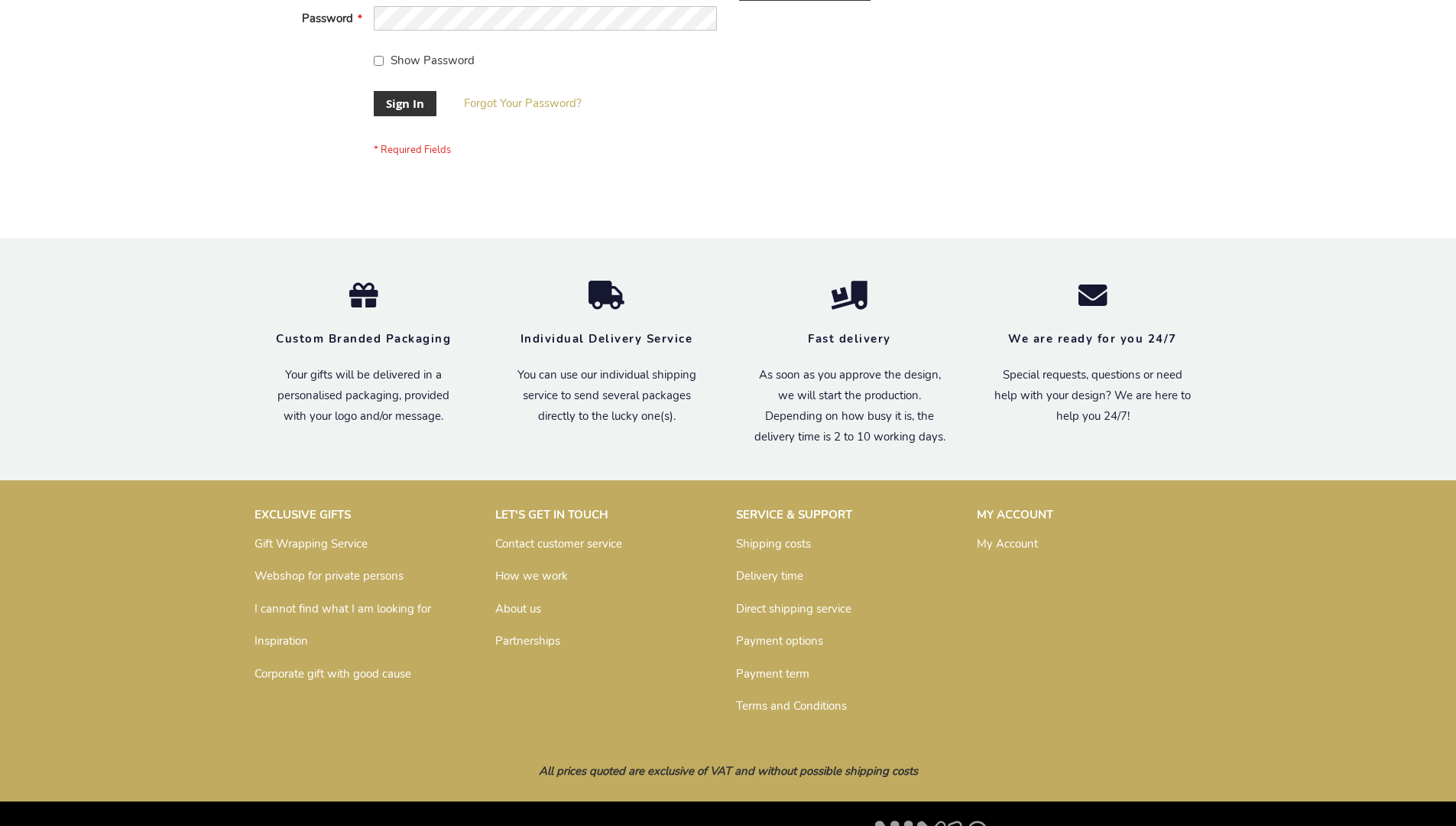
scroll to position [492, 0]
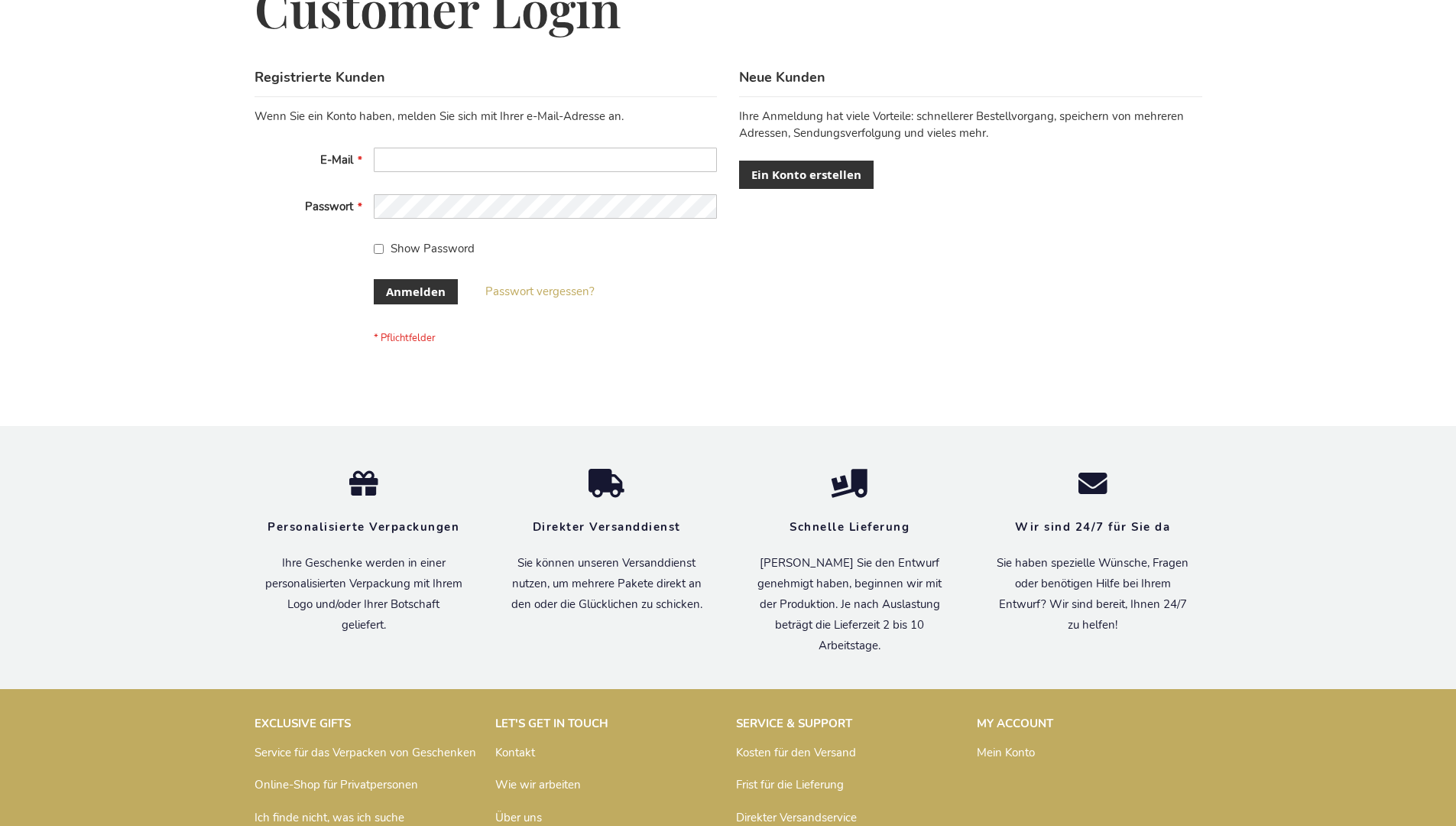
scroll to position [513, 0]
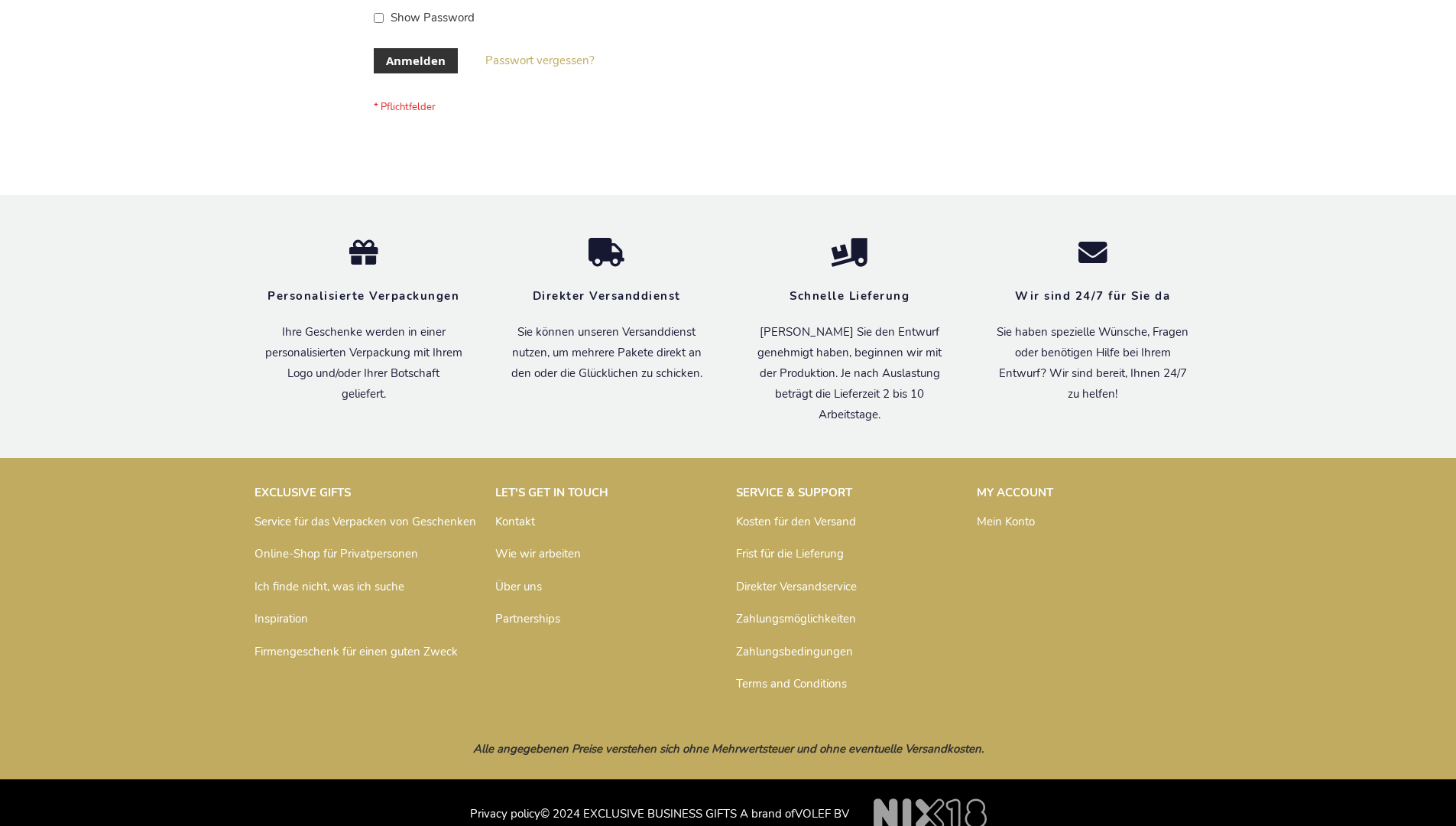
scroll to position [513, 0]
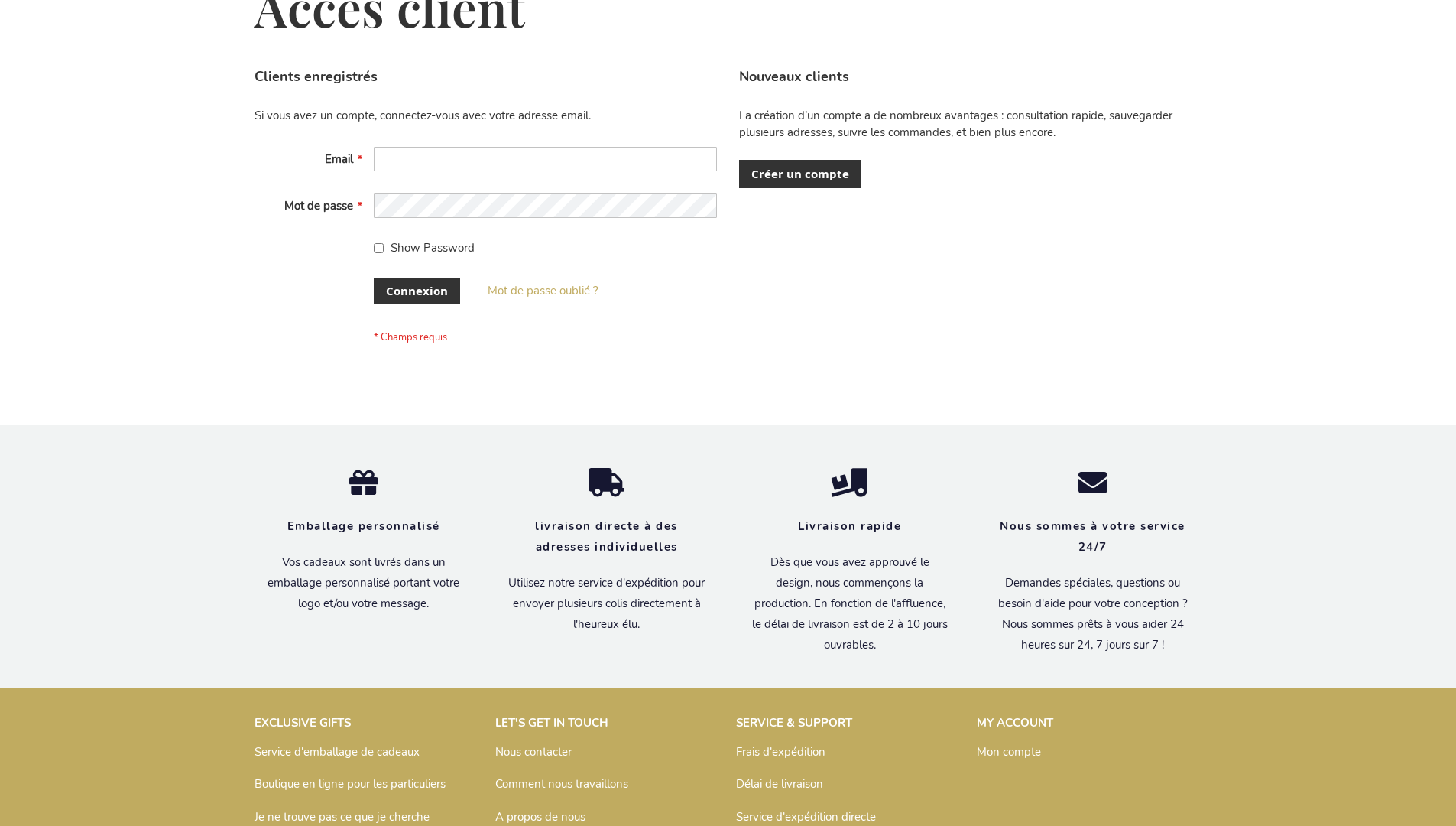
scroll to position [528, 0]
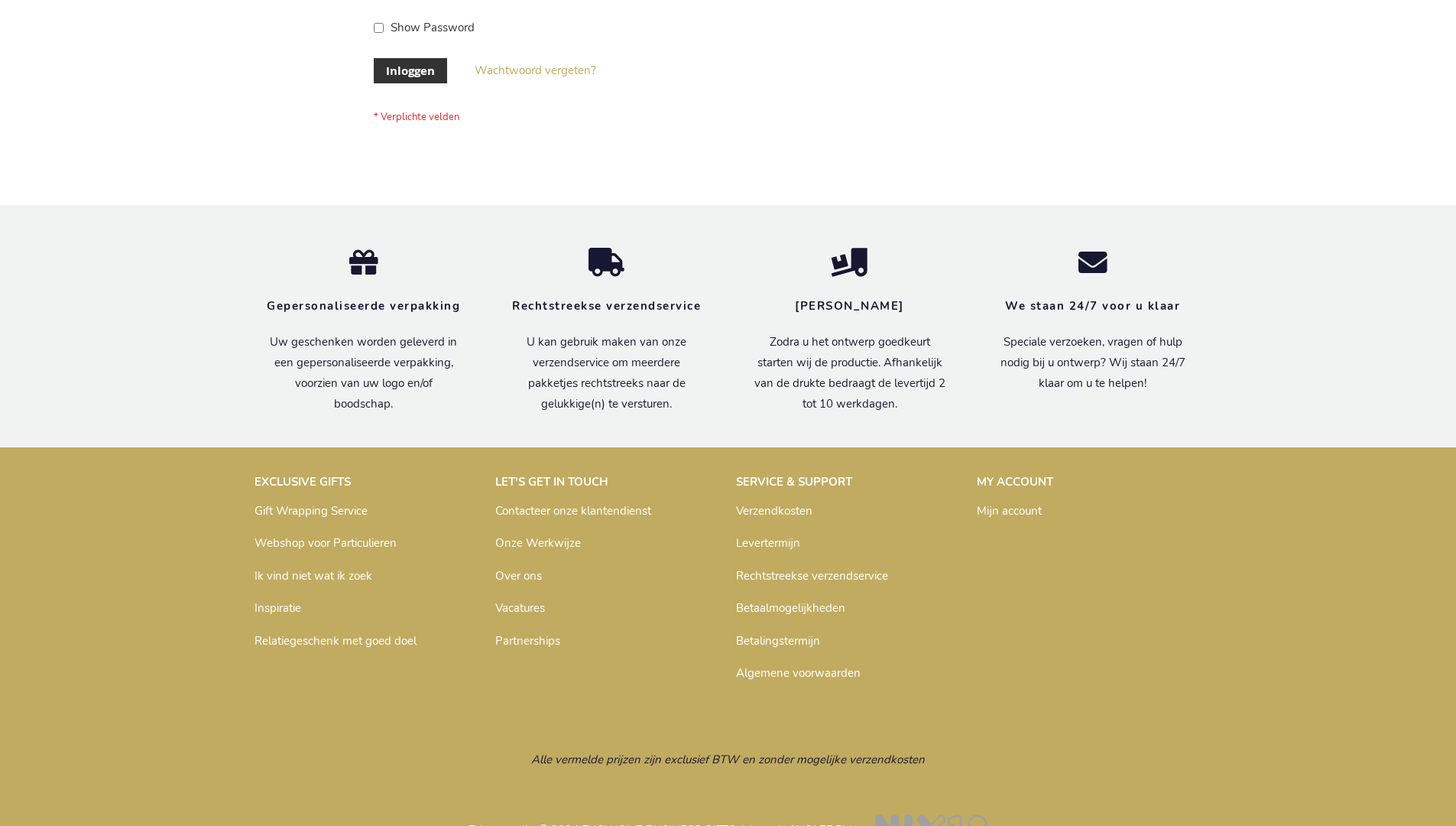
scroll to position [519, 0]
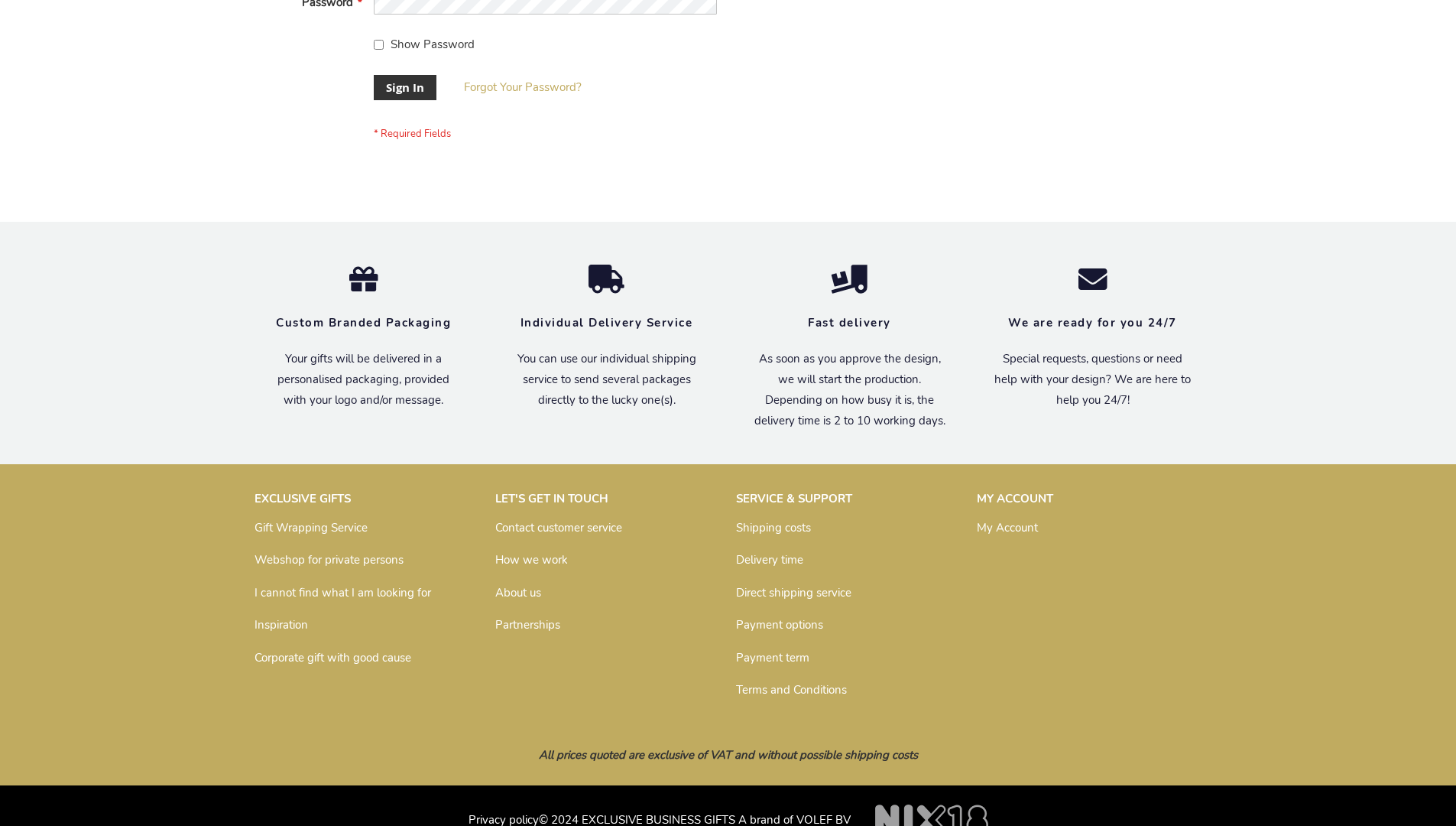
scroll to position [492, 0]
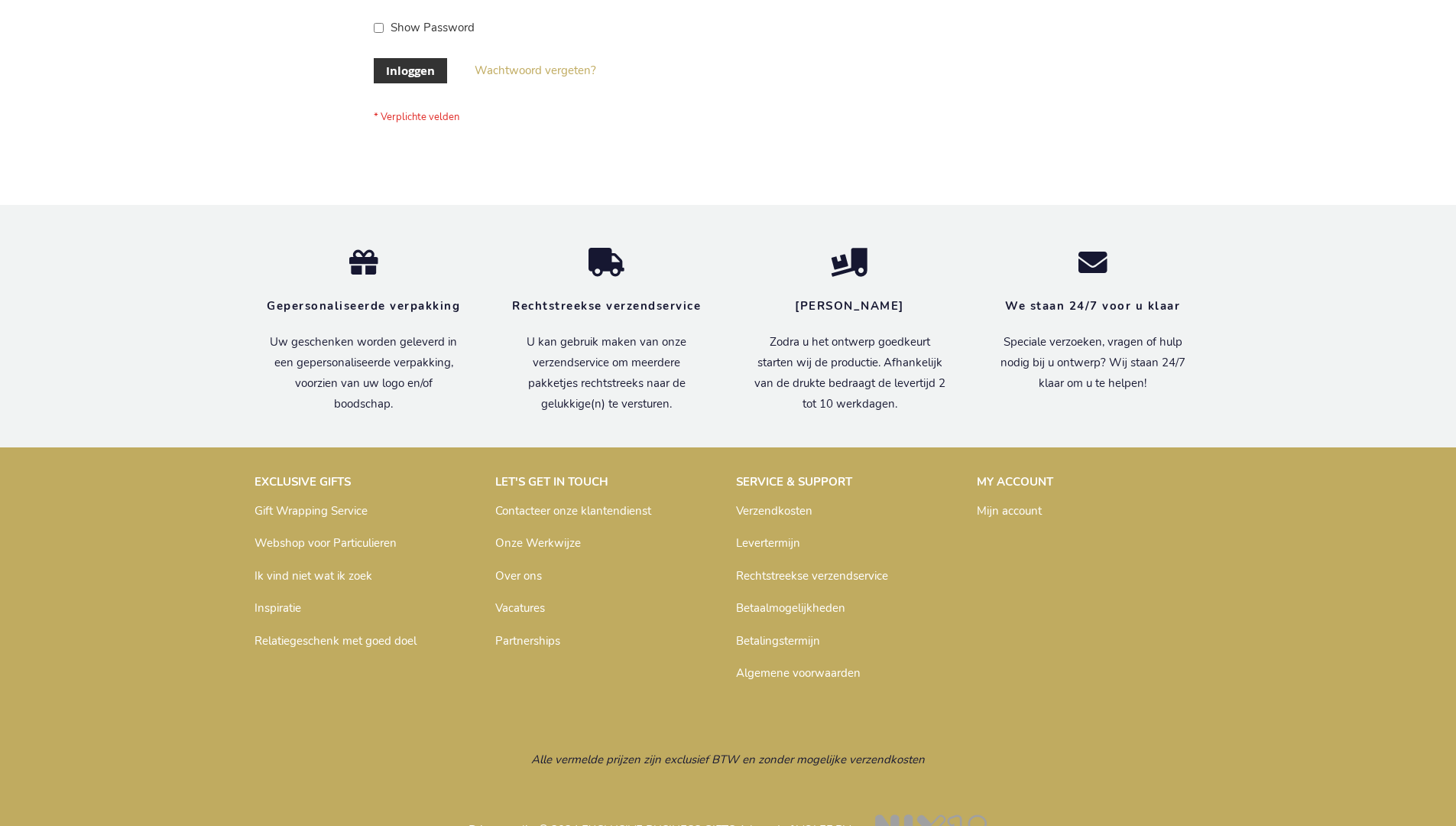
scroll to position [519, 0]
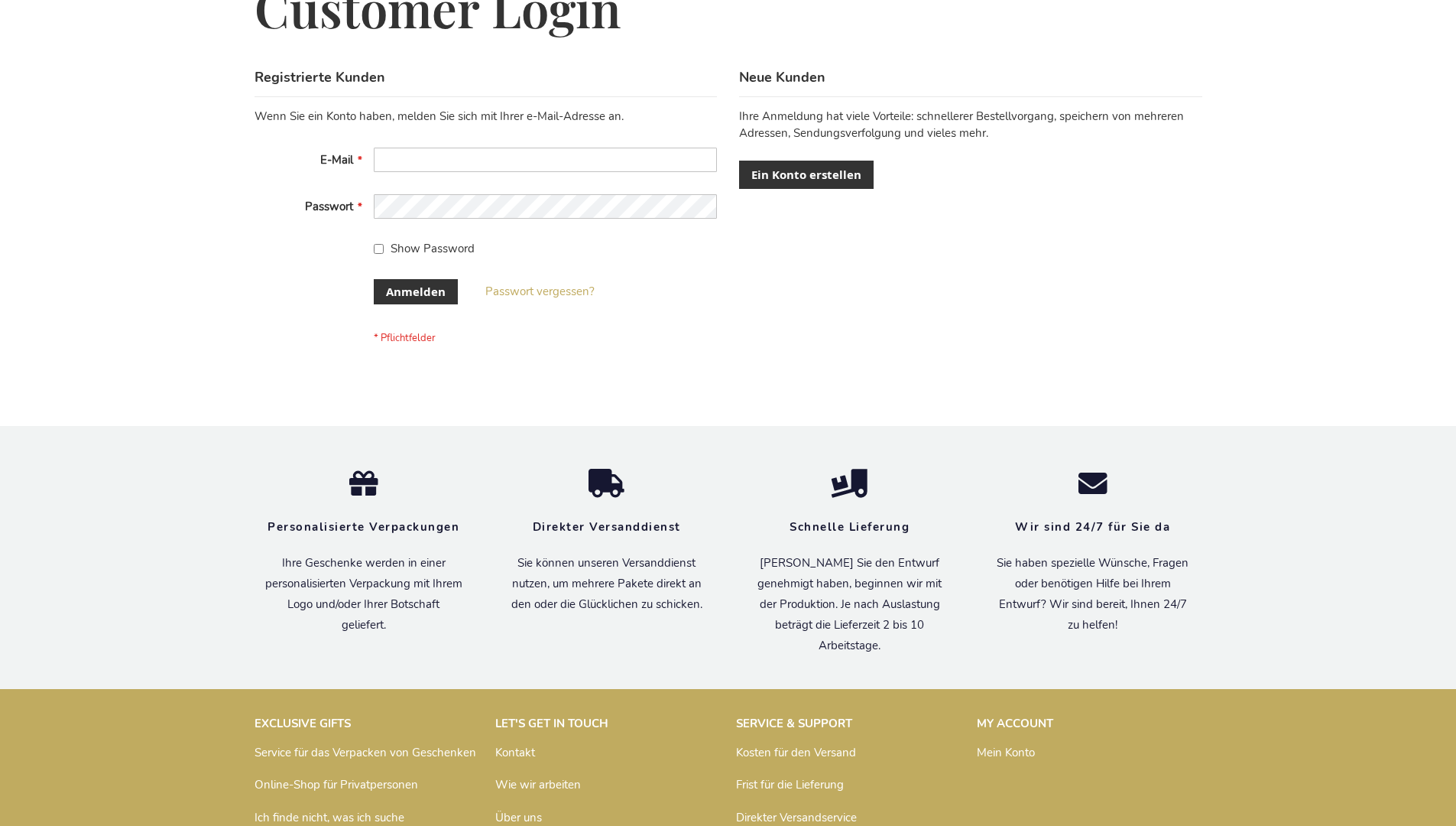
scroll to position [513, 0]
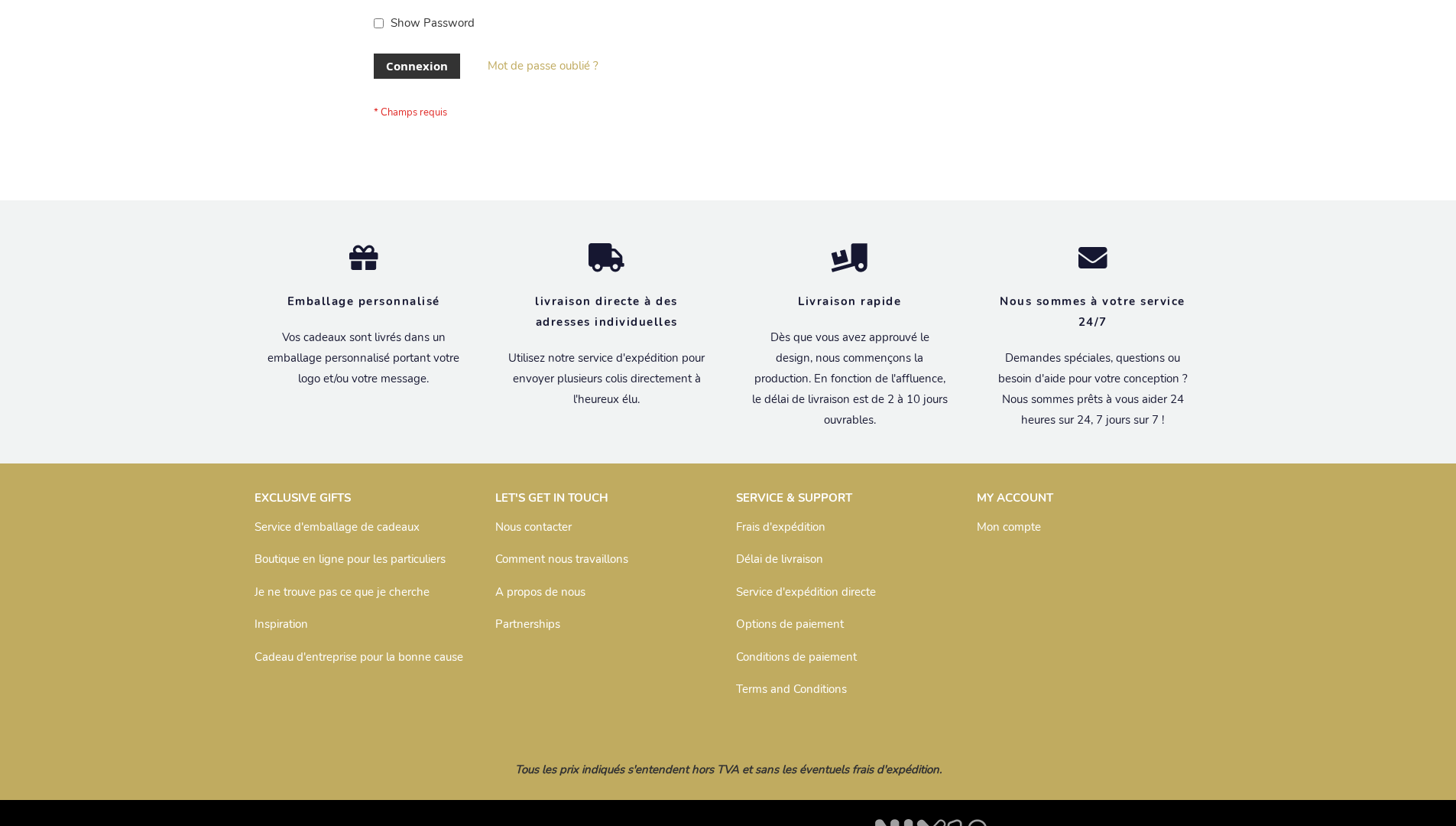
scroll to position [528, 0]
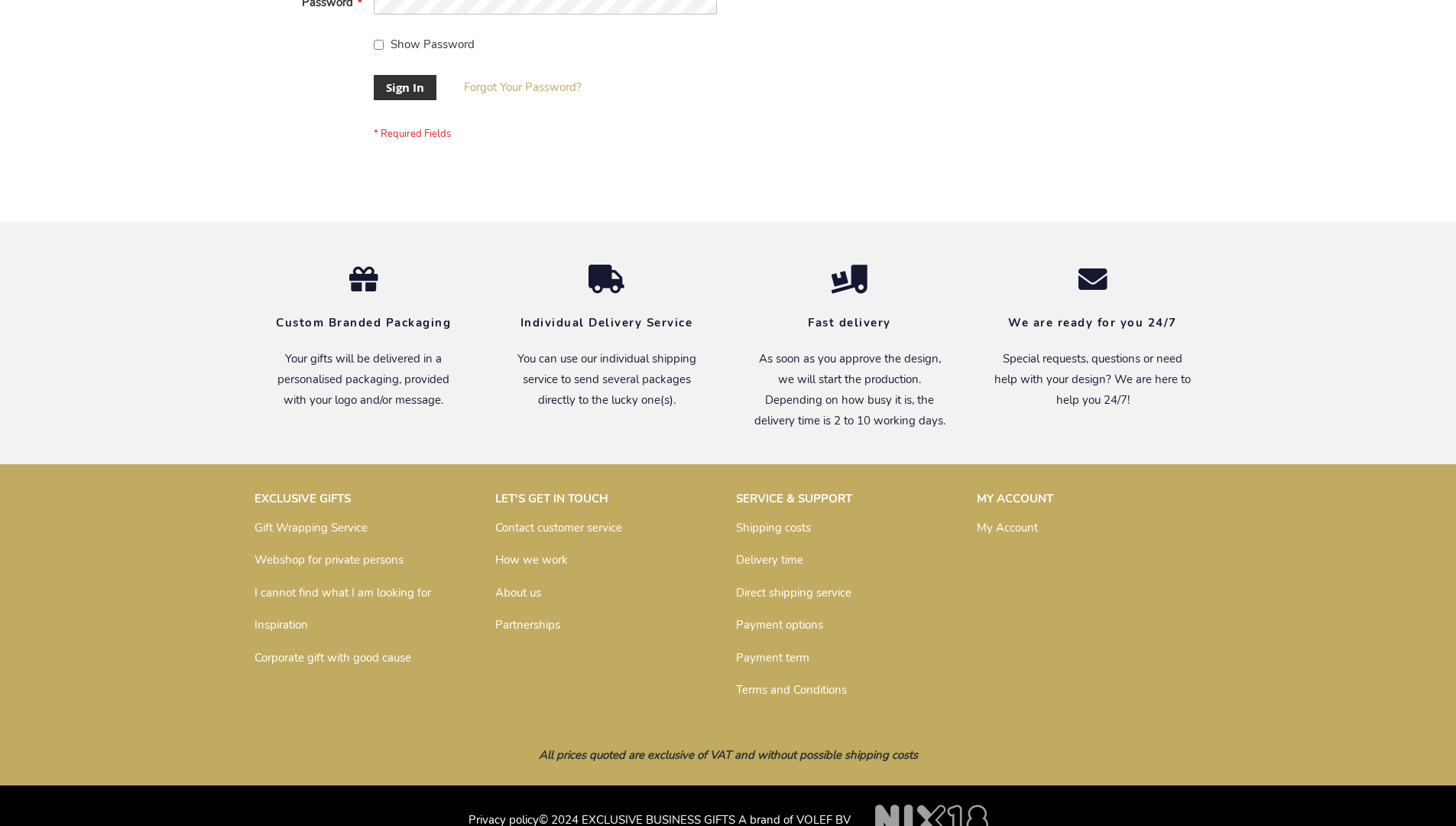
scroll to position [492, 0]
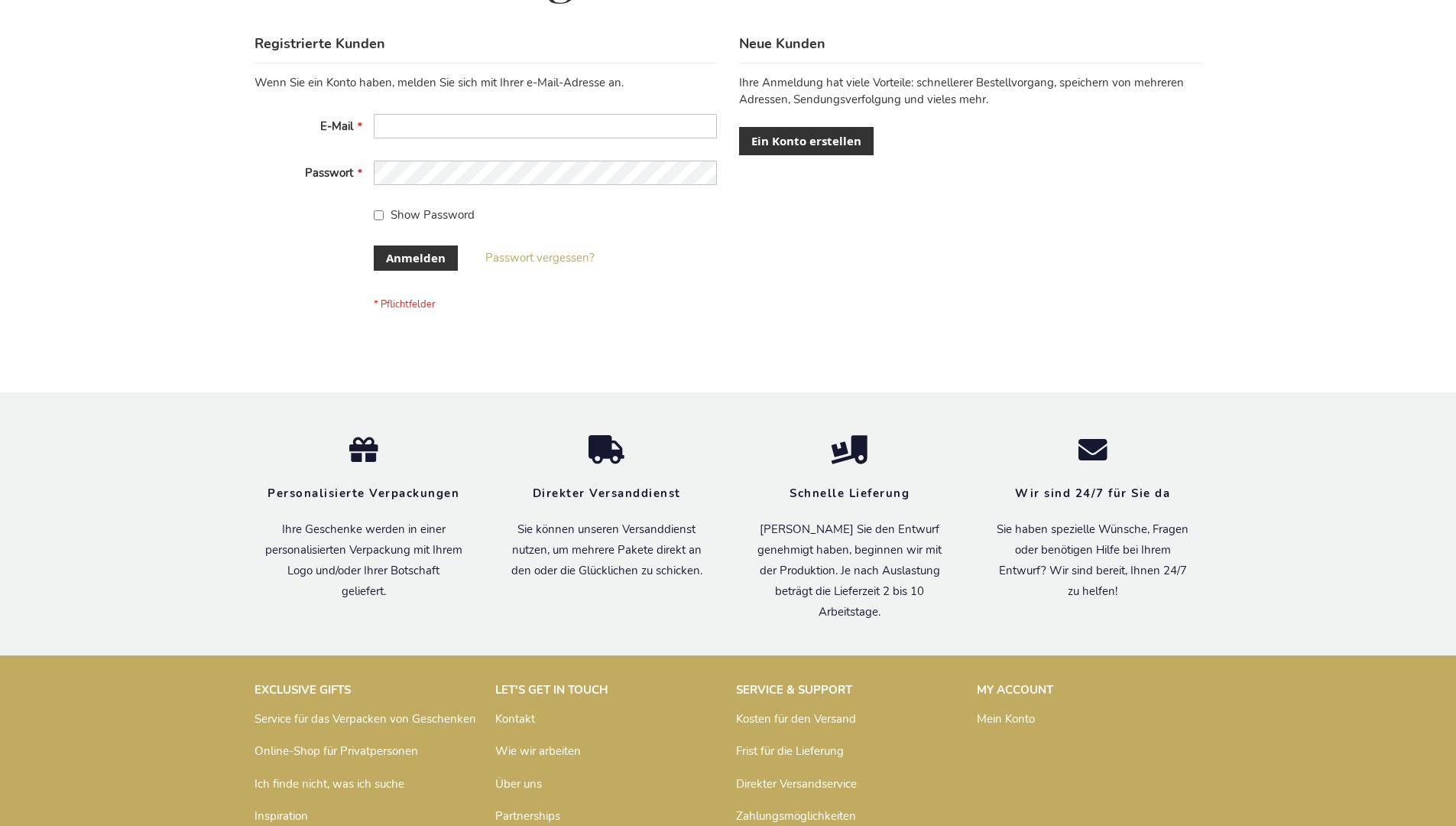
scroll to position [513, 0]
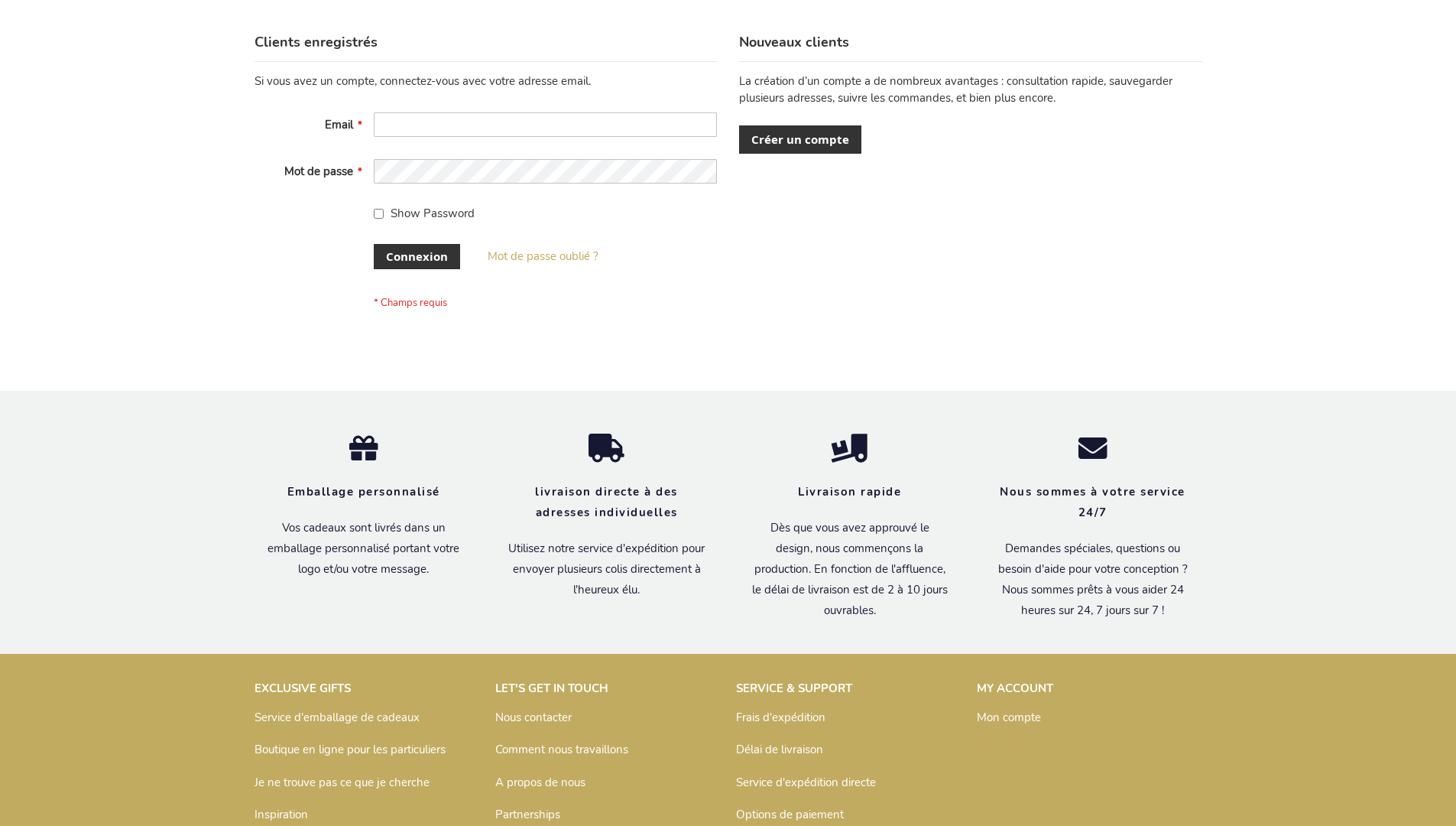
scroll to position [528, 0]
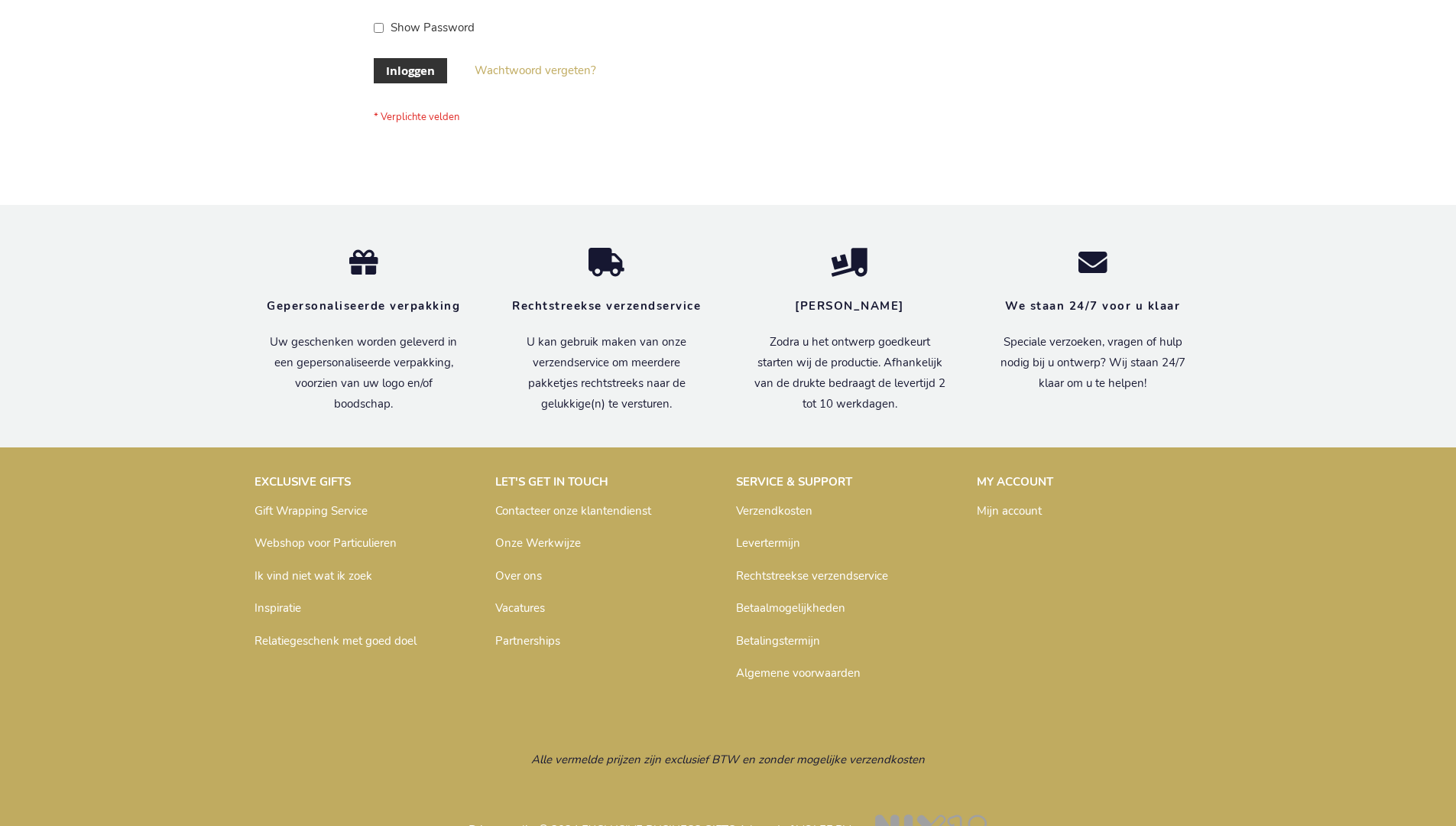
scroll to position [519, 0]
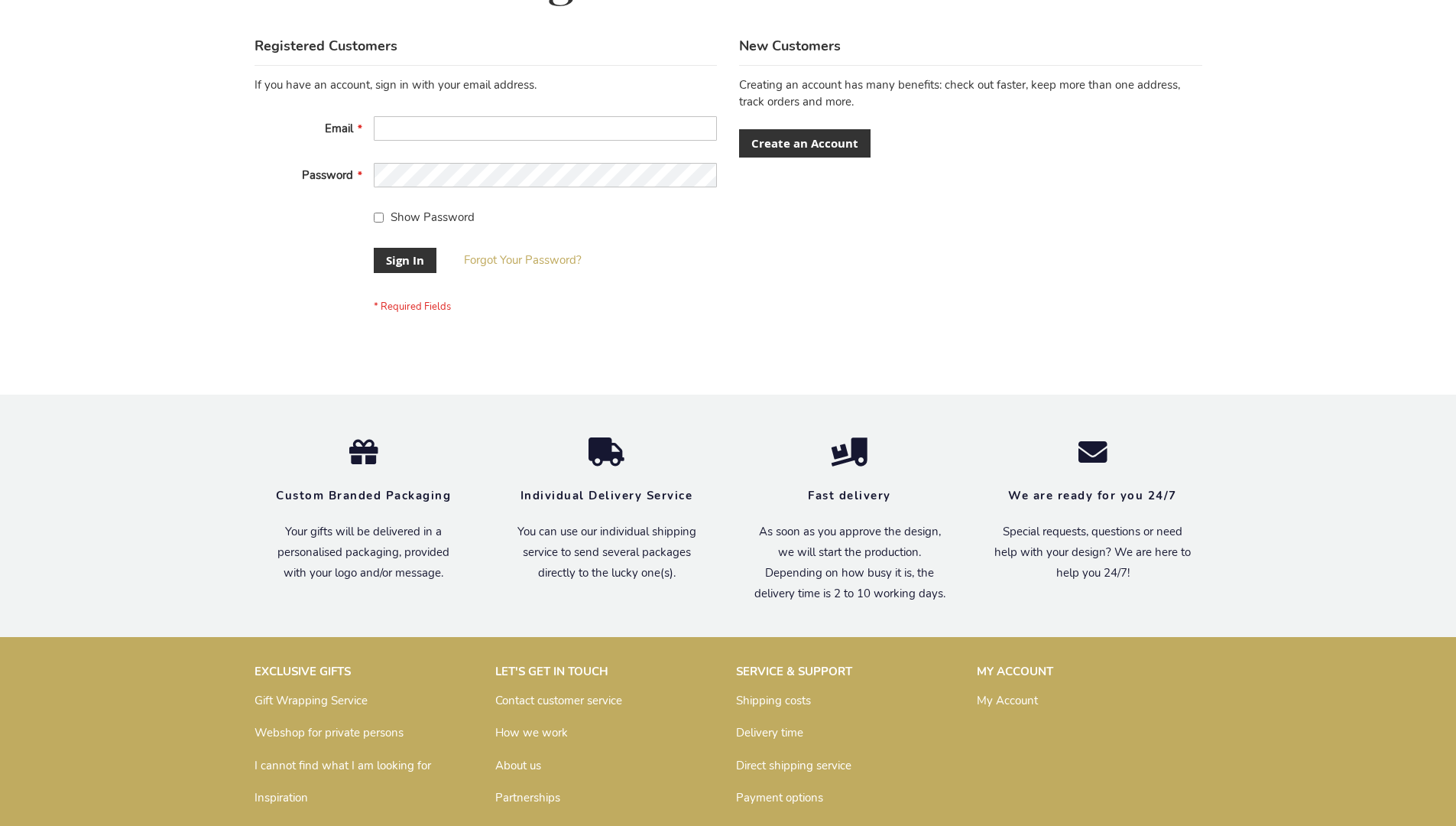
scroll to position [492, 0]
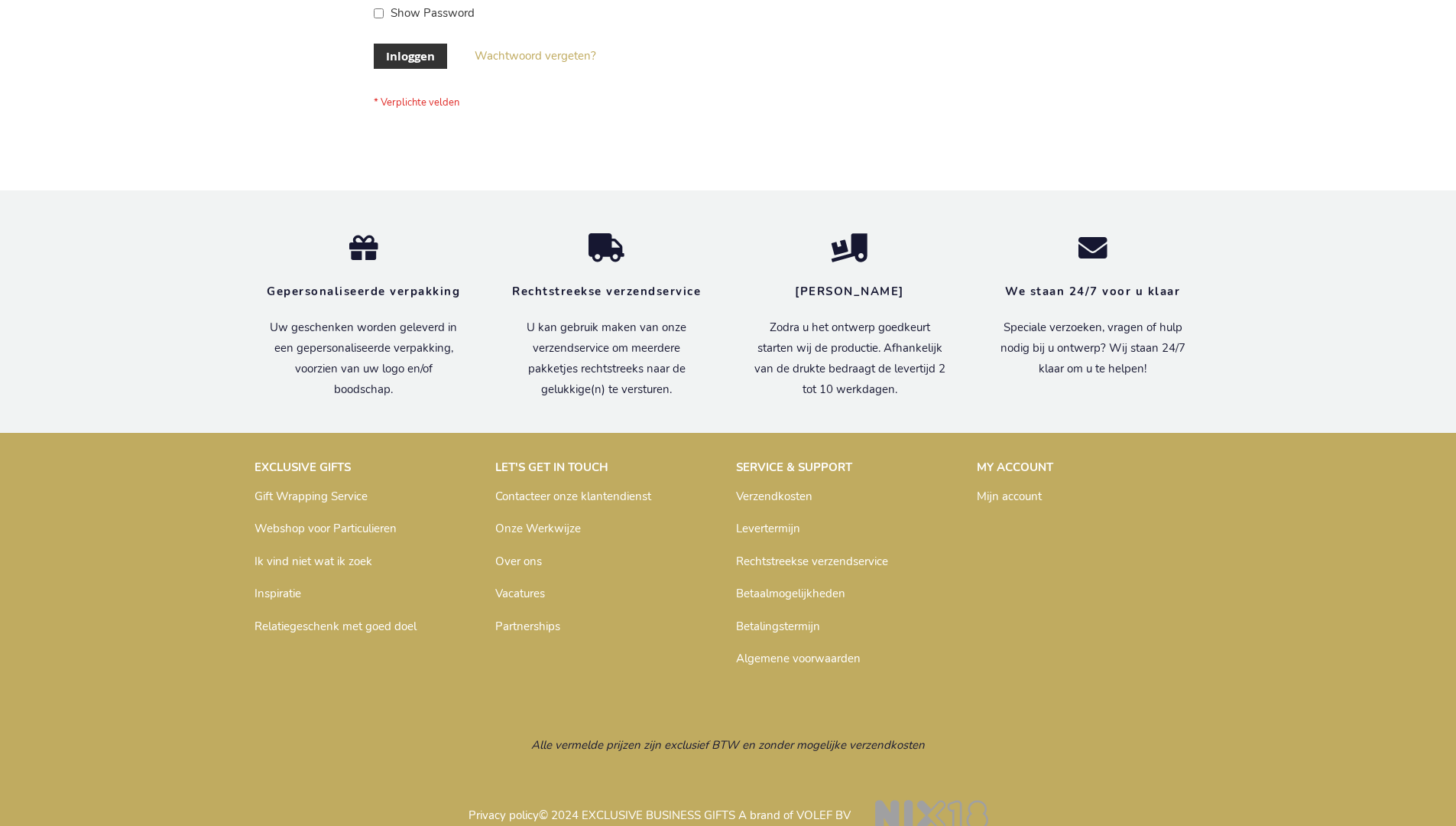
scroll to position [519, 0]
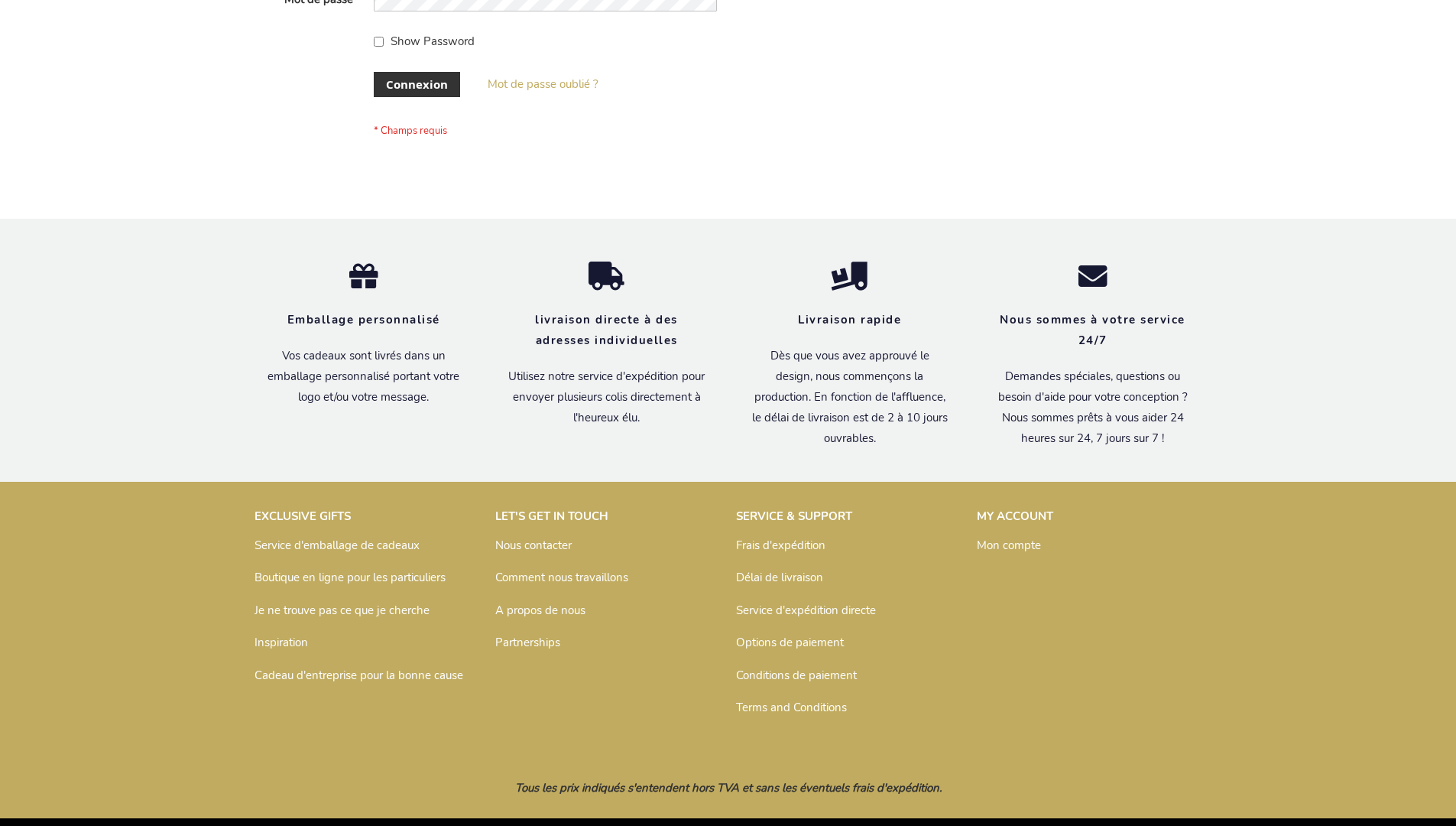
scroll to position [528, 0]
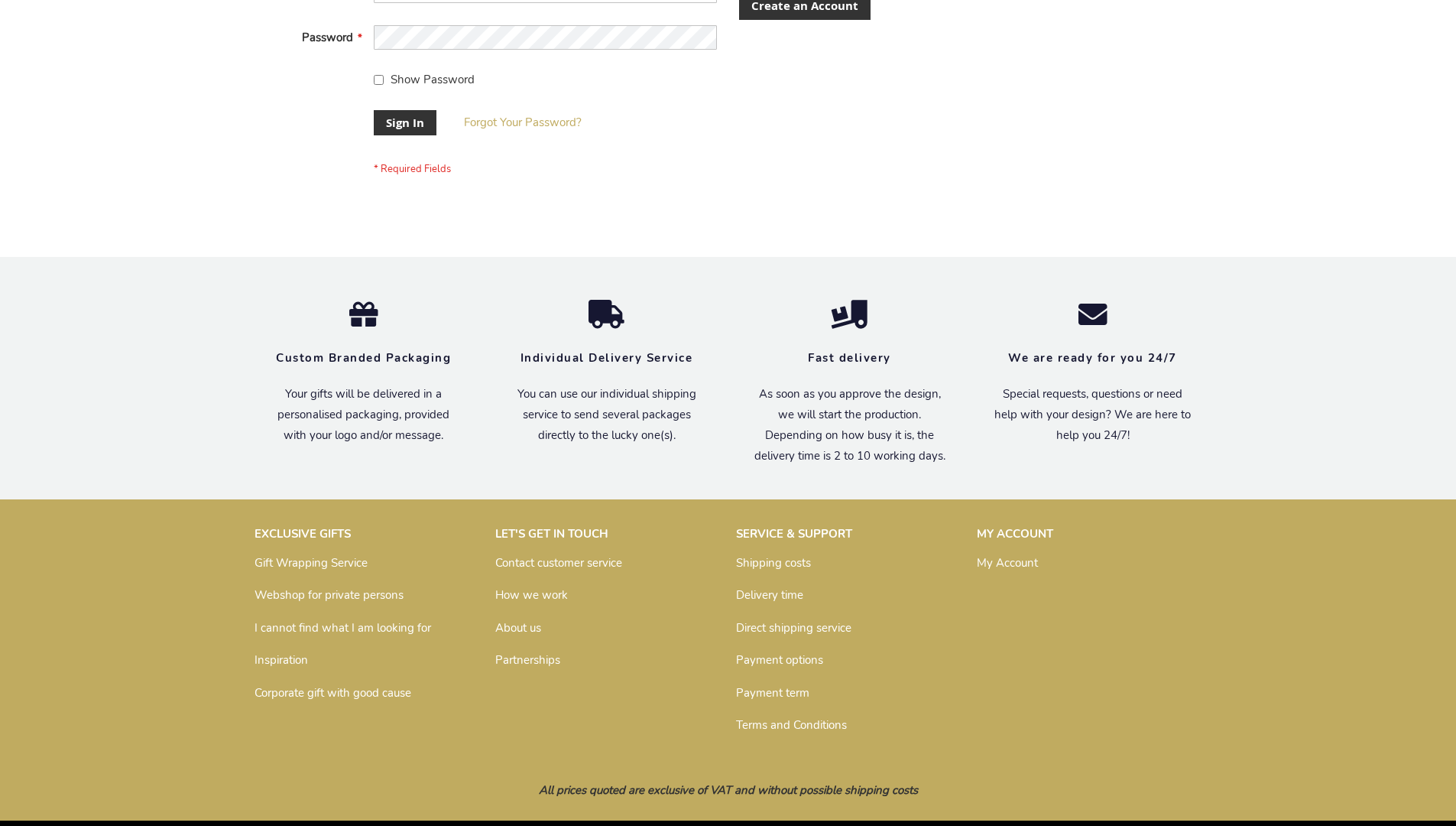
scroll to position [492, 0]
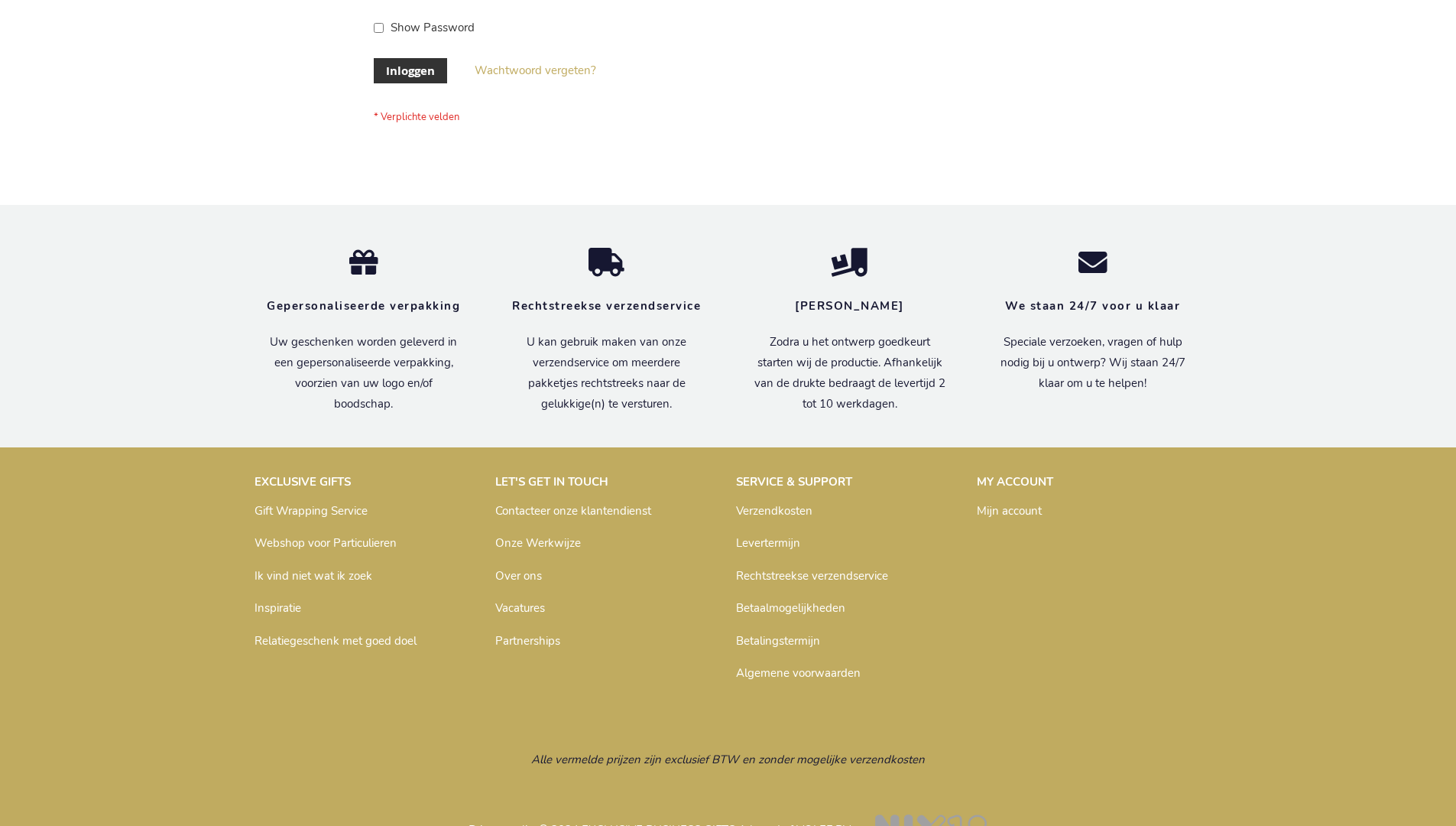
scroll to position [519, 0]
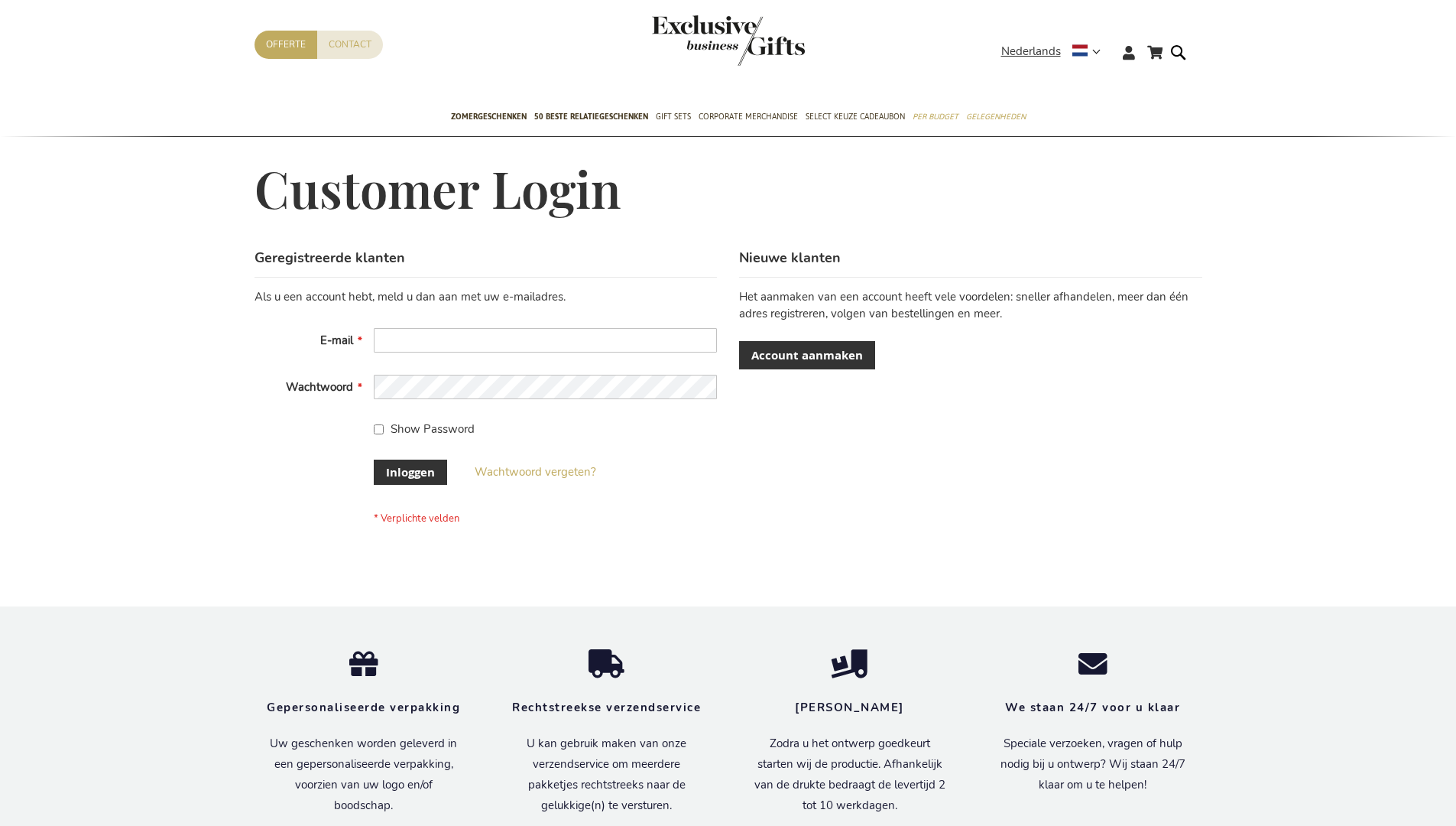
scroll to position [519, 0]
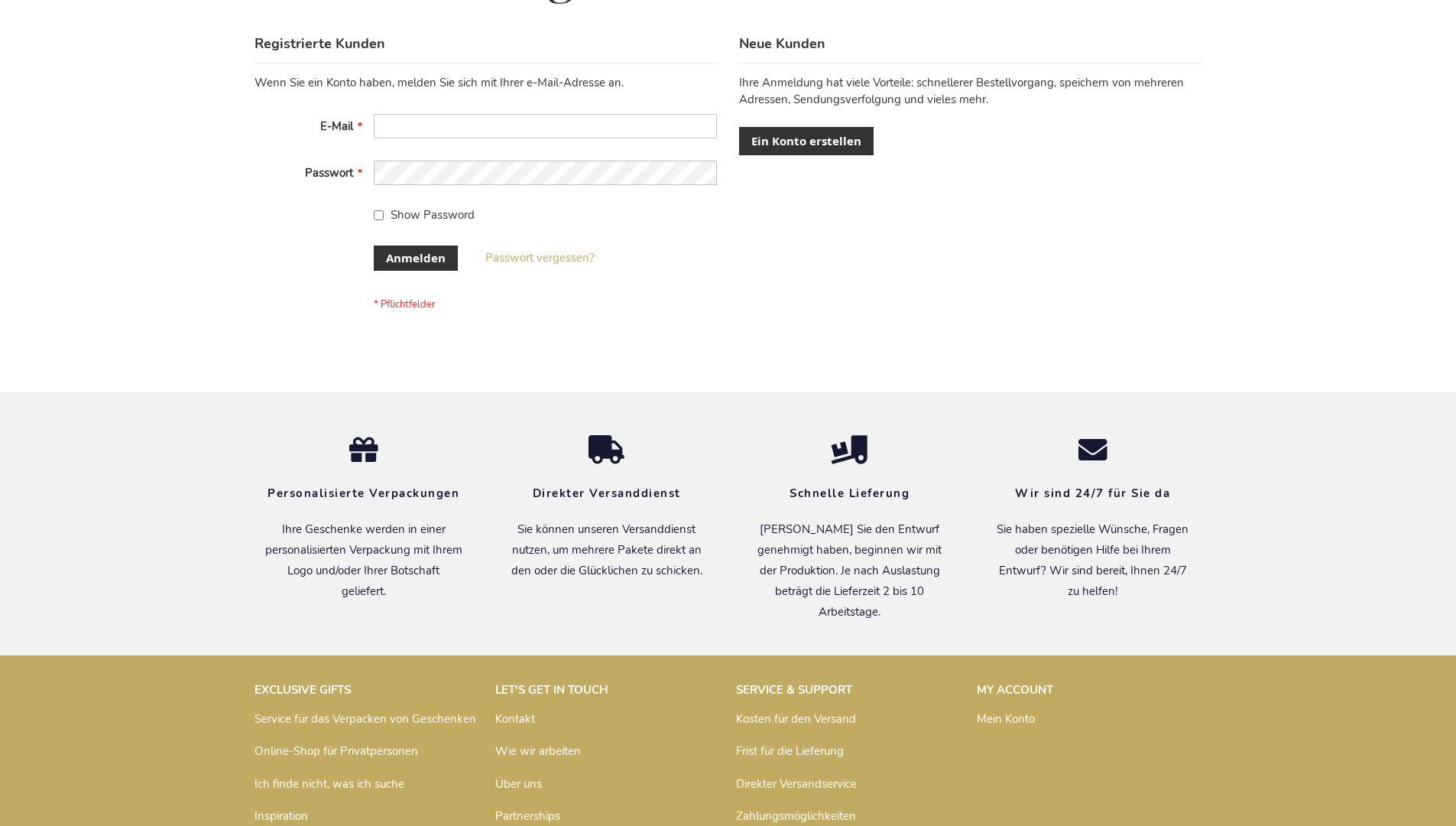
scroll to position [513, 0]
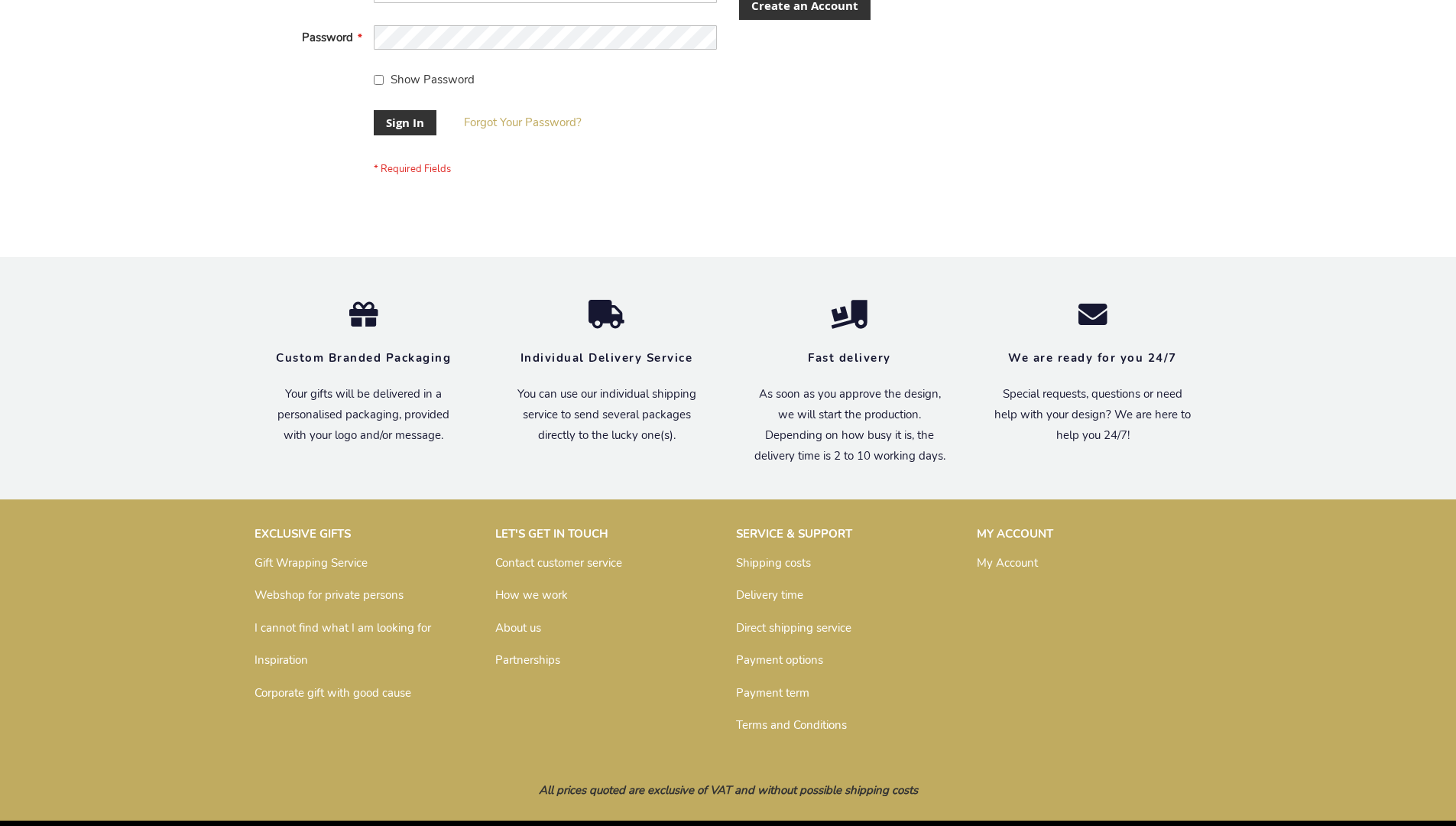
scroll to position [492, 0]
